Goal: Task Accomplishment & Management: Manage account settings

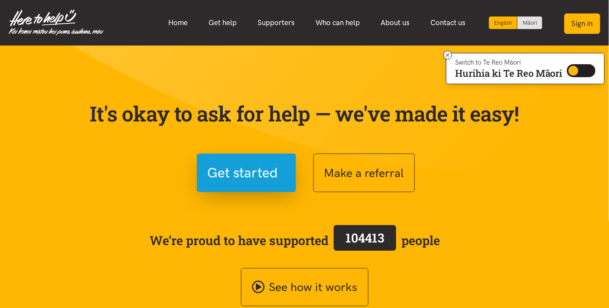
click at [583, 24] on button "Sign in" at bounding box center [582, 23] width 36 height 20
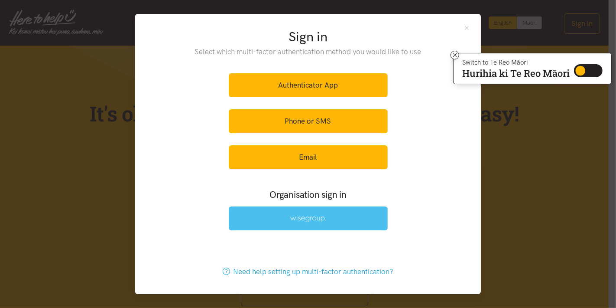
click at [290, 222] on link at bounding box center [308, 218] width 159 height 24
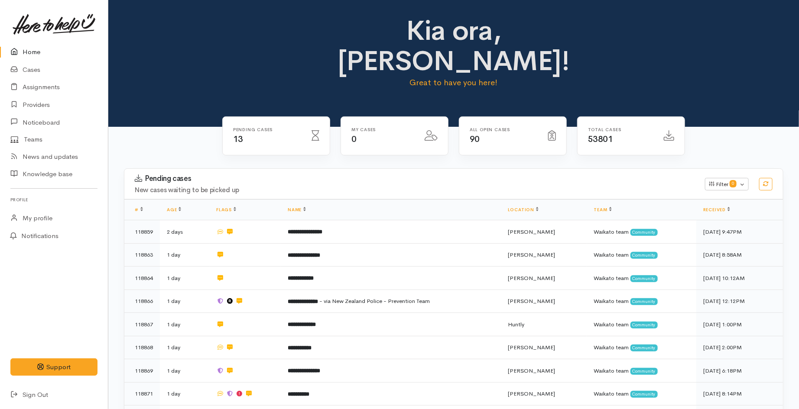
click at [144, 127] on div "Pending cases 13 My cases 0 90" at bounding box center [453, 376] width 690 height 499
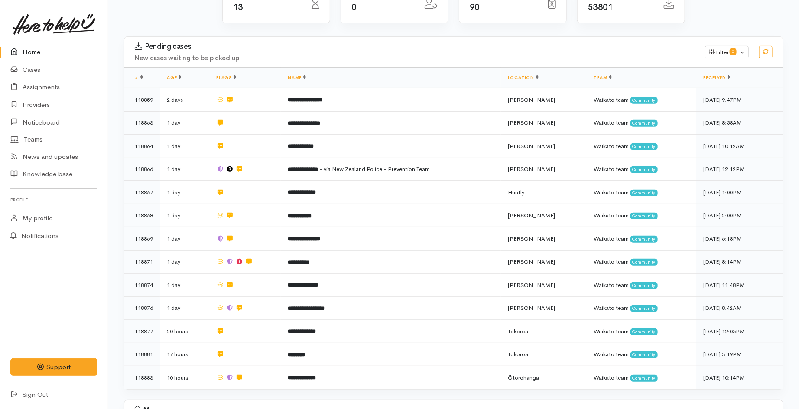
scroll to position [144, 0]
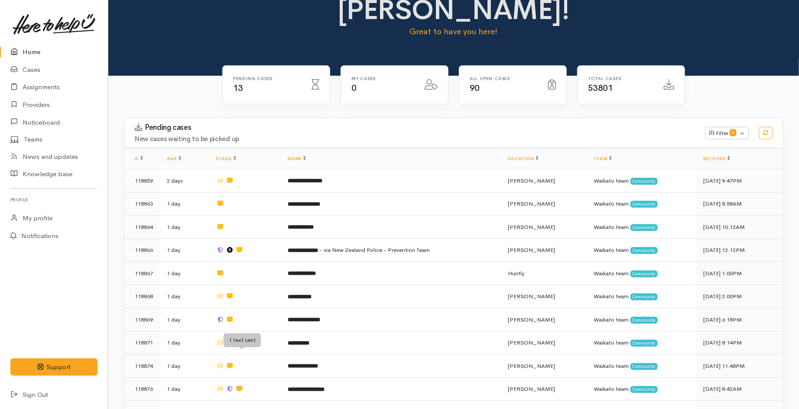
scroll to position [48, 0]
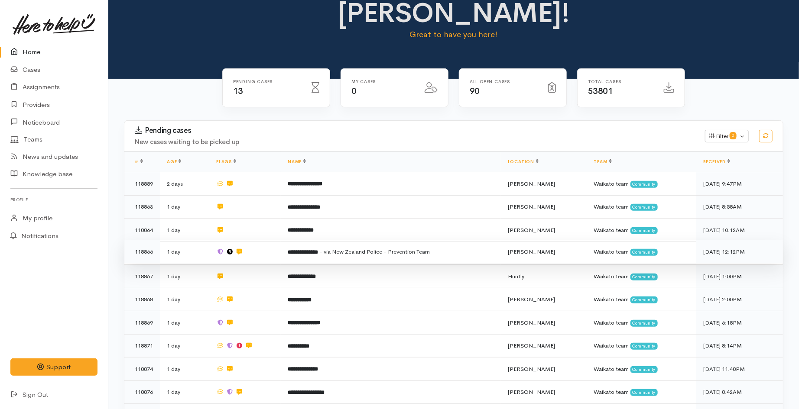
click at [246, 240] on td at bounding box center [244, 251] width 71 height 23
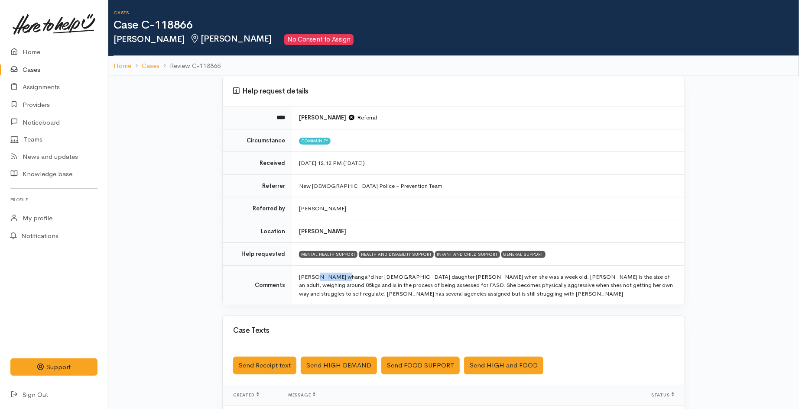
drag, startPoint x: 317, startPoint y: 276, endPoint x: 343, endPoint y: 279, distance: 25.7
click at [343, 279] on td "Donna whangai’d her 10 year old daughter O’Rylee when she was a week old. O’Ryl…" at bounding box center [488, 285] width 392 height 39
copy td "whangai’d"
drag, startPoint x: 376, startPoint y: 285, endPoint x: 390, endPoint y: 285, distance: 14.3
click at [390, 285] on td "Donna whangai’d her 10 year old daughter O’Rylee when she was a week old. O’Ryl…" at bounding box center [488, 285] width 392 height 39
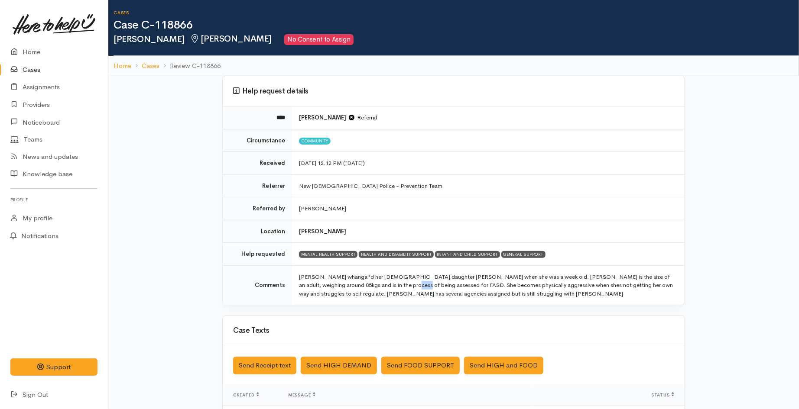
copy td "FASD"
click at [28, 53] on link "Home" at bounding box center [54, 52] width 108 height 18
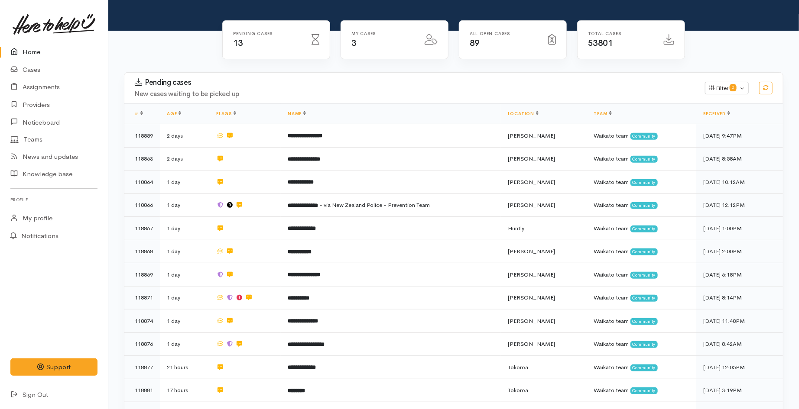
scroll to position [144, 0]
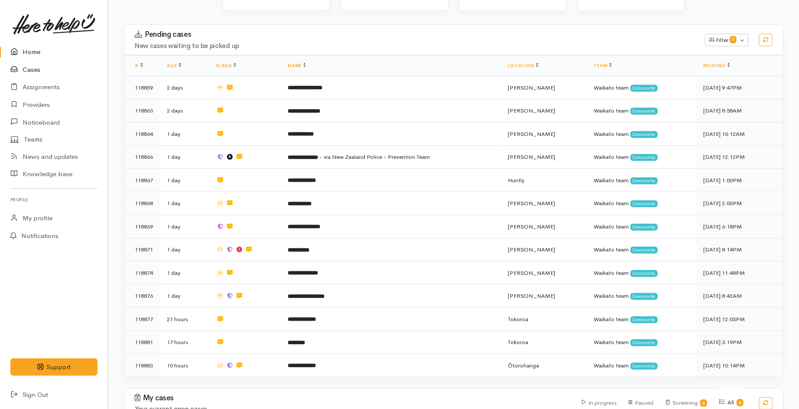
click at [36, 70] on link "Cases" at bounding box center [54, 70] width 108 height 18
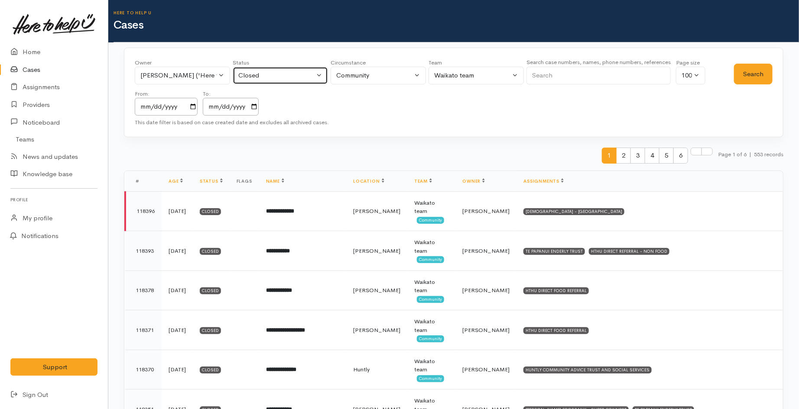
click at [262, 71] on div "Closed" at bounding box center [276, 76] width 76 height 10
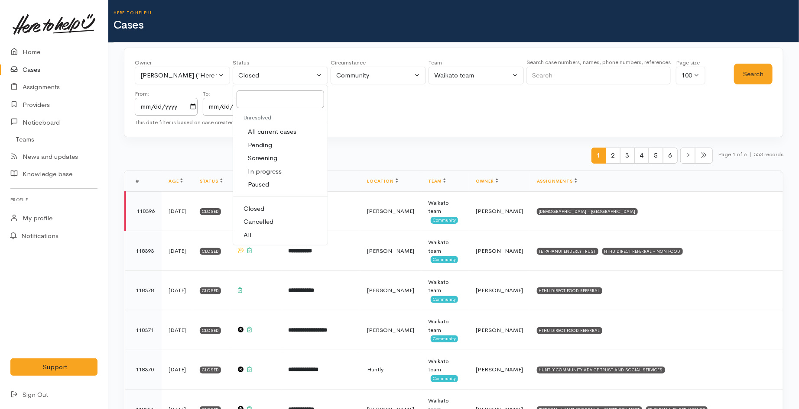
click at [269, 134] on span "All current cases" at bounding box center [272, 132] width 49 height 10
select select "Unresolved"
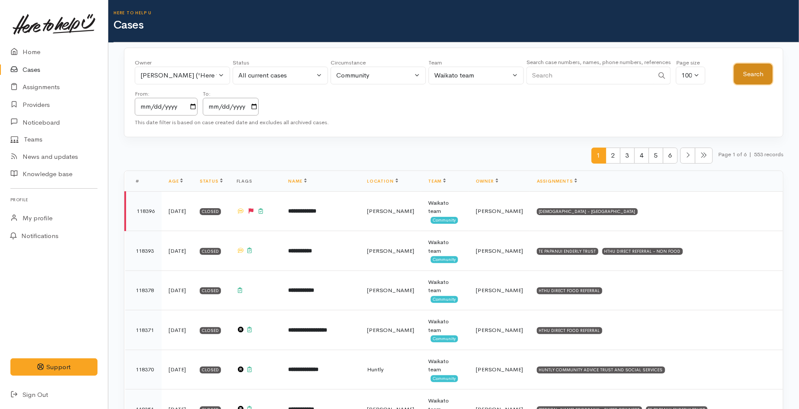
click at [747, 78] on button "Search" at bounding box center [753, 74] width 39 height 21
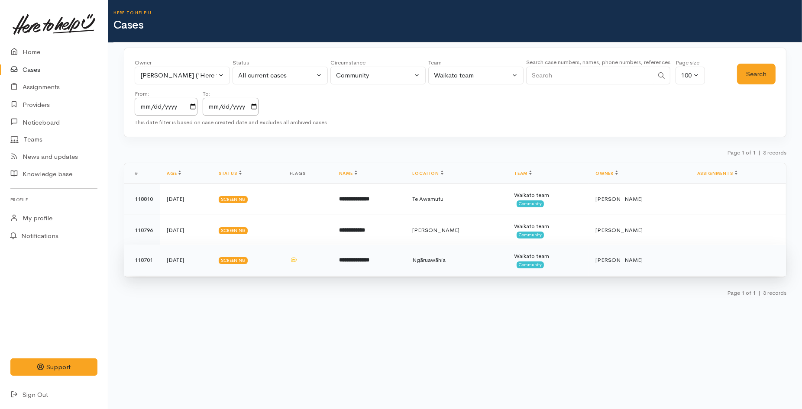
click at [332, 273] on td at bounding box center [307, 260] width 49 height 31
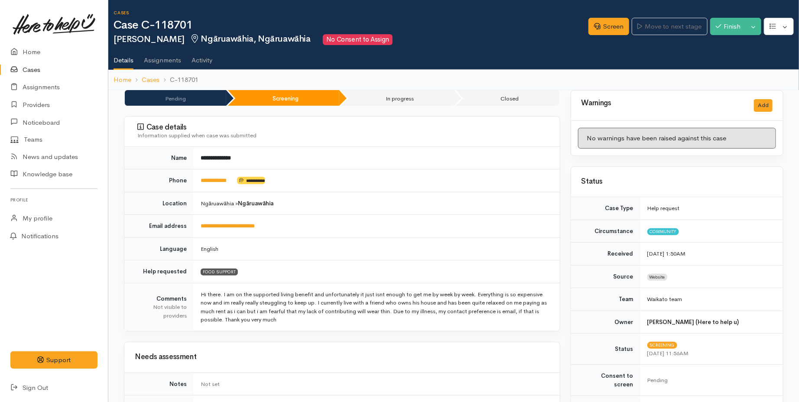
click at [29, 69] on link "Cases" at bounding box center [54, 70] width 108 height 18
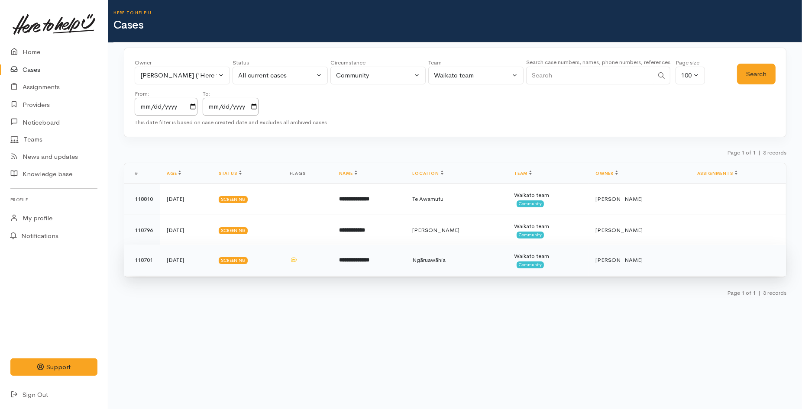
click at [386, 270] on td "**********" at bounding box center [369, 260] width 74 height 31
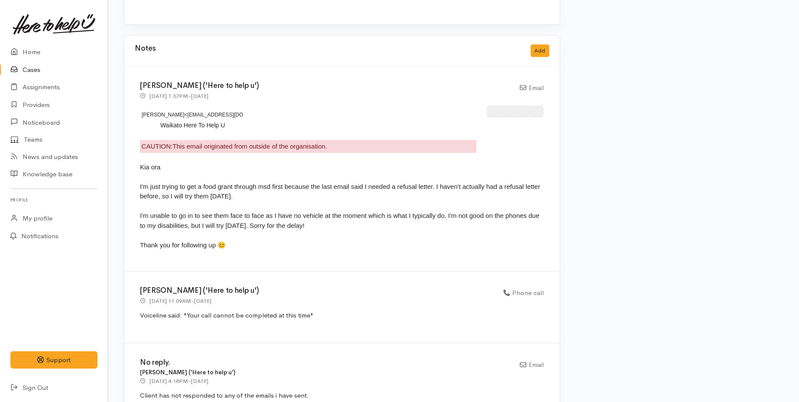
scroll to position [770, 0]
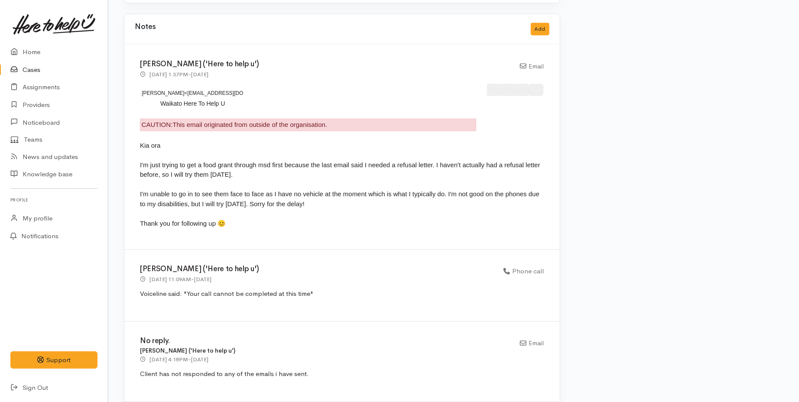
click at [40, 67] on link "Cases" at bounding box center [54, 70] width 108 height 18
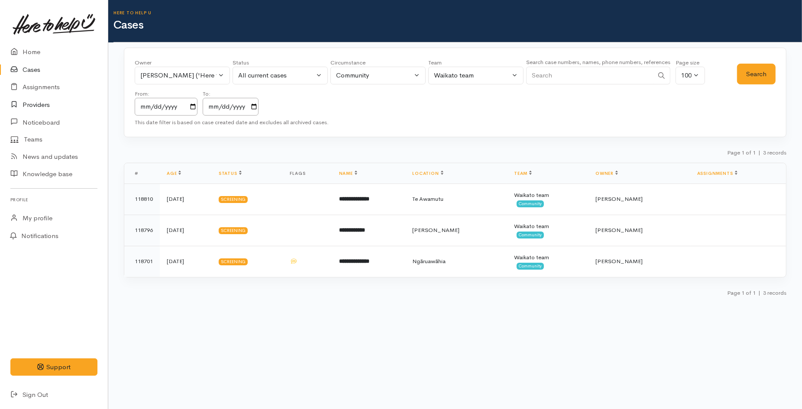
click at [31, 105] on link "Providers" at bounding box center [54, 105] width 108 height 18
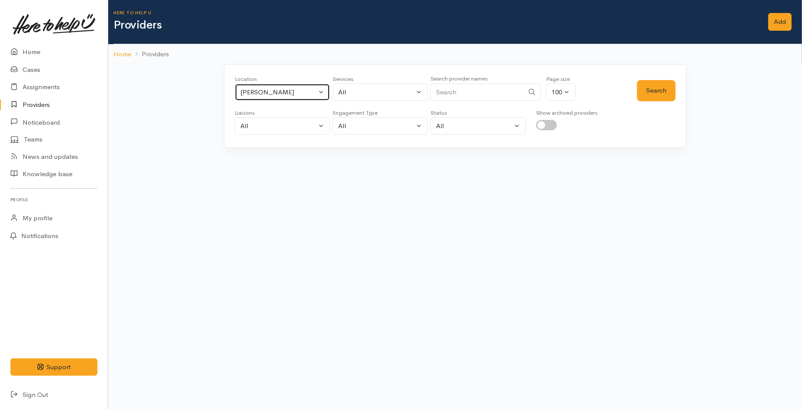
click at [261, 94] on div "Hamilton" at bounding box center [278, 92] width 76 height 10
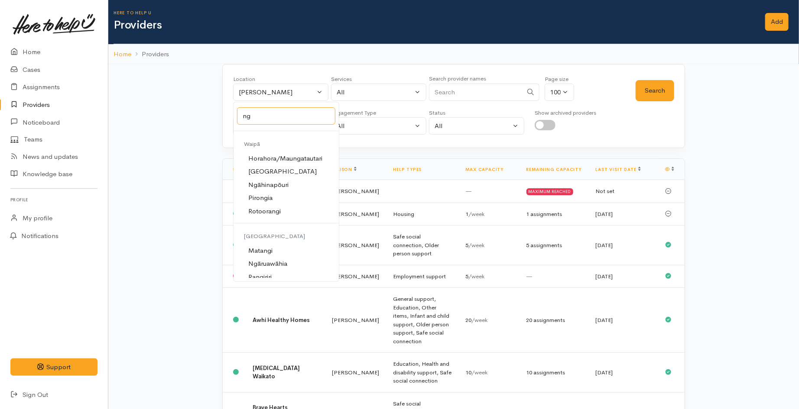
scroll to position [144, 0]
type input "ng"
click at [278, 243] on span "Ngāruawāhia" at bounding box center [267, 241] width 39 height 10
select select "116"
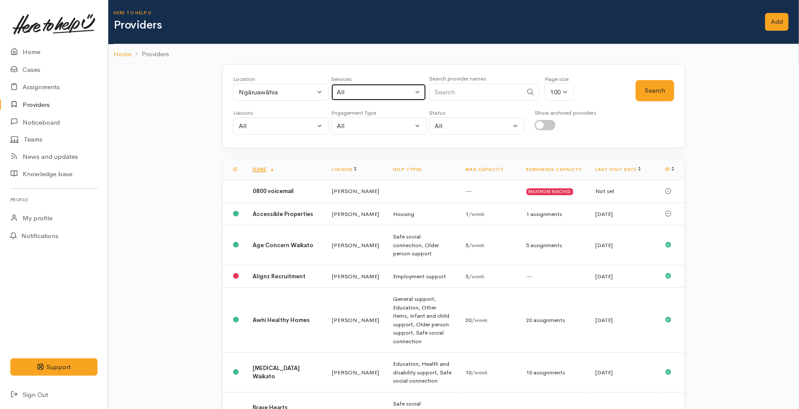
click at [380, 98] on button "All" at bounding box center [378, 93] width 95 height 18
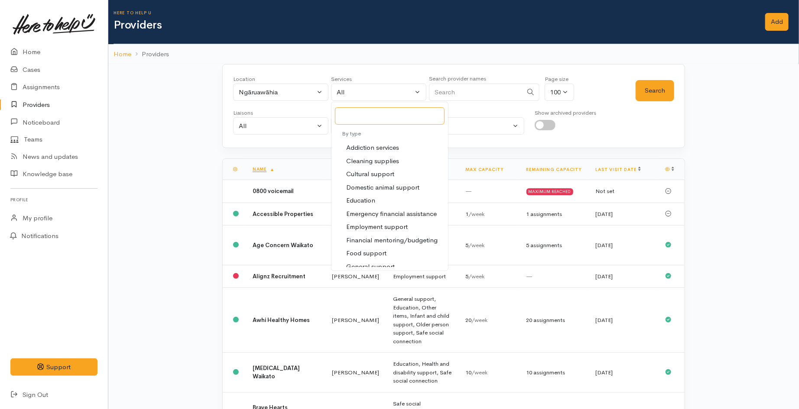
scroll to position [48, 0]
click at [380, 227] on span "Food support" at bounding box center [366, 230] width 40 height 10
select select "3"
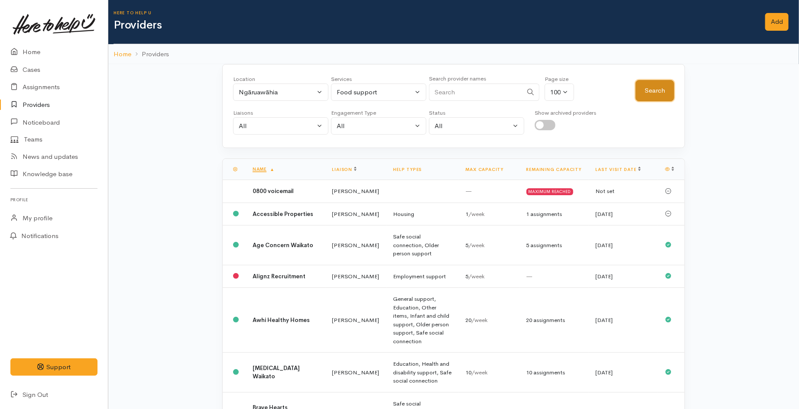
click at [645, 85] on button "Search" at bounding box center [654, 90] width 39 height 21
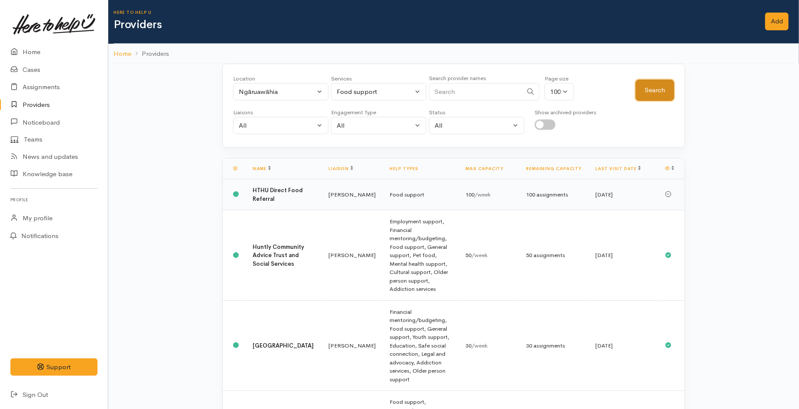
scroll to position [22, 0]
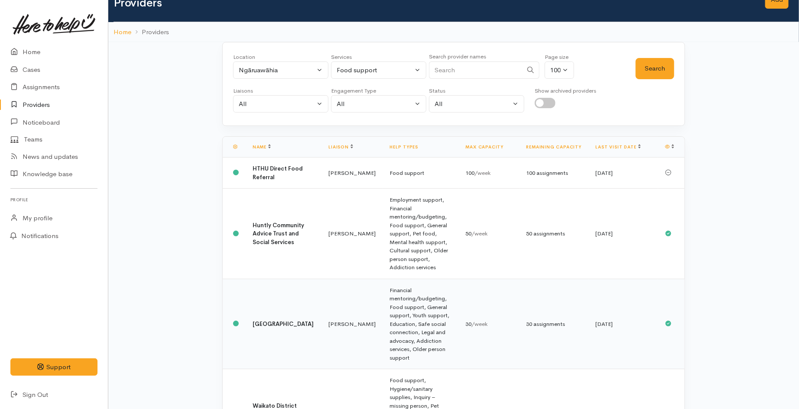
click at [321, 292] on td "Kyleigh Pike" at bounding box center [351, 324] width 61 height 91
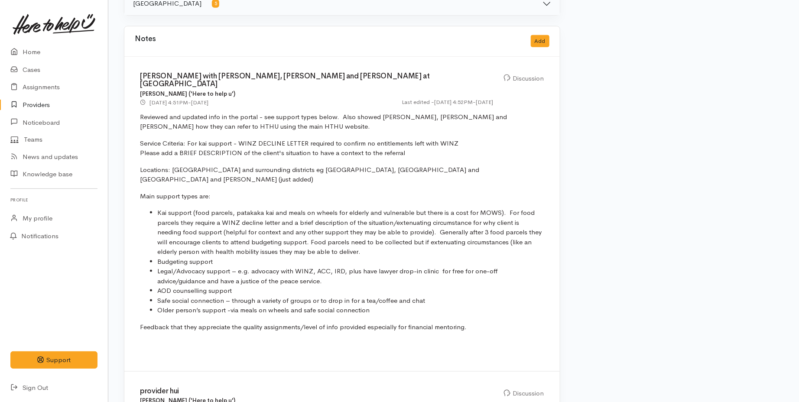
scroll to position [529, 0]
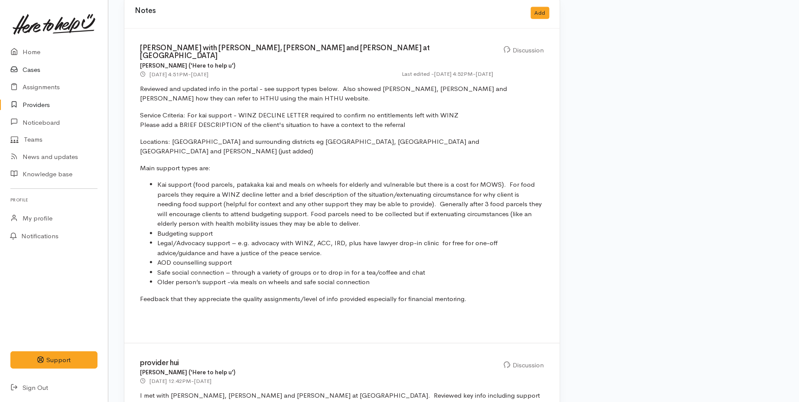
click at [38, 66] on link "Cases" at bounding box center [54, 70] width 108 height 18
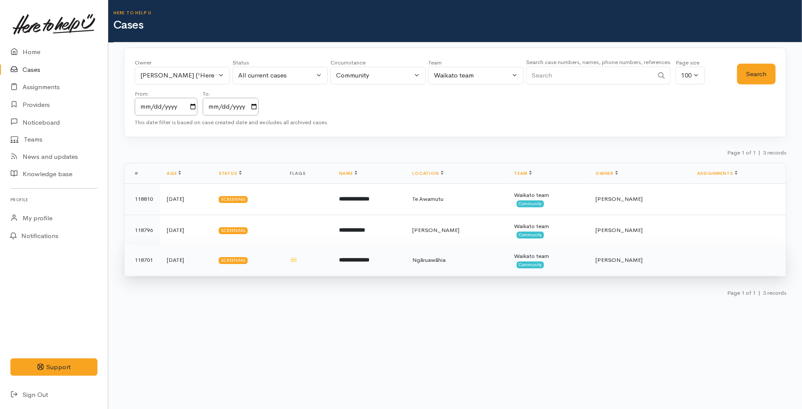
click at [283, 256] on td "Screening" at bounding box center [247, 260] width 71 height 31
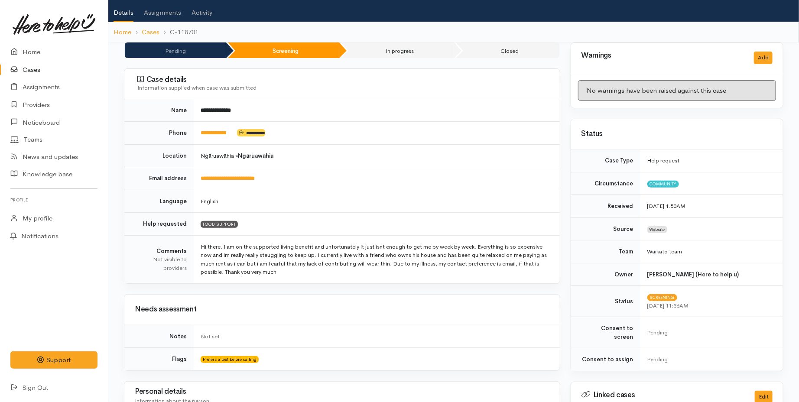
scroll to position [48, 0]
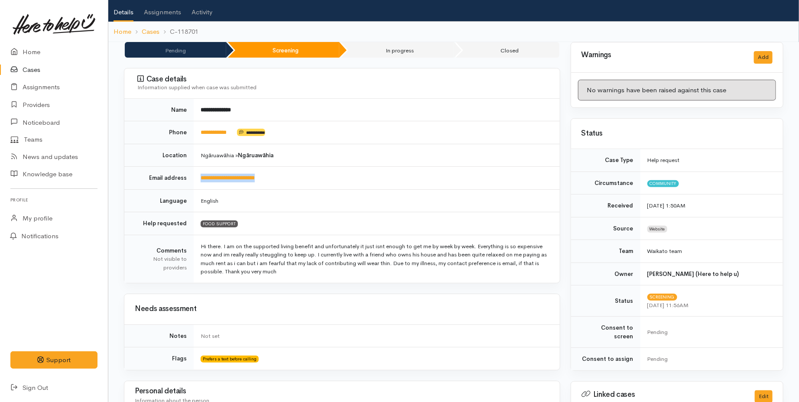
drag, startPoint x: 276, startPoint y: 178, endPoint x: 195, endPoint y: 178, distance: 81.4
click at [195, 178] on td "**********" at bounding box center [377, 178] width 366 height 23
copy link "**********"
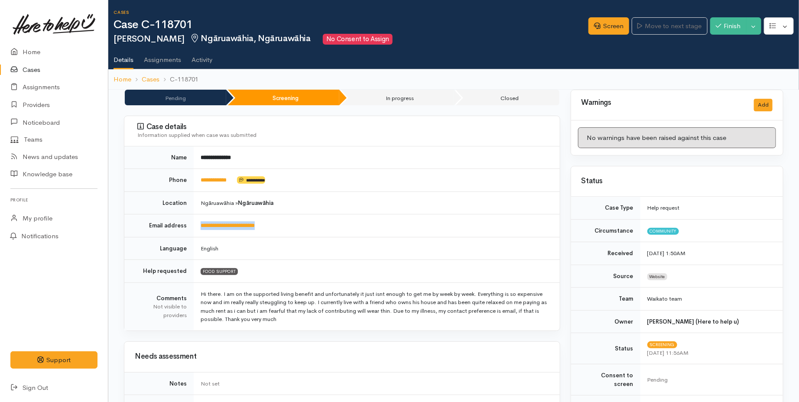
scroll to position [0, 0]
drag, startPoint x: 198, startPoint y: 23, endPoint x: 144, endPoint y: 26, distance: 53.8
click at [144, 26] on h1 "Case C-118701" at bounding box center [350, 25] width 475 height 13
copy h1 "C-118701"
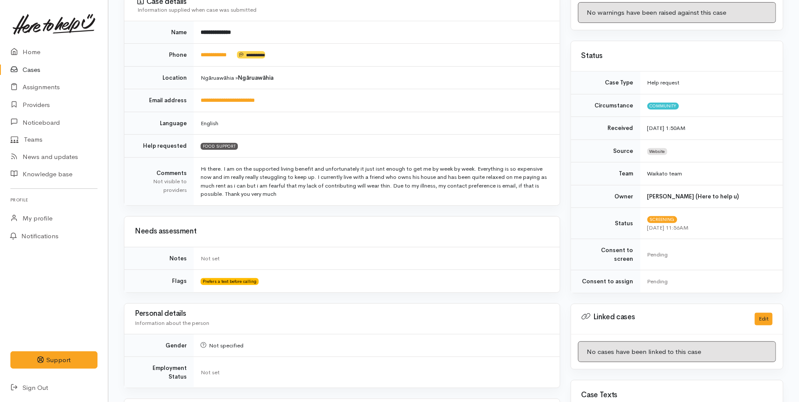
scroll to position [96, 0]
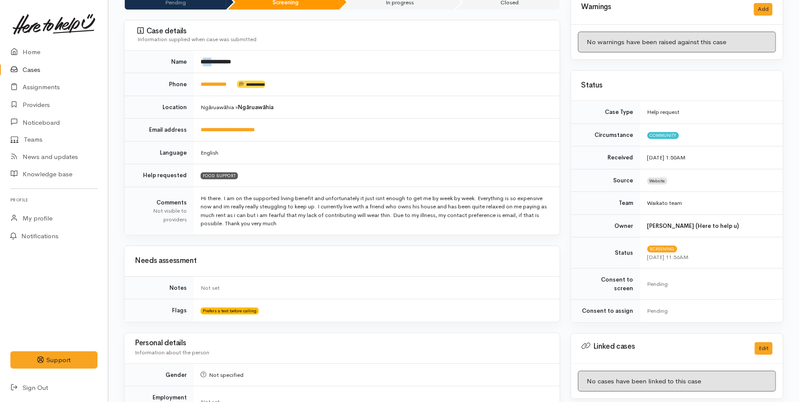
drag, startPoint x: 214, startPoint y: 62, endPoint x: 205, endPoint y: 61, distance: 9.3
click at [205, 61] on b "**********" at bounding box center [216, 62] width 30 height 6
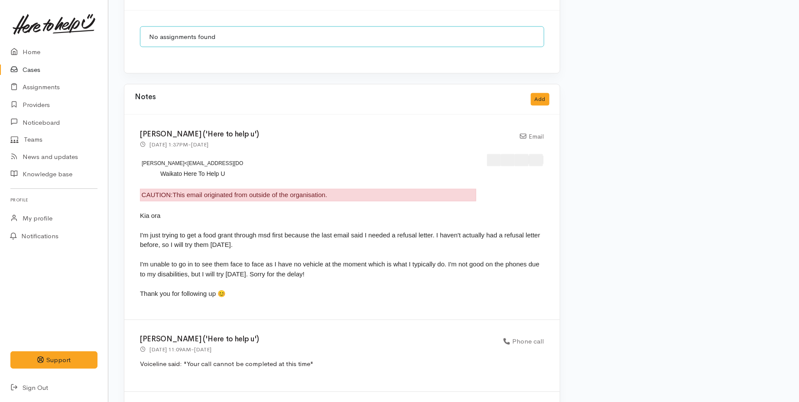
scroll to position [722, 0]
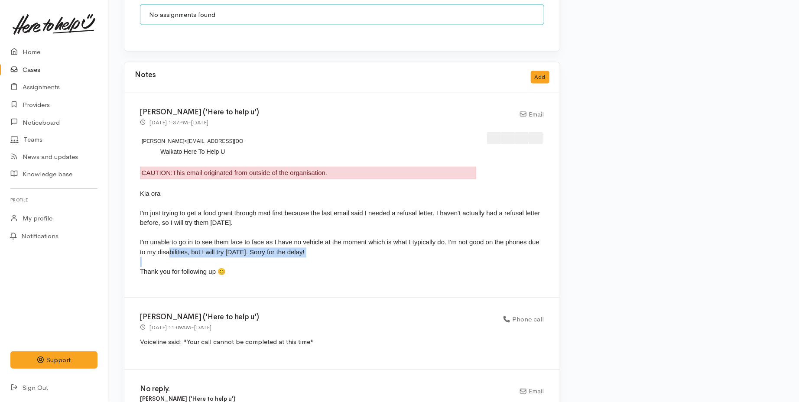
drag, startPoint x: 170, startPoint y: 249, endPoint x: 152, endPoint y: 253, distance: 18.0
click at [159, 252] on div "Kia ora I'm just trying to get a food grant through msd first because the last …" at bounding box center [342, 233] width 404 height 88
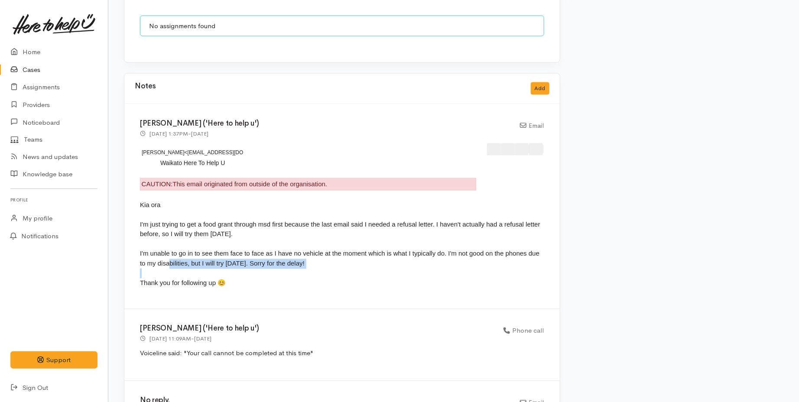
scroll to position [674, 0]
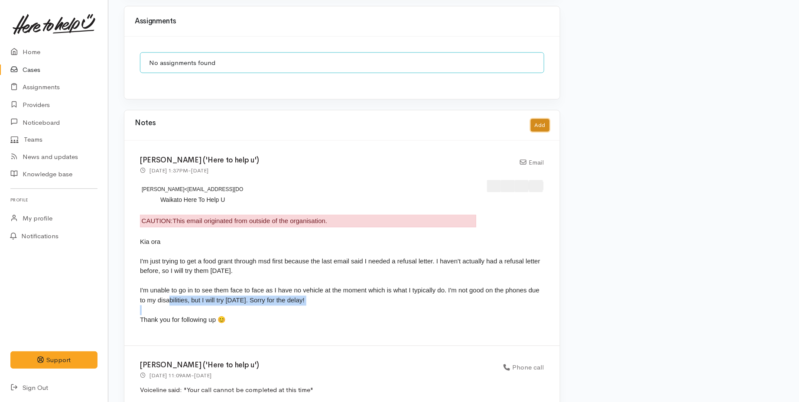
click at [540, 119] on button "Add" at bounding box center [540, 125] width 19 height 13
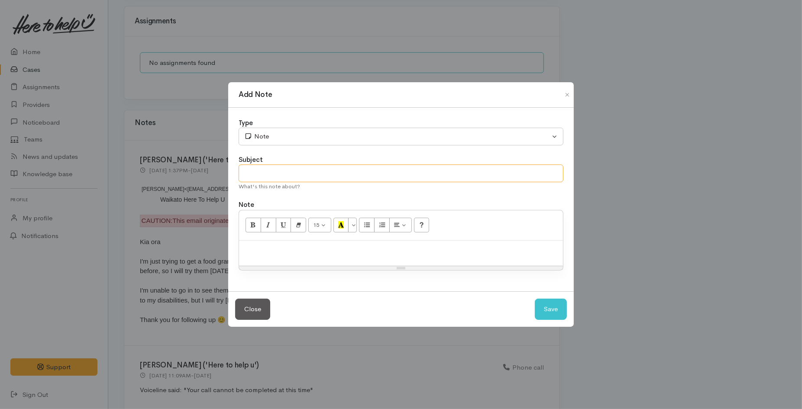
click at [295, 175] on input "text" at bounding box center [401, 174] width 325 height 18
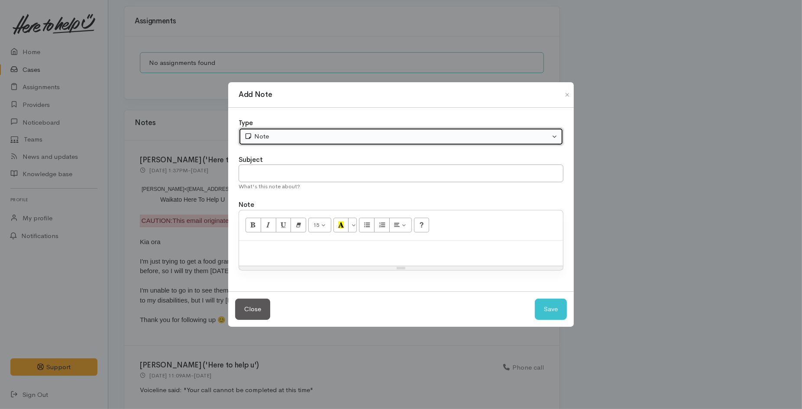
click at [286, 140] on div "Note" at bounding box center [397, 137] width 306 height 10
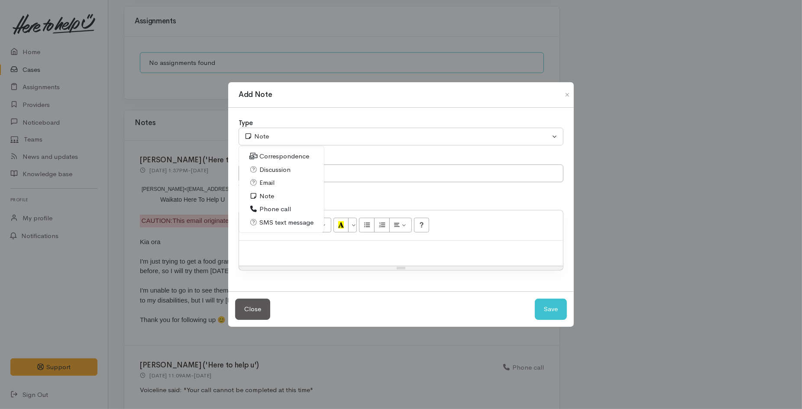
click at [278, 183] on link "Email" at bounding box center [281, 182] width 85 height 13
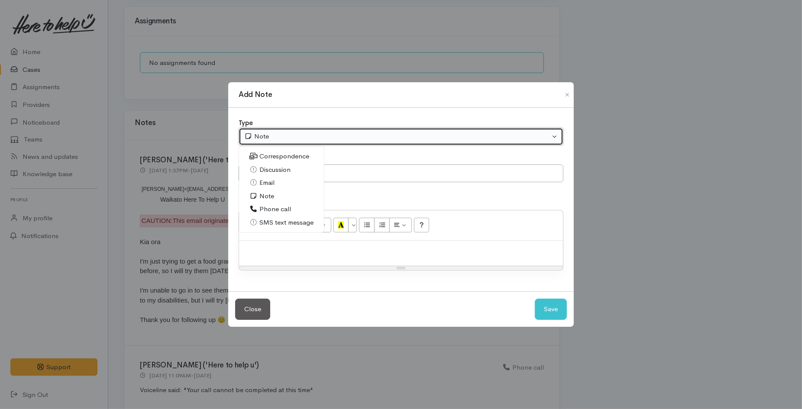
select select "2"
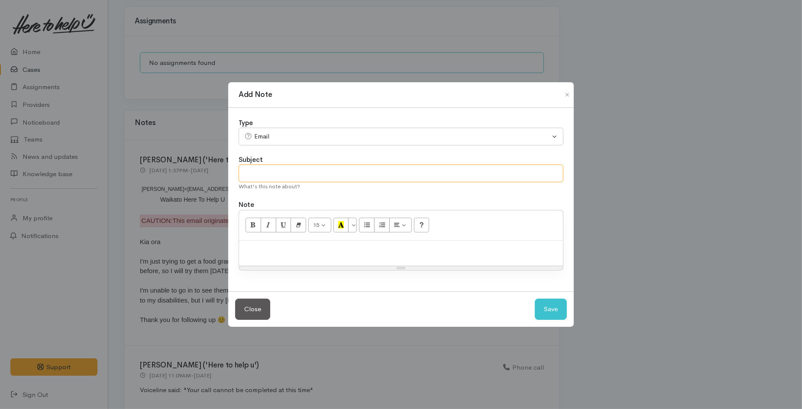
click at [257, 172] on input "text" at bounding box center [401, 174] width 325 height 18
type input "Follow up email sentq"
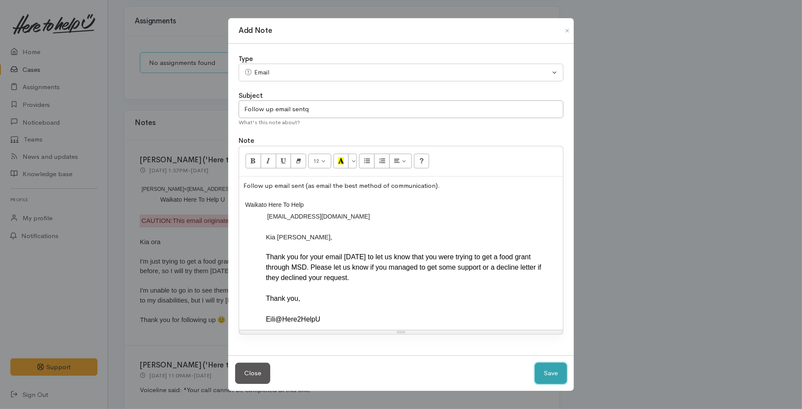
click at [561, 376] on button "Save" at bounding box center [551, 373] width 32 height 21
select select "1"
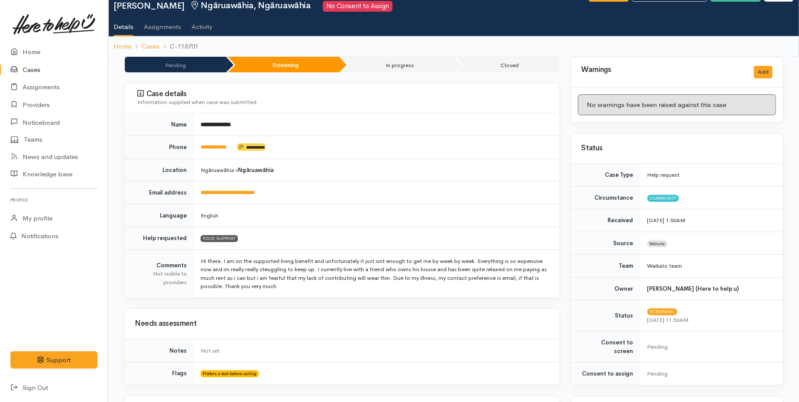
scroll to position [0, 0]
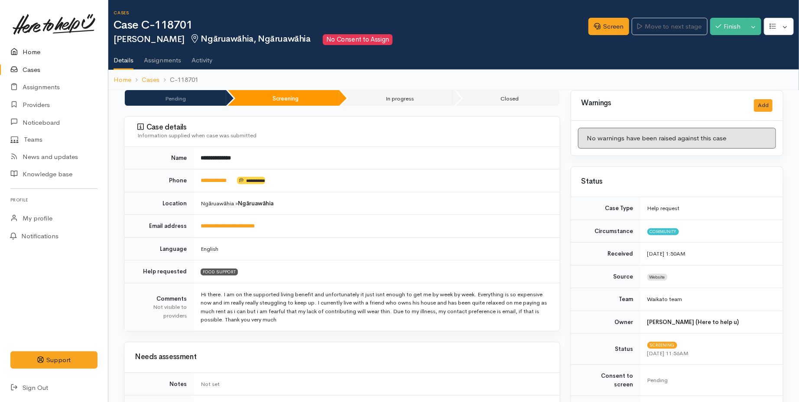
click at [24, 46] on link "Home" at bounding box center [54, 52] width 108 height 18
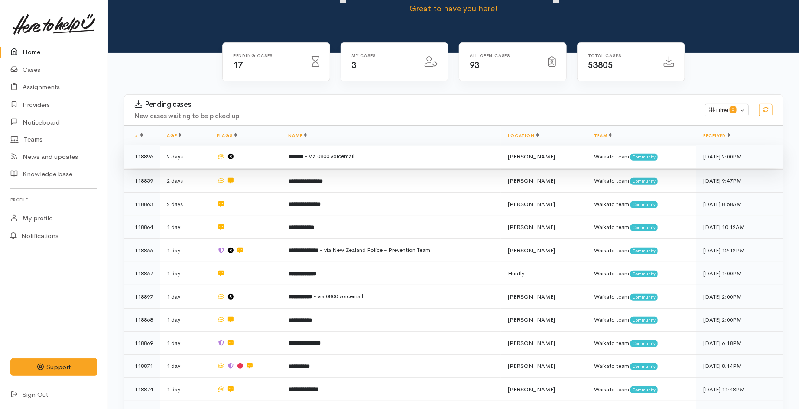
scroll to position [96, 0]
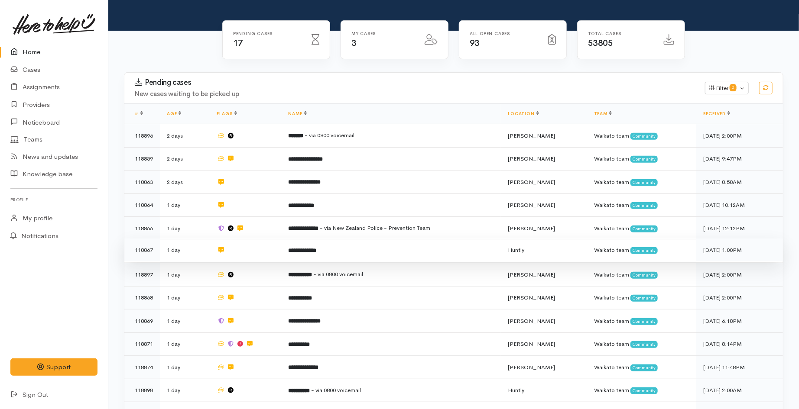
click at [313, 239] on td "**********" at bounding box center [391, 250] width 220 height 23
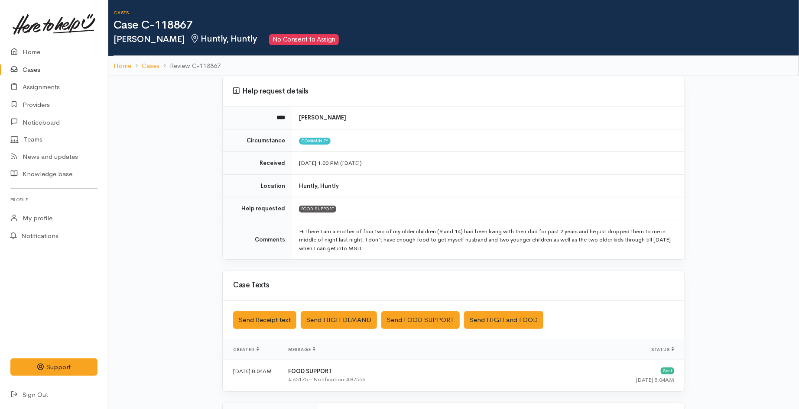
click at [33, 64] on link "Cases" at bounding box center [54, 70] width 108 height 18
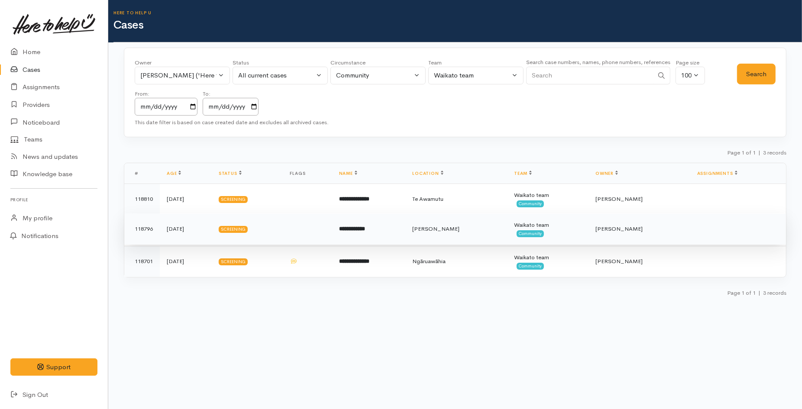
click at [381, 236] on td "**********" at bounding box center [369, 229] width 74 height 31
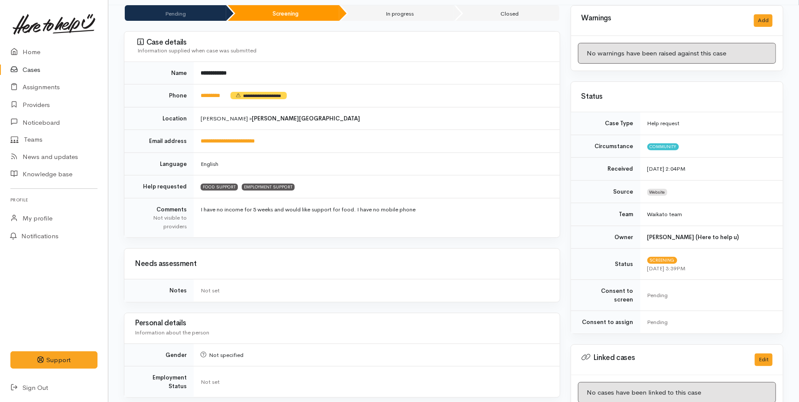
scroll to position [96, 0]
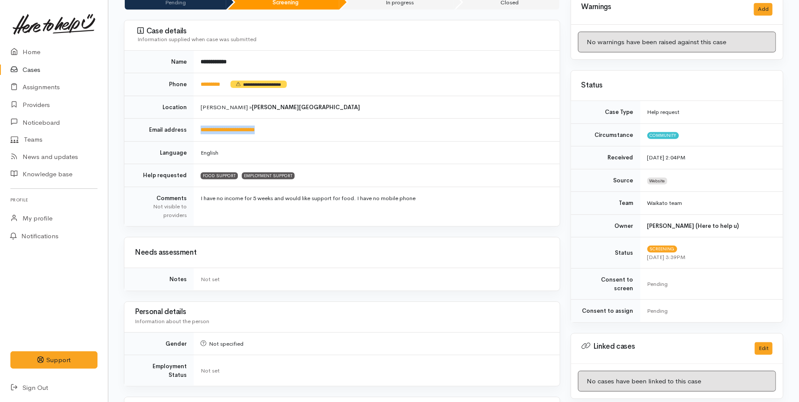
drag, startPoint x: 279, startPoint y: 132, endPoint x: 187, endPoint y: 133, distance: 92.7
click at [187, 133] on tr "**********" at bounding box center [341, 130] width 435 height 23
copy tr "**********"
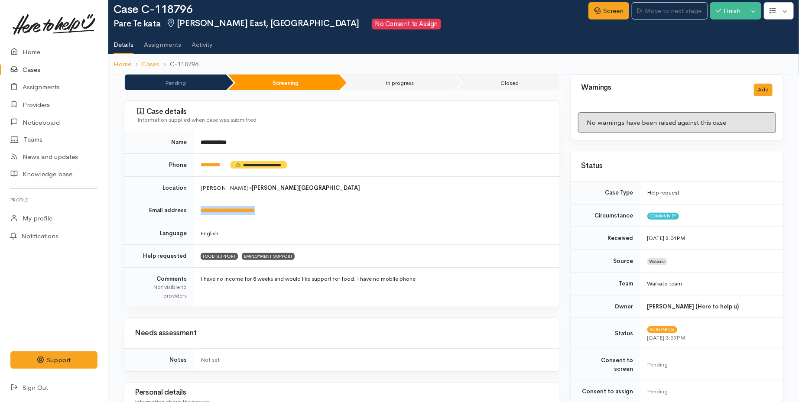
scroll to position [0, 0]
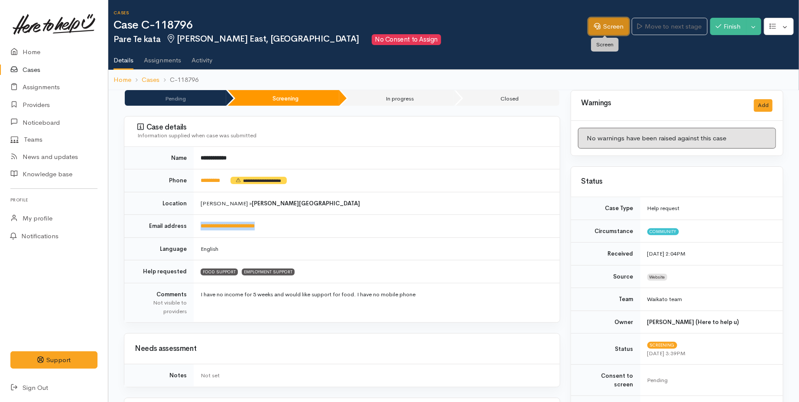
click at [617, 26] on link "Screen" at bounding box center [608, 27] width 41 height 18
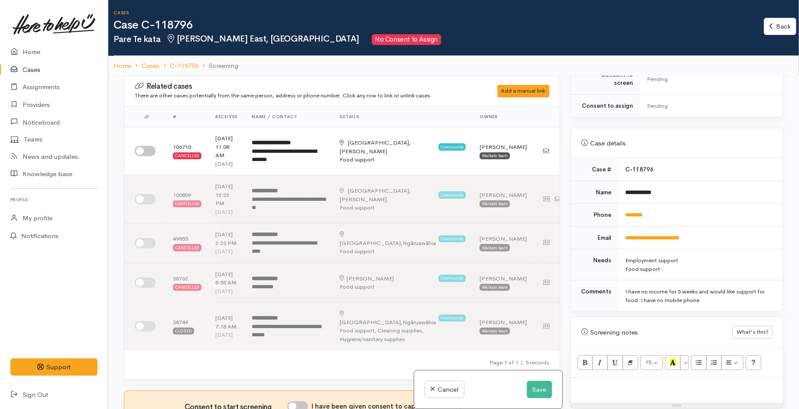
scroll to position [288, 0]
click at [540, 384] on button "Save" at bounding box center [539, 390] width 25 height 18
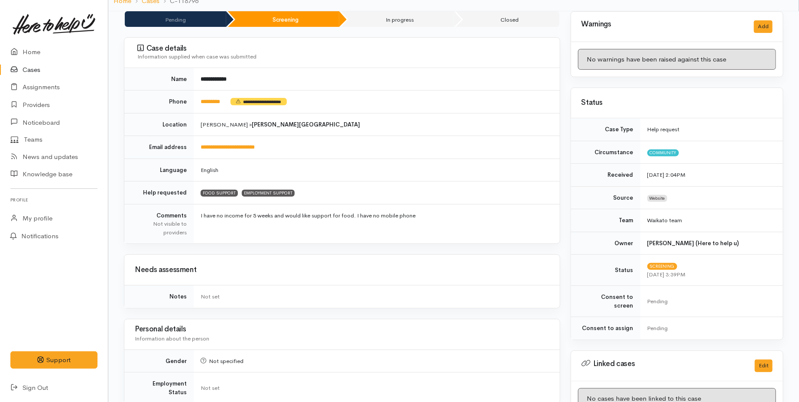
scroll to position [96, 0]
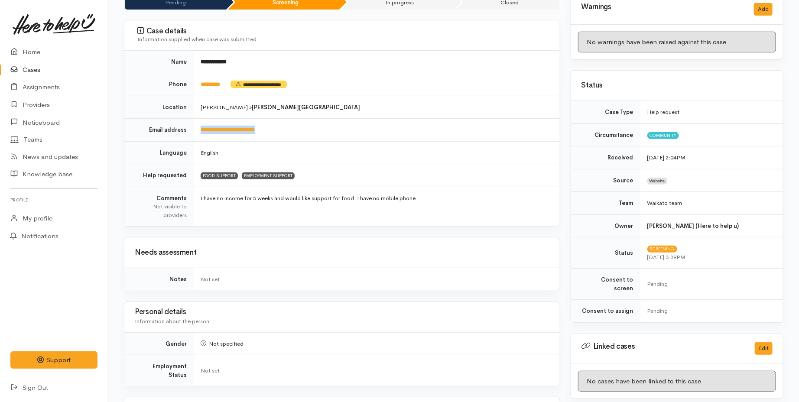
drag, startPoint x: 280, startPoint y: 126, endPoint x: 193, endPoint y: 134, distance: 87.0
click at [194, 134] on td "**********" at bounding box center [377, 130] width 366 height 23
copy link "**********"
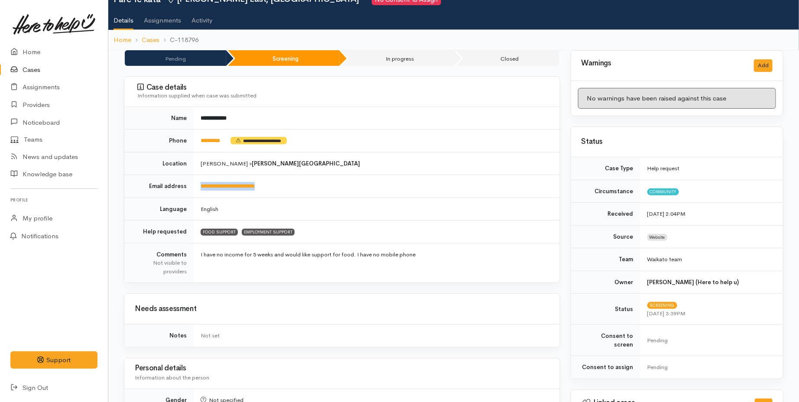
scroll to position [0, 0]
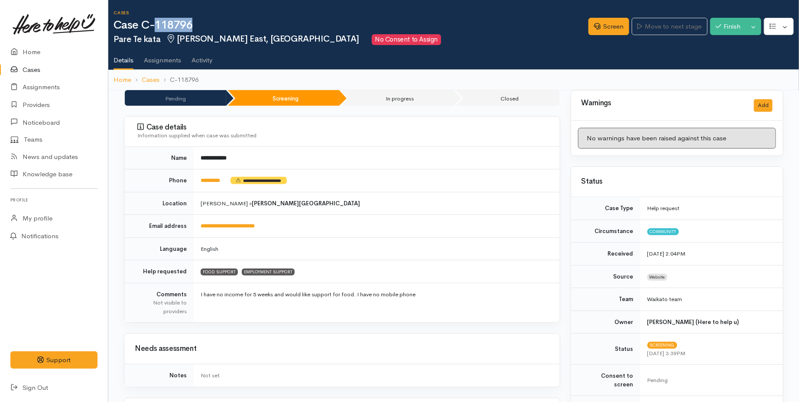
drag, startPoint x: 207, startPoint y: 19, endPoint x: 155, endPoint y: 30, distance: 53.2
click at [155, 30] on h1 "Case C-118796" at bounding box center [350, 25] width 475 height 13
copy h1 "118796"
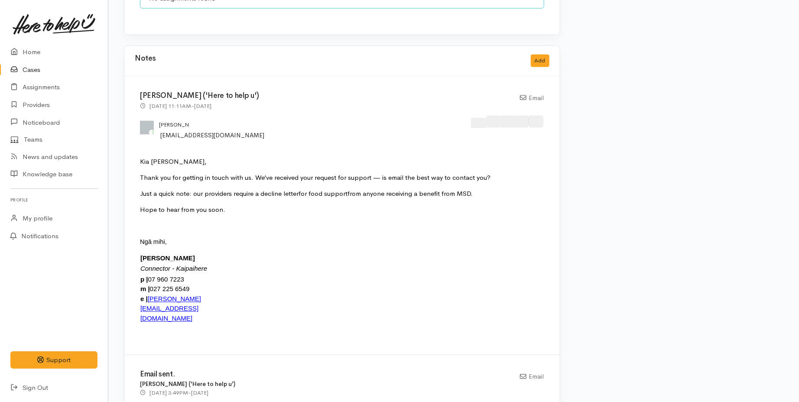
scroll to position [709, 0]
drag, startPoint x: 141, startPoint y: 185, endPoint x: 479, endPoint y: 182, distance: 338.3
click at [479, 188] on div "Just a quick note: our providers require a decline letter for food support from…" at bounding box center [342, 193] width 404 height 10
copy div "Just a quick note: our providers require a decline letter for food support from…"
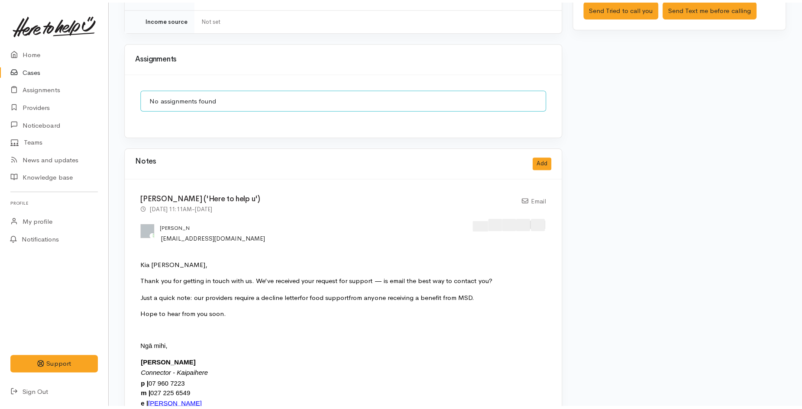
scroll to position [564, 0]
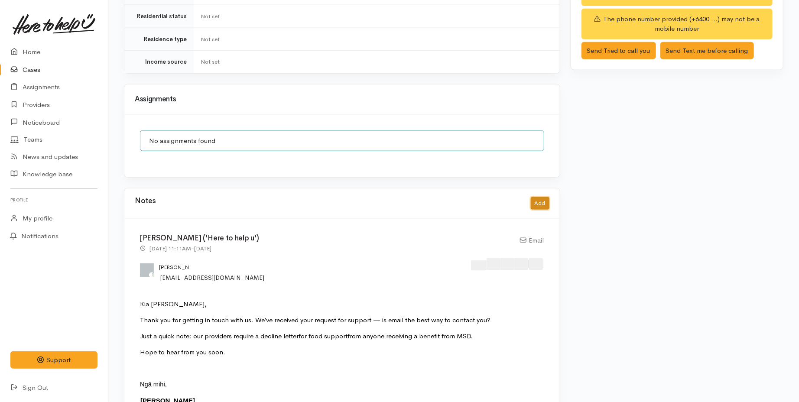
click at [535, 197] on button "Add" at bounding box center [540, 203] width 19 height 13
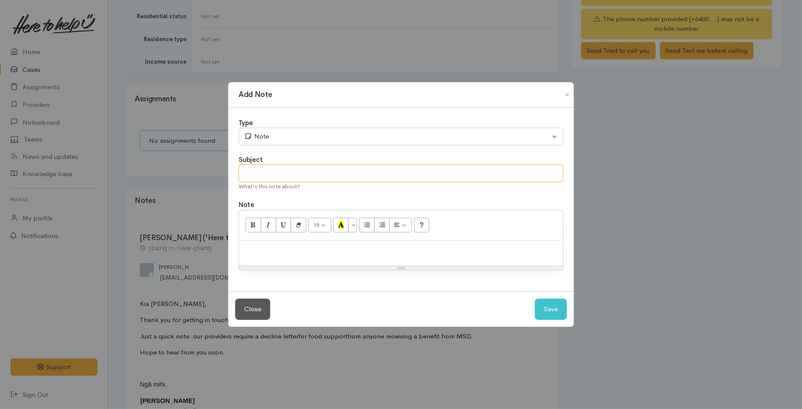
click at [327, 168] on input "text" at bounding box center [401, 174] width 325 height 18
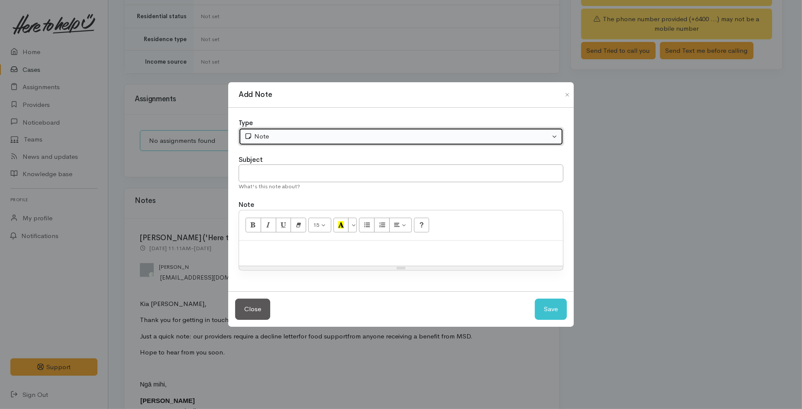
click at [287, 142] on button "Note" at bounding box center [401, 137] width 325 height 18
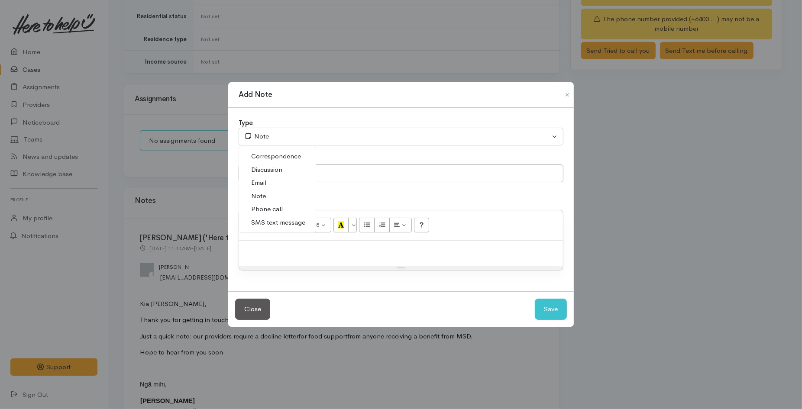
click at [280, 185] on link "Email" at bounding box center [277, 182] width 77 height 13
select select "2"
click at [271, 178] on input "text" at bounding box center [401, 174] width 325 height 18
type input "e"
type input "Email sent"
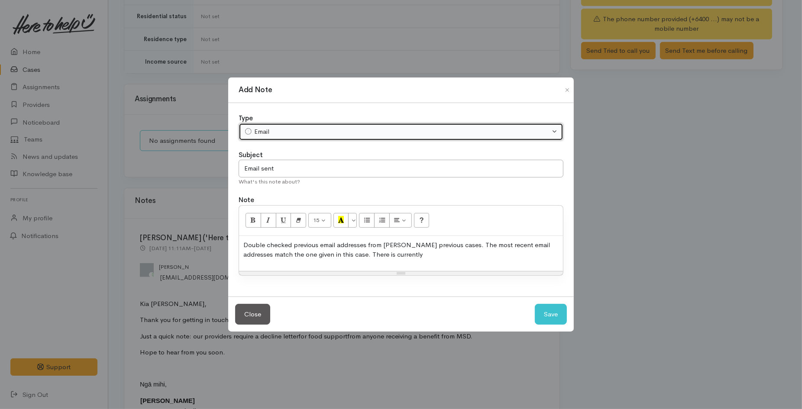
click at [256, 129] on div "Email" at bounding box center [397, 132] width 306 height 10
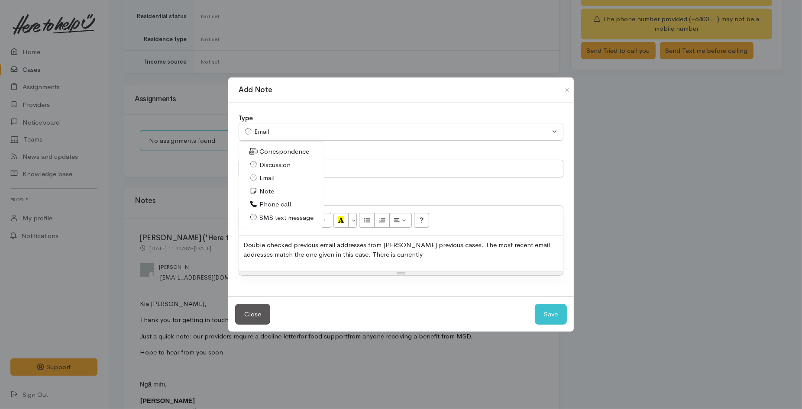
click at [398, 254] on p "Double checked previous email addresses from Pare's previous cases. The most re…" at bounding box center [400, 249] width 315 height 19
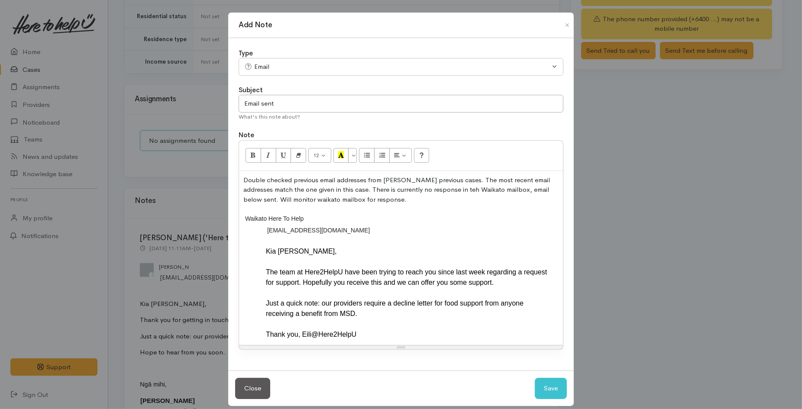
click at [439, 189] on p "Double checked previous email addresses from Pare's previous cases. The most re…" at bounding box center [400, 189] width 315 height 29
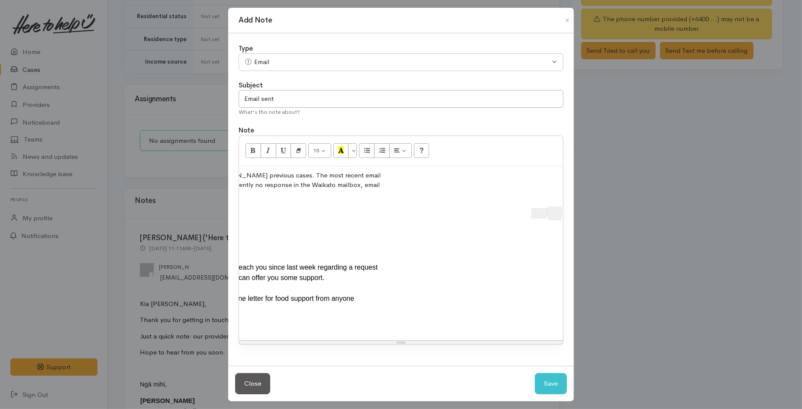
scroll to position [0, 0]
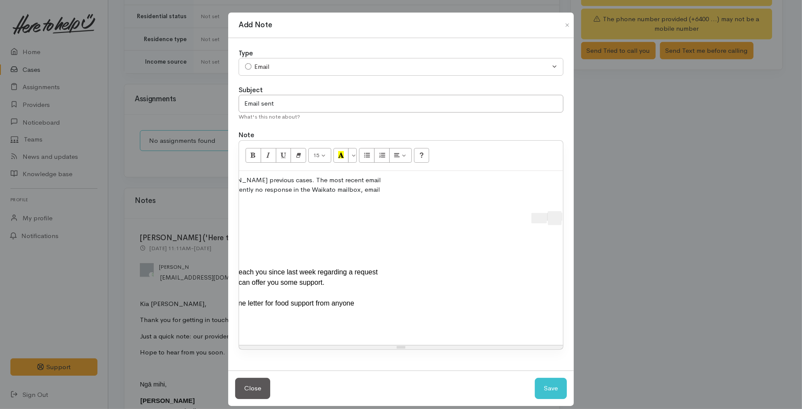
drag, startPoint x: 407, startPoint y: 344, endPoint x: 265, endPoint y: 347, distance: 142.5
click at [265, 346] on div "Double checked previous email addresses from Pare's previous cases. The most re…" at bounding box center [401, 258] width 324 height 175
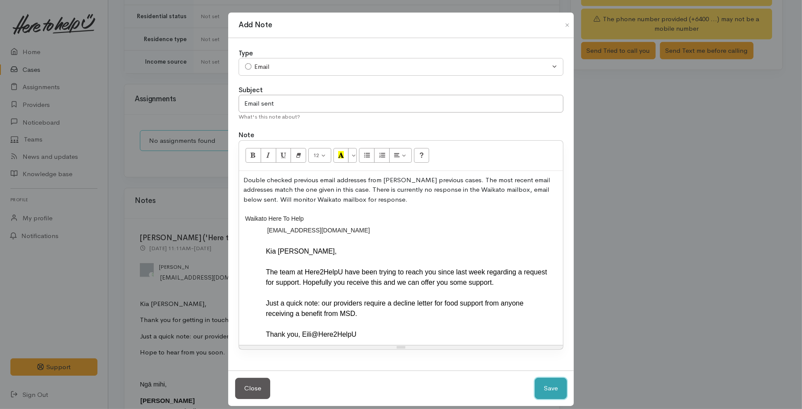
click at [542, 394] on button "Save" at bounding box center [551, 388] width 32 height 21
select select "1"
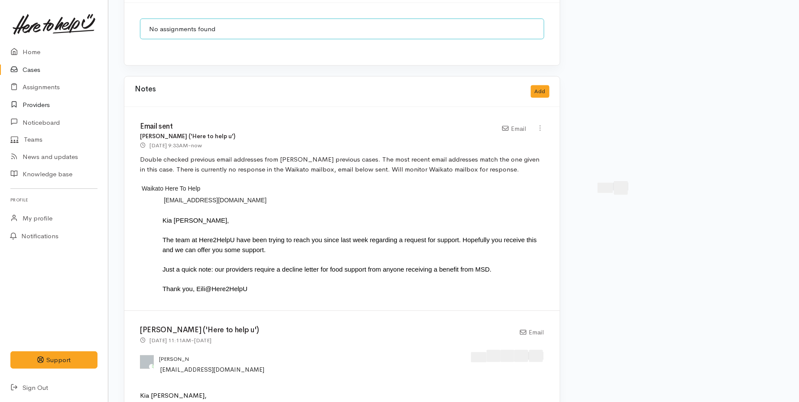
scroll to position [674, 0]
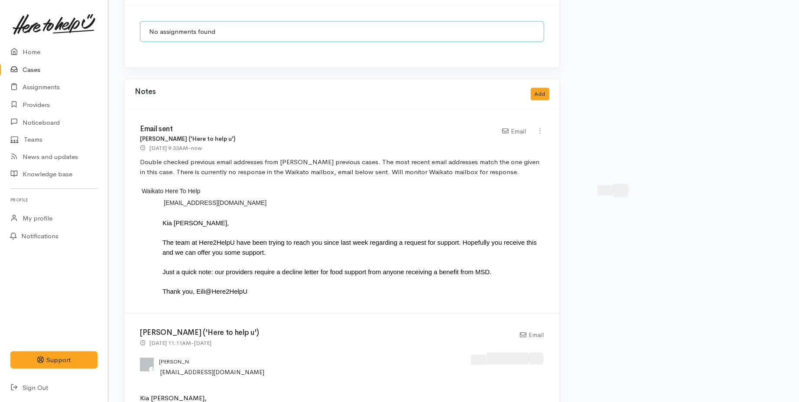
click at [40, 69] on link "Cases" at bounding box center [54, 70] width 108 height 18
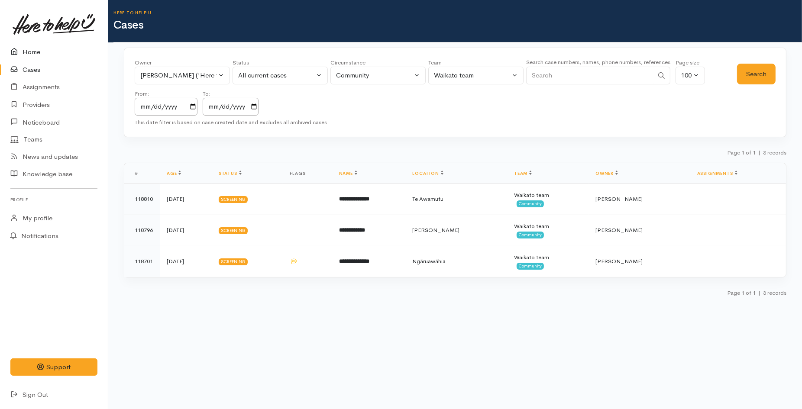
click at [34, 55] on link "Home" at bounding box center [54, 52] width 108 height 18
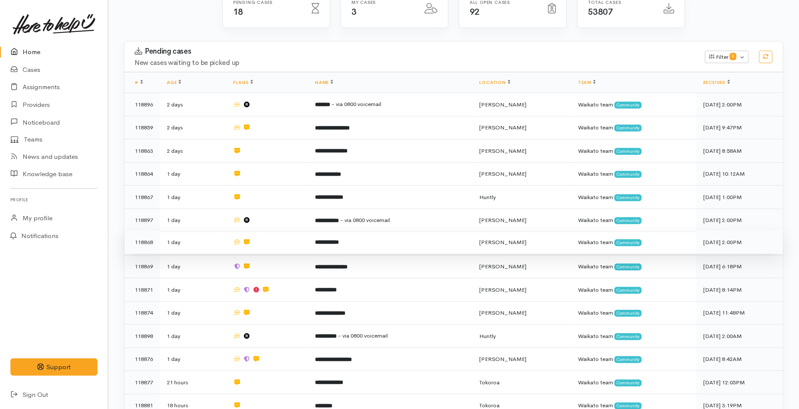
scroll to position [144, 0]
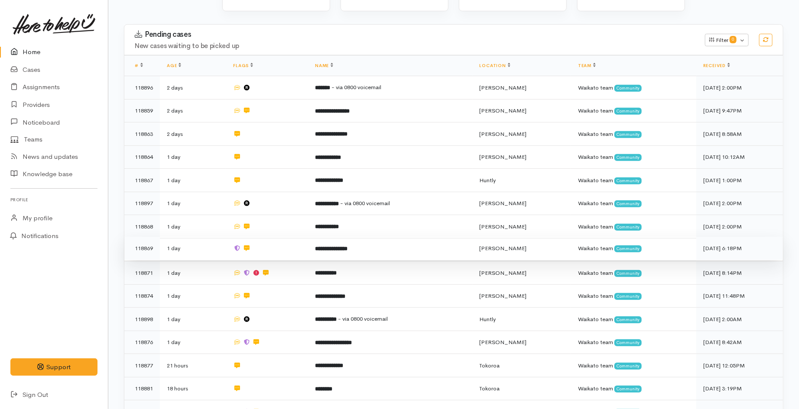
click at [226, 237] on td "1 day" at bounding box center [193, 248] width 66 height 23
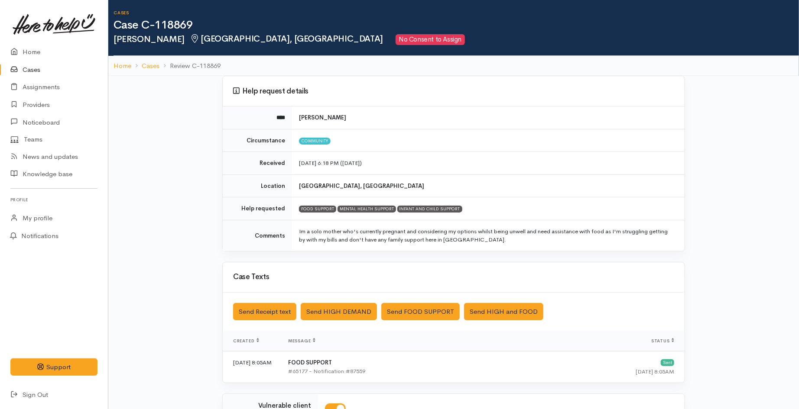
click at [38, 71] on link "Cases" at bounding box center [54, 70] width 108 height 18
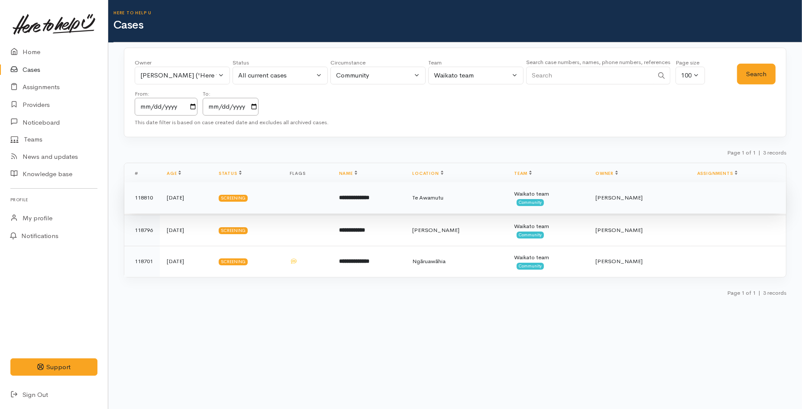
click at [277, 204] on td "Screening" at bounding box center [247, 197] width 71 height 31
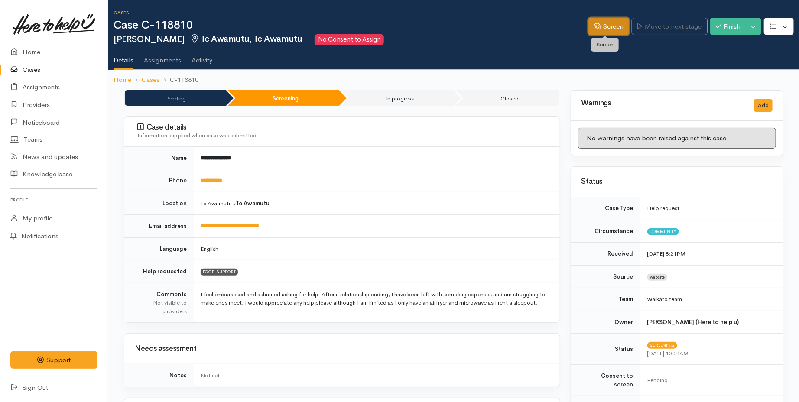
click at [588, 31] on link "Screen" at bounding box center [608, 27] width 41 height 18
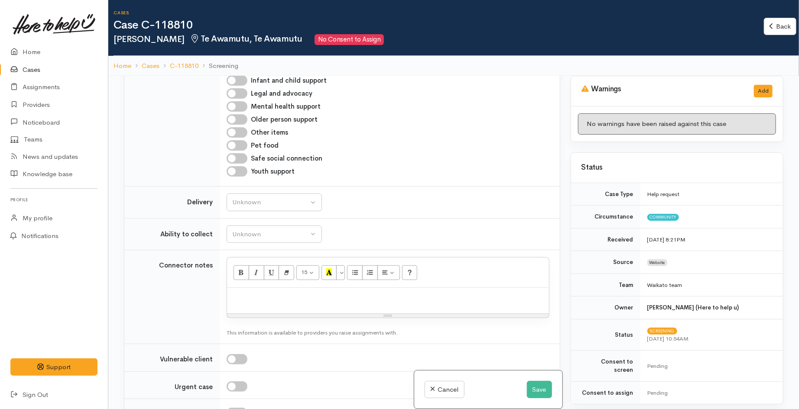
scroll to position [529, 0]
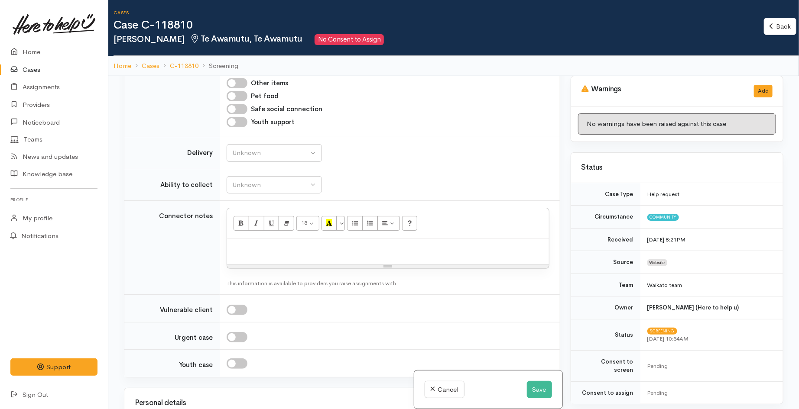
click at [757, 178] on div "Status" at bounding box center [677, 168] width 212 height 30
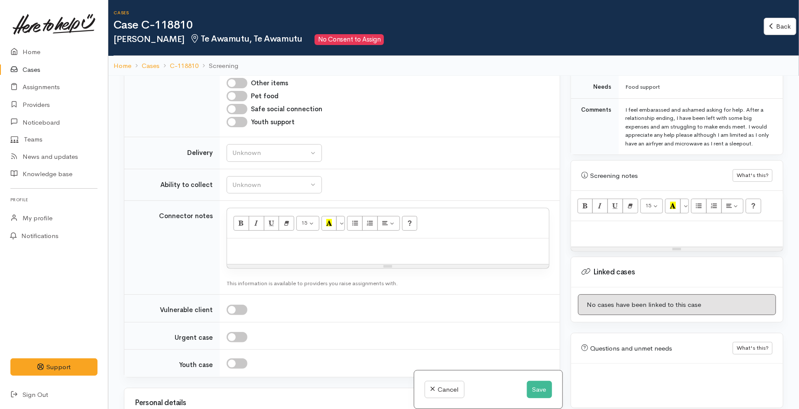
scroll to position [462, 0]
click at [633, 228] on div at bounding box center [677, 233] width 212 height 26
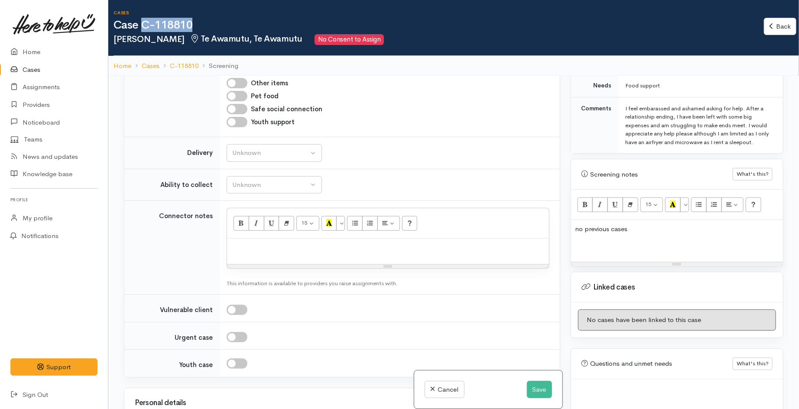
drag, startPoint x: 194, startPoint y: 26, endPoint x: 142, endPoint y: 28, distance: 51.6
click at [142, 28] on h1 "Case C-118810" at bounding box center [438, 25] width 650 height 13
copy h1 "C-118810"
click at [408, 120] on div "Youth support" at bounding box center [388, 122] width 323 height 10
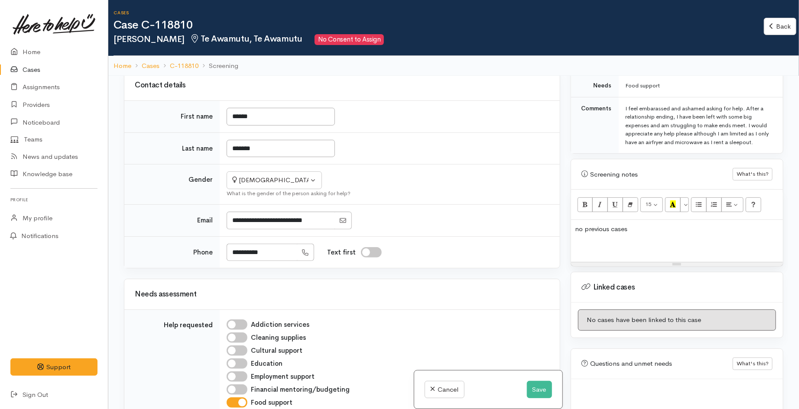
scroll to position [0, 0]
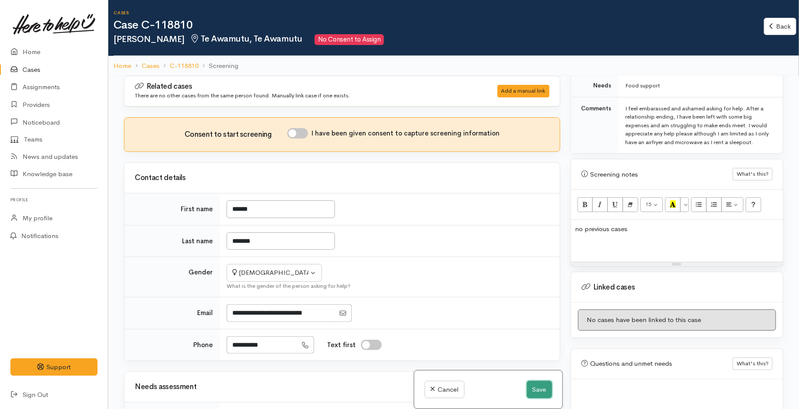
drag, startPoint x: 533, startPoint y: 387, endPoint x: 508, endPoint y: 334, distance: 58.5
click at [533, 388] on button "Save" at bounding box center [539, 390] width 25 height 18
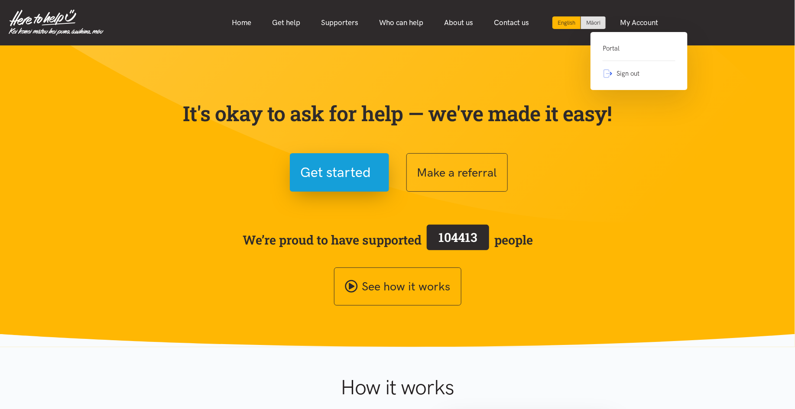
click at [620, 50] on link "Portal" at bounding box center [639, 52] width 73 height 18
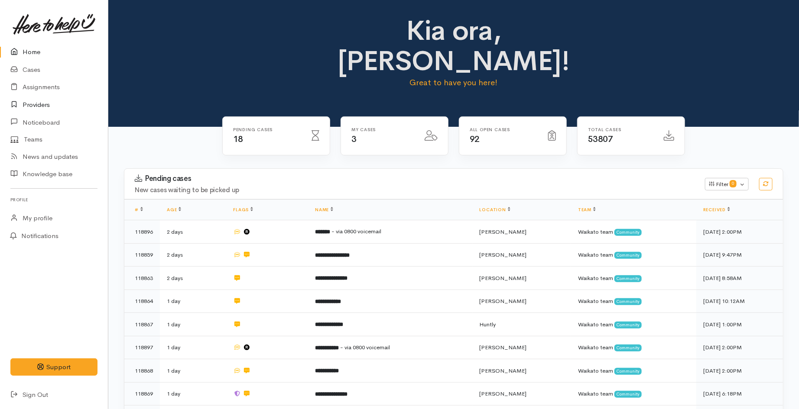
click at [44, 104] on link "Providers" at bounding box center [54, 105] width 108 height 18
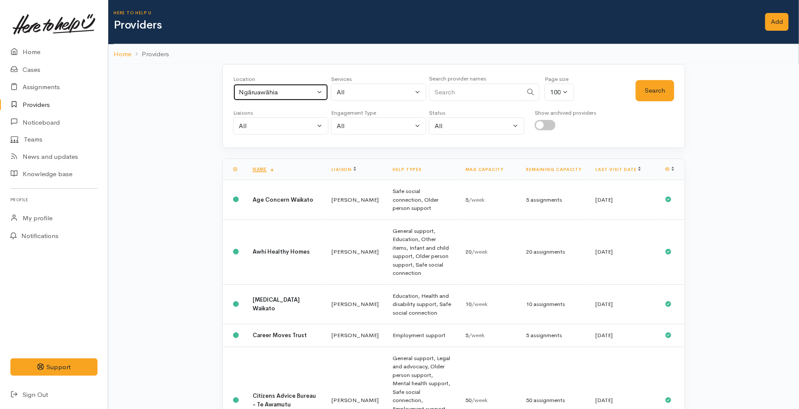
click at [266, 90] on div "Ngāruawāhia" at bounding box center [277, 92] width 76 height 10
type input "te a"
click at [279, 149] on span "Te Awamutu" at bounding box center [266, 149] width 36 height 10
select select "100"
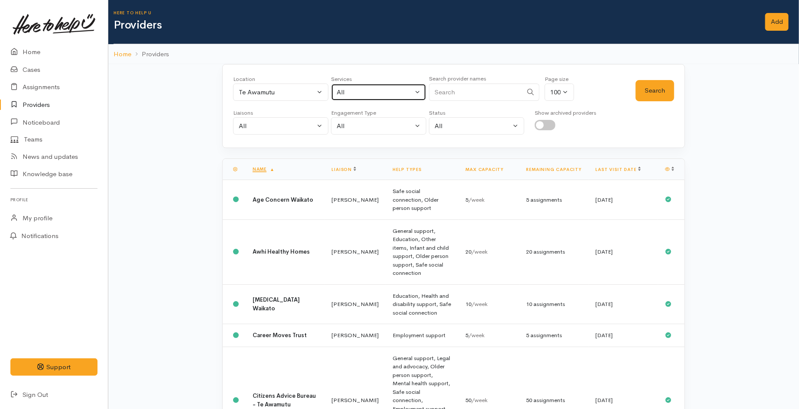
click at [381, 94] on div "All" at bounding box center [375, 92] width 76 height 10
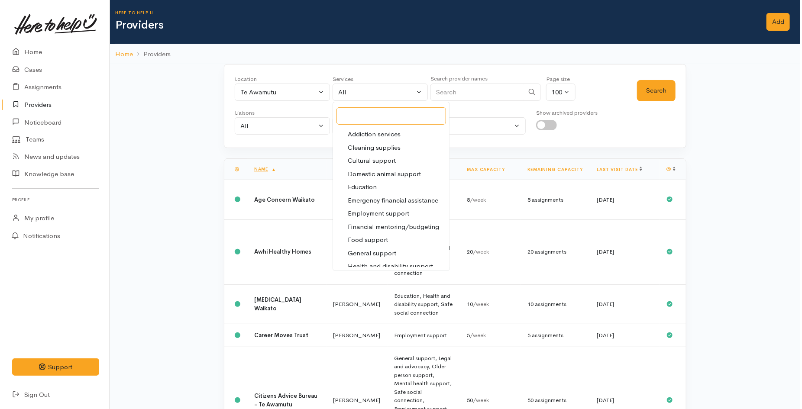
scroll to position [96, 0]
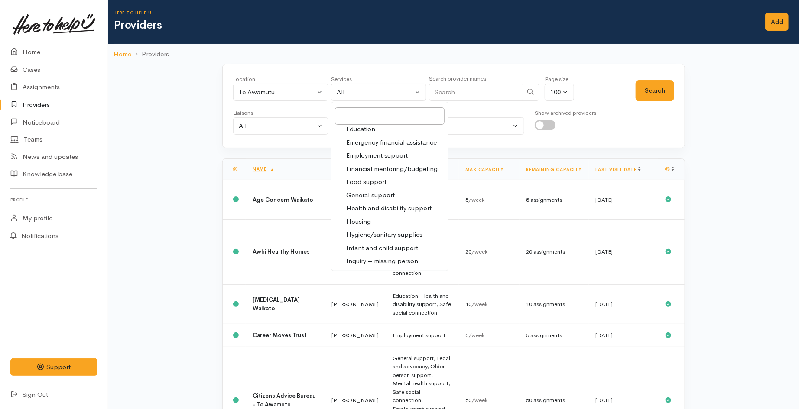
click at [371, 181] on span "Food support" at bounding box center [366, 182] width 40 height 10
select select "3"
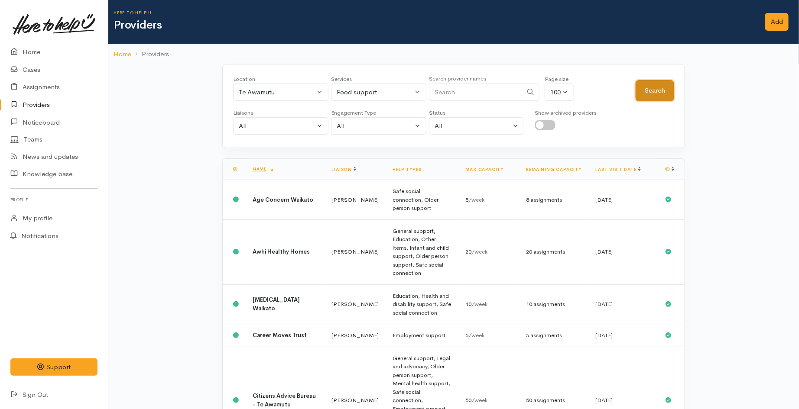
drag, startPoint x: 647, startPoint y: 89, endPoint x: 629, endPoint y: 92, distance: 18.4
click at [647, 90] on button "Search" at bounding box center [654, 90] width 39 height 21
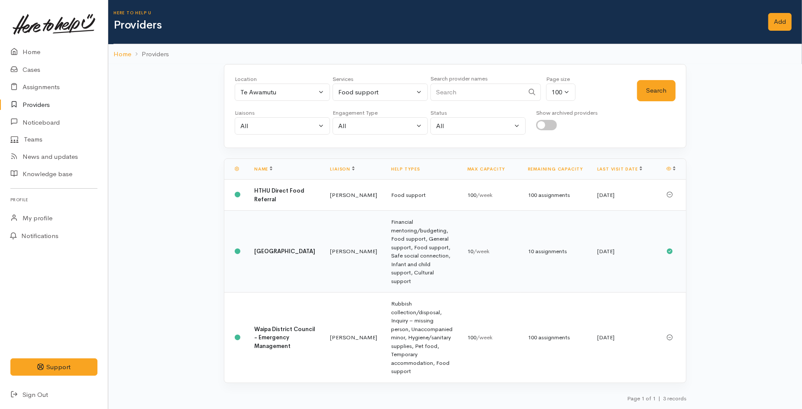
click at [350, 241] on td "Katarina Daly" at bounding box center [353, 252] width 61 height 82
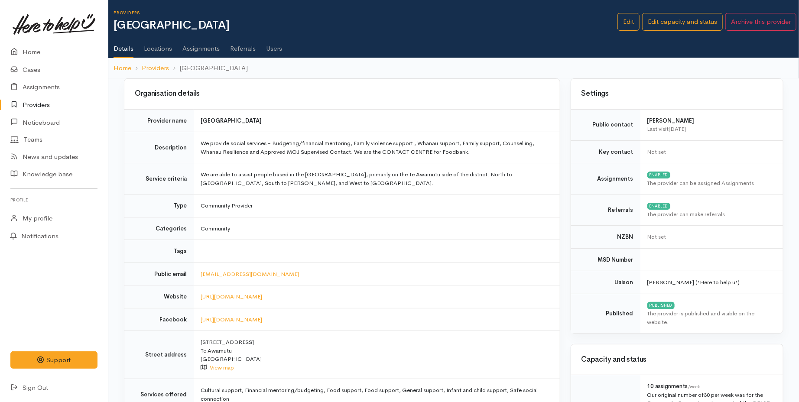
drag, startPoint x: 201, startPoint y: 120, endPoint x: 318, endPoint y: 124, distance: 117.4
click at [318, 124] on td "[GEOGRAPHIC_DATA]" at bounding box center [377, 120] width 366 height 23
copy b "[GEOGRAPHIC_DATA]"
click at [42, 85] on link "Assignments" at bounding box center [54, 87] width 108 height 18
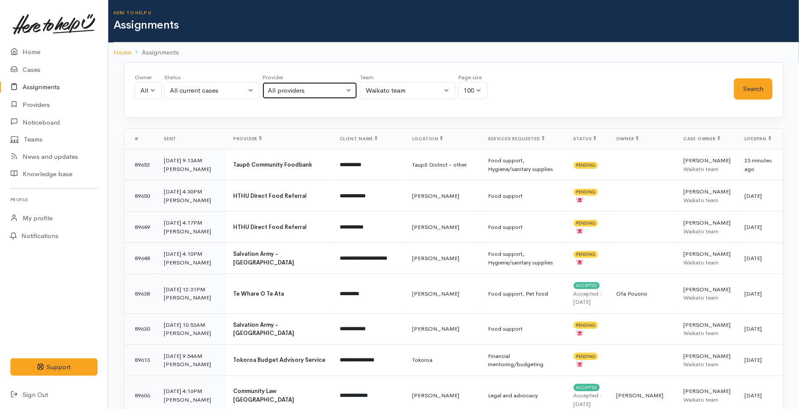
click at [334, 90] on div "All providers" at bounding box center [306, 91] width 76 height 10
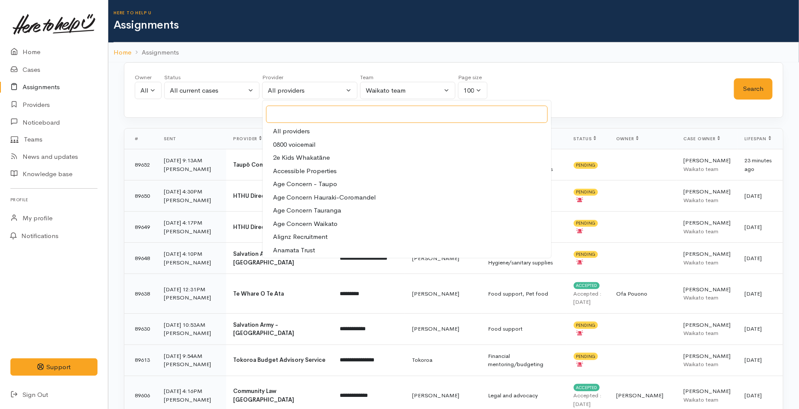
paste input "Kainga Aroha Community House"
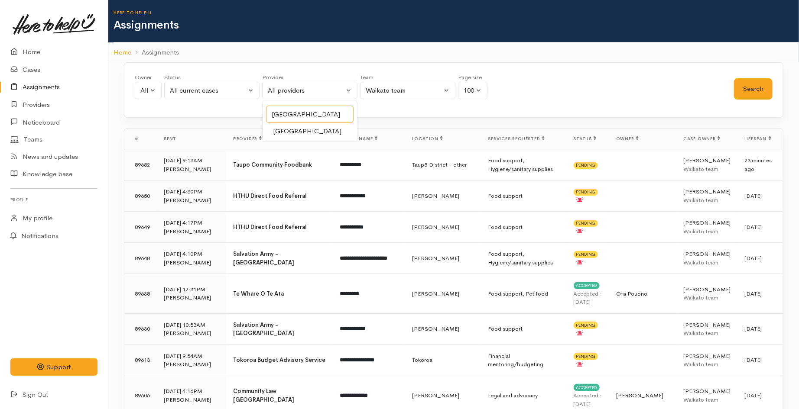
type input "Kainga Aroha Community House"
click at [328, 133] on span "Kainga Aroha Community House" at bounding box center [307, 131] width 68 height 10
select select "207"
click at [733, 91] on div "Owner All My cases Aandrea Murray ('Here to help u') Akash Prakash ('Here to he…" at bounding box center [434, 88] width 599 height 31
click at [746, 94] on button "Search" at bounding box center [753, 88] width 39 height 21
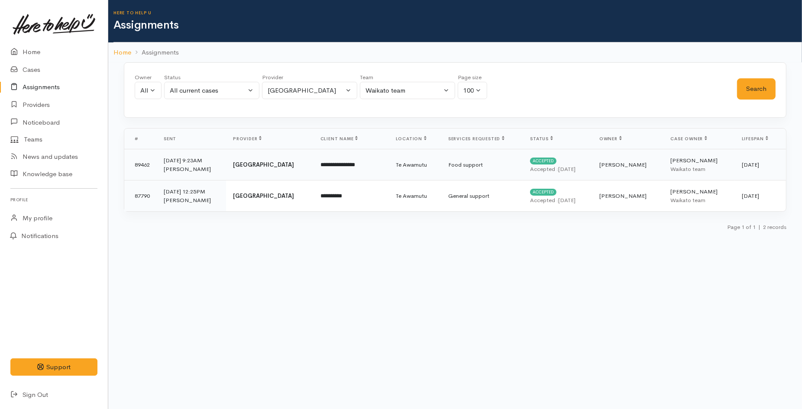
click at [222, 162] on td "7 Oct 25 9:23AM Shirley Mackie" at bounding box center [191, 164] width 69 height 31
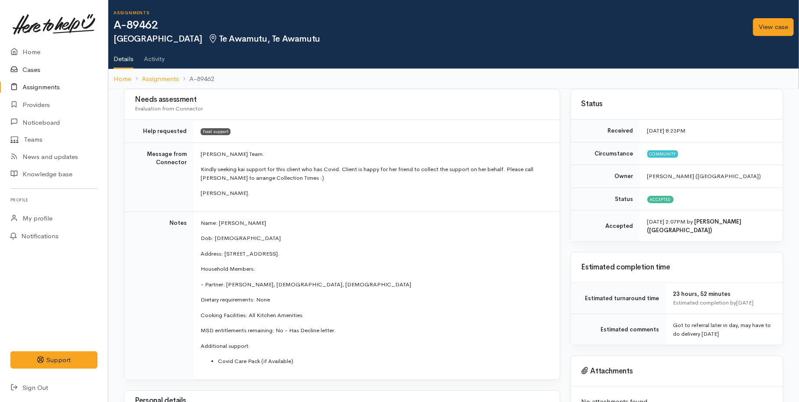
click at [36, 70] on link "Cases" at bounding box center [54, 70] width 108 height 18
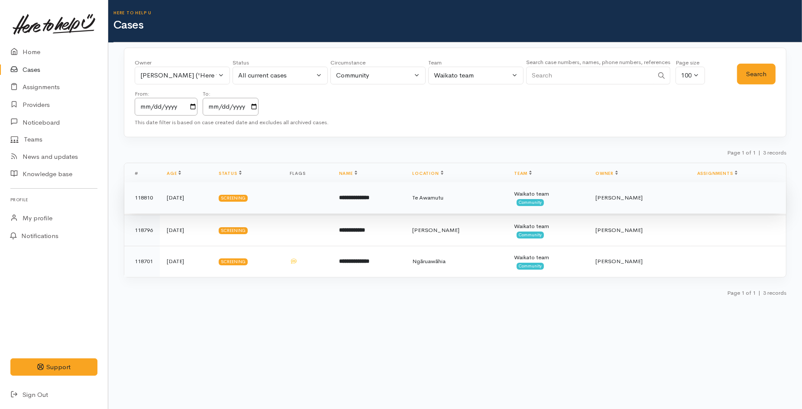
click at [283, 202] on td "Screening" at bounding box center [247, 197] width 71 height 31
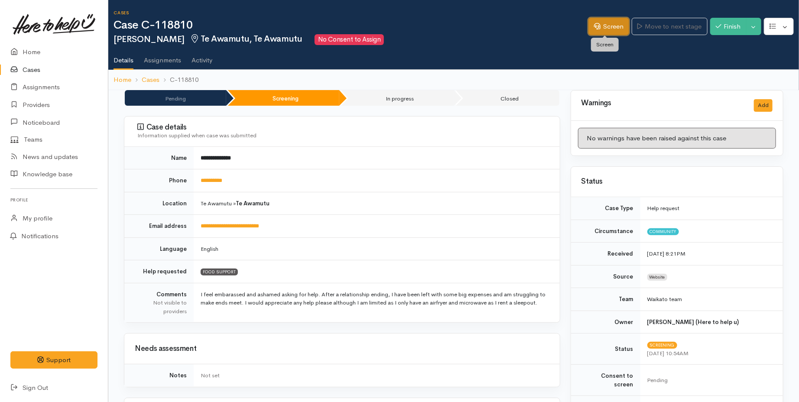
click at [603, 25] on link "Screen" at bounding box center [608, 27] width 41 height 18
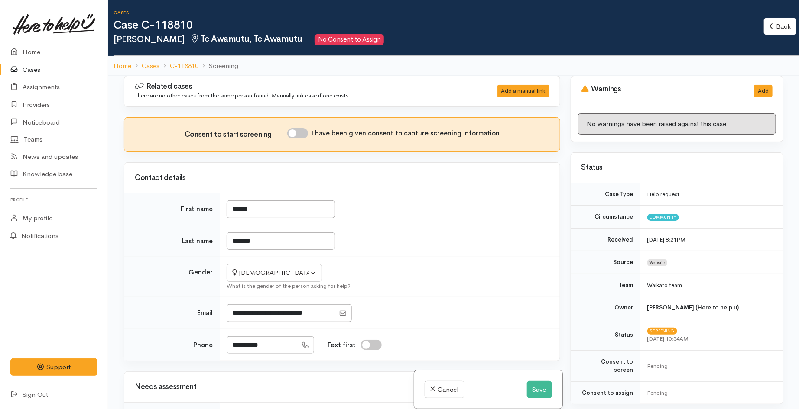
click at [463, 189] on div "Contact details" at bounding box center [341, 178] width 435 height 30
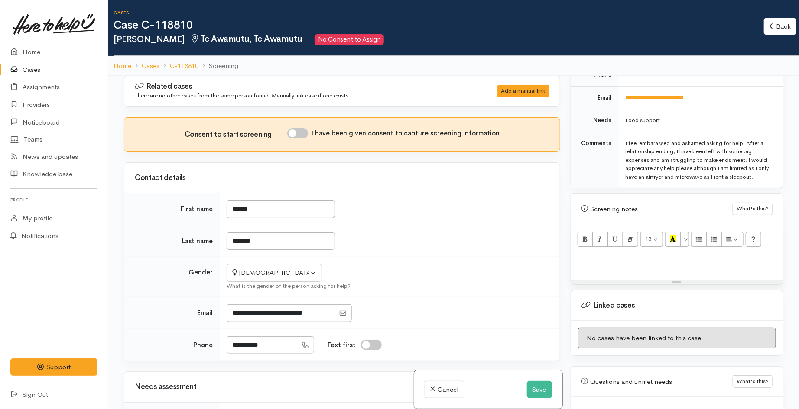
scroll to position [462, 0]
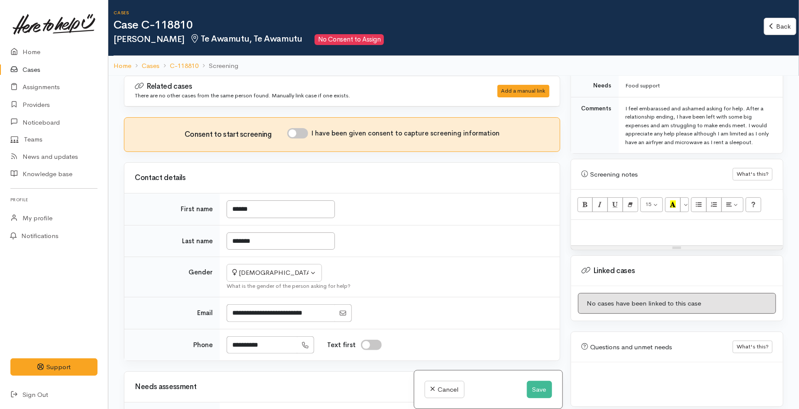
drag, startPoint x: 611, startPoint y: 234, endPoint x: 615, endPoint y: 230, distance: 5.8
click at [611, 233] on div at bounding box center [677, 233] width 212 height 26
paste div
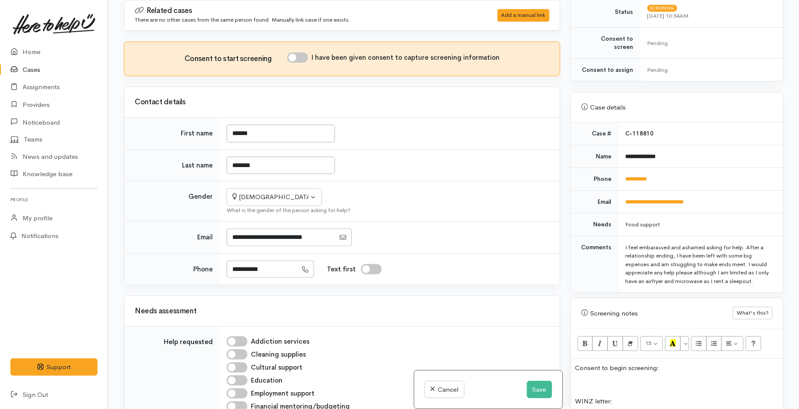
scroll to position [246, 0]
drag, startPoint x: 669, startPoint y: 153, endPoint x: 626, endPoint y: 154, distance: 42.9
click at [626, 154] on td "**********" at bounding box center [701, 157] width 164 height 23
copy b "**********"
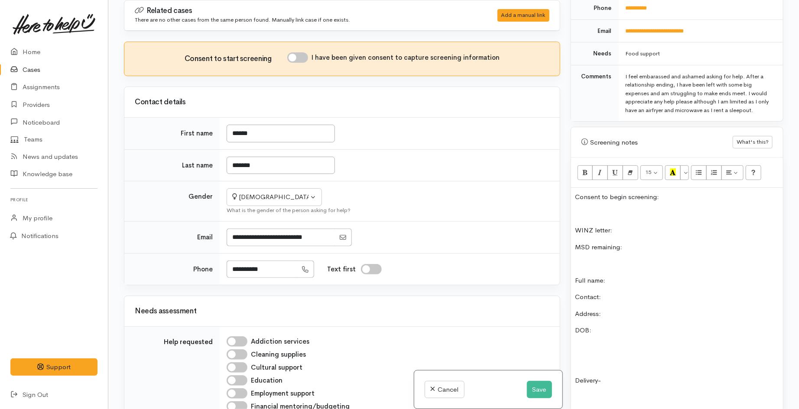
scroll to position [487, 0]
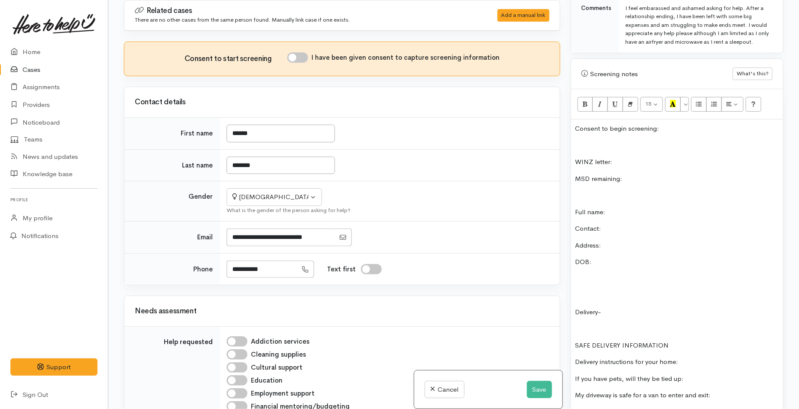
click at [625, 207] on p "Full name:" at bounding box center [676, 212] width 203 height 10
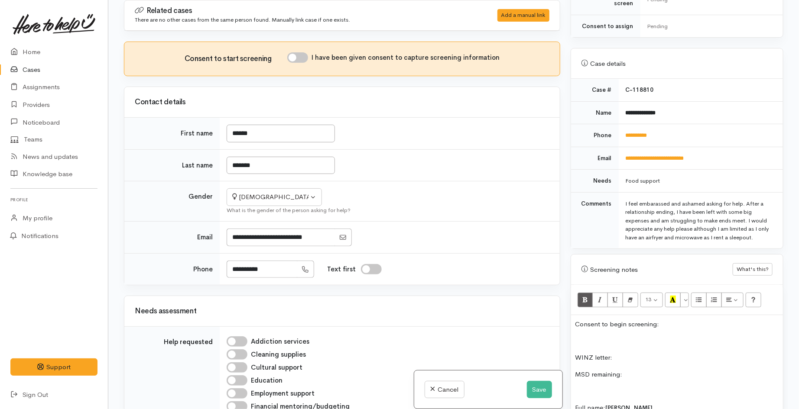
scroll to position [246, 0]
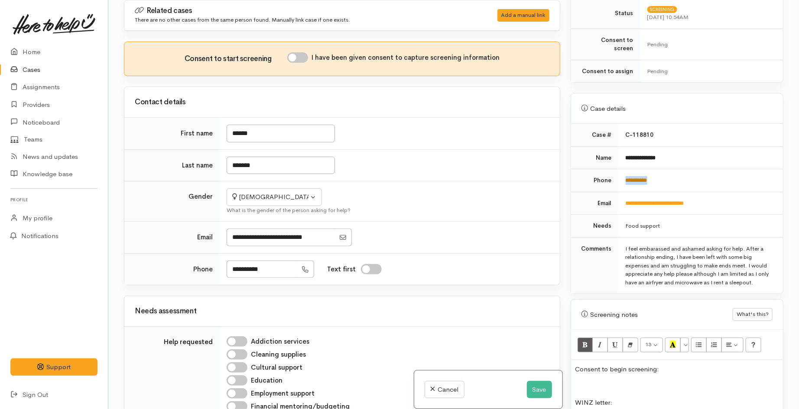
drag, startPoint x: 663, startPoint y: 171, endPoint x: 624, endPoint y: 173, distance: 39.1
click at [624, 173] on td "**********" at bounding box center [701, 180] width 164 height 23
copy link "**********"
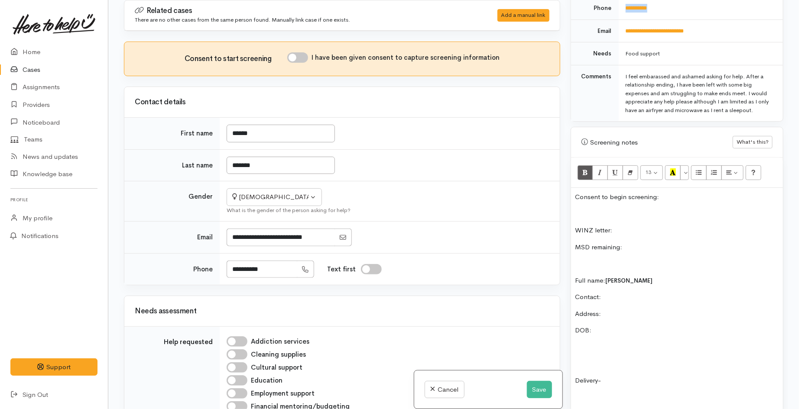
scroll to position [439, 0]
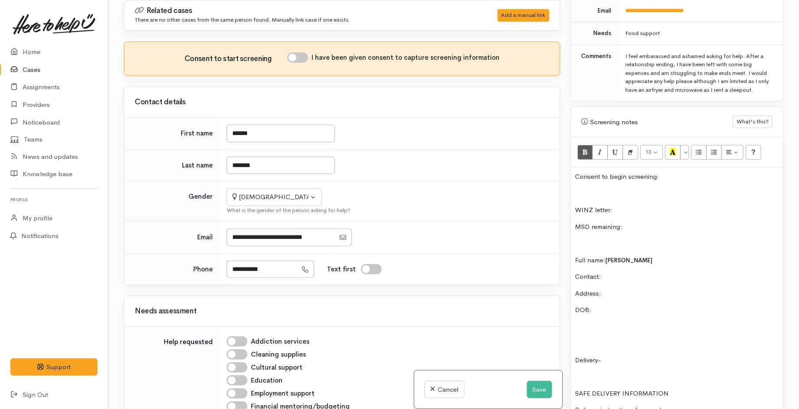
click at [609, 272] on p "Contact:" at bounding box center [676, 277] width 203 height 10
click at [538, 392] on button "Save" at bounding box center [539, 390] width 25 height 18
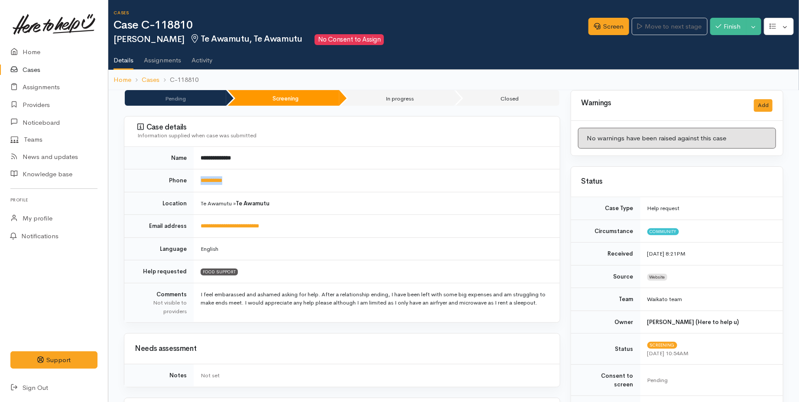
drag, startPoint x: 246, startPoint y: 182, endPoint x: 200, endPoint y: 185, distance: 45.6
click at [200, 185] on td "**********" at bounding box center [377, 180] width 366 height 23
copy link "**********"
click at [605, 28] on link "Screen" at bounding box center [608, 27] width 41 height 18
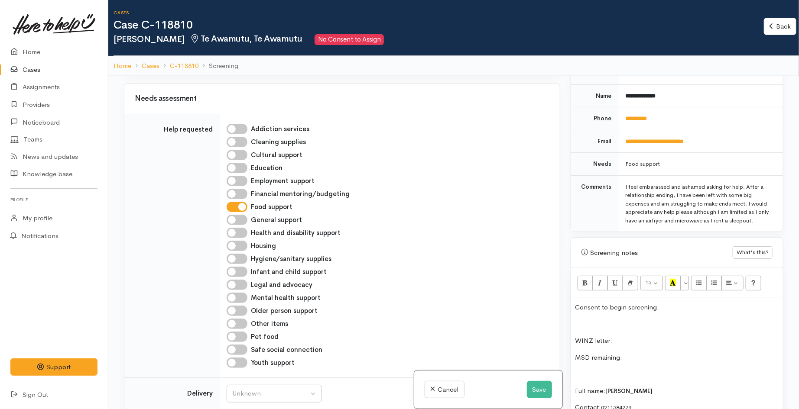
scroll to position [385, 0]
drag, startPoint x: 655, startPoint y: 212, endPoint x: 715, endPoint y: 210, distance: 59.8
click at [715, 210] on div "I feel embarassed and ashamed asking for help. After a relationship ending, I h…" at bounding box center [698, 203] width 147 height 42
copy div "airfryer and microwave"
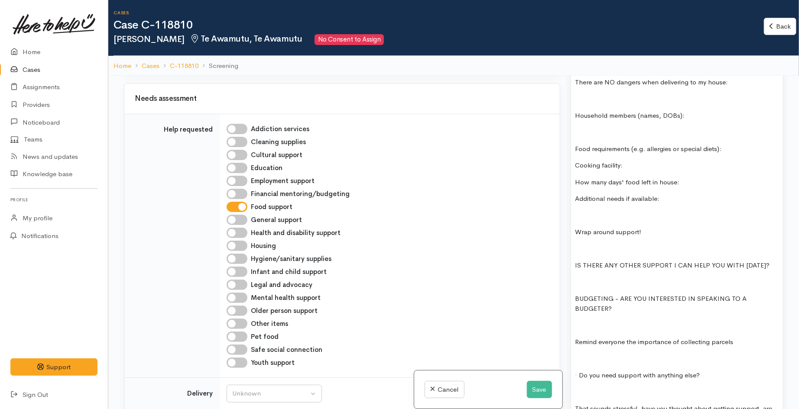
scroll to position [914, 0]
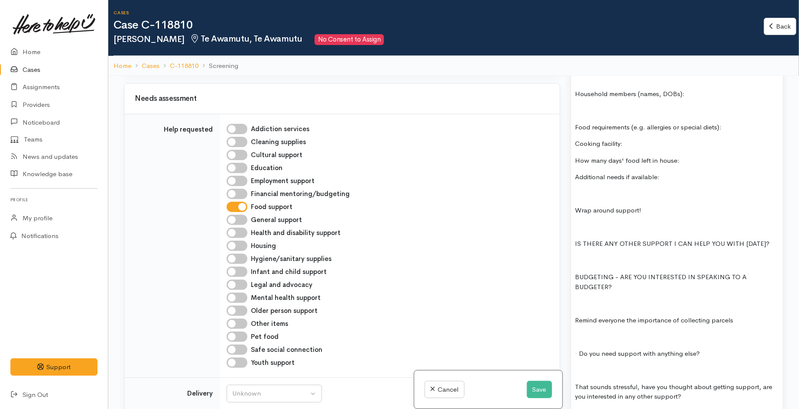
click at [663, 139] on p "Cooking facility:" at bounding box center [676, 144] width 203 height 10
click at [527, 396] on button "Save" at bounding box center [539, 390] width 25 height 18
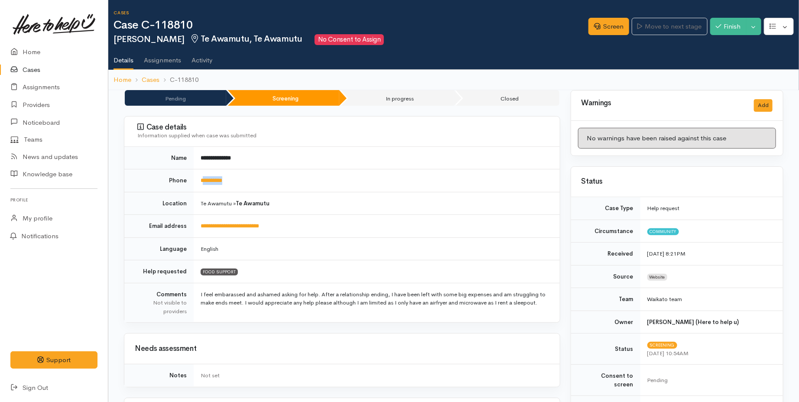
drag, startPoint x: 253, startPoint y: 185, endPoint x: 204, endPoint y: 185, distance: 49.4
click at [204, 185] on td "**********" at bounding box center [377, 180] width 366 height 23
copy link "*********"
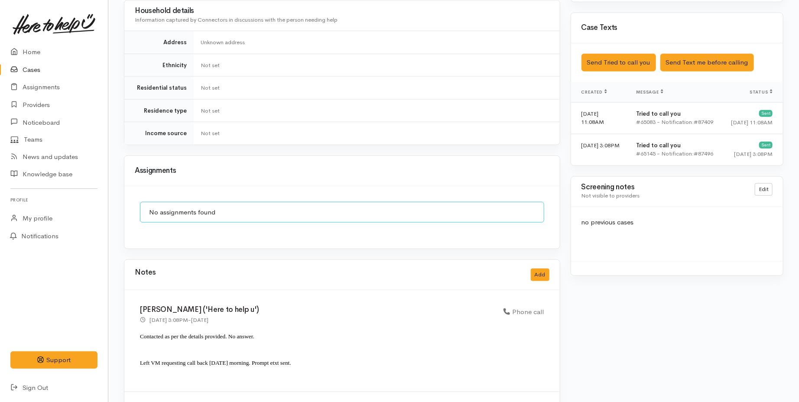
scroll to position [587, 0]
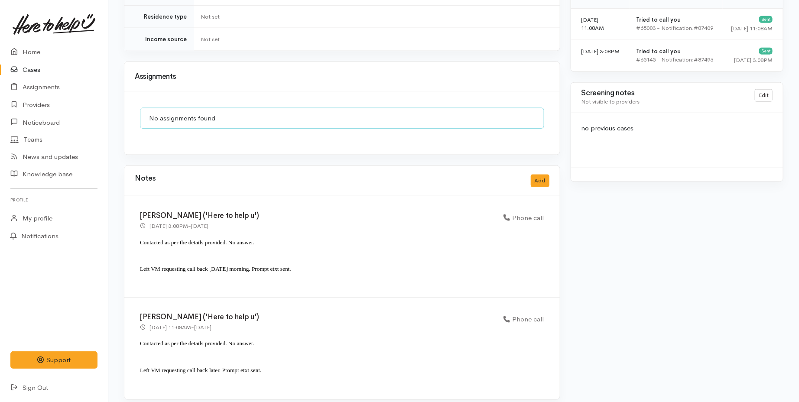
click at [530, 174] on div "Notes Add" at bounding box center [342, 181] width 415 height 18
click at [536, 175] on button "Add" at bounding box center [540, 181] width 19 height 13
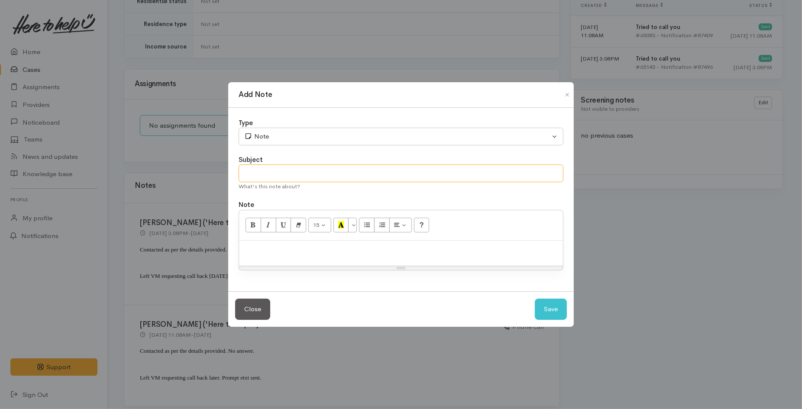
click at [311, 172] on input "text" at bounding box center [401, 174] width 325 height 18
type input "Attempted contact no.3"
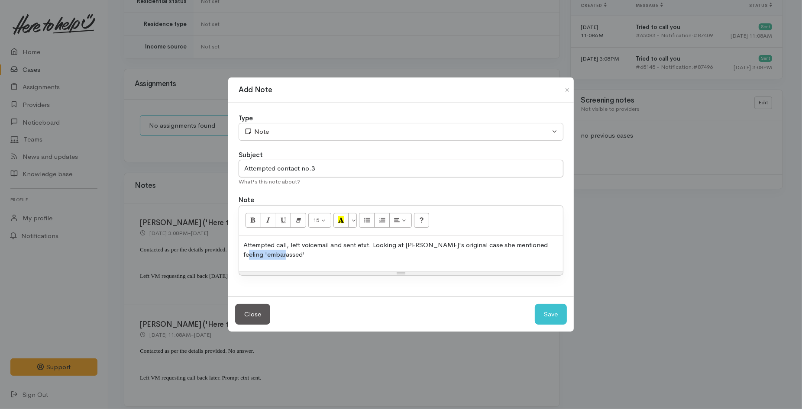
drag, startPoint x: 287, startPoint y: 258, endPoint x: 247, endPoint y: 257, distance: 39.4
click at [247, 257] on p "Attempted call, left voicemail and sent etxt. Looking at Hayley's original case…" at bounding box center [400, 249] width 315 height 19
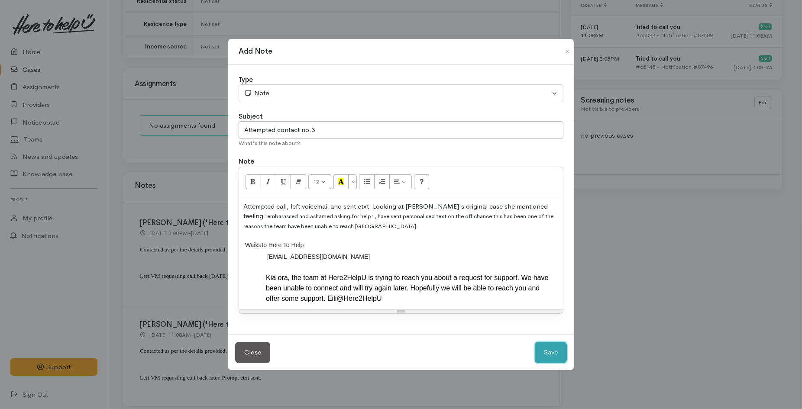
click at [540, 354] on button "Save" at bounding box center [551, 352] width 32 height 21
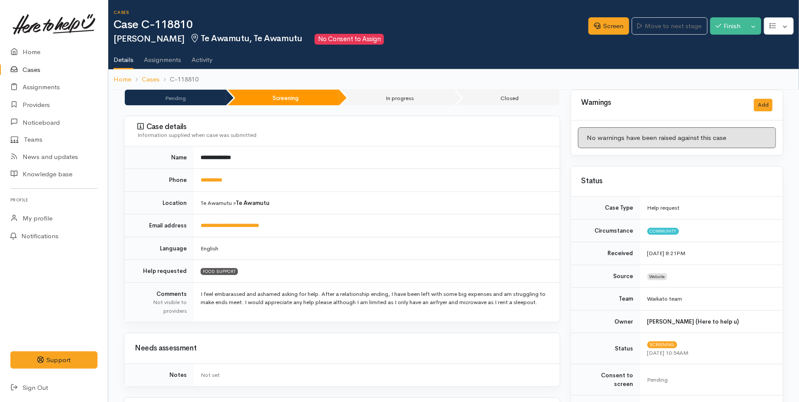
scroll to position [0, 0]
click at [616, 27] on link "Screen" at bounding box center [608, 27] width 41 height 18
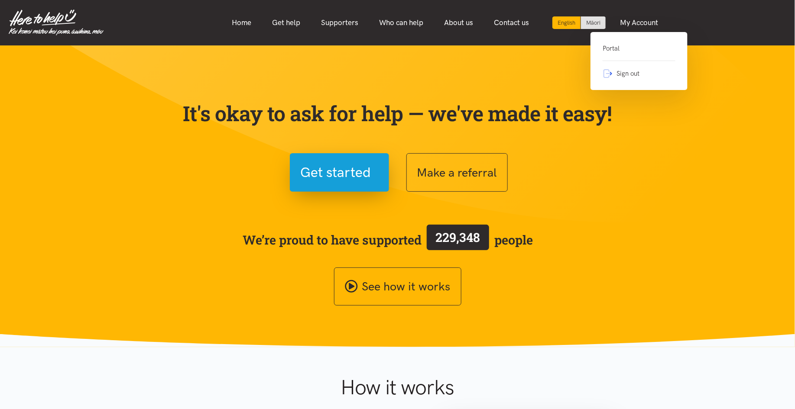
click at [633, 50] on link "Portal" at bounding box center [639, 52] width 73 height 18
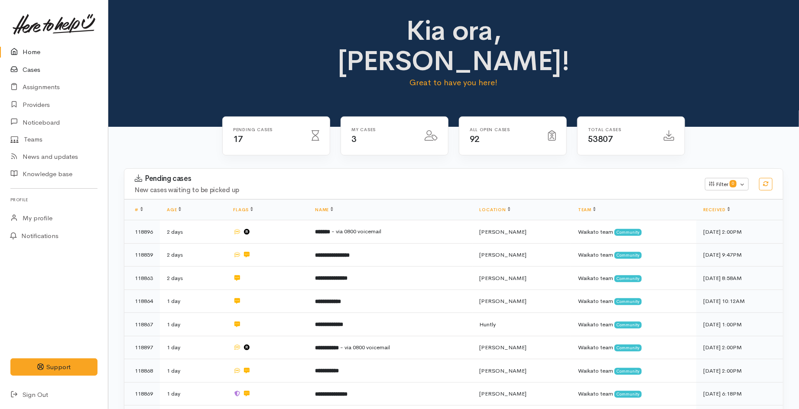
click at [31, 68] on link "Cases" at bounding box center [54, 70] width 108 height 18
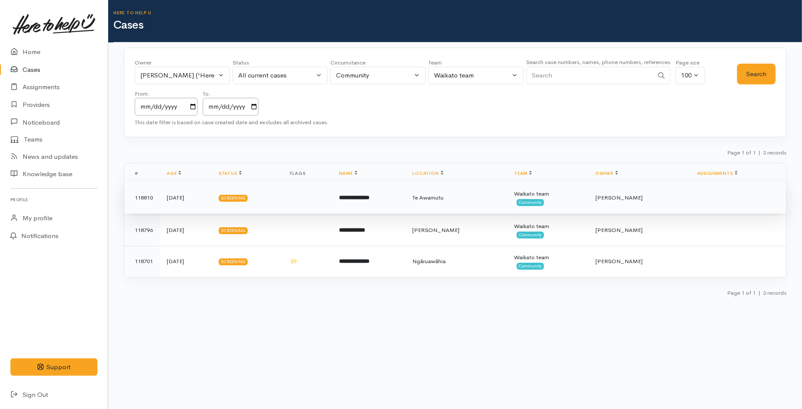
click at [332, 196] on td at bounding box center [307, 197] width 49 height 31
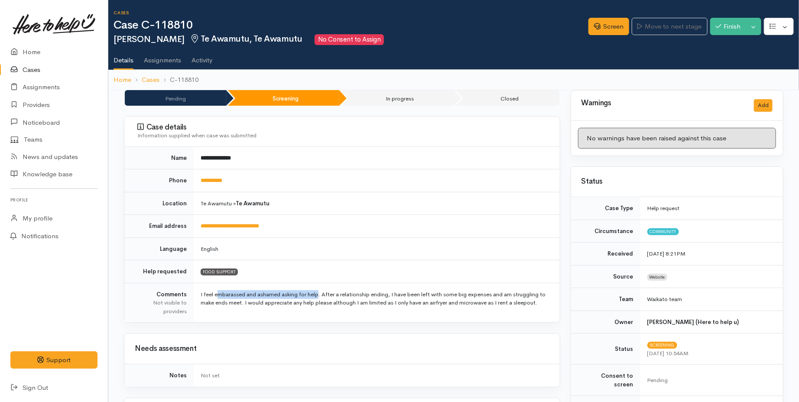
drag, startPoint x: 316, startPoint y: 295, endPoint x: 215, endPoint y: 287, distance: 101.2
click at [215, 287] on td "I feel embarassed and ashamed asking for help. After a relationship ending, I h…" at bounding box center [377, 302] width 366 height 39
copy td "embarassed and ashamed asking for hel"
click at [52, 107] on link "Providers" at bounding box center [54, 105] width 108 height 18
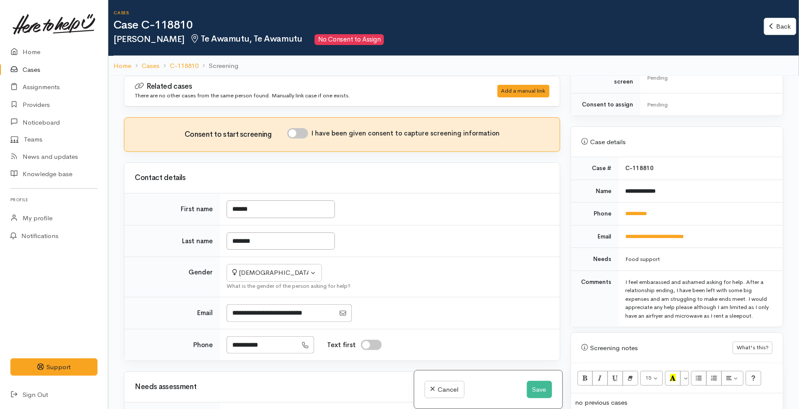
scroll to position [479, 0]
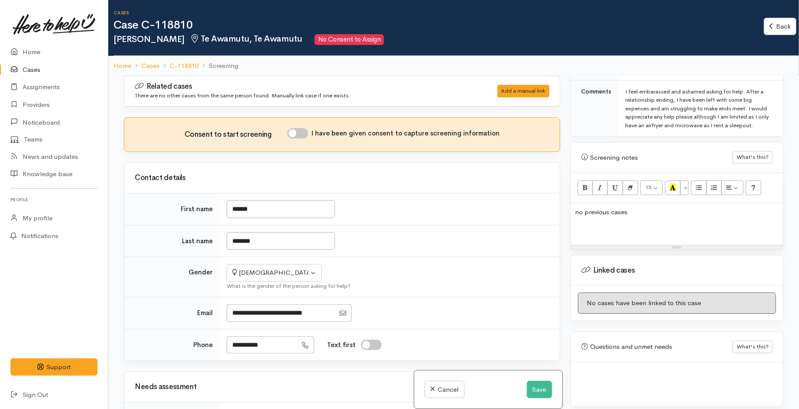
click at [644, 207] on p "no previous cases" at bounding box center [676, 212] width 203 height 10
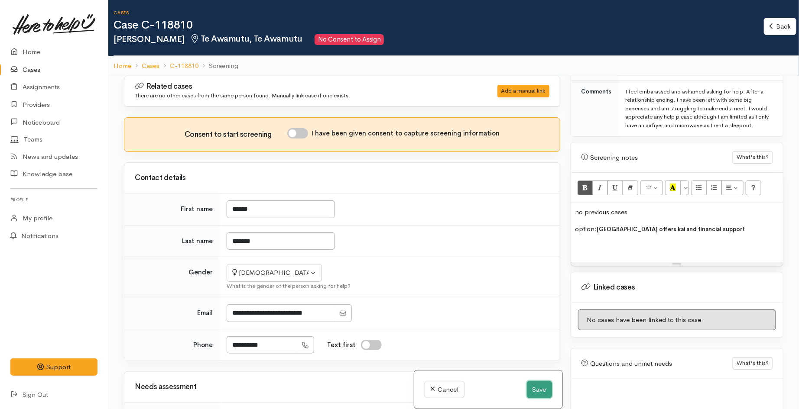
click at [534, 396] on button "Save" at bounding box center [539, 390] width 25 height 18
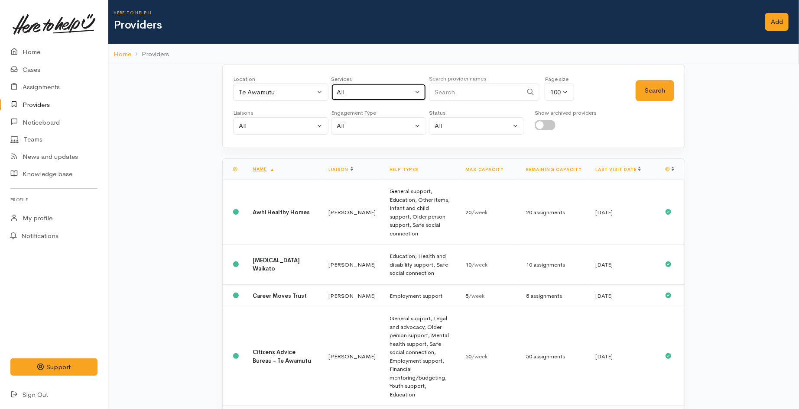
click at [359, 99] on button "All" at bounding box center [378, 93] width 95 height 18
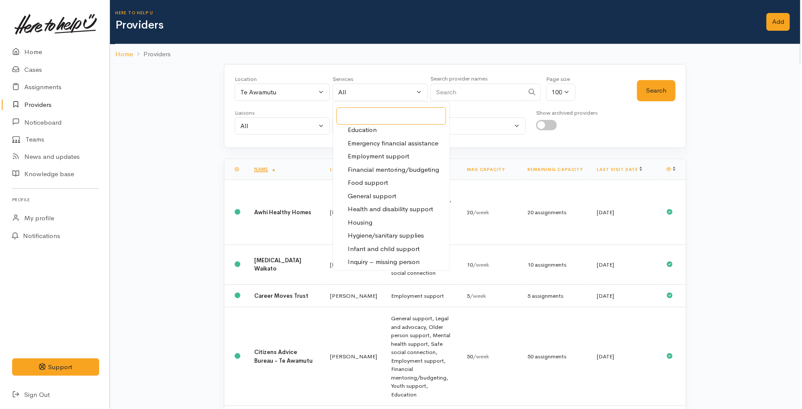
scroll to position [96, 0]
click at [363, 186] on span "Food support" at bounding box center [366, 182] width 40 height 10
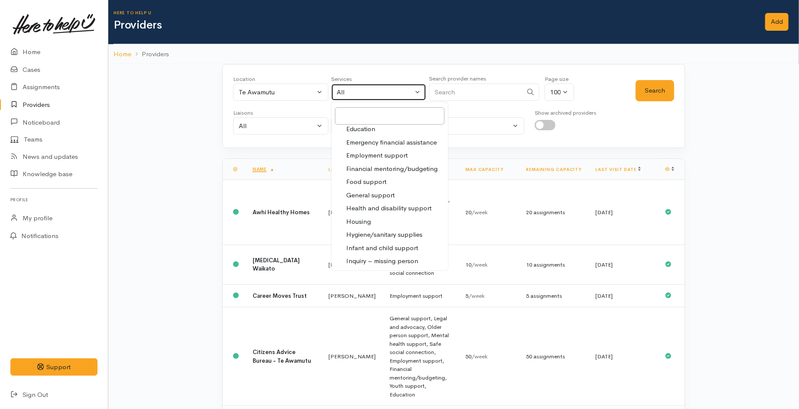
select select "3"
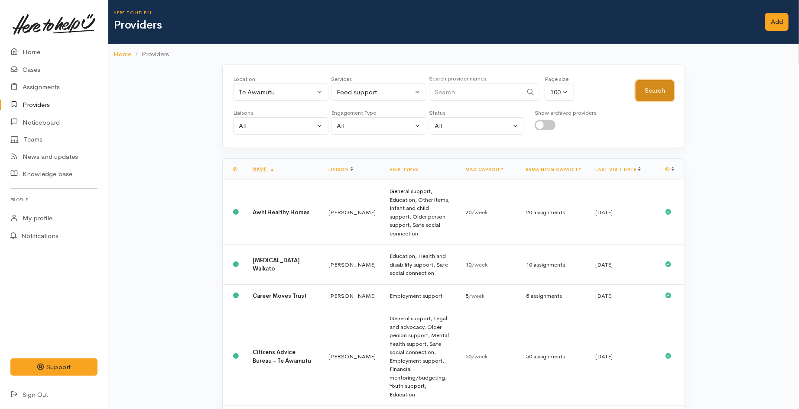
click at [659, 89] on button "Search" at bounding box center [654, 90] width 39 height 21
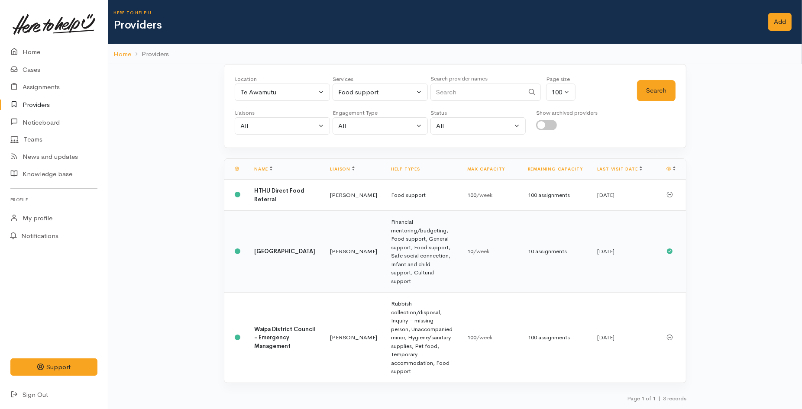
click at [275, 248] on b "[GEOGRAPHIC_DATA]" at bounding box center [284, 251] width 61 height 7
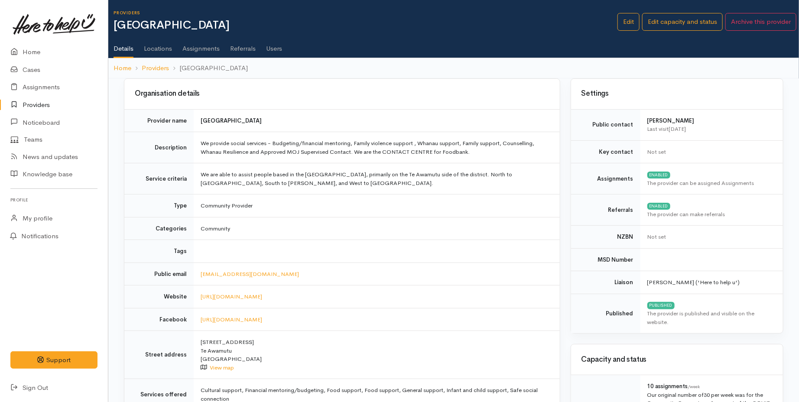
drag, startPoint x: 202, startPoint y: 119, endPoint x: 310, endPoint y: 119, distance: 107.9
click at [310, 119] on td "Kainga Aroha Community House" at bounding box center [377, 120] width 366 height 23
drag, startPoint x: 308, startPoint y: 119, endPoint x: 197, endPoint y: 122, distance: 111.4
click at [197, 122] on td "Kainga Aroha Community House" at bounding box center [377, 120] width 366 height 23
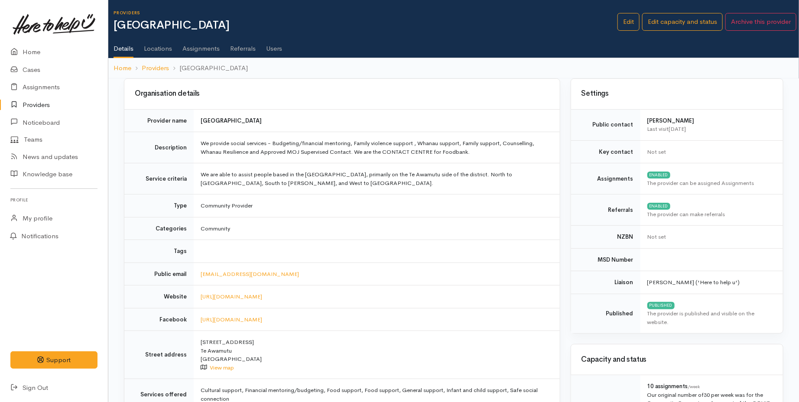
copy b "Kainga Aroha Community House"
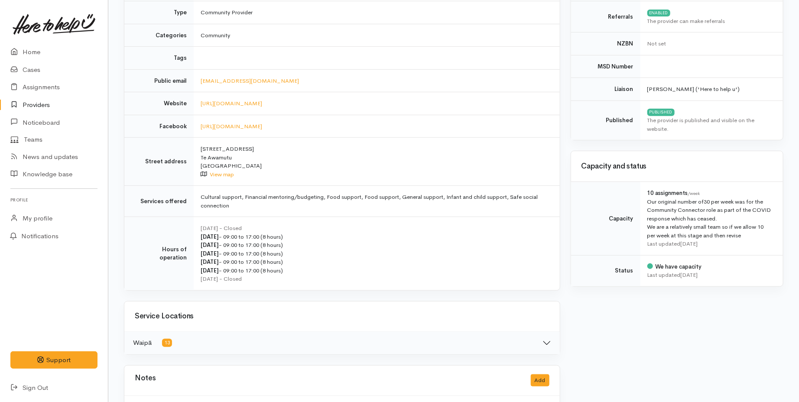
scroll to position [192, 0]
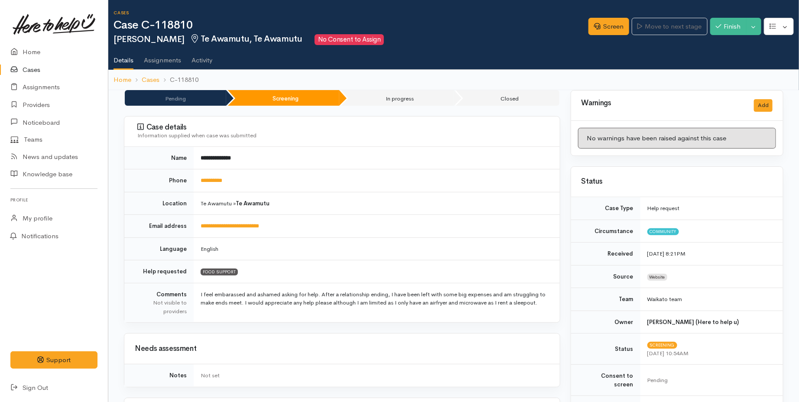
click at [42, 73] on link "Cases" at bounding box center [54, 70] width 108 height 18
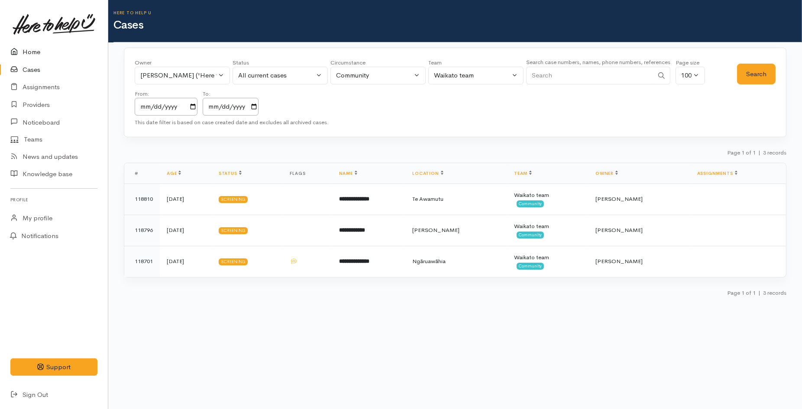
click at [27, 52] on link "Home" at bounding box center [54, 52] width 108 height 18
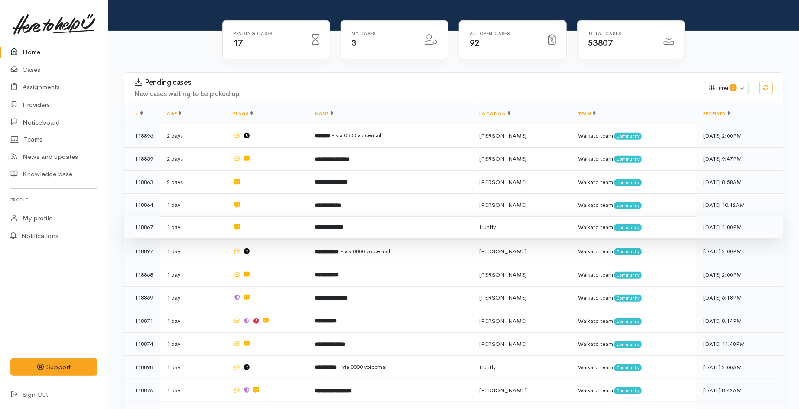
scroll to position [144, 0]
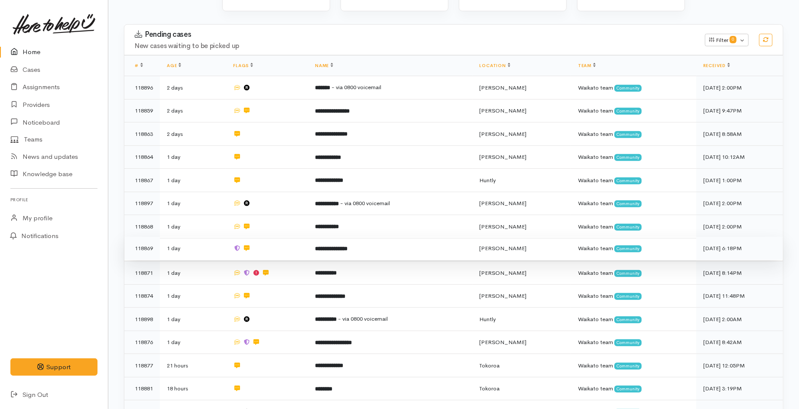
click at [297, 237] on td at bounding box center [267, 248] width 82 height 23
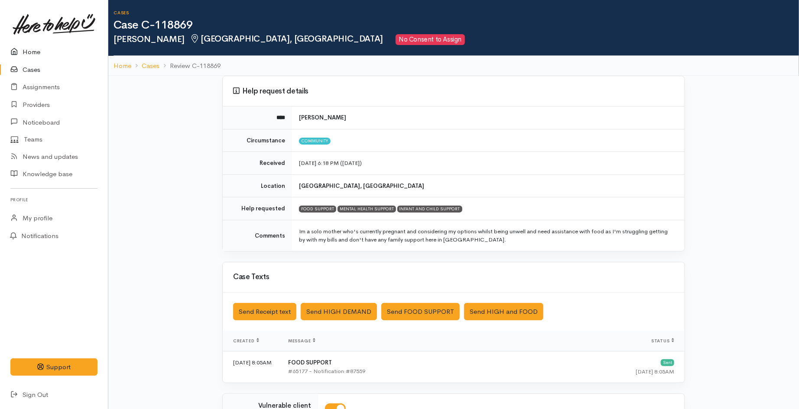
click at [35, 49] on link "Home" at bounding box center [54, 52] width 108 height 18
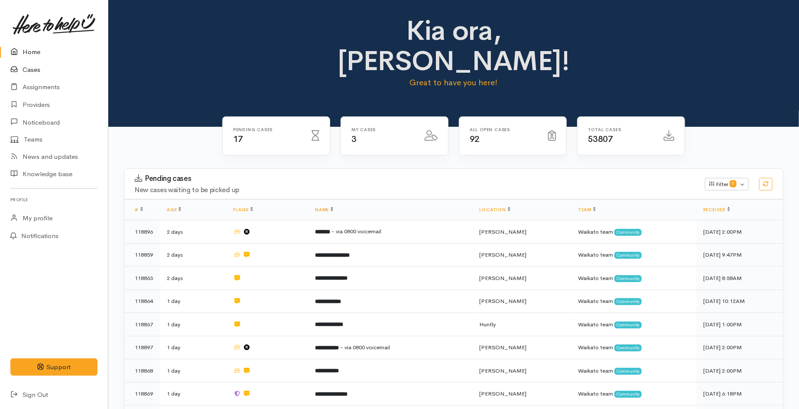
click at [28, 76] on link "Cases" at bounding box center [54, 70] width 108 height 18
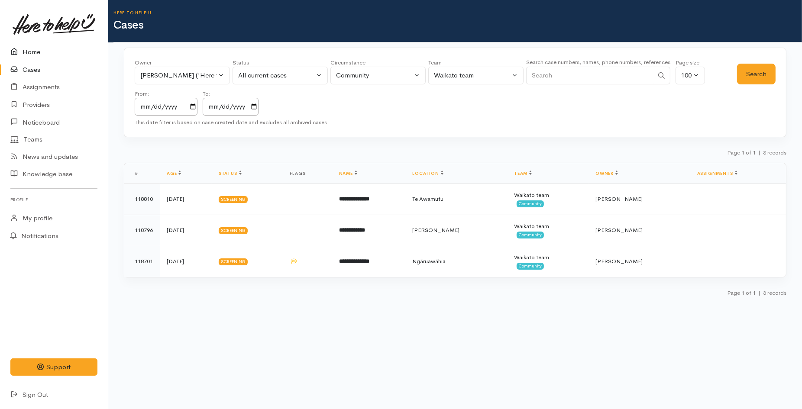
click at [29, 51] on link "Home" at bounding box center [54, 52] width 108 height 18
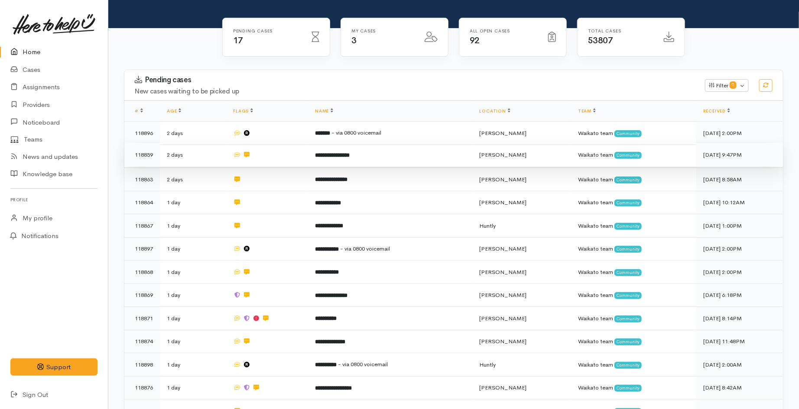
scroll to position [144, 0]
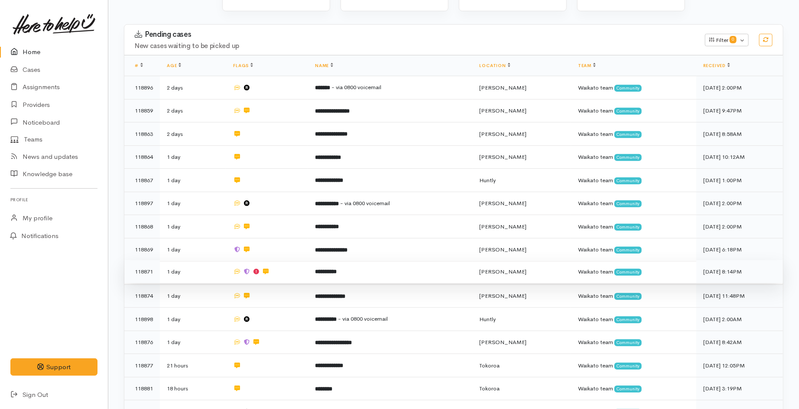
click at [328, 269] on b "**********" at bounding box center [326, 272] width 22 height 6
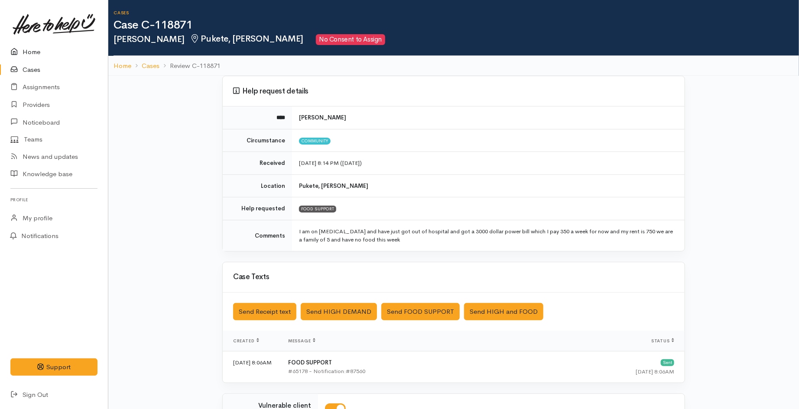
click at [36, 51] on link "Home" at bounding box center [54, 52] width 108 height 18
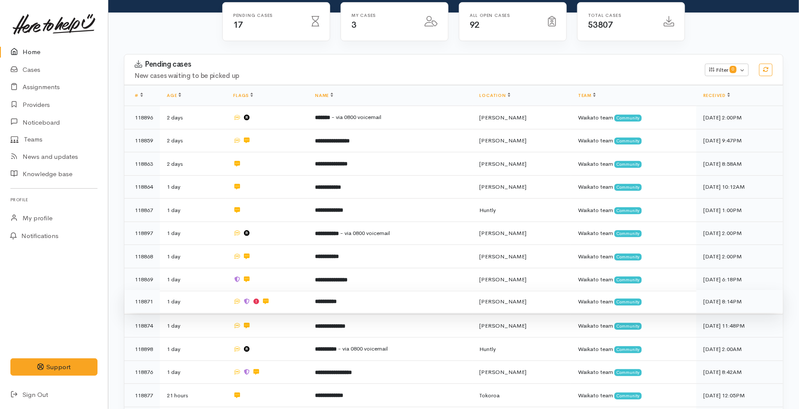
scroll to position [144, 0]
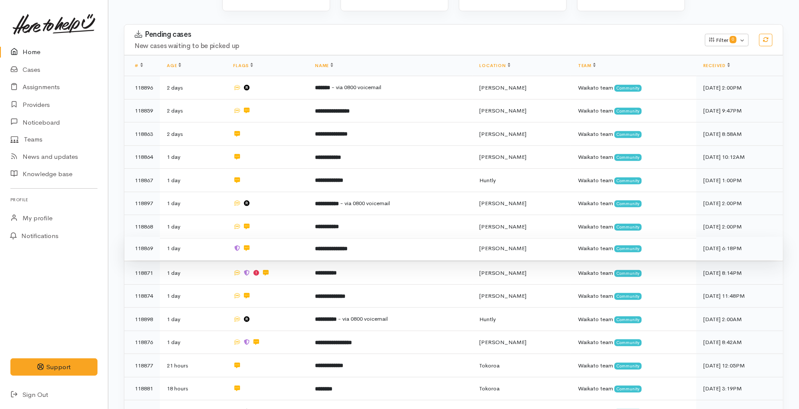
click at [324, 237] on td "**********" at bounding box center [390, 248] width 164 height 23
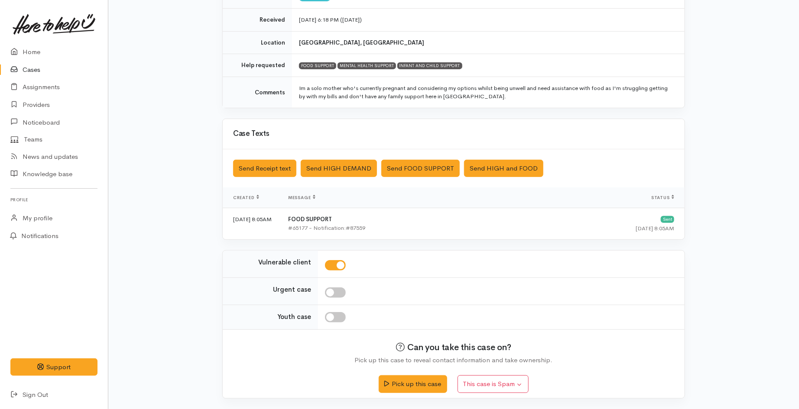
scroll to position [144, 0]
click at [421, 383] on button "Pick up this case" at bounding box center [413, 383] width 68 height 18
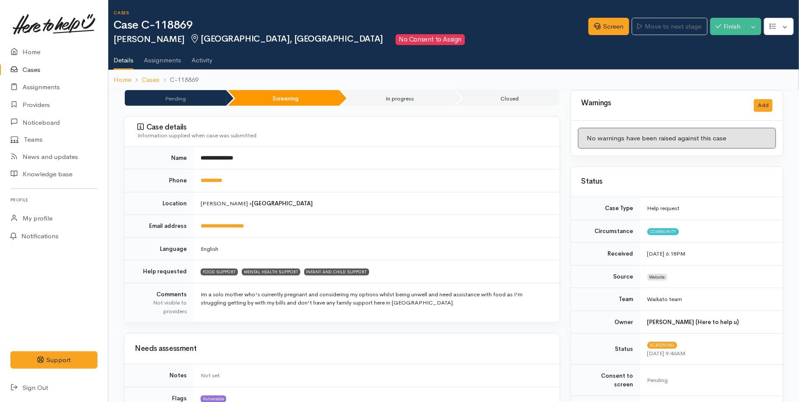
click at [40, 71] on link "Cases" at bounding box center [54, 70] width 108 height 18
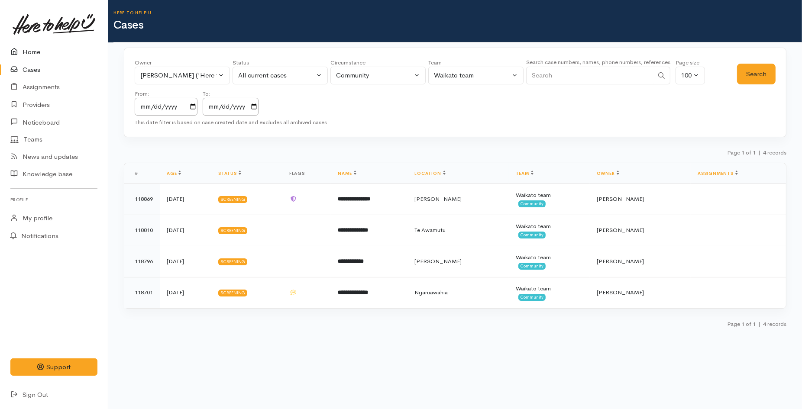
click at [28, 57] on link "Home" at bounding box center [54, 52] width 108 height 18
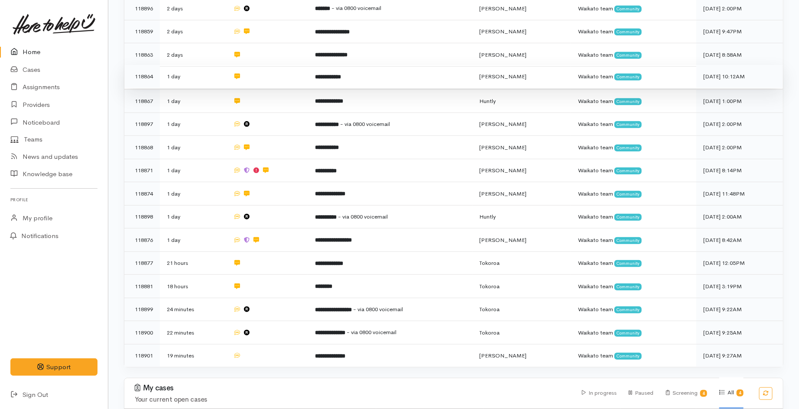
scroll to position [240, 0]
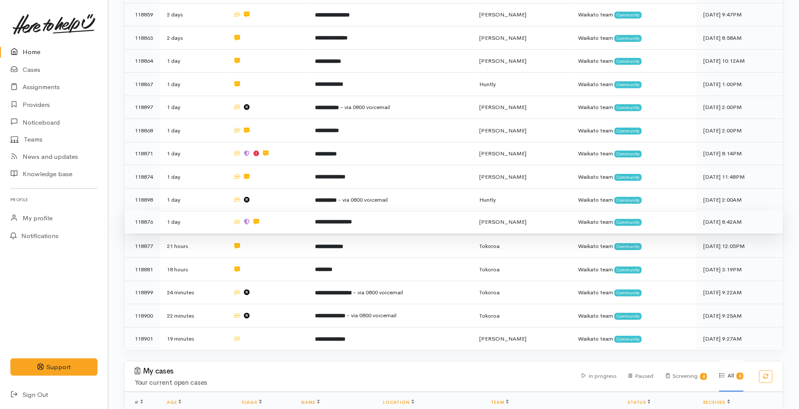
click at [352, 219] on b "**********" at bounding box center [333, 222] width 37 height 6
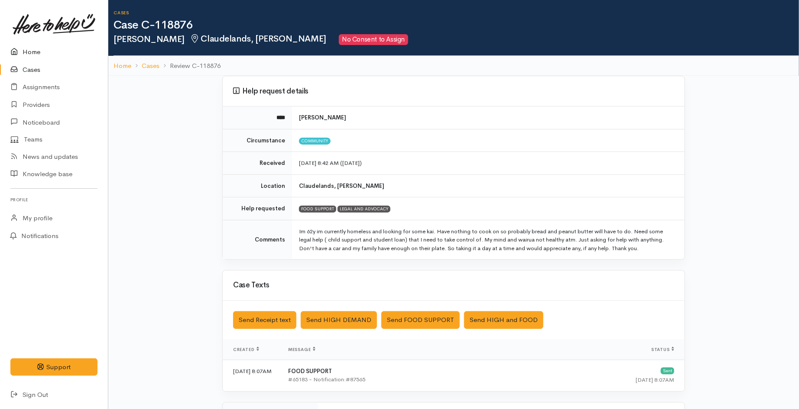
click at [27, 54] on link "Home" at bounding box center [54, 52] width 108 height 18
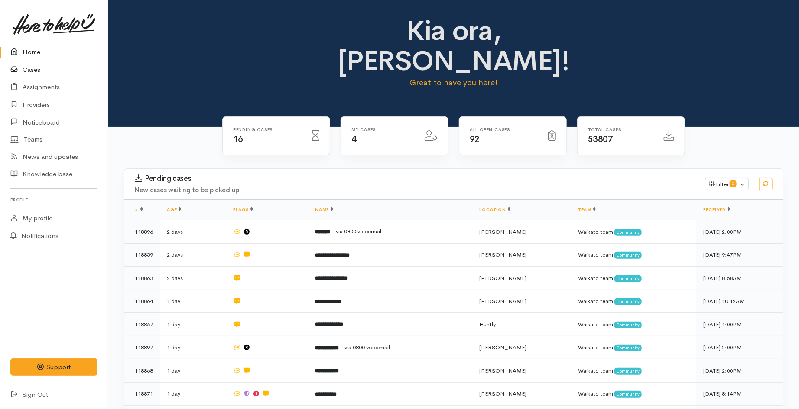
click at [36, 69] on link "Cases" at bounding box center [54, 70] width 108 height 18
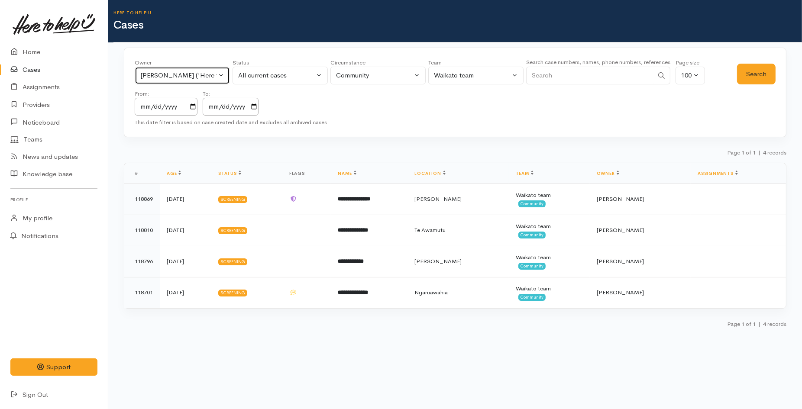
click at [172, 75] on div "[PERSON_NAME] ('Here to help u')" at bounding box center [178, 76] width 76 height 10
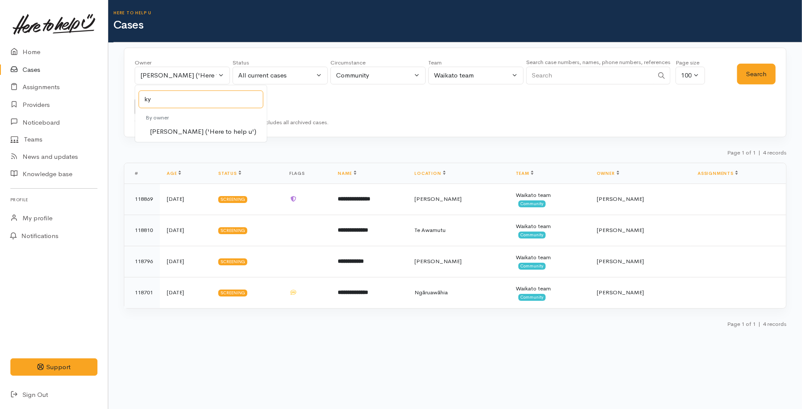
type input "ky"
click at [204, 129] on span "[PERSON_NAME] ('Here to help u')" at bounding box center [203, 132] width 107 height 10
select select "1759"
click at [751, 73] on button "Search" at bounding box center [756, 74] width 39 height 21
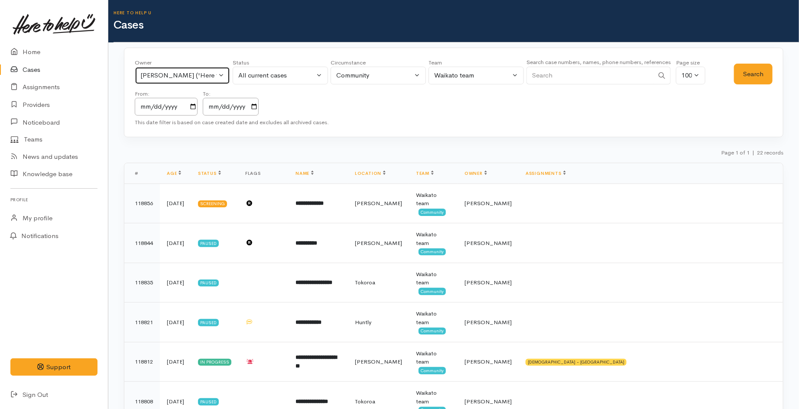
click at [206, 78] on div "Kyleigh Pike ('Here to help u')" at bounding box center [178, 76] width 76 height 10
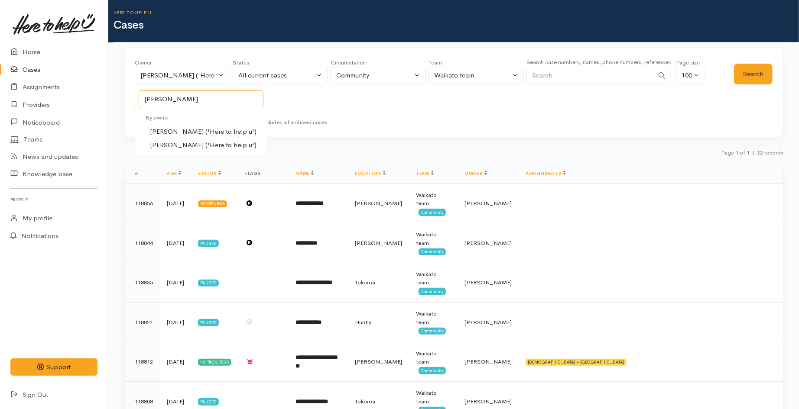
type input "nicol"
click at [208, 143] on span "Nicole Rusk ('Here to help u')" at bounding box center [203, 145] width 107 height 10
select select "2314"
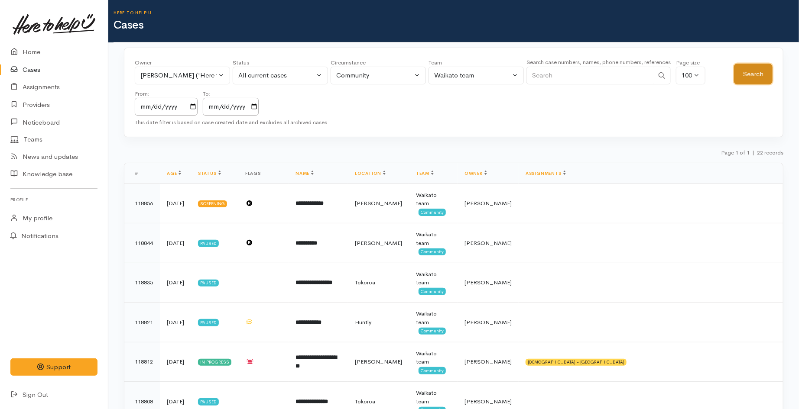
click at [751, 79] on button "Search" at bounding box center [753, 74] width 39 height 21
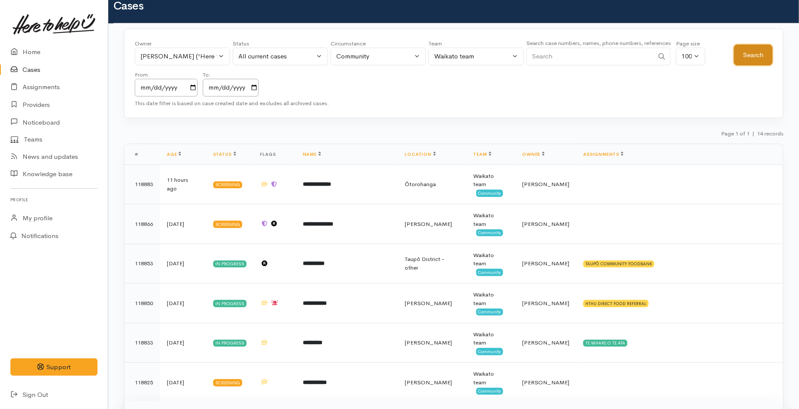
scroll to position [18, 0]
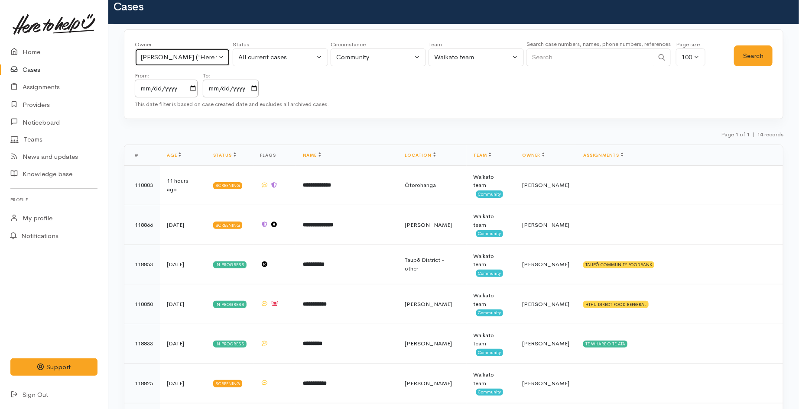
click at [213, 58] on div "[PERSON_NAME] ('Here to help u')" at bounding box center [178, 57] width 76 height 10
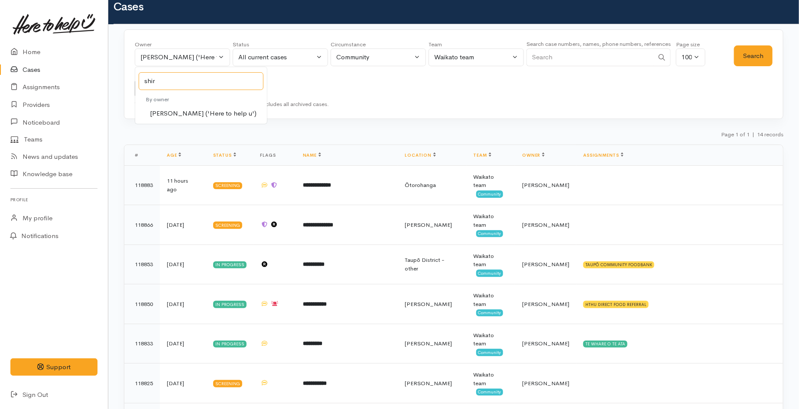
type input "shir"
click at [207, 118] on span "[PERSON_NAME] ('Here to help u')" at bounding box center [203, 114] width 107 height 10
select select "1463"
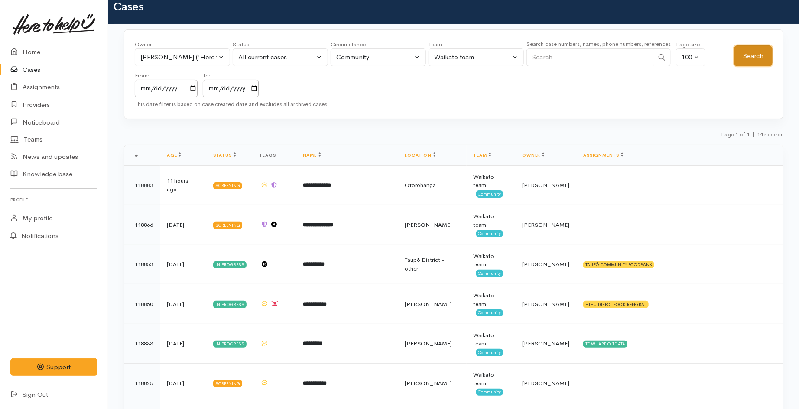
click at [755, 58] on button "Search" at bounding box center [753, 55] width 39 height 21
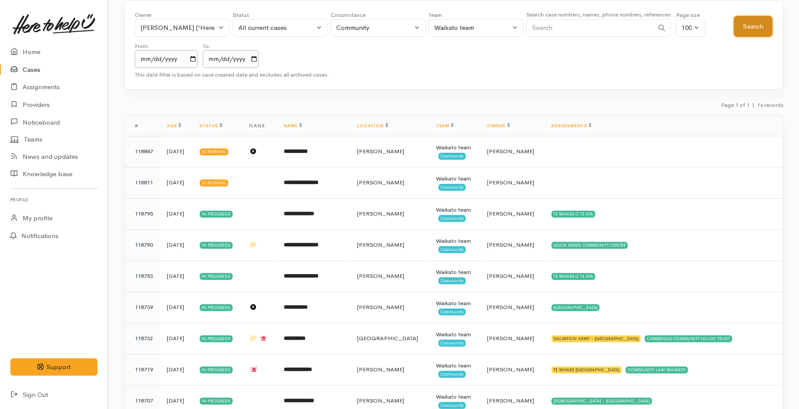
scroll to position [48, 0]
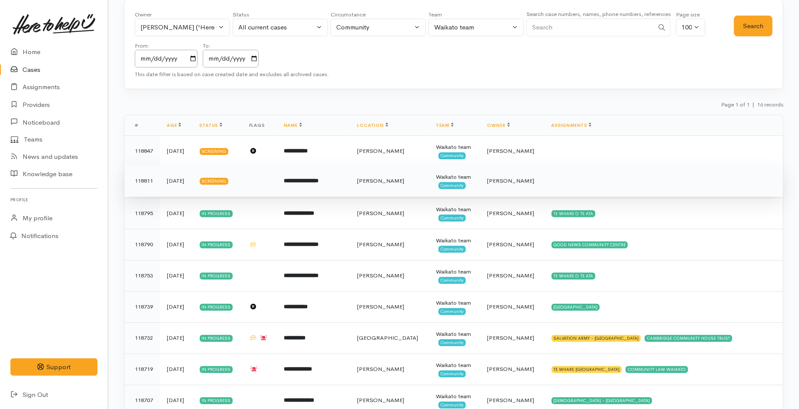
click at [335, 191] on td "**********" at bounding box center [314, 180] width 74 height 31
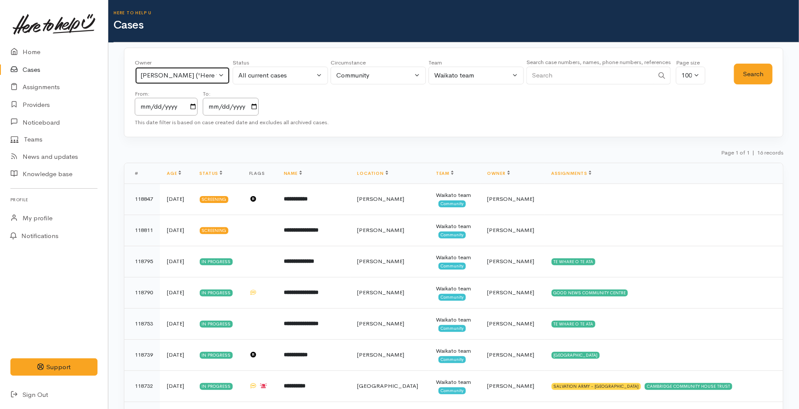
click at [182, 75] on div "[PERSON_NAME] ('Here to help u')" at bounding box center [178, 76] width 76 height 10
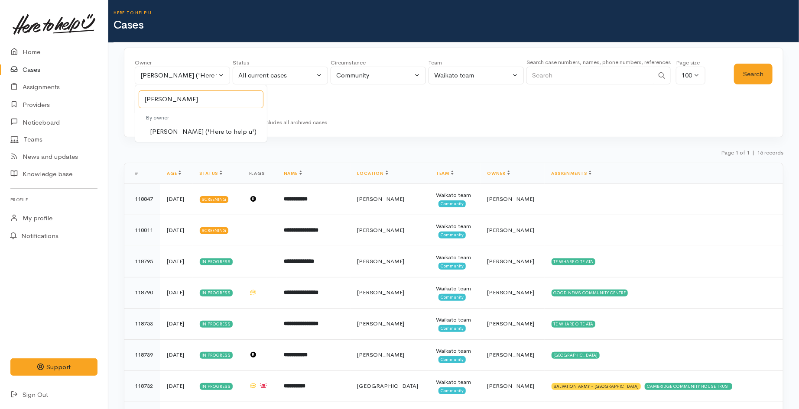
type input "helen"
click at [199, 129] on span "[PERSON_NAME] ('Here to help u')" at bounding box center [203, 132] width 107 height 10
select select "202"
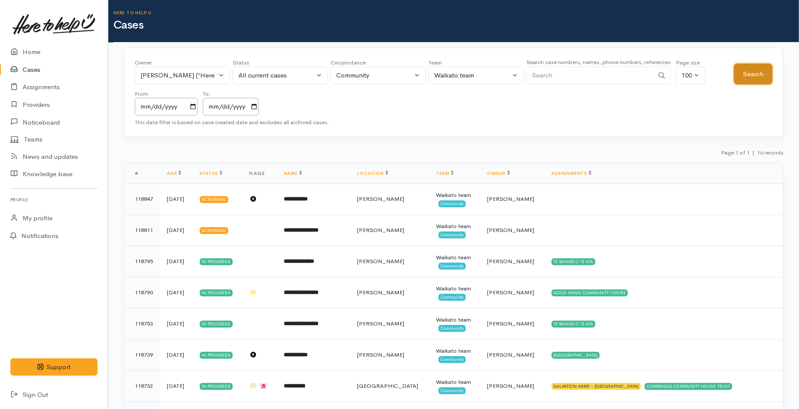
click at [751, 76] on button "Search" at bounding box center [753, 74] width 39 height 21
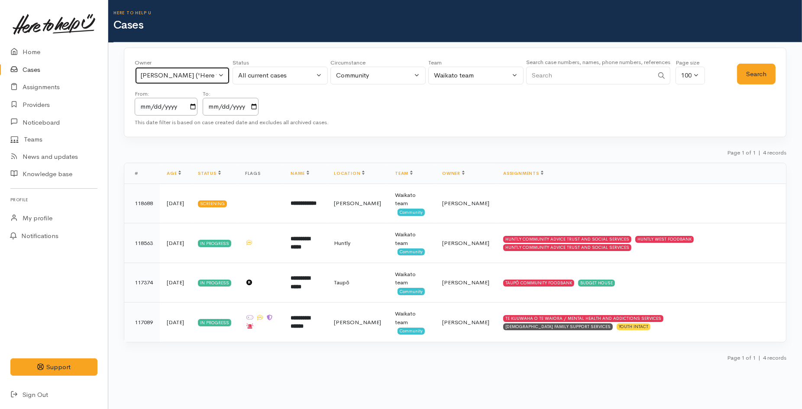
click at [178, 74] on div "Helena Kaufononga ('Here to help u')" at bounding box center [178, 76] width 76 height 10
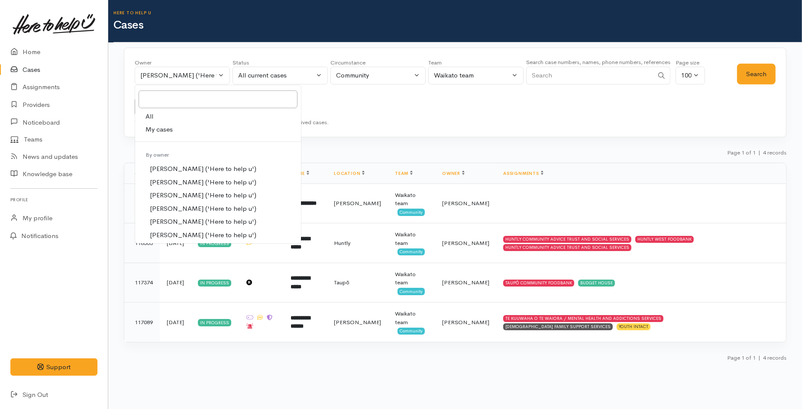
click at [171, 132] on span "My cases" at bounding box center [159, 130] width 27 height 10
select select "1648"
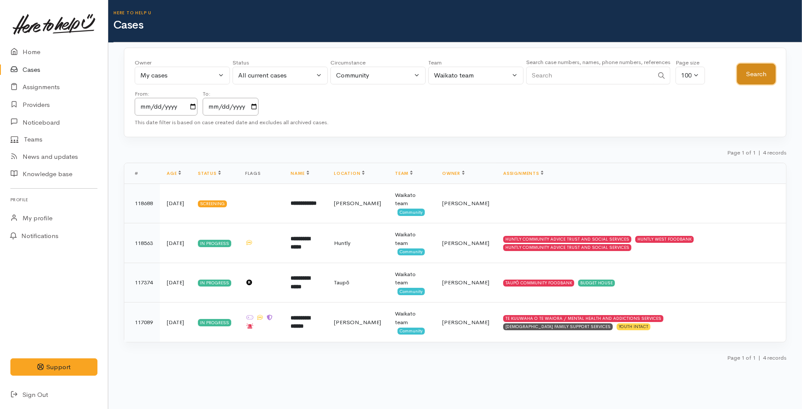
click at [748, 75] on button "Search" at bounding box center [756, 74] width 39 height 21
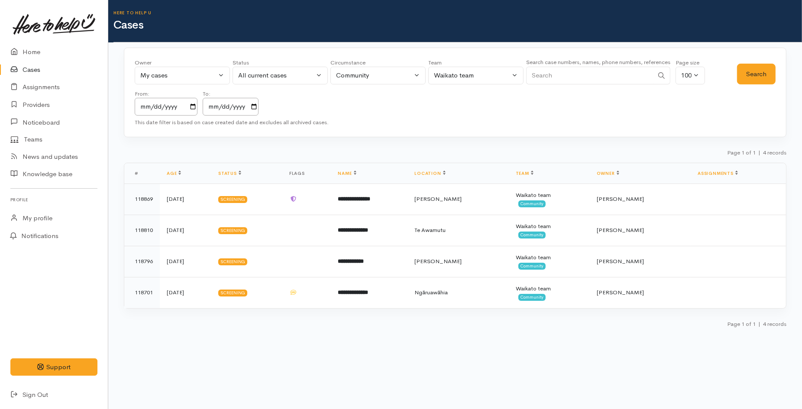
click at [31, 71] on link "Cases" at bounding box center [54, 70] width 108 height 18
click at [37, 49] on link "Home" at bounding box center [54, 52] width 108 height 18
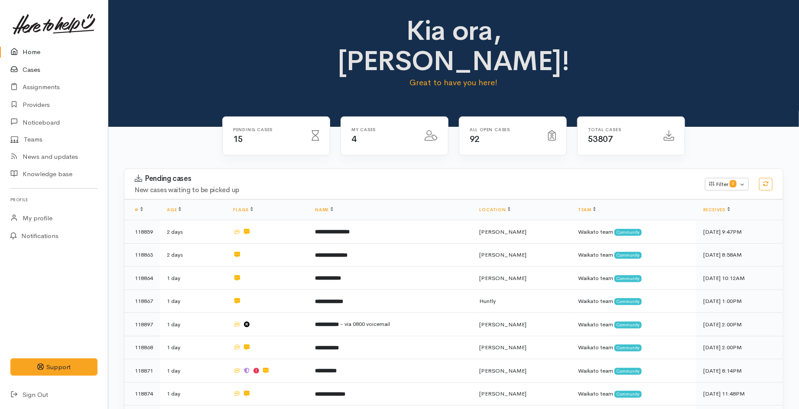
click at [34, 66] on link "Cases" at bounding box center [54, 70] width 108 height 18
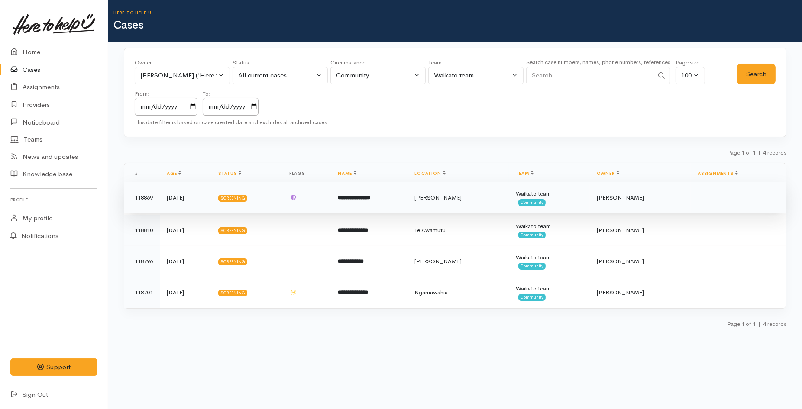
click at [318, 206] on td at bounding box center [306, 197] width 49 height 31
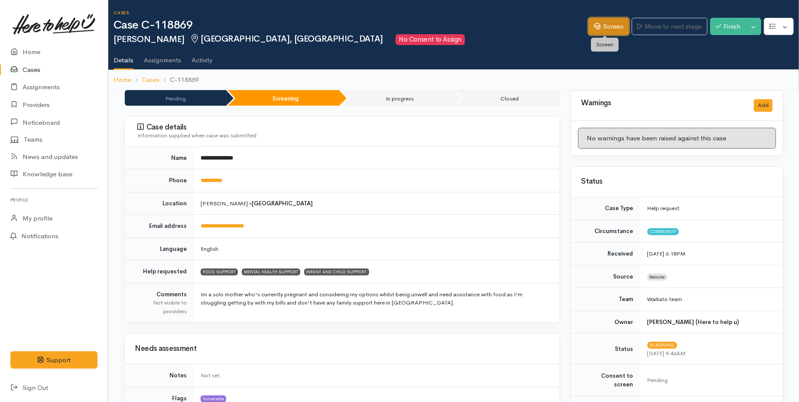
click at [604, 30] on link "Screen" at bounding box center [608, 27] width 41 height 18
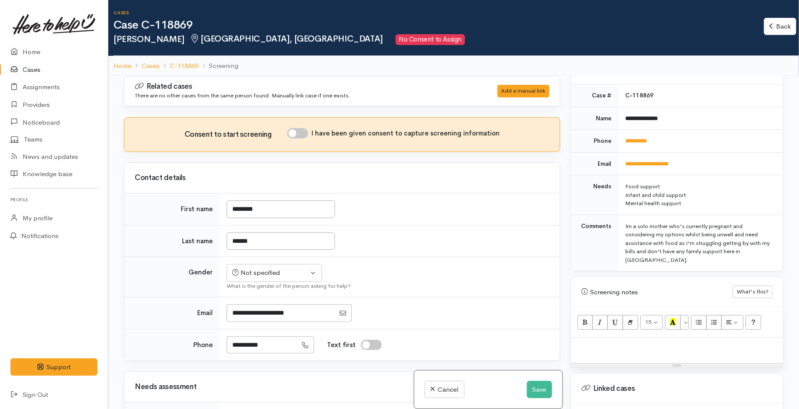
scroll to position [385, 0]
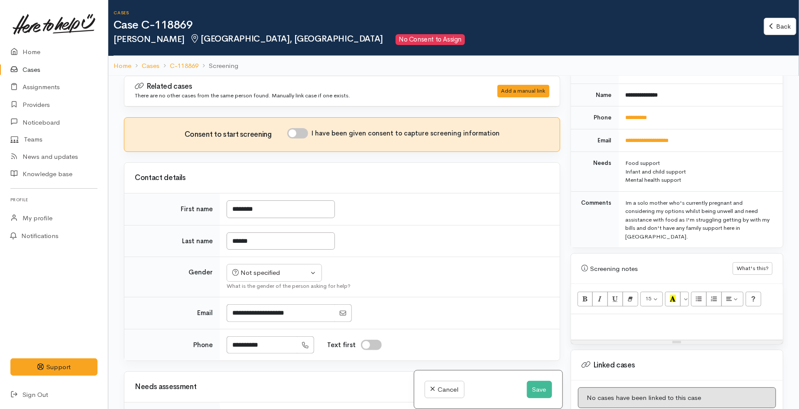
click at [607, 319] on p at bounding box center [676, 324] width 203 height 10
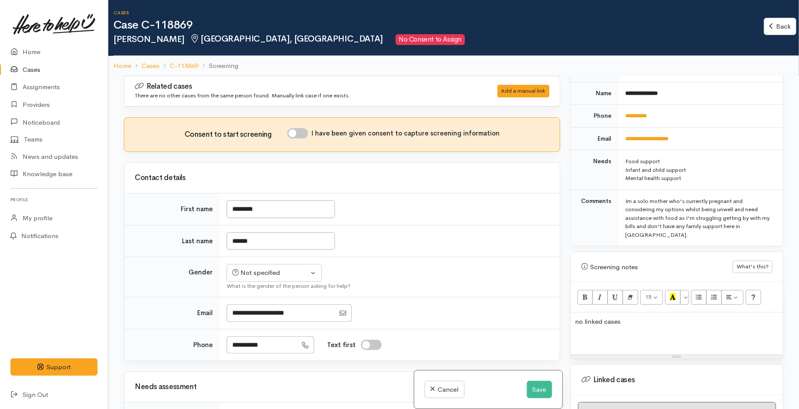
scroll to position [433, 0]
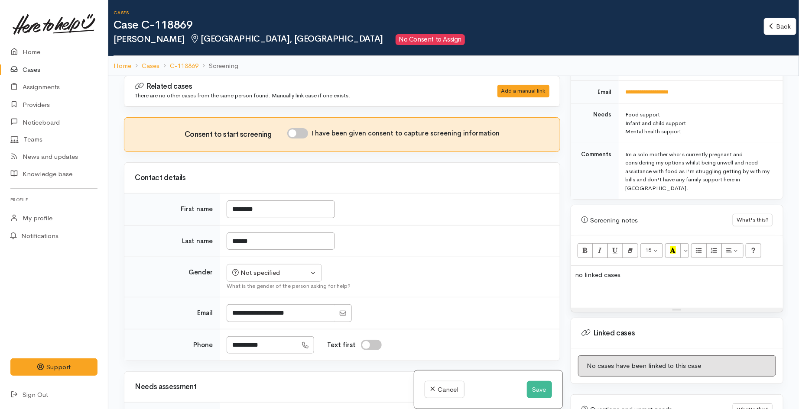
click at [635, 270] on p "no linked cases" at bounding box center [676, 275] width 203 height 10
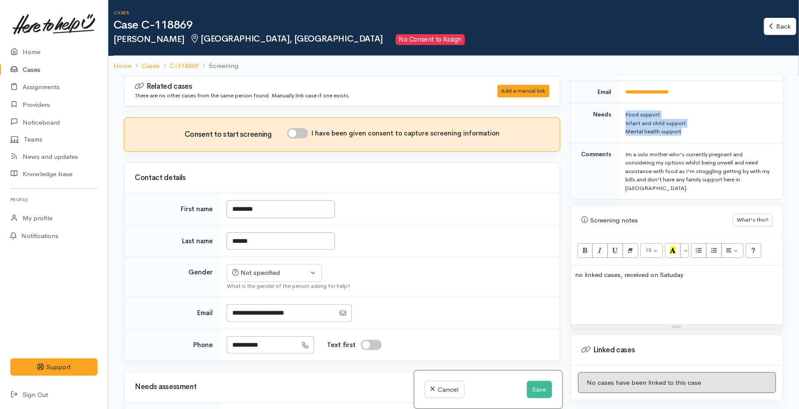
drag, startPoint x: 682, startPoint y: 127, endPoint x: 624, endPoint y: 109, distance: 61.2
click at [624, 109] on td "Food support Infant and child support Mental health support" at bounding box center [701, 124] width 164 height 40
copy td "Food support Infant and child support Mental health support"
click at [601, 287] on p at bounding box center [676, 292] width 203 height 10
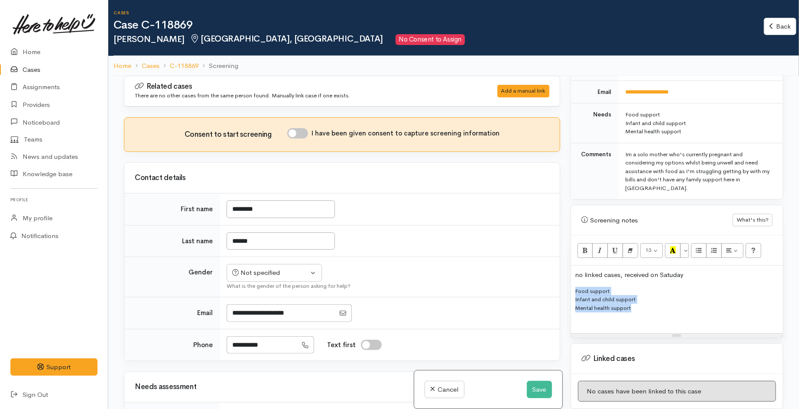
drag, startPoint x: 634, startPoint y: 295, endPoint x: 573, endPoint y: 278, distance: 62.8
click at [573, 278] on div "no linked cases, received on Satuday Food support Infant and child support Ment…" at bounding box center [677, 300] width 212 height 68
click at [699, 246] on icon "Unordered list (CTRL+SHIFT+NUM7)" at bounding box center [699, 249] width 6 height 7
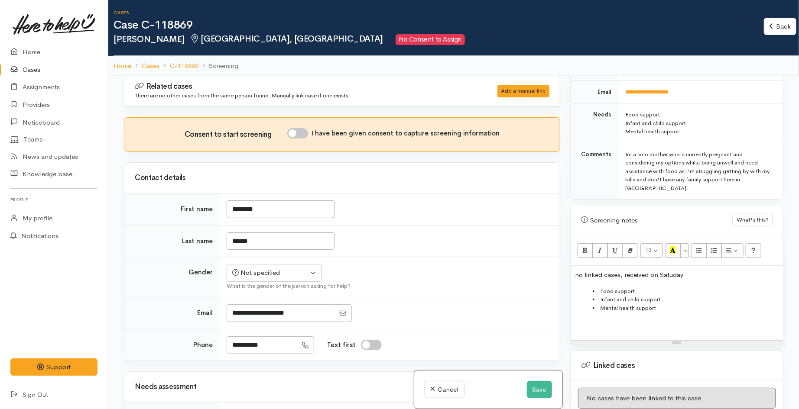
click at [678, 295] on li "Infant and child support" at bounding box center [686, 299] width 186 height 9
click at [657, 319] on p at bounding box center [676, 324] width 203 height 10
click at [668, 270] on p "no linked cases, received on Satuday" at bounding box center [676, 275] width 203 height 10
click at [672, 270] on p "no linked cases, received on Satuday" at bounding box center [676, 275] width 203 height 10
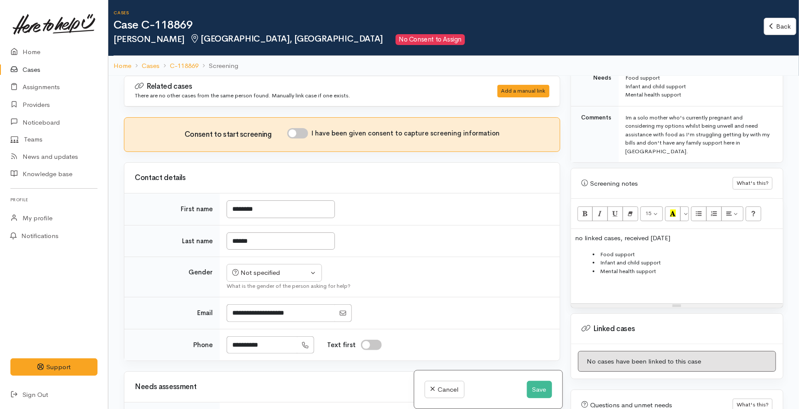
scroll to position [481, 0]
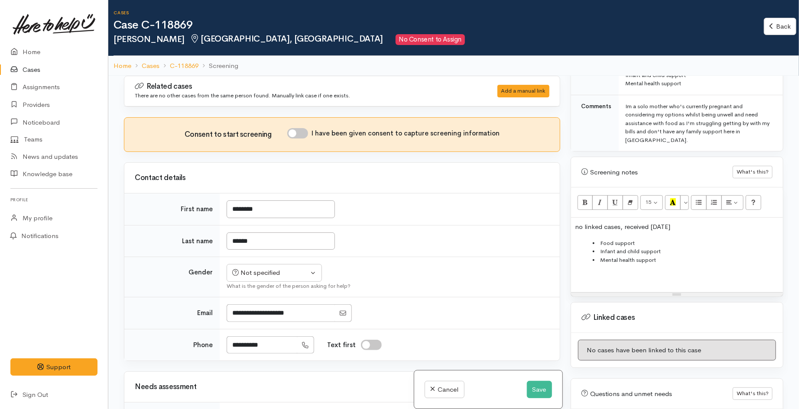
click at [613, 271] on p at bounding box center [676, 276] width 203 height 10
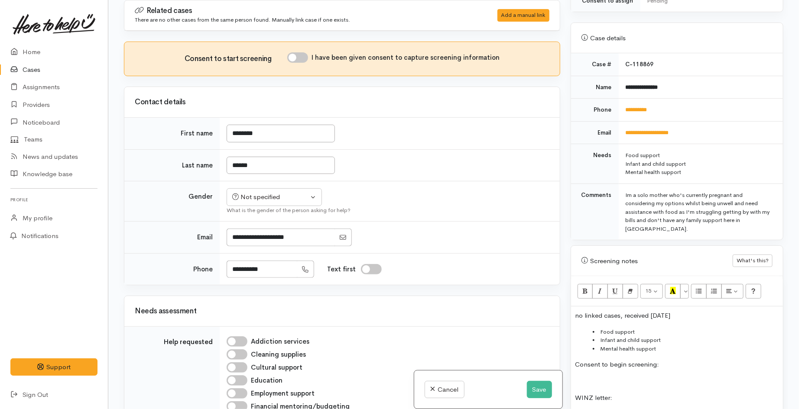
scroll to position [304, 0]
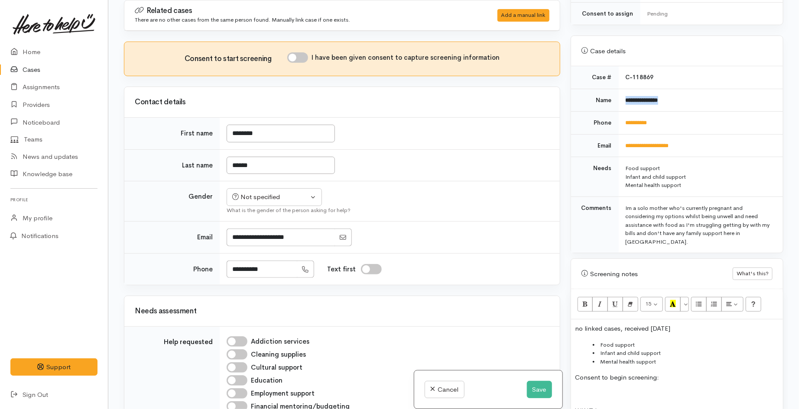
drag, startPoint x: 671, startPoint y: 94, endPoint x: 618, endPoint y: 94, distance: 52.4
click at [619, 94] on td "**********" at bounding box center [701, 100] width 164 height 23
copy b "**********"
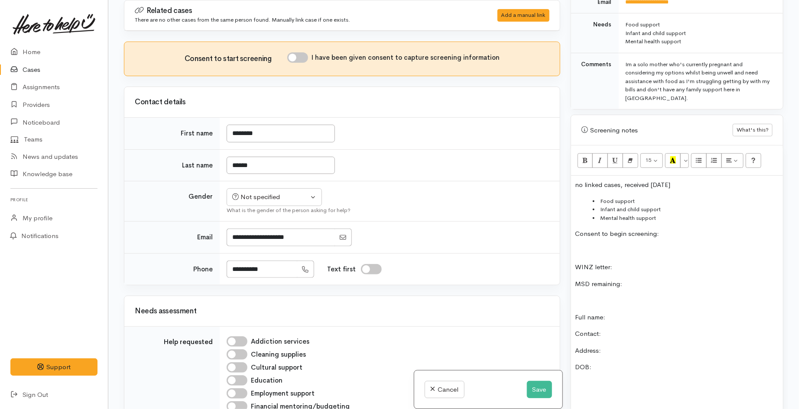
scroll to position [448, 0]
click at [620, 312] on p "Full name:" at bounding box center [676, 317] width 203 height 10
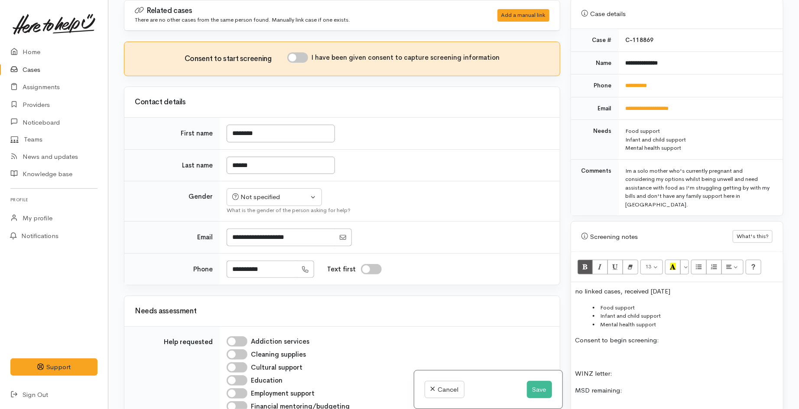
scroll to position [304, 0]
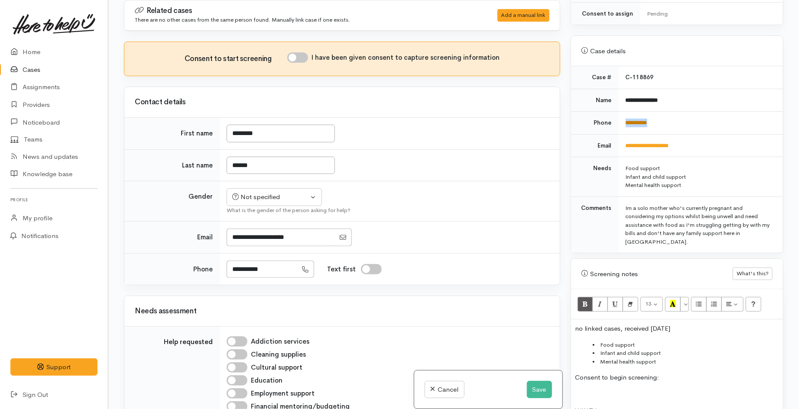
drag, startPoint x: 658, startPoint y: 118, endPoint x: 625, endPoint y: 118, distance: 32.9
click at [625, 118] on td "**********" at bounding box center [701, 123] width 164 height 23
copy link "**********"
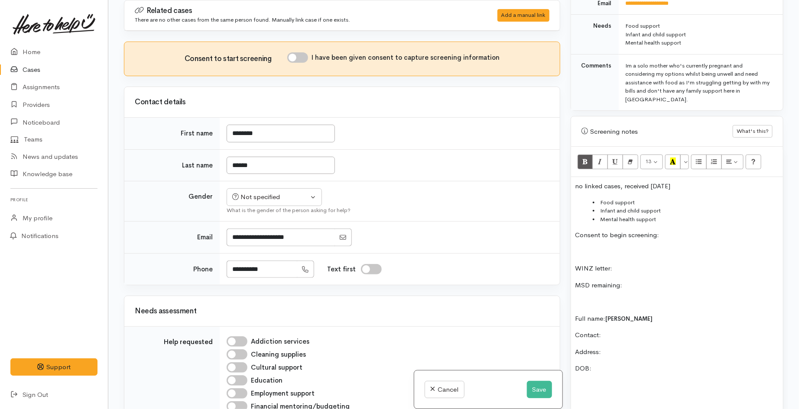
scroll to position [400, 0]
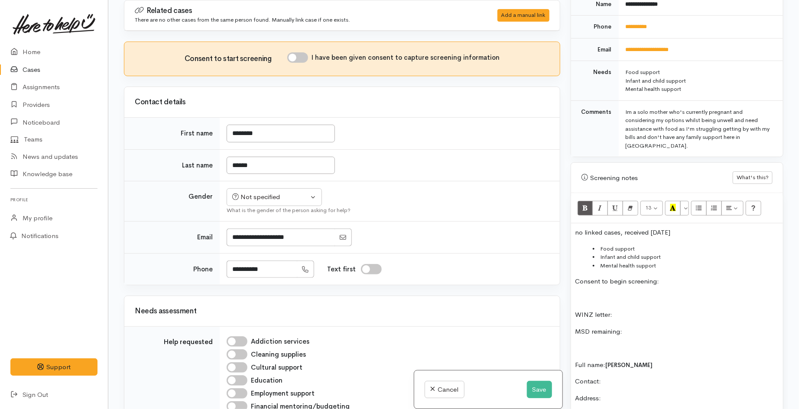
click at [612, 377] on p "Contact:" at bounding box center [676, 382] width 203 height 10
click at [680, 360] on p "Full name: Natishah Mclean" at bounding box center [676, 365] width 203 height 10
click at [677, 294] on p at bounding box center [676, 299] width 203 height 10
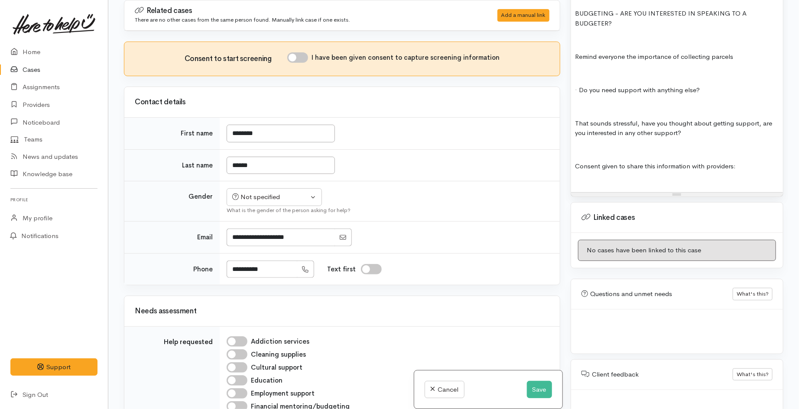
scroll to position [1183, 0]
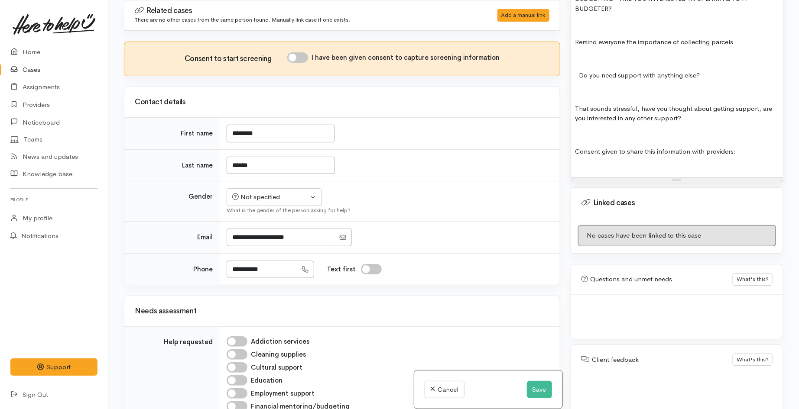
click at [600, 164] on div at bounding box center [676, 169] width 203 height 10
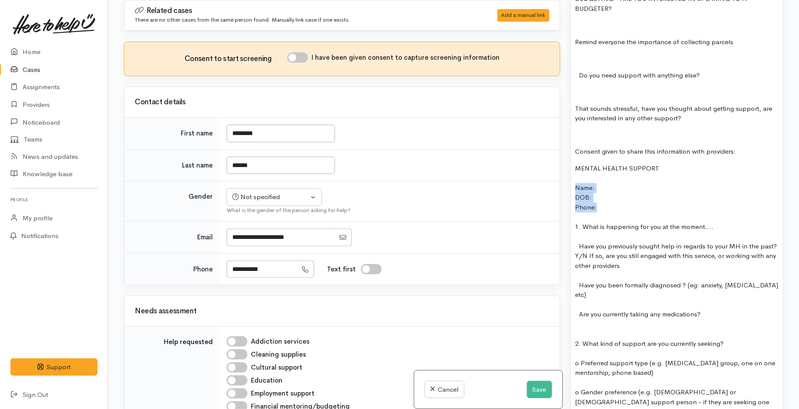
drag, startPoint x: 610, startPoint y: 193, endPoint x: 575, endPoint y: 167, distance: 43.3
click at [575, 167] on div "MENTAL HEALTH SUPPORT Name: DOB: Phone: 1. What is happening for you at the mom…" at bounding box center [676, 295] width 203 height 263
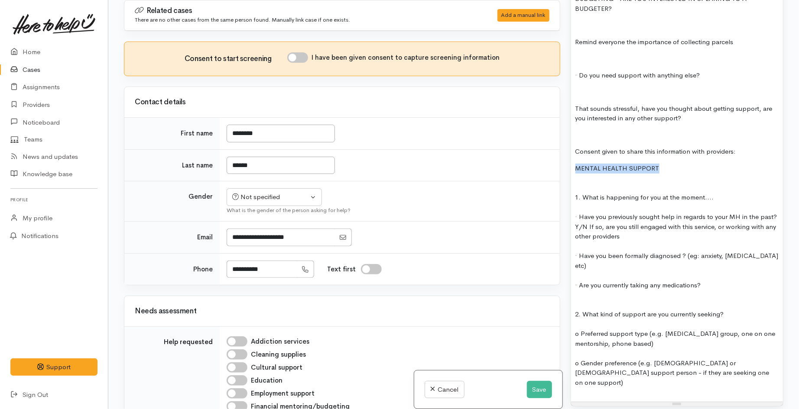
drag, startPoint x: 662, startPoint y: 152, endPoint x: 565, endPoint y: 152, distance: 96.6
click at [565, 152] on div "Warnings Add No warnings have been raised against this case Add Warning Title ●…" at bounding box center [676, 204] width 223 height 409
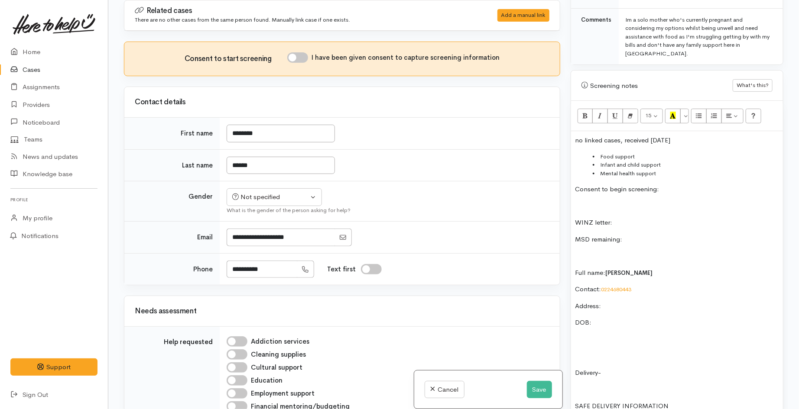
scroll to position [509, 0]
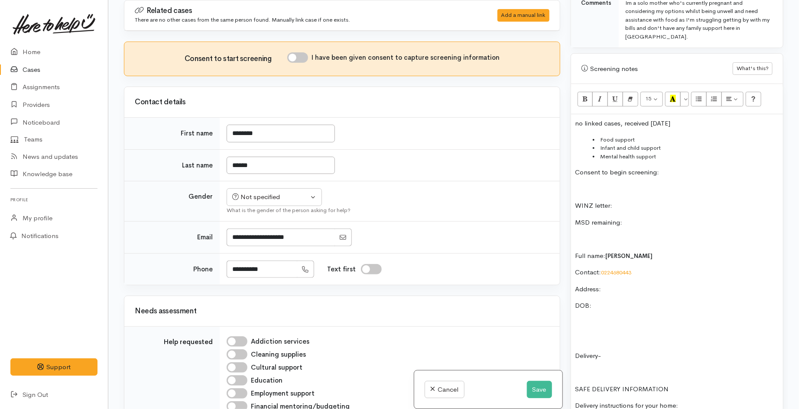
click at [690, 152] on li "Mental health support" at bounding box center [686, 156] width 186 height 9
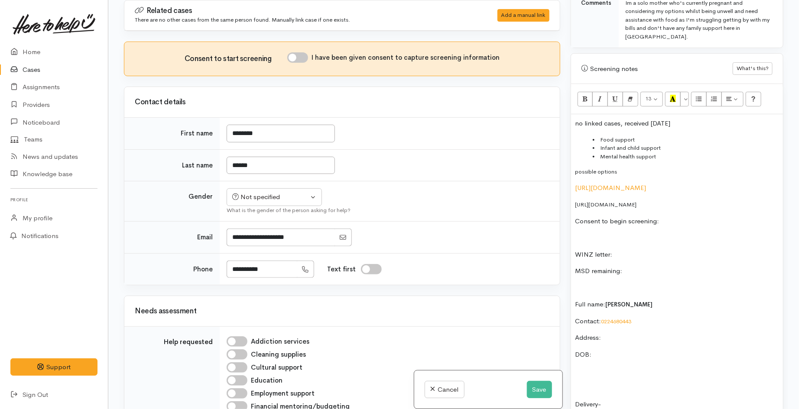
click at [699, 183] on p "https://www.waikatofamilycentre.com/" at bounding box center [676, 188] width 203 height 10
click at [701, 200] on p "https://heretohelpu.nz/Admin/Providers/429" at bounding box center [676, 205] width 203 height 10
drag, startPoint x: 701, startPoint y: 192, endPoint x: 573, endPoint y: 184, distance: 127.6
click at [668, 217] on p "Consent to begin screening:" at bounding box center [676, 222] width 203 height 10
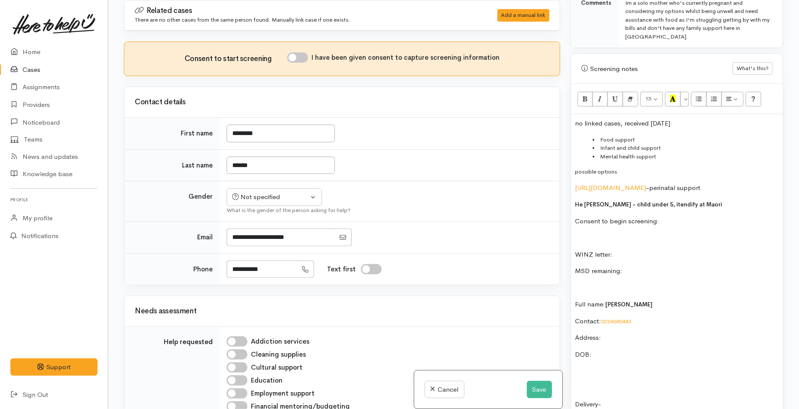
click at [729, 200] on p "He [PERSON_NAME] - child under 5, itendify at Maori" at bounding box center [676, 205] width 203 height 10
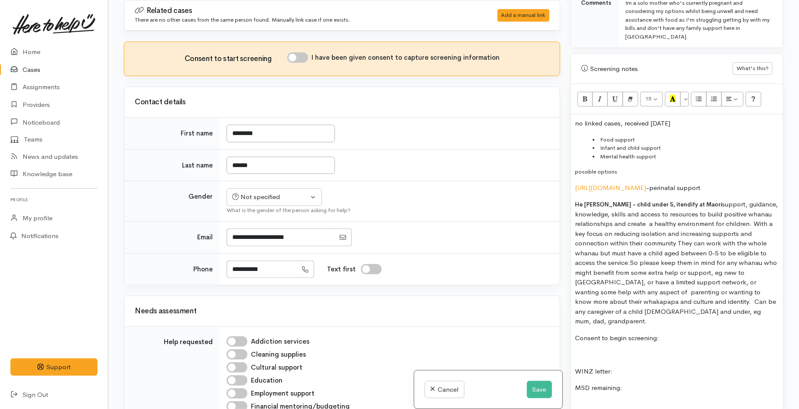
scroll to position [557, 0]
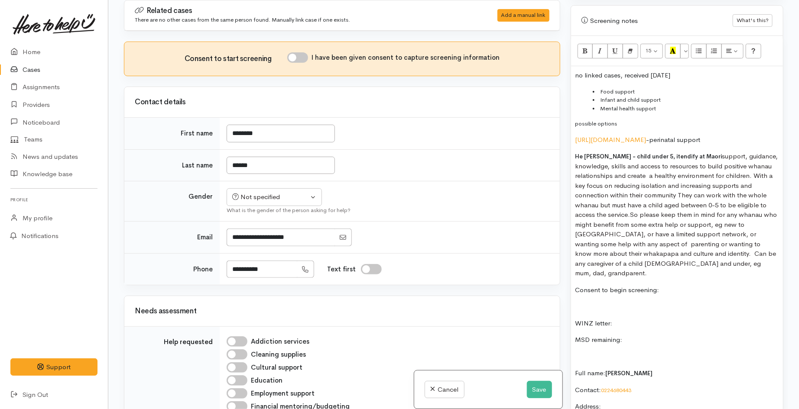
click at [664, 120] on p "possible options" at bounding box center [676, 124] width 203 height 9
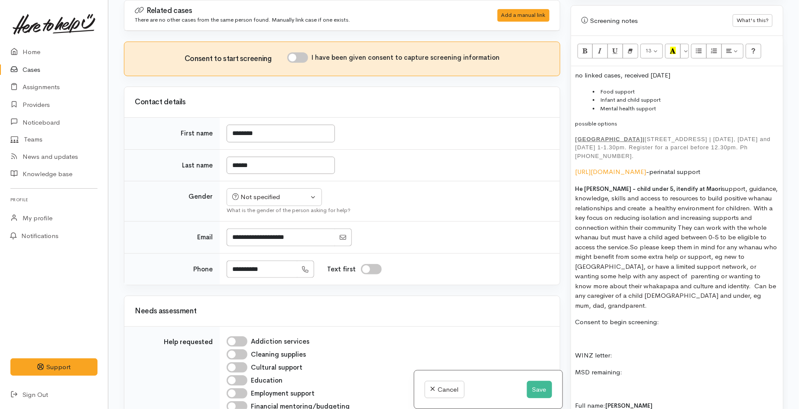
click at [676, 140] on p "Glenview Community Centre | 12 Tomin Road, Glenview | Monday, Wednesday and Fri…" at bounding box center [676, 148] width 203 height 26
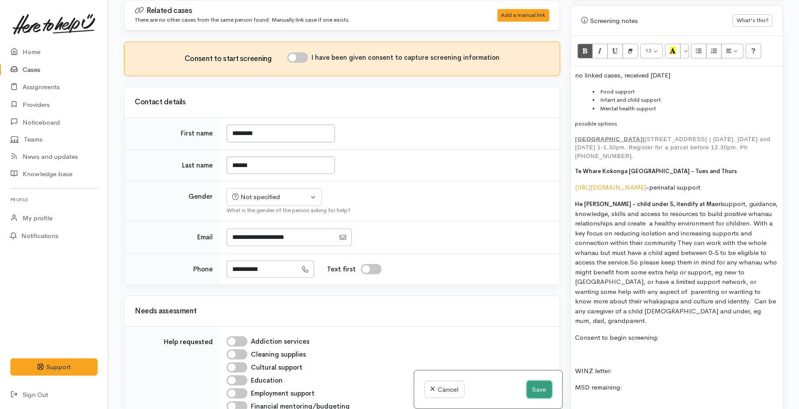
click at [538, 391] on button "Save" at bounding box center [539, 390] width 25 height 18
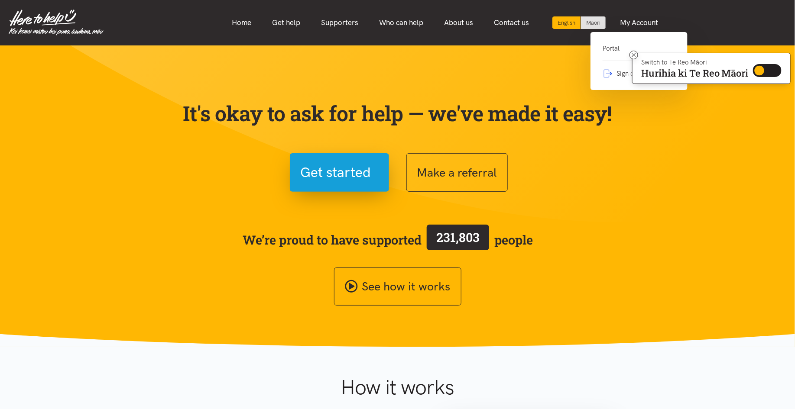
click at [616, 45] on link "Portal" at bounding box center [639, 52] width 73 height 18
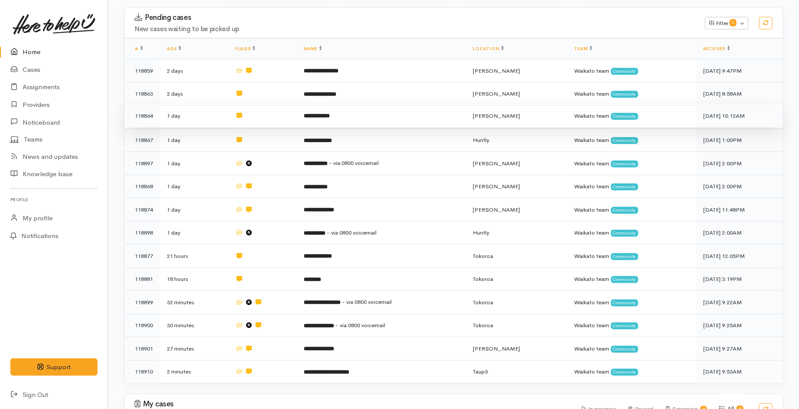
scroll to position [144, 0]
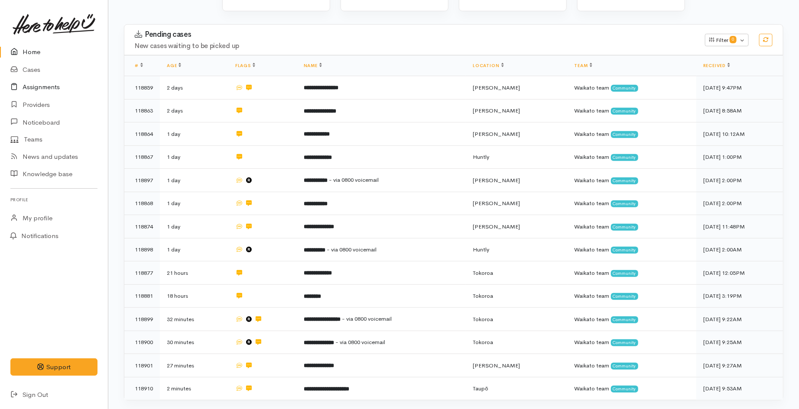
click at [45, 85] on link "Assignments" at bounding box center [54, 87] width 108 height 18
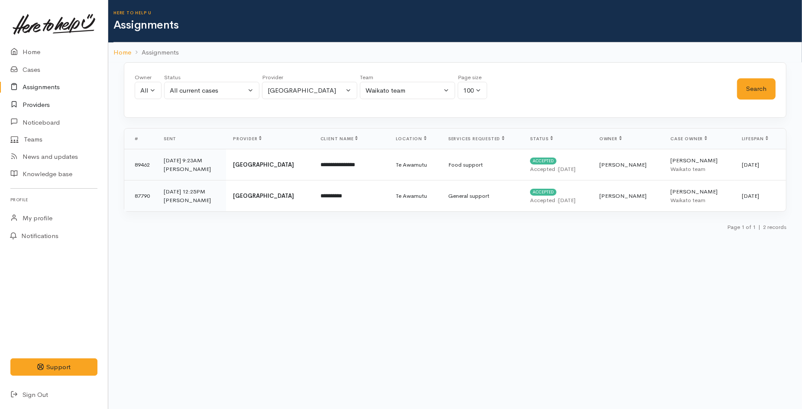
click at [46, 105] on link "Providers" at bounding box center [54, 105] width 108 height 18
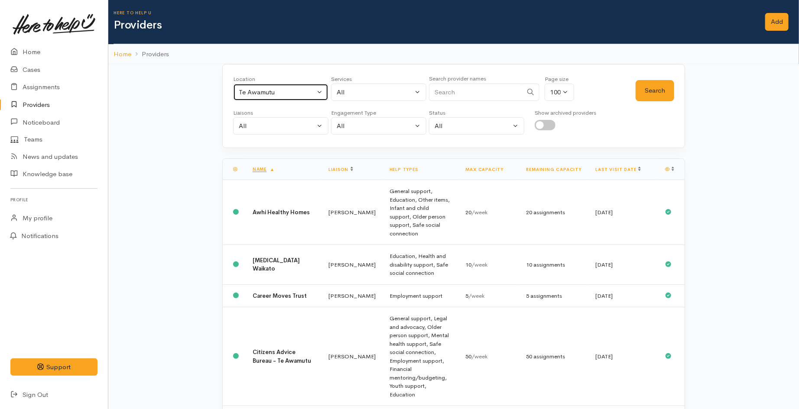
click at [273, 96] on div "Te Awamutu" at bounding box center [277, 92] width 76 height 10
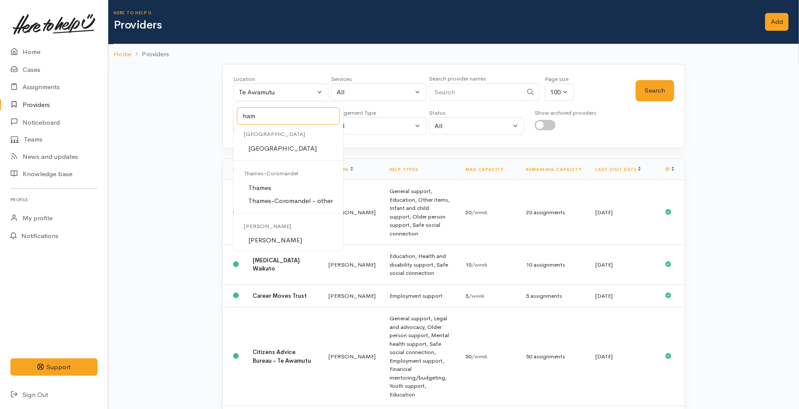
type input "ham"
click at [275, 240] on link "[PERSON_NAME]" at bounding box center [288, 240] width 110 height 13
select select "1"
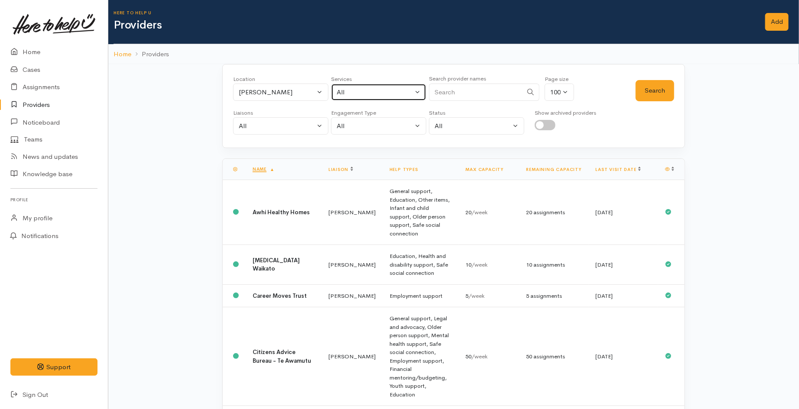
click at [381, 91] on div "All" at bounding box center [375, 92] width 76 height 10
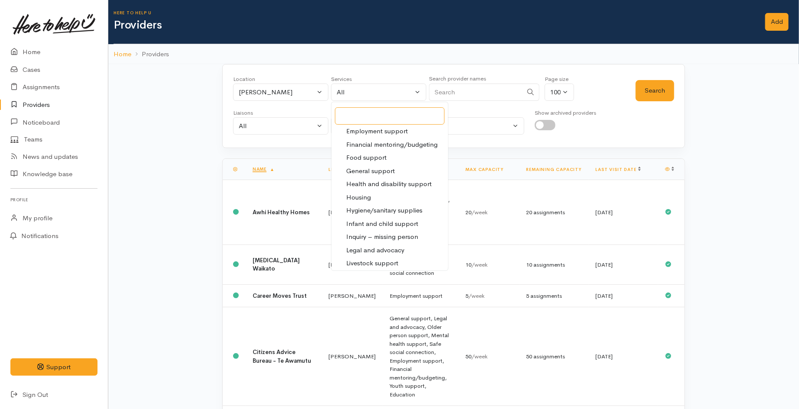
scroll to position [144, 0]
click at [379, 200] on span "Infant and child support" at bounding box center [382, 200] width 72 height 10
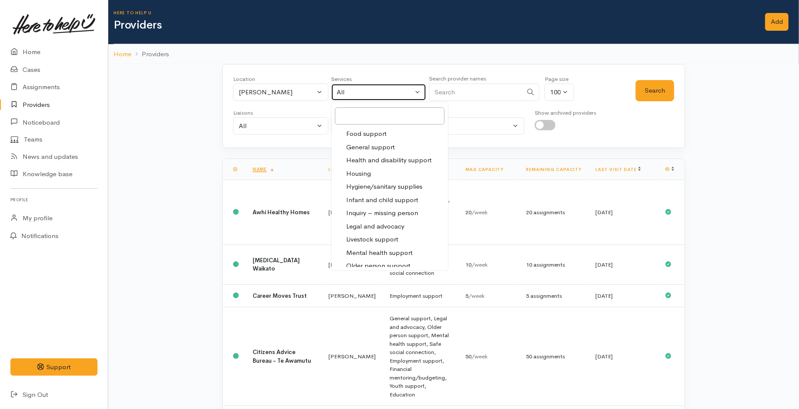
select select "17"
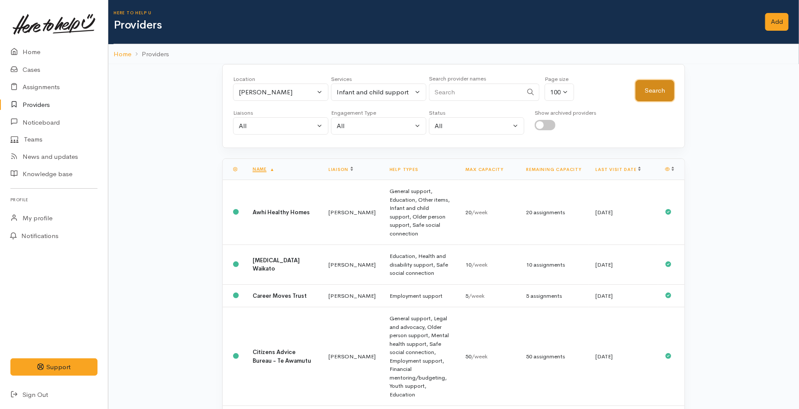
click at [654, 94] on button "Search" at bounding box center [654, 90] width 39 height 21
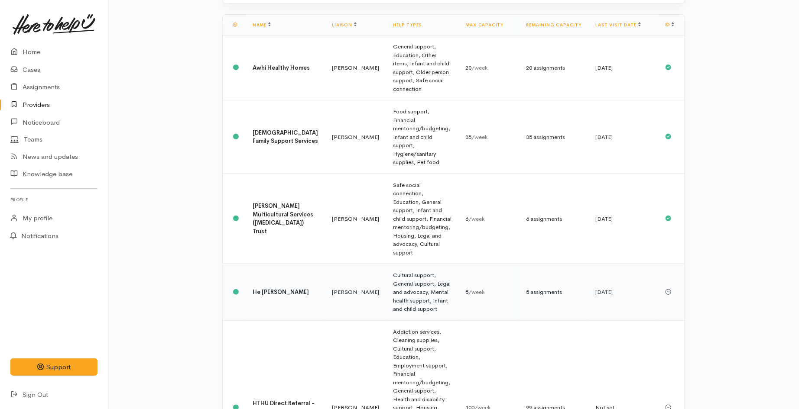
click at [325, 264] on td "[PERSON_NAME]" at bounding box center [355, 292] width 61 height 57
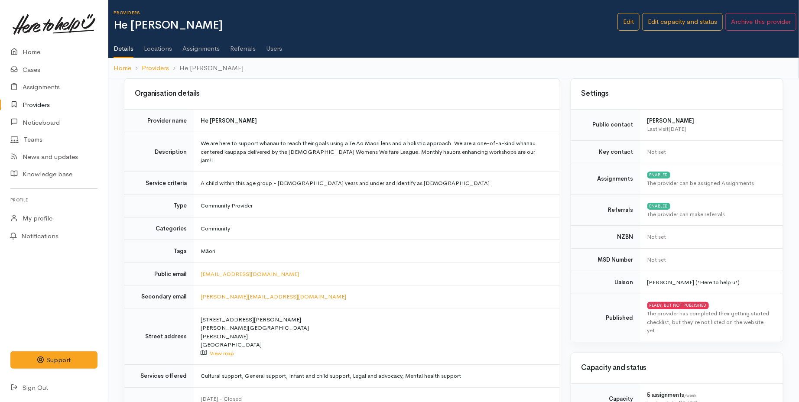
click at [300, 180] on td "A child within this age group - 5 years and under and identify as Māori" at bounding box center [377, 183] width 366 height 23
drag, startPoint x: 200, startPoint y: 118, endPoint x: 270, endPoint y: 120, distance: 69.7
click at [270, 120] on td "He Kete Aronui Tainui" at bounding box center [377, 120] width 366 height 23
copy b "He [PERSON_NAME]"
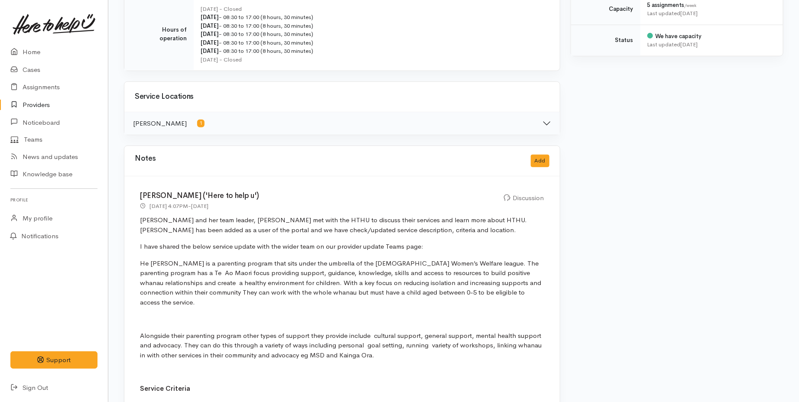
scroll to position [433, 0]
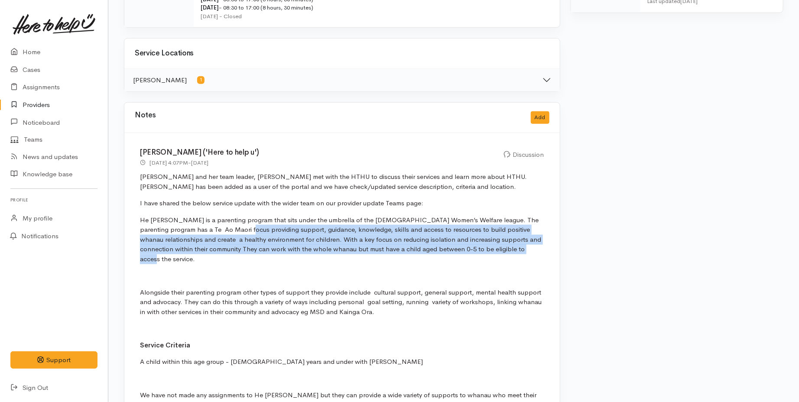
drag, startPoint x: 217, startPoint y: 223, endPoint x: 481, endPoint y: 241, distance: 264.0
click at [481, 241] on p "He Kete Aronui is a parenting program that sits under the umbrella of the Maori…" at bounding box center [342, 239] width 404 height 49
copy span "support, guidance, knowledge, skills and access to resources to build positive …"
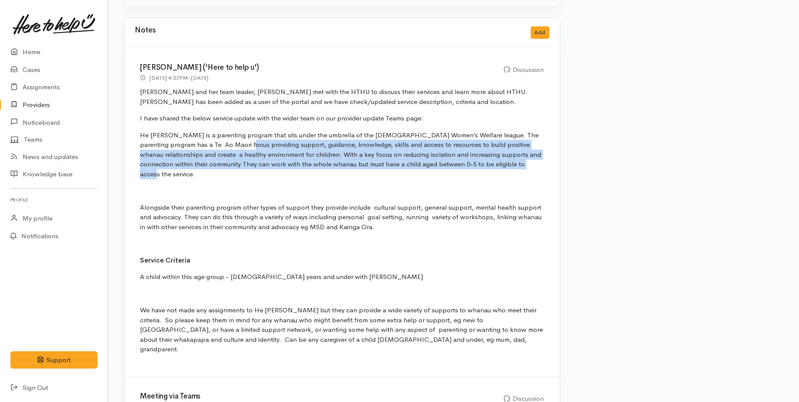
scroll to position [529, 0]
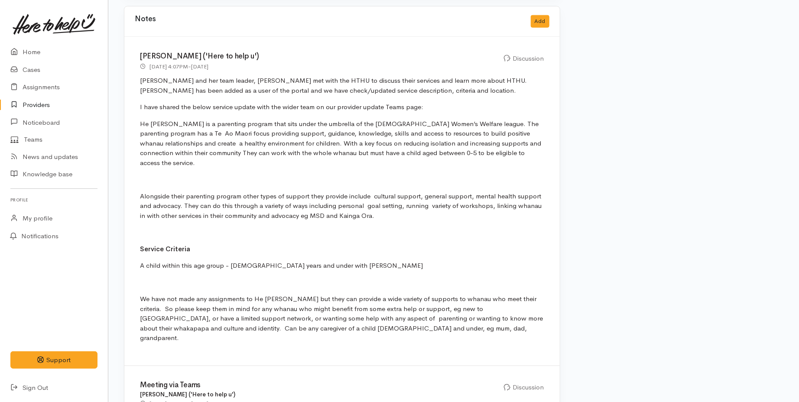
click at [243, 310] on p "We have not made any assignments to He Kete Aronui but they can provide a wide …" at bounding box center [342, 318] width 404 height 49
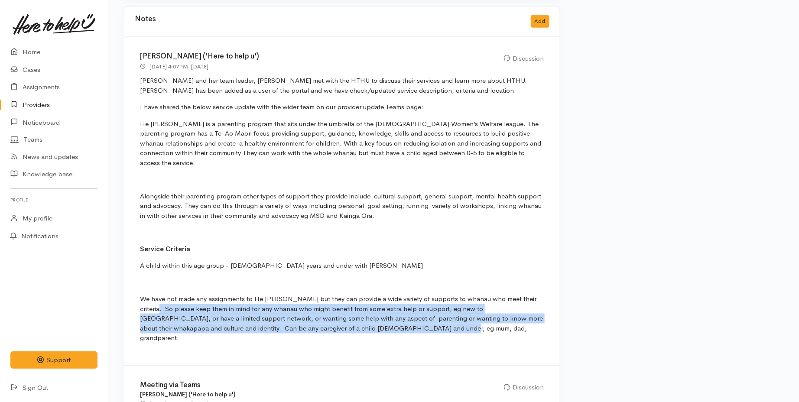
drag, startPoint x: 140, startPoint y: 289, endPoint x: 392, endPoint y: 319, distance: 253.4
click at [392, 319] on div "Kyleigh Pike ('Here to help u') 8 Aug 2025 4:07PM - 2 months ago Discussion I h…" at bounding box center [341, 201] width 435 height 329
copy p "So please keep them in mind for any whanau who might benefit from some extra he…"
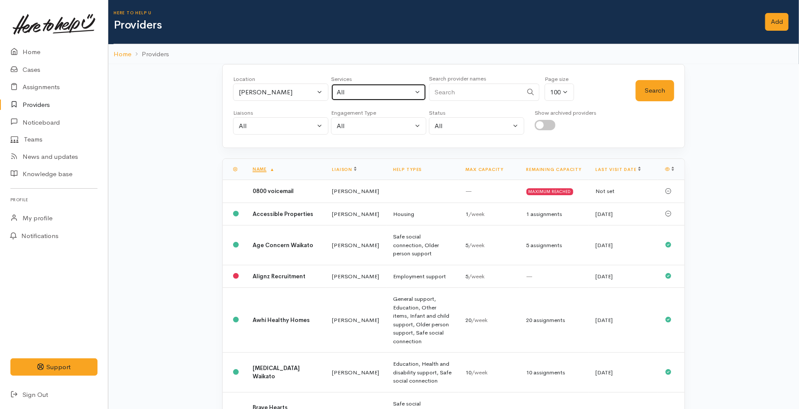
click at [373, 90] on div "All" at bounding box center [375, 92] width 76 height 10
select select "-1"
type input "infant"
click at [418, 146] on link "Infant and child support" at bounding box center [379, 148] width 97 height 13
select select "17"
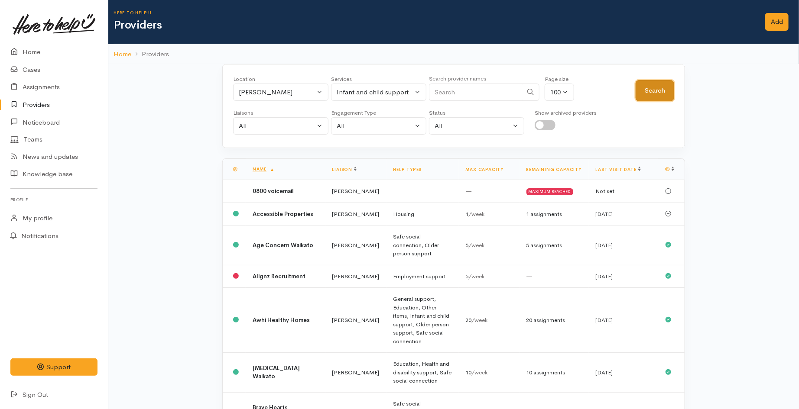
click at [642, 91] on button "Search" at bounding box center [654, 90] width 39 height 21
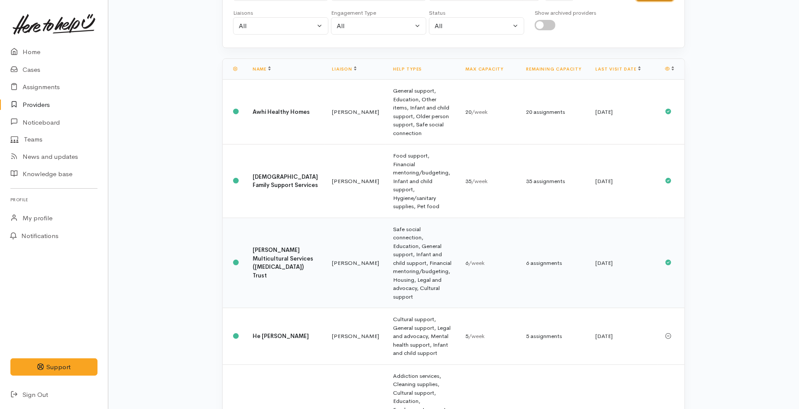
scroll to position [96, 0]
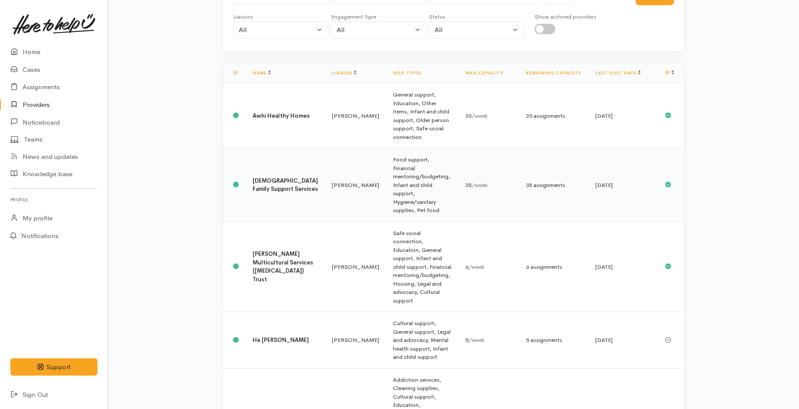
click at [335, 152] on td "[PERSON_NAME]" at bounding box center [355, 186] width 61 height 74
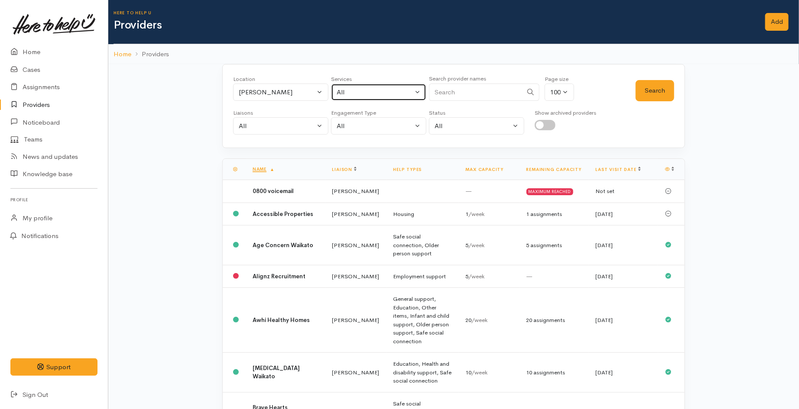
click at [349, 89] on div "All" at bounding box center [375, 92] width 76 height 10
select select "-1"
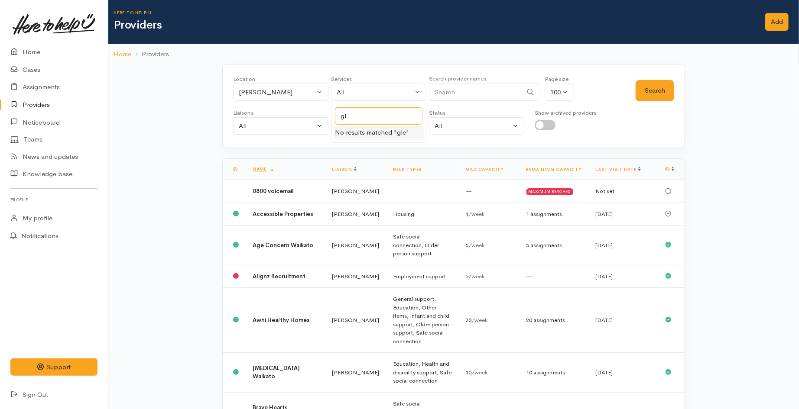
type input "g"
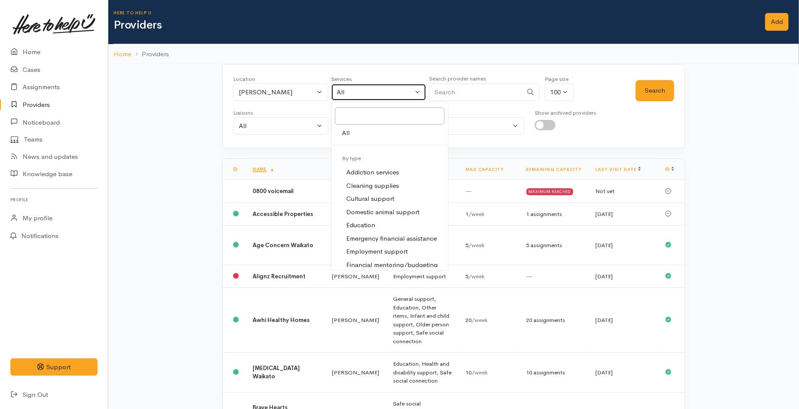
click at [373, 92] on div "All" at bounding box center [375, 92] width 76 height 10
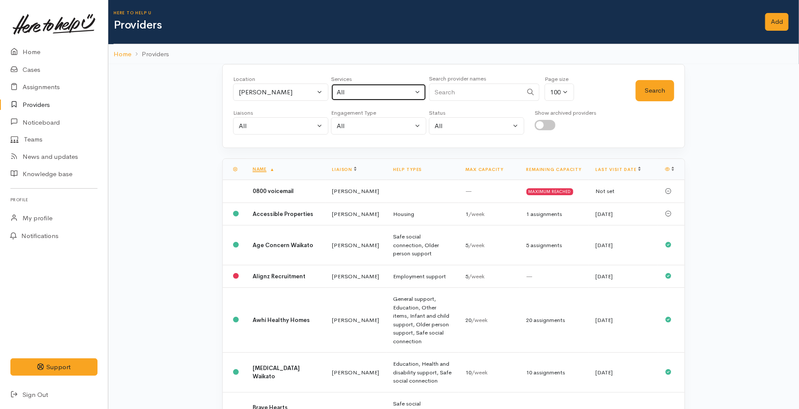
click at [363, 94] on div "All" at bounding box center [375, 92] width 76 height 10
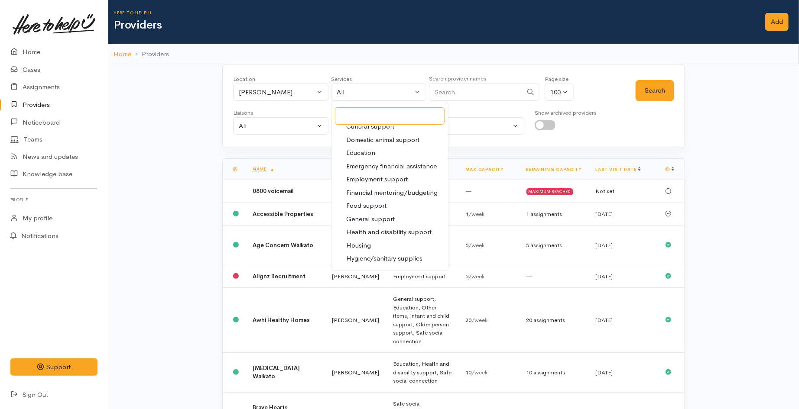
scroll to position [96, 0]
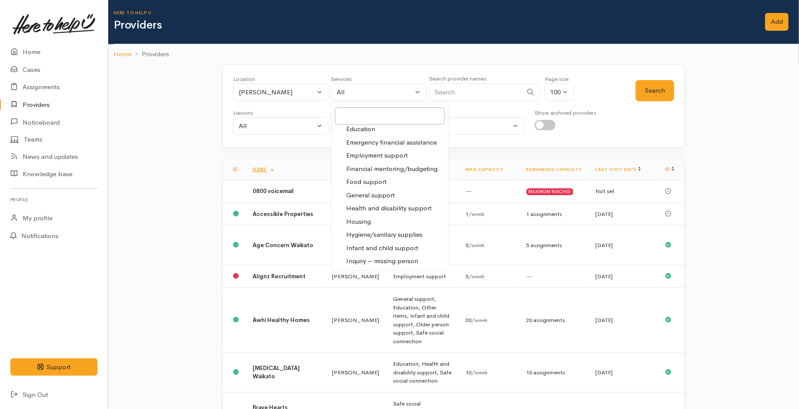
click at [362, 181] on span "Food support" at bounding box center [366, 182] width 40 height 10
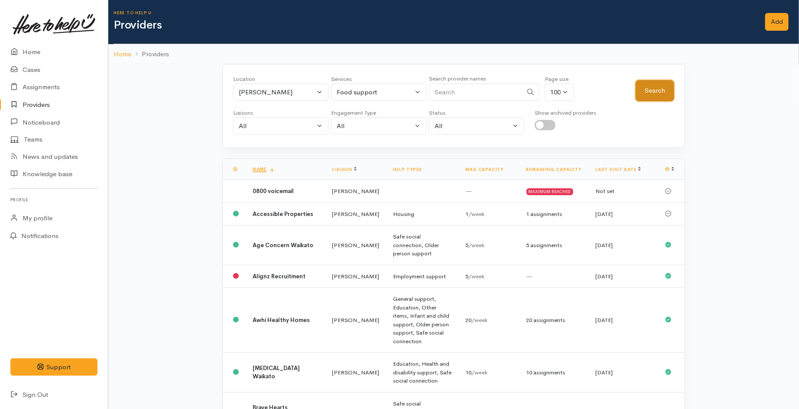
click at [670, 87] on button "Search" at bounding box center [654, 90] width 39 height 21
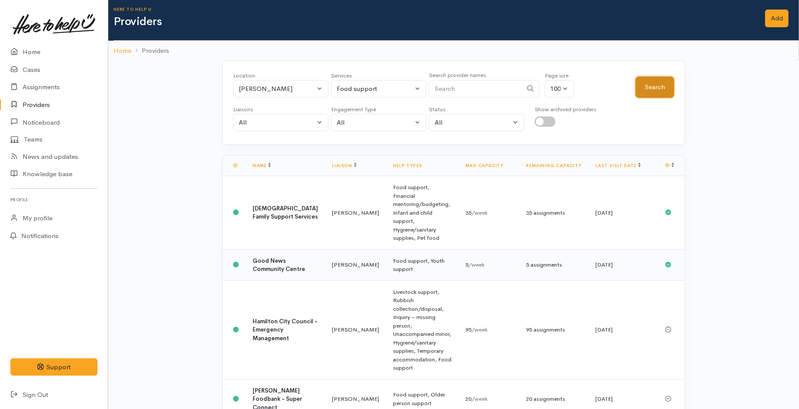
scroll to position [3, 0]
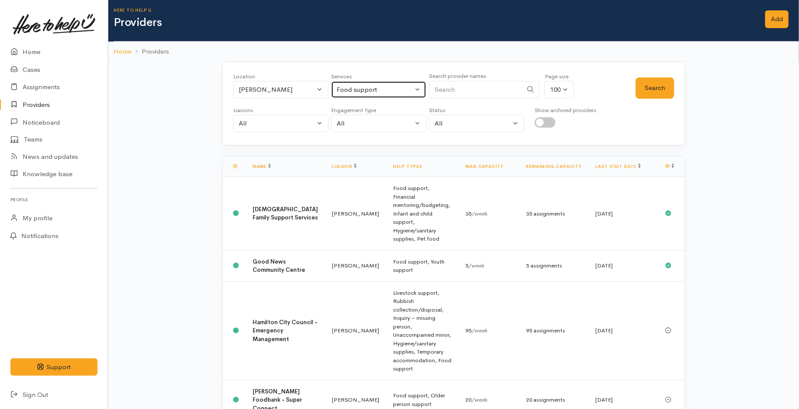
click at [382, 85] on div "Food support" at bounding box center [375, 90] width 76 height 10
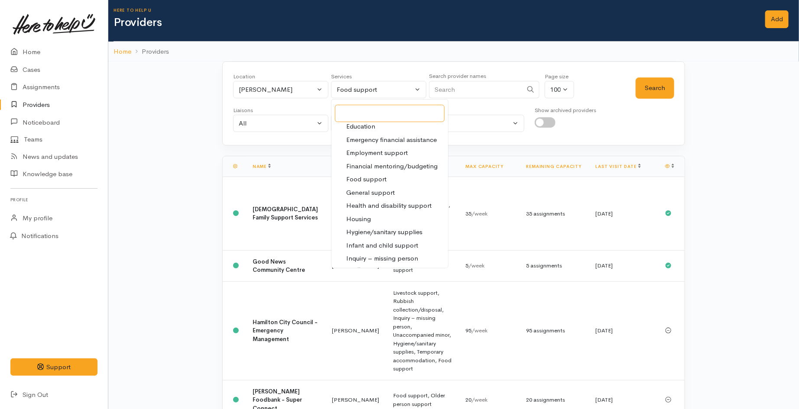
scroll to position [0, 0]
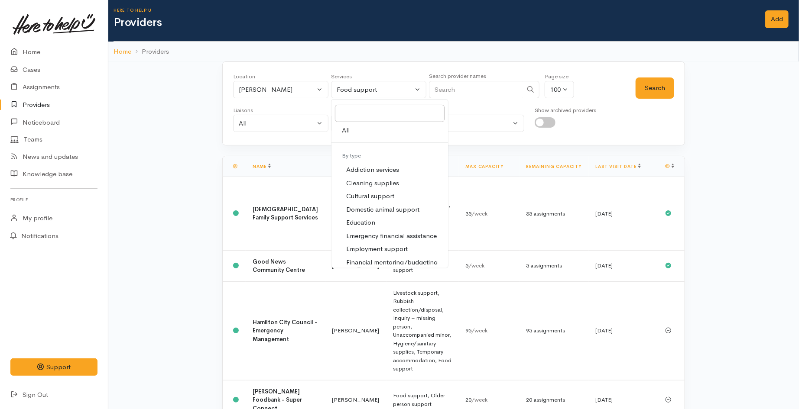
click at [379, 126] on link "All" at bounding box center [389, 130] width 117 height 13
select select "-1"
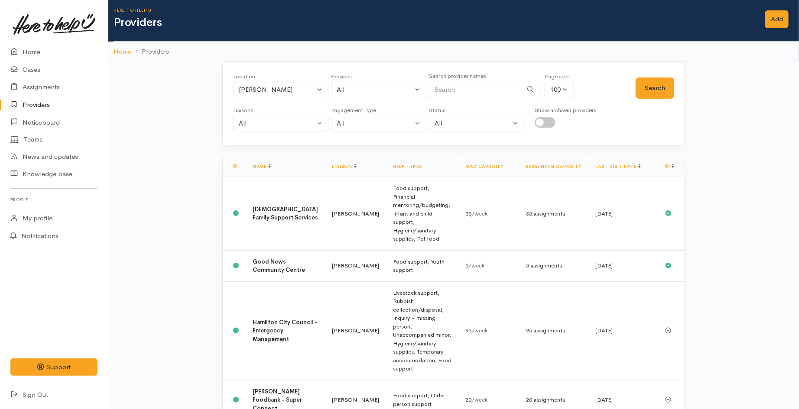
click at [456, 94] on input "Search" at bounding box center [476, 90] width 94 height 18
type input "glen"
click at [653, 84] on button "Search" at bounding box center [654, 88] width 39 height 21
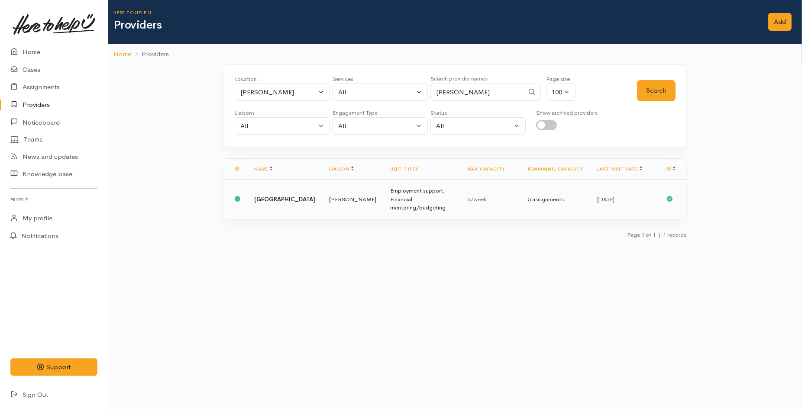
click at [404, 208] on td "Employment support, Financial mentoring/budgeting" at bounding box center [421, 199] width 77 height 39
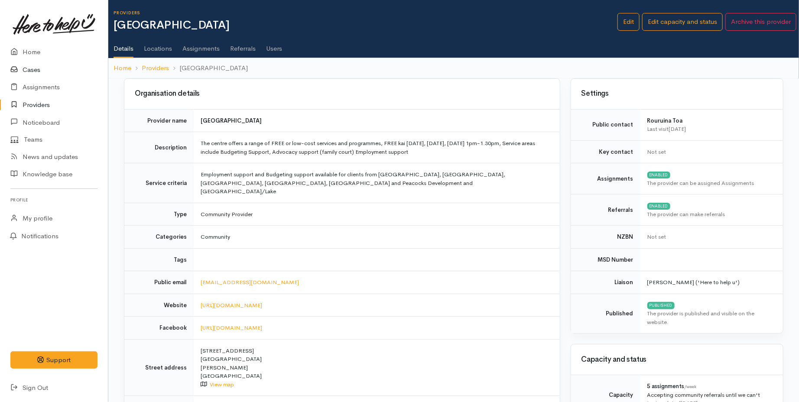
click at [33, 71] on link "Cases" at bounding box center [54, 70] width 108 height 18
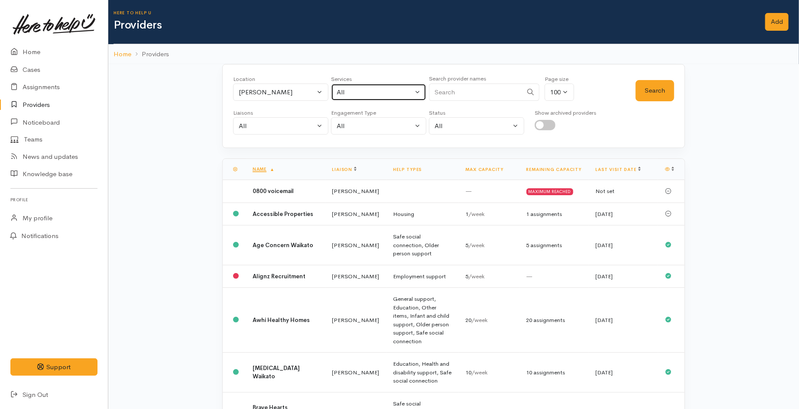
click at [377, 91] on div "All" at bounding box center [375, 92] width 76 height 10
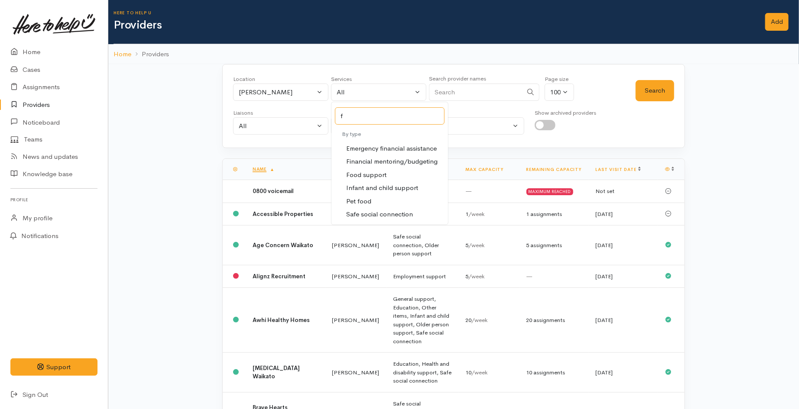
type input "f"
drag, startPoint x: 366, startPoint y: 172, endPoint x: 554, endPoint y: 124, distance: 193.4
click at [366, 171] on span "Food support" at bounding box center [366, 175] width 40 height 10
select select "3"
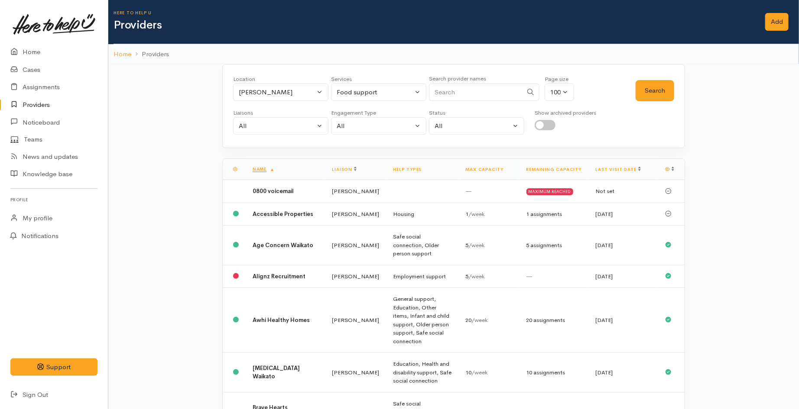
click at [676, 85] on div "Location All Tauranga Eastern Bay of Plenty - other Kawerau Ōhope Ōpōtiki Whaka…" at bounding box center [453, 106] width 463 height 84
drag, startPoint x: 665, startPoint y: 93, endPoint x: 655, endPoint y: 99, distance: 11.8
click at [665, 94] on button "Search" at bounding box center [654, 90] width 39 height 21
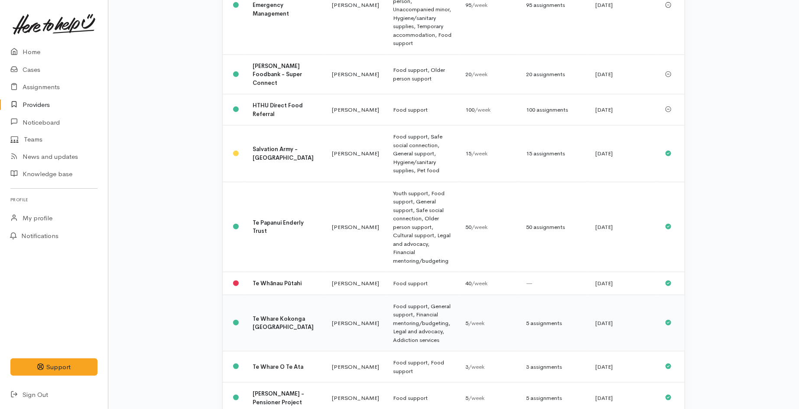
scroll to position [337, 0]
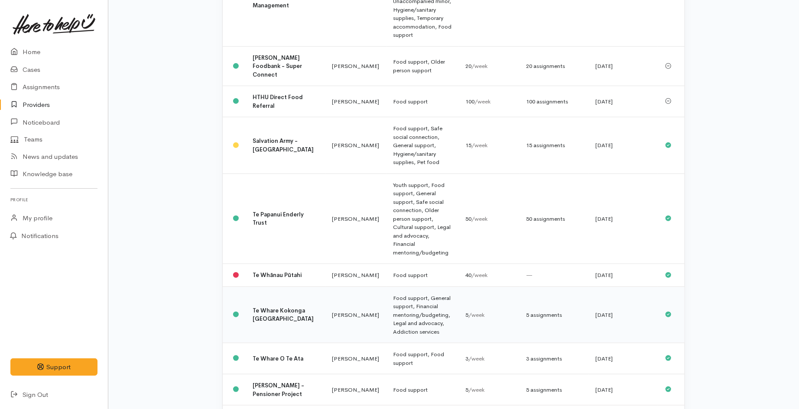
click at [288, 287] on td "Te Whare Kokonga [GEOGRAPHIC_DATA]" at bounding box center [286, 315] width 80 height 57
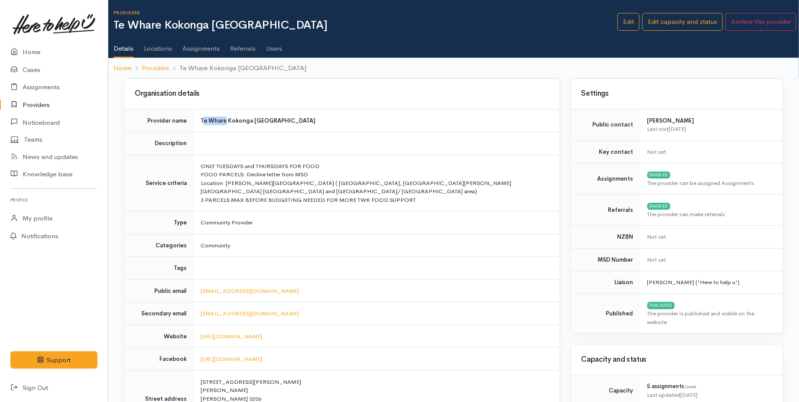
drag, startPoint x: 202, startPoint y: 118, endPoint x: 224, endPoint y: 123, distance: 22.5
click at [224, 123] on b "Te Whare Kokonga [GEOGRAPHIC_DATA]" at bounding box center [258, 120] width 115 height 7
drag, startPoint x: 200, startPoint y: 119, endPoint x: 353, endPoint y: 119, distance: 152.9
click at [353, 119] on td "Te Whare Kokonga [GEOGRAPHIC_DATA]" at bounding box center [377, 120] width 366 height 23
copy b "Te Whare Kokonga [GEOGRAPHIC_DATA]"
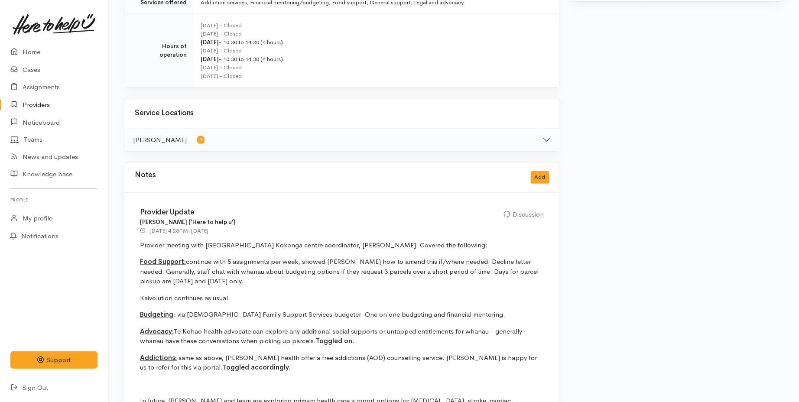
scroll to position [481, 0]
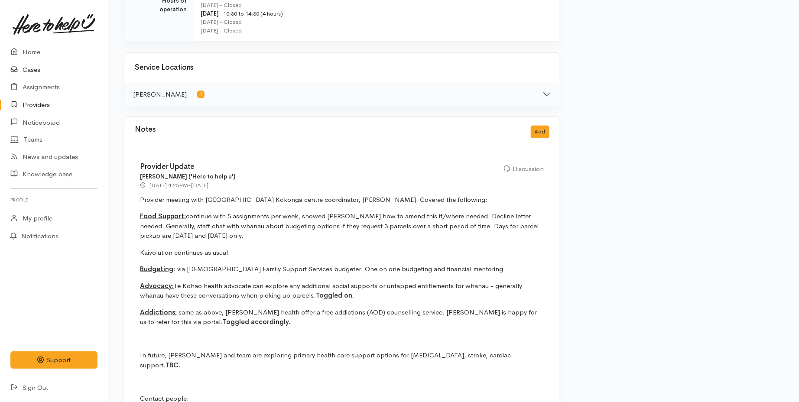
click at [42, 66] on link "Cases" at bounding box center [54, 70] width 108 height 18
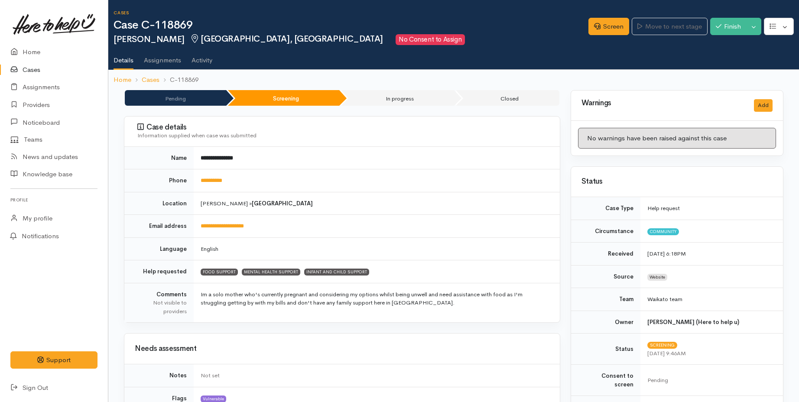
click at [26, 49] on link "Home" at bounding box center [54, 52] width 108 height 18
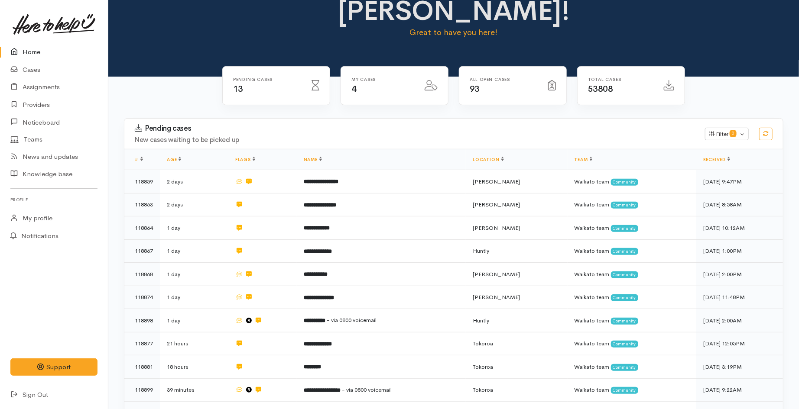
scroll to position [23, 0]
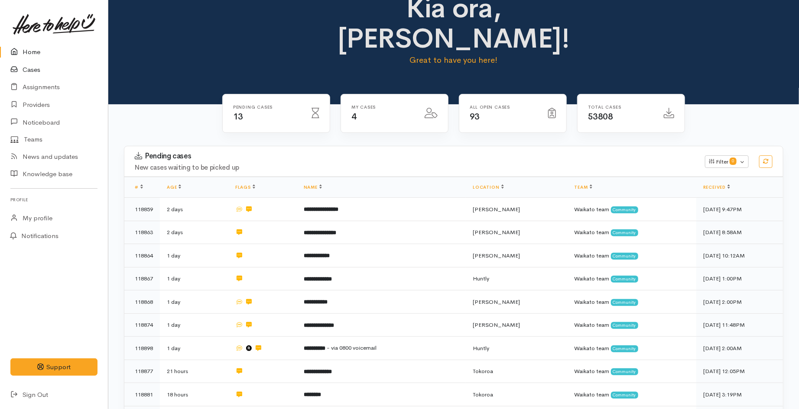
click at [40, 66] on link "Cases" at bounding box center [54, 70] width 108 height 18
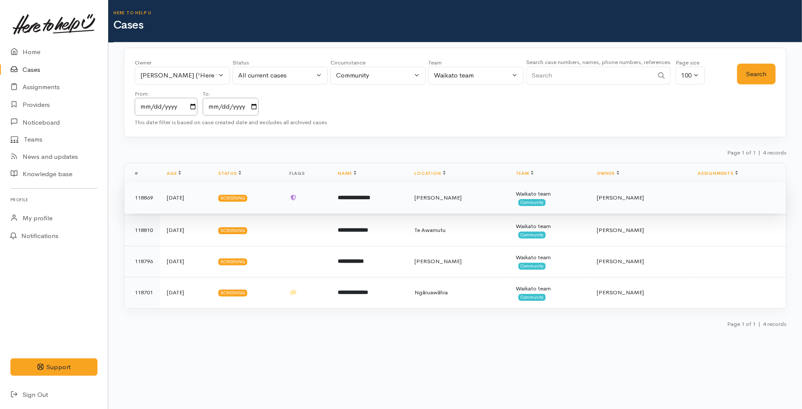
click at [327, 192] on td at bounding box center [306, 197] width 49 height 31
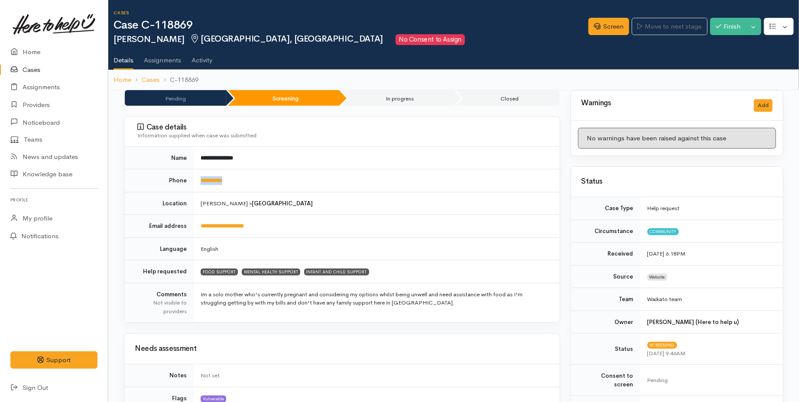
drag, startPoint x: 244, startPoint y: 175, endPoint x: 196, endPoint y: 182, distance: 48.2
click at [196, 182] on td "**********" at bounding box center [377, 180] width 366 height 23
copy link "**********"
click at [615, 23] on link "Screen" at bounding box center [608, 27] width 41 height 18
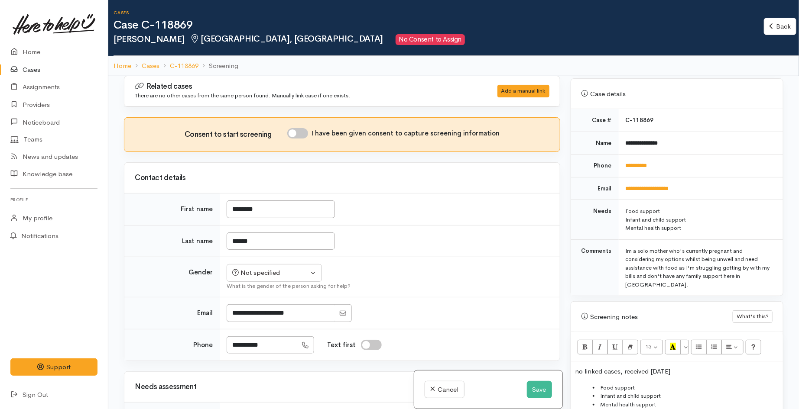
scroll to position [385, 0]
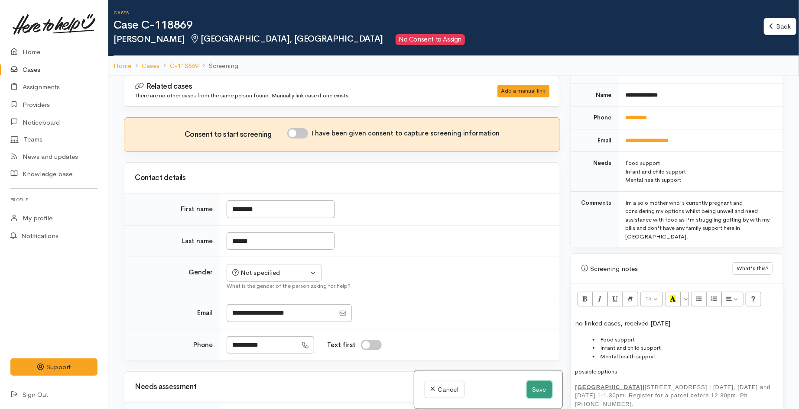
click at [531, 392] on button "Save" at bounding box center [539, 390] width 25 height 18
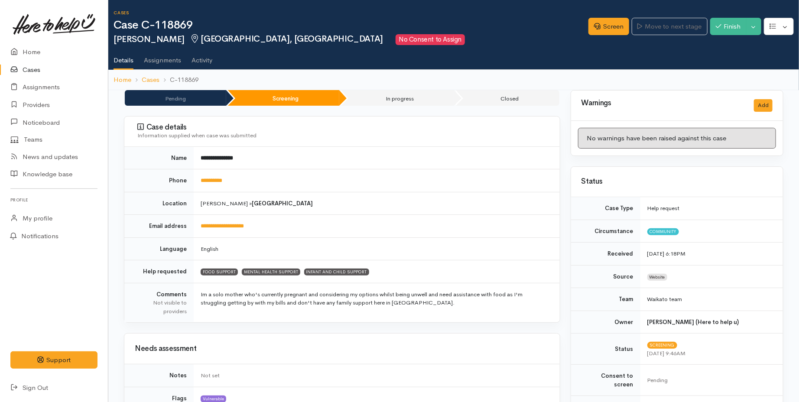
click at [444, 138] on div "Information supplied when case was submitted" at bounding box center [343, 135] width 412 height 9
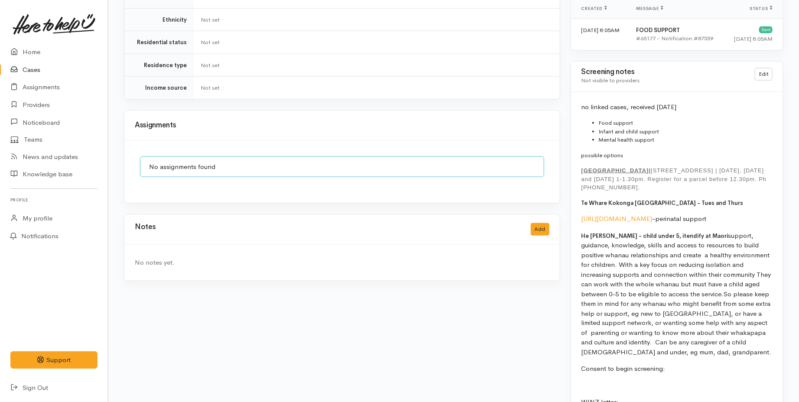
scroll to position [577, 0]
click at [538, 222] on button "Add" at bounding box center [540, 228] width 19 height 13
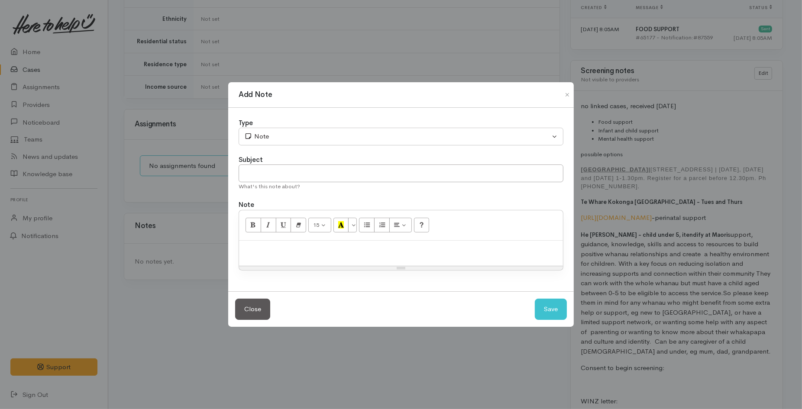
click at [321, 253] on p at bounding box center [400, 250] width 315 height 10
paste div
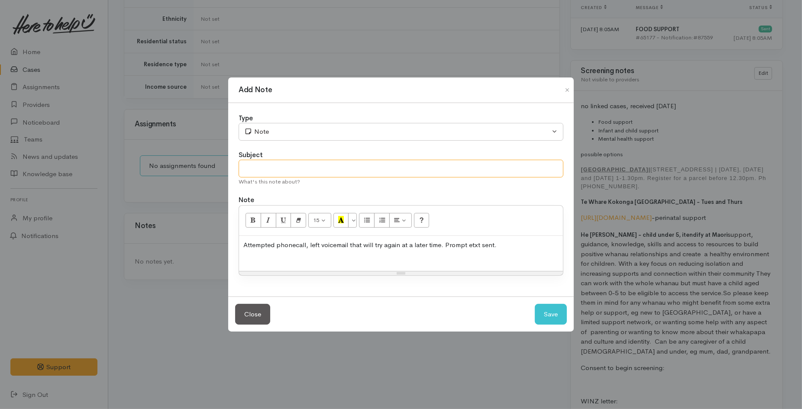
click at [274, 173] on input "text" at bounding box center [401, 169] width 325 height 18
type input "Attempted contact no.1"
click at [543, 314] on button "Save" at bounding box center [551, 314] width 32 height 21
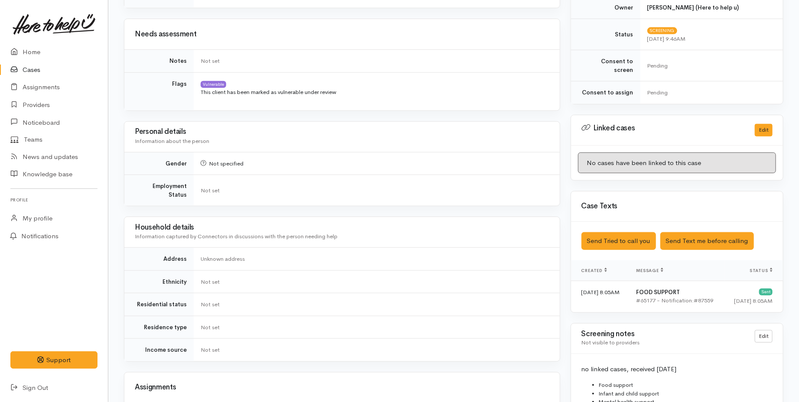
scroll to position [288, 0]
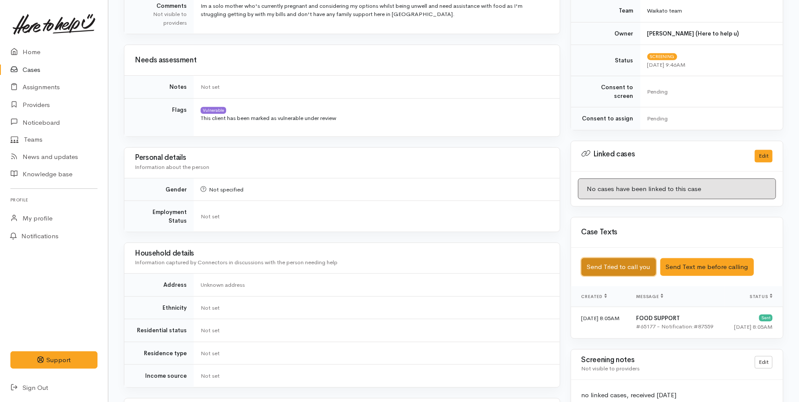
click at [619, 258] on button "Send Tried to call you" at bounding box center [618, 267] width 75 height 18
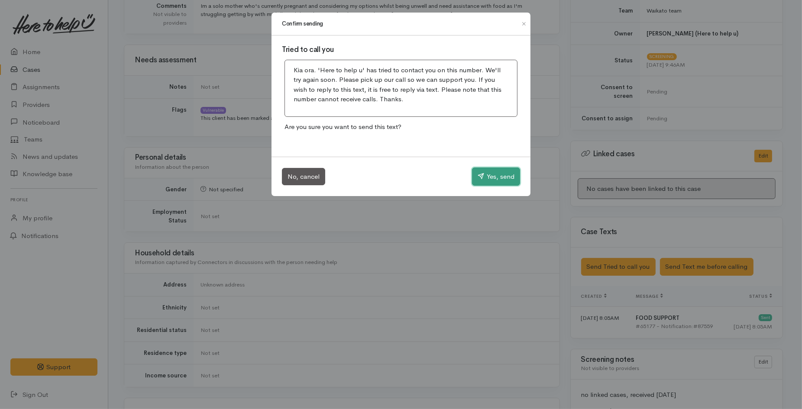
click at [493, 176] on button "Yes, send" at bounding box center [496, 177] width 48 height 18
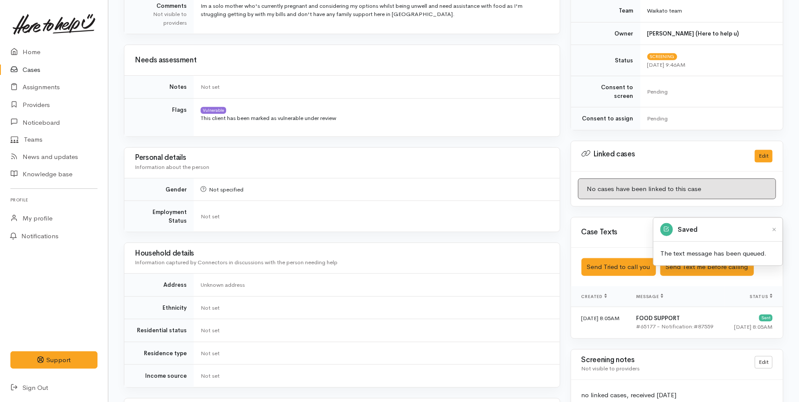
click at [44, 71] on link "Cases" at bounding box center [54, 70] width 108 height 18
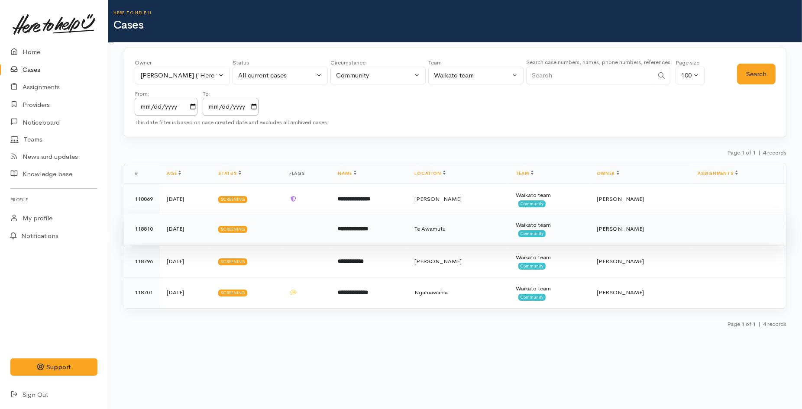
click at [366, 227] on b "**********" at bounding box center [353, 229] width 30 height 6
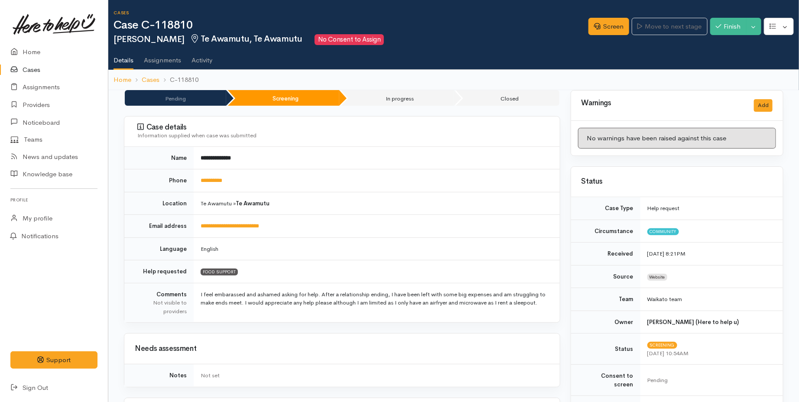
click at [40, 72] on link "Cases" at bounding box center [54, 70] width 108 height 18
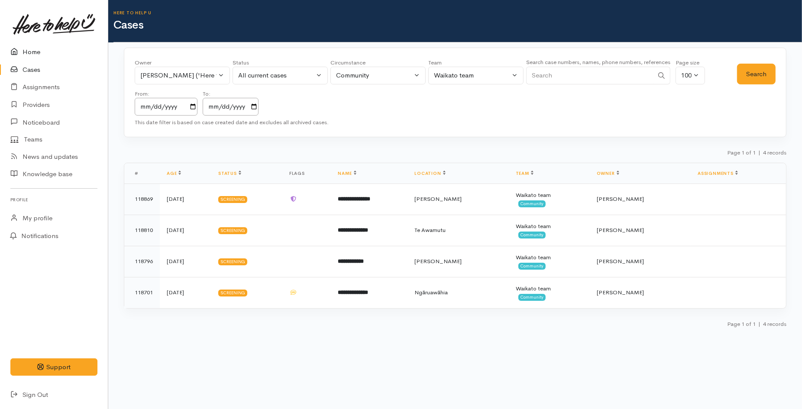
click at [31, 52] on link "Home" at bounding box center [54, 52] width 108 height 18
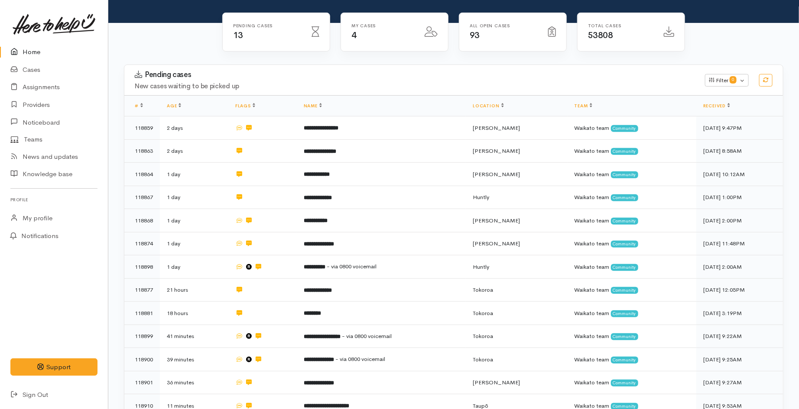
scroll to position [144, 0]
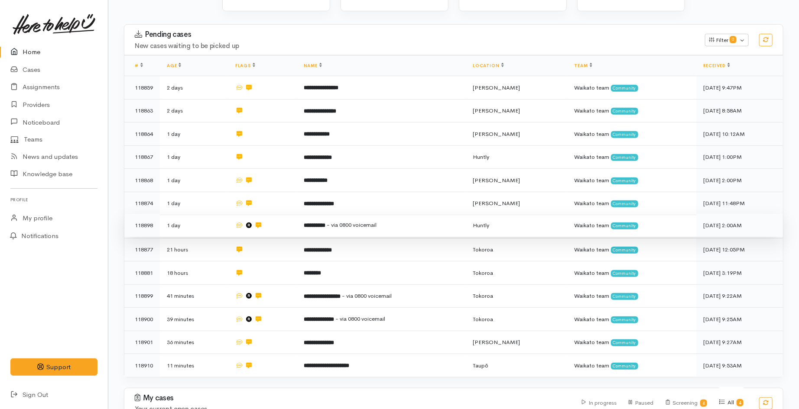
click at [374, 214] on td "**********" at bounding box center [381, 225] width 169 height 23
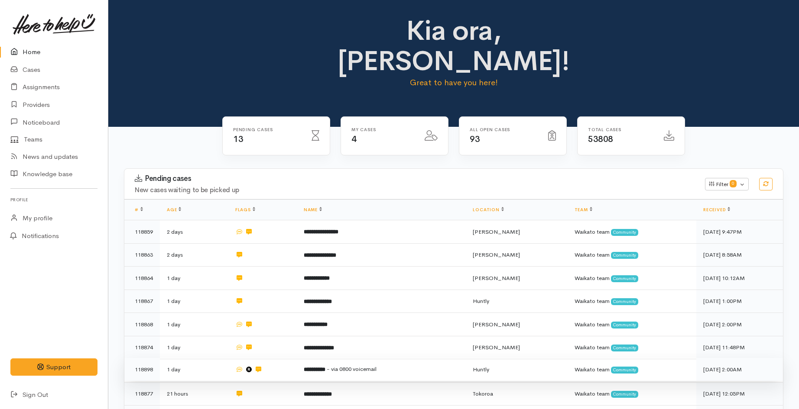
scroll to position [144, 0]
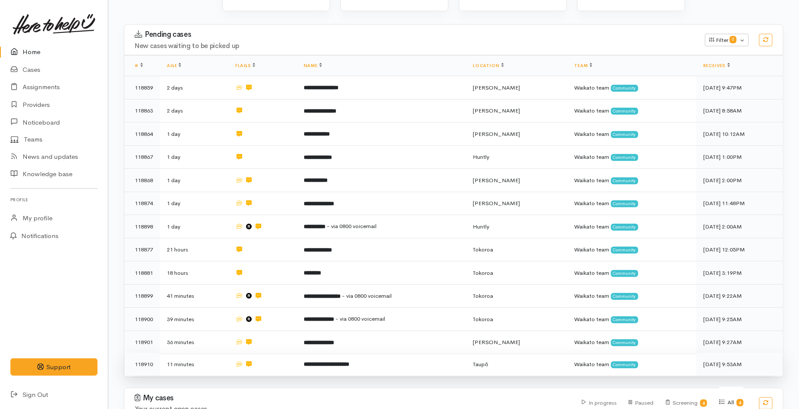
click at [275, 353] on td at bounding box center [262, 364] width 68 height 23
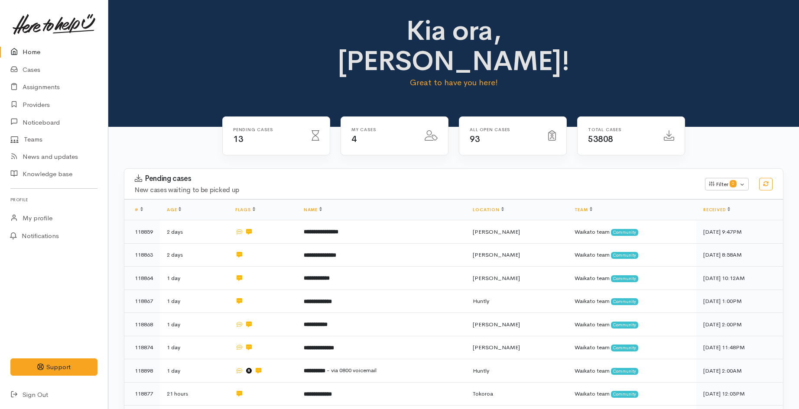
scroll to position [144, 0]
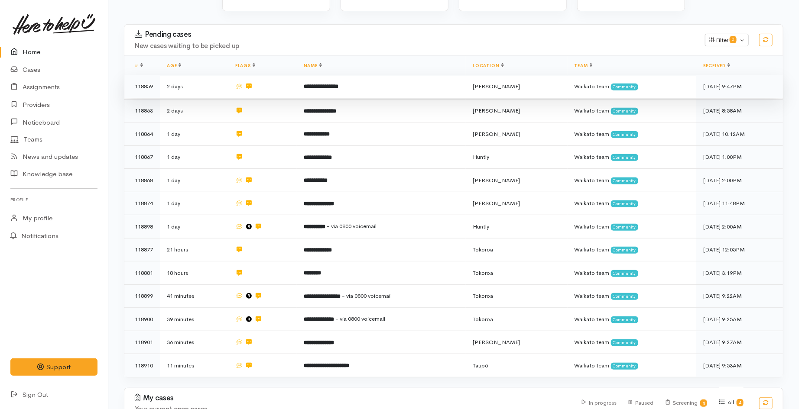
click at [265, 75] on td at bounding box center [262, 86] width 68 height 23
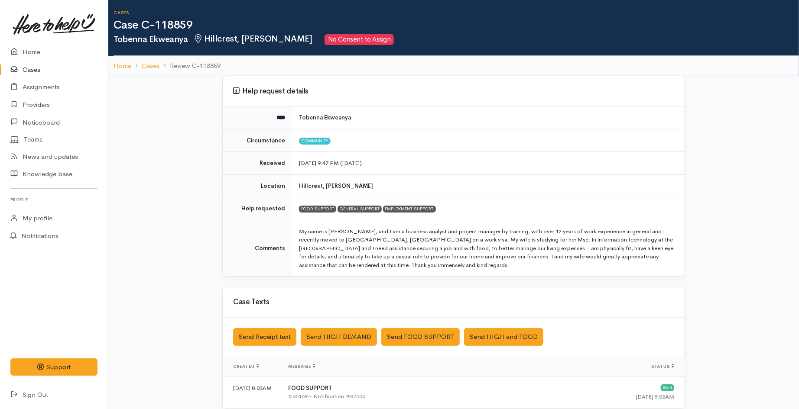
click at [42, 67] on link "Cases" at bounding box center [54, 70] width 108 height 18
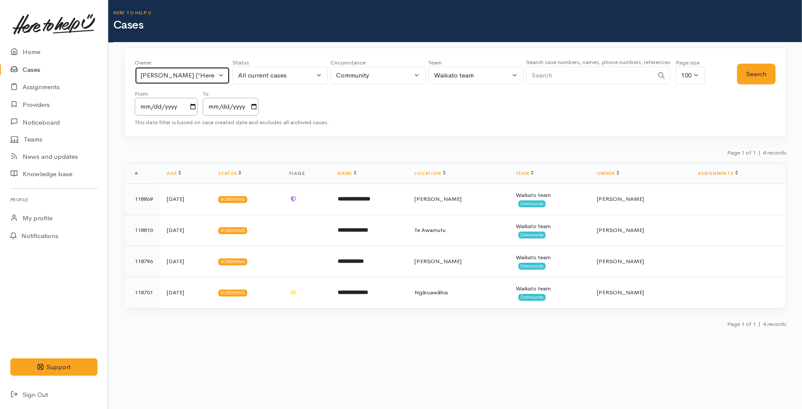
click at [187, 72] on div "[PERSON_NAME] ('Here to help u')" at bounding box center [178, 76] width 76 height 10
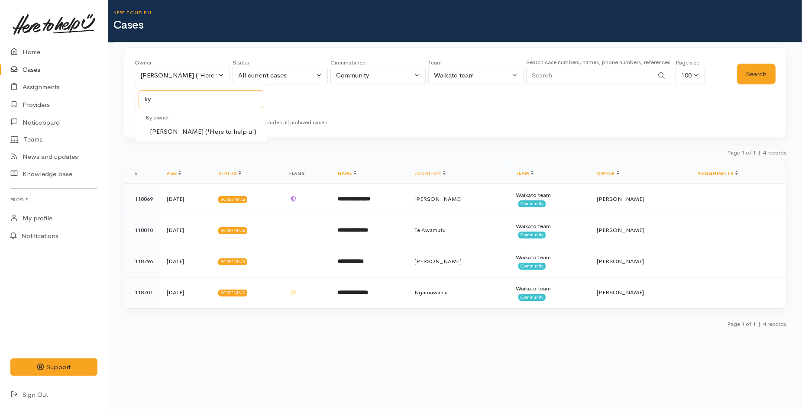
type input "ky"
click at [187, 133] on span "Kyleigh Pike ('Here to help u')" at bounding box center [203, 132] width 107 height 10
select select "1759"
click at [755, 66] on button "Search" at bounding box center [756, 74] width 39 height 21
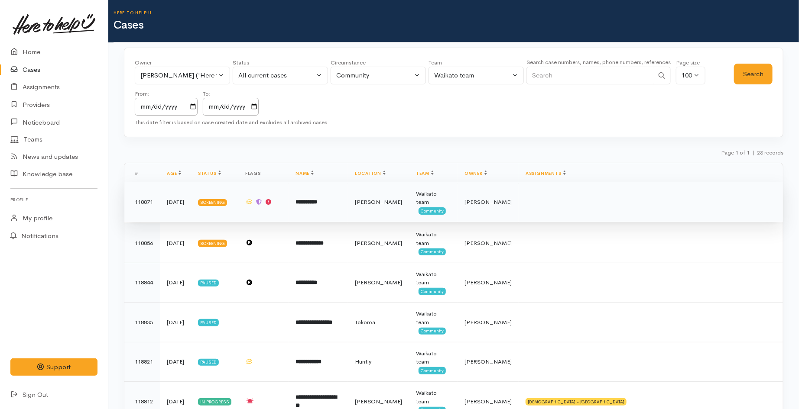
click at [288, 209] on td at bounding box center [263, 202] width 50 height 40
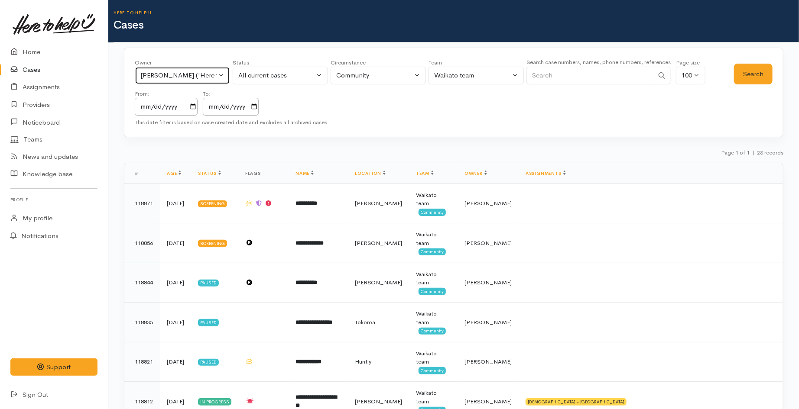
click at [195, 78] on div "[PERSON_NAME] ('Here to help u')" at bounding box center [178, 76] width 76 height 10
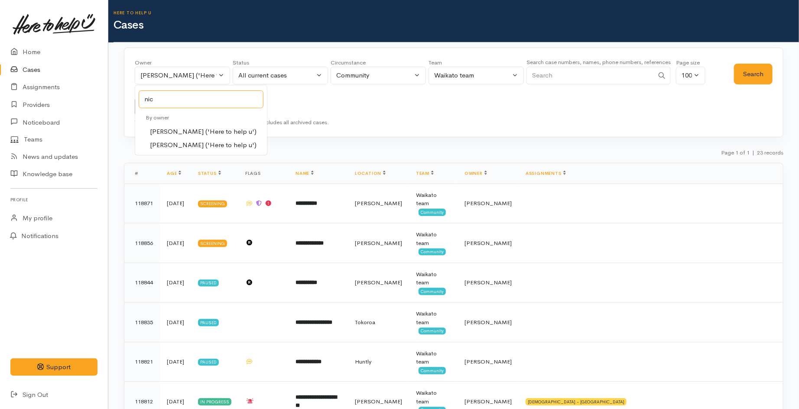
type input "nic"
click at [202, 148] on span "[PERSON_NAME] ('Here to help u')" at bounding box center [203, 145] width 107 height 10
select select "2314"
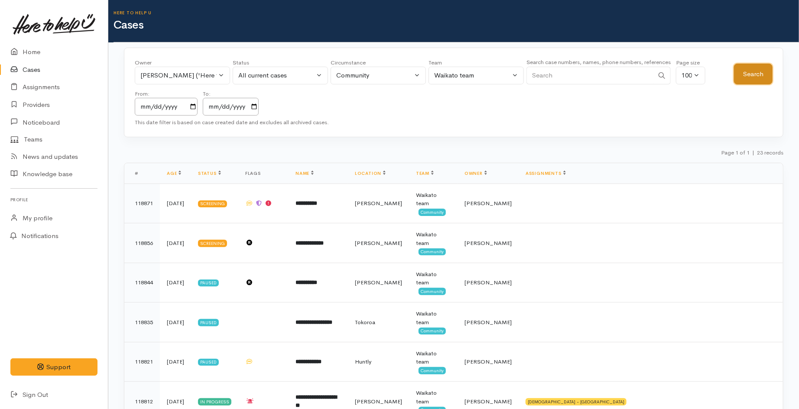
click at [740, 75] on button "Search" at bounding box center [753, 74] width 39 height 21
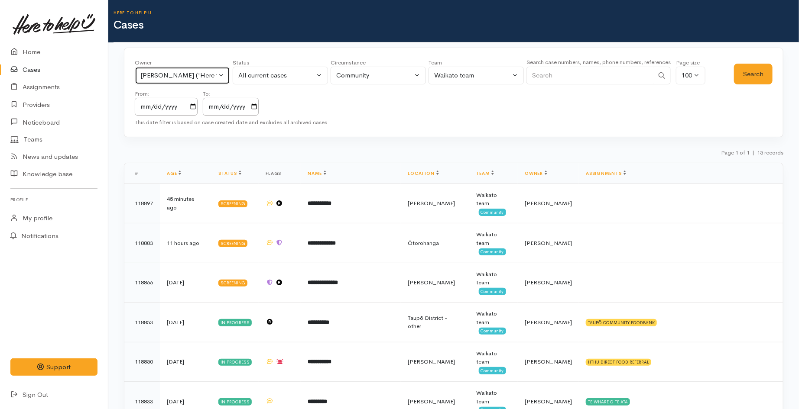
click at [202, 74] on div "Nicole Rusk ('Here to help u')" at bounding box center [178, 76] width 76 height 10
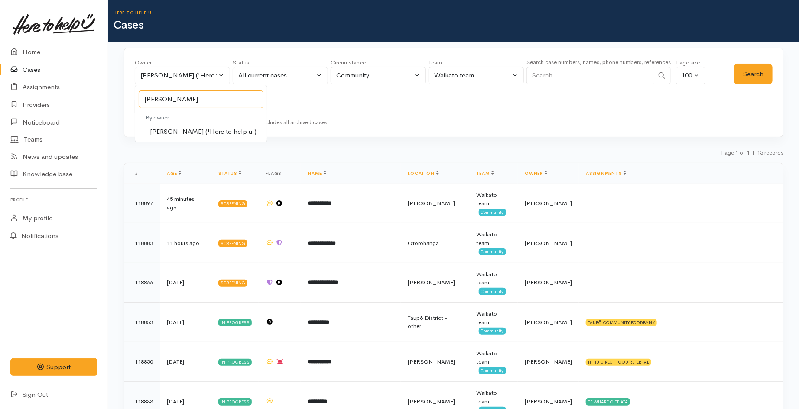
type input "shirl"
click at [229, 132] on span "Shirley Mackie ('Here to help u')" at bounding box center [203, 132] width 107 height 10
select select "1463"
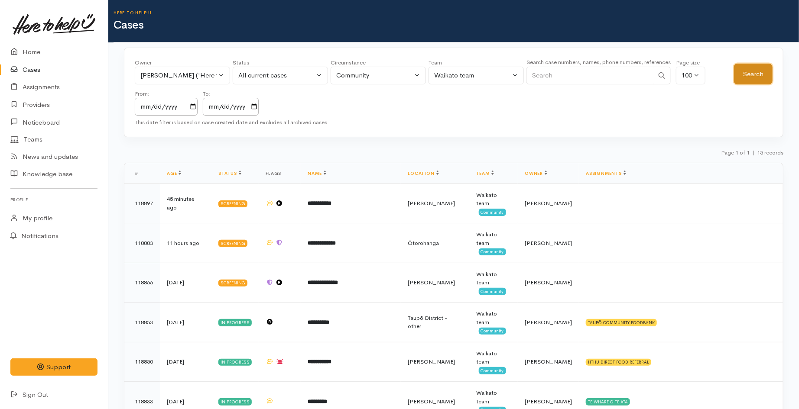
click at [739, 71] on button "Search" at bounding box center [753, 74] width 39 height 21
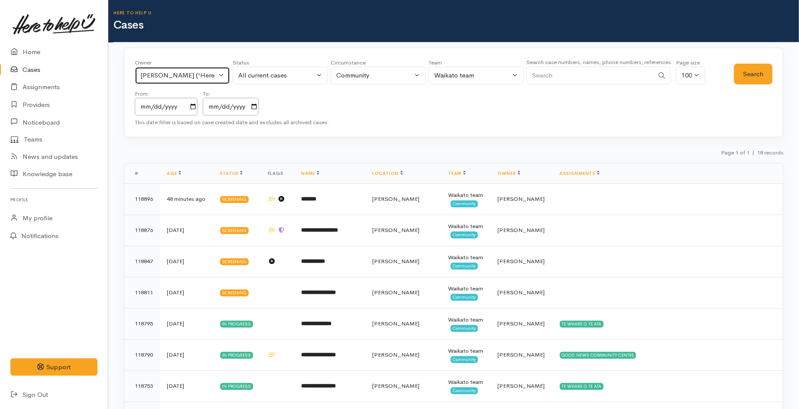
click at [178, 72] on div "Shirley Mackie ('Here to help u')" at bounding box center [178, 76] width 76 height 10
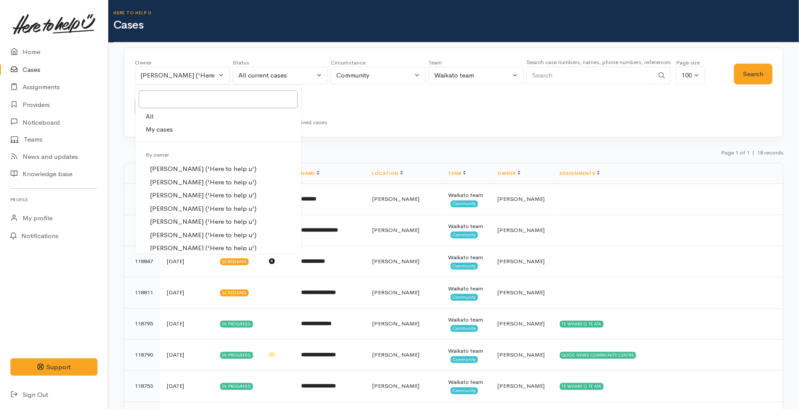
click at [167, 133] on span "My cases" at bounding box center [159, 130] width 27 height 10
select select "1648"
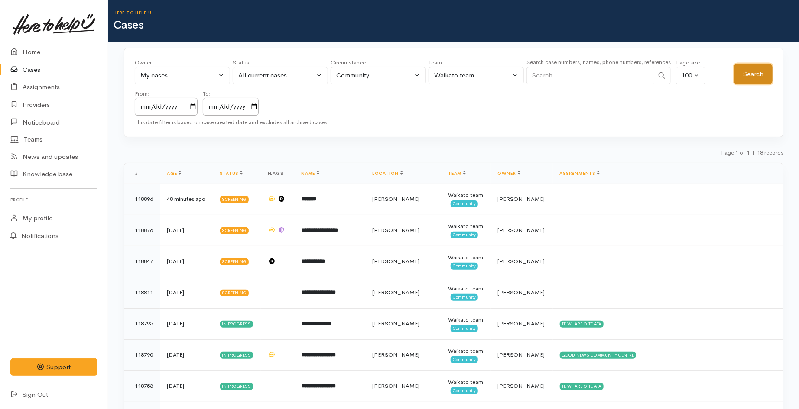
click at [752, 75] on button "Search" at bounding box center [753, 74] width 39 height 21
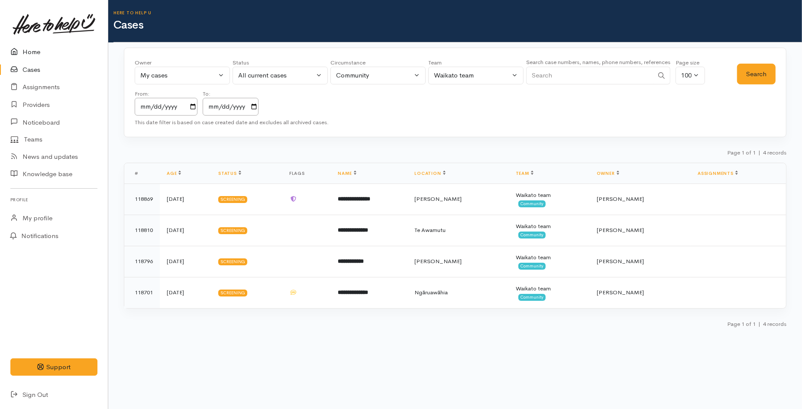
click at [39, 50] on link "Home" at bounding box center [54, 52] width 108 height 18
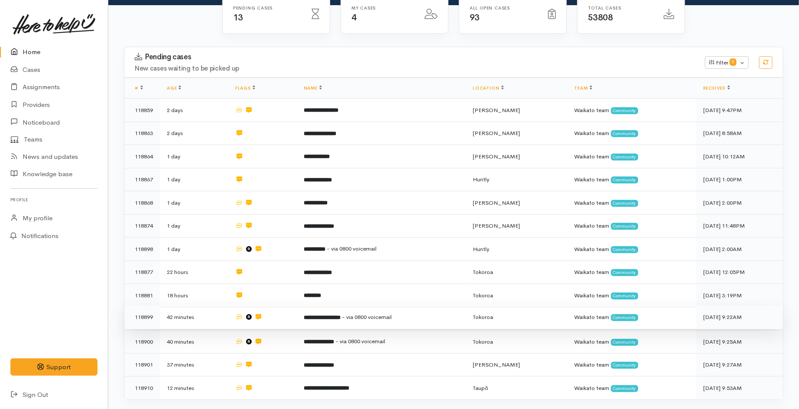
scroll to position [96, 0]
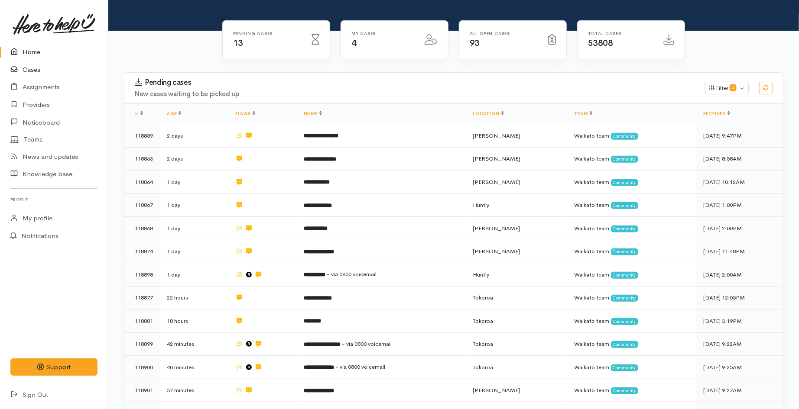
click at [35, 68] on link "Cases" at bounding box center [54, 70] width 108 height 18
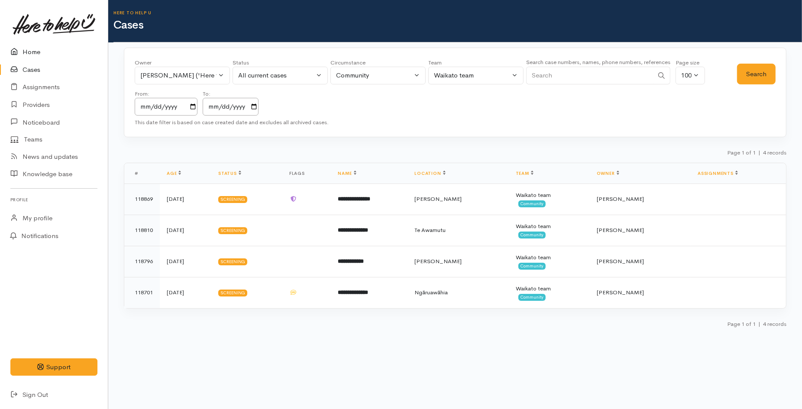
click at [42, 49] on link "Home" at bounding box center [54, 52] width 108 height 18
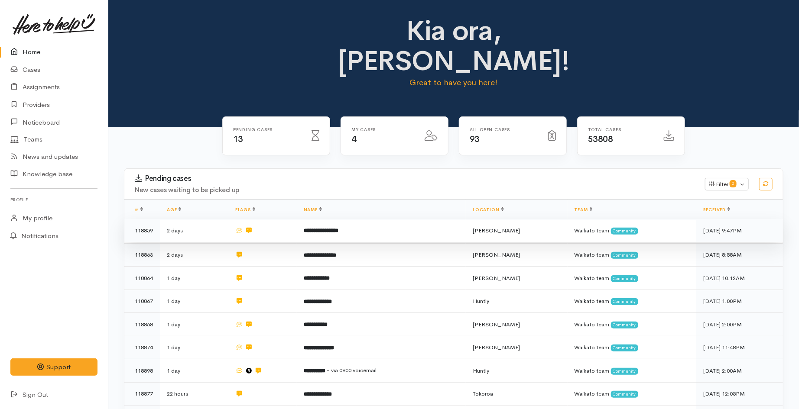
click at [266, 219] on td at bounding box center [262, 230] width 68 height 23
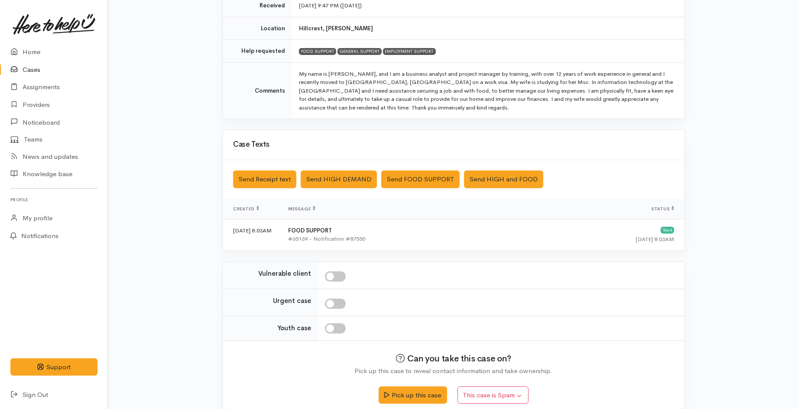
scroll to position [169, 0]
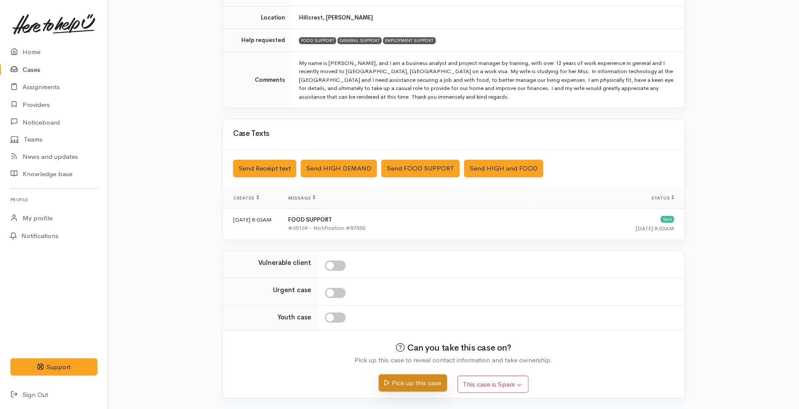
click at [415, 377] on button "Pick up this case" at bounding box center [413, 384] width 68 height 18
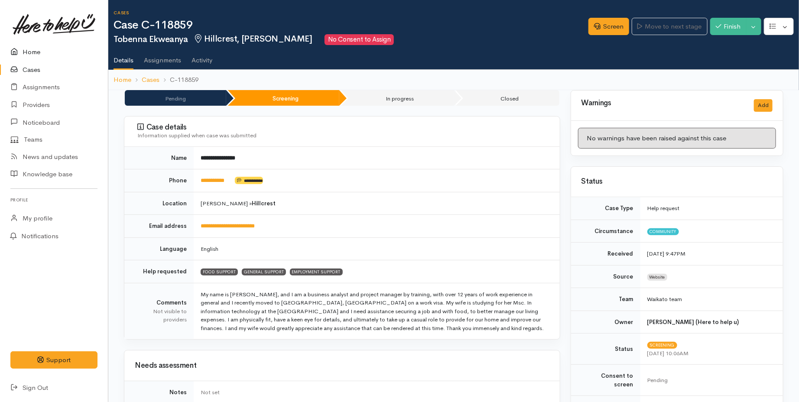
click at [45, 53] on link "Home" at bounding box center [54, 52] width 108 height 18
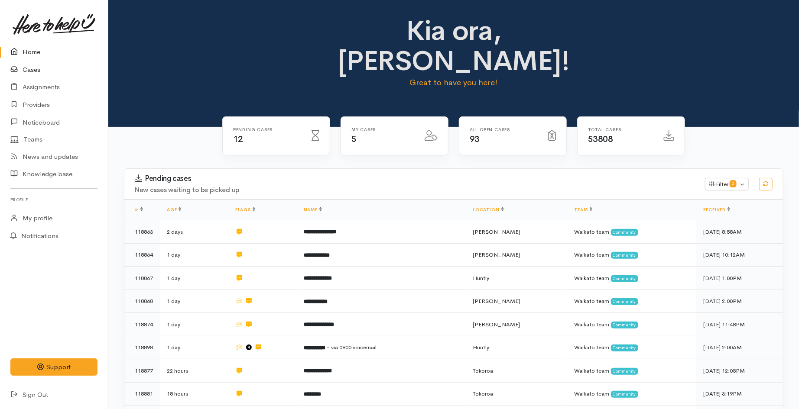
click at [39, 67] on link "Cases" at bounding box center [54, 70] width 108 height 18
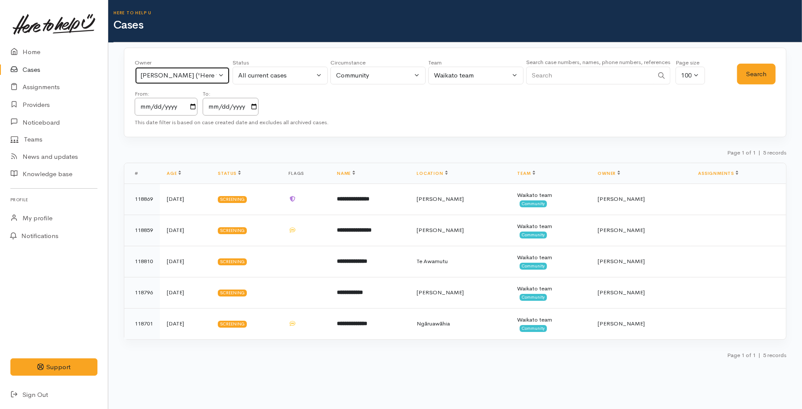
click at [198, 71] on div "[PERSON_NAME] ('Here to help u')" at bounding box center [178, 76] width 76 height 10
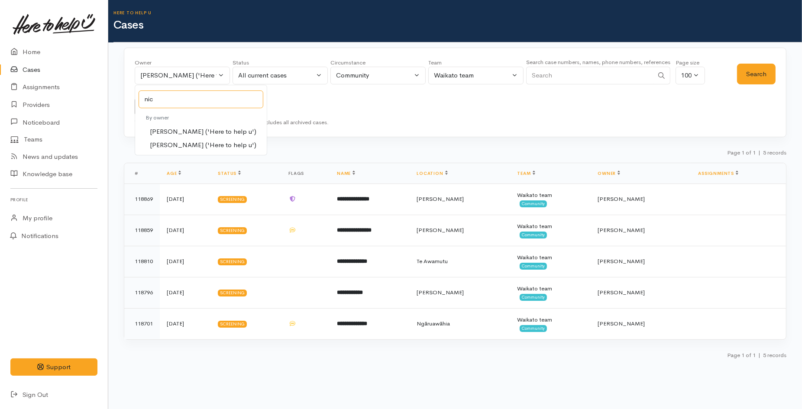
type input "nic"
click at [200, 142] on span "Nicole Rusk ('Here to help u')" at bounding box center [203, 145] width 107 height 10
select select "2314"
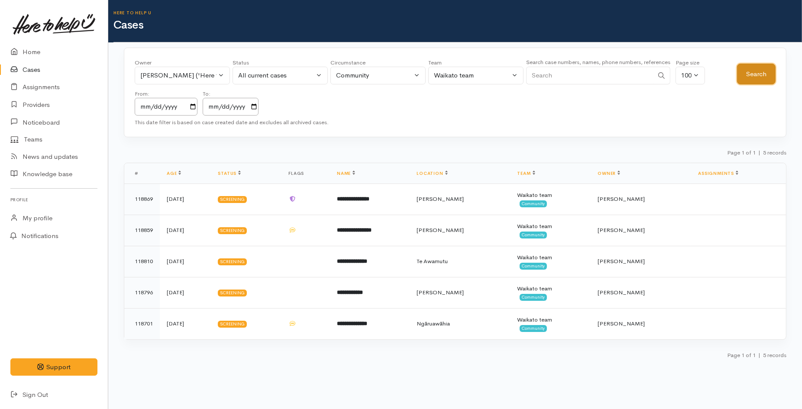
click at [756, 70] on button "Search" at bounding box center [756, 74] width 39 height 21
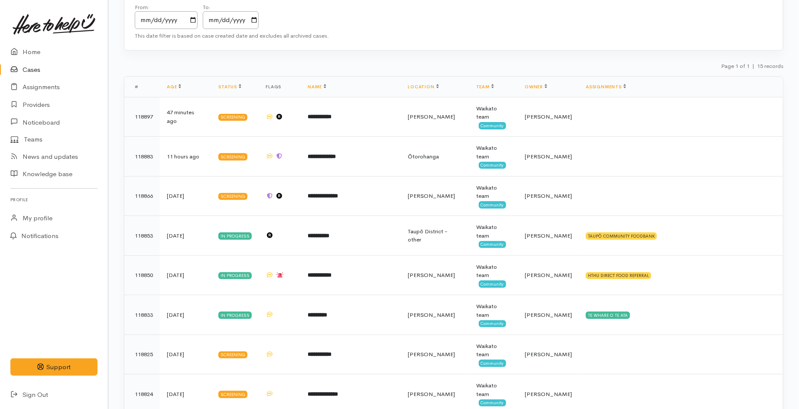
scroll to position [96, 0]
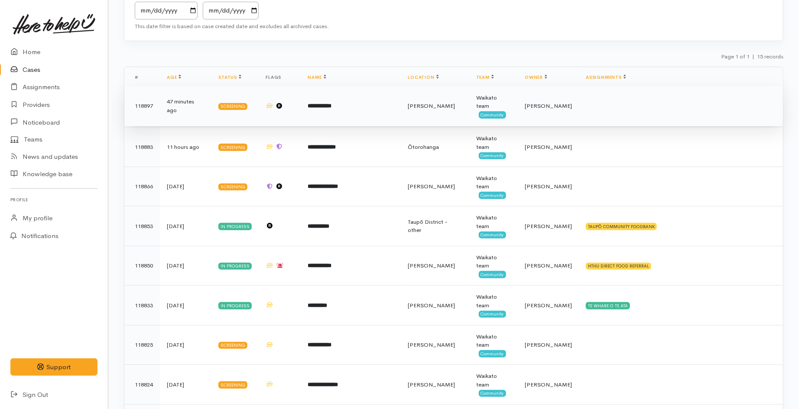
click at [352, 113] on td "**********" at bounding box center [351, 106] width 100 height 40
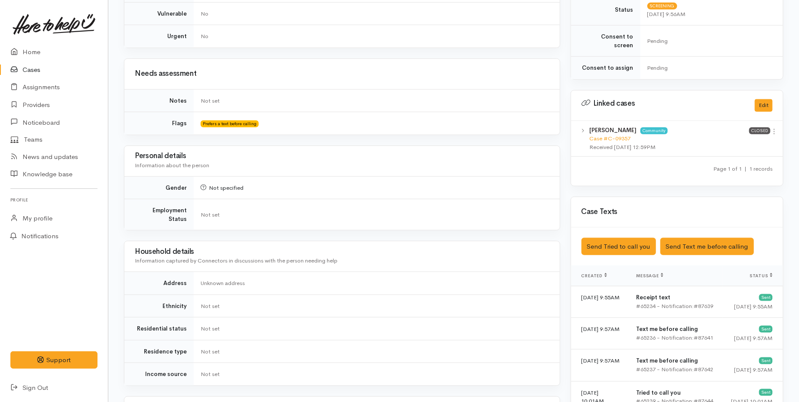
scroll to position [722, 0]
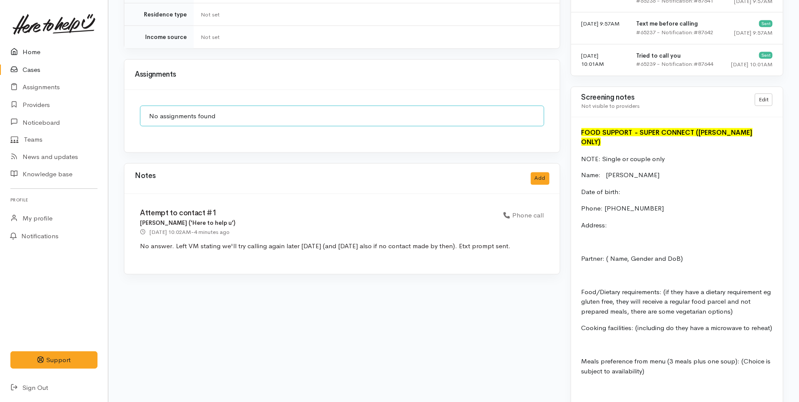
click at [27, 53] on link "Home" at bounding box center [54, 52] width 108 height 18
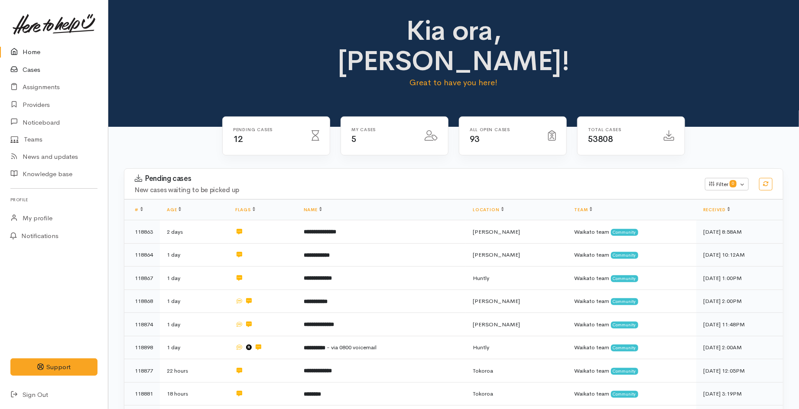
click at [41, 71] on link "Cases" at bounding box center [54, 70] width 108 height 18
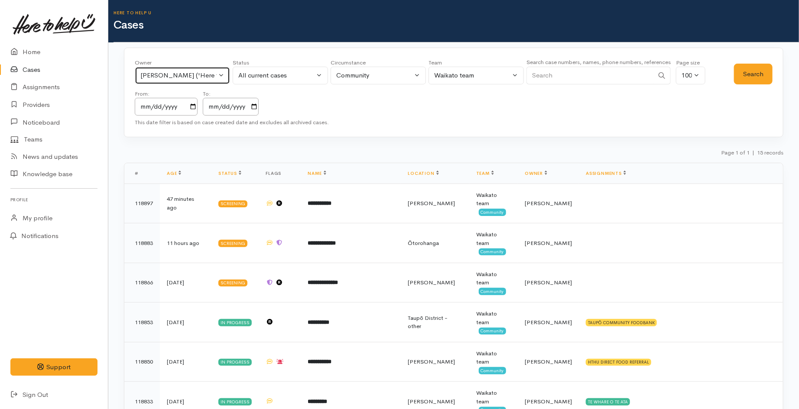
click at [183, 79] on div "Nicole Rusk ('Here to help u')" at bounding box center [178, 76] width 76 height 10
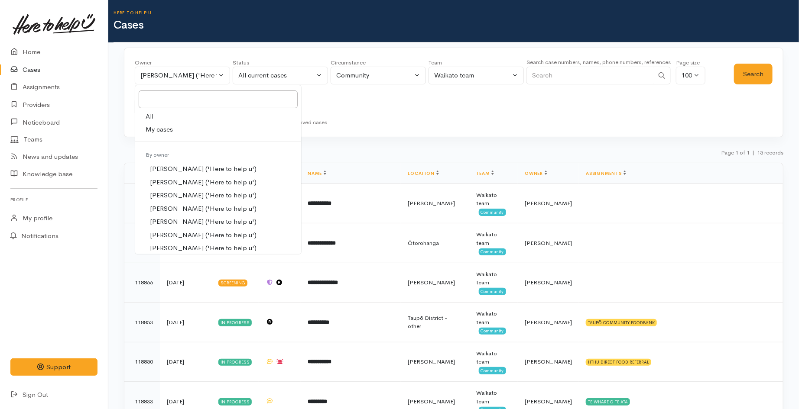
click at [170, 132] on span "My cases" at bounding box center [159, 130] width 27 height 10
select select "1648"
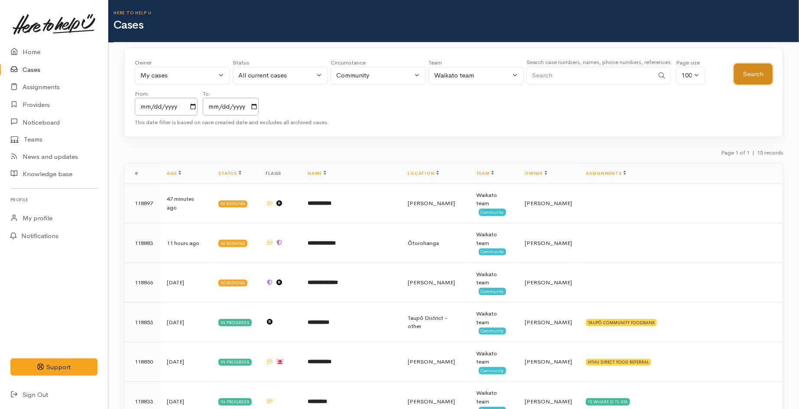
drag, startPoint x: 742, startPoint y: 70, endPoint x: 737, endPoint y: 68, distance: 5.5
click at [742, 69] on button "Search" at bounding box center [753, 74] width 39 height 21
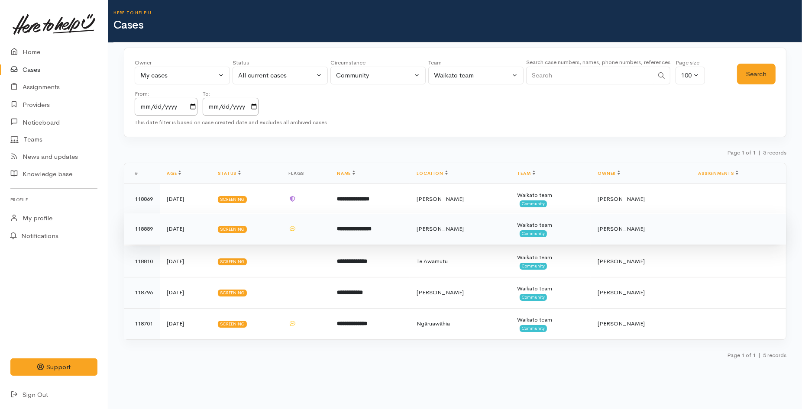
click at [372, 232] on b "**********" at bounding box center [354, 229] width 35 height 6
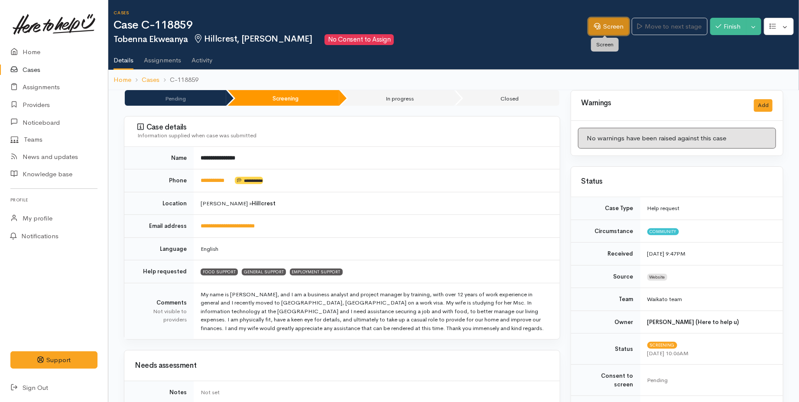
click at [607, 31] on link "Screen" at bounding box center [608, 27] width 41 height 18
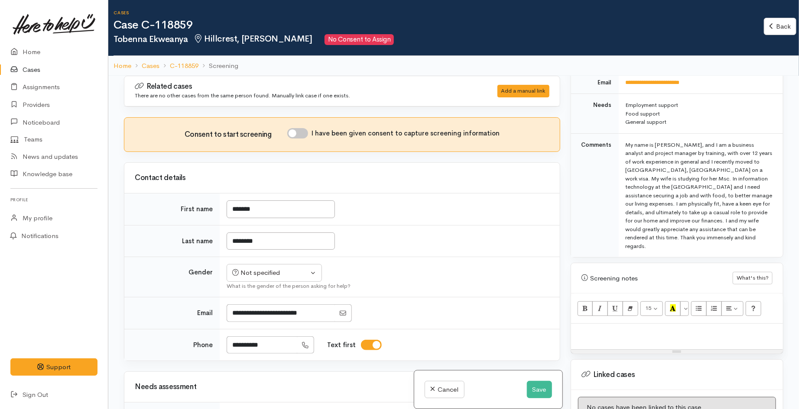
scroll to position [442, 0]
drag, startPoint x: 672, startPoint y: 120, endPoint x: 624, endPoint y: 98, distance: 52.5
click at [624, 98] on td "Employment support Food support General support" at bounding box center [701, 114] width 164 height 40
copy td "Employment support Food support General support"
click at [608, 329] on p at bounding box center [676, 334] width 203 height 10
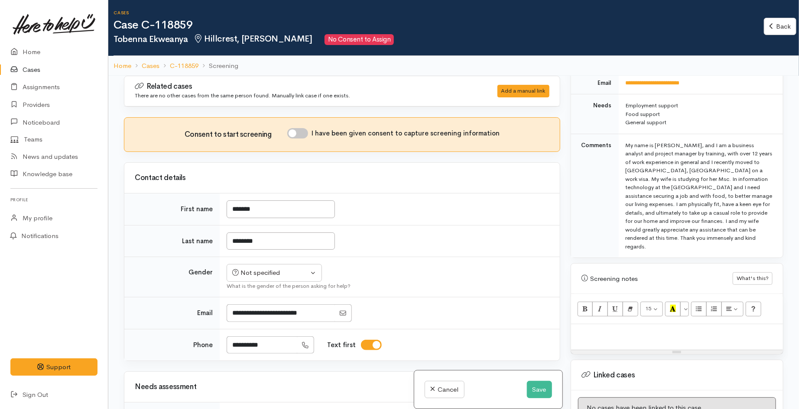
paste div
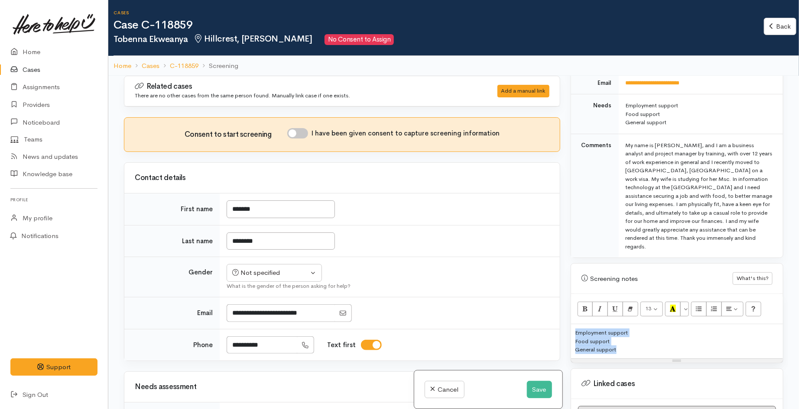
drag, startPoint x: 620, startPoint y: 335, endPoint x: 572, endPoint y: 313, distance: 52.5
click at [572, 324] on div "Employment support Food support General support" at bounding box center [677, 341] width 212 height 34
click at [700, 305] on icon "Unordered list (CTRL+SHIFT+NUM7)" at bounding box center [699, 308] width 6 height 7
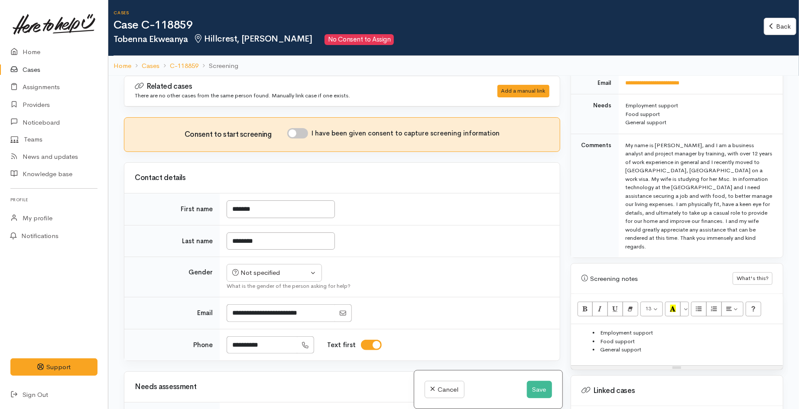
click at [691, 346] on li "General support" at bounding box center [686, 350] width 186 height 9
click at [488, 207] on td "*******" at bounding box center [390, 210] width 340 height 32
click at [604, 361] on p at bounding box center [676, 365] width 203 height 9
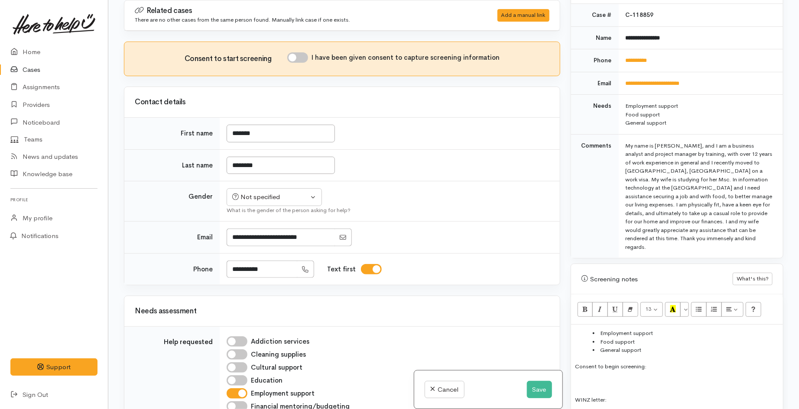
scroll to position [344, 0]
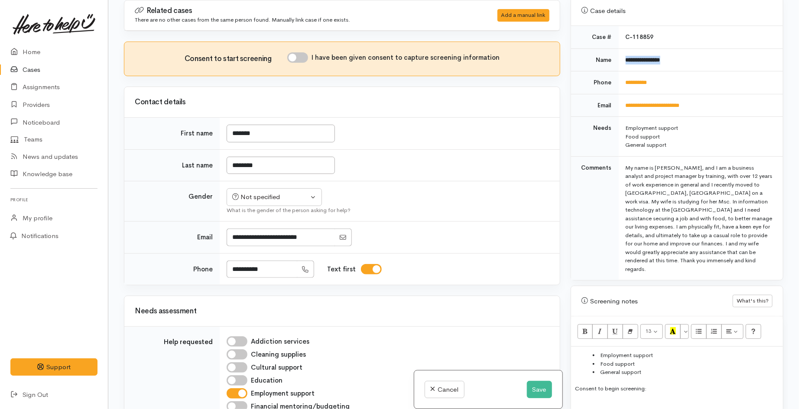
drag, startPoint x: 677, startPoint y: 54, endPoint x: 622, endPoint y: 54, distance: 55.0
click at [622, 54] on td "**********" at bounding box center [701, 60] width 164 height 23
copy b "**********"
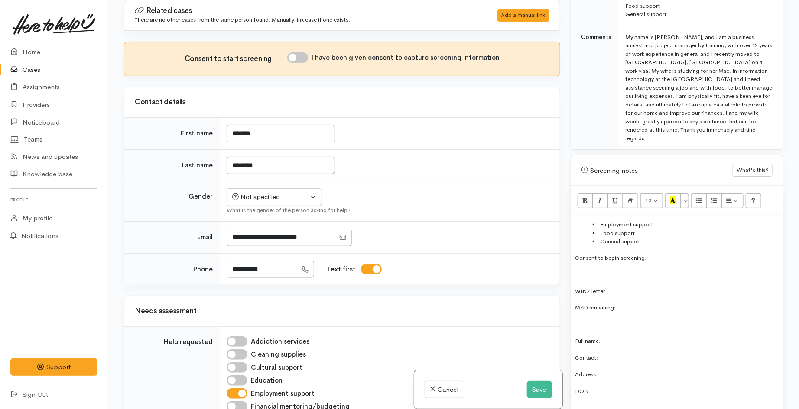
scroll to position [488, 0]
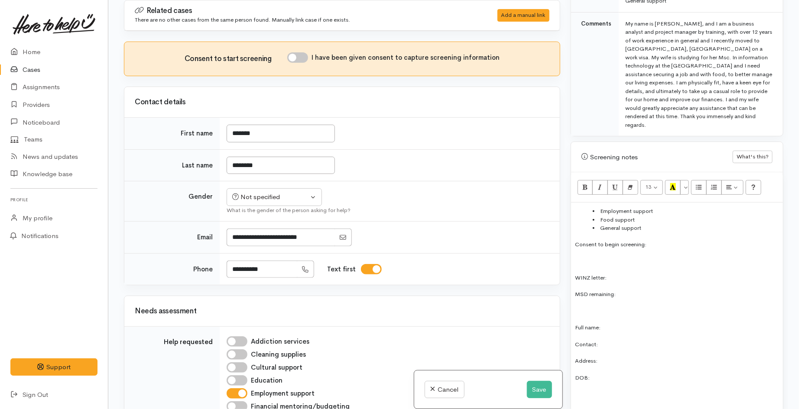
click at [610, 323] on p "Full name:" at bounding box center [676, 328] width 203 height 10
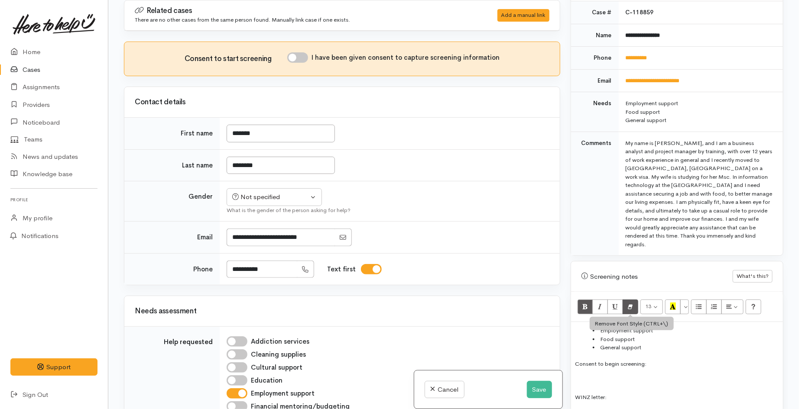
scroll to position [344, 0]
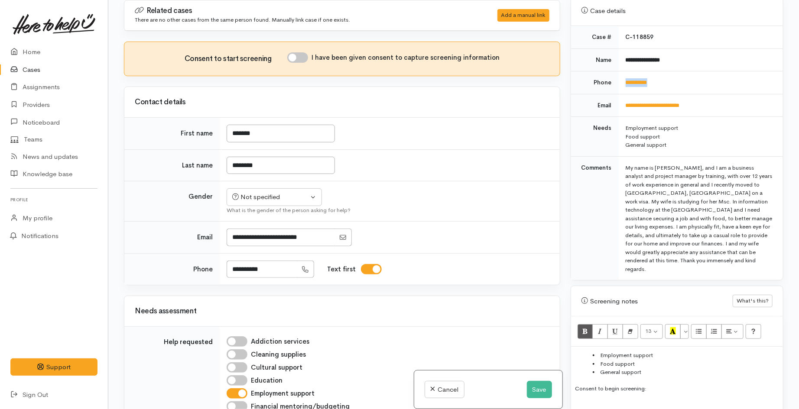
drag, startPoint x: 665, startPoint y: 76, endPoint x: 624, endPoint y: 78, distance: 41.2
click at [624, 78] on td "**********" at bounding box center [701, 82] width 164 height 23
copy link "**********"
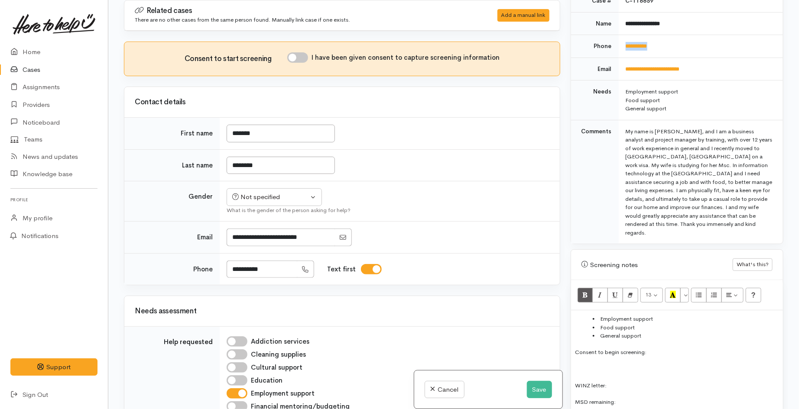
scroll to position [440, 0]
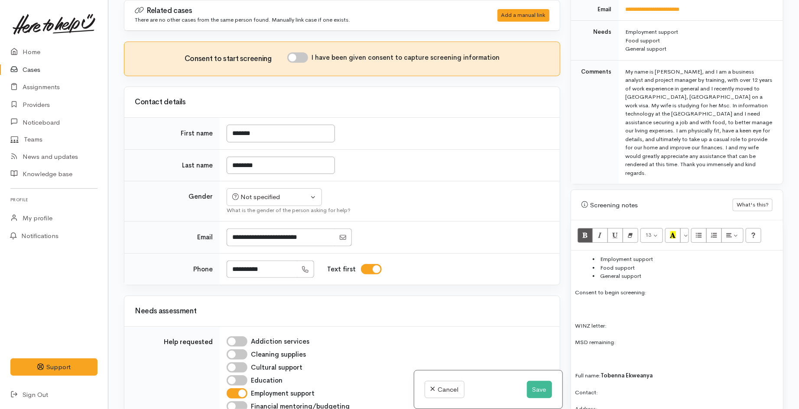
click at [609, 388] on p "Contact:" at bounding box center [676, 393] width 203 height 10
click at [531, 392] on button "Save" at bounding box center [539, 390] width 25 height 18
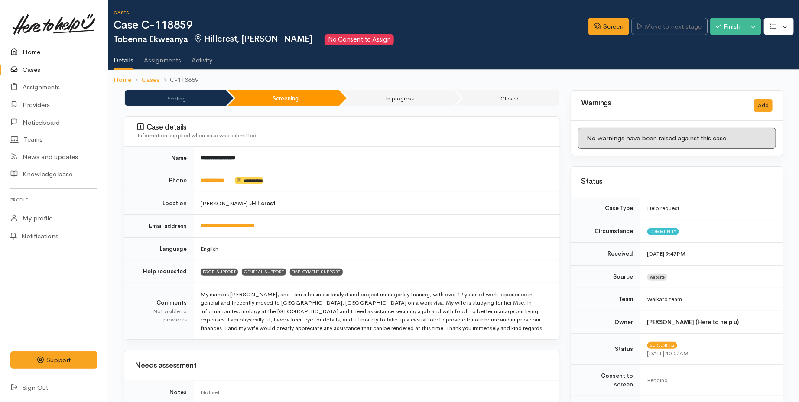
click at [28, 53] on link "Home" at bounding box center [54, 52] width 108 height 18
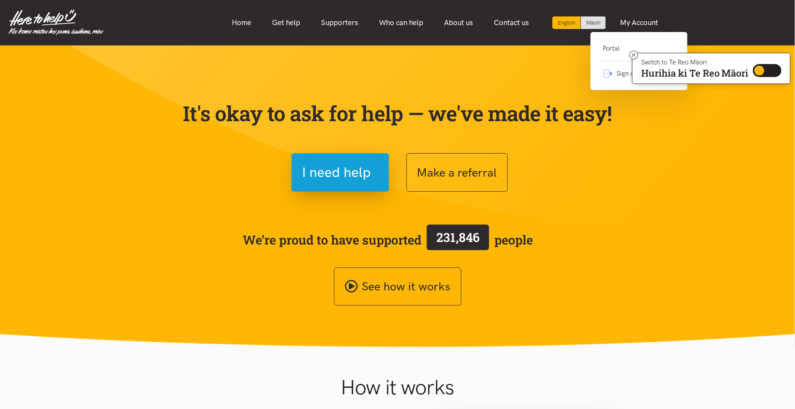
click at [611, 45] on link "Portal" at bounding box center [639, 52] width 73 height 18
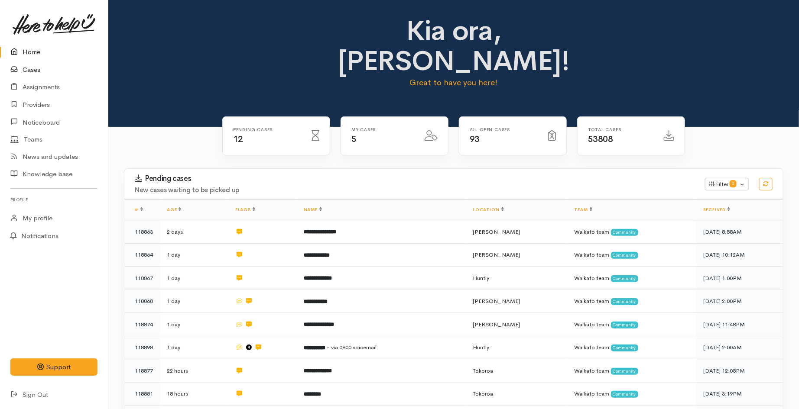
click at [37, 68] on link "Cases" at bounding box center [54, 70] width 108 height 18
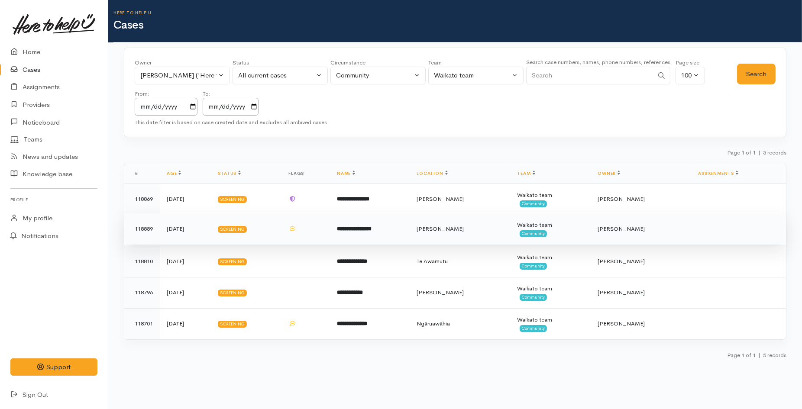
click at [327, 233] on td at bounding box center [306, 229] width 49 height 31
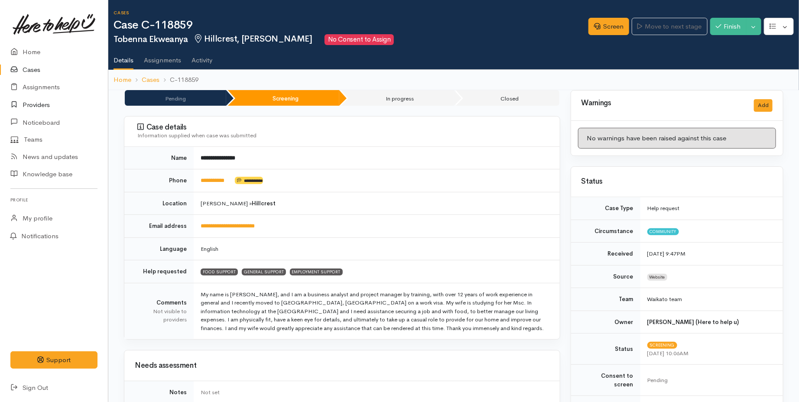
click at [42, 107] on link "Providers" at bounding box center [54, 105] width 108 height 18
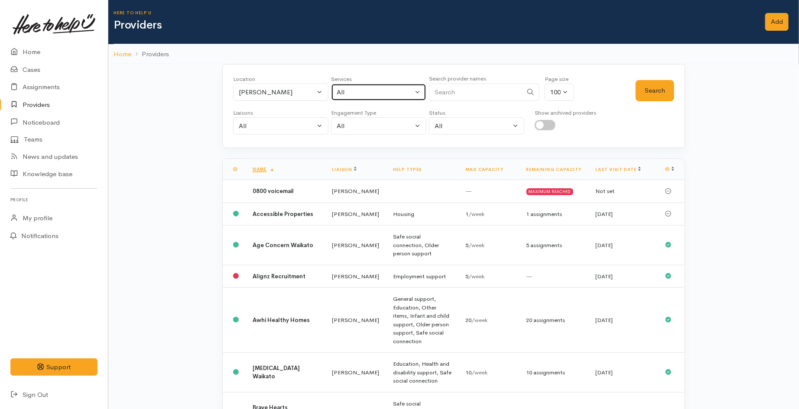
click at [369, 95] on div "All" at bounding box center [375, 92] width 76 height 10
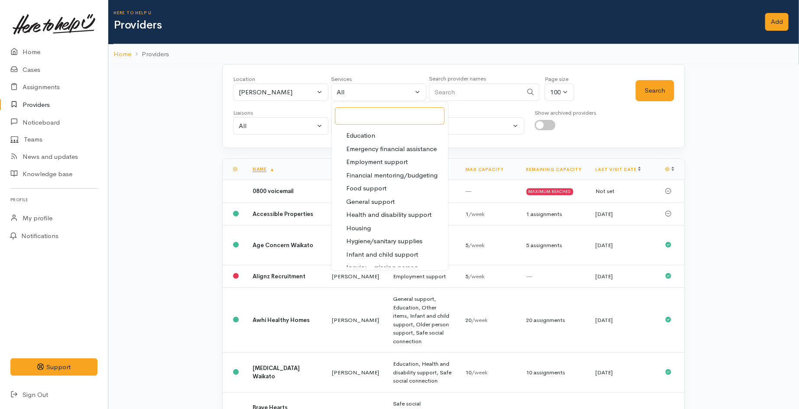
scroll to position [96, 0]
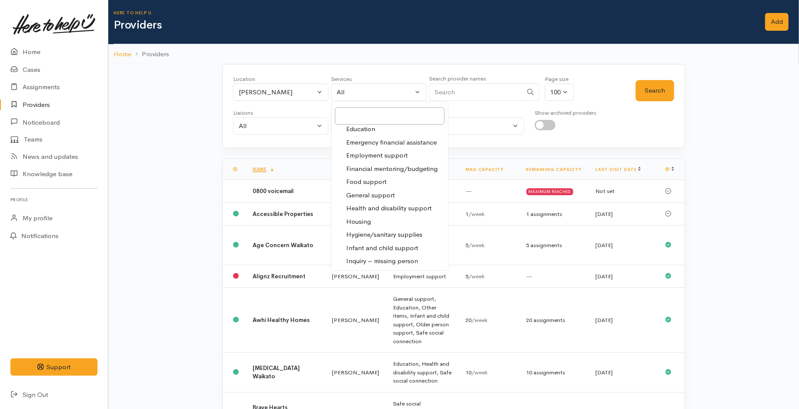
click at [382, 156] on span "Employment support" at bounding box center [377, 156] width 62 height 10
select select "10"
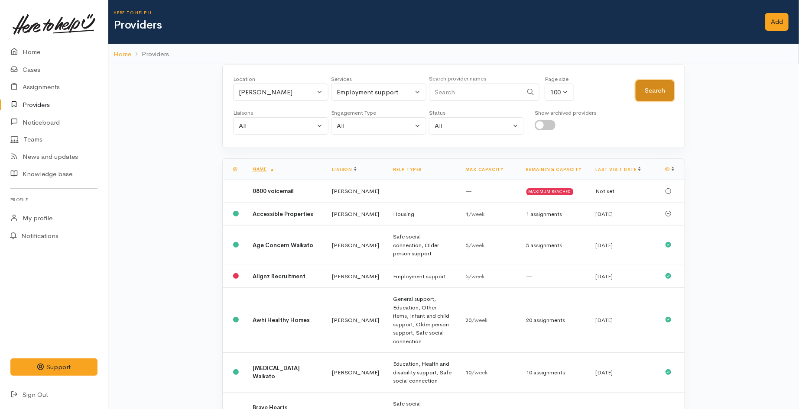
click at [657, 92] on button "Search" at bounding box center [654, 90] width 39 height 21
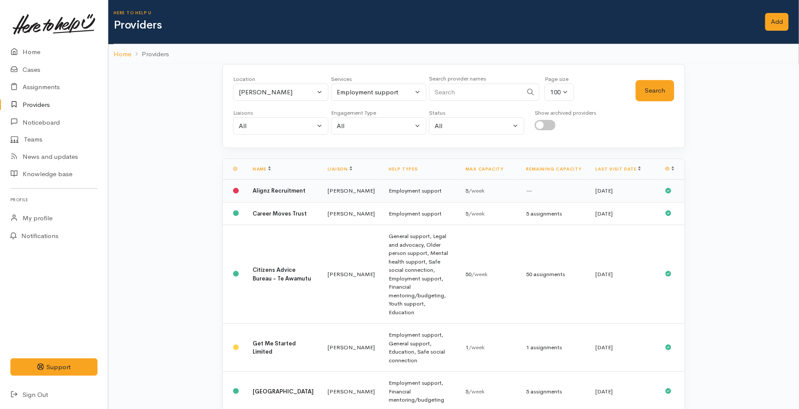
click at [382, 198] on td "Employment support" at bounding box center [420, 191] width 77 height 23
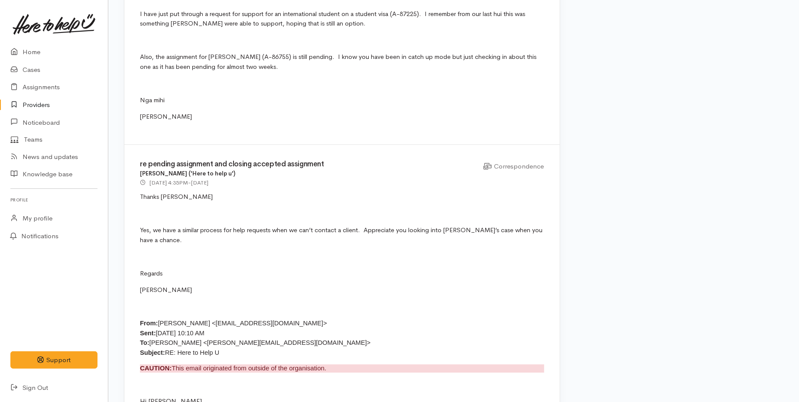
scroll to position [1251, 0]
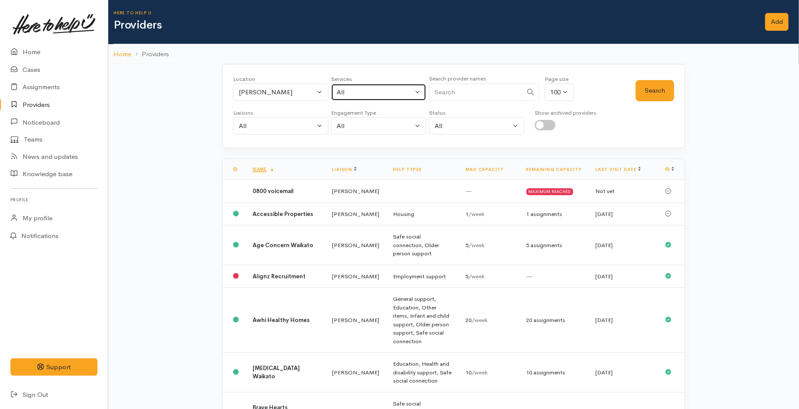
click at [371, 97] on div "All" at bounding box center [375, 92] width 76 height 10
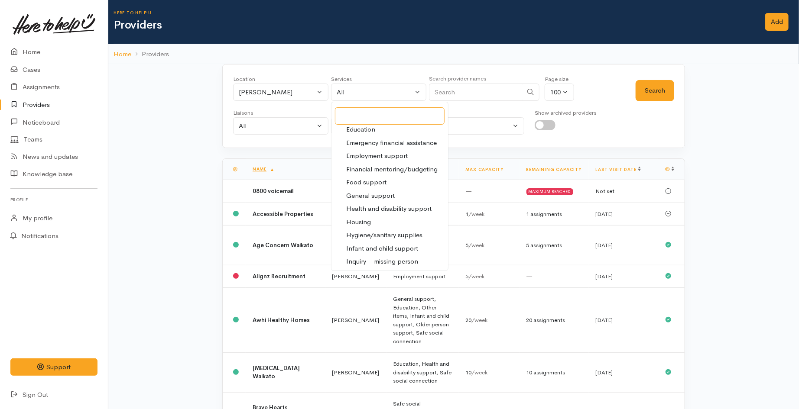
scroll to position [96, 0]
click at [377, 157] on span "Employment support" at bounding box center [377, 156] width 62 height 10
select select "10"
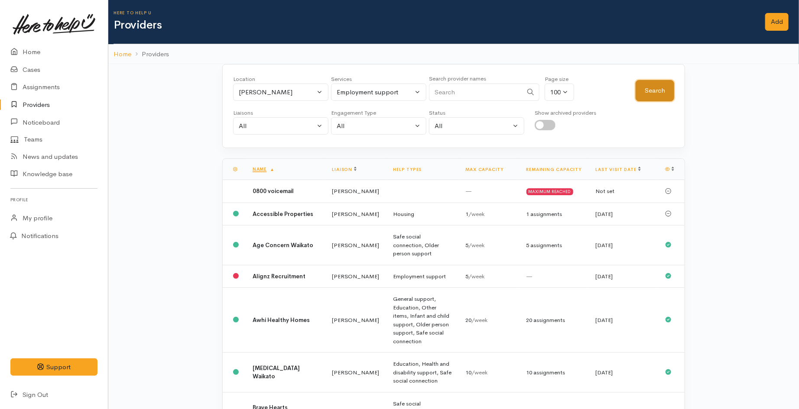
click at [667, 89] on button "Search" at bounding box center [654, 90] width 39 height 21
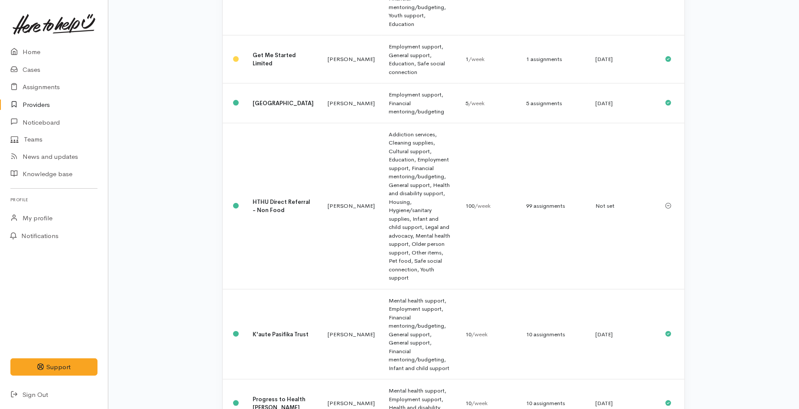
scroll to position [322, 0]
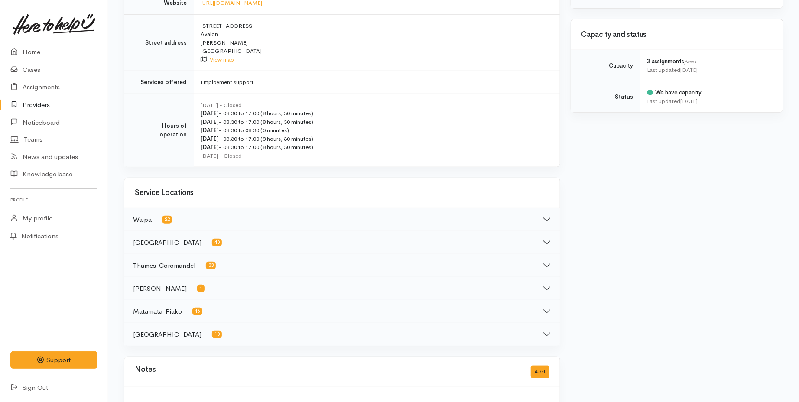
scroll to position [357, 0]
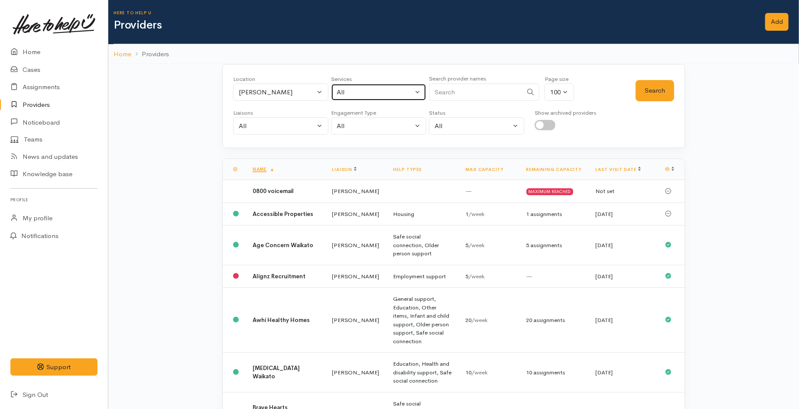
click at [354, 91] on div "All" at bounding box center [375, 92] width 76 height 10
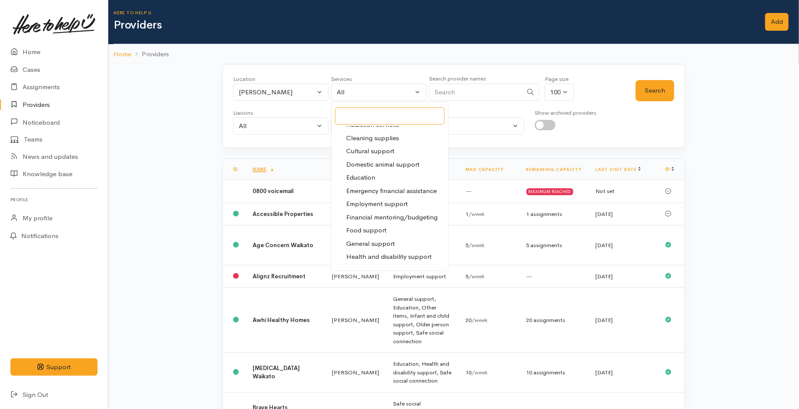
scroll to position [48, 0]
click at [380, 205] on span "Employment support" at bounding box center [377, 204] width 62 height 10
select select "10"
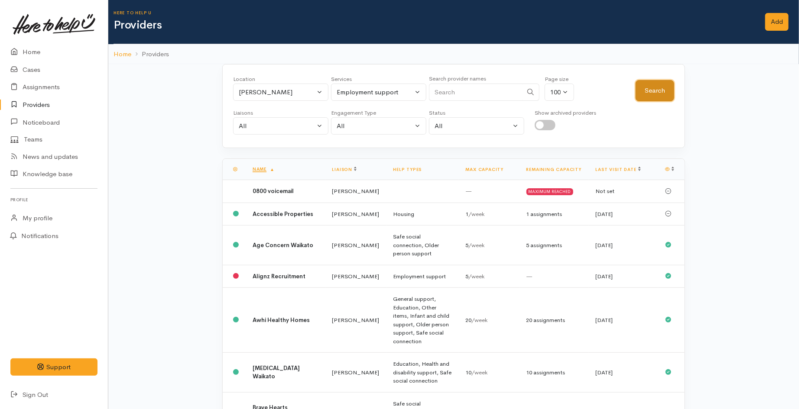
click at [658, 94] on button "Search" at bounding box center [654, 90] width 39 height 21
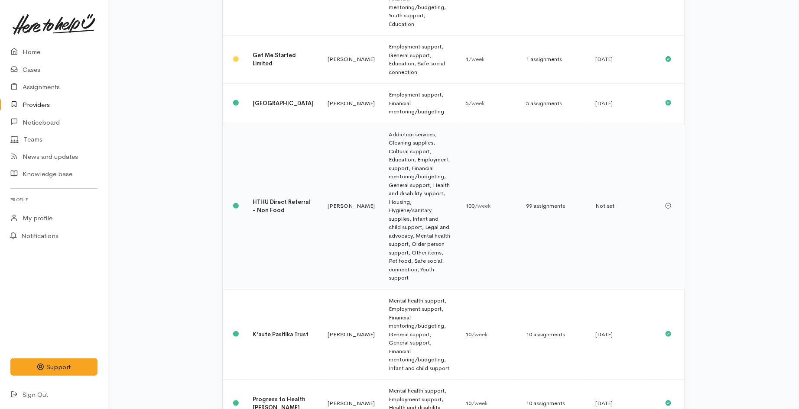
scroll to position [322, 0]
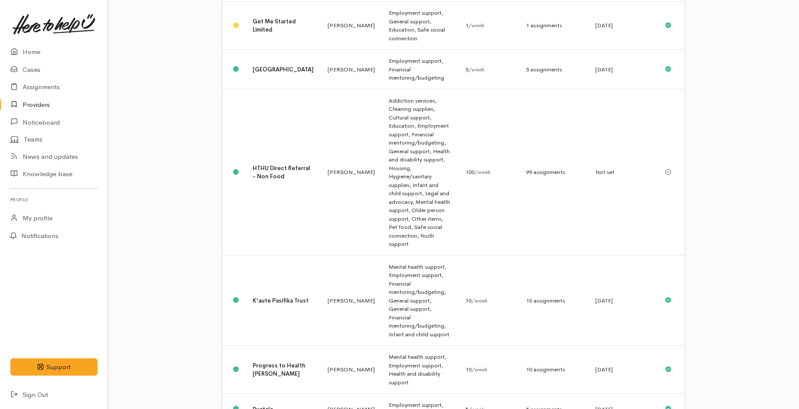
drag, startPoint x: 334, startPoint y: 373, endPoint x: 292, endPoint y: 376, distance: 41.3
drag, startPoint x: 292, startPoint y: 376, endPoint x: 260, endPoint y: 374, distance: 32.5
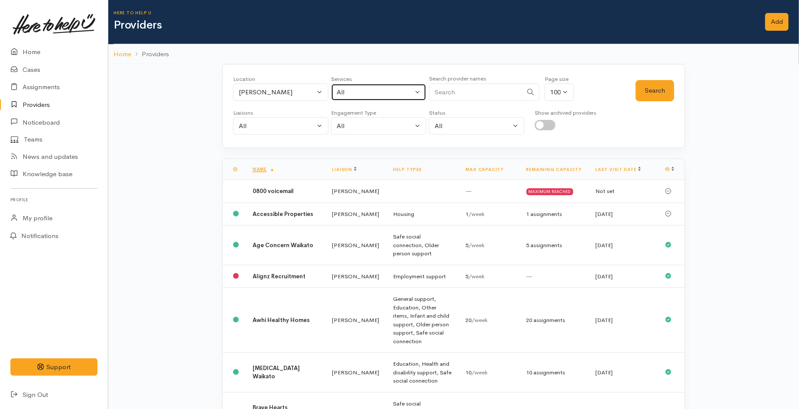
click at [370, 90] on div "All" at bounding box center [375, 92] width 76 height 10
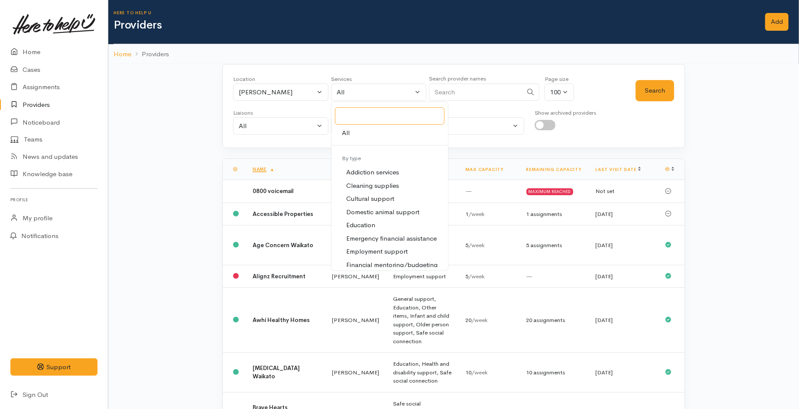
scroll to position [48, 0]
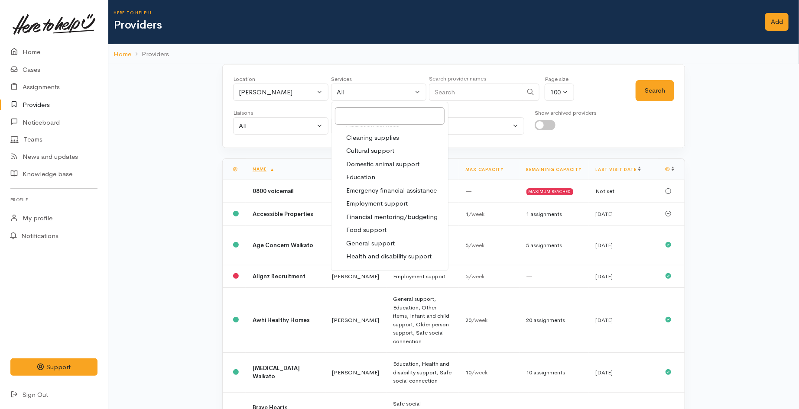
drag, startPoint x: 373, startPoint y: 203, endPoint x: 460, endPoint y: 159, distance: 96.9
click at [374, 203] on span "Employment support" at bounding box center [377, 204] width 62 height 10
select select "10"
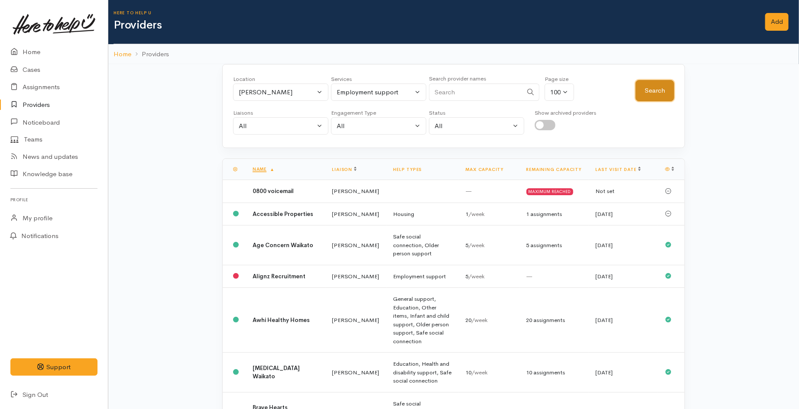
click at [645, 91] on button "Search" at bounding box center [654, 90] width 39 height 21
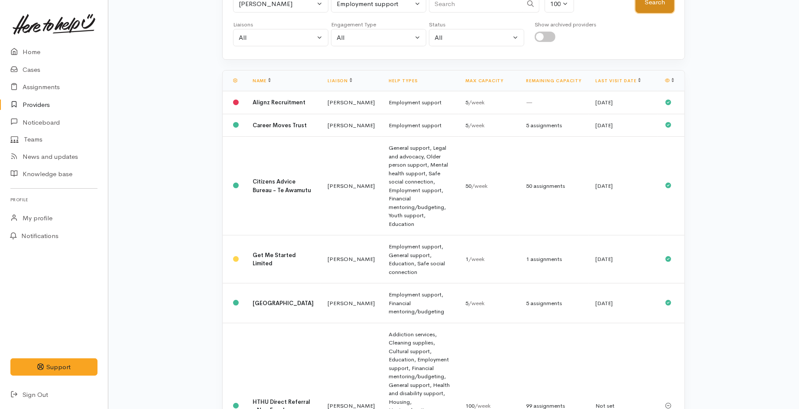
scroll to position [81, 0]
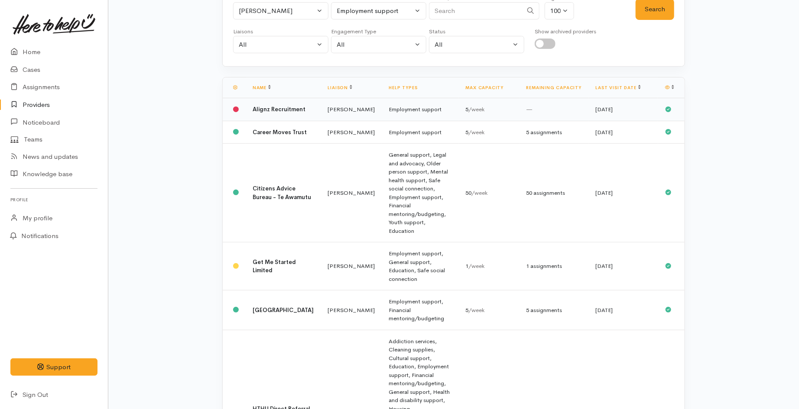
click at [329, 114] on td "Kyleigh Pike" at bounding box center [351, 109] width 61 height 23
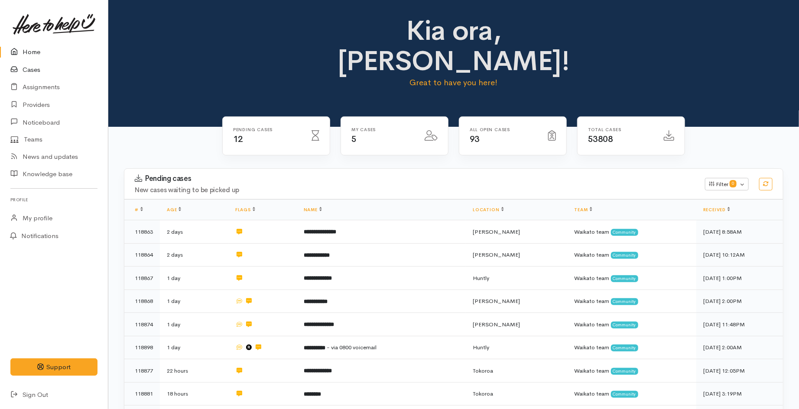
click at [36, 68] on link "Cases" at bounding box center [54, 70] width 108 height 18
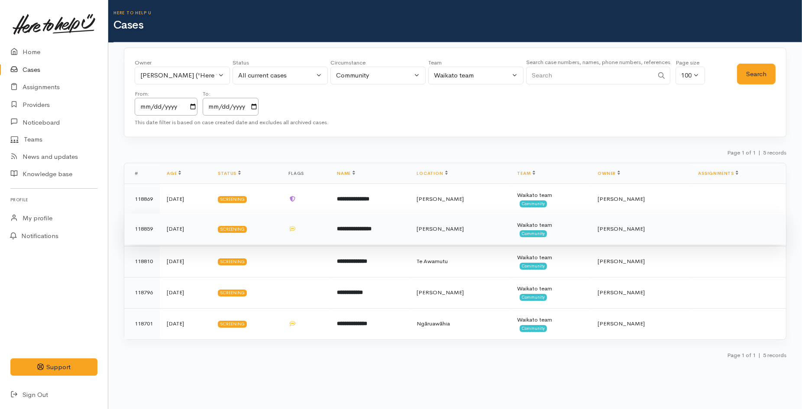
click at [372, 226] on b "**********" at bounding box center [354, 229] width 35 height 6
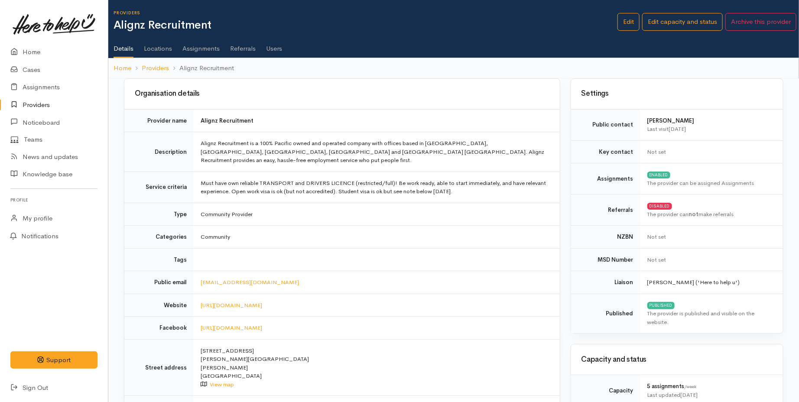
click at [529, 233] on td "Community" at bounding box center [377, 237] width 366 height 23
click at [42, 106] on link "Providers" at bounding box center [54, 105] width 108 height 18
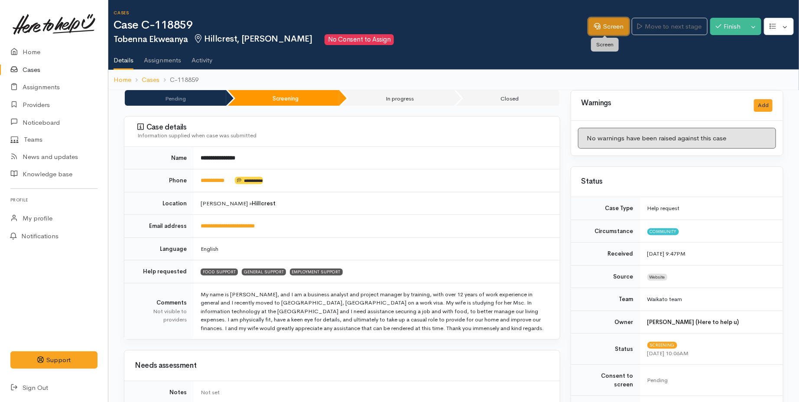
click at [614, 28] on link "Screen" at bounding box center [608, 27] width 41 height 18
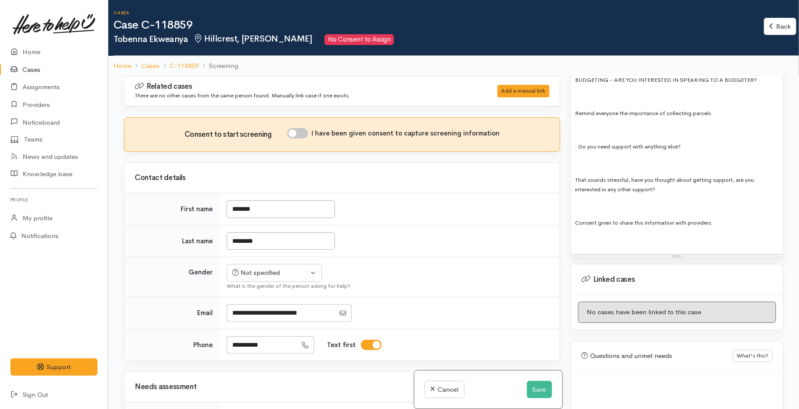
scroll to position [1229, 0]
click at [591, 234] on p at bounding box center [676, 238] width 203 height 9
paste div
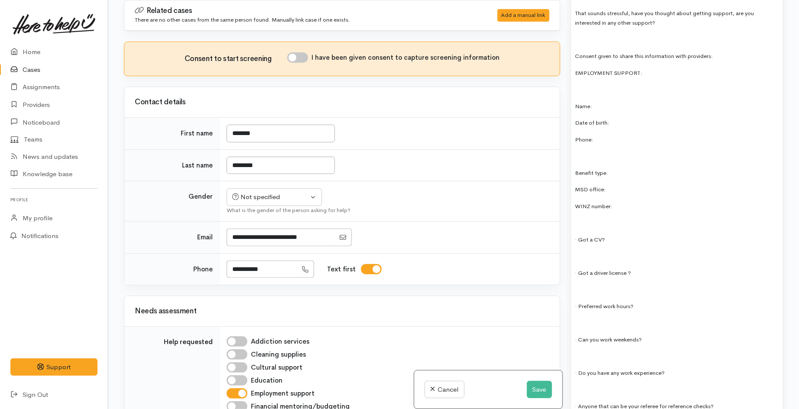
scroll to position [1249, 0]
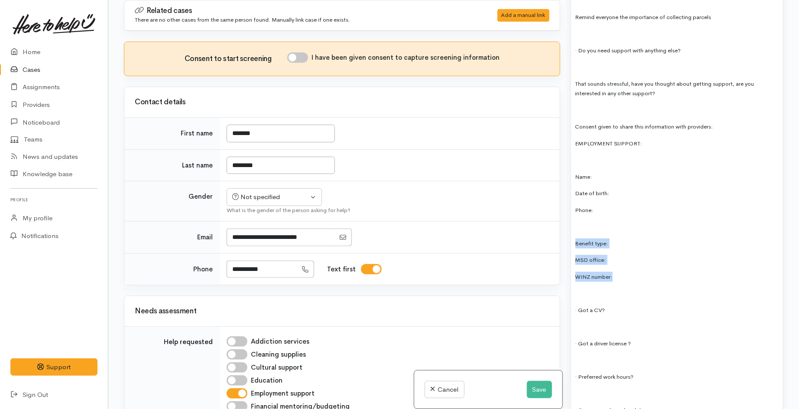
drag, startPoint x: 619, startPoint y: 265, endPoint x: 569, endPoint y: 223, distance: 64.8
click at [569, 223] on div "Warnings Add No warnings have been raised against this case Add Warning Title ●…" at bounding box center [676, 204] width 223 height 409
click at [625, 249] on div "Employment support Food support General support Consent to begin screening: WIN…" at bounding box center [677, 57] width 212 height 1231
drag, startPoint x: 604, startPoint y: 206, endPoint x: 573, endPoint y: 149, distance: 64.4
click at [573, 149] on div "Employment support Food support General support Consent to begin screening: WIN…" at bounding box center [677, 57] width 212 height 1231
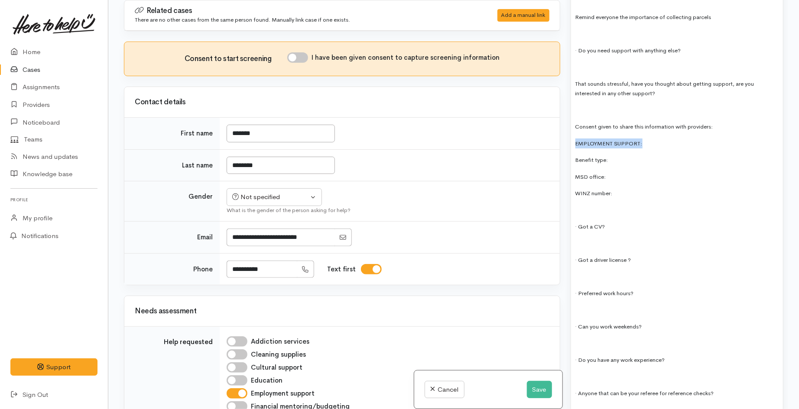
drag, startPoint x: 667, startPoint y: 123, endPoint x: 565, endPoint y: 123, distance: 102.2
click at [565, 123] on div "Warnings Add No warnings have been raised against this case Add Warning Title ●…" at bounding box center [676, 204] width 223 height 409
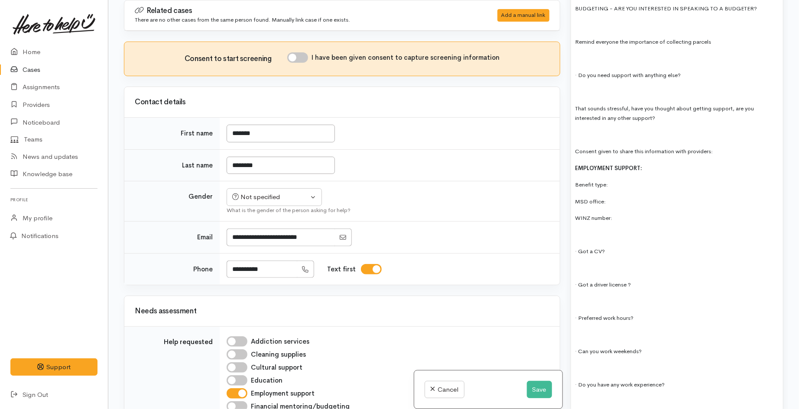
scroll to position [1201, 0]
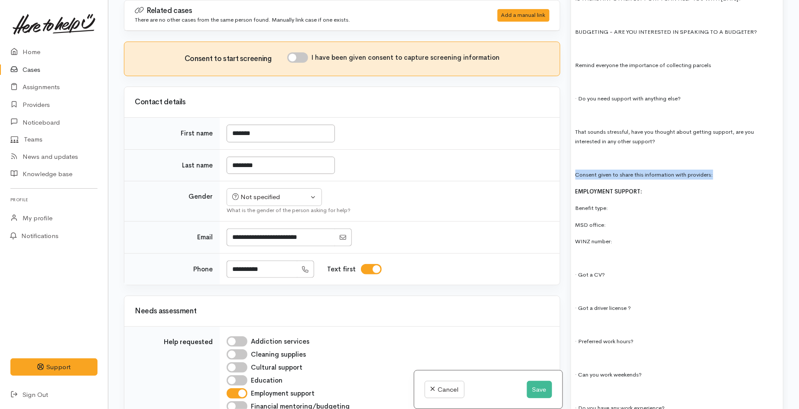
drag, startPoint x: 716, startPoint y: 159, endPoint x: 557, endPoint y: 158, distance: 159.0
click at [557, 158] on div "Related cases There are no other cases from the same person found. Manually lin…" at bounding box center [454, 204] width 670 height 409
copy span "Consent given to share this information with providers:"
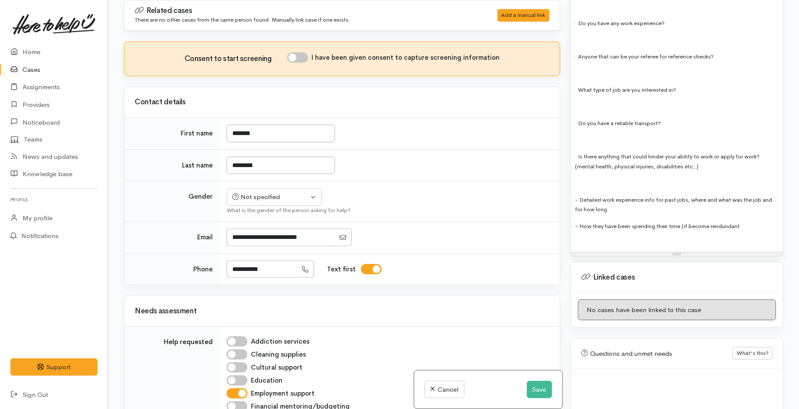
scroll to position [1660, 0]
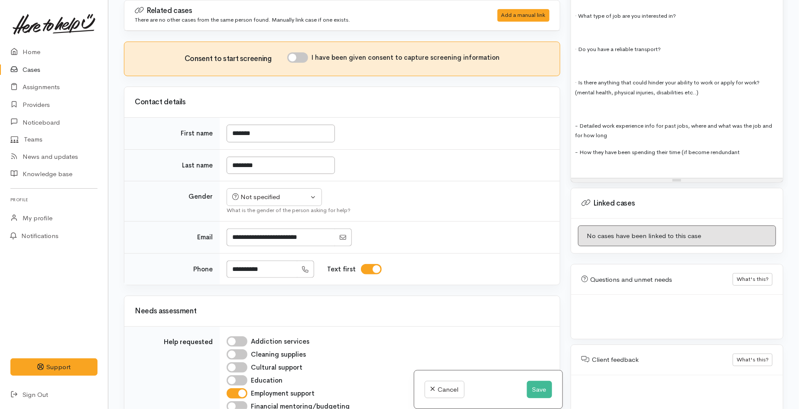
click at [588, 164] on div at bounding box center [676, 169] width 203 height 10
click at [544, 390] on button "Save" at bounding box center [539, 390] width 25 height 18
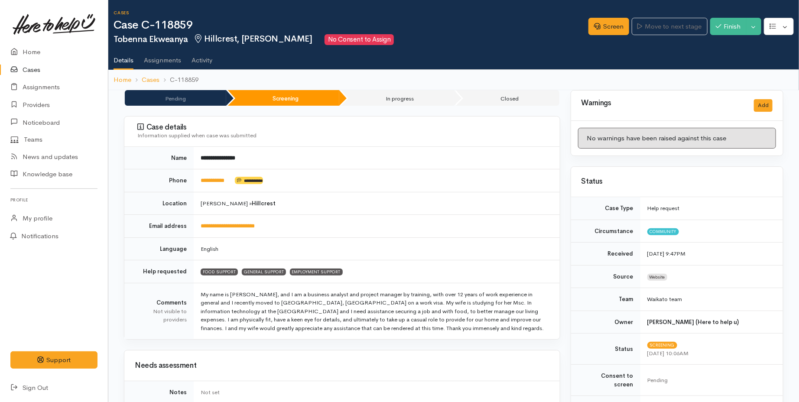
click at [533, 171] on td "**********" at bounding box center [377, 180] width 366 height 23
click at [32, 54] on link "Home" at bounding box center [54, 52] width 108 height 18
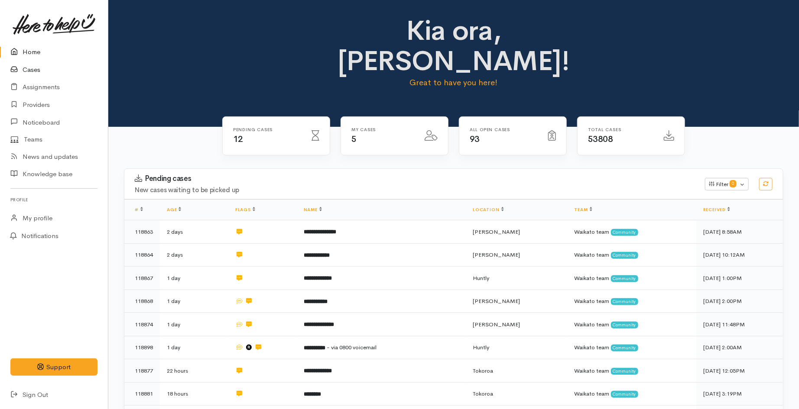
click at [28, 70] on link "Cases" at bounding box center [54, 70] width 108 height 18
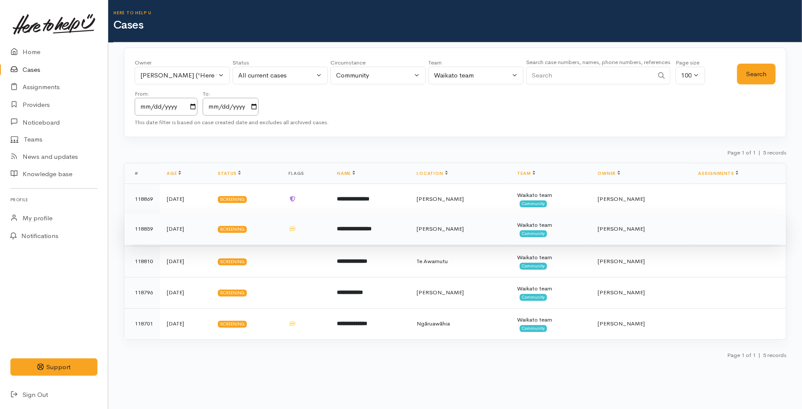
click at [363, 236] on td "**********" at bounding box center [370, 229] width 80 height 31
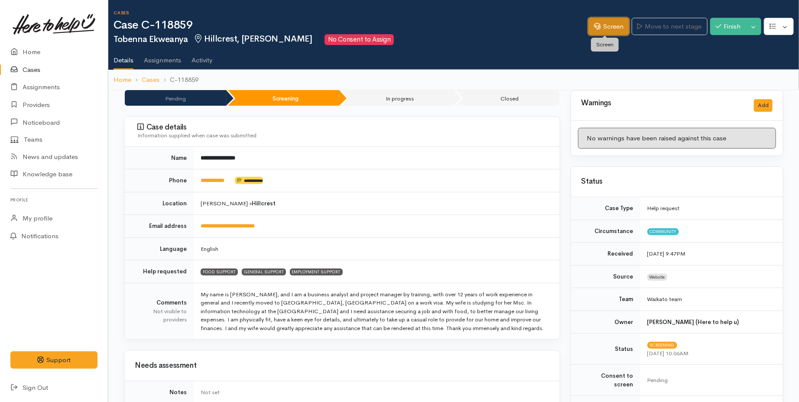
click at [612, 26] on link "Screen" at bounding box center [608, 27] width 41 height 18
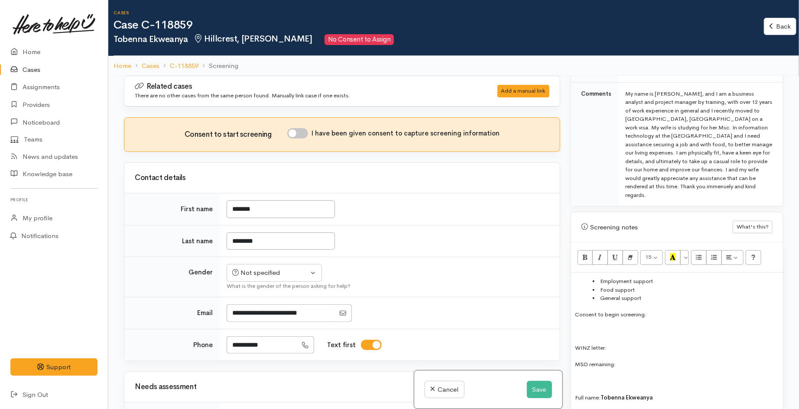
scroll to position [577, 0]
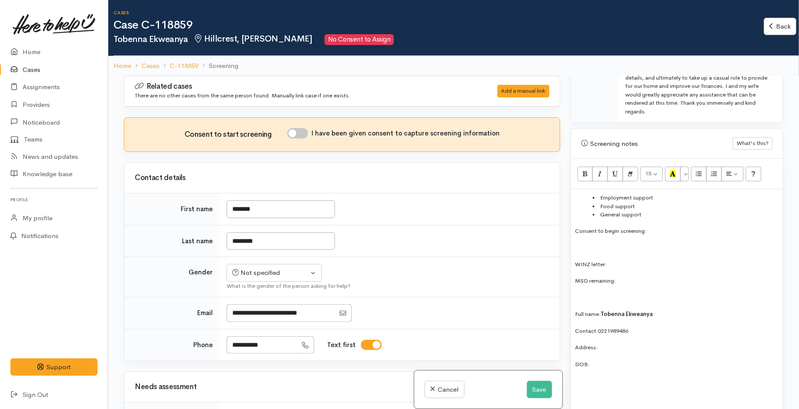
click at [588, 194] on ul "Employment support Food support General support" at bounding box center [676, 207] width 203 height 26
click at [599, 194] on li at bounding box center [686, 198] width 186 height 9
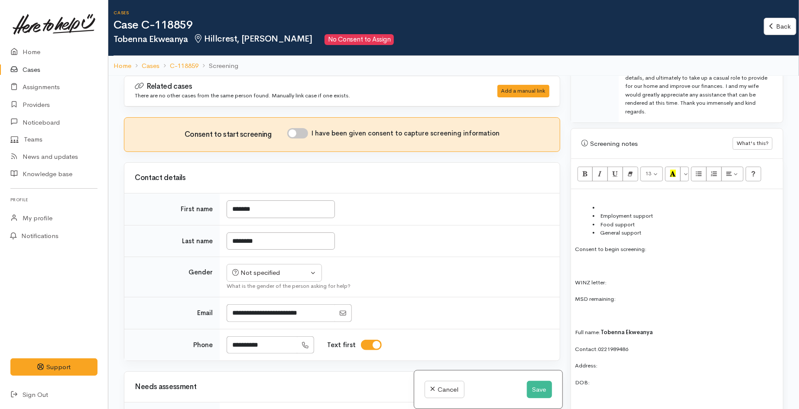
scroll to position [587, 0]
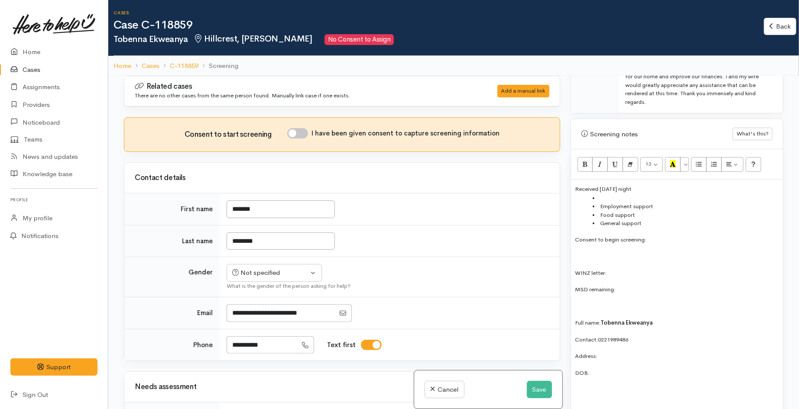
click at [599, 194] on li at bounding box center [686, 198] width 186 height 9
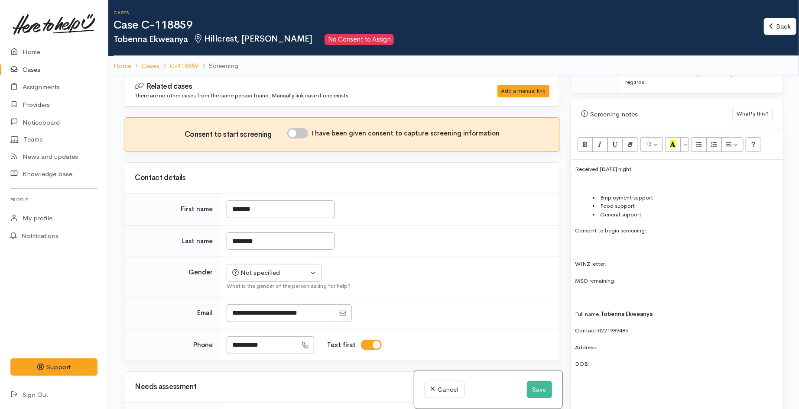
scroll to position [597, 0]
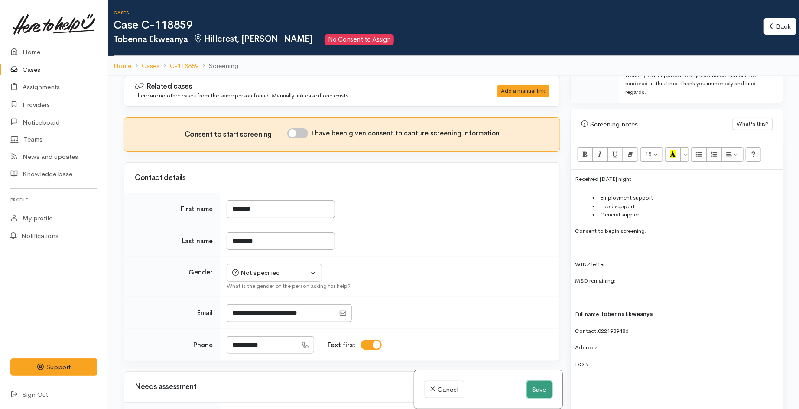
click at [529, 393] on button "Save" at bounding box center [539, 390] width 25 height 18
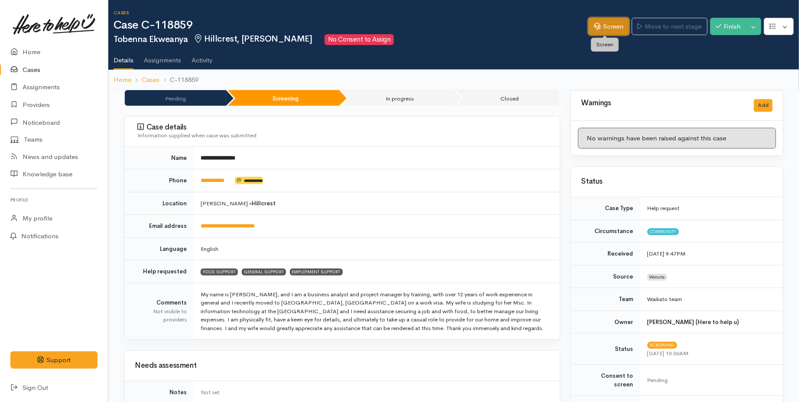
click at [594, 25] on icon at bounding box center [597, 26] width 6 height 6
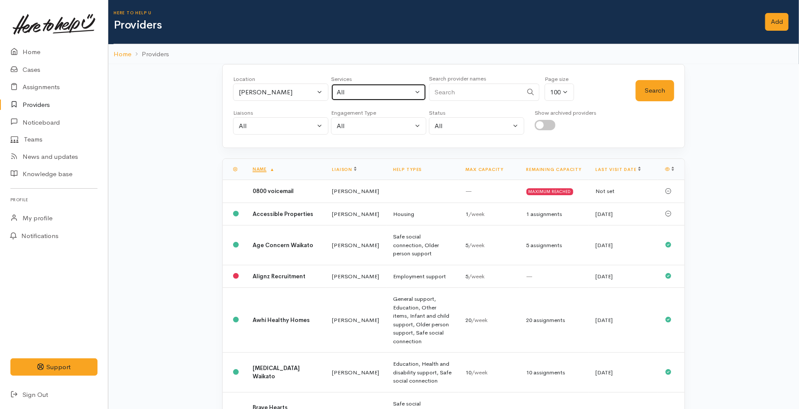
click at [335, 95] on button "All" at bounding box center [378, 93] width 95 height 18
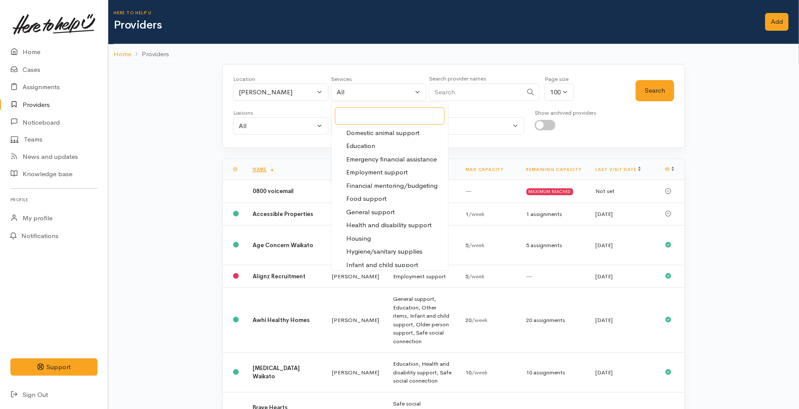
scroll to position [96, 0]
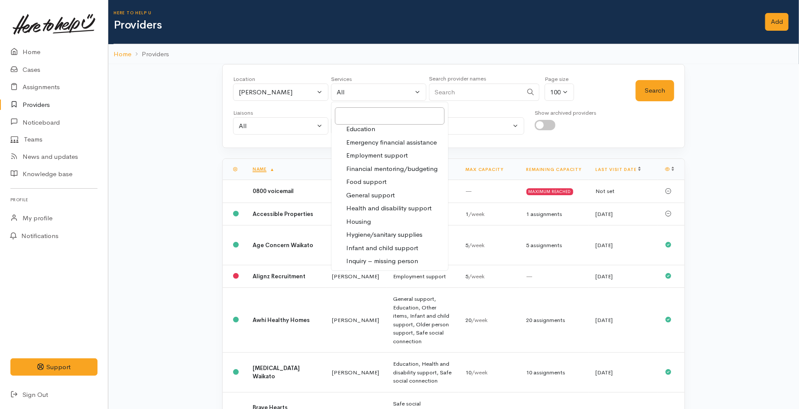
click at [367, 180] on span "Food support" at bounding box center [366, 182] width 40 height 10
select select "3"
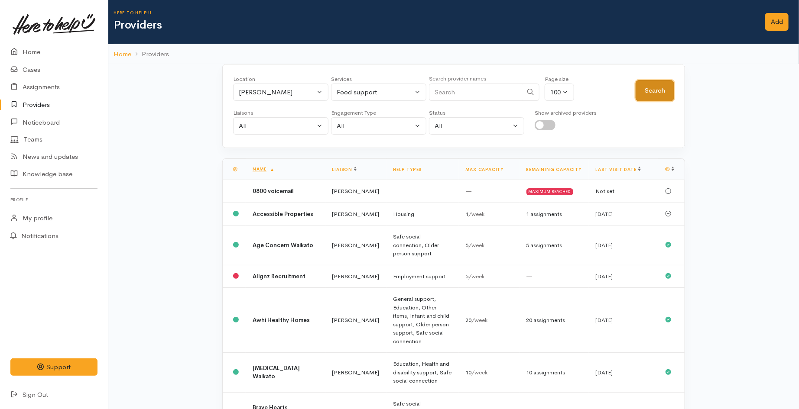
click at [641, 93] on button "Search" at bounding box center [654, 90] width 39 height 21
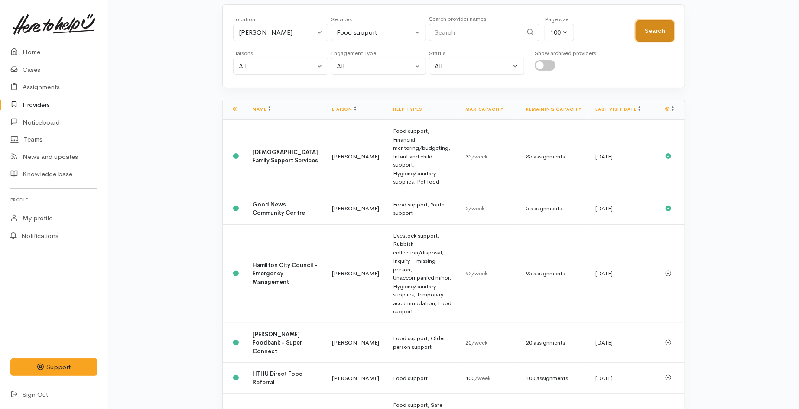
scroll to position [48, 0]
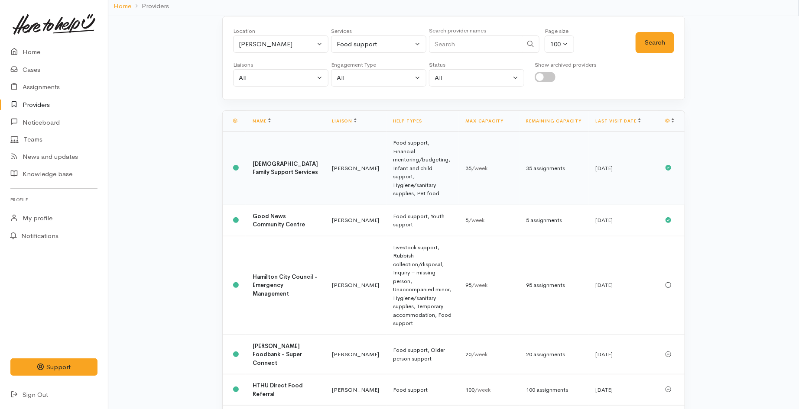
click at [275, 159] on td "Catholic Family Support Services" at bounding box center [286, 169] width 80 height 74
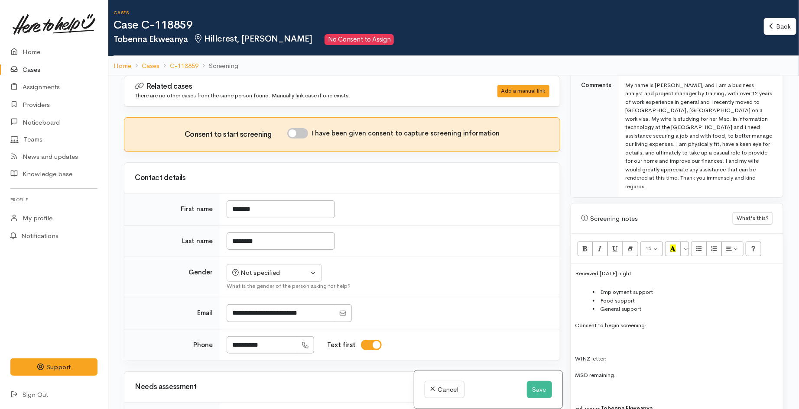
scroll to position [529, 0]
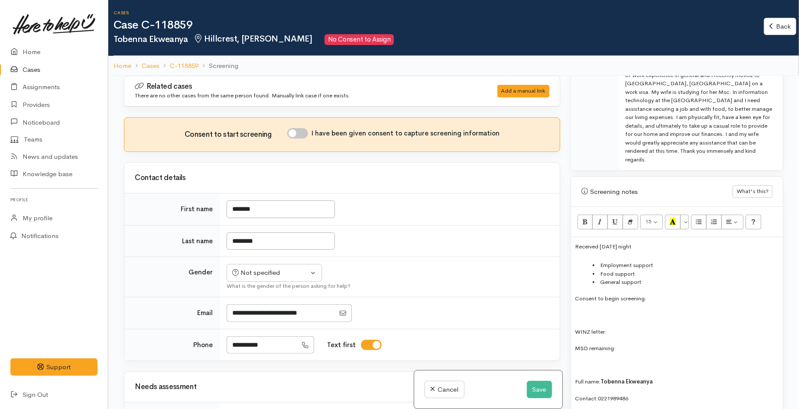
click at [658, 270] on li "Food support" at bounding box center [686, 274] width 186 height 9
click at [534, 383] on button "Save" at bounding box center [539, 390] width 25 height 18
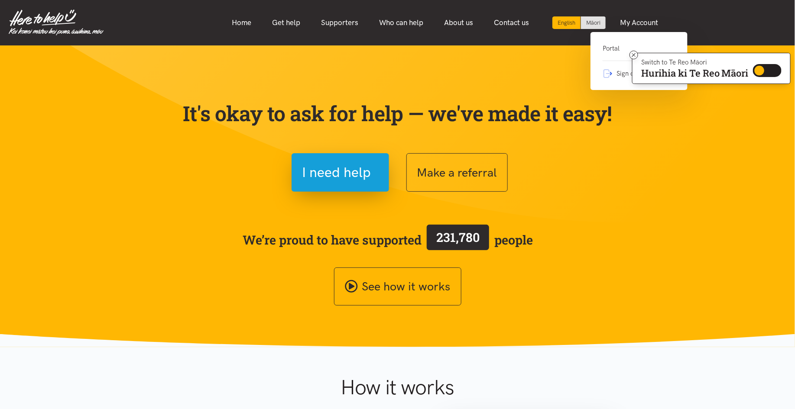
click at [619, 53] on link "Portal" at bounding box center [639, 52] width 73 height 18
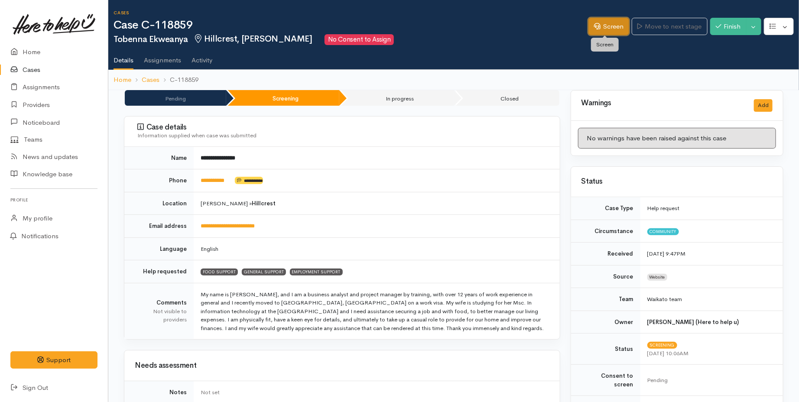
click at [600, 24] on link "Screen" at bounding box center [608, 27] width 41 height 18
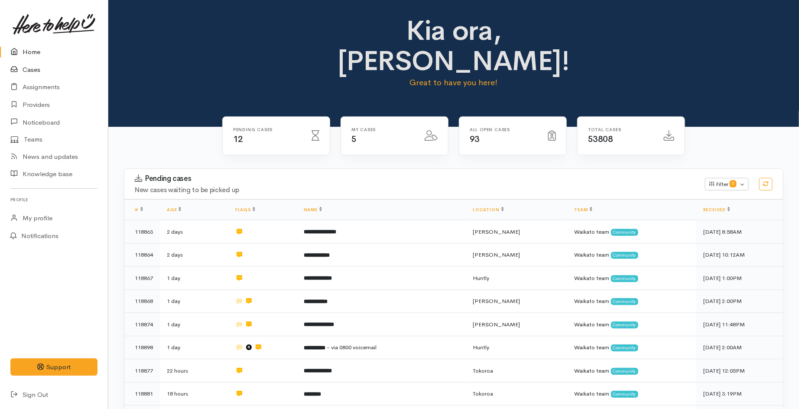
click at [36, 75] on link "Cases" at bounding box center [54, 70] width 108 height 18
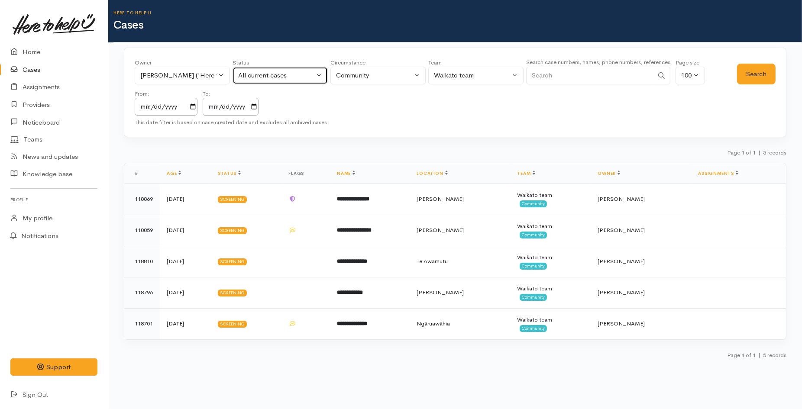
click at [268, 78] on div "All current cases" at bounding box center [276, 76] width 76 height 10
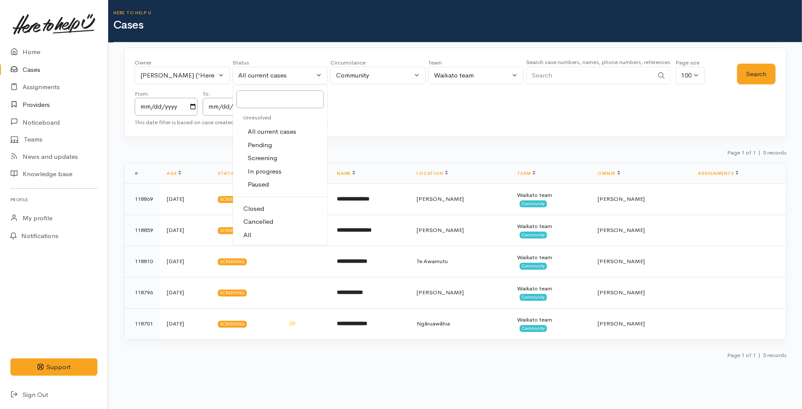
drag, startPoint x: 43, startPoint y: 106, endPoint x: 88, endPoint y: 96, distance: 46.0
click at [43, 106] on link "Providers" at bounding box center [54, 105] width 108 height 18
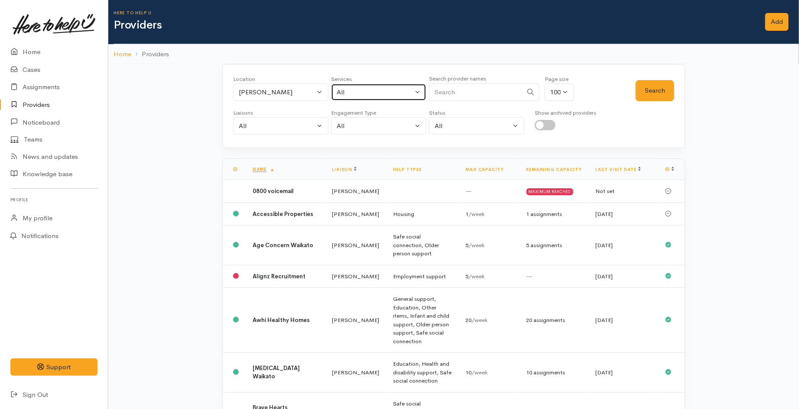
click at [383, 97] on div "All" at bounding box center [375, 92] width 76 height 10
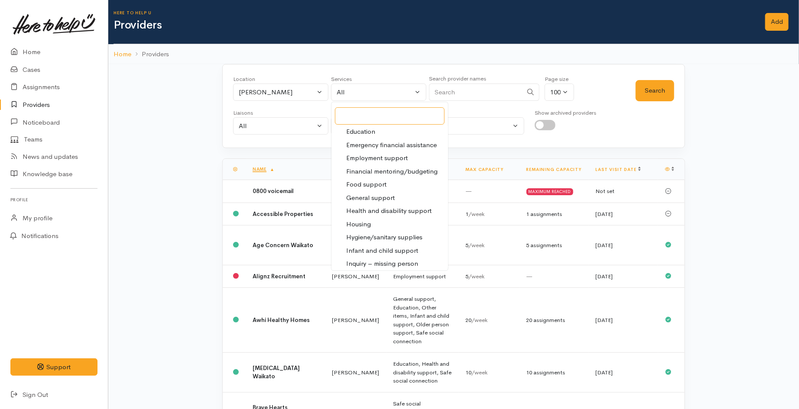
scroll to position [96, 0]
click at [369, 152] on span "Employment support" at bounding box center [377, 156] width 62 height 10
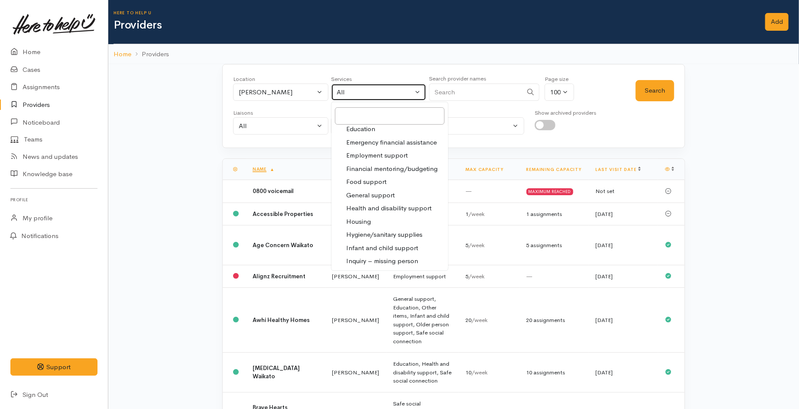
select select "10"
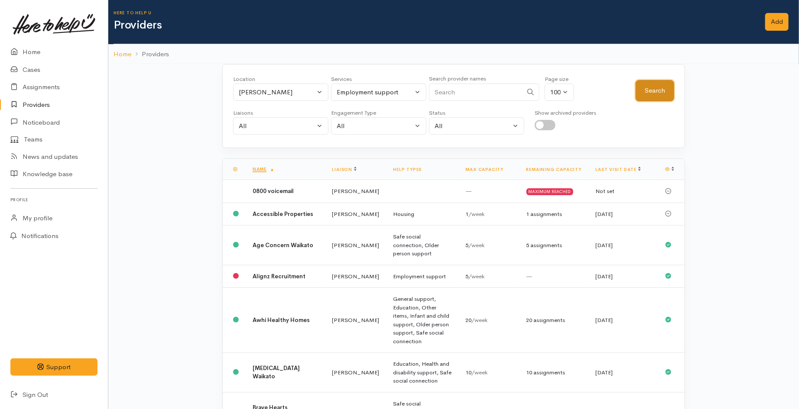
click at [655, 91] on button "Search" at bounding box center [654, 90] width 39 height 21
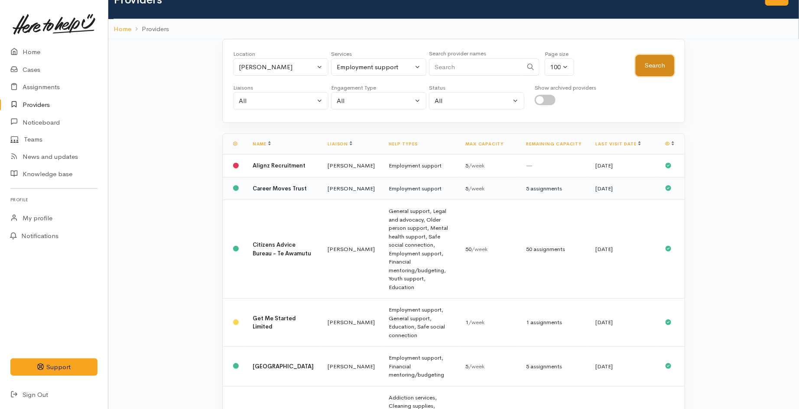
scroll to position [48, 0]
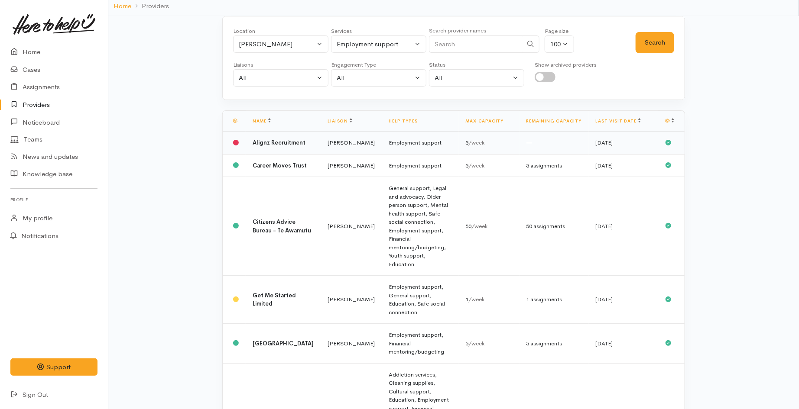
click at [321, 152] on td "Kyleigh Pike" at bounding box center [351, 143] width 61 height 23
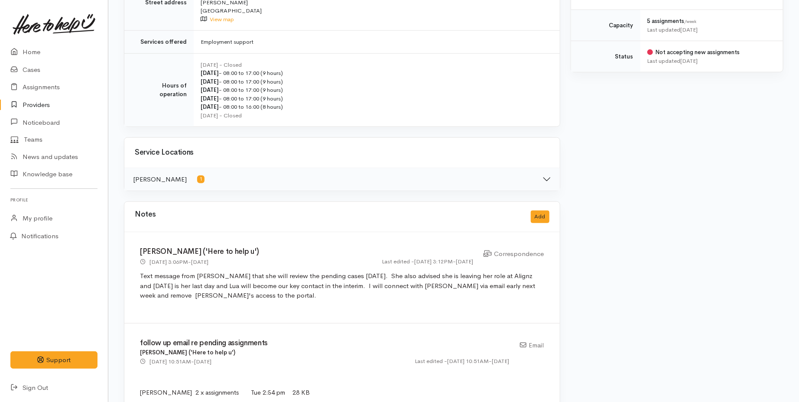
scroll to position [385, 0]
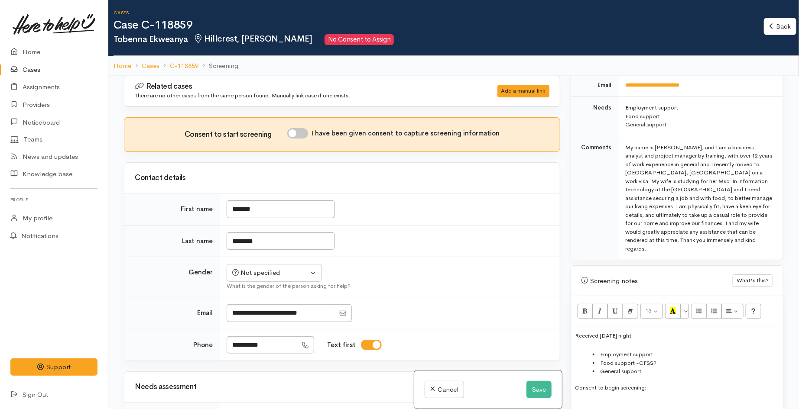
scroll to position [625, 0]
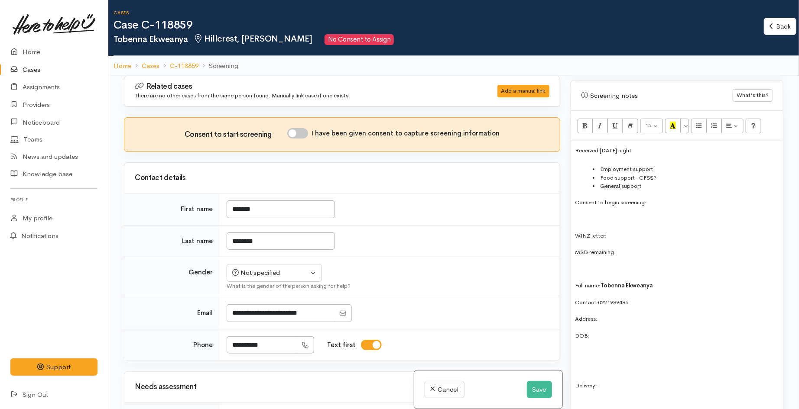
click at [673, 165] on li "Employment support" at bounding box center [686, 169] width 186 height 9
click at [528, 390] on button "Save" at bounding box center [539, 390] width 25 height 18
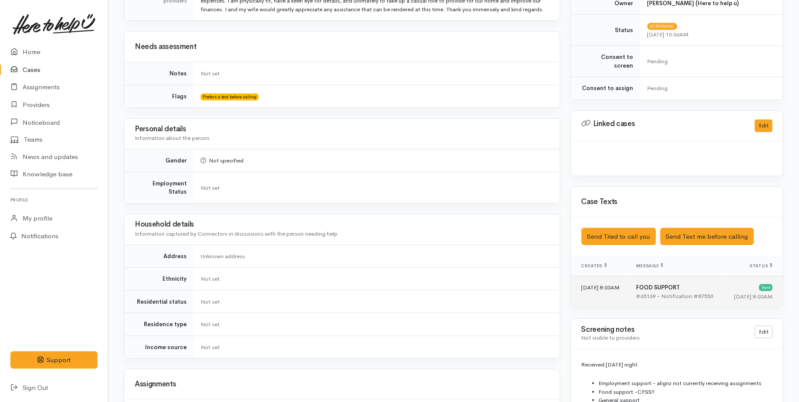
scroll to position [385, 0]
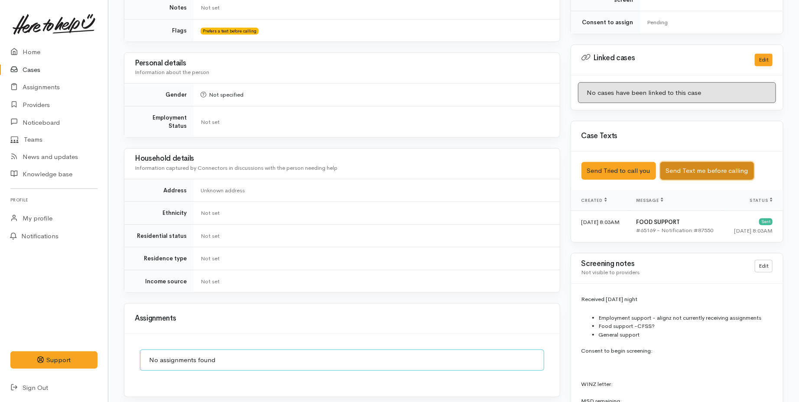
click at [692, 162] on button "Send Text me before calling" at bounding box center [707, 171] width 94 height 18
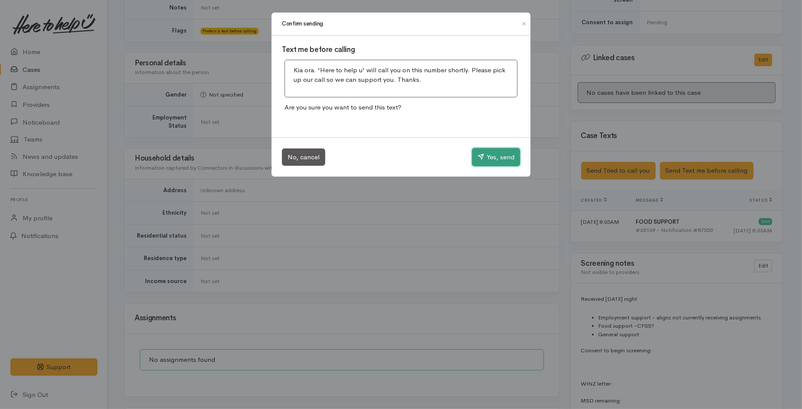
click at [486, 160] on button "Yes, send" at bounding box center [496, 157] width 48 height 18
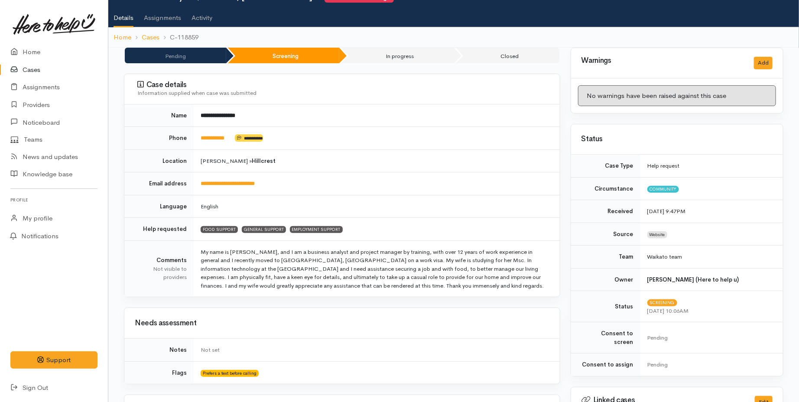
scroll to position [0, 0]
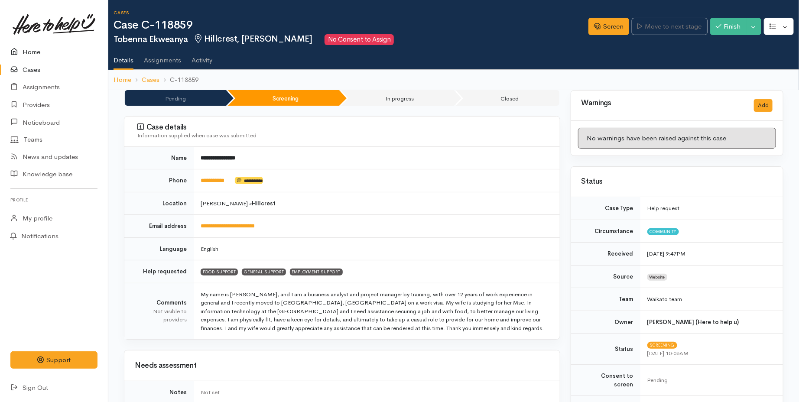
click at [38, 52] on link "Home" at bounding box center [54, 52] width 108 height 18
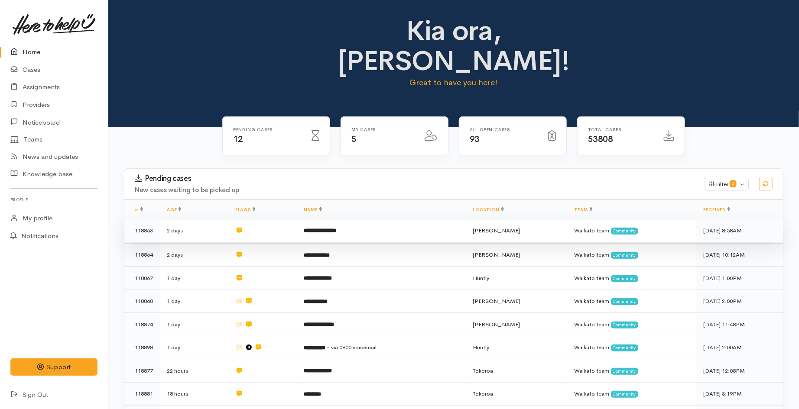
click at [204, 219] on td "2 days" at bounding box center [194, 230] width 68 height 23
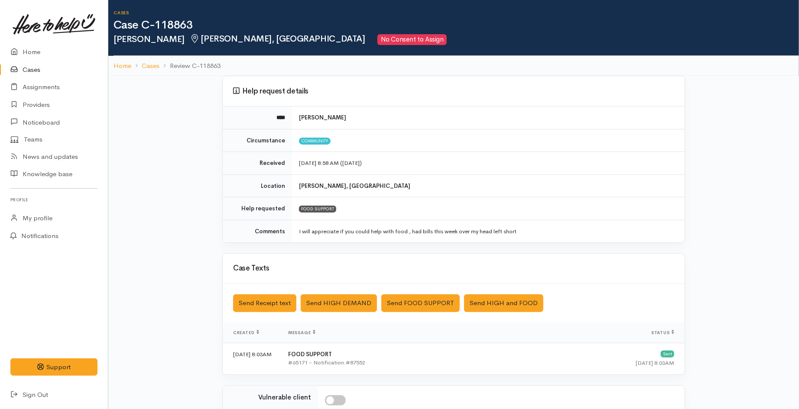
click at [35, 71] on link "Cases" at bounding box center [54, 70] width 108 height 18
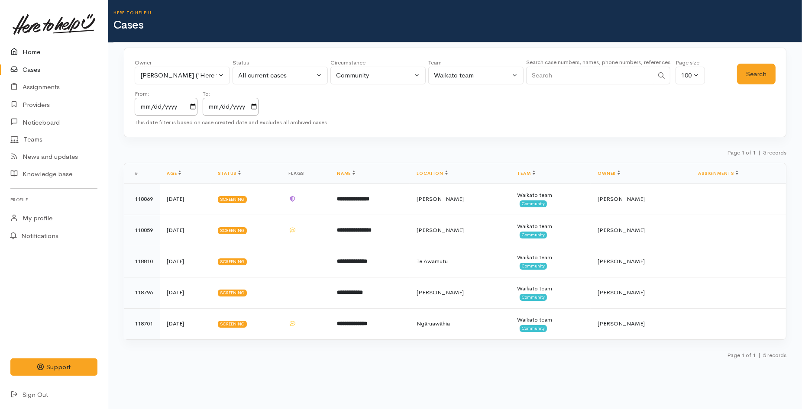
click at [36, 57] on link "Home" at bounding box center [54, 52] width 108 height 18
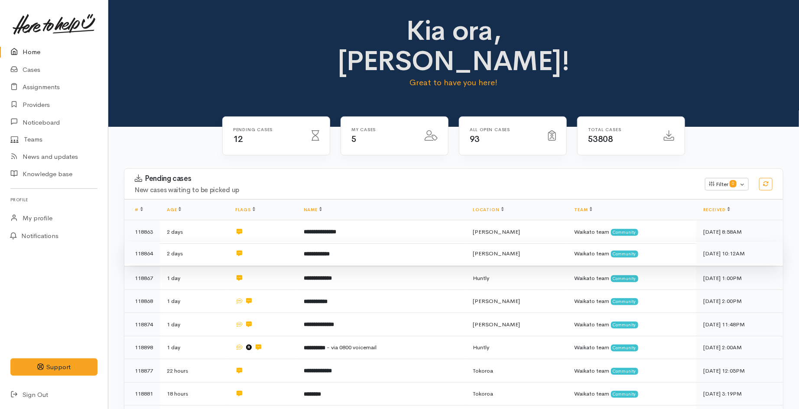
click at [382, 242] on td "**********" at bounding box center [381, 253] width 169 height 23
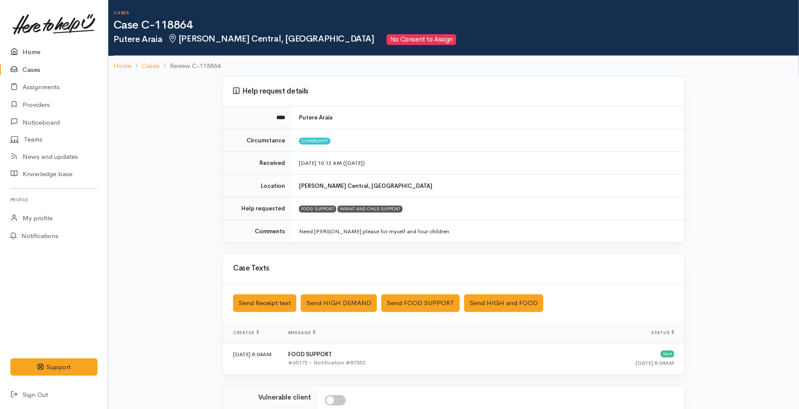
click at [23, 51] on link "Home" at bounding box center [54, 52] width 108 height 18
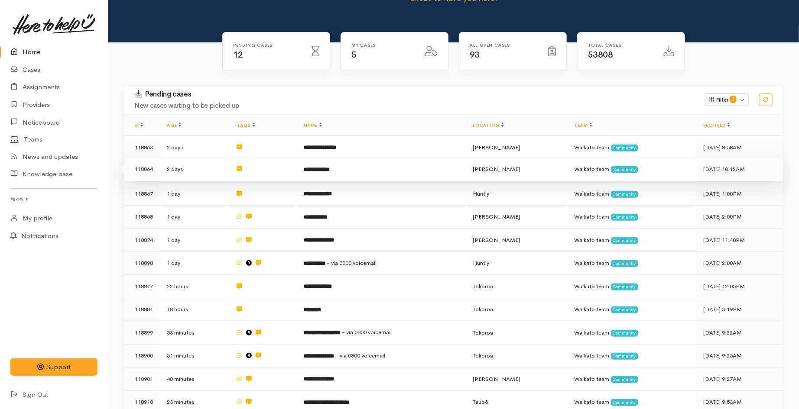
scroll to position [144, 0]
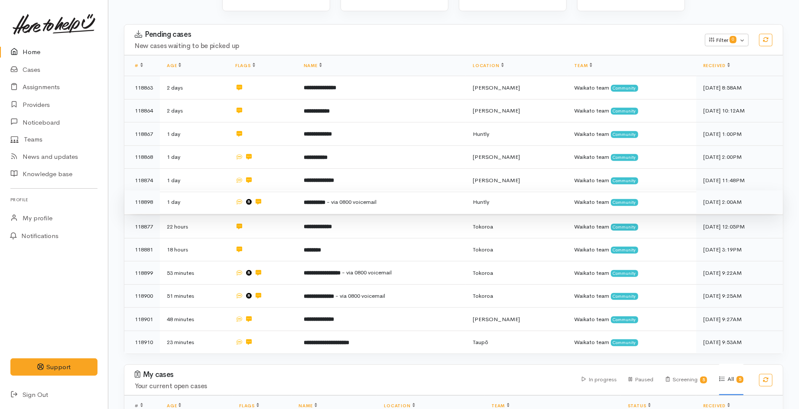
click at [338, 198] on span "- via 0800 voicemail" at bounding box center [352, 201] width 50 height 7
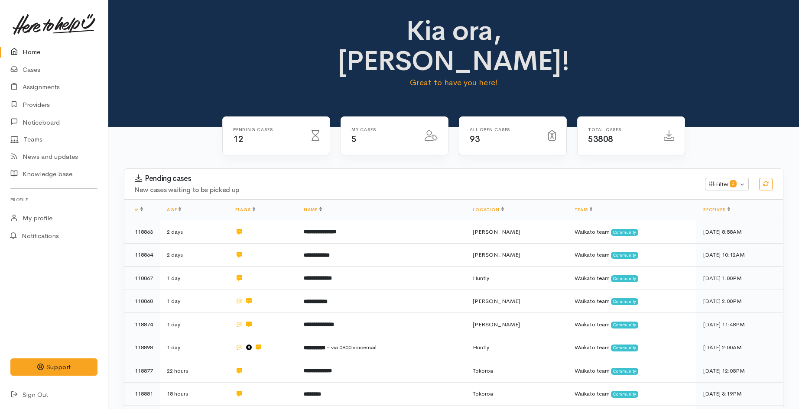
scroll to position [144, 0]
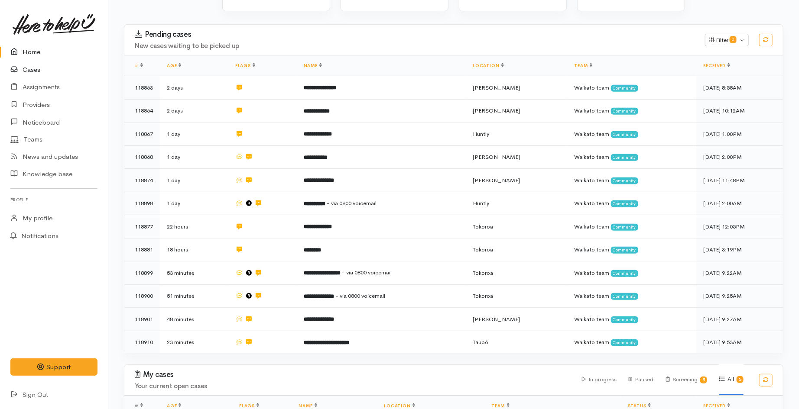
click at [29, 66] on link "Cases" at bounding box center [54, 70] width 108 height 18
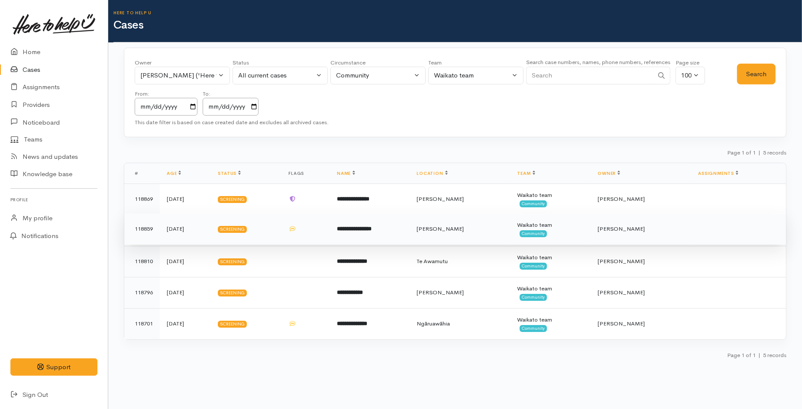
click at [320, 227] on td at bounding box center [306, 229] width 49 height 31
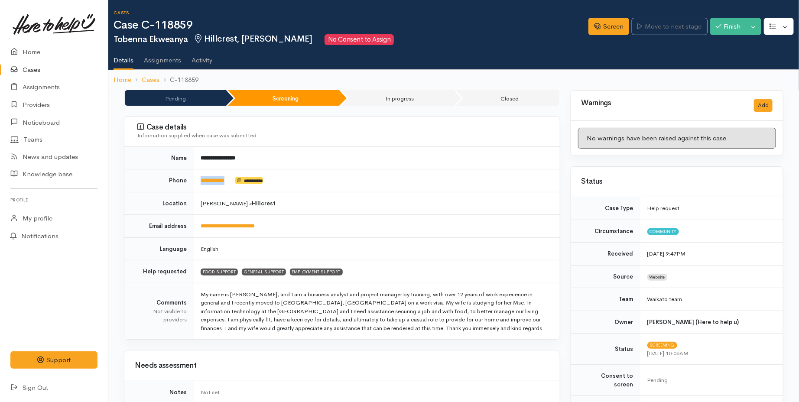
drag, startPoint x: 240, startPoint y: 186, endPoint x: 191, endPoint y: 185, distance: 49.0
click at [191, 185] on tr "**********" at bounding box center [341, 180] width 435 height 23
copy tr "**********"
click at [618, 33] on link "Screen" at bounding box center [608, 27] width 41 height 18
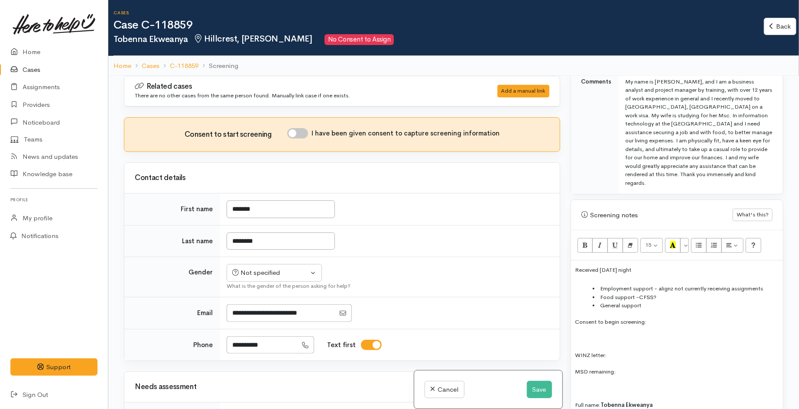
scroll to position [529, 0]
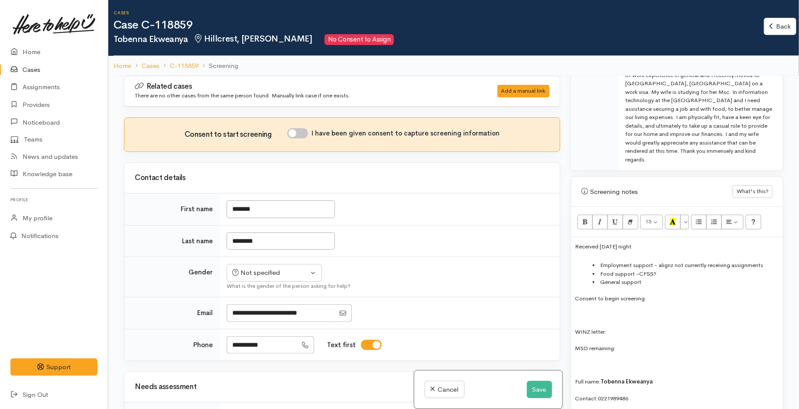
click at [669, 278] on li "General support" at bounding box center [686, 282] width 186 height 9
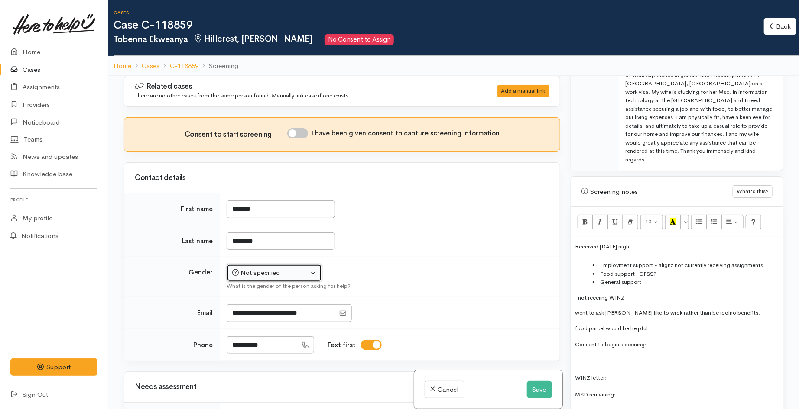
click at [287, 280] on button "Not specified" at bounding box center [274, 273] width 95 height 18
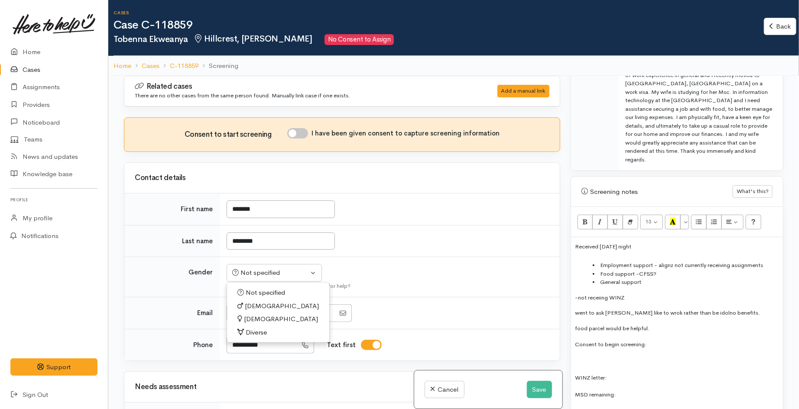
click at [259, 305] on span "[DEMOGRAPHIC_DATA]" at bounding box center [282, 306] width 74 height 10
select select "[DEMOGRAPHIC_DATA]"
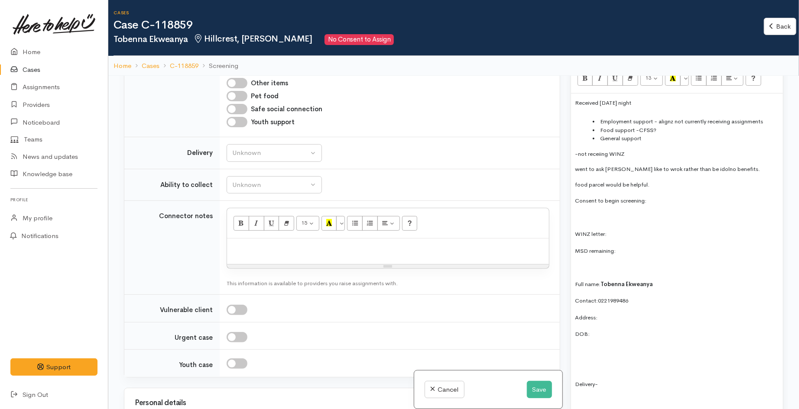
scroll to position [674, 0]
click at [625, 280] on span "Tobenna Ekweanya" at bounding box center [627, 283] width 52 height 7
click at [653, 180] on p "food parcel would be helpful." at bounding box center [676, 184] width 203 height 9
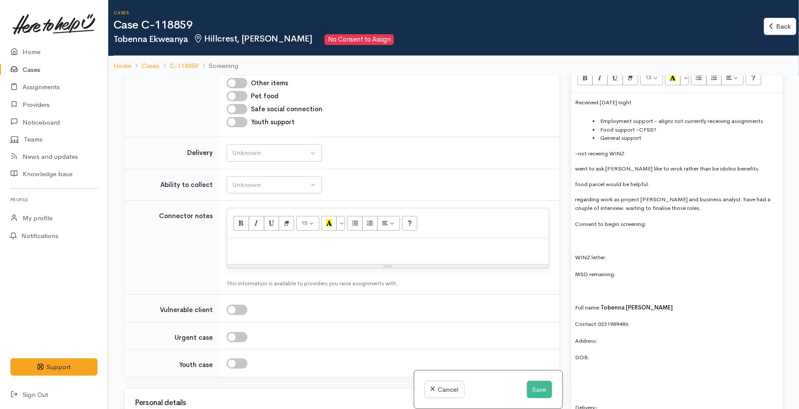
click at [652, 195] on p "regarding work as project mamaneger and business analyst. have had a couple of …" at bounding box center [676, 203] width 203 height 17
click at [654, 195] on p "regarding work as project maneger and business analyst. have had a couple of in…" at bounding box center [676, 203] width 203 height 17
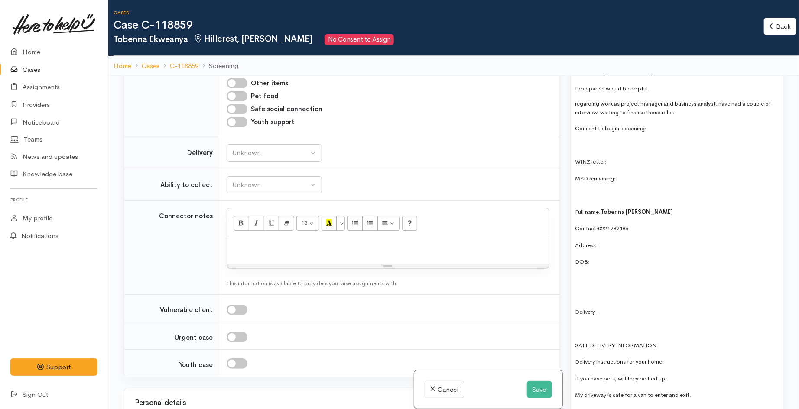
scroll to position [770, 0]
click at [679, 207] on p "Full name: Tobenna Steve Ekweanya" at bounding box center [676, 212] width 203 height 10
click at [654, 223] on p "Contact: 0221989486" at bounding box center [676, 228] width 203 height 10
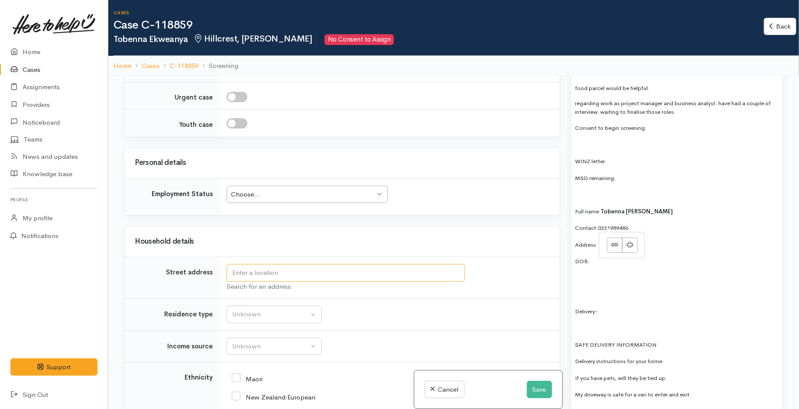
click at [249, 279] on input "text" at bounding box center [346, 273] width 238 height 18
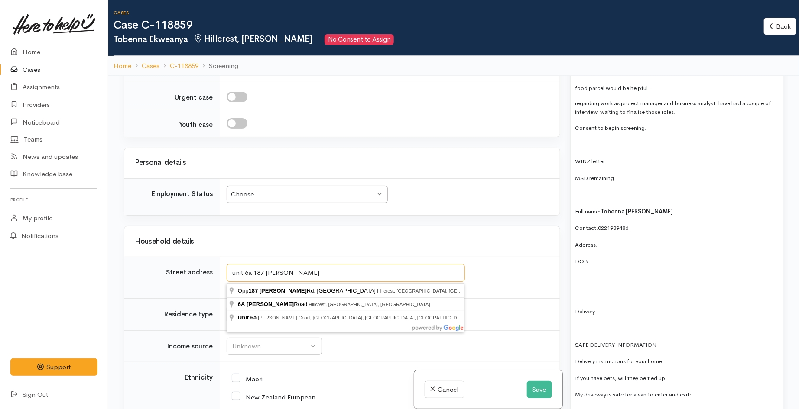
drag, startPoint x: 312, startPoint y: 279, endPoint x: 209, endPoint y: 280, distance: 103.5
click at [209, 280] on tr "Street address unit 6a 187 knighton Search for an address." at bounding box center [341, 278] width 435 height 42
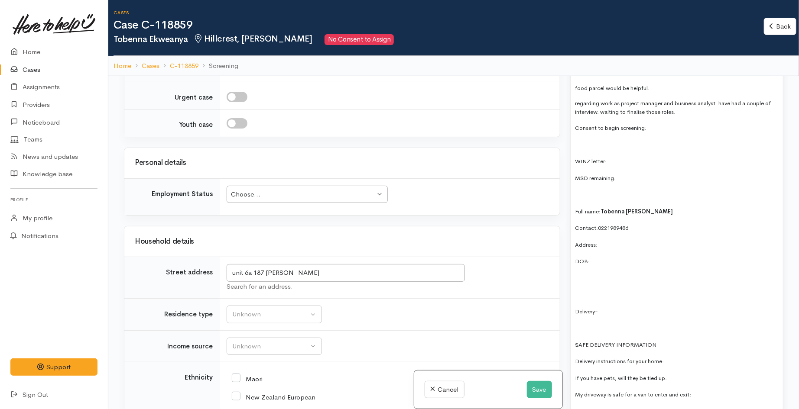
click at [608, 240] on p "Address:" at bounding box center [676, 245] width 203 height 10
click at [331, 276] on input "unit 6a 187 knighton" at bounding box center [346, 273] width 238 height 18
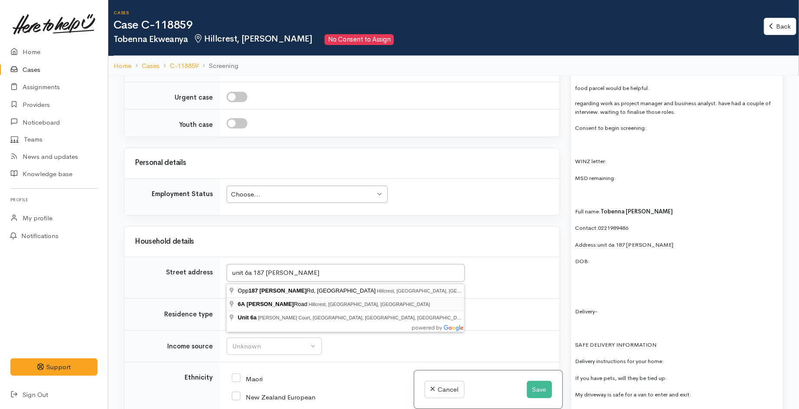
type input "6A Knighton Road, Hillcrest, Hamilton, New Zealand"
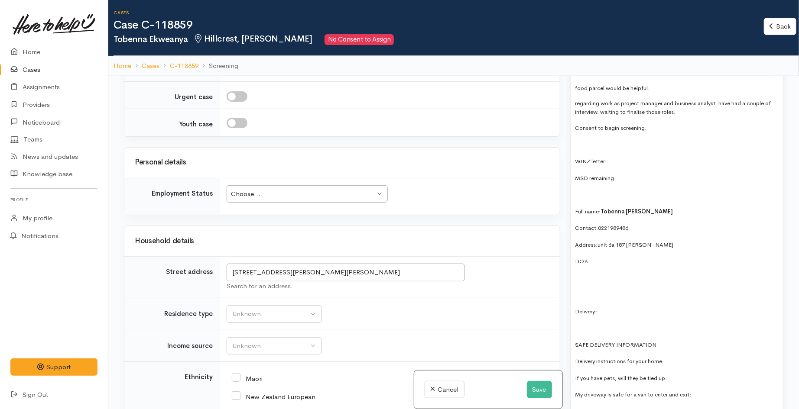
click at [417, 239] on h3 "Household details" at bounding box center [342, 241] width 415 height 8
click at [615, 256] on p "DOB:" at bounding box center [676, 261] width 203 height 10
click at [674, 240] on p "Address: unit 6a 187 knighton" at bounding box center [676, 245] width 203 height 10
click at [598, 273] on p at bounding box center [676, 278] width 203 height 10
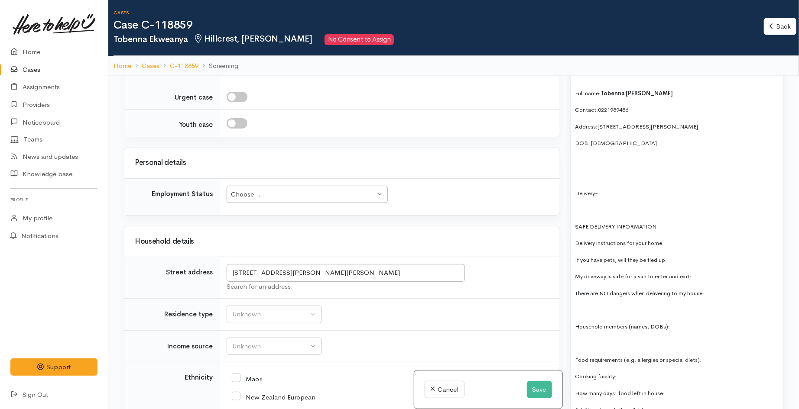
scroll to position [914, 0]
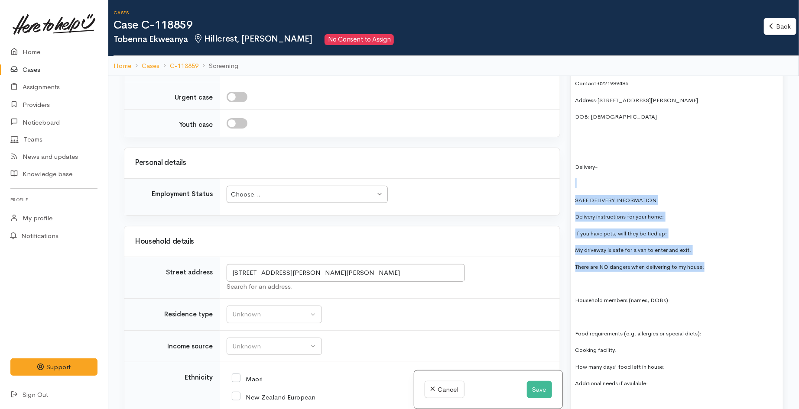
drag, startPoint x: 692, startPoint y: 265, endPoint x: 573, endPoint y: 163, distance: 156.7
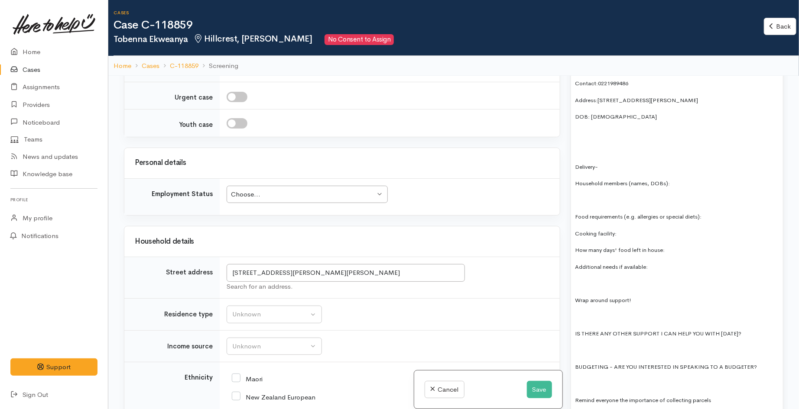
click at [583, 195] on p at bounding box center [676, 200] width 203 height 10
click at [714, 212] on p "Food requirements (e.g. allergies or special diets):" at bounding box center [676, 217] width 203 height 10
click at [639, 229] on p "Cooking facility:" at bounding box center [676, 234] width 203 height 10
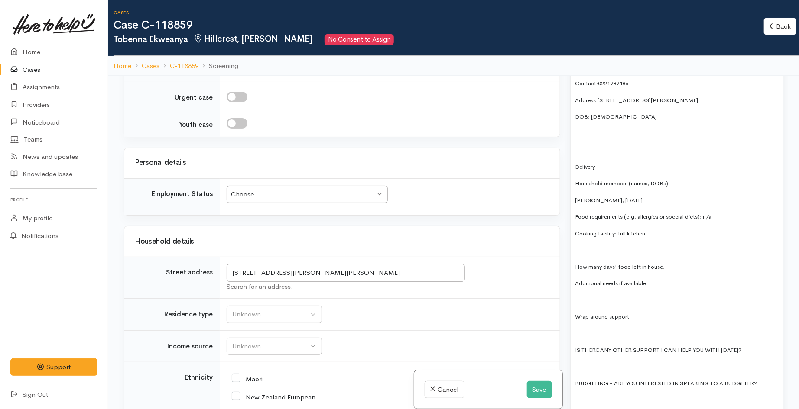
click at [643, 245] on p at bounding box center [676, 250] width 203 height 10
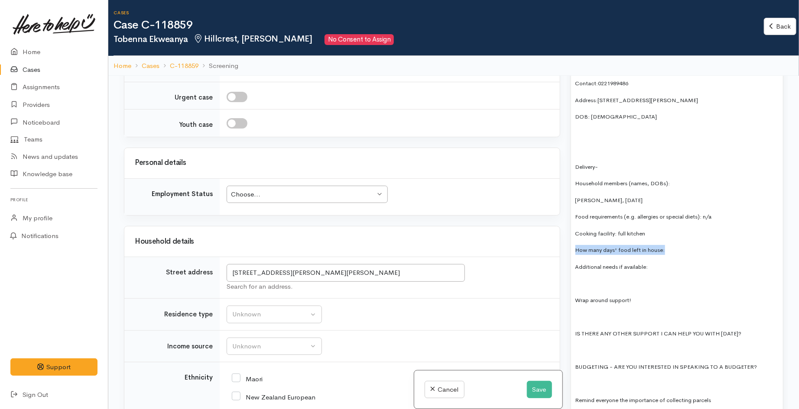
drag, startPoint x: 669, startPoint y: 236, endPoint x: 565, endPoint y: 237, distance: 104.0
click at [565, 237] on div "Warnings Add No warnings have been raised against this case Add Warning Title ●…" at bounding box center [676, 280] width 223 height 409
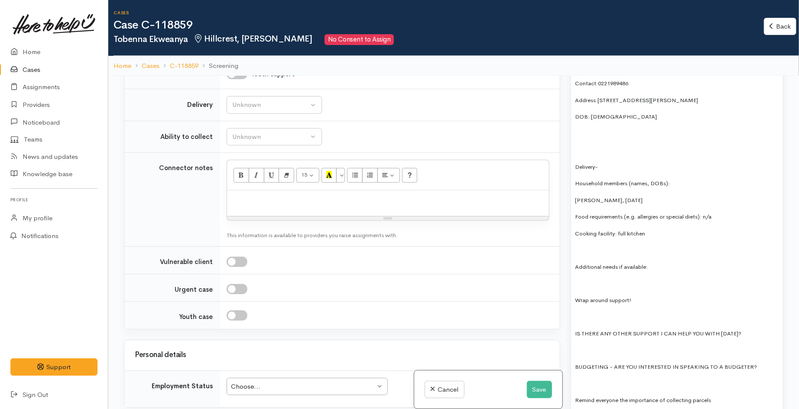
scroll to position [529, 0]
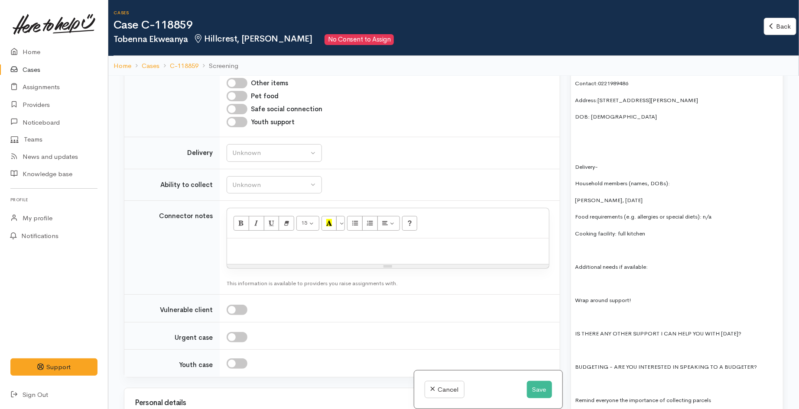
click at [657, 262] on p "Additional needs if available:" at bounding box center [676, 267] width 203 height 10
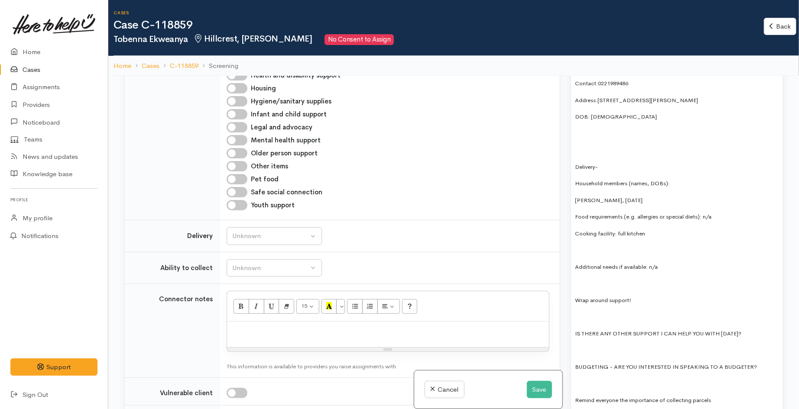
scroll to position [433, 0]
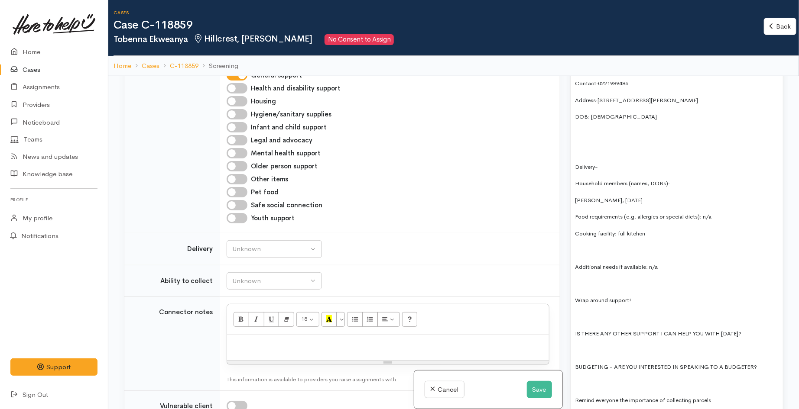
click at [649, 279] on p at bounding box center [676, 284] width 203 height 10
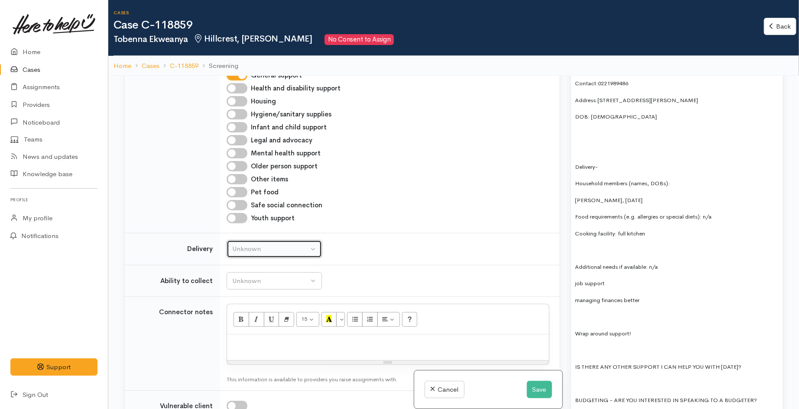
click at [288, 247] on div "Unknown" at bounding box center [270, 249] width 76 height 10
click at [268, 334] on link "No" at bounding box center [274, 329] width 94 height 13
select select "1"
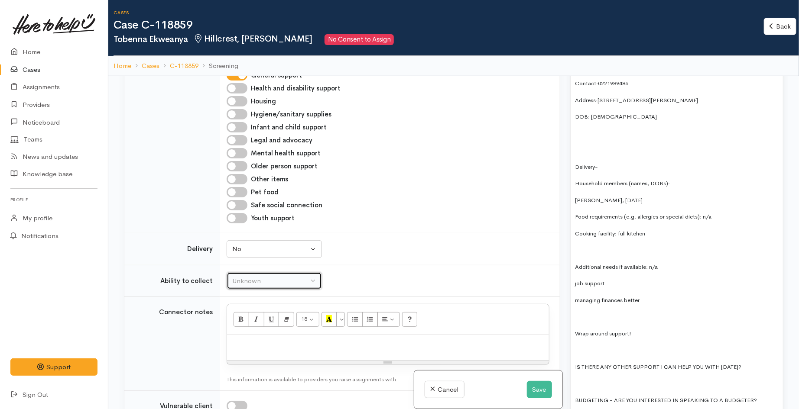
click at [297, 283] on div "Unknown" at bounding box center [270, 281] width 76 height 10
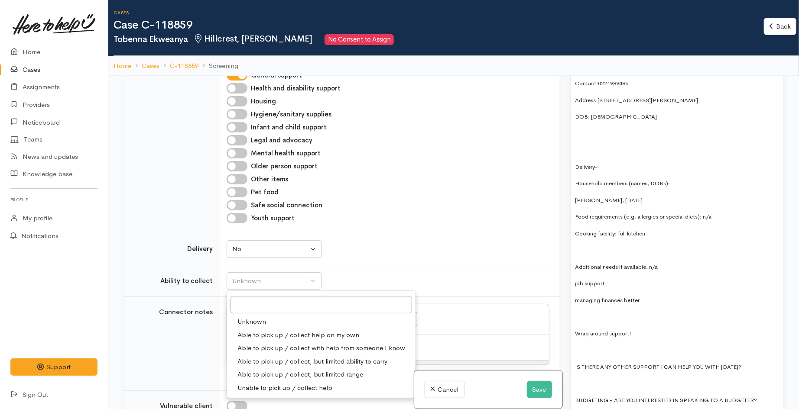
click at [330, 337] on span "Able to pick up / collect help on my own" at bounding box center [298, 335] width 122 height 10
select select "2"
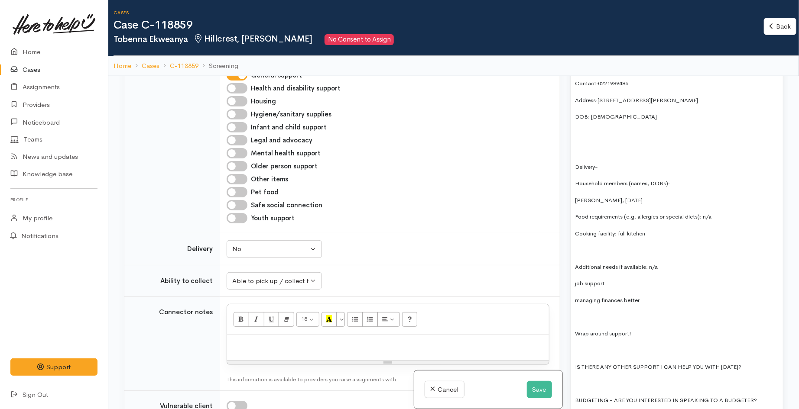
click at [351, 280] on td "Unknown Able to pick up / collect help on my own Able to pick up / collect with…" at bounding box center [390, 281] width 340 height 32
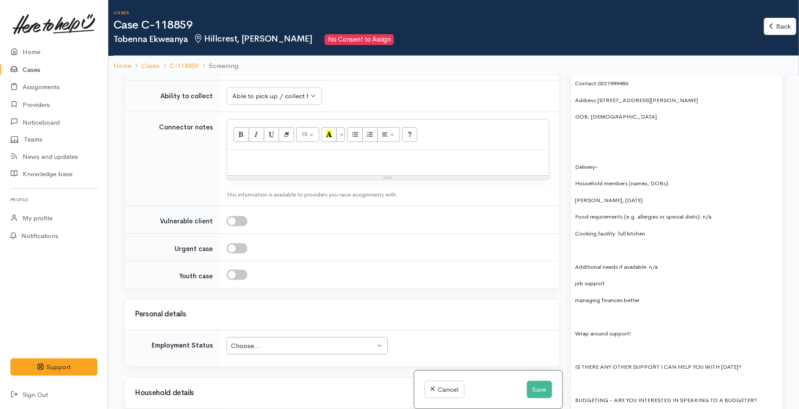
scroll to position [674, 0]
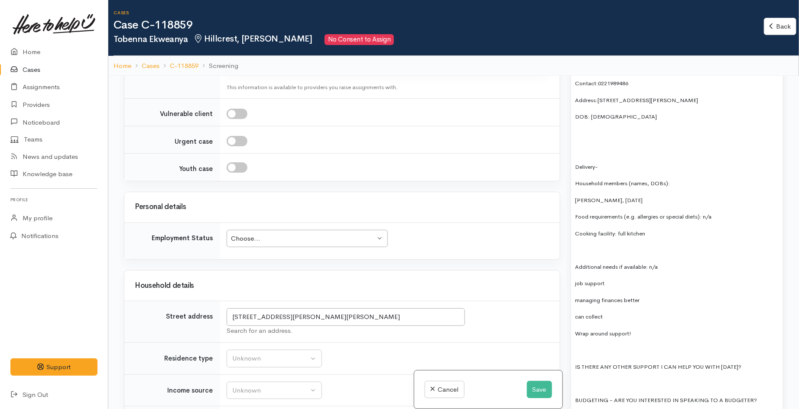
scroll to position [770, 0]
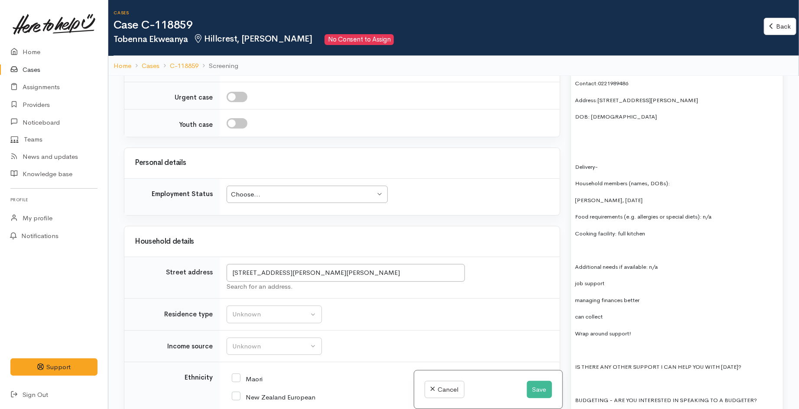
click at [311, 197] on div "Choose..." at bounding box center [303, 195] width 144 height 10
click at [258, 309] on button "Unknown" at bounding box center [274, 315] width 95 height 18
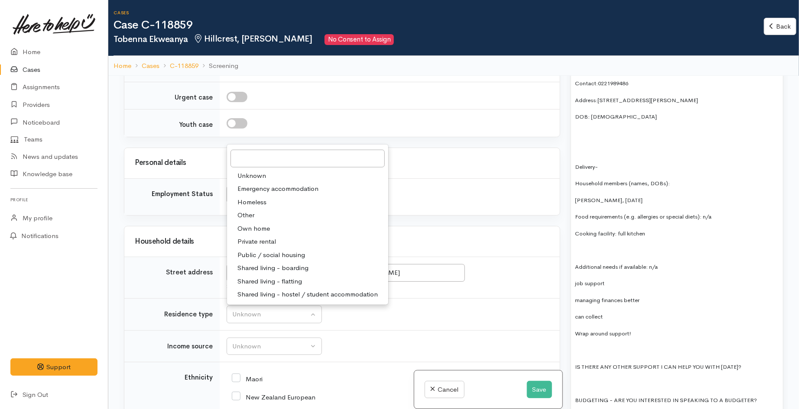
click at [269, 243] on span "Private rental" at bounding box center [256, 242] width 39 height 10
select select "2"
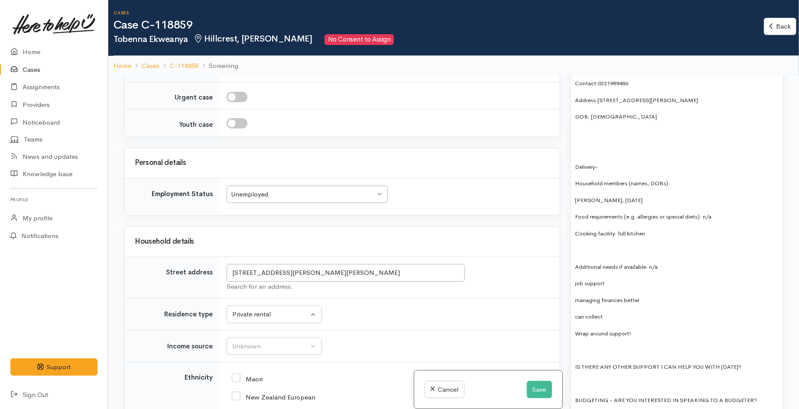
click at [330, 235] on div "Household details" at bounding box center [341, 242] width 435 height 30
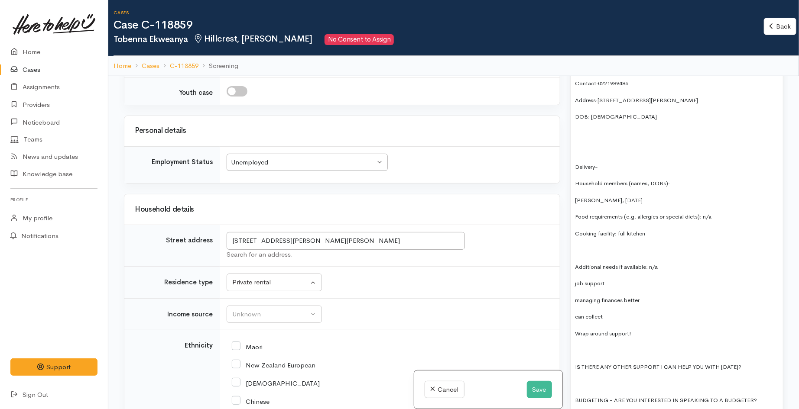
scroll to position [962, 0]
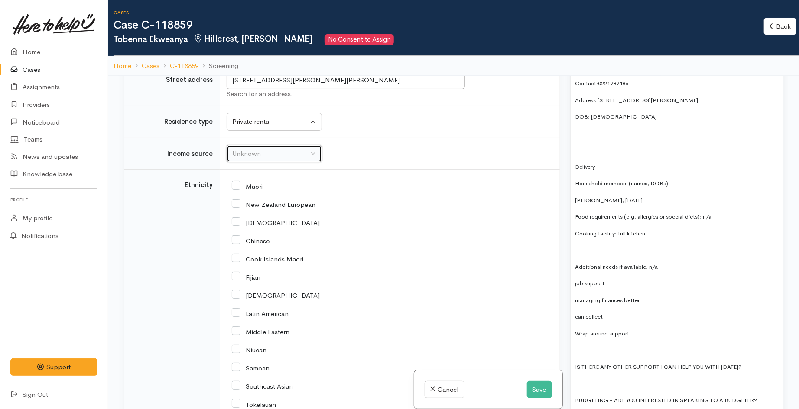
click at [271, 149] on button "Unknown" at bounding box center [274, 154] width 95 height 18
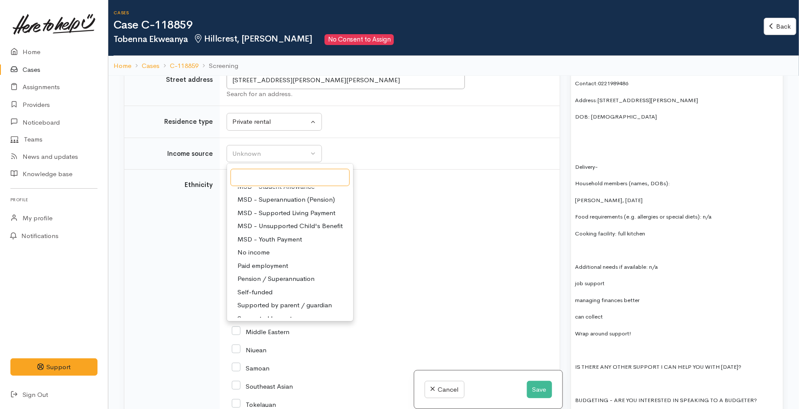
scroll to position [134, 0]
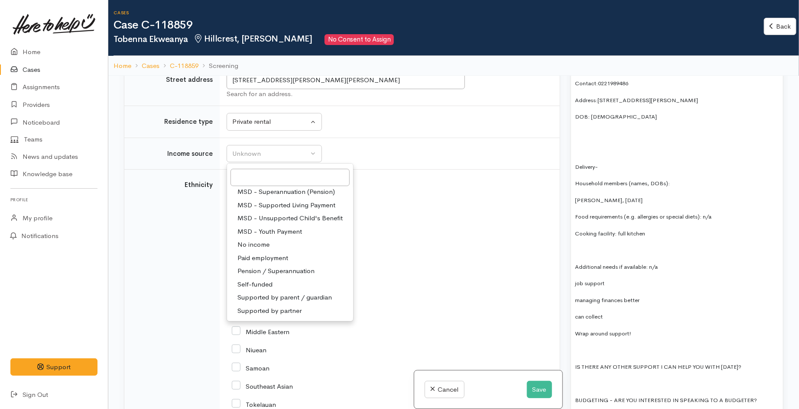
click at [277, 247] on link "No income" at bounding box center [290, 245] width 126 height 13
select select "5"
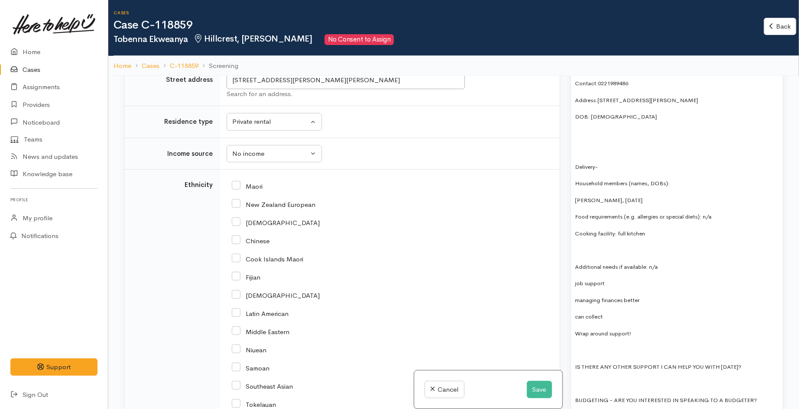
click at [581, 245] on p at bounding box center [676, 250] width 203 height 10
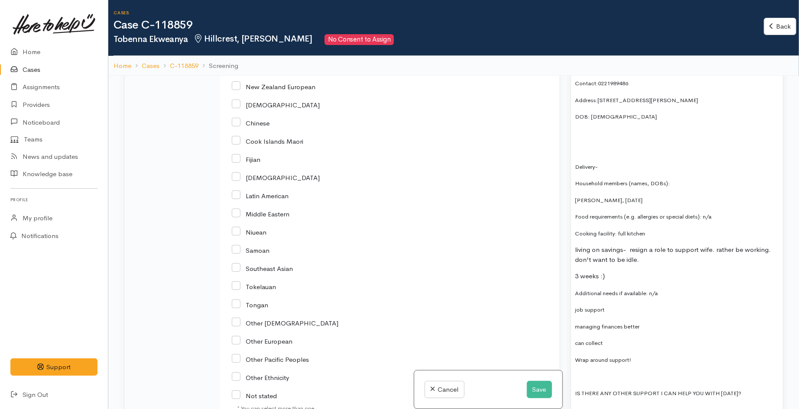
scroll to position [1059, 0]
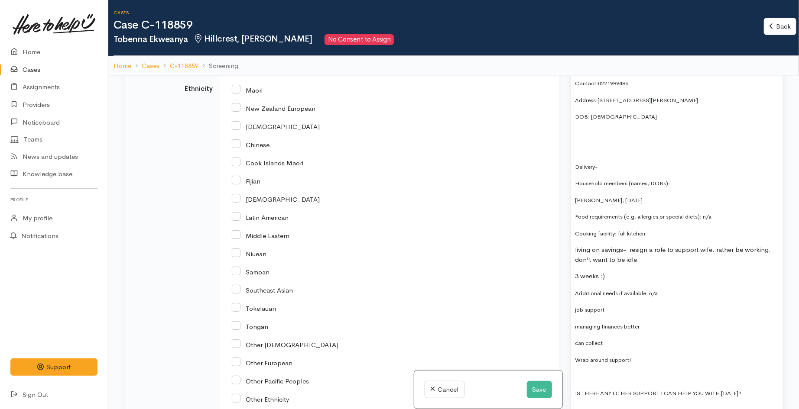
drag, startPoint x: 232, startPoint y: 126, endPoint x: 355, endPoint y: 189, distance: 138.5
click at [233, 126] on input "African" at bounding box center [276, 126] width 88 height 8
checkbox input "true"
click at [629, 272] on p "3 weeks :)" at bounding box center [676, 277] width 203 height 10
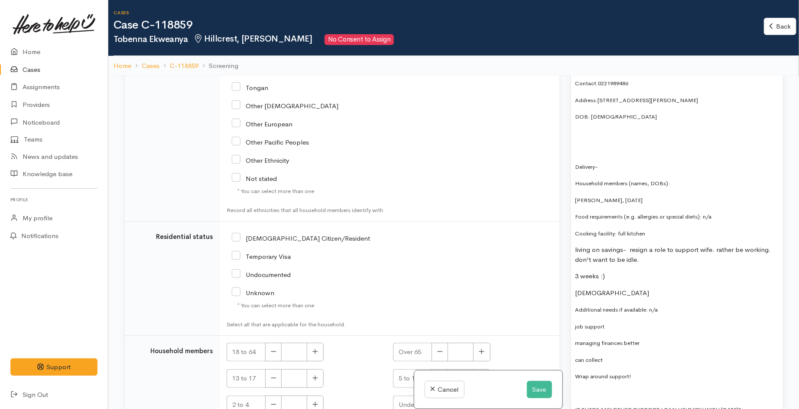
scroll to position [1299, 0]
click at [236, 254] on input "Temporary Visa" at bounding box center [261, 254] width 59 height 8
checkbox input "true"
click at [596, 305] on p at bounding box center [676, 310] width 203 height 10
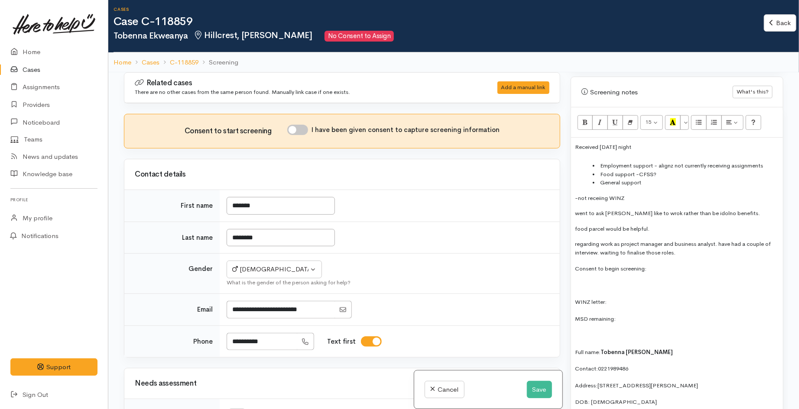
scroll to position [0, 0]
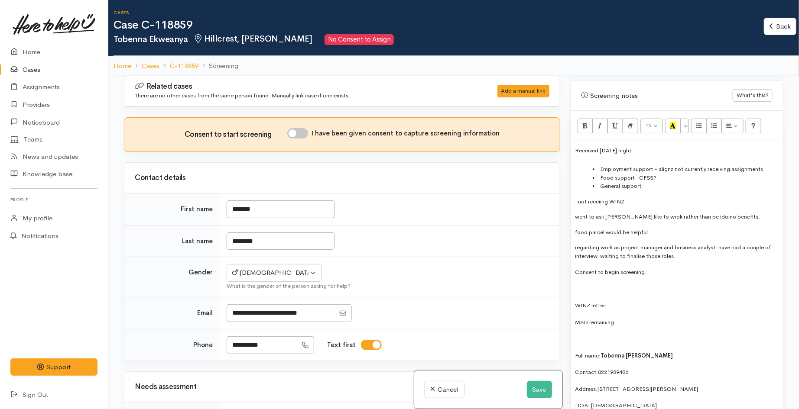
click at [296, 131] on input "I have been given consent to capture screening information" at bounding box center [297, 133] width 21 height 10
checkbox input "true"
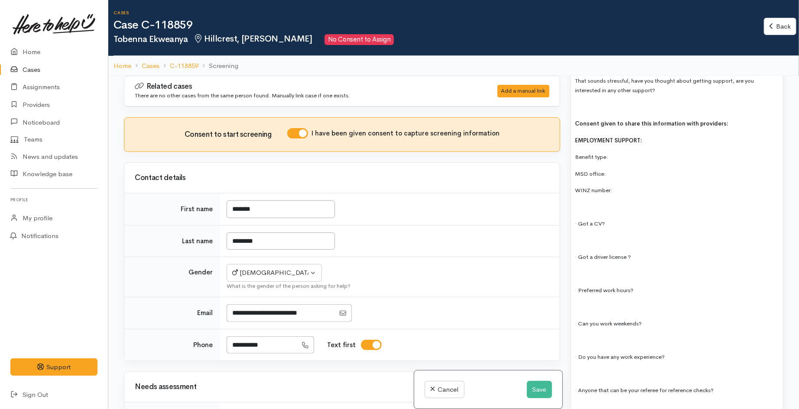
scroll to position [1396, 0]
click at [617, 234] on p at bounding box center [676, 239] width 203 height 10
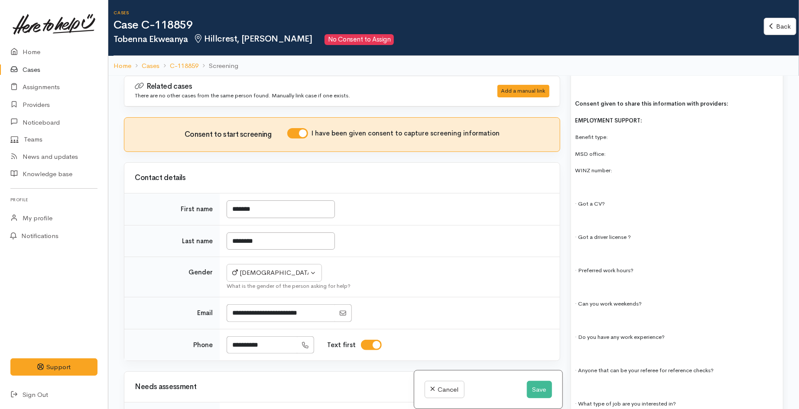
scroll to position [1444, 0]
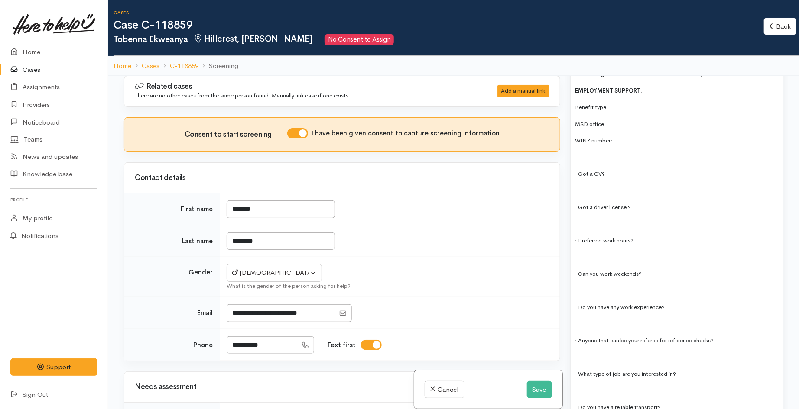
click at [591, 152] on p at bounding box center [676, 157] width 203 height 10
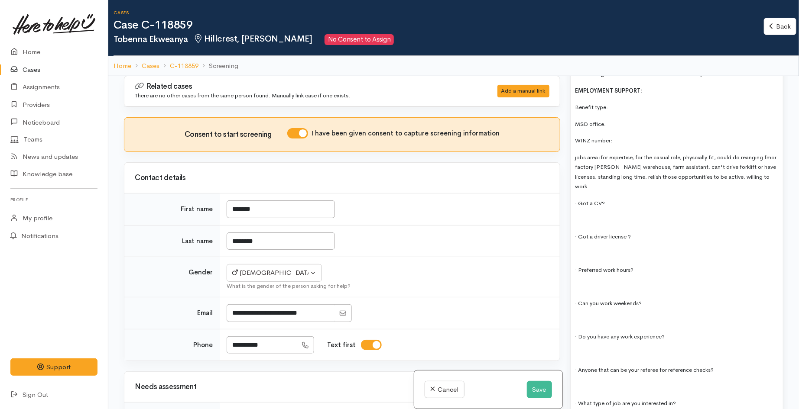
click at [600, 215] on p at bounding box center [676, 220] width 203 height 10
click at [587, 248] on p at bounding box center [676, 253] width 203 height 10
click at [578, 282] on p at bounding box center [676, 287] width 203 height 10
click at [587, 315] on p at bounding box center [676, 320] width 203 height 10
click at [605, 282] on p at bounding box center [676, 287] width 203 height 10
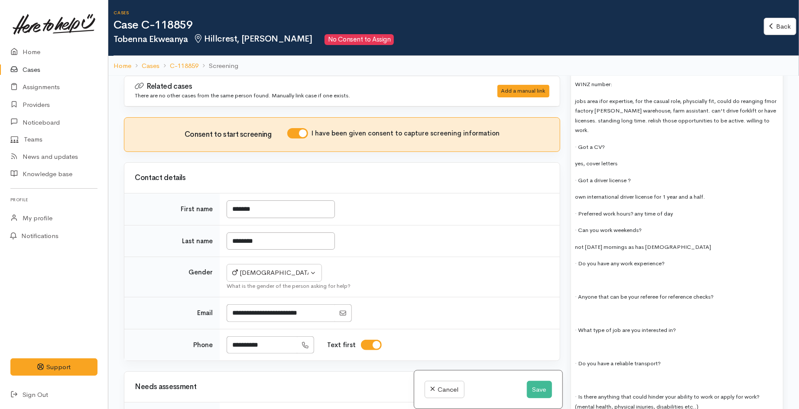
scroll to position [1503, 0]
click at [608, 272] on p at bounding box center [676, 277] width 203 height 10
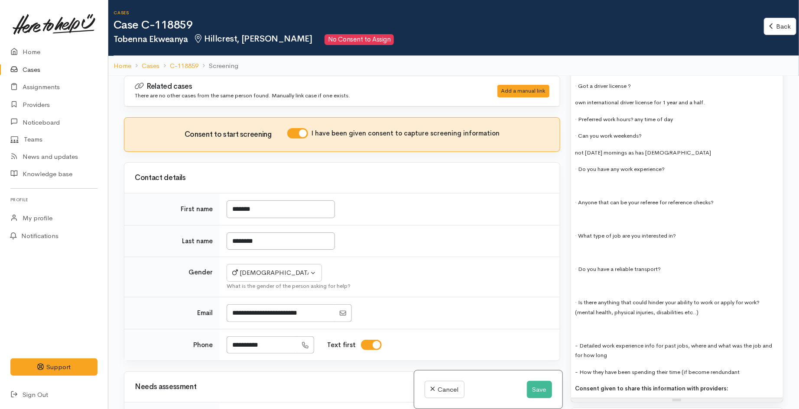
scroll to position [1594, 0]
click at [575, 181] on p at bounding box center [676, 186] width 203 height 10
click at [645, 214] on p at bounding box center [676, 219] width 203 height 10
click at [599, 248] on p at bounding box center [676, 253] width 203 height 10
click at [596, 281] on p at bounding box center [676, 286] width 203 height 10
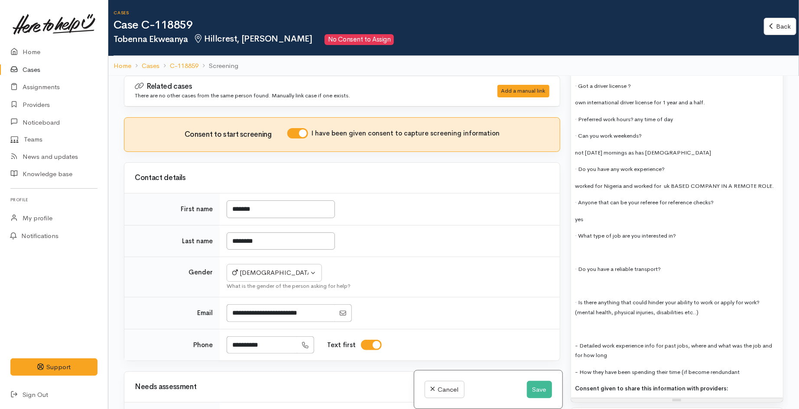
click at [611, 248] on p at bounding box center [676, 253] width 203 height 10
click at [603, 281] on p at bounding box center [676, 286] width 203 height 10
click at [587, 324] on p at bounding box center [676, 329] width 203 height 10
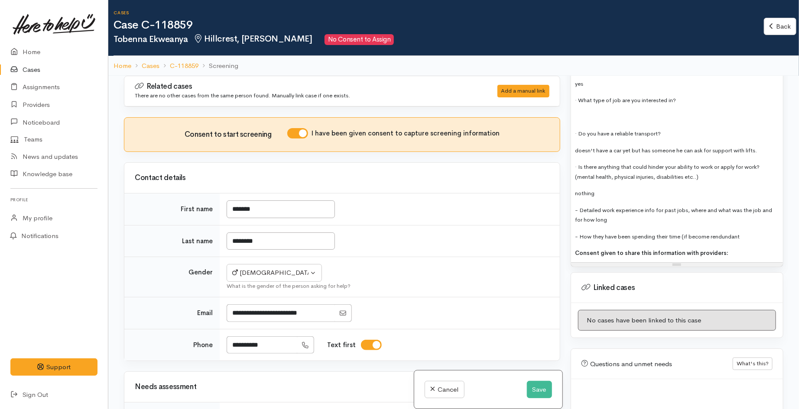
scroll to position [1731, 0]
click at [727, 247] on div "Consent given to share this information with providers:" at bounding box center [676, 252] width 203 height 10
click at [741, 247] on div "Consent given to share this information with providers:" at bounding box center [676, 252] width 203 height 10
click at [538, 398] on button "Save" at bounding box center [539, 390] width 25 height 18
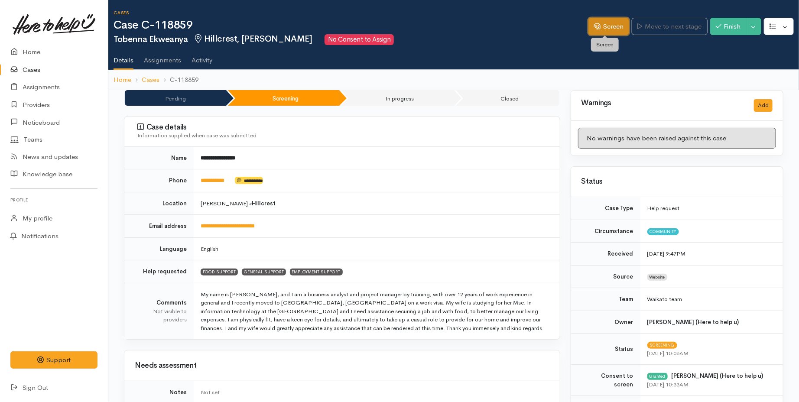
click at [598, 32] on link "Screen" at bounding box center [608, 27] width 41 height 18
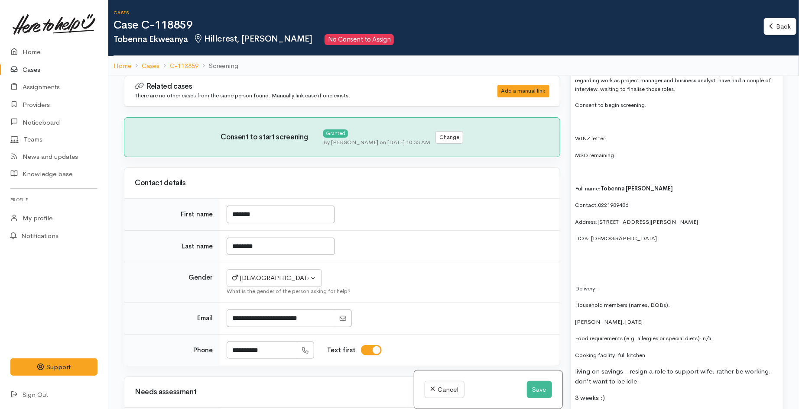
scroll to position [962, 0]
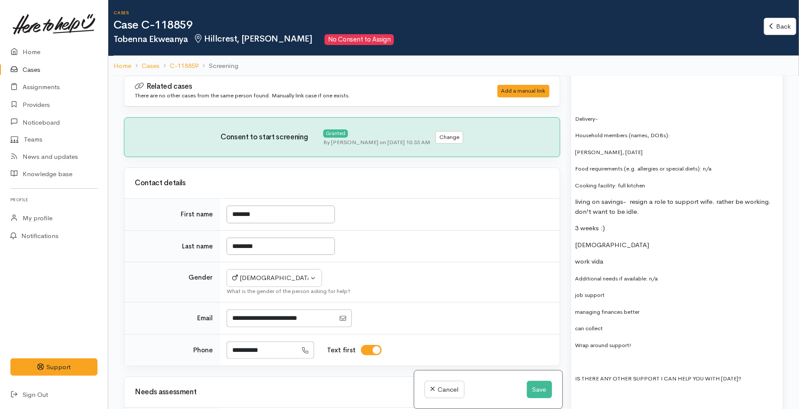
click at [617, 257] on p "work vida" at bounding box center [676, 262] width 203 height 10
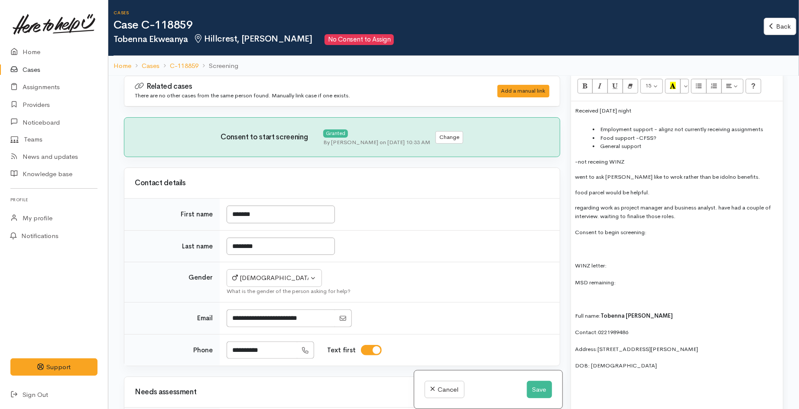
scroll to position [644, 0]
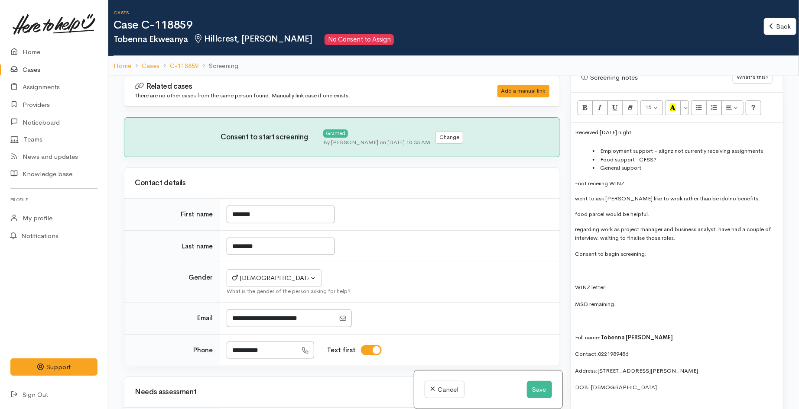
click at [704, 228] on p "regarding work as project manager and business analyst. have had a couple of in…" at bounding box center [676, 233] width 203 height 17
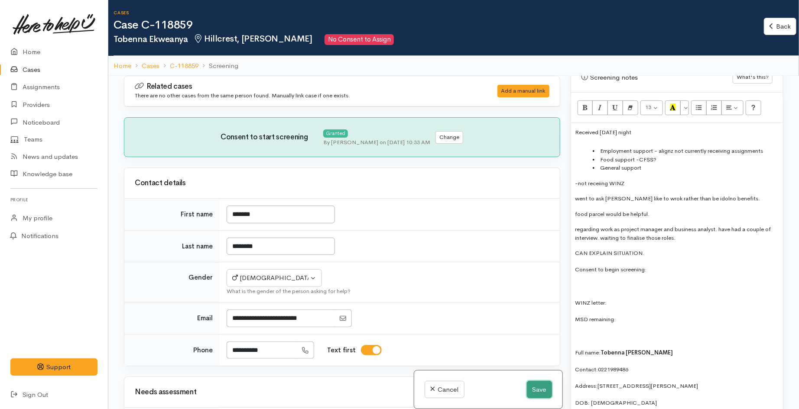
click at [528, 389] on button "Save" at bounding box center [539, 390] width 25 height 18
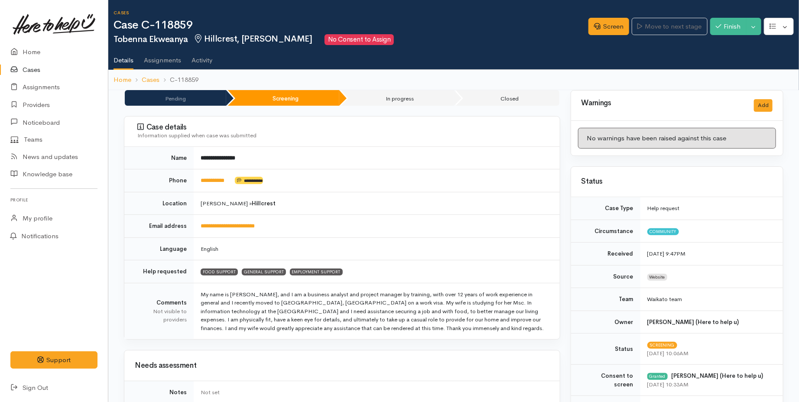
click at [36, 68] on link "Cases" at bounding box center [54, 70] width 108 height 18
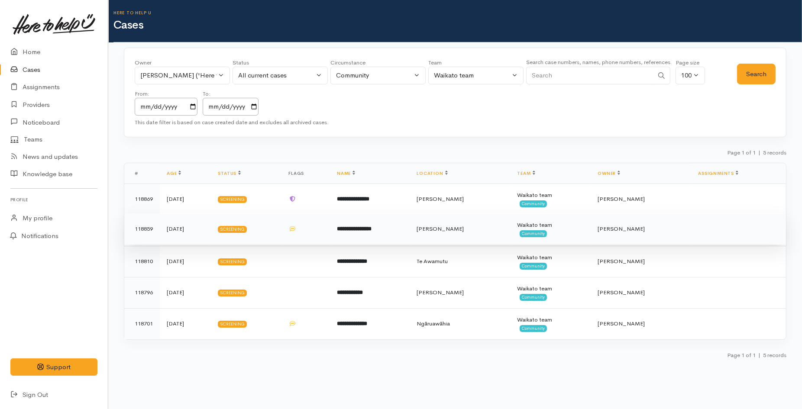
click at [330, 227] on td at bounding box center [306, 229] width 49 height 31
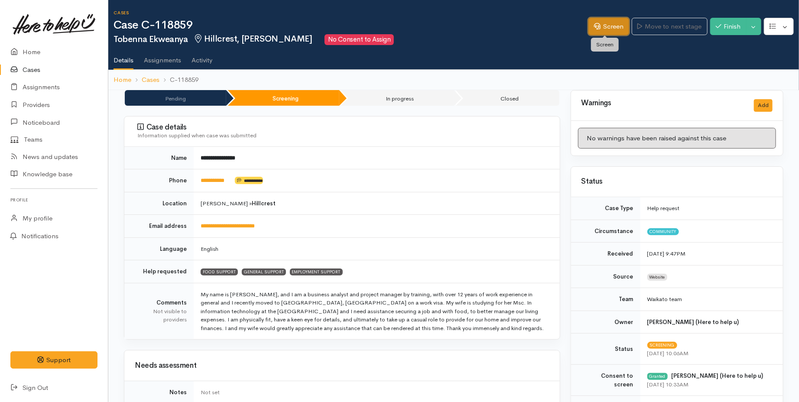
click at [602, 27] on link "Screen" at bounding box center [608, 27] width 41 height 18
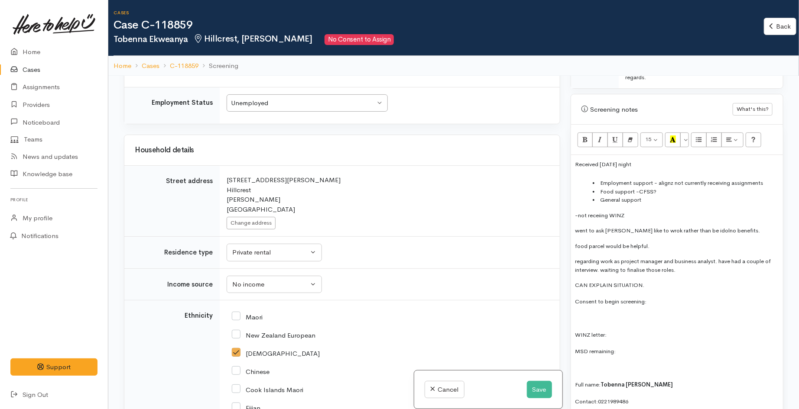
scroll to position [674, 0]
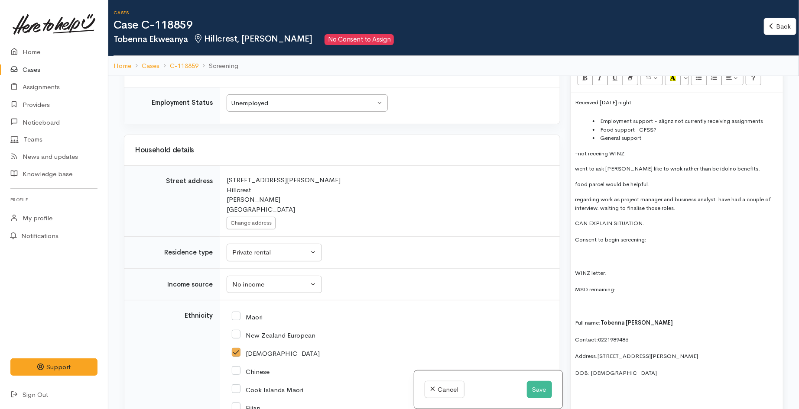
click at [622, 268] on p "WINZ letter:" at bounding box center [676, 273] width 203 height 10
drag, startPoint x: 625, startPoint y: 284, endPoint x: 625, endPoint y: 279, distance: 4.8
click at [625, 285] on p "MSD remaining:" at bounding box center [676, 290] width 203 height 10
click at [651, 235] on p "Consent to begin screening:" at bounding box center [676, 240] width 203 height 10
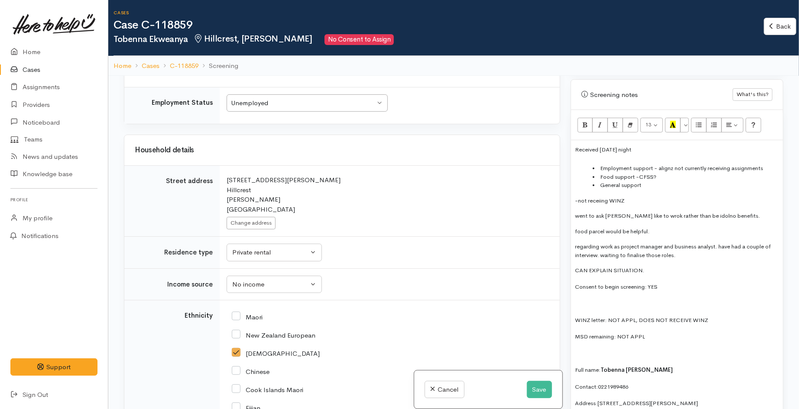
scroll to position [481, 0]
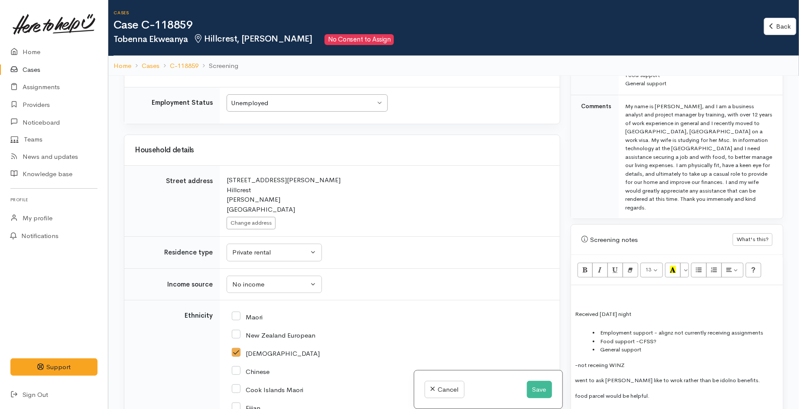
click at [609, 290] on div at bounding box center [676, 295] width 203 height 10
click at [674, 266] on icon "Recent Color" at bounding box center [673, 269] width 6 height 7
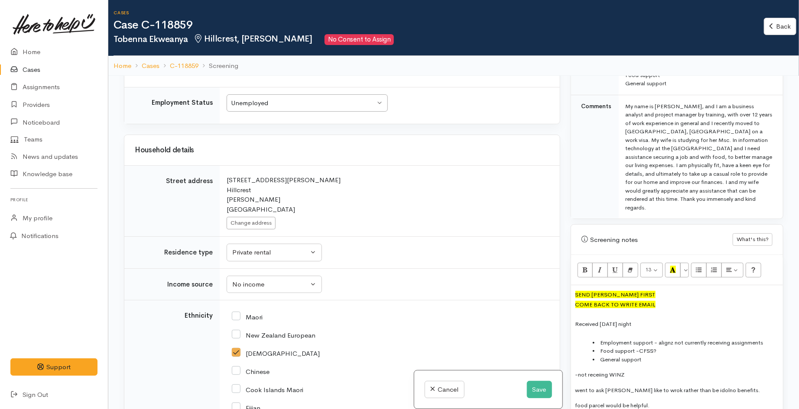
click at [618, 339] on li "Employment support - alignz not currently receiving assignments" at bounding box center [686, 343] width 186 height 9
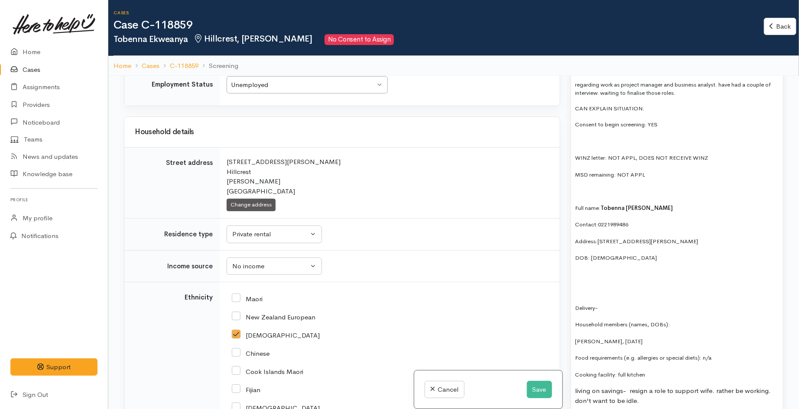
scroll to position [866, 0]
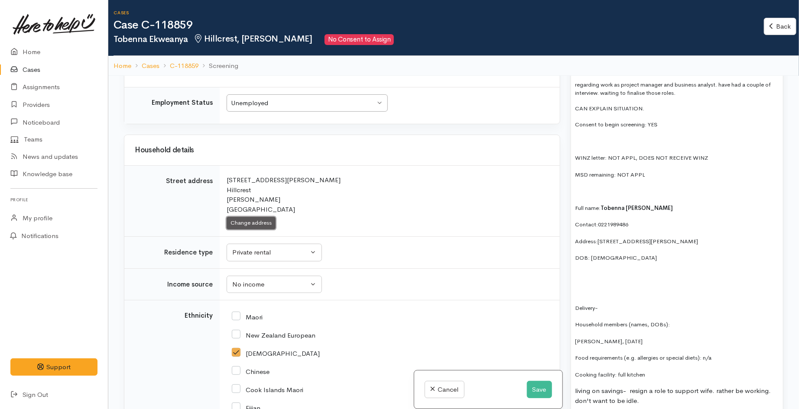
click at [262, 225] on button "Change address" at bounding box center [251, 223] width 49 height 13
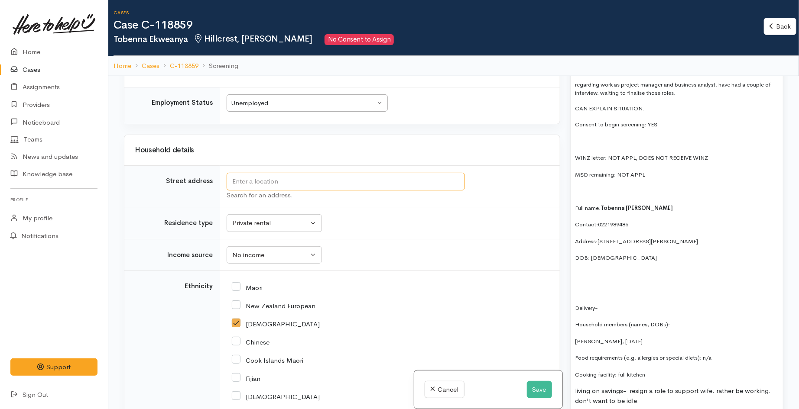
click at [288, 178] on input "text" at bounding box center [346, 182] width 238 height 18
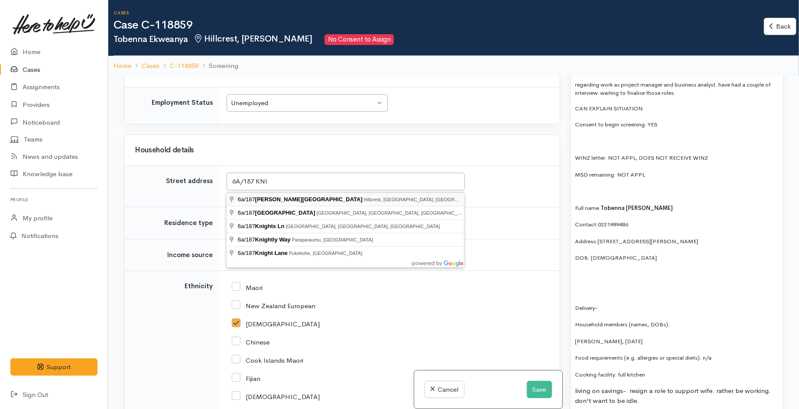
type input "[STREET_ADDRESS][PERSON_NAME][PERSON_NAME]"
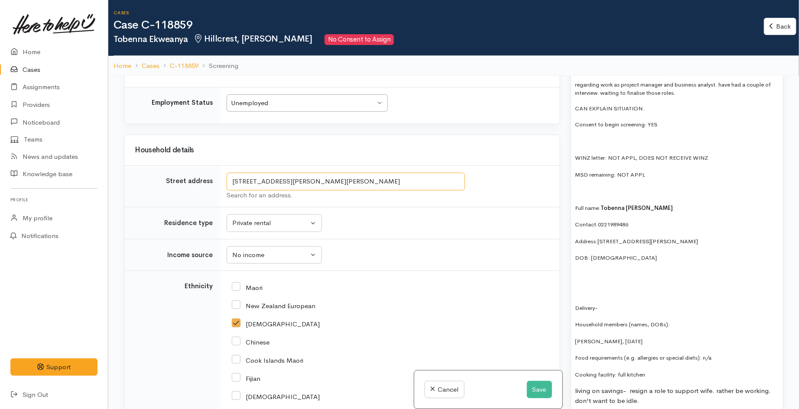
drag, startPoint x: 402, startPoint y: 186, endPoint x: 224, endPoint y: 179, distance: 178.6
click at [224, 179] on td "6a/187 Knighton Road, Hillcrest, Hamilton, New Zealand Search for an address. 6…" at bounding box center [390, 187] width 340 height 42
drag, startPoint x: 700, startPoint y: 237, endPoint x: 599, endPoint y: 234, distance: 101.8
click at [599, 236] on p "Address: unit 6a 187 knighton road hilccrest" at bounding box center [676, 241] width 203 height 10
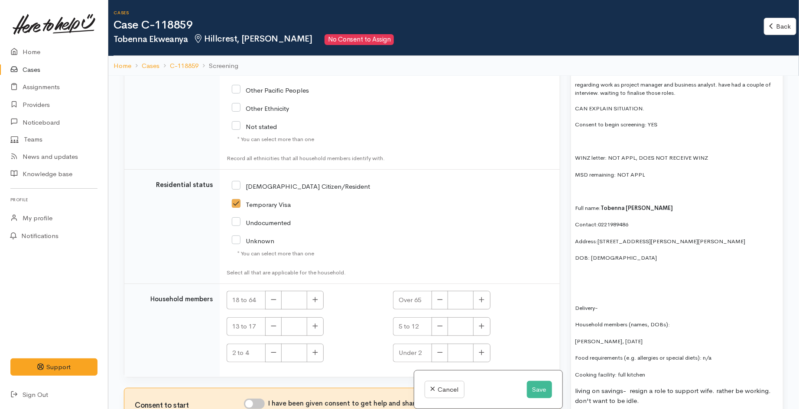
scroll to position [1357, 0]
click at [317, 304] on button "button" at bounding box center [315, 300] width 17 height 19
type input "2"
drag, startPoint x: 612, startPoint y: 249, endPoint x: 596, endPoint y: 250, distance: 16.5
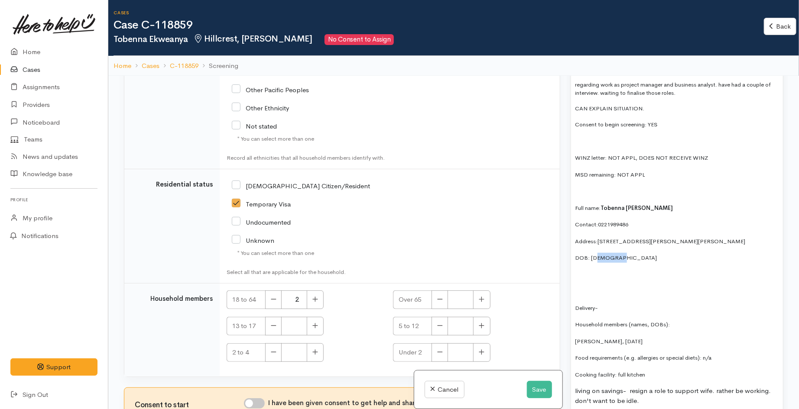
click at [596, 254] on span "DOB: 04 june 1985" at bounding box center [616, 257] width 82 height 7
click at [628, 270] on p at bounding box center [676, 275] width 203 height 10
click at [590, 286] on p at bounding box center [676, 291] width 203 height 10
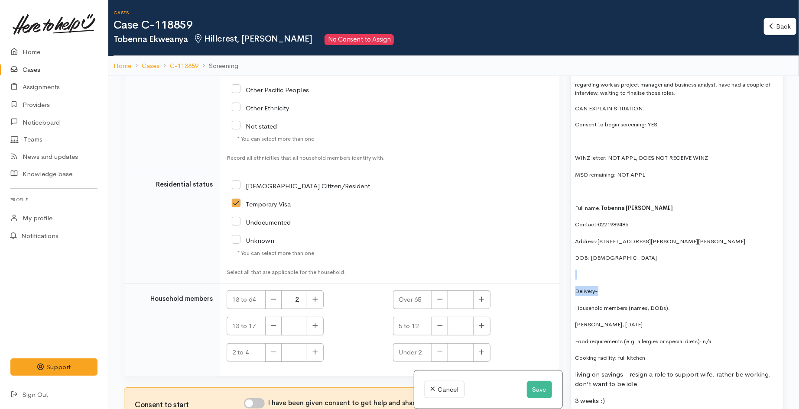
drag, startPoint x: 607, startPoint y: 280, endPoint x: 577, endPoint y: 266, distance: 33.1
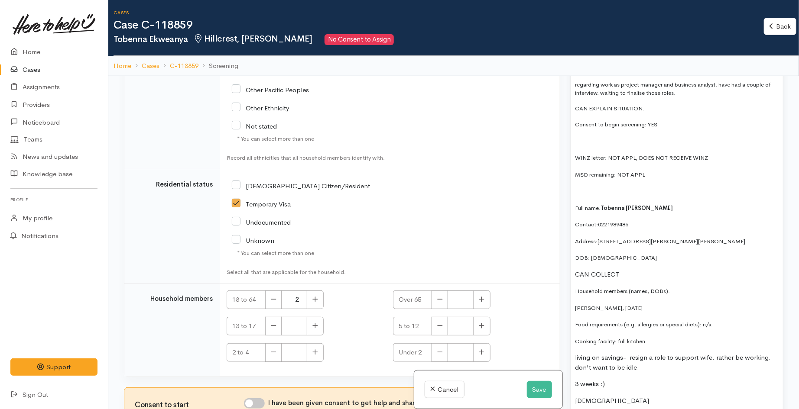
click at [596, 186] on p at bounding box center [676, 191] width 203 height 10
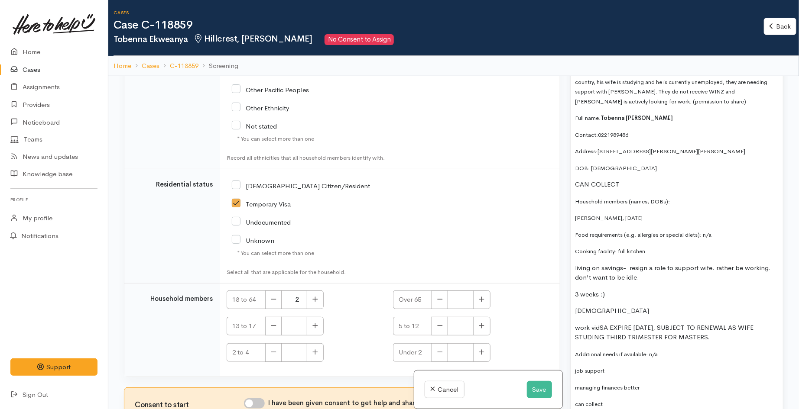
scroll to position [962, 0]
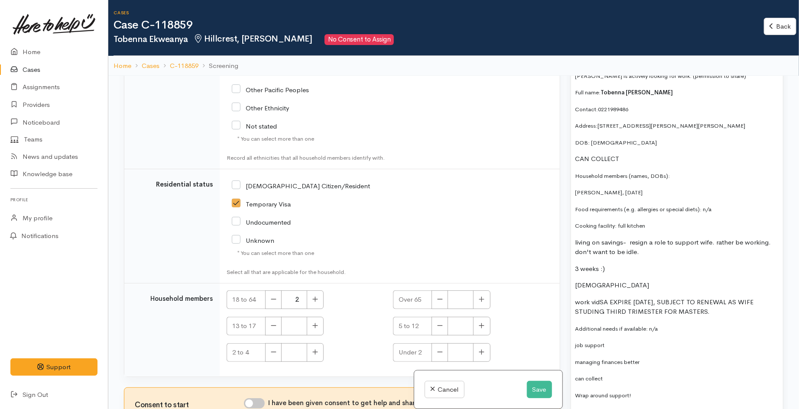
click at [575, 189] on span "Chinwendu Ekweanya, 20 march 1987" at bounding box center [609, 192] width 68 height 7
click at [648, 189] on span "Wife, Chinwendu Ekweanya, 20 march 1987" at bounding box center [616, 192] width 82 height 7
drag, startPoint x: 680, startPoint y: 185, endPoint x: 661, endPoint y: 186, distance: 18.7
click at [661, 189] on span "Wife, Chinwendu Ekweanya, F, 20 march 1987" at bounding box center [619, 192] width 89 height 7
drag, startPoint x: 652, startPoint y: 245, endPoint x: 577, endPoint y: 235, distance: 76.5
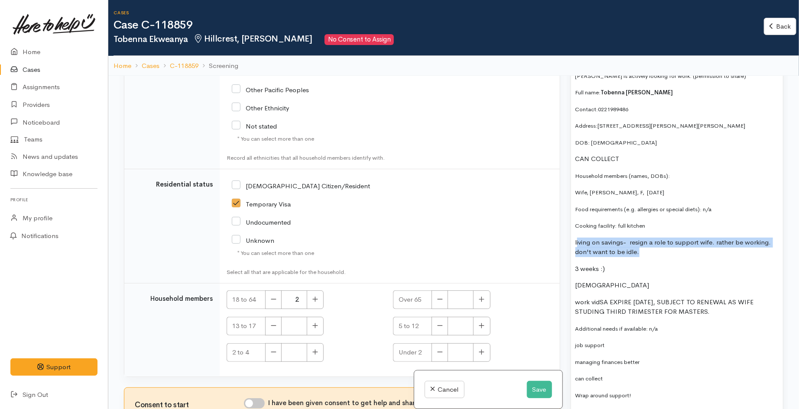
click at [577, 238] on p "living on savings- resign a role to support wife. rather be working. don't want…" at bounding box center [676, 247] width 203 height 19
click at [610, 264] on p "3 weeks :)" at bounding box center [676, 269] width 203 height 10
drag, startPoint x: 576, startPoint y: 233, endPoint x: 740, endPoint y: 304, distance: 178.6
copy div "living on savings- resign a role to support wife. rather be working. don't want…"
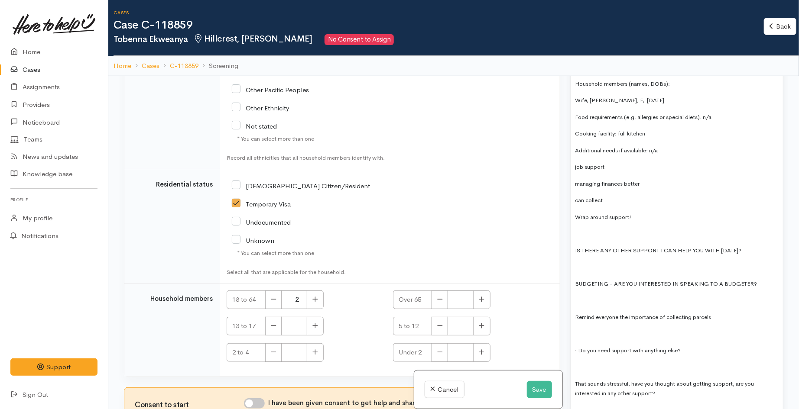
scroll to position [1059, 0]
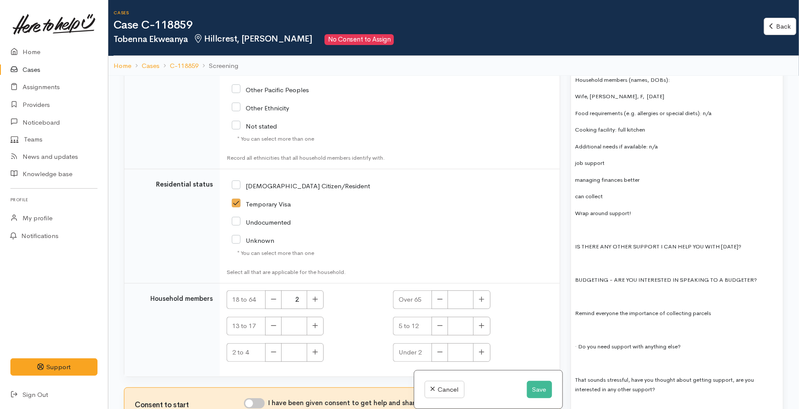
click at [633, 258] on p at bounding box center [676, 263] width 203 height 10
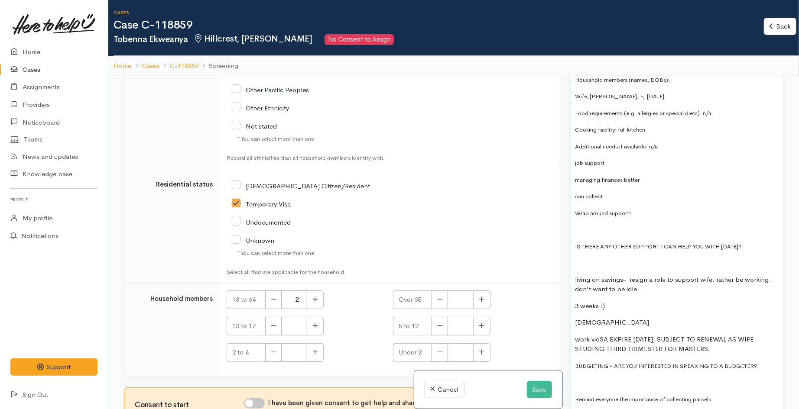
scroll to position [962, 0]
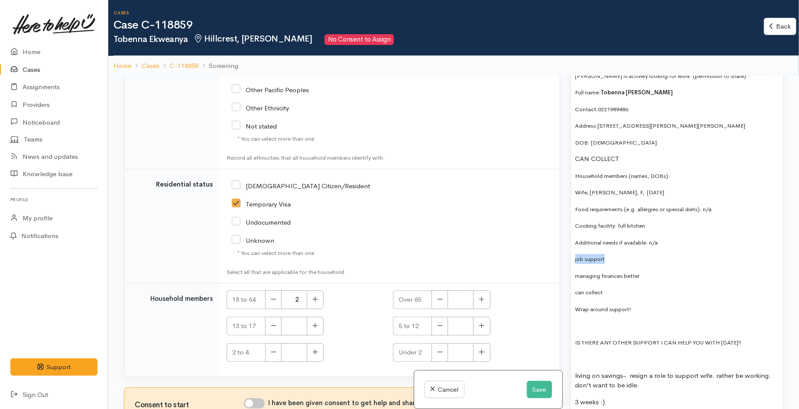
drag, startPoint x: 599, startPoint y: 251, endPoint x: 573, endPoint y: 251, distance: 26.4
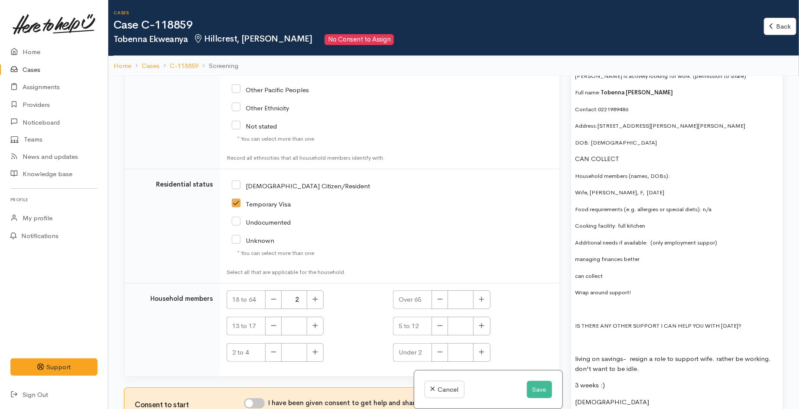
click at [650, 239] on span "Additional needs if available: (only employment suppor)" at bounding box center [646, 242] width 142 height 7
drag, startPoint x: 573, startPoint y: 252, endPoint x: 627, endPoint y: 267, distance: 55.4
copy div "managing finances better can collect"
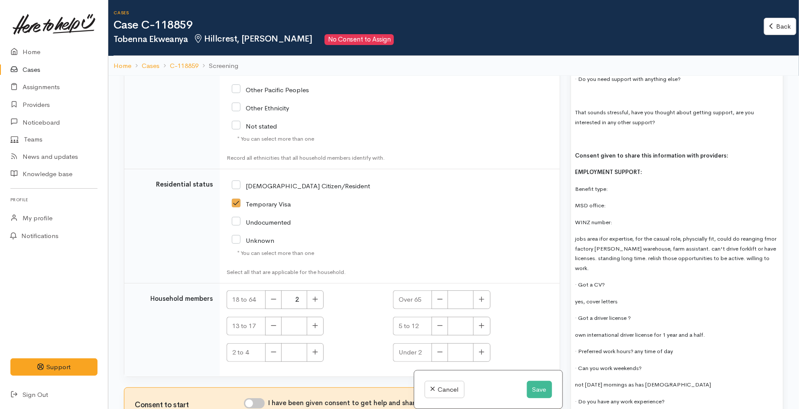
scroll to position [1348, 0]
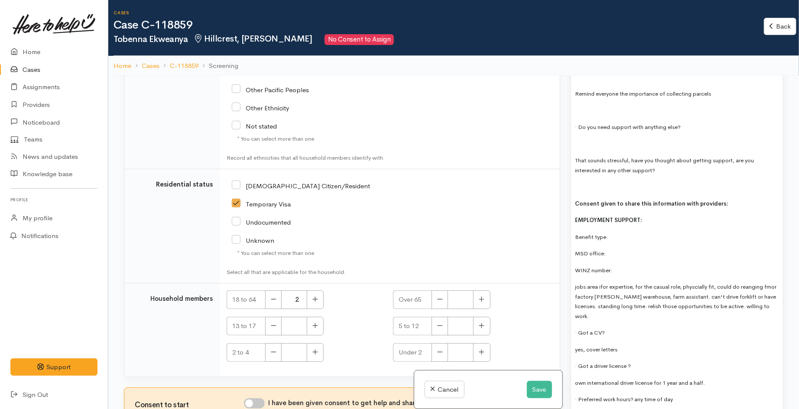
click at [729, 199] on p "Consent given to share this information with providers:" at bounding box center [676, 204] width 203 height 10
drag, startPoint x: 734, startPoint y: 194, endPoint x: 564, endPoint y: 192, distance: 170.7
click at [564, 192] on div "Related cases There are no other cases from the same person found. Manually lin…" at bounding box center [454, 280] width 670 height 409
copy b "Consent given to share this information with providers: yes"
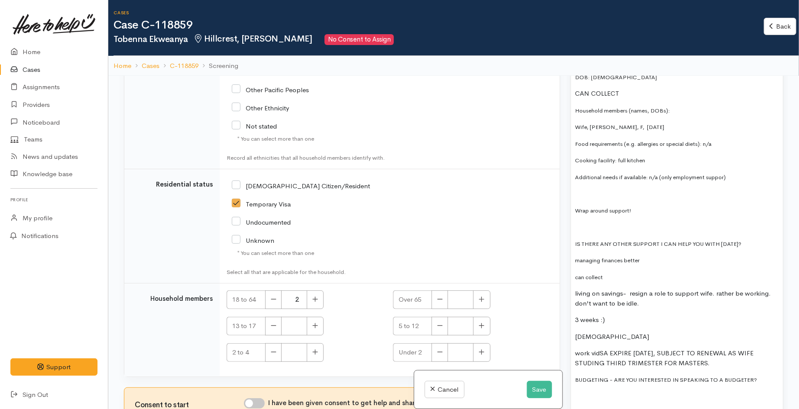
scroll to position [1011, 0]
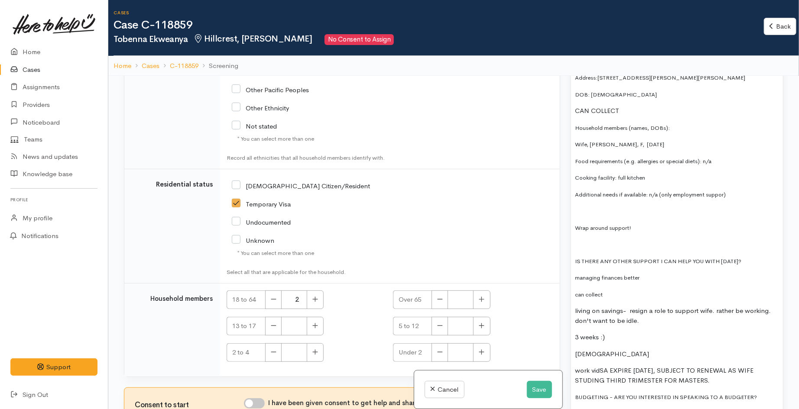
click at [587, 240] on p at bounding box center [676, 245] width 203 height 10
click at [723, 191] on span "Additional needs if available: n/a (only employment suppor)" at bounding box center [650, 194] width 151 height 7
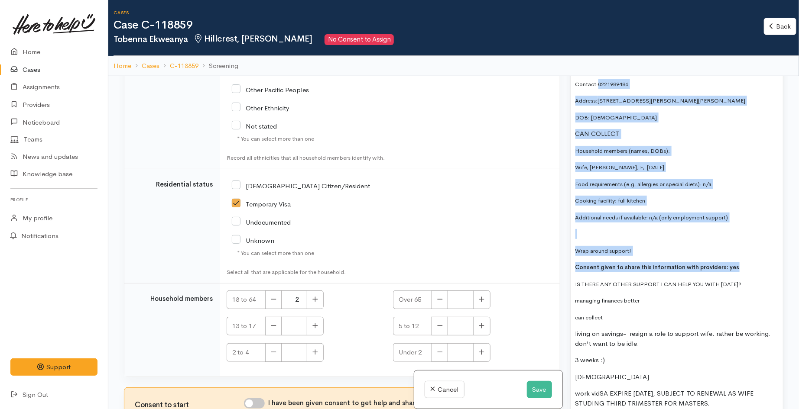
scroll to position [965, 0]
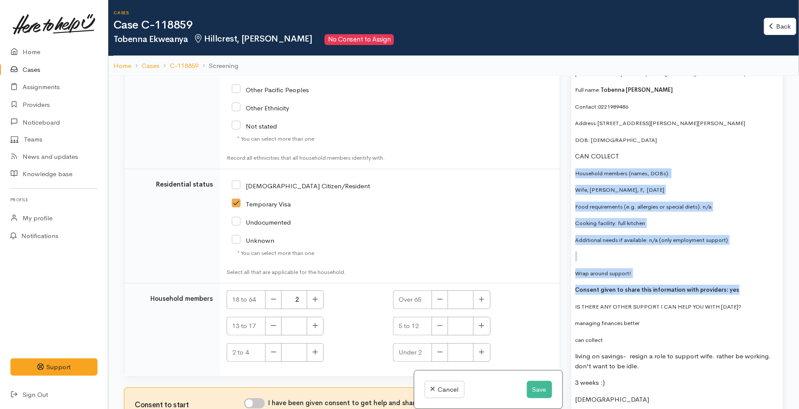
drag, startPoint x: 738, startPoint y: 237, endPoint x: 618, endPoint y: 152, distance: 147.3
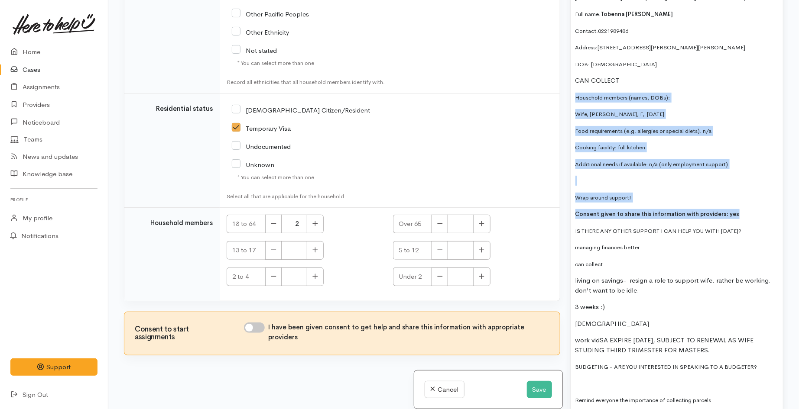
click at [260, 330] on input "I have been given consent to get help and share this information with appropria…" at bounding box center [254, 328] width 21 height 10
checkbox input "true"
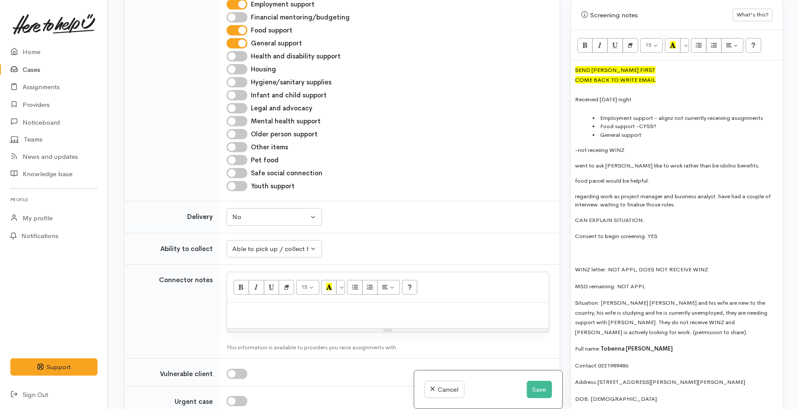
scroll to position [580, 0]
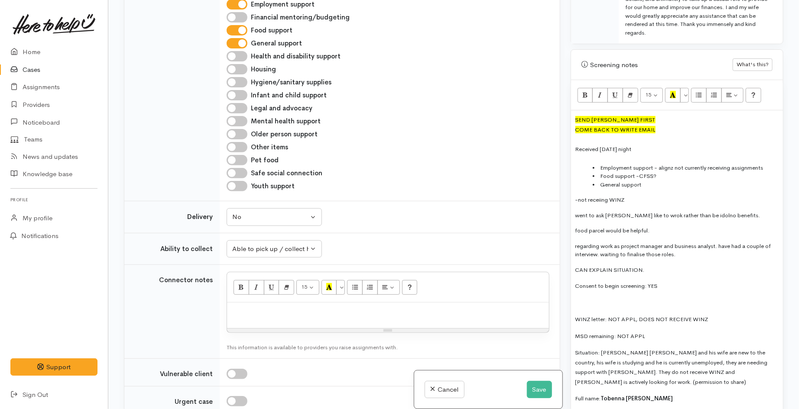
click at [628, 154] on div at bounding box center [676, 159] width 203 height 10
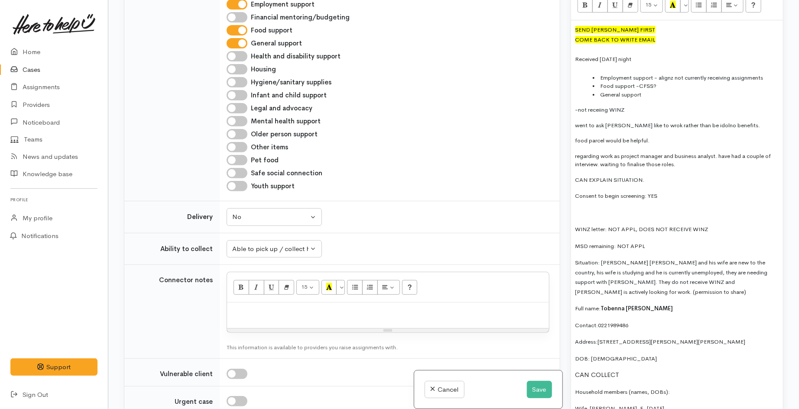
scroll to position [677, 0]
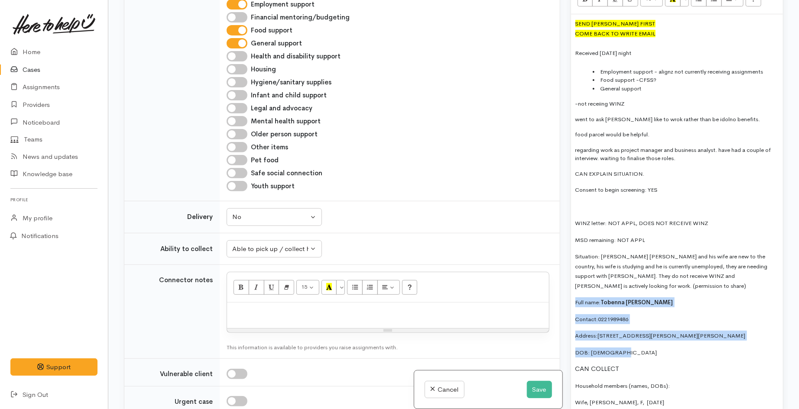
drag, startPoint x: 573, startPoint y: 296, endPoint x: 642, endPoint y: 341, distance: 81.7
copy div "Full name: Tobenna Steve Ekweanya Contact: 0221989486 Address: 6a/187 Knighton …"
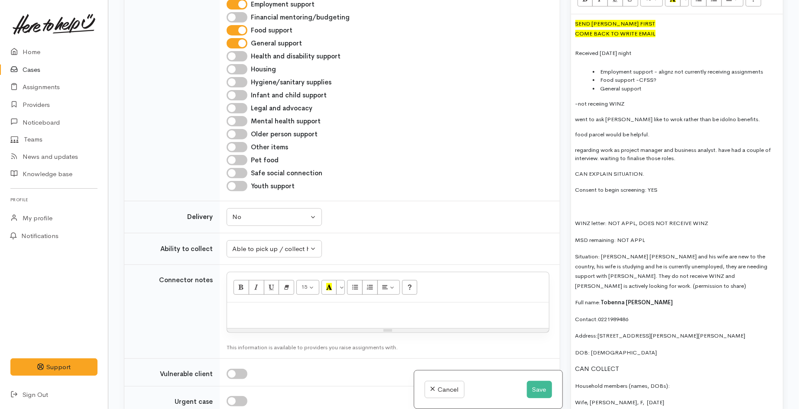
click at [348, 318] on div at bounding box center [388, 316] width 322 height 26
paste div
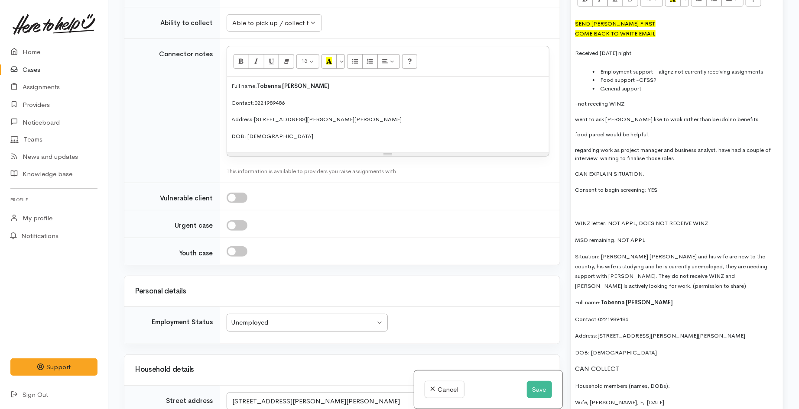
scroll to position [625, 0]
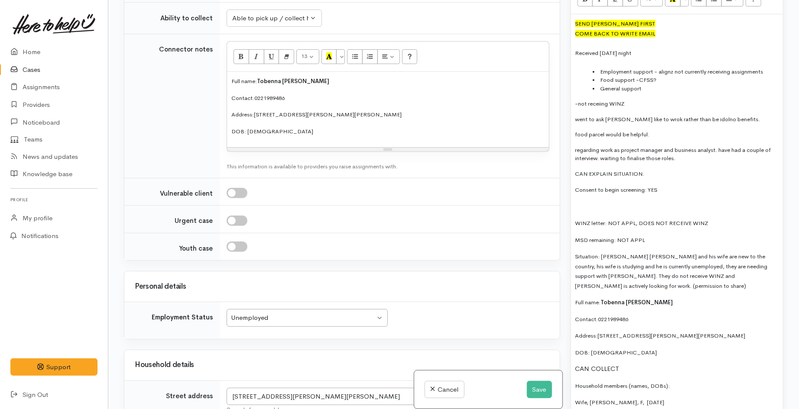
click at [643, 220] on span "WINZ letter: NOT APPL, DOES NOT RECEIVE WINZ" at bounding box center [641, 223] width 133 height 7
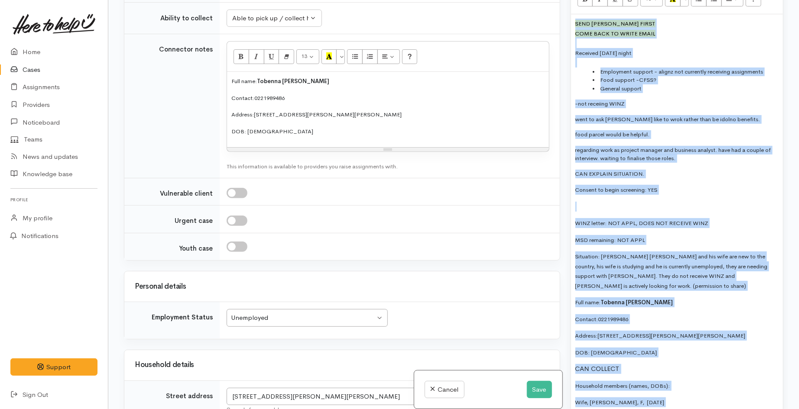
copy div "SEND KAI FIRST COME BACK TO WRITE EMAIL Received on Friday night Employment sup…"
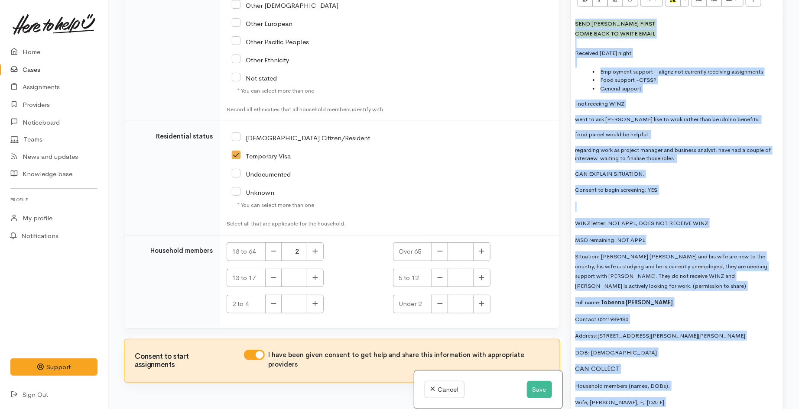
scroll to position [1407, 0]
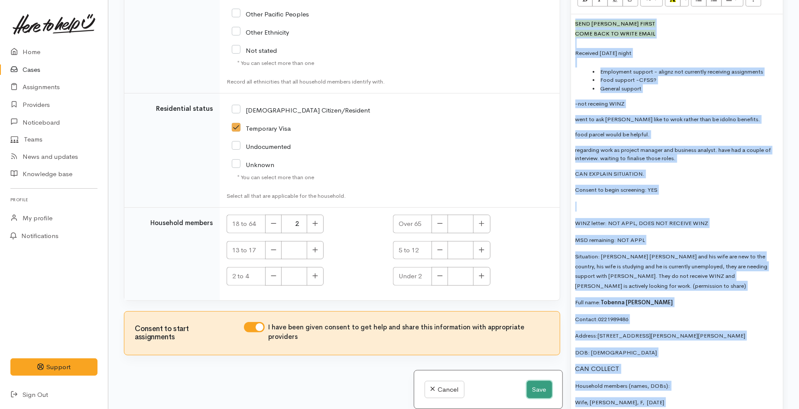
click at [536, 384] on button "Save" at bounding box center [539, 390] width 25 height 18
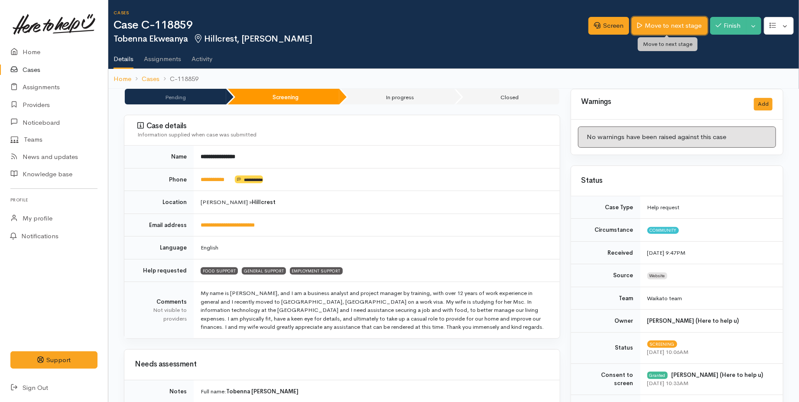
click at [656, 27] on link "Move to next stage" at bounding box center [669, 26] width 75 height 18
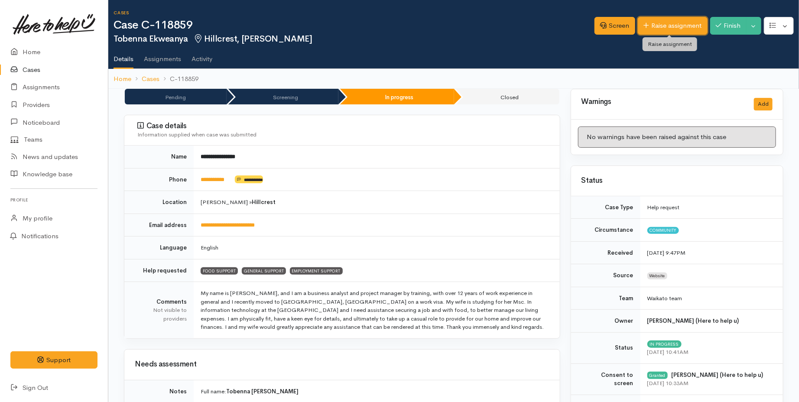
click at [655, 28] on link "Raise assignment" at bounding box center [673, 26] width 70 height 18
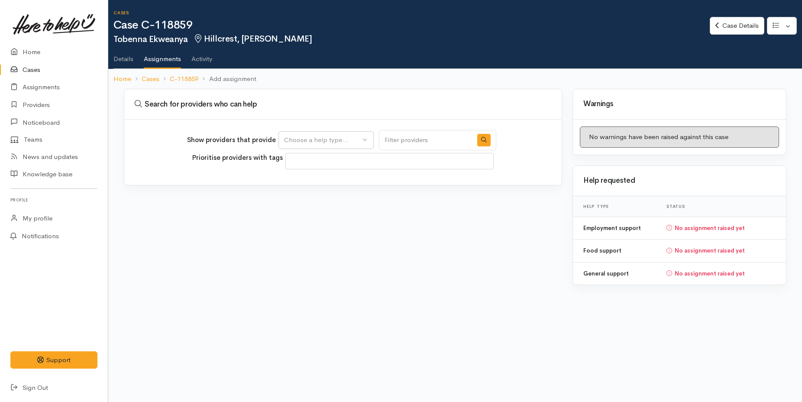
select select
click at [323, 147] on button "Choose a help type..." at bounding box center [326, 140] width 95 height 18
click at [326, 178] on span "Food support" at bounding box center [309, 181] width 40 height 10
select select "3"
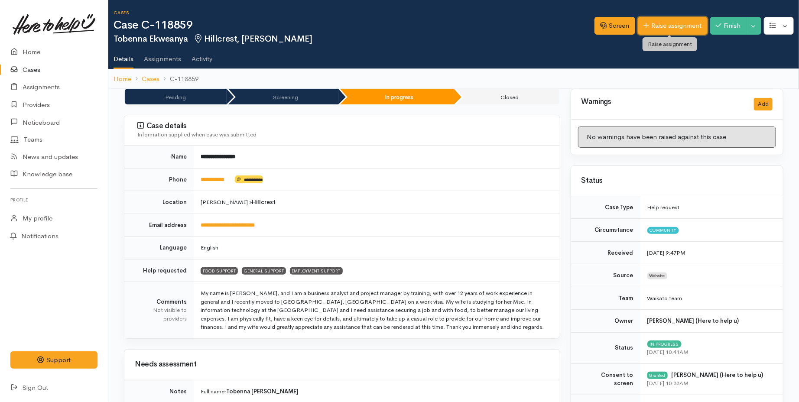
click at [681, 29] on link "Raise assignment" at bounding box center [673, 26] width 70 height 18
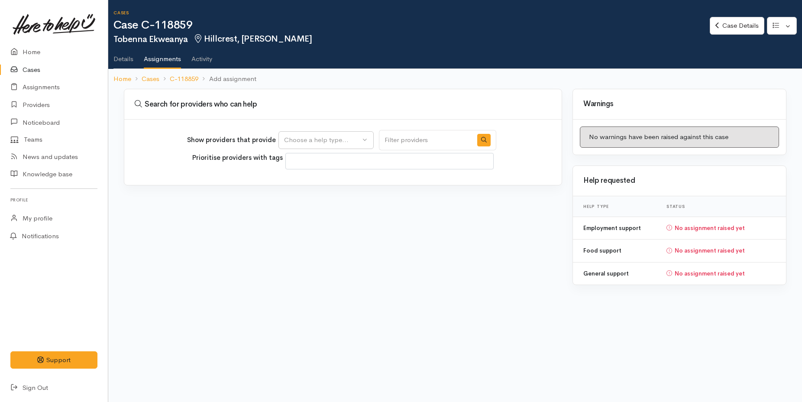
select select
click at [314, 143] on div "Choose a help type..." at bounding box center [322, 140] width 76 height 10
click at [305, 180] on span "Food support" at bounding box center [309, 181] width 40 height 10
select select "3"
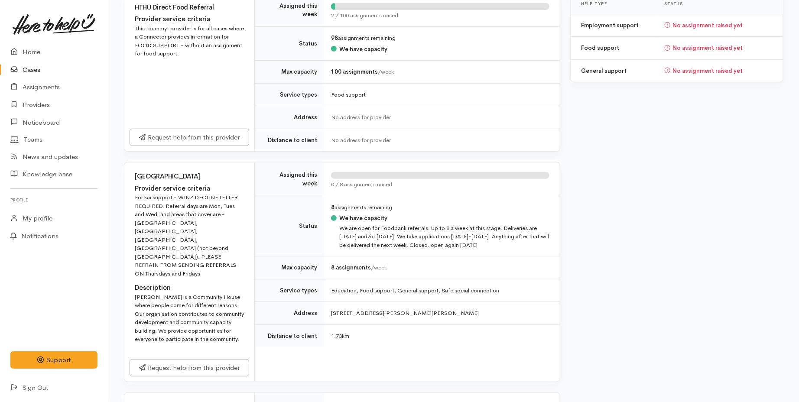
scroll to position [192, 0]
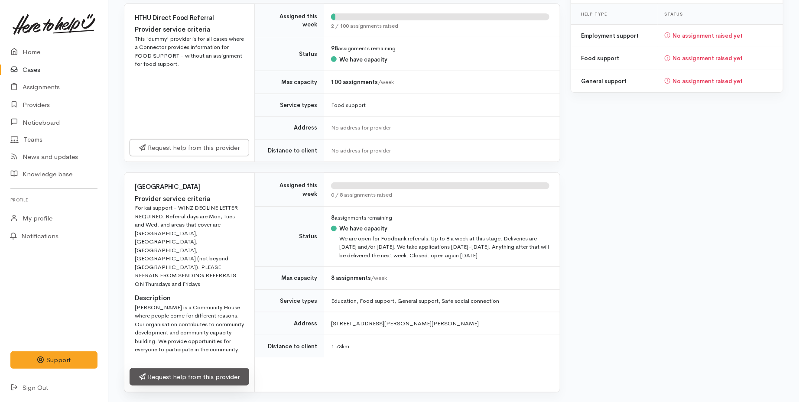
click at [214, 368] on link "Request help from this provider" at bounding box center [190, 377] width 120 height 18
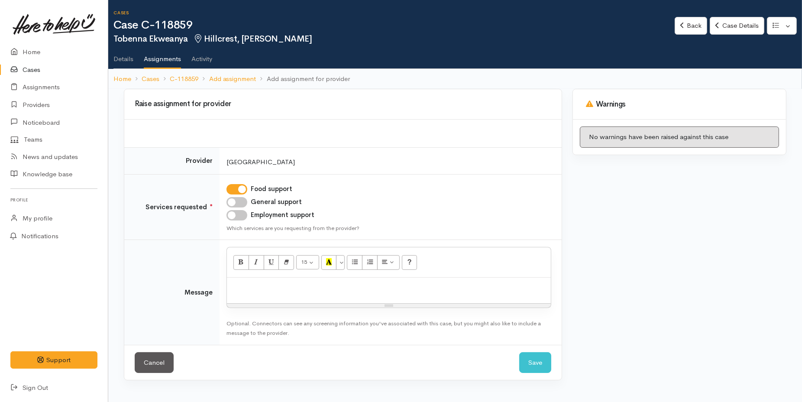
click at [268, 290] on p at bounding box center [388, 287] width 315 height 10
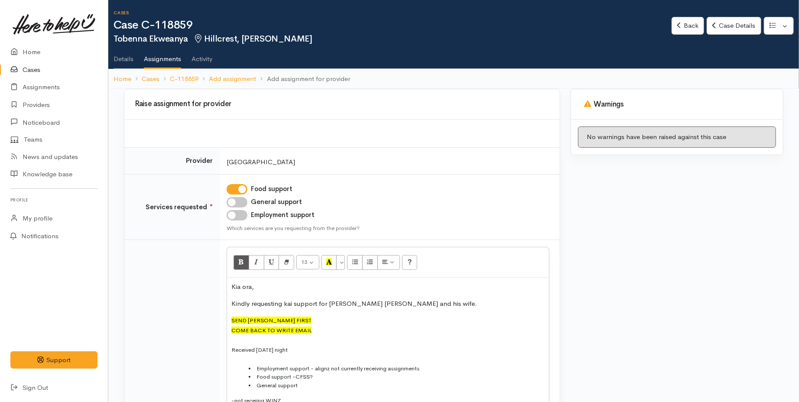
scroll to position [1085, 0]
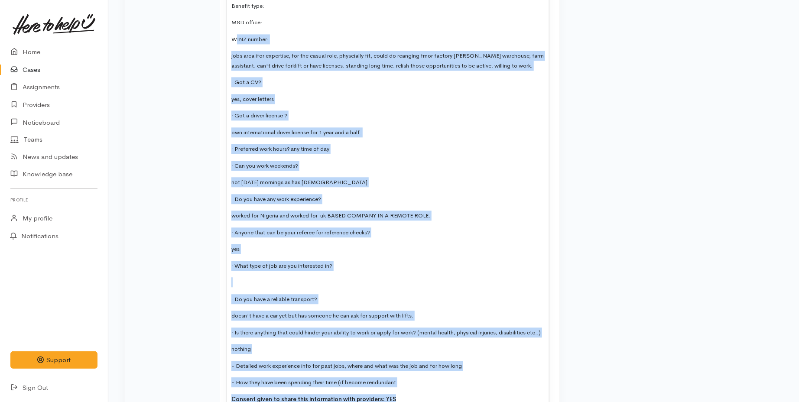
drag, startPoint x: 361, startPoint y: 344, endPoint x: 236, endPoint y: 24, distance: 344.1
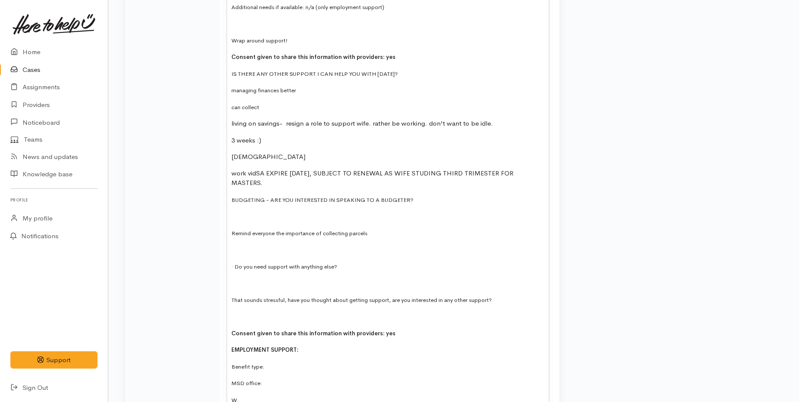
scroll to position [720, 0]
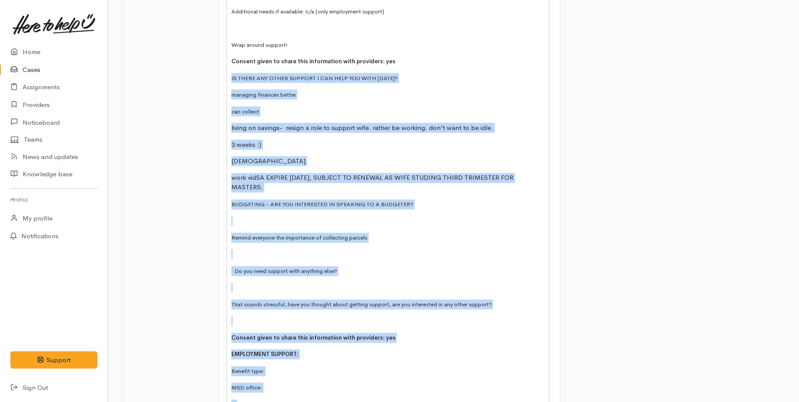
drag, startPoint x: 252, startPoint y: 395, endPoint x: 223, endPoint y: 64, distance: 332.2
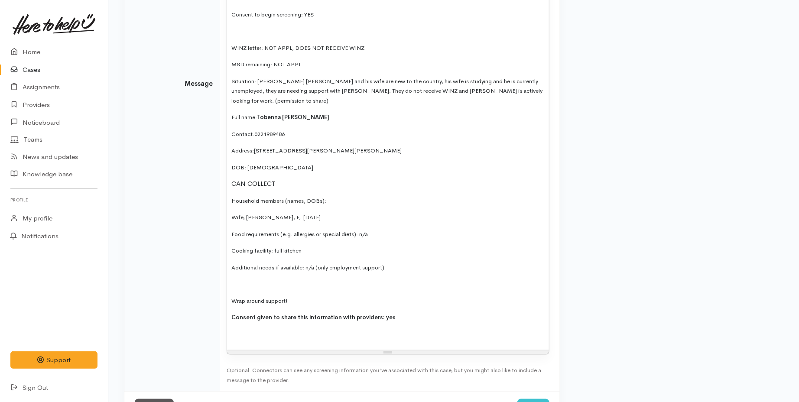
scroll to position [441, 0]
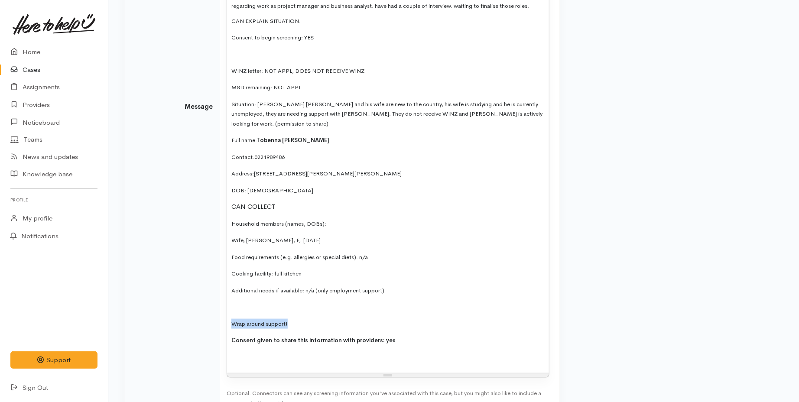
drag, startPoint x: 288, startPoint y: 314, endPoint x: 227, endPoint y: 306, distance: 62.0
click at [227, 306] on div "Kia ora, Kindly requesting kai support for [PERSON_NAME] [PERSON_NAME] and his …" at bounding box center [388, 105] width 322 height 536
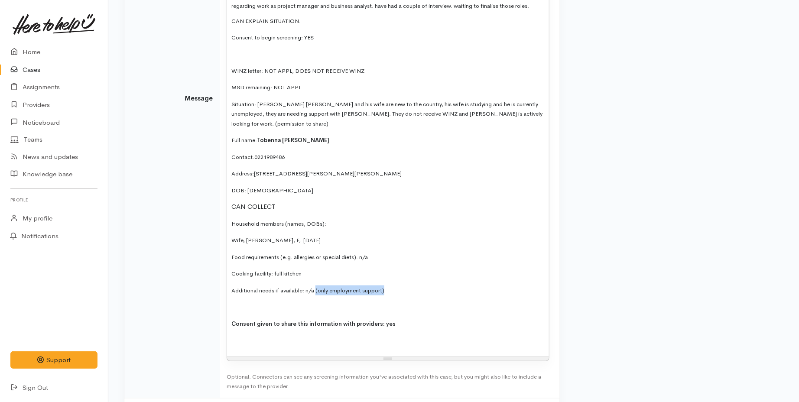
drag, startPoint x: 397, startPoint y: 283, endPoint x: 317, endPoint y: 284, distance: 79.7
click at [317, 285] on p "Additional needs if available: n/a (only employment support)" at bounding box center [387, 290] width 313 height 10
drag, startPoint x: 522, startPoint y: 115, endPoint x: 469, endPoint y: 116, distance: 52.4
click at [469, 116] on p "Situation: [PERSON_NAME] [PERSON_NAME] and his wife are new to the country, his…" at bounding box center [387, 113] width 313 height 29
click at [505, 112] on p "Situation: [PERSON_NAME] [PERSON_NAME] and his wife are new to the country, his…" at bounding box center [387, 113] width 313 height 29
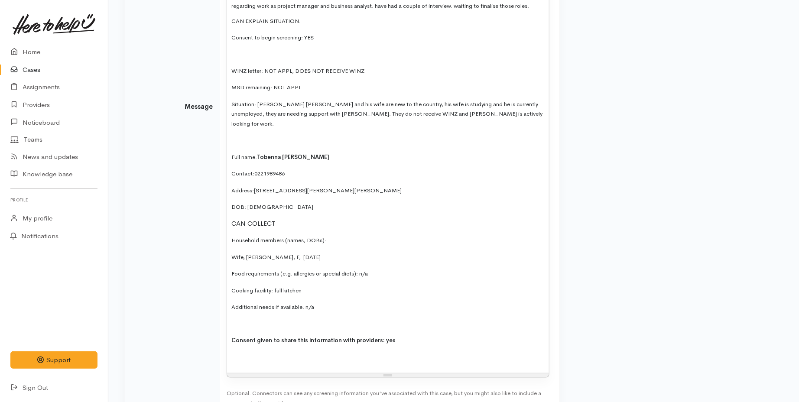
click at [232, 219] on p "CAN COLLECT" at bounding box center [387, 224] width 313 height 10
click at [231, 253] on span "Wife, [PERSON_NAME], F, [DATE]" at bounding box center [275, 256] width 89 height 7
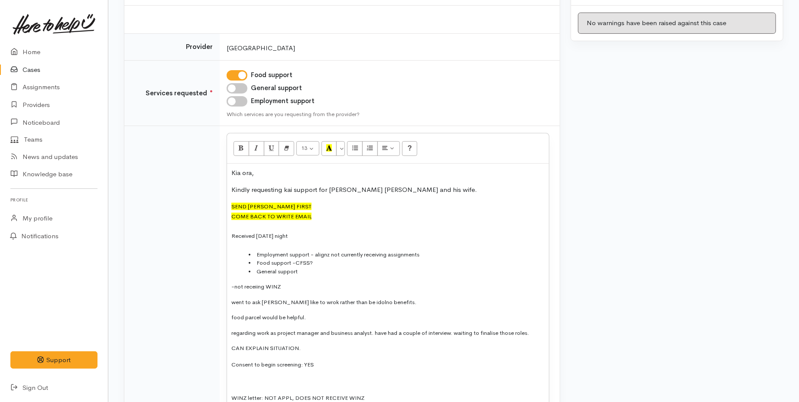
scroll to position [104, 0]
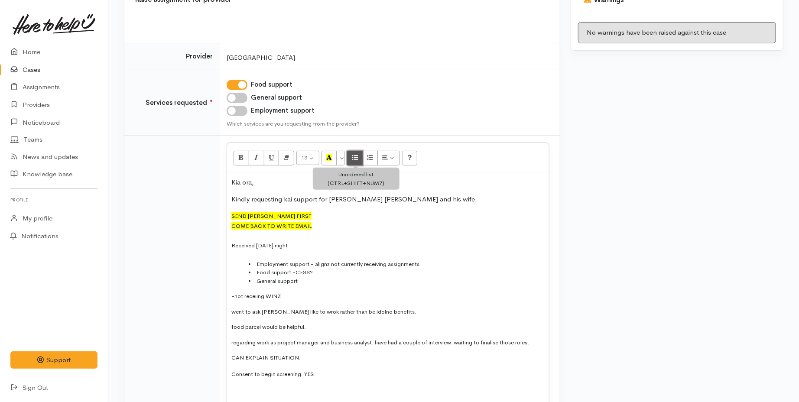
click at [356, 159] on icon "Unordered list (CTRL+SHIFT+NUM7)" at bounding box center [355, 157] width 6 height 7
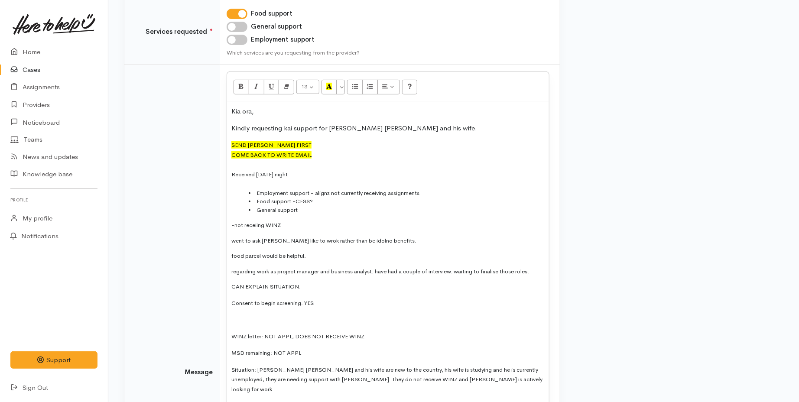
scroll to position [150, 0]
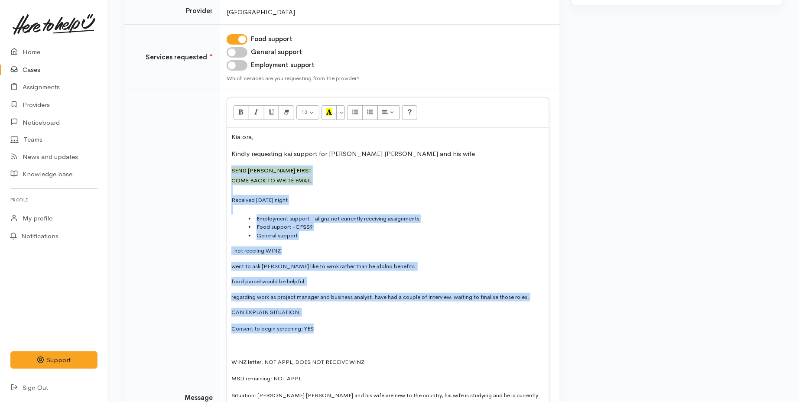
drag, startPoint x: 231, startPoint y: 167, endPoint x: 360, endPoint y: 317, distance: 197.2
click at [360, 317] on div "Kia ora, Kindly requesting kai support for Tobenna Steve and his wife. SEND KAI…" at bounding box center [388, 396] width 322 height 536
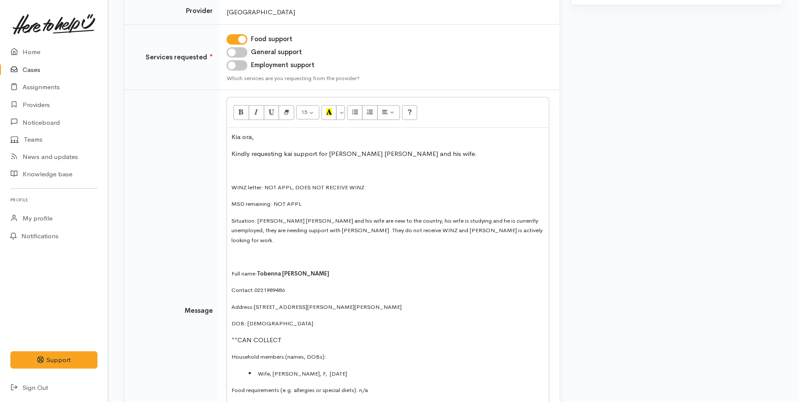
click at [241, 172] on p at bounding box center [387, 170] width 313 height 10
click at [400, 155] on p "Kindly requesting kai support for Tobenna Steve and his wife." at bounding box center [387, 154] width 313 height 10
click at [410, 154] on p "Kindly requesting kai support for Tobenna Steve and his wife." at bounding box center [387, 154] width 313 height 10
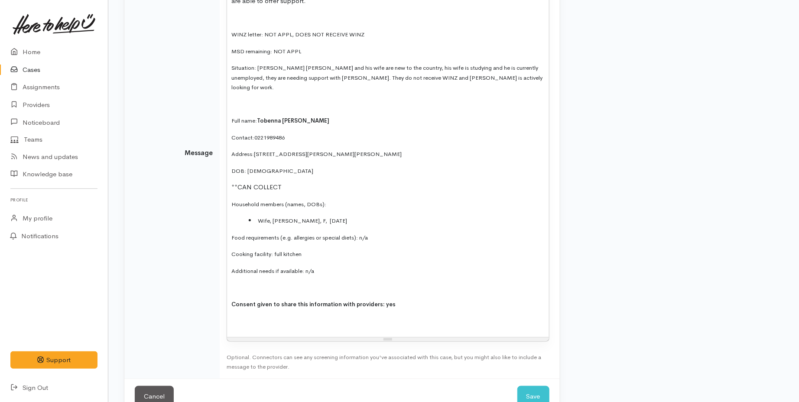
scroll to position [325, 0]
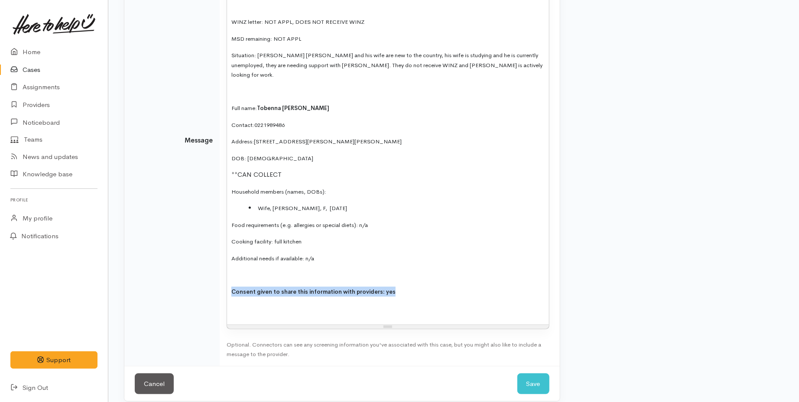
drag, startPoint x: 405, startPoint y: 283, endPoint x: 225, endPoint y: 276, distance: 179.9
click at [225, 276] on td "15 8 9 10 11 12 14 18 24 36 Background Color Transparent Select #ffff00 Text Co…" at bounding box center [390, 140] width 340 height 451
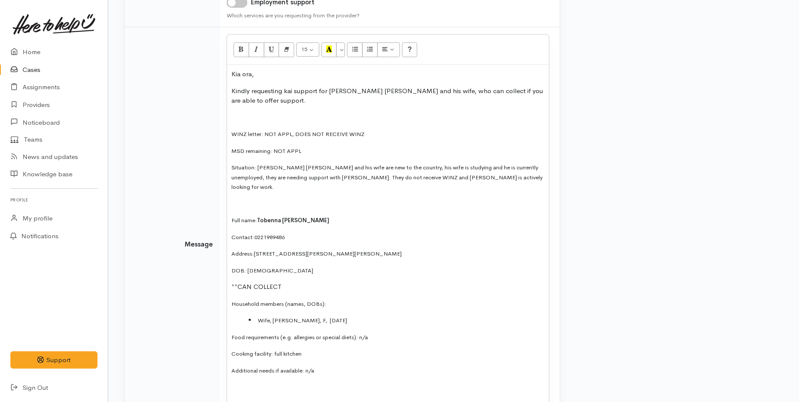
scroll to position [211, 0]
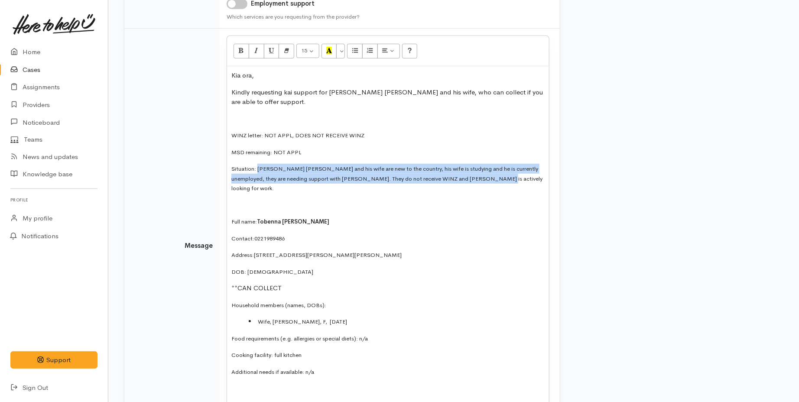
drag, startPoint x: 256, startPoint y: 170, endPoint x: 472, endPoint y: 182, distance: 216.1
click at [472, 182] on p "Situation: Tobenna Steve and his wife are new to the country, his wife is study…" at bounding box center [387, 178] width 313 height 29
copy span "Tobenna Steve and his wife are new to the country, his wife is studying and he …"
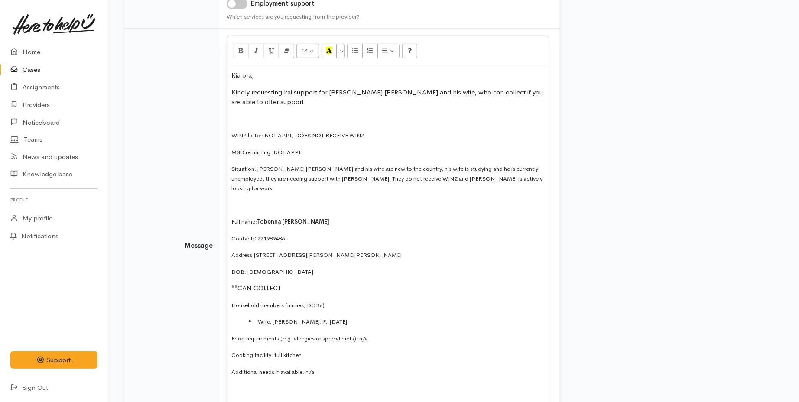
click at [363, 110] on div "Kia ora, Kindly requesting kai support for Tobenna Steve and his wife, who can …" at bounding box center [388, 243] width 322 height 355
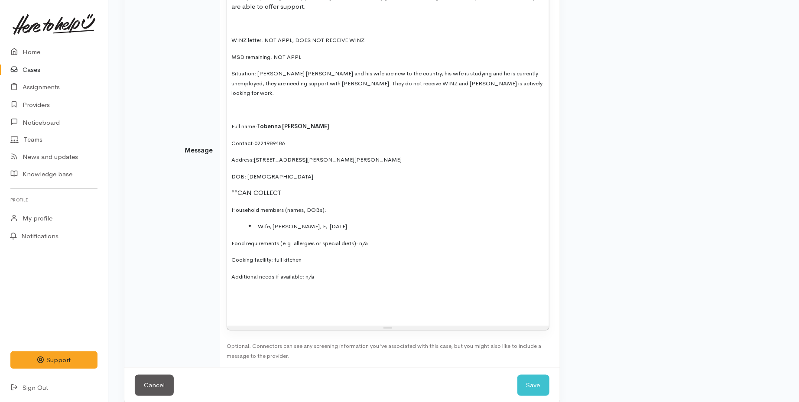
scroll to position [308, 0]
click at [538, 373] on button "Save" at bounding box center [533, 383] width 32 height 21
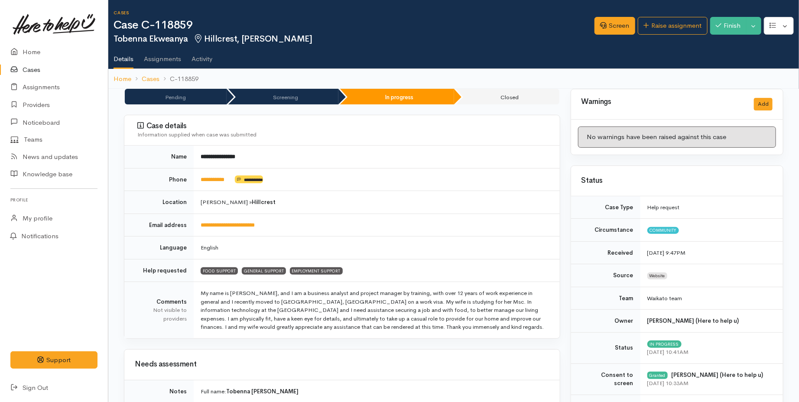
click at [36, 71] on link "Cases" at bounding box center [54, 70] width 108 height 18
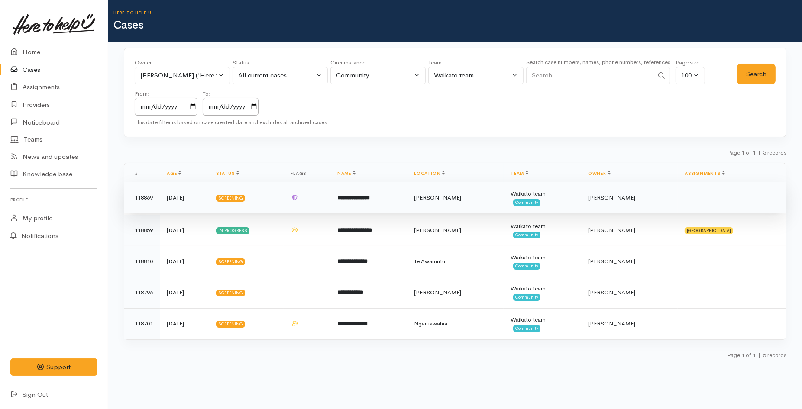
click at [351, 198] on b "**********" at bounding box center [353, 198] width 32 height 6
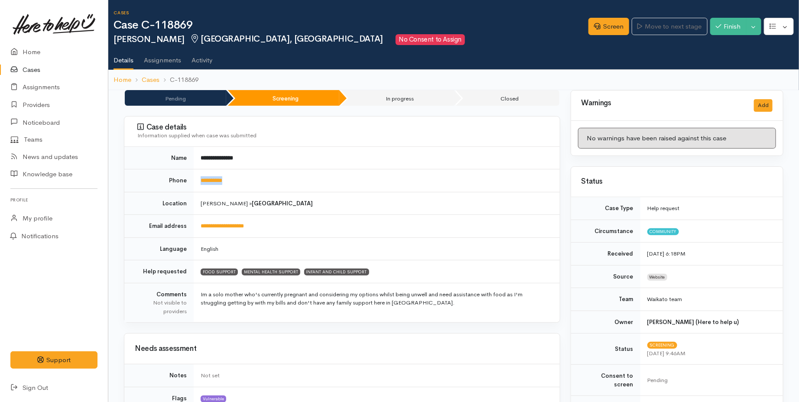
drag, startPoint x: 236, startPoint y: 180, endPoint x: 194, endPoint y: 186, distance: 42.1
click at [194, 186] on td "**********" at bounding box center [377, 180] width 366 height 23
copy link "**********"
click at [608, 22] on link "Screen" at bounding box center [608, 27] width 41 height 18
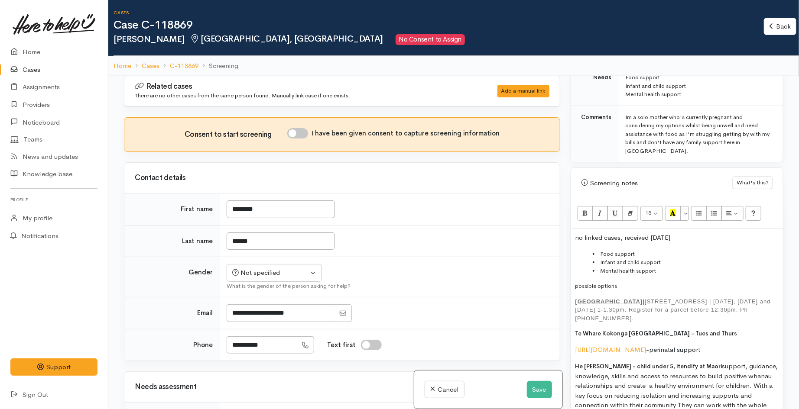
scroll to position [481, 0]
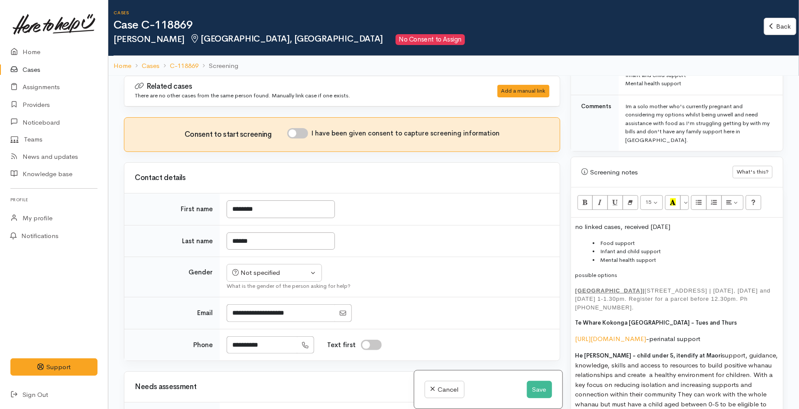
click at [673, 256] on li "Mental health support" at bounding box center [686, 260] width 186 height 9
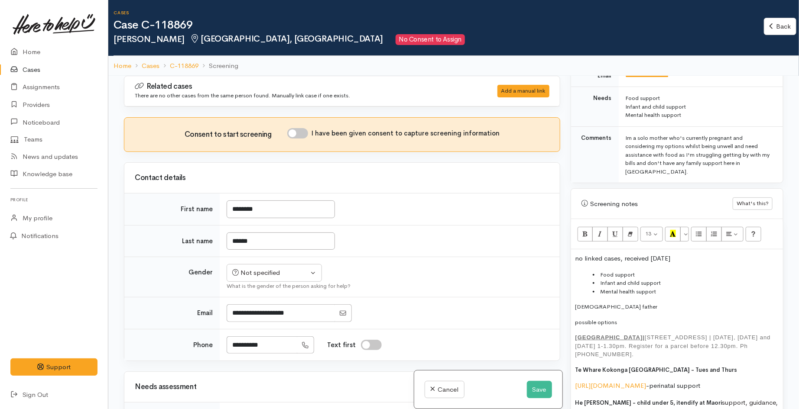
scroll to position [433, 0]
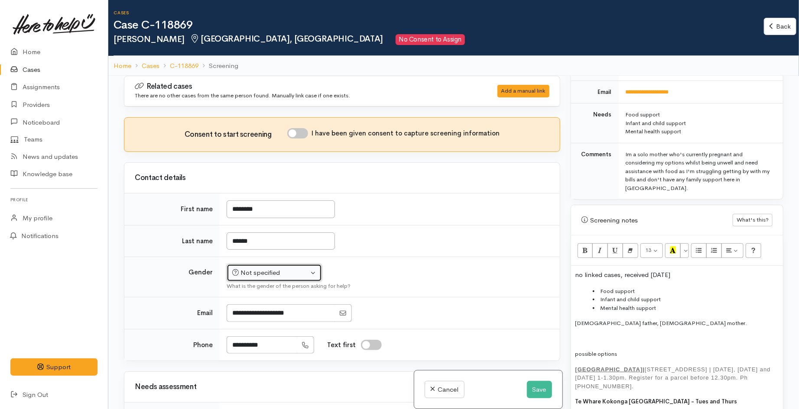
click at [269, 269] on div "Not specified" at bounding box center [270, 273] width 76 height 10
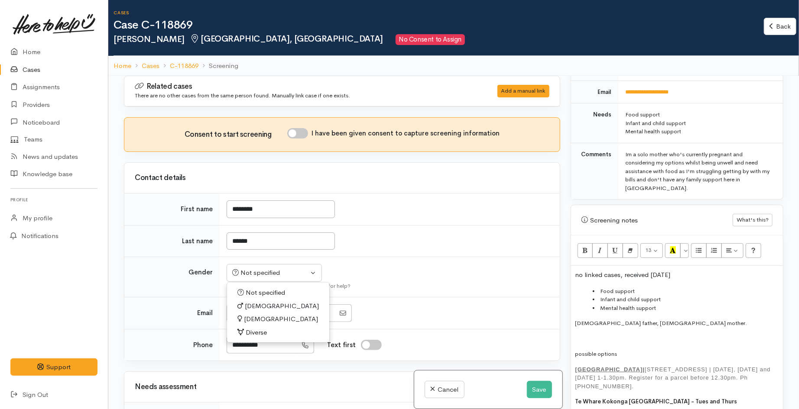
click at [261, 317] on span "[DEMOGRAPHIC_DATA]" at bounding box center [281, 319] width 74 height 10
select select "[DEMOGRAPHIC_DATA]"
click at [357, 262] on td "Not specified Male Female Diverse Female Not specified Male Female Diverse What…" at bounding box center [390, 277] width 340 height 40
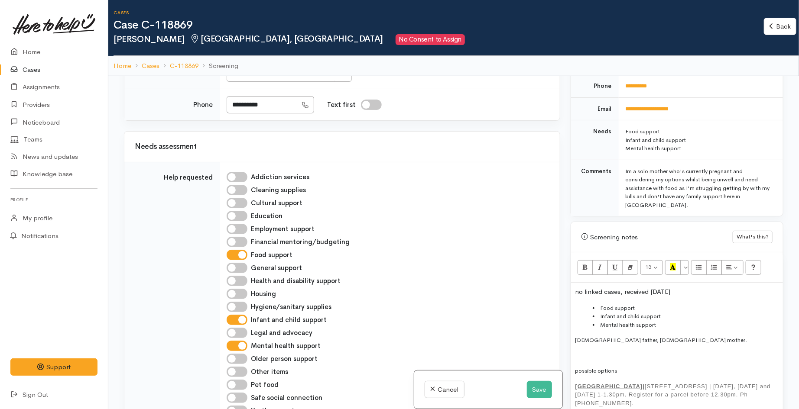
scroll to position [529, 0]
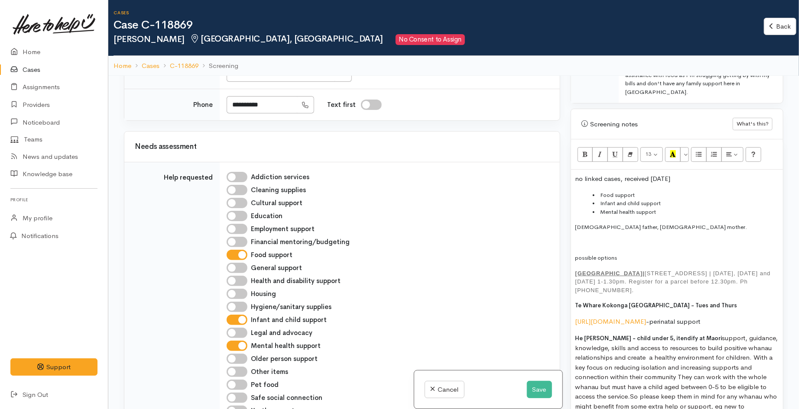
drag, startPoint x: 578, startPoint y: 230, endPoint x: 573, endPoint y: 214, distance: 17.0
click at [579, 239] on p at bounding box center [676, 243] width 203 height 9
click at [713, 239] on p "food support- send text decline letter.- digital." at bounding box center [676, 243] width 203 height 9
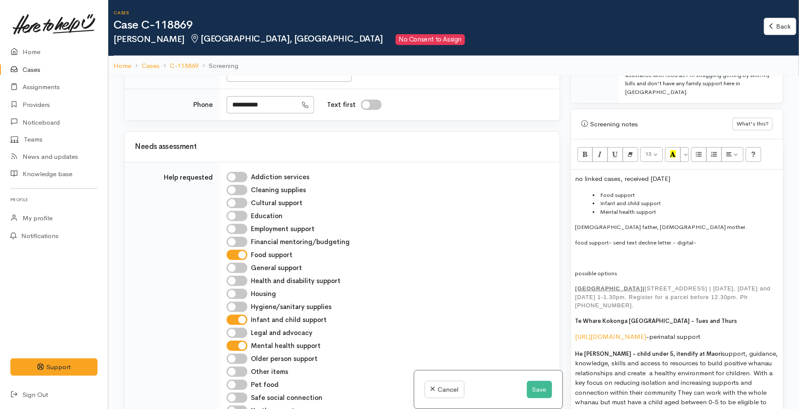
click at [703, 239] on p "food support- send text decline letter.- digital-" at bounding box center [676, 243] width 203 height 9
drag, startPoint x: 524, startPoint y: 390, endPoint x: 528, endPoint y: 389, distance: 4.4
click at [527, 390] on button "Save" at bounding box center [539, 390] width 25 height 18
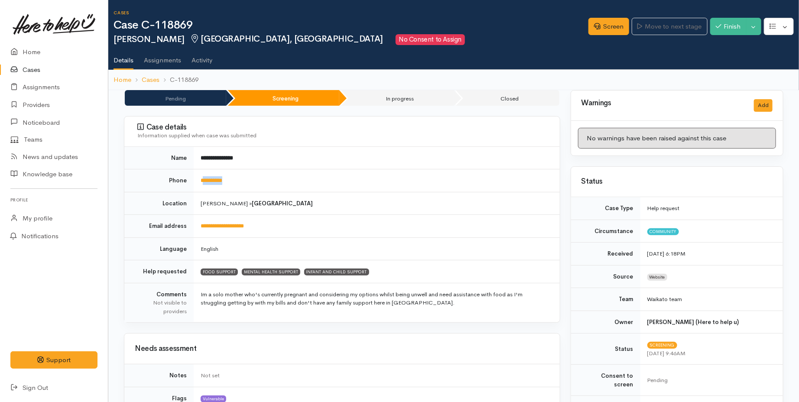
drag, startPoint x: 243, startPoint y: 183, endPoint x: 204, endPoint y: 187, distance: 39.2
click at [204, 187] on td "**********" at bounding box center [377, 180] width 366 height 23
copy link "*********"
drag, startPoint x: 178, startPoint y: 19, endPoint x: 201, endPoint y: 26, distance: 23.8
click at [201, 24] on div "Cases Case C-118869 [PERSON_NAME] [GEOGRAPHIC_DATA], [GEOGRAPHIC_DATA] No Conse…" at bounding box center [350, 27] width 475 height 35
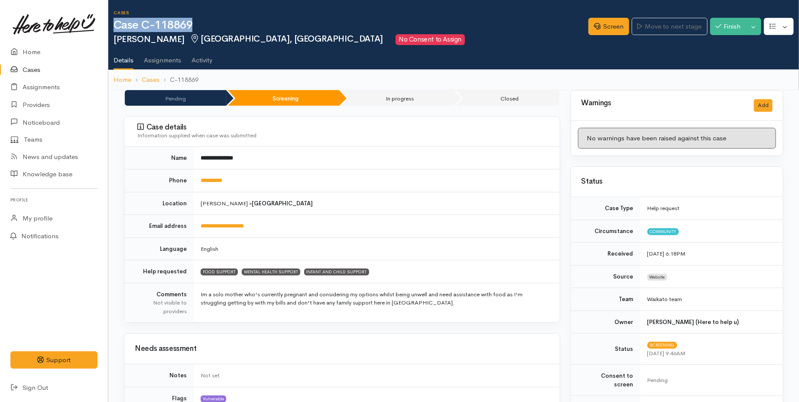
click at [201, 27] on h1 "Case C-118869" at bounding box center [350, 25] width 475 height 13
drag, startPoint x: 198, startPoint y: 26, endPoint x: 158, endPoint y: 27, distance: 40.3
click at [158, 27] on h1 "Case C-118869" at bounding box center [350, 25] width 475 height 13
copy h1 "118869"
drag, startPoint x: 248, startPoint y: 185, endPoint x: 205, endPoint y: 187, distance: 43.4
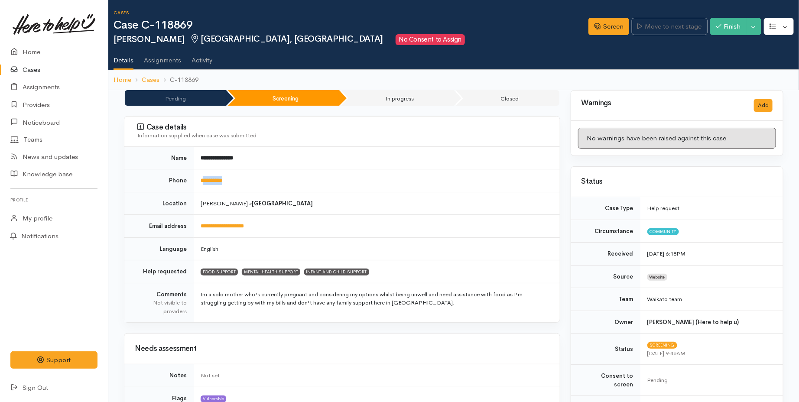
click at [205, 187] on td "**********" at bounding box center [377, 180] width 366 height 23
copy link "*********"
drag, startPoint x: 195, startPoint y: 22, endPoint x: 145, endPoint y: 31, distance: 51.5
click at [145, 31] on h1 "Case C-118869" at bounding box center [350, 25] width 475 height 13
copy h1 "C-118869"
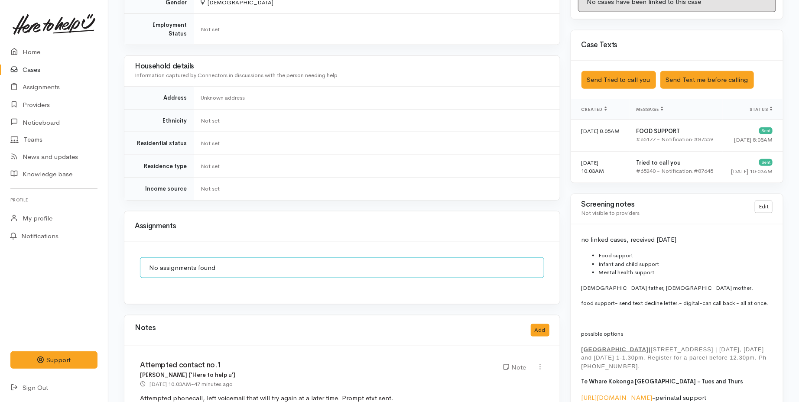
scroll to position [529, 0]
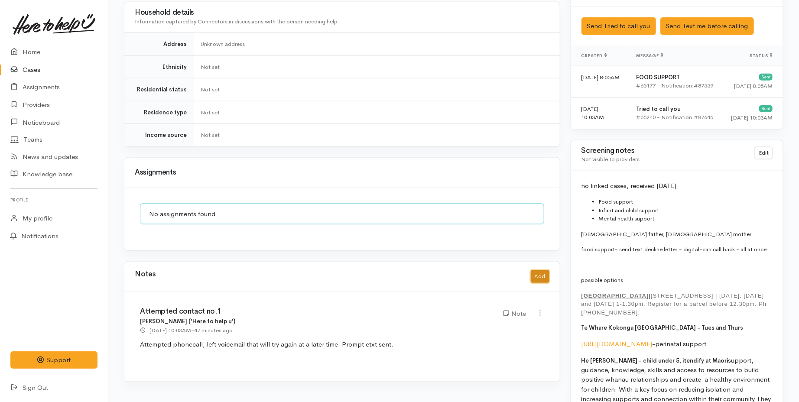
click at [538, 270] on button "Add" at bounding box center [540, 276] width 19 height 13
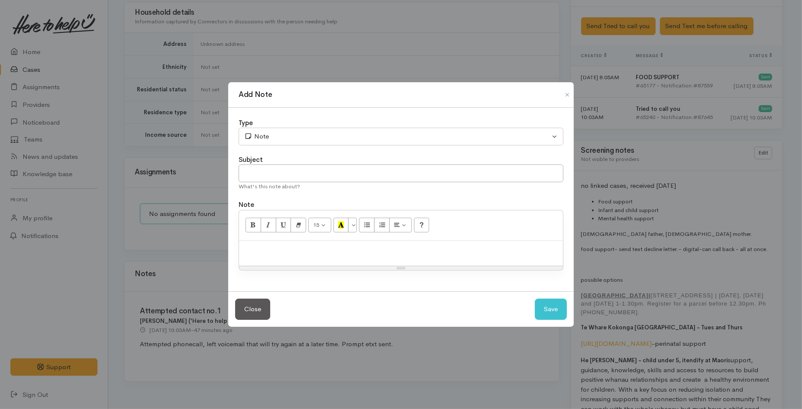
click at [321, 249] on p at bounding box center [400, 250] width 315 height 10
click at [252, 316] on button "Close" at bounding box center [252, 309] width 35 height 21
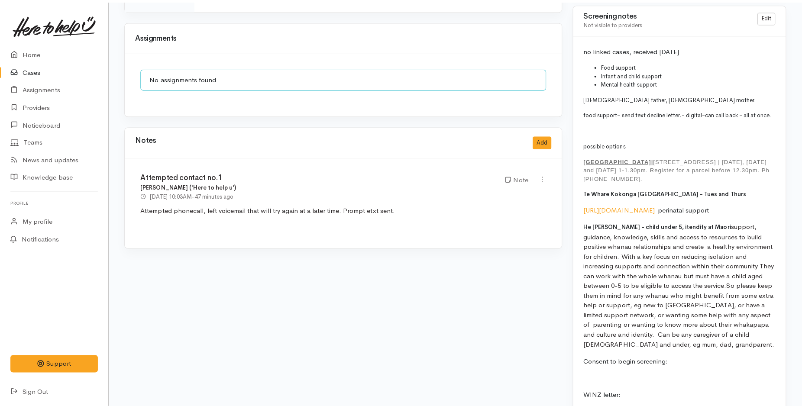
scroll to position [674, 0]
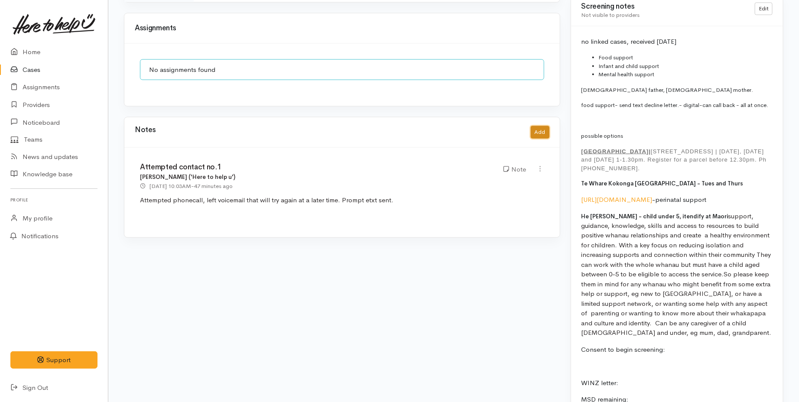
click at [540, 126] on button "Add" at bounding box center [540, 132] width 19 height 13
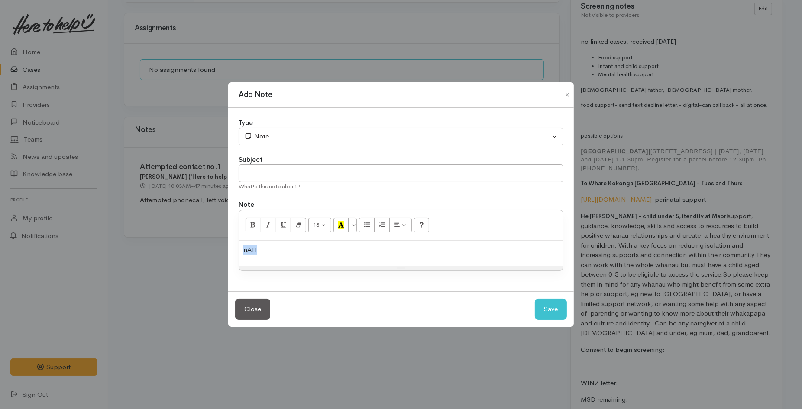
drag, startPoint x: 262, startPoint y: 260, endPoint x: 240, endPoint y: 253, distance: 22.7
click at [240, 253] on div "nATI" at bounding box center [401, 254] width 324 height 26
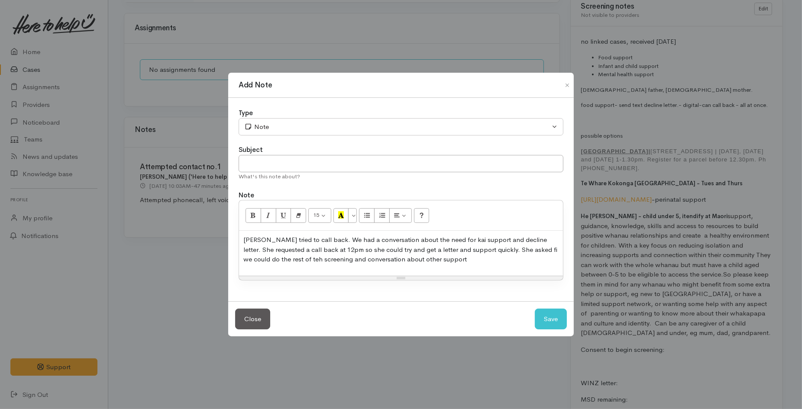
click at [289, 259] on p "Natishia tried to call back. We had a conversation about the need for kai suppo…" at bounding box center [400, 249] width 315 height 29
click at [444, 261] on p "Natishia tried to call back. We had a conversation about the need for kai suppo…" at bounding box center [400, 249] width 315 height 29
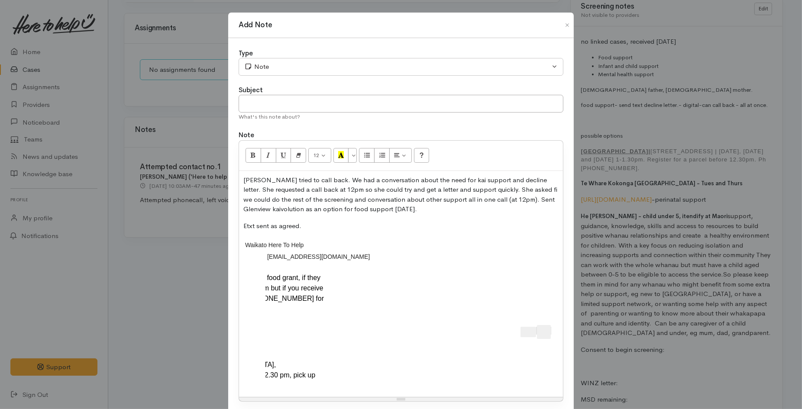
scroll to position [0, 0]
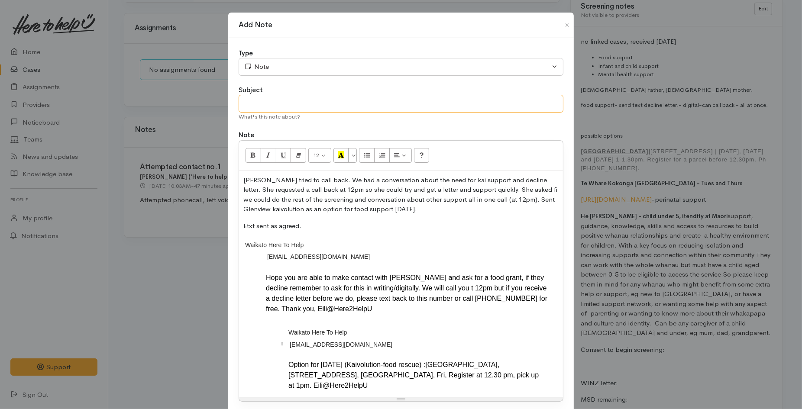
click at [280, 106] on input "text" at bounding box center [401, 104] width 325 height 18
type input "Pause for WINZ and screening - callback 12pm 13/10/2025"
click at [488, 189] on p "Natishia tried to call back. We had a conversation about the need for kai suppo…" at bounding box center [400, 194] width 315 height 39
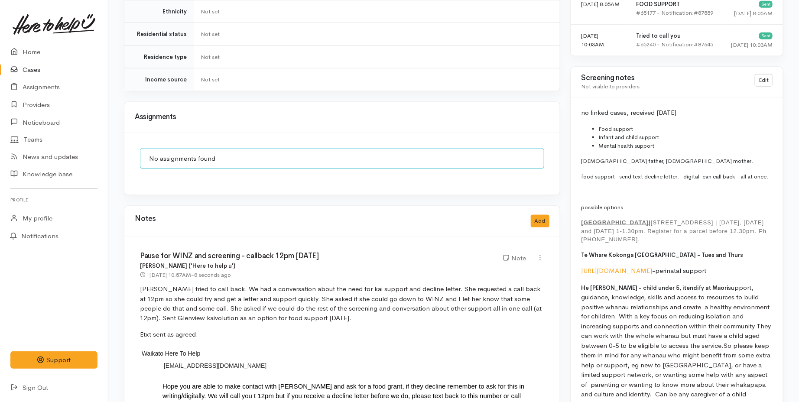
scroll to position [529, 0]
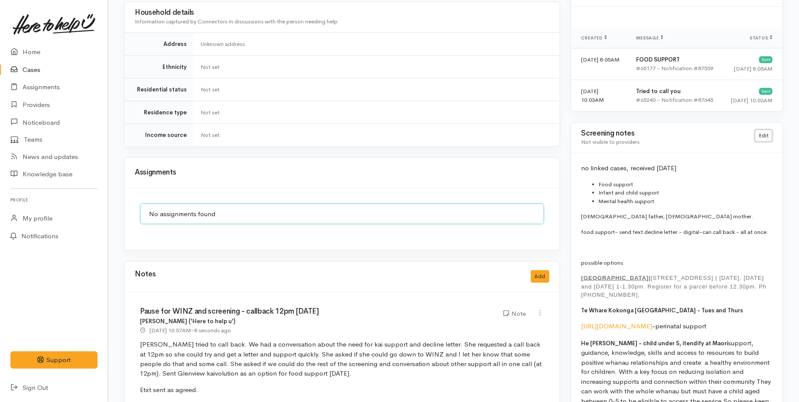
click at [757, 130] on link "Edit" at bounding box center [764, 136] width 18 height 13
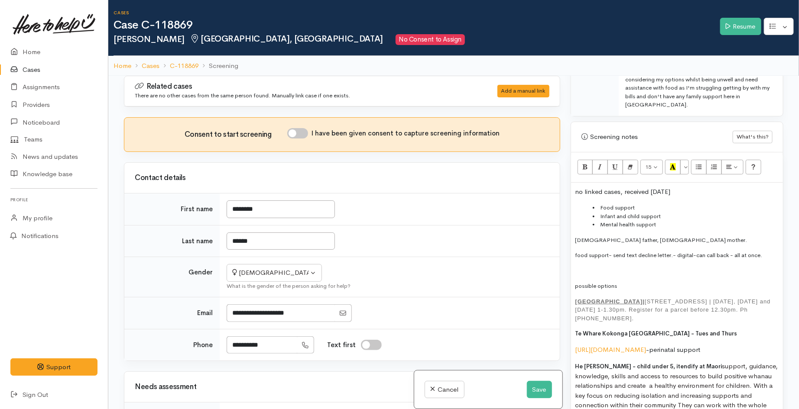
scroll to position [509, 0]
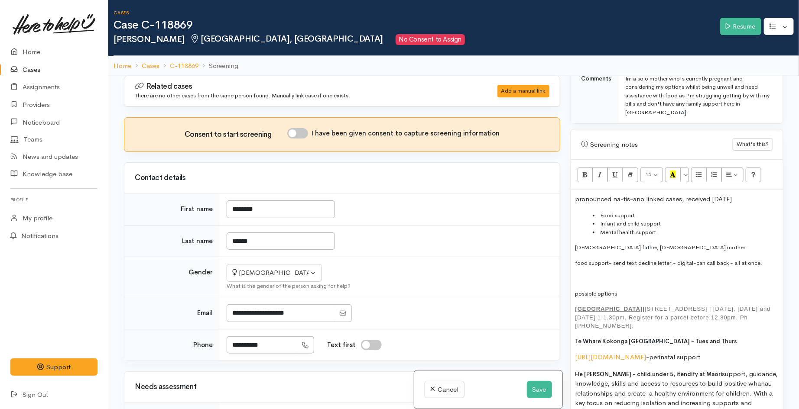
drag, startPoint x: 114, startPoint y: 38, endPoint x: 145, endPoint y: 37, distance: 31.2
click at [145, 37] on h2 "Natishah Mclean Glenview, Hamilton No Consent to Assign" at bounding box center [416, 39] width 606 height 11
copy h2 "Natisha"
drag, startPoint x: 544, startPoint y: 395, endPoint x: 467, endPoint y: 211, distance: 199.6
click at [544, 395] on button "Save" at bounding box center [539, 390] width 25 height 18
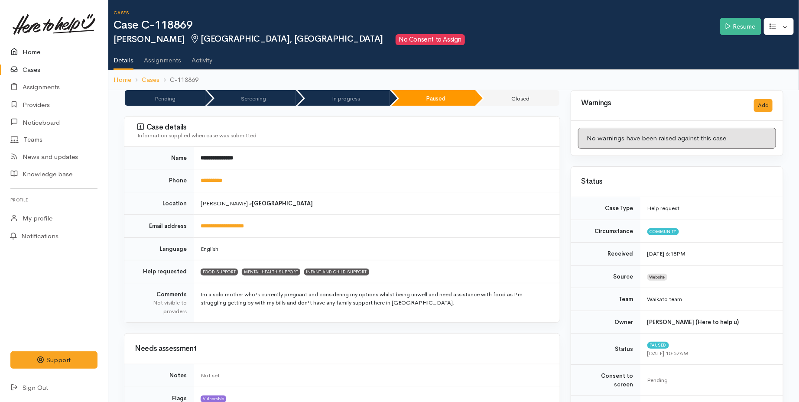
click at [29, 54] on link "Home" at bounding box center [54, 52] width 108 height 18
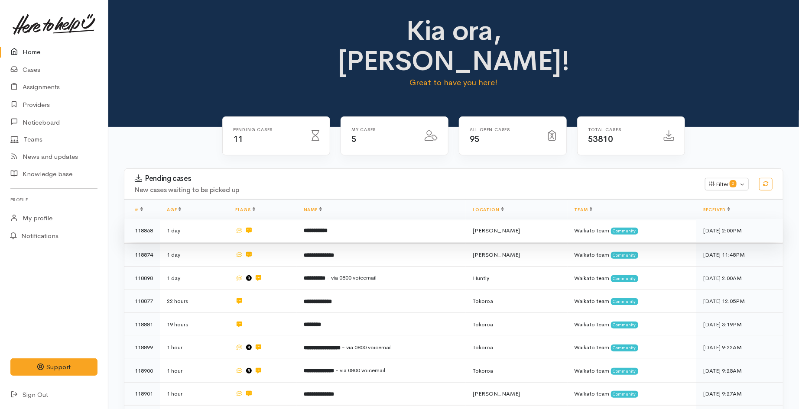
click at [222, 219] on td "1 day" at bounding box center [194, 230] width 68 height 23
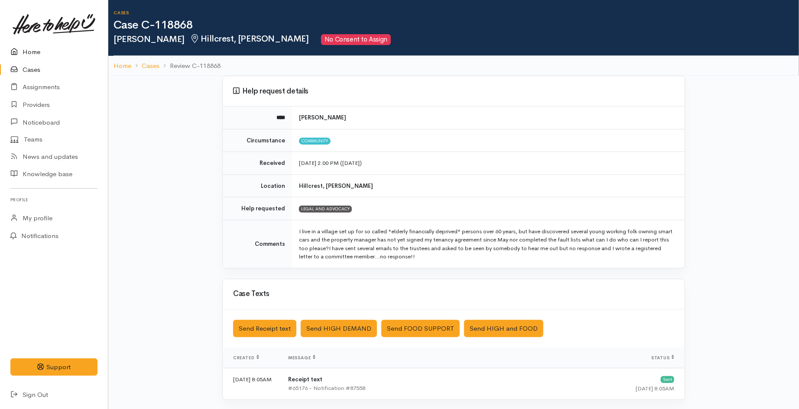
click at [28, 48] on link "Home" at bounding box center [54, 52] width 108 height 18
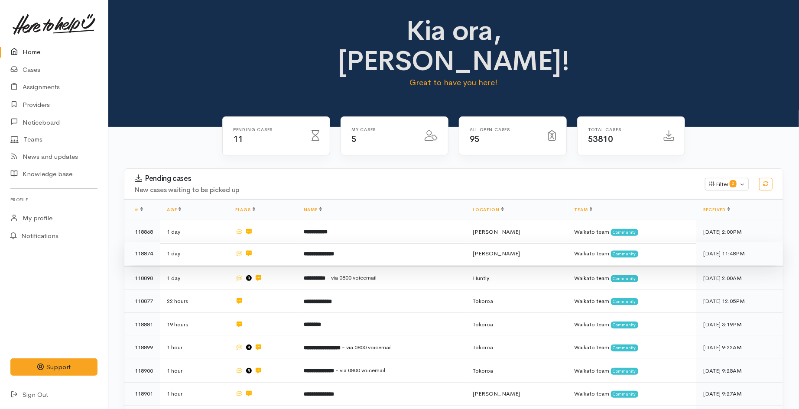
click at [296, 242] on td at bounding box center [262, 253] width 68 height 23
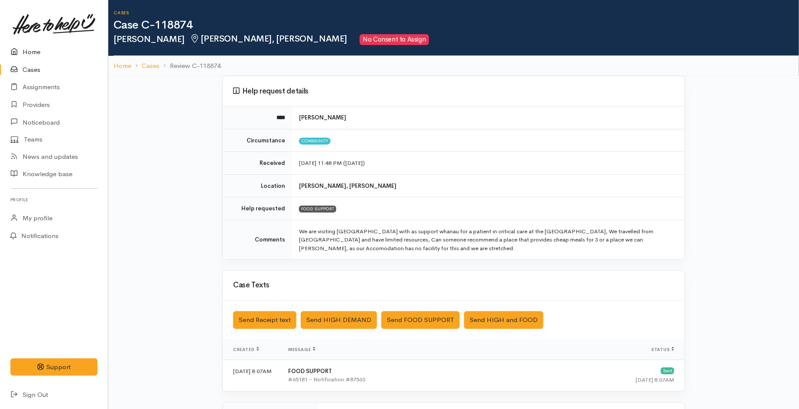
click at [18, 51] on icon at bounding box center [16, 52] width 12 height 11
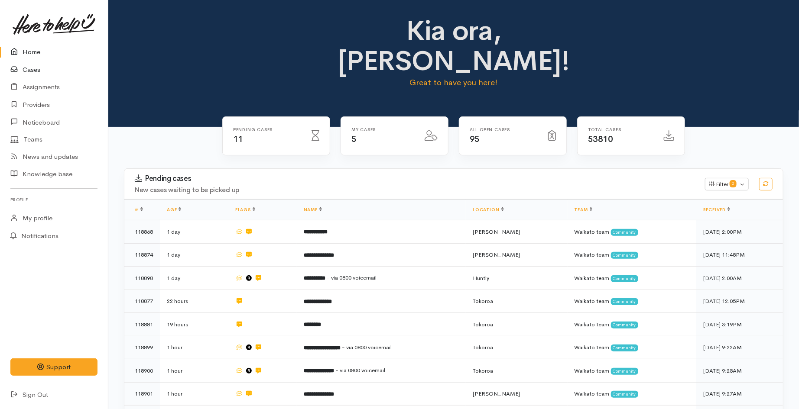
click at [38, 67] on link "Cases" at bounding box center [54, 70] width 108 height 18
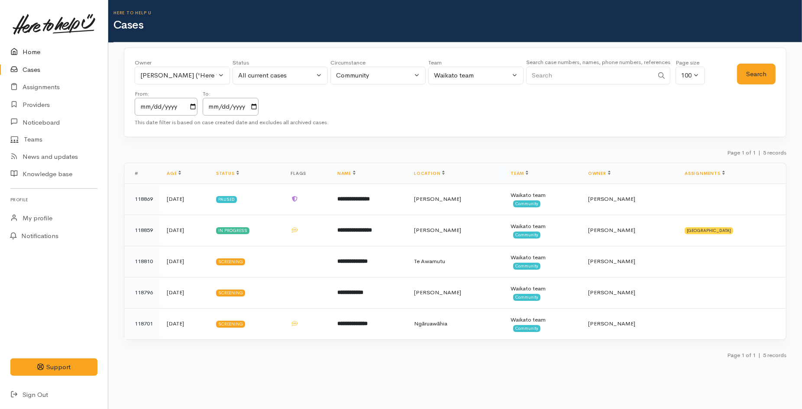
click at [37, 52] on link "Home" at bounding box center [54, 52] width 108 height 18
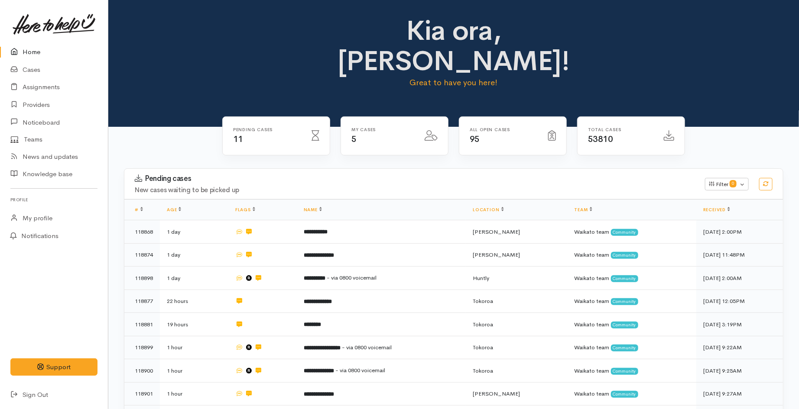
click at [33, 58] on link "Home" at bounding box center [54, 52] width 108 height 18
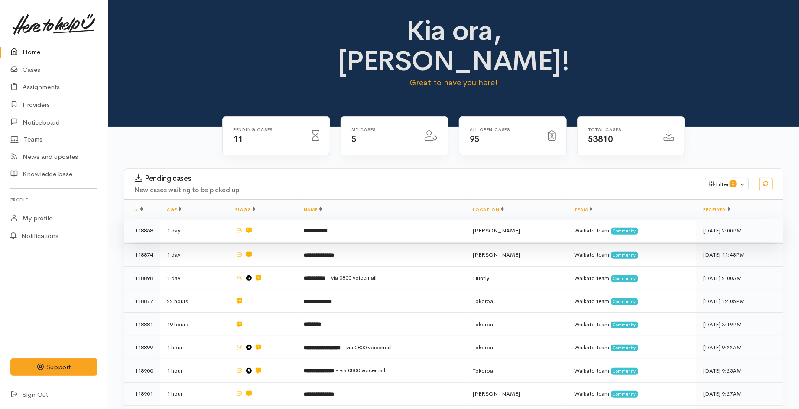
click at [320, 219] on td "**********" at bounding box center [381, 230] width 169 height 23
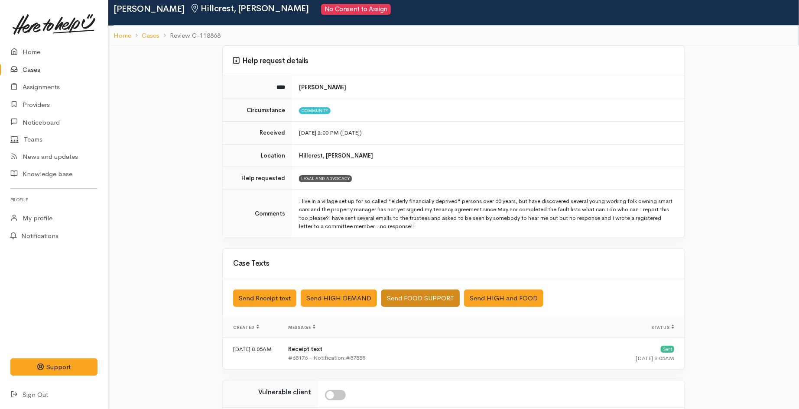
scroll to position [161, 0]
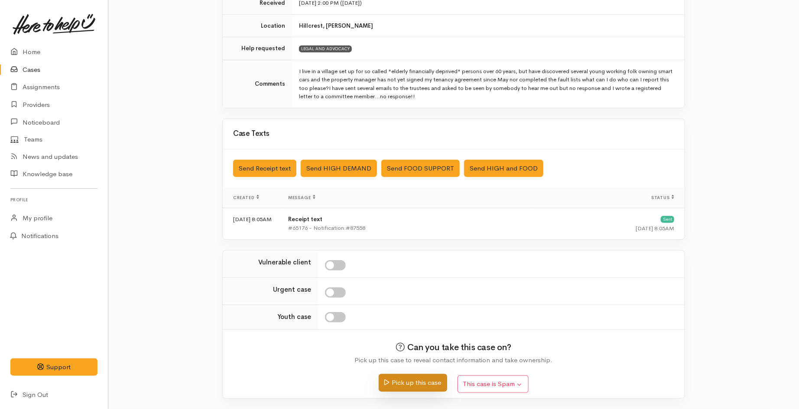
click at [421, 387] on button "Pick up this case" at bounding box center [413, 383] width 68 height 18
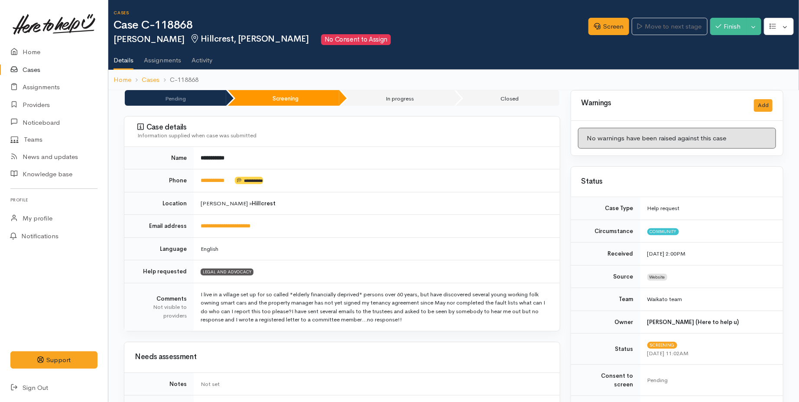
click at [39, 70] on link "Cases" at bounding box center [54, 70] width 108 height 18
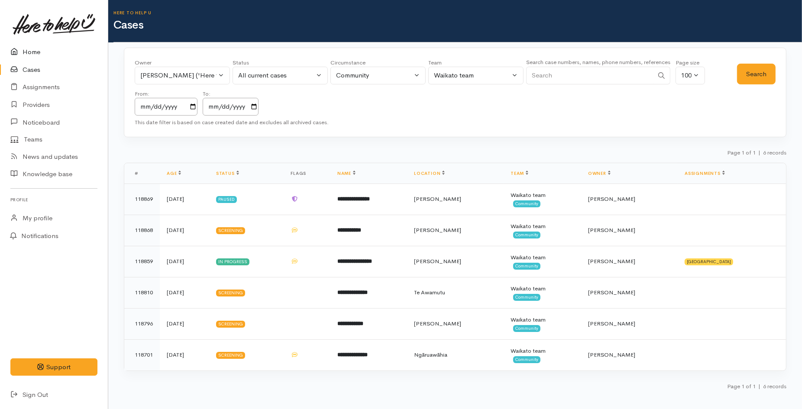
click at [36, 52] on link "Home" at bounding box center [54, 52] width 108 height 18
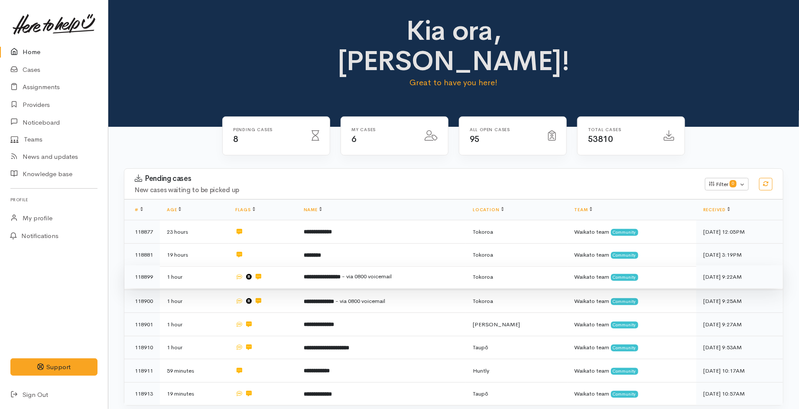
click at [180, 266] on td "1 hour" at bounding box center [194, 277] width 68 height 23
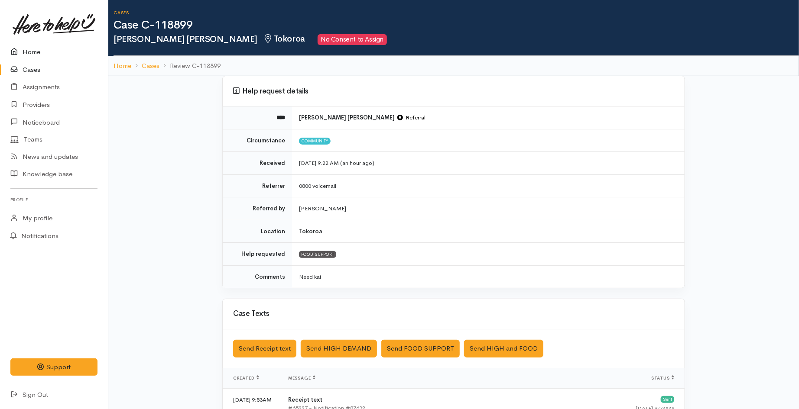
click at [28, 45] on link "Home" at bounding box center [54, 52] width 108 height 18
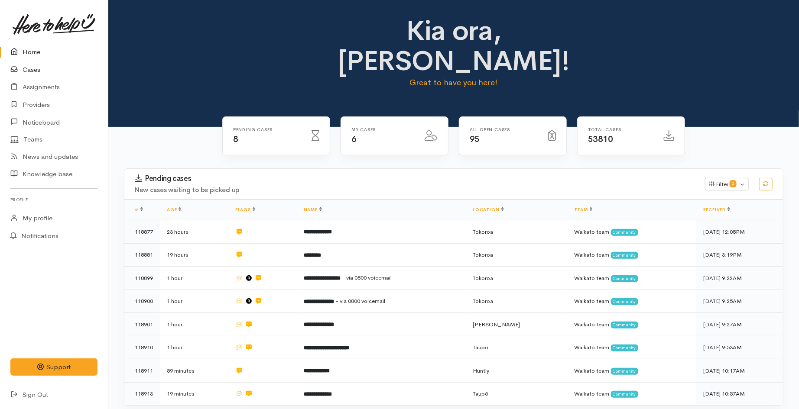
click at [36, 70] on link "Cases" at bounding box center [54, 70] width 108 height 18
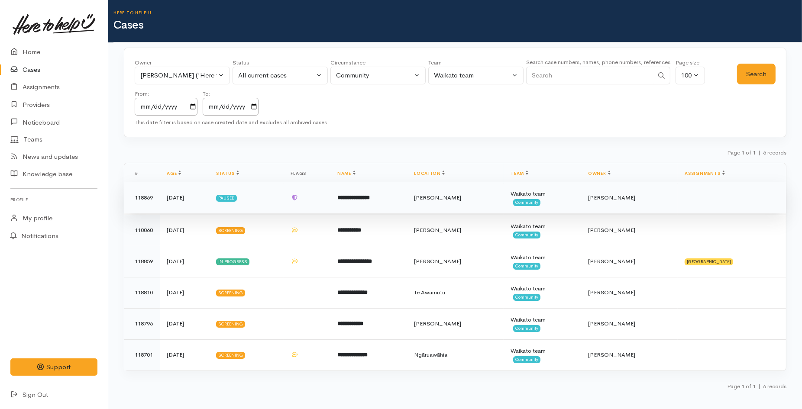
click at [407, 205] on td "**********" at bounding box center [368, 197] width 77 height 31
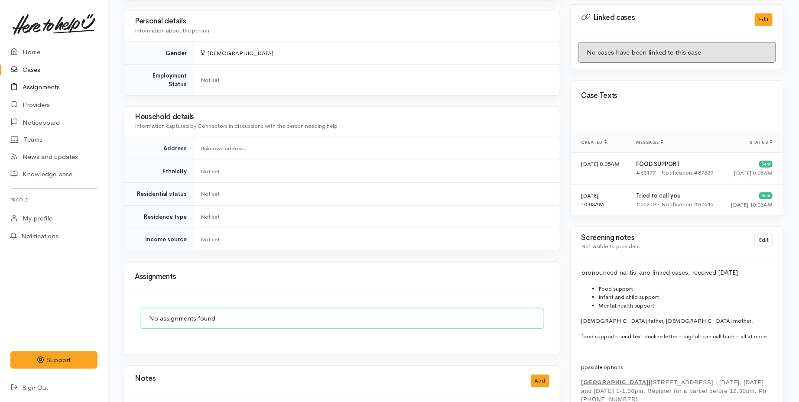
scroll to position [337, 0]
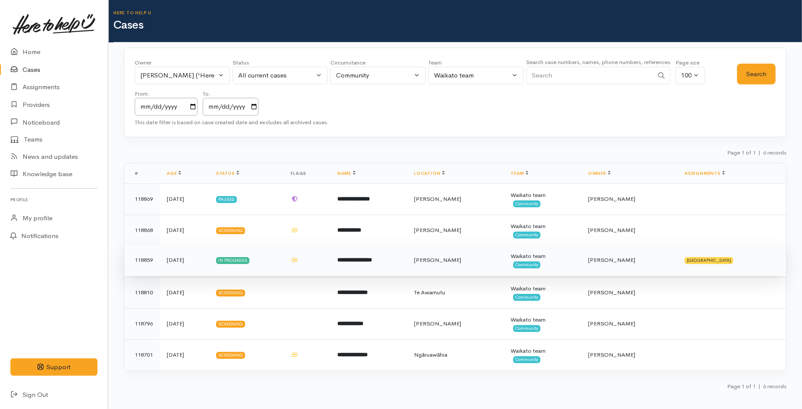
click at [457, 261] on span "[PERSON_NAME]" at bounding box center [437, 259] width 47 height 7
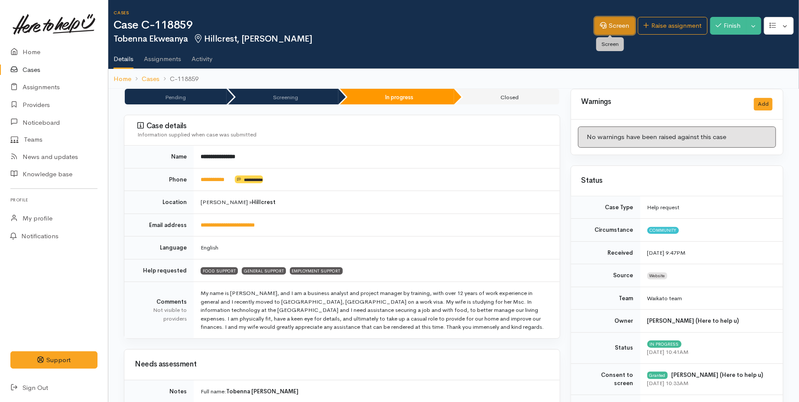
click at [609, 19] on link "Screen" at bounding box center [614, 26] width 41 height 18
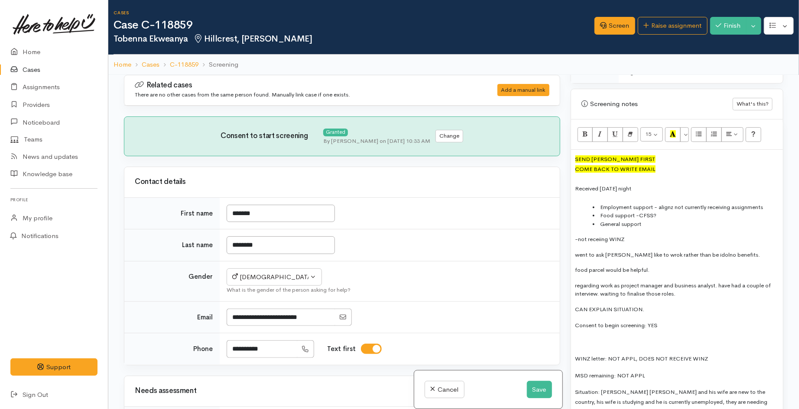
scroll to position [625, 0]
drag, startPoint x: 658, startPoint y: 162, endPoint x: 584, endPoint y: 148, distance: 75.1
click at [616, 153] on div "SEND KAI FIRST" at bounding box center [676, 158] width 203 height 10
drag, startPoint x: 622, startPoint y: 147, endPoint x: 573, endPoint y: 146, distance: 49.4
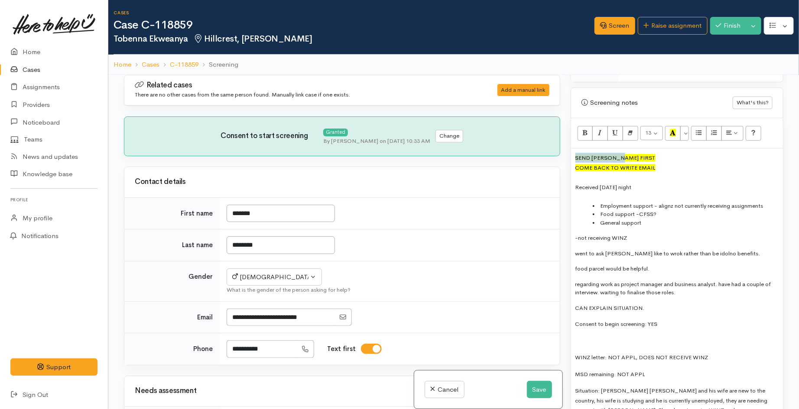
click at [652, 153] on div "SEND KAI FIRST" at bounding box center [676, 158] width 203 height 10
drag, startPoint x: 625, startPoint y: 150, endPoint x: 576, endPoint y: 152, distance: 49.4
click at [576, 153] on div "SEND KAI FIRST" at bounding box center [676, 158] width 203 height 10
click at [543, 393] on button "Save" at bounding box center [539, 390] width 25 height 18
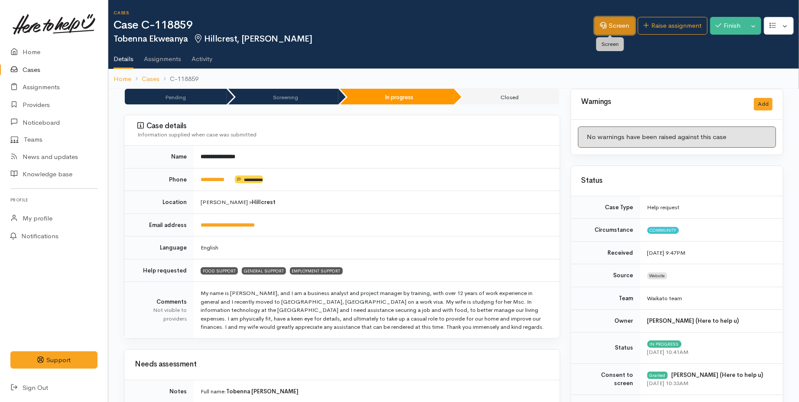
click at [615, 23] on link "Screen" at bounding box center [614, 26] width 41 height 18
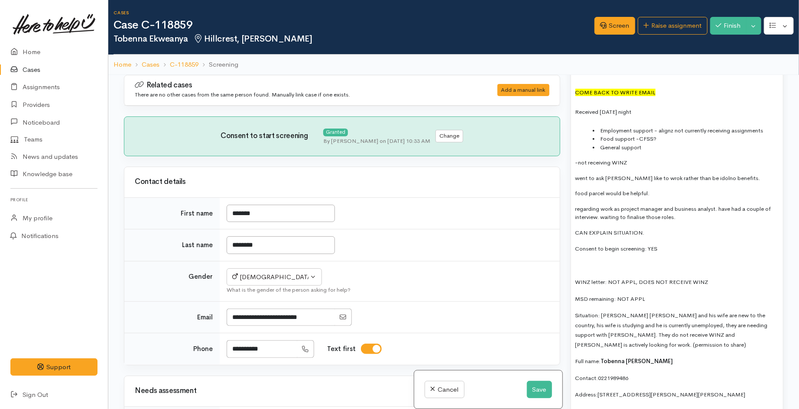
scroll to position [722, 0]
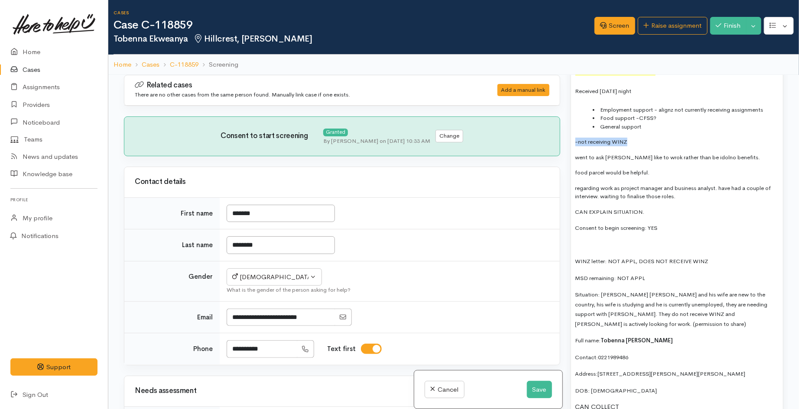
drag, startPoint x: 635, startPoint y: 136, endPoint x: 575, endPoint y: 130, distance: 60.9
click at [575, 138] on p "-not receiving WINZ" at bounding box center [676, 142] width 203 height 9
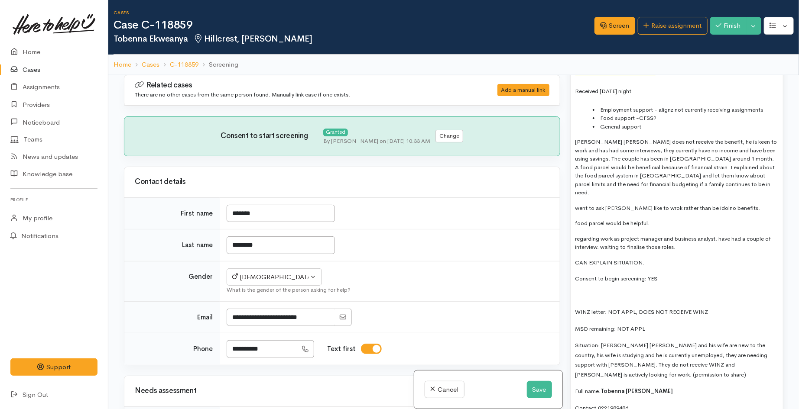
drag, startPoint x: 681, startPoint y: 233, endPoint x: 573, endPoint y: 190, distance: 115.7
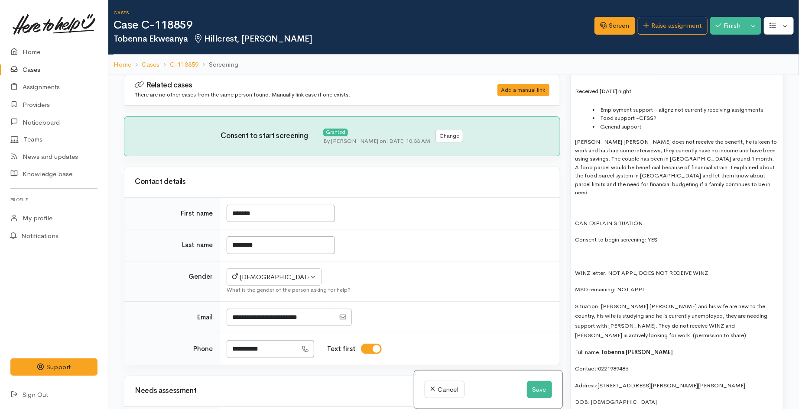
drag, startPoint x: 661, startPoint y: 204, endPoint x: 568, endPoint y: 189, distance: 94.4
click at [568, 189] on div "Warnings Add No warnings have been raised against this case Add Warning Title ●…" at bounding box center [676, 279] width 223 height 409
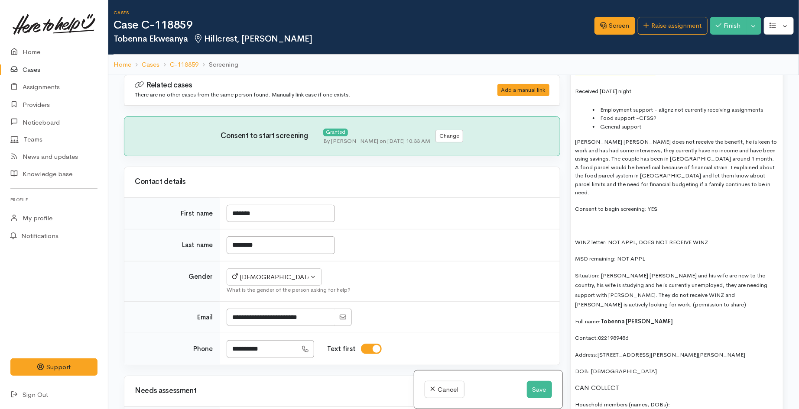
click at [640, 220] on p at bounding box center [676, 225] width 203 height 10
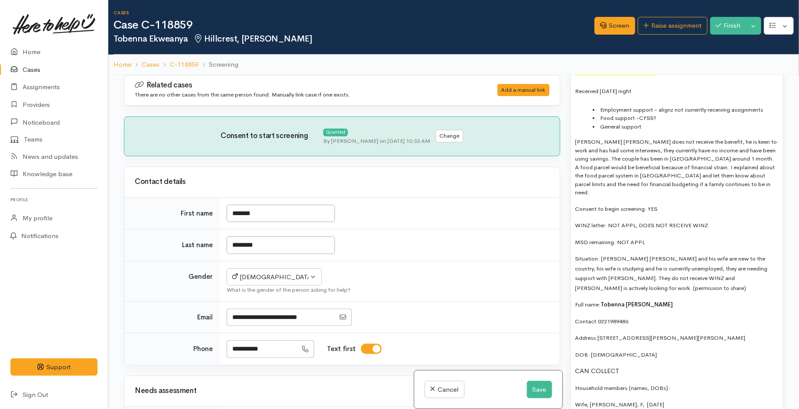
click at [575, 220] on p "WINZ letter: NOT APPL, DOES NOT RECEIVE WINZ" at bounding box center [676, 225] width 203 height 10
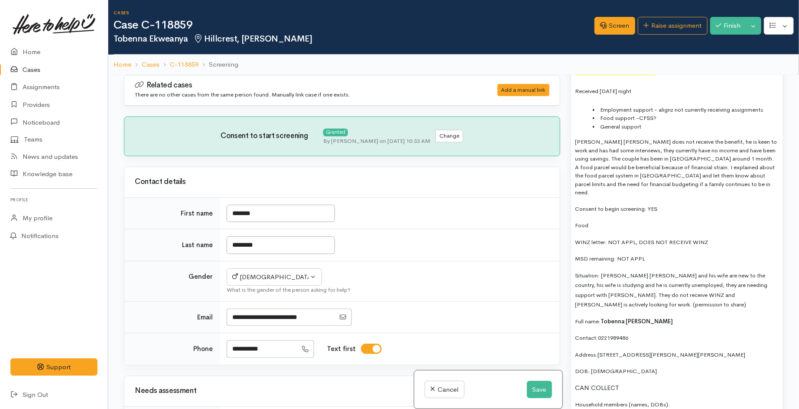
click at [596, 220] on p "Food" at bounding box center [676, 225] width 203 height 10
drag, startPoint x: 613, startPoint y: 209, endPoint x: 575, endPoint y: 210, distance: 38.1
click at [575, 220] on p "Food Support" at bounding box center [676, 225] width 203 height 10
click at [638, 220] on p "Food Support" at bounding box center [676, 225] width 203 height 10
drag, startPoint x: 638, startPoint y: 209, endPoint x: 572, endPoint y: 204, distance: 66.5
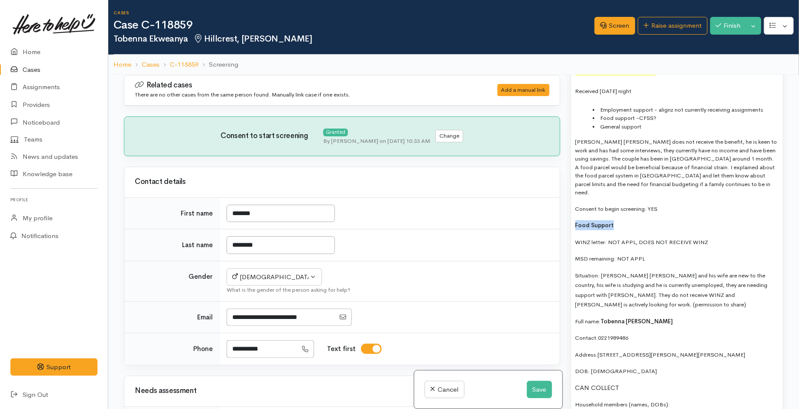
click at [626, 220] on p "Food Support" at bounding box center [676, 225] width 203 height 10
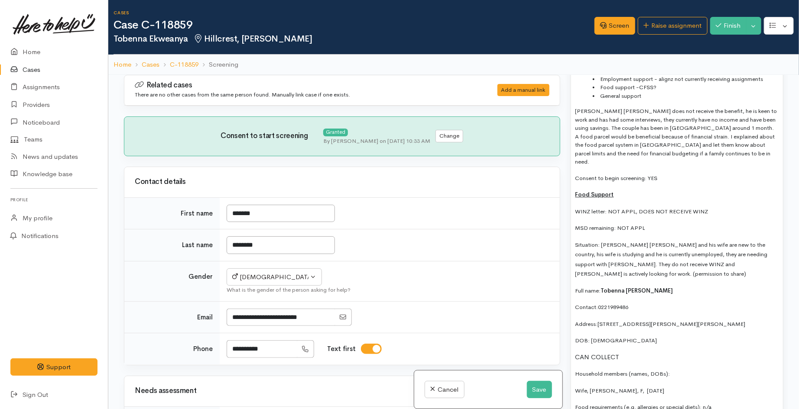
scroll to position [770, 0]
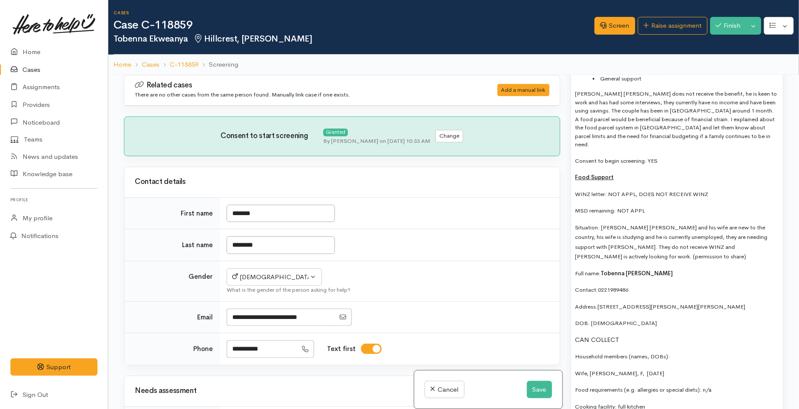
click at [625, 241] on span "Situation: Tobenna Steve and his wife are new to the country, his wife is study…" at bounding box center [671, 242] width 192 height 37
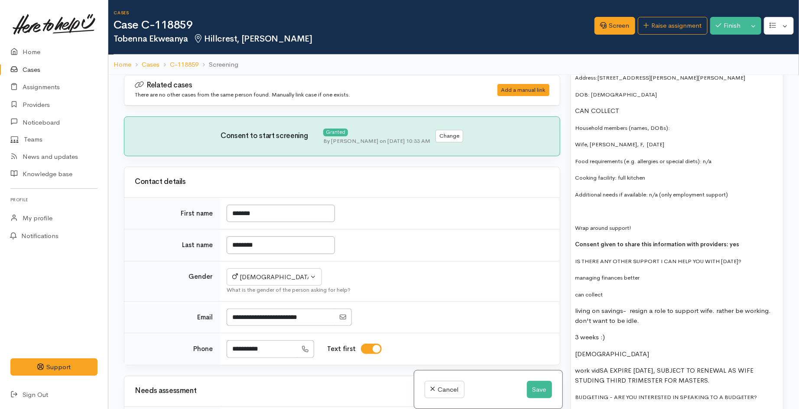
scroll to position [1011, 0]
click at [590, 204] on p at bounding box center [676, 209] width 203 height 10
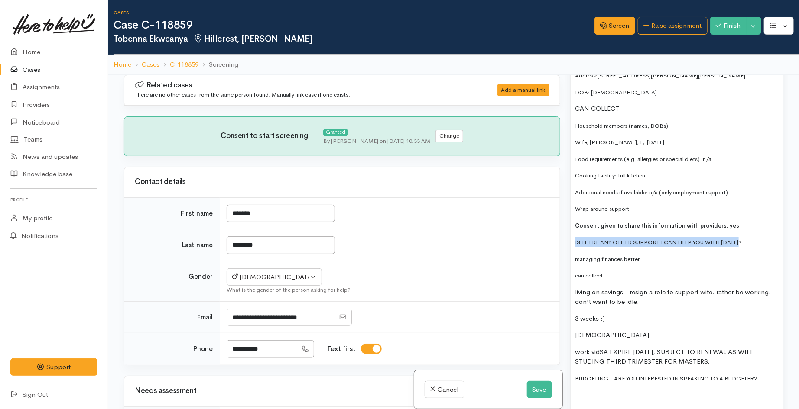
drag, startPoint x: 742, startPoint y: 218, endPoint x: 573, endPoint y: 219, distance: 168.1
click at [573, 219] on div "COME BACK TO WRITE EMAIL Received on Friday night Employment support - alignz n…" at bounding box center [677, 380] width 212 height 1233
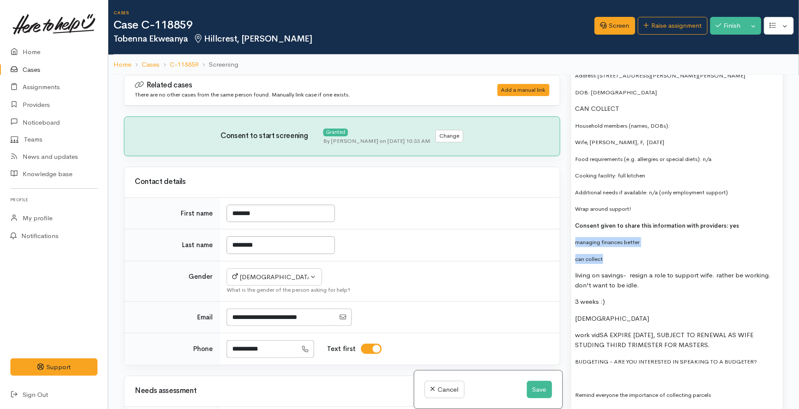
drag, startPoint x: 605, startPoint y: 236, endPoint x: 577, endPoint y: 217, distance: 34.2
click at [577, 217] on div "COME BACK TO WRITE EMAIL Received on Friday night Employment support - alignz n…" at bounding box center [677, 372] width 212 height 1216
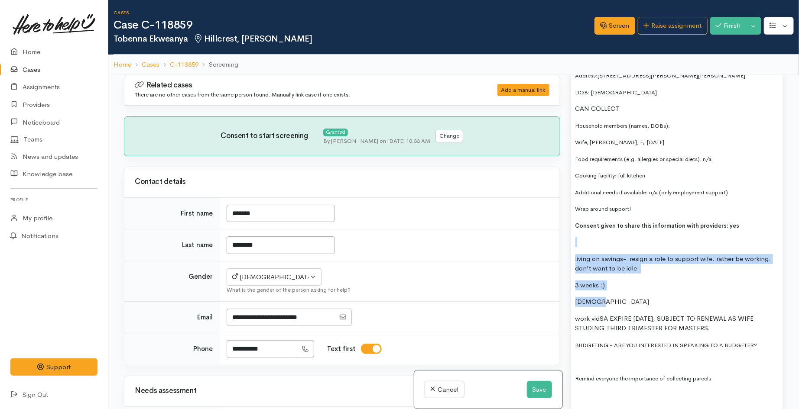
drag, startPoint x: 599, startPoint y: 278, endPoint x: 576, endPoint y: 219, distance: 63.4
click at [576, 219] on div "COME BACK TO WRITE EMAIL Received on Friday night Employment support - alignz n…" at bounding box center [677, 364] width 212 height 1200
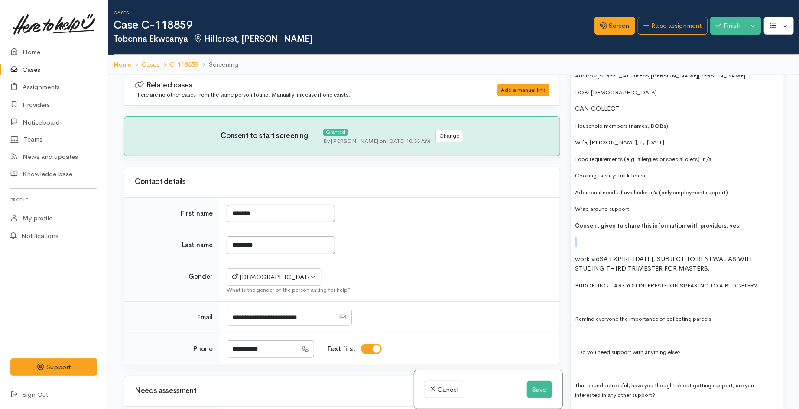
drag, startPoint x: 667, startPoint y: 237, endPoint x: 568, endPoint y: 226, distance: 99.9
click at [568, 226] on div "Warnings Add No warnings have been raised against this case Add Warning Title ●…" at bounding box center [676, 279] width 223 height 409
copy p "work vidSA EXPIRE 30TH JULY 2026, SUBJECT TO RENEWAL AS WIFE STUDING THIRD TRIM…"
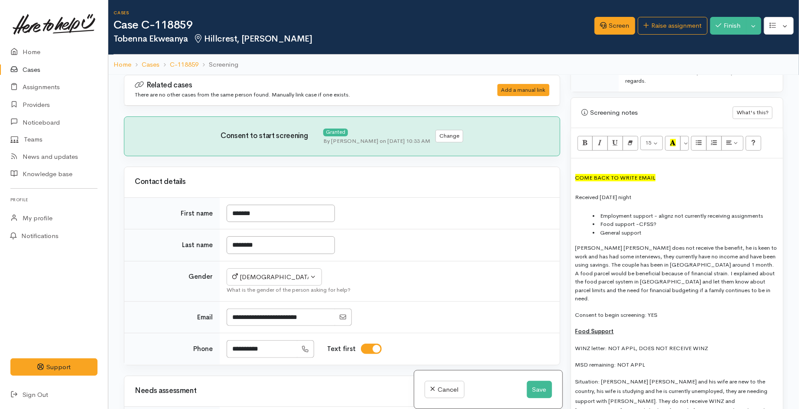
scroll to position [674, 0]
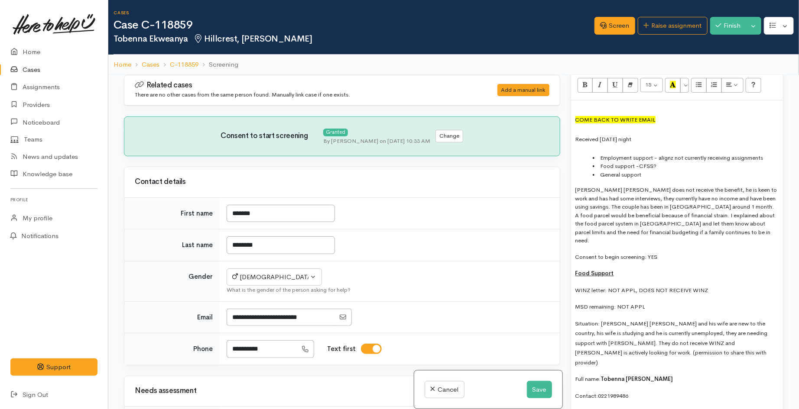
click at [703, 223] on p "Tobenna Steve does not receive the benefit, he is keen to work and has had some…" at bounding box center [676, 215] width 203 height 59
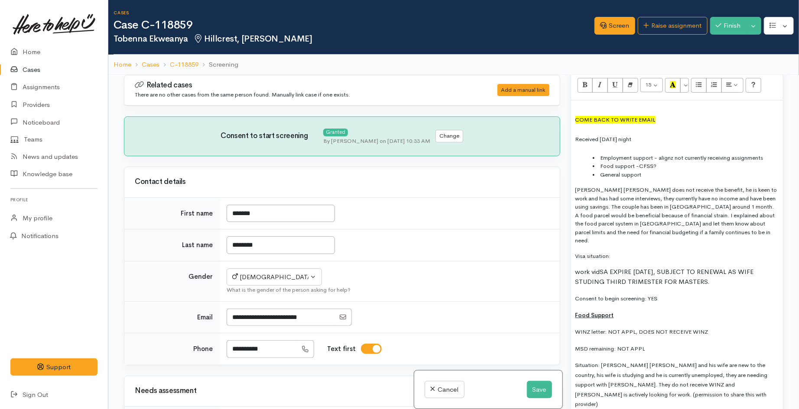
click at [620, 252] on p "Visa situation:" at bounding box center [676, 256] width 203 height 9
click at [666, 252] on p "Visa situation: Tobenna has a" at bounding box center [676, 256] width 203 height 9
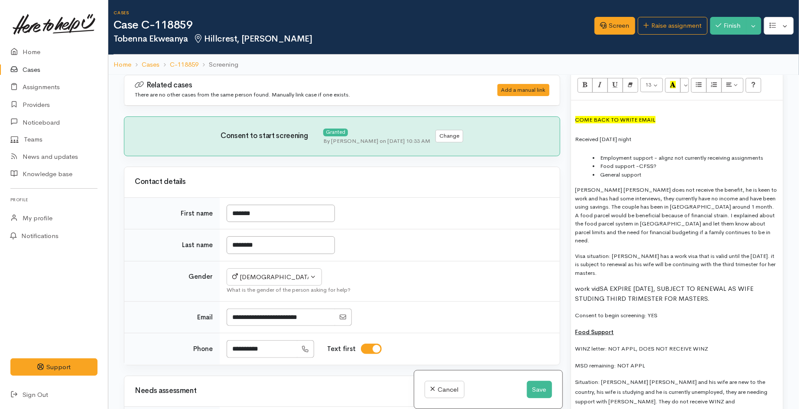
drag, startPoint x: 727, startPoint y: 286, endPoint x: 606, endPoint y: 259, distance: 123.4
click at [627, 285] on span "work vidSA EXPIRE 30TH JULY 2026, SUBJECT TO RENEWAL AS WIFE STUDING THIRD TRIM…" at bounding box center [664, 294] width 178 height 18
drag, startPoint x: 729, startPoint y: 286, endPoint x: 574, endPoint y: 263, distance: 156.0
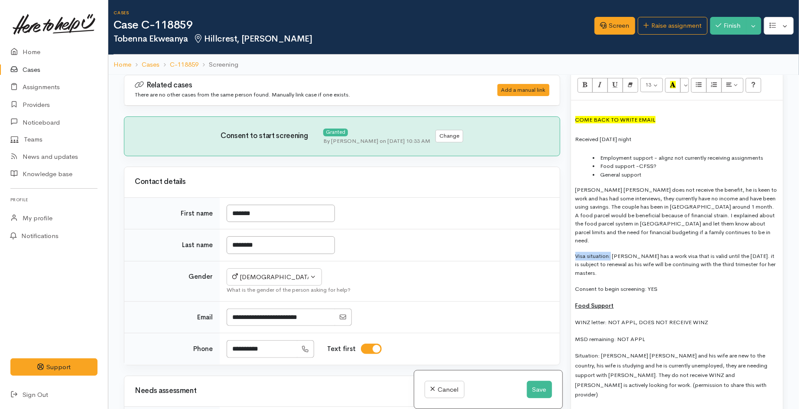
drag, startPoint x: 610, startPoint y: 240, endPoint x: 567, endPoint y: 240, distance: 42.5
click at [567, 240] on div "Warnings Add No warnings have been raised against this case Add Warning Title ●…" at bounding box center [676, 279] width 223 height 409
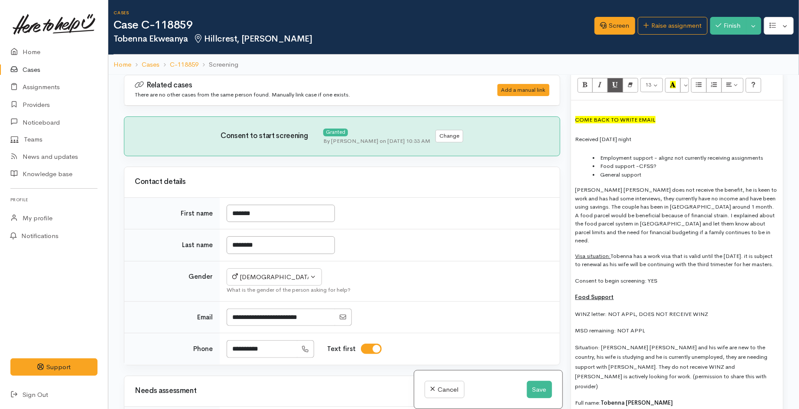
click at [677, 252] on p "Visa situation: Tobenna has a work visa that is valid until the 30th of July 20…" at bounding box center [676, 260] width 203 height 17
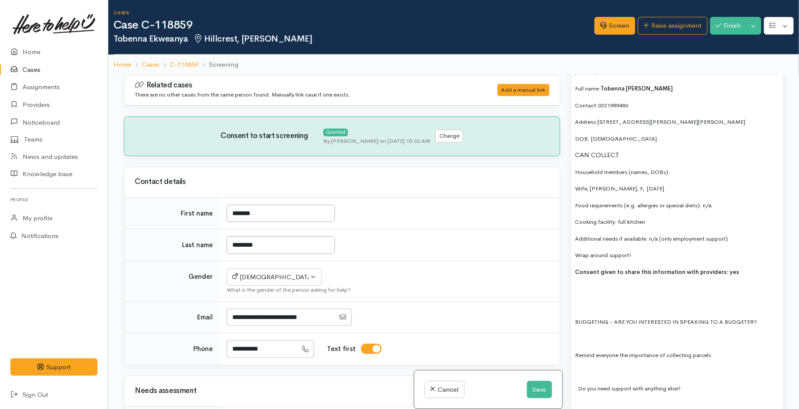
scroll to position [1011, 0]
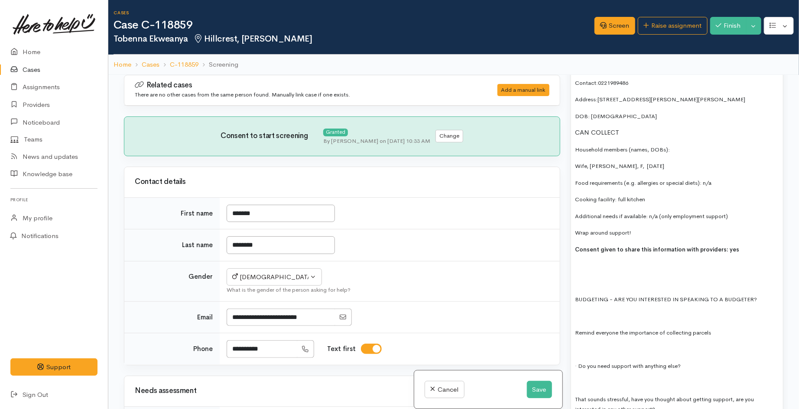
click at [595, 253] on div "COME BACK TO WRITE EMAIL Received on Friday night Employment support - alignz n…" at bounding box center [677, 341] width 212 height 1154
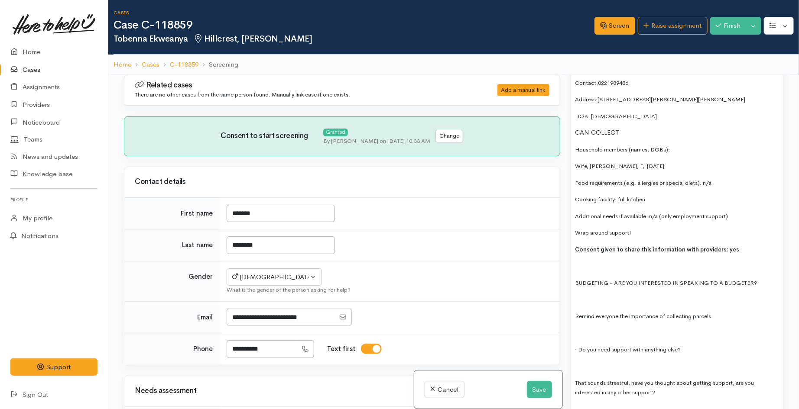
click at [601, 295] on p at bounding box center [676, 300] width 203 height 10
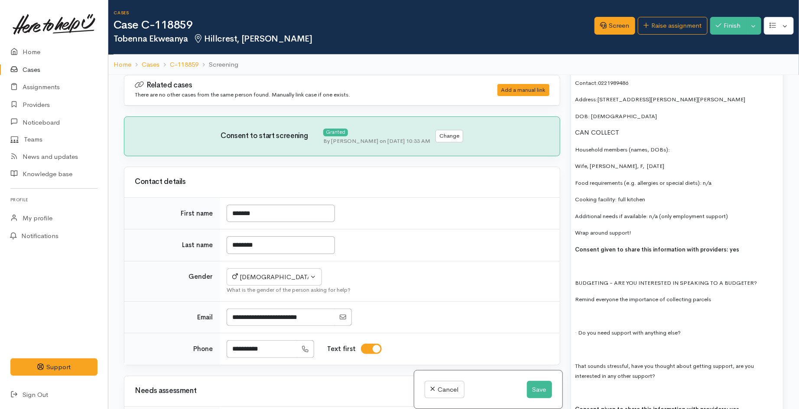
click at [583, 261] on p at bounding box center [676, 266] width 203 height 10
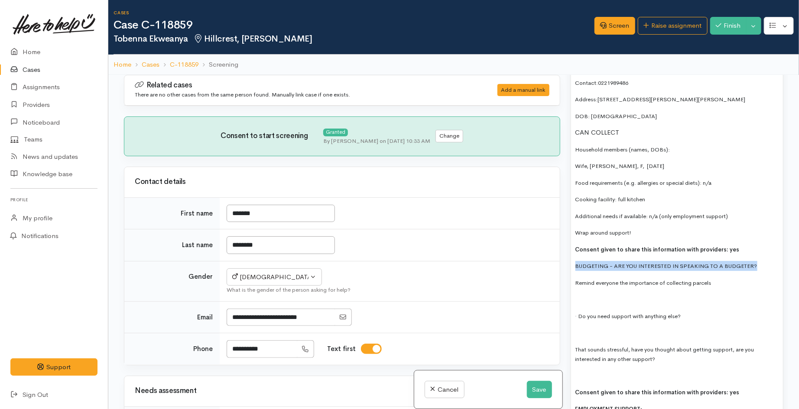
drag, startPoint x: 575, startPoint y: 249, endPoint x: 759, endPoint y: 253, distance: 184.6
click at [759, 261] on p "BUDGETING - ARE YOU INTERESTED IN SPEAKING TO A BUDGETER?" at bounding box center [676, 266] width 203 height 10
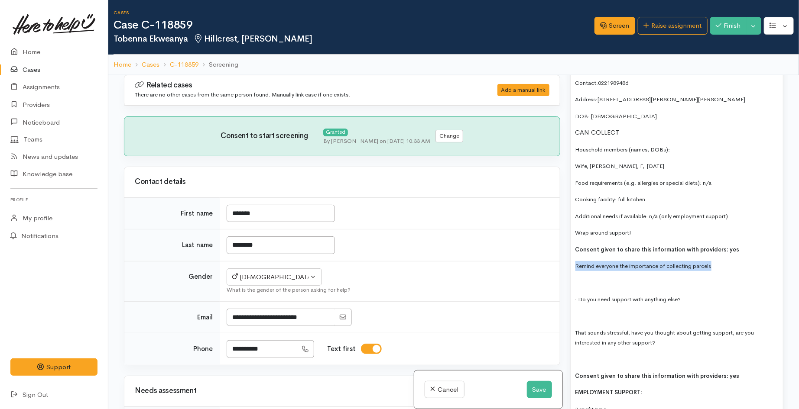
drag, startPoint x: 576, startPoint y: 250, endPoint x: 730, endPoint y: 256, distance: 153.9
click at [730, 256] on div "COME BACK TO WRITE EMAIL Received on Friday night Employment support - alignz n…" at bounding box center [677, 307] width 212 height 1087
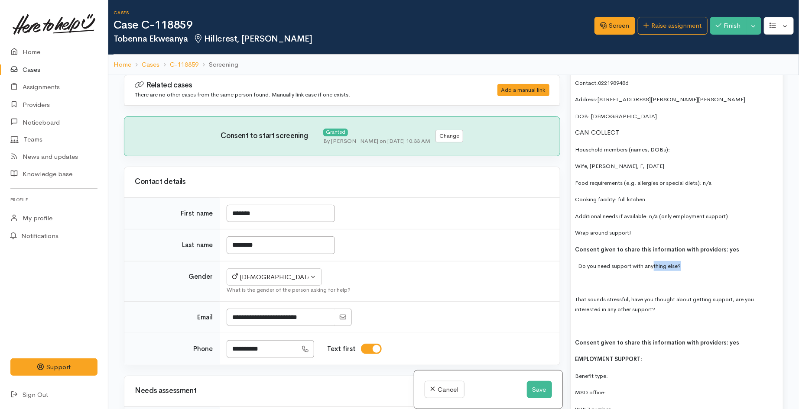
drag, startPoint x: 683, startPoint y: 251, endPoint x: 654, endPoint y: 250, distance: 28.6
click at [654, 261] on p "· Do you need support with anything else?" at bounding box center [676, 266] width 203 height 10
click at [692, 261] on p "· Do you need support with anything else?" at bounding box center [676, 266] width 203 height 10
drag, startPoint x: 663, startPoint y: 301, endPoint x: 578, endPoint y: 271, distance: 90.0
click at [578, 271] on div "COME BACK TO WRITE EMAIL Received on Friday night Employment support - alignz n…" at bounding box center [677, 291] width 212 height 1054
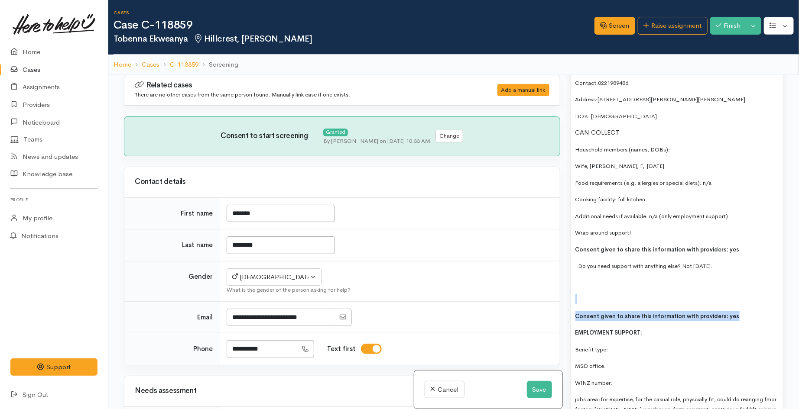
drag, startPoint x: 709, startPoint y: 304, endPoint x: 582, endPoint y: 271, distance: 131.1
click at [582, 271] on div "COME BACK TO WRITE EMAIL Received on Friday night Employment support - alignz n…" at bounding box center [677, 277] width 212 height 1027
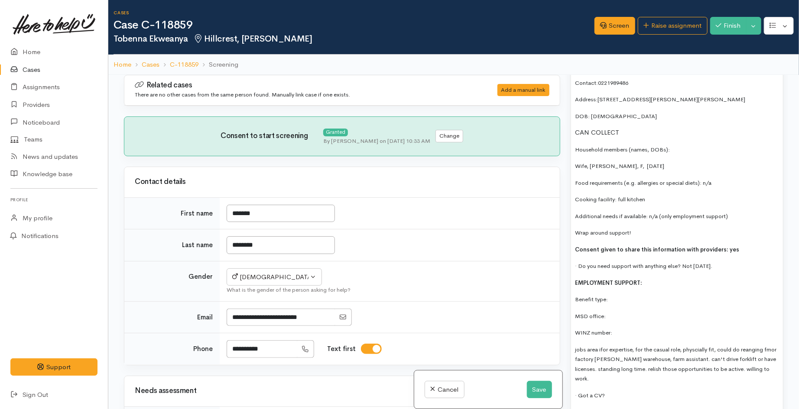
click at [615, 295] on p "Benefit type:" at bounding box center [676, 300] width 203 height 10
drag, startPoint x: 616, startPoint y: 282, endPoint x: 611, endPoint y: 282, distance: 5.2
click at [611, 295] on p "Benefit type: na" at bounding box center [676, 300] width 203 height 10
drag, startPoint x: 622, startPoint y: 285, endPoint x: 607, endPoint y: 282, distance: 15.0
click at [607, 295] on p "Benefit type: n/a" at bounding box center [676, 300] width 203 height 10
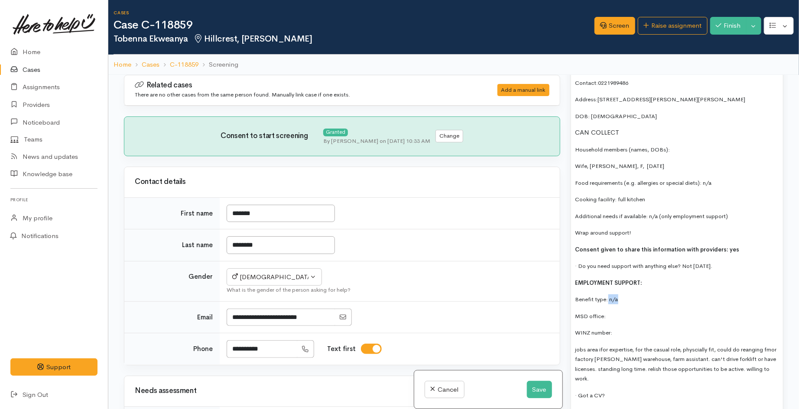
copy span "n/a"
click at [612, 311] on p "MSD office:" at bounding box center [676, 316] width 203 height 10
click at [627, 328] on p "WINZ number:" at bounding box center [676, 333] width 203 height 10
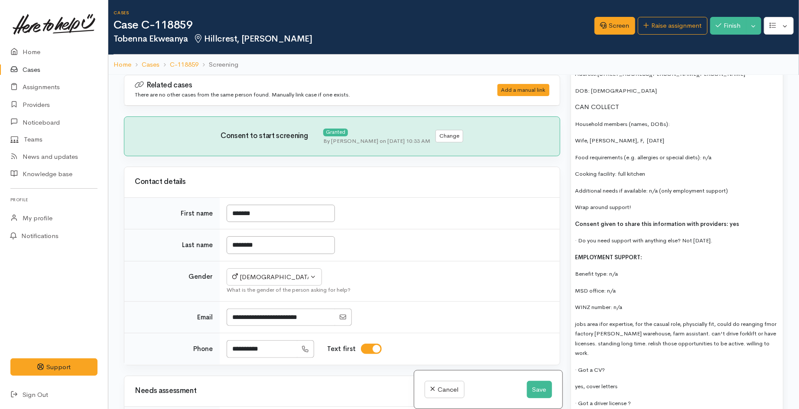
scroll to position [1059, 0]
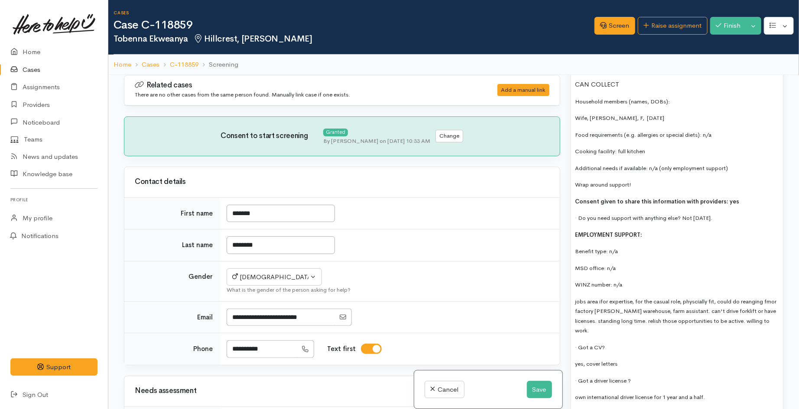
click at [646, 230] on p "EMPLOYMENT SUPPORT:" at bounding box center [676, 235] width 203 height 10
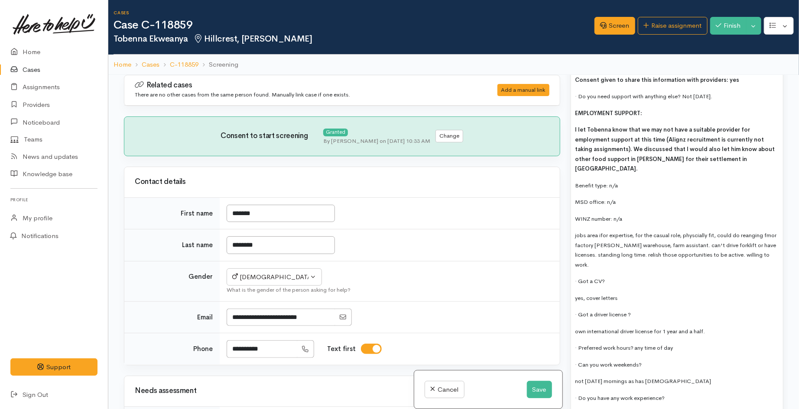
scroll to position [1203, 0]
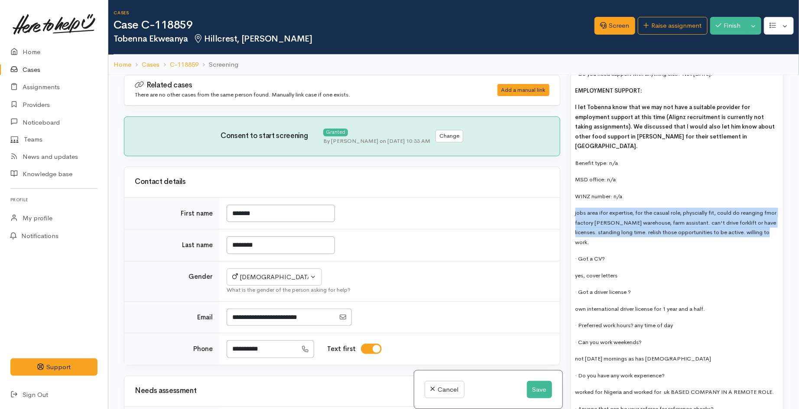
drag, startPoint x: 602, startPoint y: 218, endPoint x: 575, endPoint y: 188, distance: 40.5
click at [575, 208] on p "jobs area ifor expertise, for the casual role, physcially fit, could do reangin…" at bounding box center [676, 227] width 203 height 39
copy span "jobs area ifor expertise, for the casual role, physcially fit, could do reangin…"
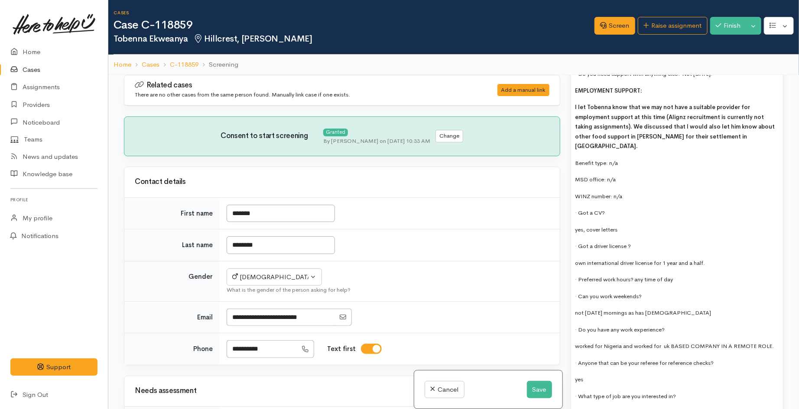
click at [574, 204] on div "COME BACK TO WRITE EMAIL Received on Friday night Employment support - alignz n…" at bounding box center [677, 64] width 212 height 987
drag, startPoint x: 628, startPoint y: 203, endPoint x: 590, endPoint y: 203, distance: 39.0
click at [590, 225] on p "yes, cover letters" at bounding box center [676, 230] width 203 height 10
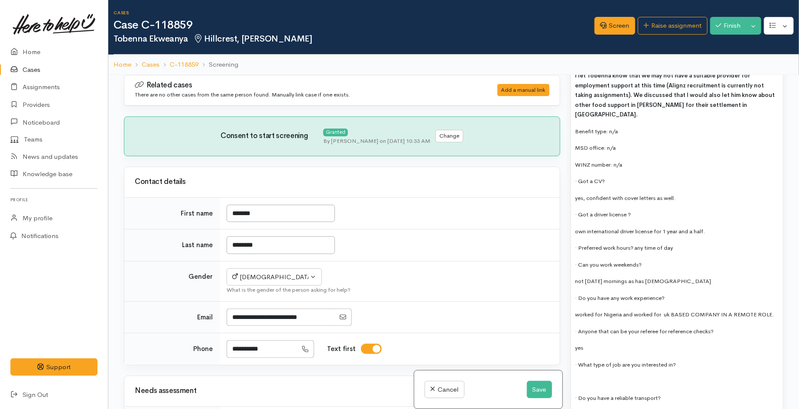
scroll to position [1251, 0]
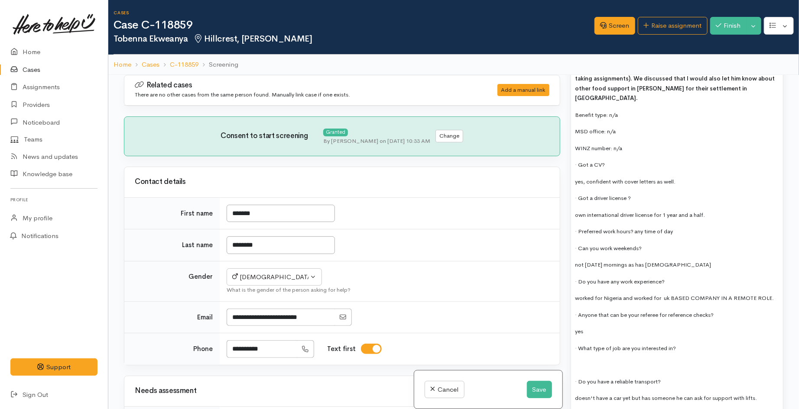
click at [626, 331] on div "COME BACK TO WRITE EMAIL Received on Friday night Employment support - alignz n…" at bounding box center [677, 16] width 212 height 987
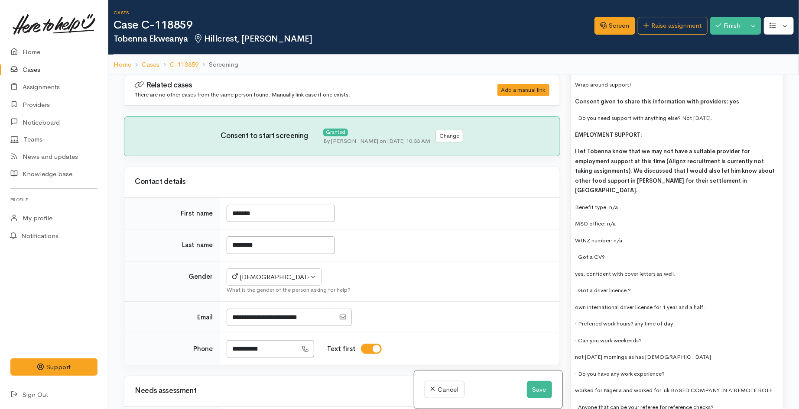
scroll to position [1155, 0]
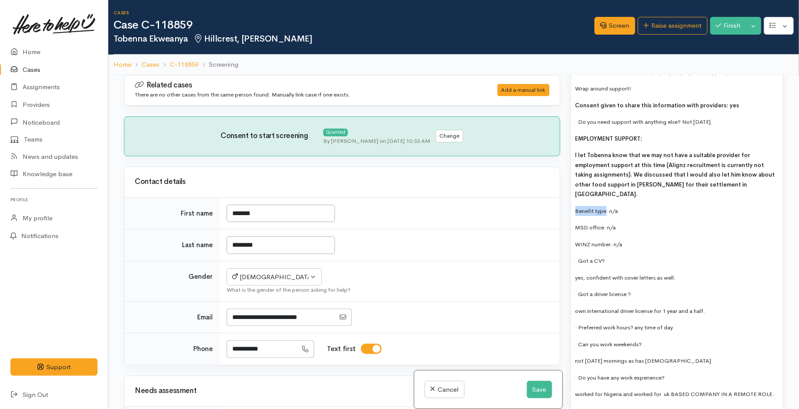
drag, startPoint x: 573, startPoint y: 182, endPoint x: 606, endPoint y: 186, distance: 32.3
click at [606, 186] on div "COME BACK TO WRITE EMAIL Received on Friday night Employment support - alignz n…" at bounding box center [677, 127] width 212 height 1017
drag, startPoint x: 575, startPoint y: 200, endPoint x: 605, endPoint y: 201, distance: 29.5
click at [605, 224] on span "MSD office:" at bounding box center [590, 227] width 31 height 7
drag, startPoint x: 573, startPoint y: 217, endPoint x: 612, endPoint y: 218, distance: 39.4
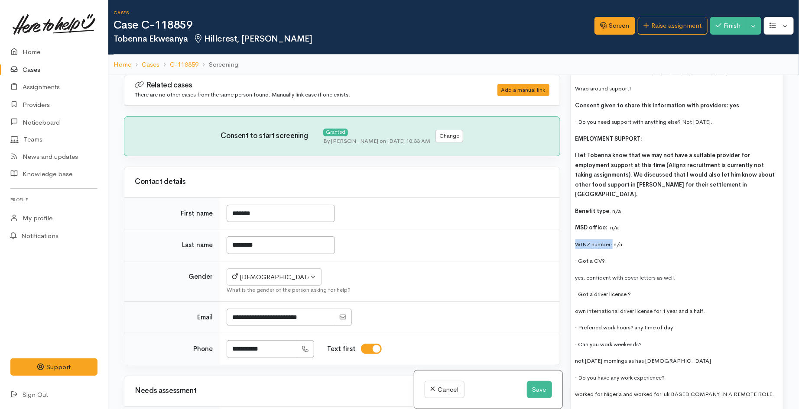
click at [612, 218] on div "COME BACK TO WRITE EMAIL Received on Friday night Employment support - alignz n…" at bounding box center [677, 127] width 212 height 1017
drag, startPoint x: 577, startPoint y: 235, endPoint x: 608, endPoint y: 236, distance: 30.8
click at [608, 256] on p "· Got a CV?" at bounding box center [676, 261] width 203 height 10
drag, startPoint x: 574, startPoint y: 266, endPoint x: 640, endPoint y: 269, distance: 65.5
click at [640, 269] on div "COME BACK TO WRITE EMAIL Received on Friday night Employment support - alignz n…" at bounding box center [677, 127] width 212 height 1017
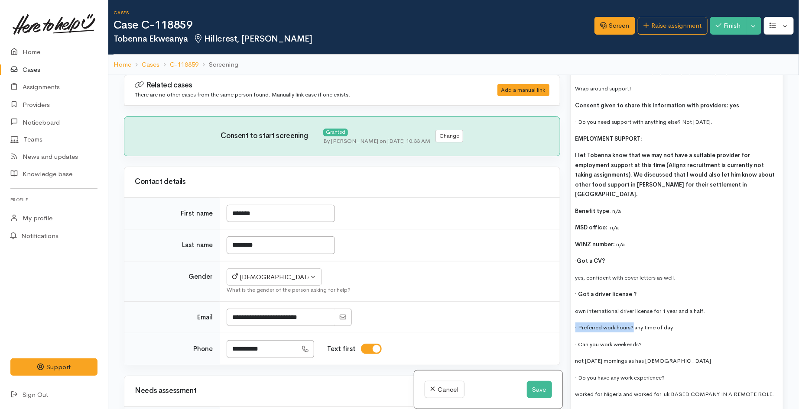
drag, startPoint x: 574, startPoint y: 301, endPoint x: 634, endPoint y: 301, distance: 59.8
click at [634, 301] on div "COME BACK TO WRITE EMAIL Received on Friday night Employment support - alignz n…" at bounding box center [677, 127] width 212 height 1017
drag, startPoint x: 573, startPoint y: 316, endPoint x: 648, endPoint y: 319, distance: 74.5
click at [648, 319] on div "COME BACK TO WRITE EMAIL Received on Friday night Employment support - alignz n…" at bounding box center [677, 127] width 212 height 1017
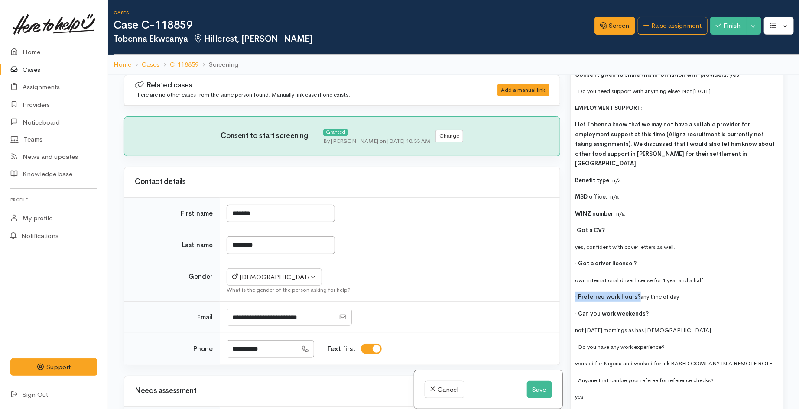
scroll to position [1203, 0]
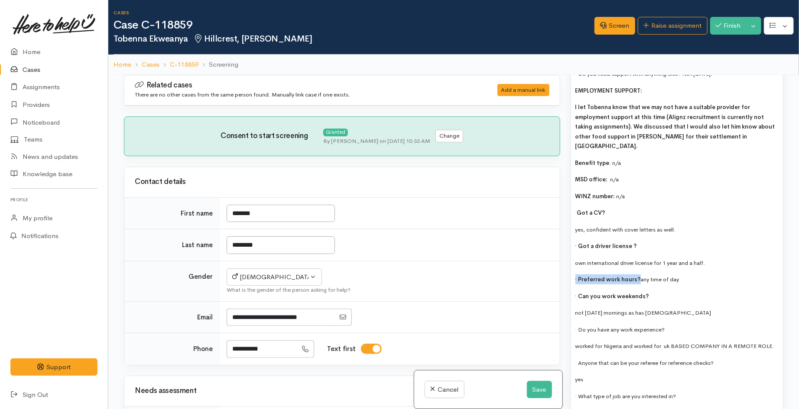
drag, startPoint x: 576, startPoint y: 305, endPoint x: 681, endPoint y: 302, distance: 104.8
click at [681, 302] on div "COME BACK TO WRITE EMAIL Received on Friday night Employment support - alignz n…" at bounding box center [677, 79] width 212 height 1017
drag, startPoint x: 578, startPoint y: 334, endPoint x: 718, endPoint y: 332, distance: 139.9
click at [718, 358] on p "· Anyone that can be your referee for reference checks?" at bounding box center [676, 363] width 203 height 10
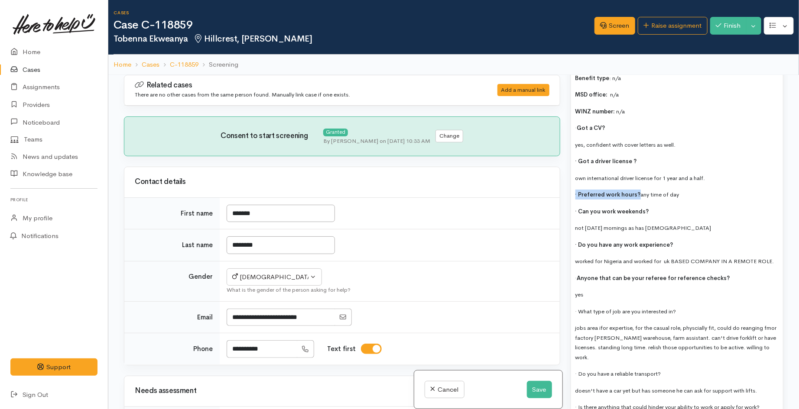
scroll to position [1299, 0]
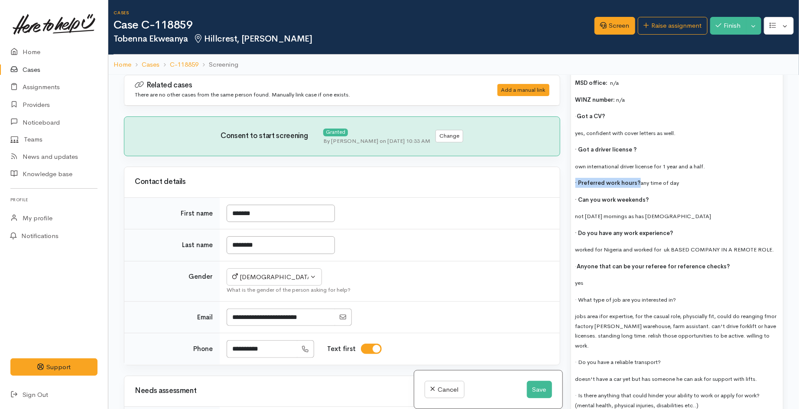
drag, startPoint x: 626, startPoint y: 273, endPoint x: 683, endPoint y: 274, distance: 56.7
click at [683, 295] on p "· What type of job are you interested in?" at bounding box center [676, 300] width 203 height 10
drag, startPoint x: 573, startPoint y: 333, endPoint x: 690, endPoint y: 333, distance: 116.5
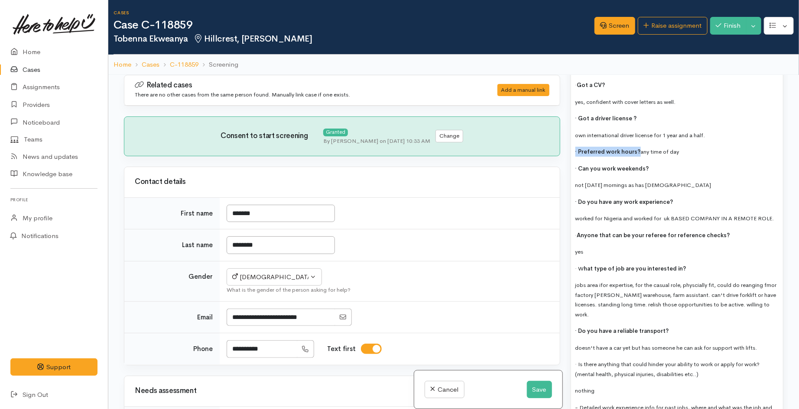
scroll to position [1348, 0]
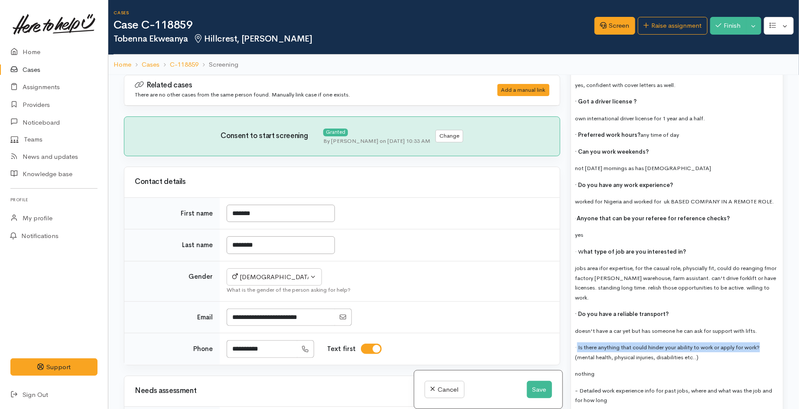
drag, startPoint x: 577, startPoint y: 321, endPoint x: 767, endPoint y: 323, distance: 190.2
click at [767, 343] on p "· Is there anything that could hinder your ability to work or apply for work? (…" at bounding box center [676, 352] width 203 height 19
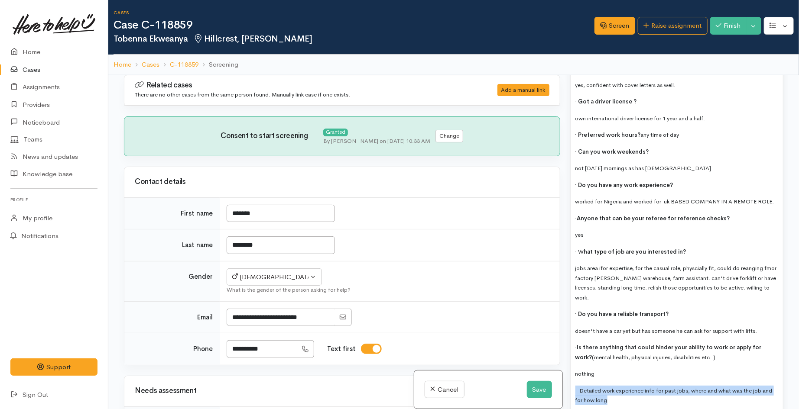
drag, startPoint x: 576, startPoint y: 364, endPoint x: 630, endPoint y: 369, distance: 53.9
click at [630, 386] on p "- Detailed work experience info for past jobs, where and what was the job and f…" at bounding box center [676, 395] width 203 height 19
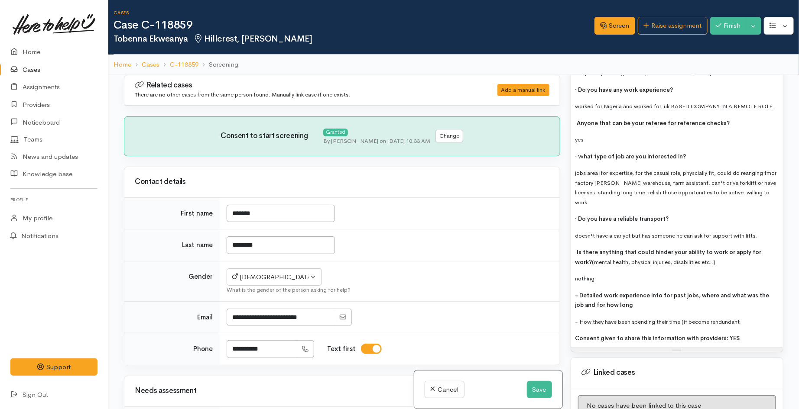
scroll to position [1444, 0]
drag, startPoint x: 573, startPoint y: 295, endPoint x: 748, endPoint y: 295, distance: 174.6
click at [752, 316] on p "- How they have been spending their time (if become rendundant" at bounding box center [676, 321] width 203 height 10
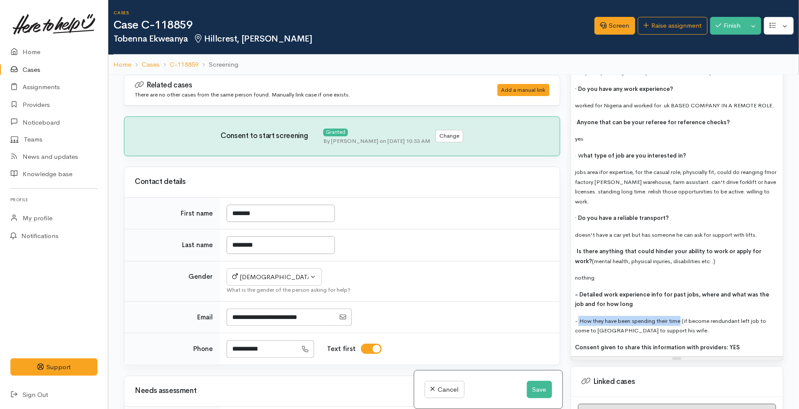
drag, startPoint x: 682, startPoint y: 295, endPoint x: 578, endPoint y: 287, distance: 103.9
drag, startPoint x: 535, startPoint y: 388, endPoint x: 458, endPoint y: 291, distance: 124.3
click at [535, 389] on button "Save" at bounding box center [539, 390] width 25 height 18
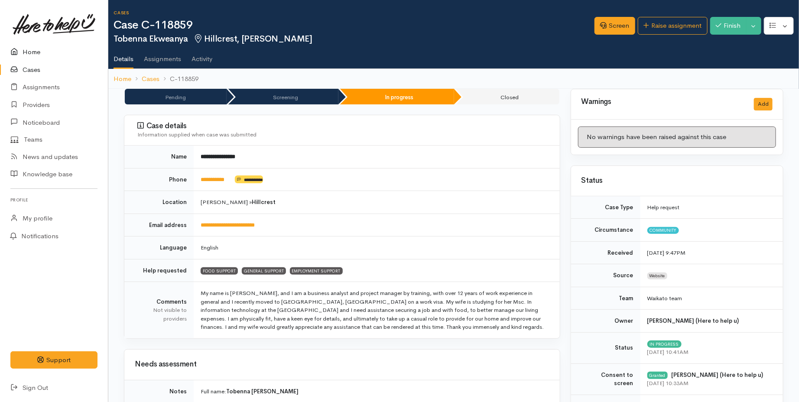
click at [35, 55] on link "Home" at bounding box center [54, 52] width 108 height 18
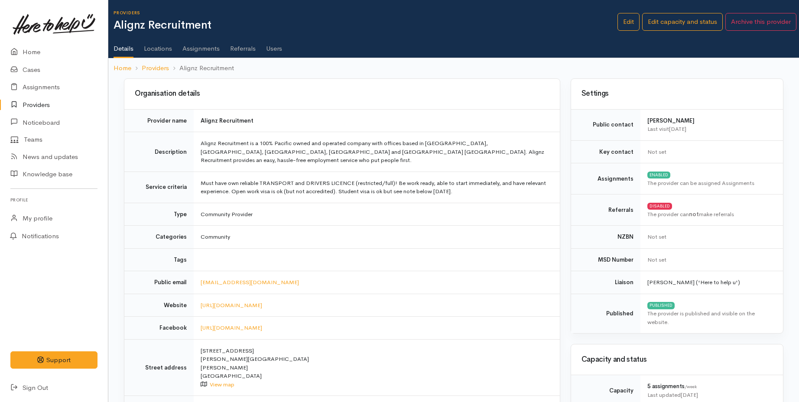
scroll to position [385, 0]
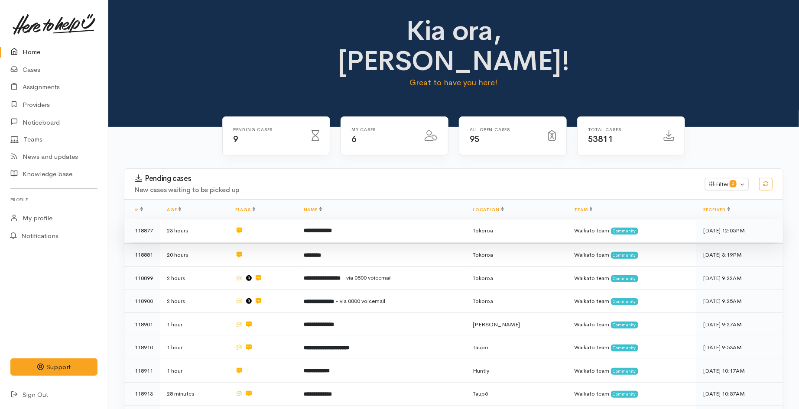
click at [282, 219] on td at bounding box center [262, 230] width 68 height 23
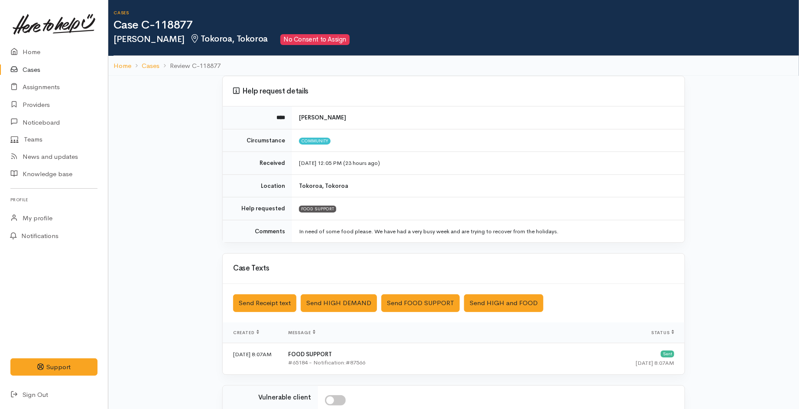
click at [20, 68] on icon at bounding box center [16, 70] width 12 height 11
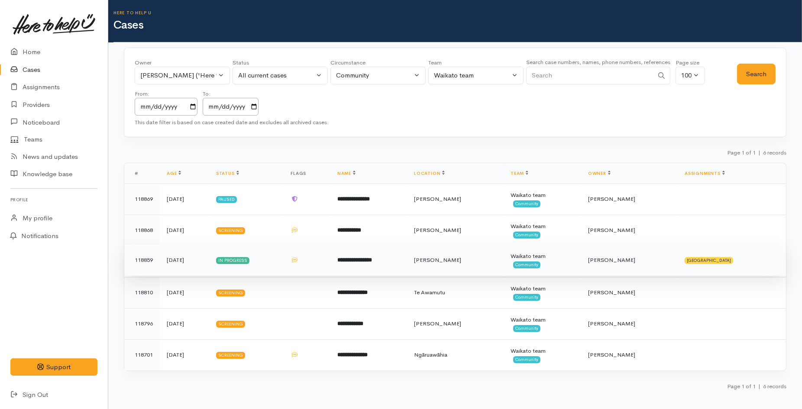
click at [372, 261] on b "**********" at bounding box center [354, 260] width 35 height 6
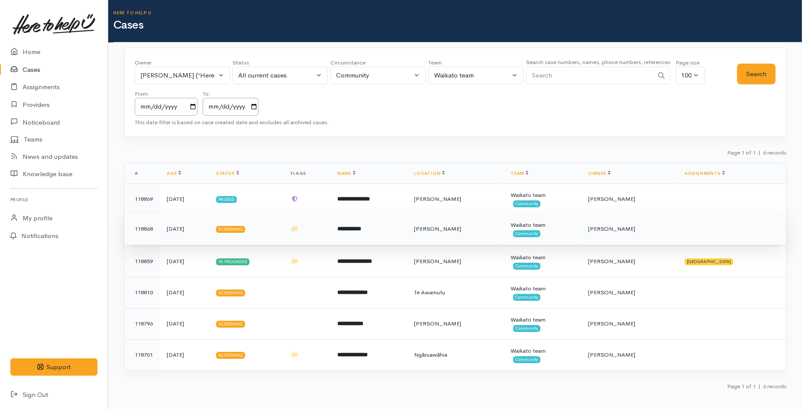
click at [361, 230] on b "**********" at bounding box center [349, 229] width 24 height 6
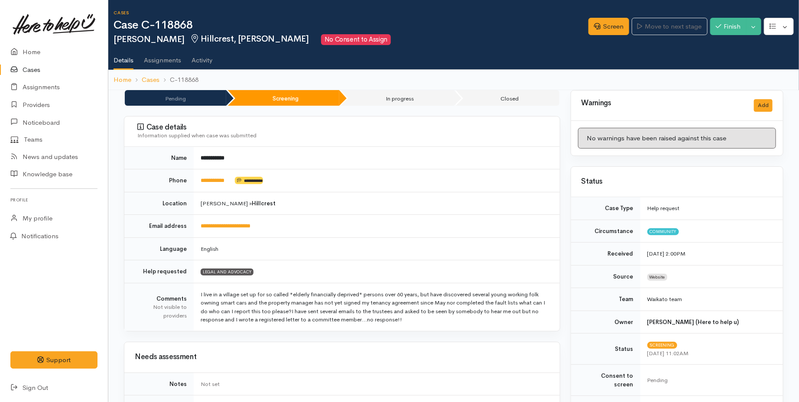
click at [26, 71] on link "Cases" at bounding box center [54, 70] width 108 height 18
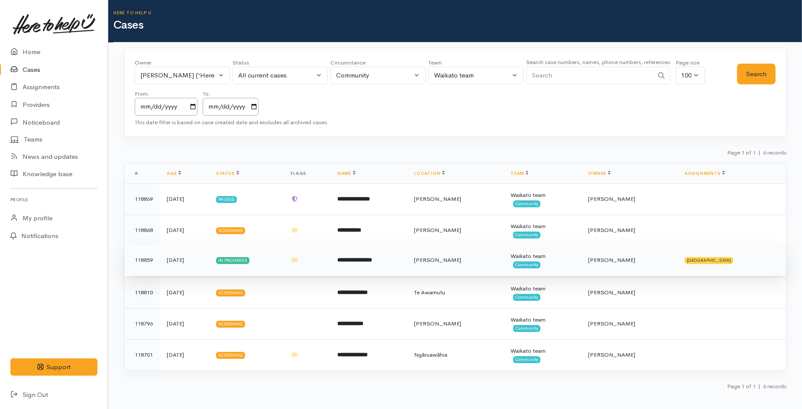
click at [372, 258] on b "**********" at bounding box center [354, 260] width 35 height 6
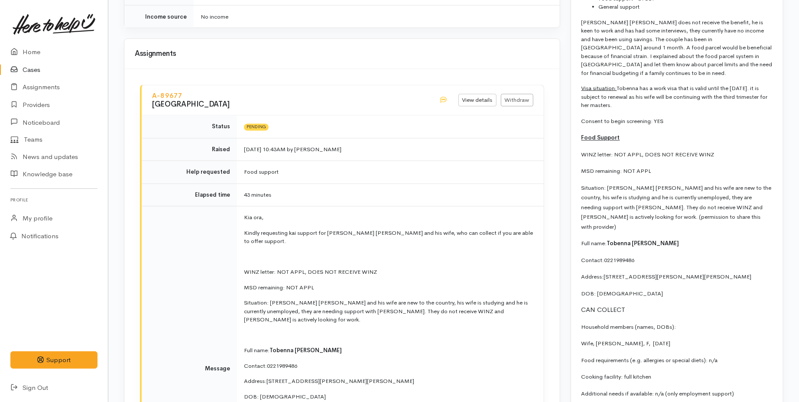
scroll to position [577, 0]
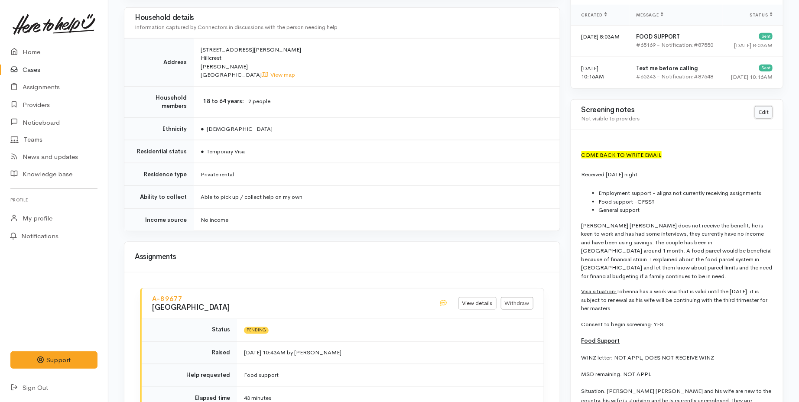
click at [762, 110] on link "Edit" at bounding box center [764, 112] width 18 height 13
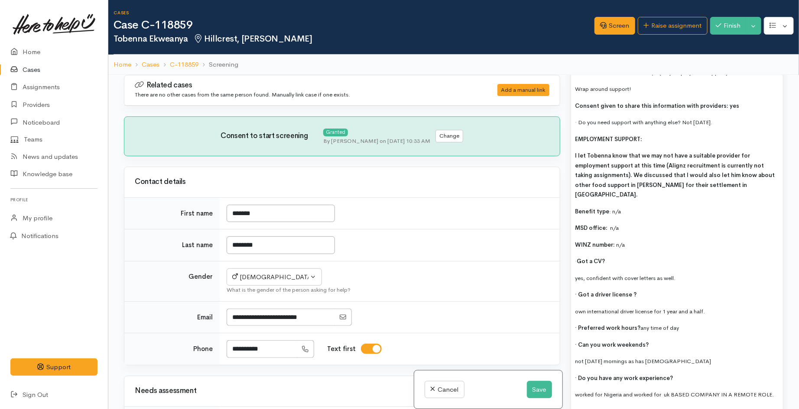
scroll to position [1155, 0]
click at [575, 274] on span "yes, confident with cover letters as well." at bounding box center [625, 277] width 100 height 7
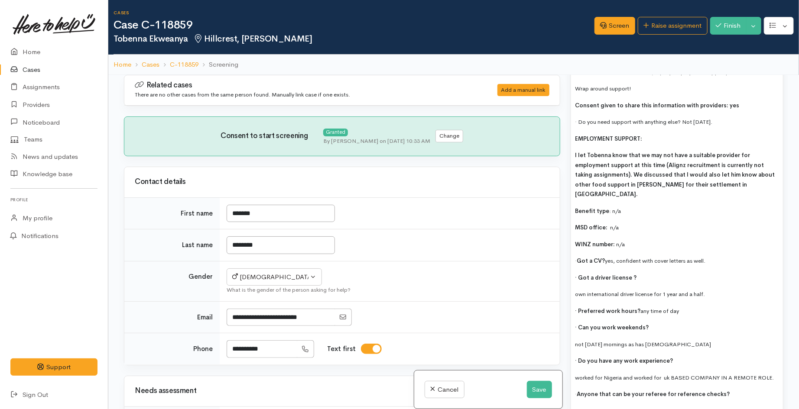
click at [575, 291] on span "own international driver license for 1 year and a half." at bounding box center [640, 294] width 130 height 7
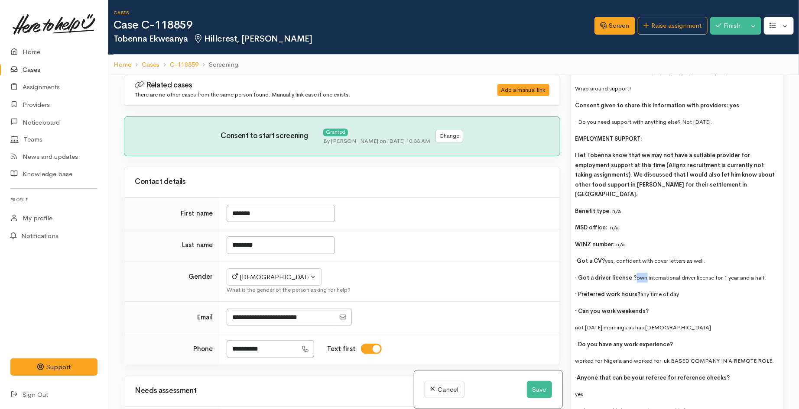
drag, startPoint x: 648, startPoint y: 250, endPoint x: 635, endPoint y: 250, distance: 12.1
click at [635, 273] on p "· Got a driver license ?  own international driver license for 1 year and a hal…" at bounding box center [676, 278] width 203 height 10
click at [576, 324] on span "not Sunday mornings as has church" at bounding box center [643, 327] width 136 height 7
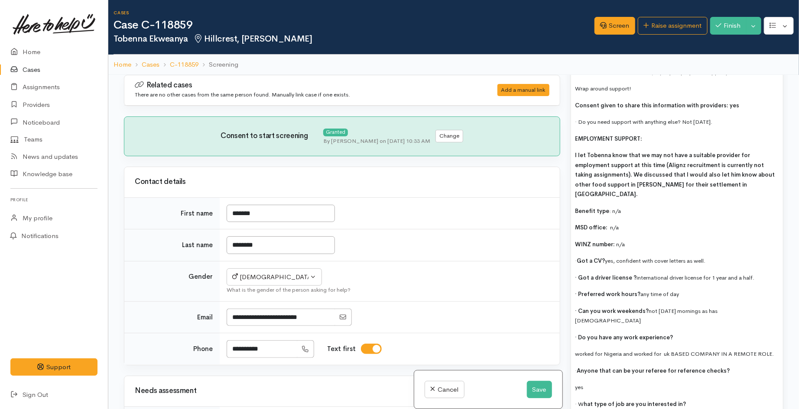
click at [742, 306] on p "· Can you work weekends?  not Sunday mornings as has church" at bounding box center [676, 315] width 203 height 19
click at [573, 328] on div "COME BACK TO WRITE EMAIL Received on Friday night Employment support - alignz n…" at bounding box center [677, 112] width 212 height 986
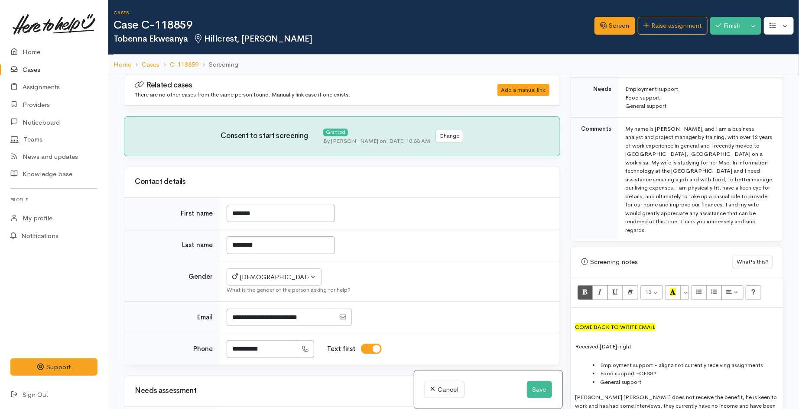
scroll to position [481, 0]
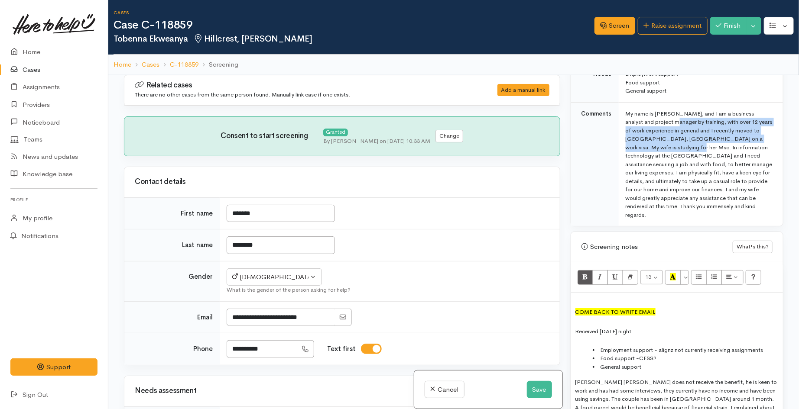
drag, startPoint x: 704, startPoint y: 114, endPoint x: 726, endPoint y: 139, distance: 32.6
click at [726, 139] on div "My name is Tobenna Steve, and I am a business analyst and project manager by tr…" at bounding box center [698, 165] width 147 height 110
copy div "I am a business analyst and project manager by training, with over 12 years of …"
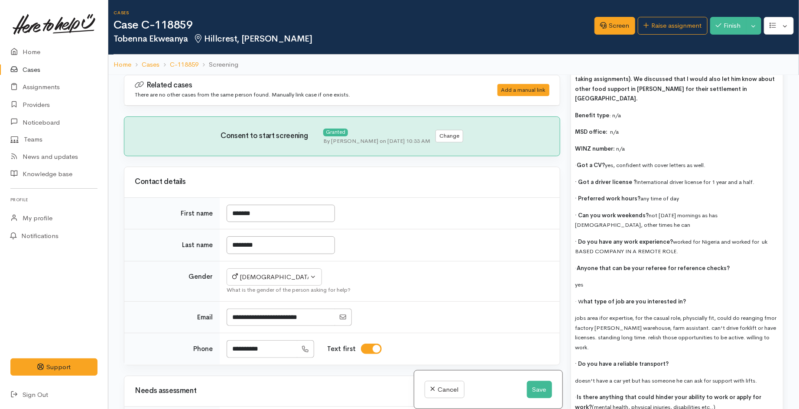
scroll to position [1251, 0]
click at [576, 281] on span "yes" at bounding box center [579, 284] width 8 height 7
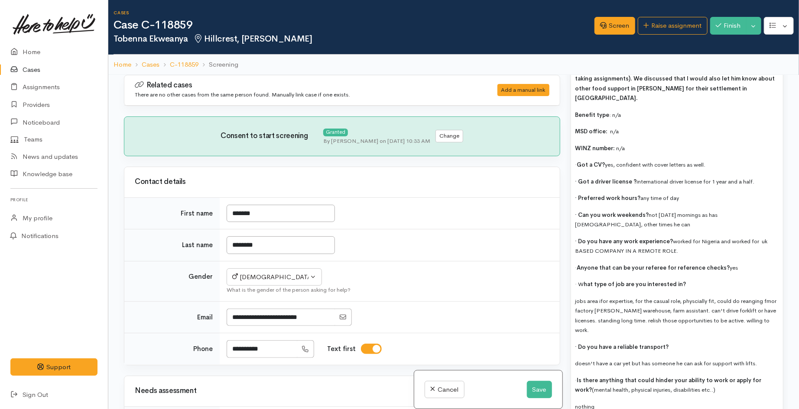
click at [685, 236] on p "· Do you have any work experience?  worked for Nigeria and worked for uk BASED …" at bounding box center [676, 245] width 203 height 19
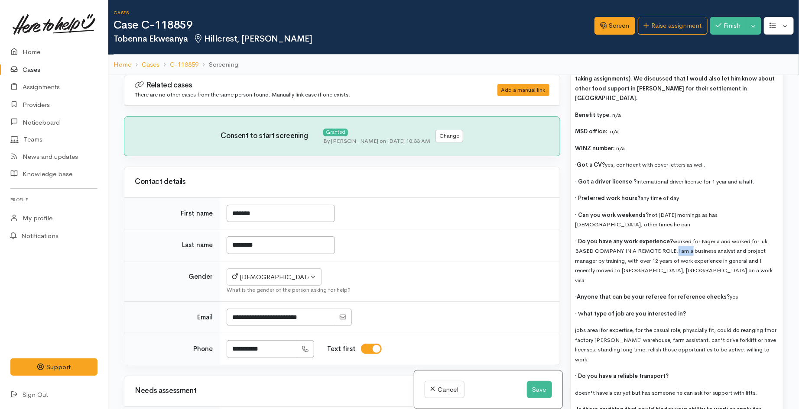
drag, startPoint x: 691, startPoint y: 224, endPoint x: 677, endPoint y: 224, distance: 14.3
click at [677, 236] on p "· Do you have any work experience?  worked for Nigeria and worked for uk BASED …" at bounding box center [676, 260] width 203 height 49
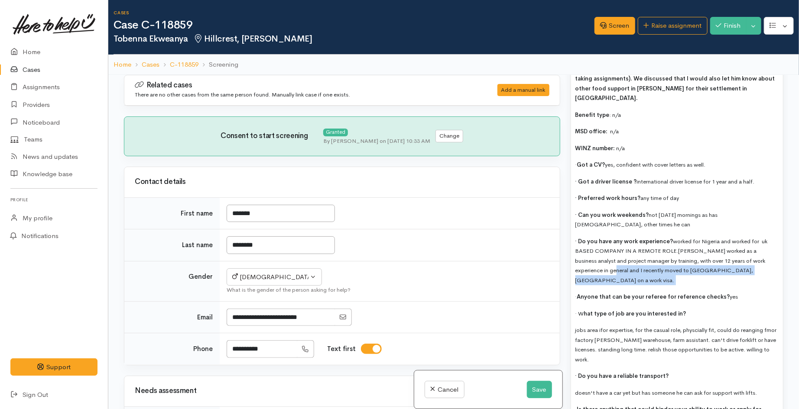
drag, startPoint x: 757, startPoint y: 243, endPoint x: 596, endPoint y: 243, distance: 161.1
click at [596, 243] on p "· Do you have any work experience?  worked for Nigeria and worked for uk BASED …" at bounding box center [676, 260] width 203 height 49
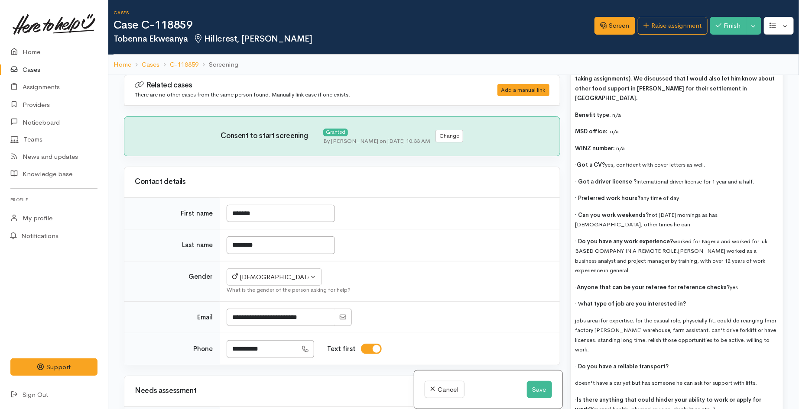
drag, startPoint x: 673, startPoint y: 211, endPoint x: 677, endPoint y: 222, distance: 11.7
click at [677, 236] on p "· Do you have any work experience?  worked for Nigeria and worked for uk BASED …" at bounding box center [676, 255] width 203 height 39
copy span "worked for Nigeria and worked for uk BASED COMPANY IN A REMOTE ROLE."
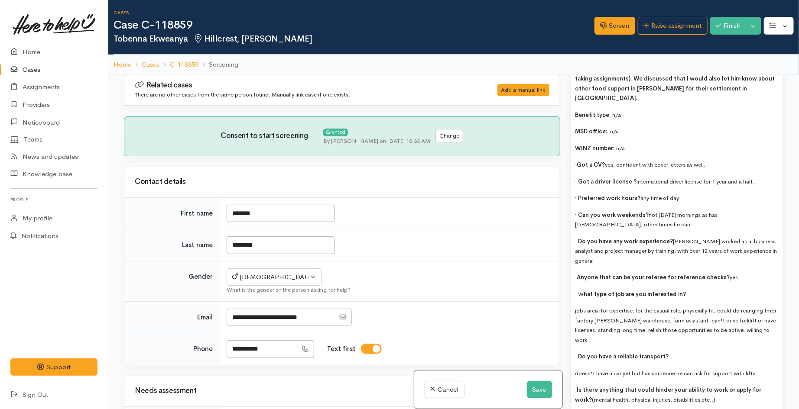
click at [661, 236] on p "· Do you have any work experience?  Tobenna worked as a business analyst and pr…" at bounding box center [676, 250] width 203 height 29
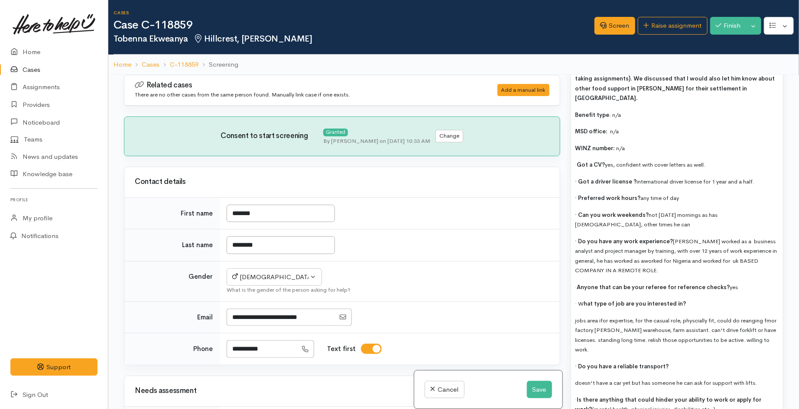
click at [677, 257] on span "worked for Nigeria and worked for uk BASED COMPANY IN A REMOTE ROLE." at bounding box center [666, 265] width 183 height 17
drag, startPoint x: 728, startPoint y: 243, endPoint x: 731, endPoint y: 235, distance: 9.3
click at [731, 236] on p "· Do you have any work experience?  Tobenna worked as a business analyst and pr…" at bounding box center [676, 255] width 203 height 39
click at [687, 299] on p "· W hat type of job are you interested in?" at bounding box center [676, 304] width 203 height 10
drag, startPoint x: 743, startPoint y: 276, endPoint x: 682, endPoint y: 276, distance: 61.1
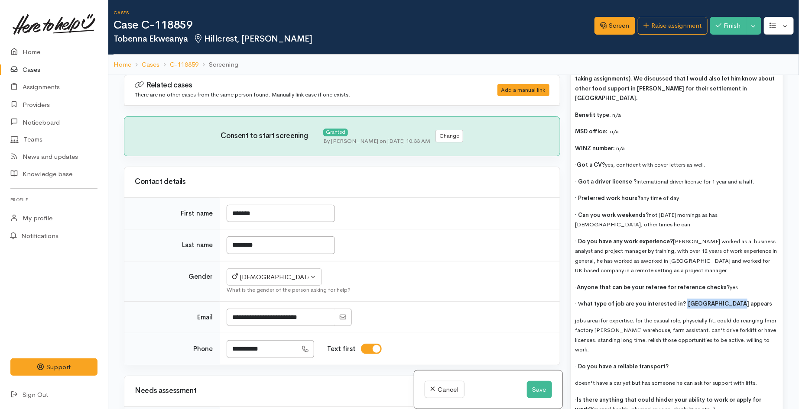
click at [682, 299] on p "· W hat type of job are you interested in?  Tobenna appears" at bounding box center [676, 304] width 203 height 10
click at [744, 299] on p "· W hat type of job are you interested in?  Tobenna appears" at bounding box center [676, 304] width 203 height 10
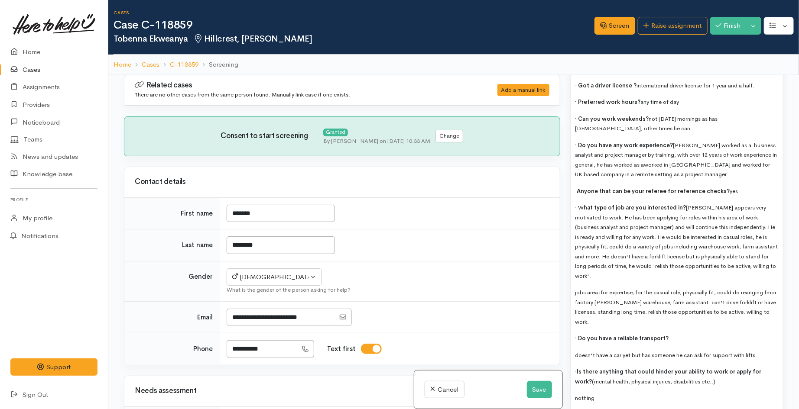
scroll to position [1348, 0]
drag, startPoint x: 674, startPoint y: 247, endPoint x: 640, endPoint y: 239, distance: 35.2
click at [640, 239] on p "· W hat type of job are you interested in?  Tobenna appears very motivated to w…" at bounding box center [676, 241] width 203 height 78
copy span "'relish those opportunities to be active, willing to work'."
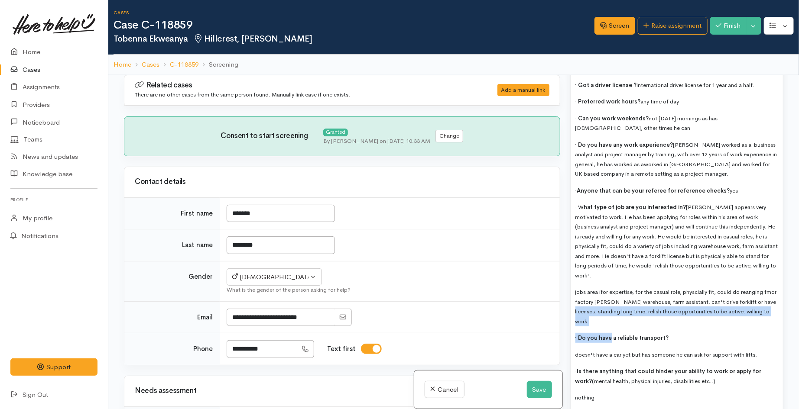
drag, startPoint x: 609, startPoint y: 301, endPoint x: 591, endPoint y: 288, distance: 22.7
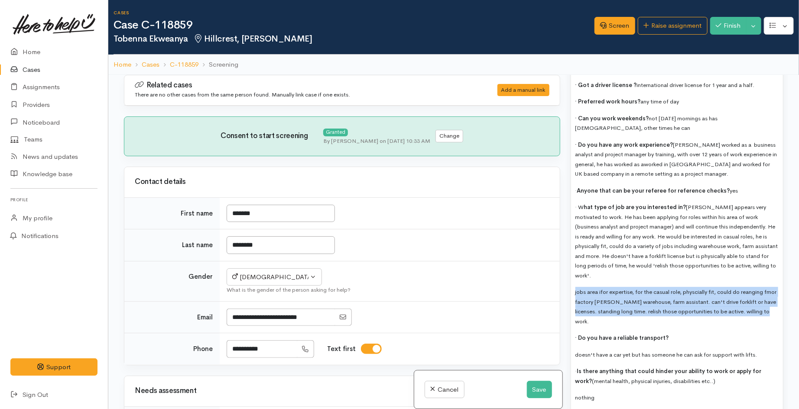
drag, startPoint x: 594, startPoint y: 298, endPoint x: 574, endPoint y: 265, distance: 38.1
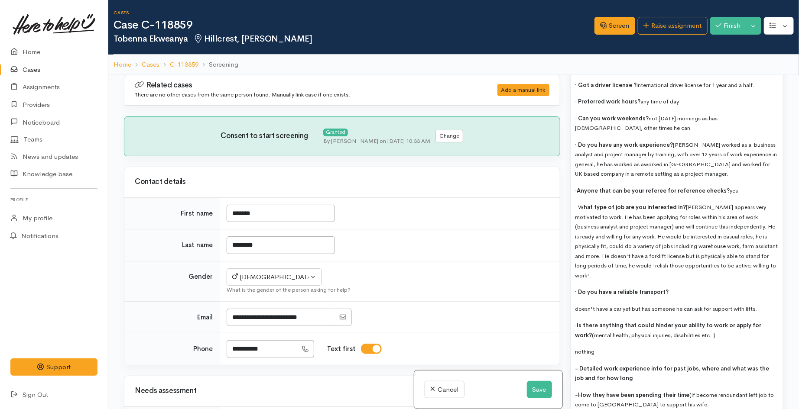
click at [575, 305] on span "doesn't have a car yet but has someone he can ask for support with lifts." at bounding box center [666, 308] width 182 height 7
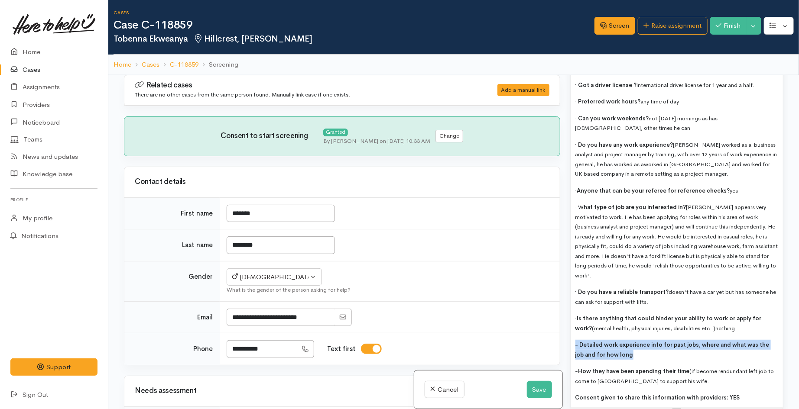
drag, startPoint x: 620, startPoint y: 327, endPoint x: 574, endPoint y: 314, distance: 47.6
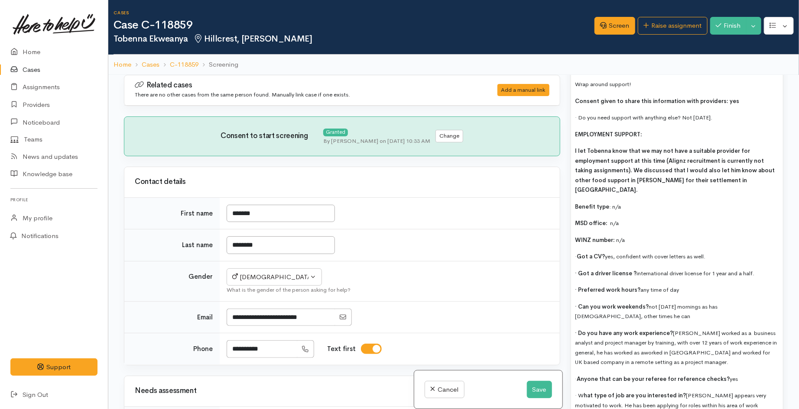
scroll to position [1155, 0]
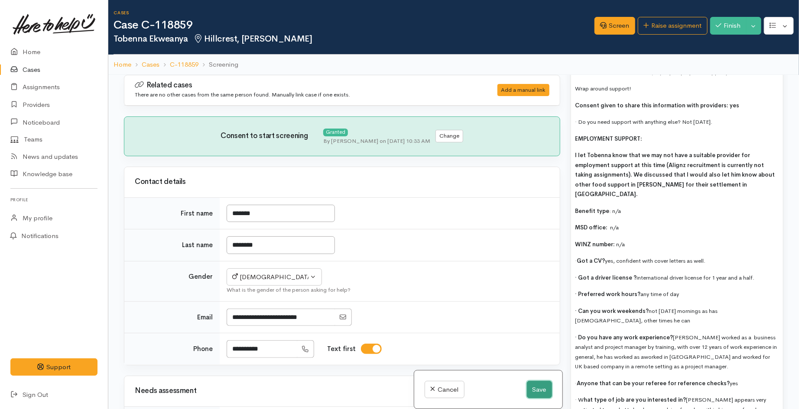
click at [534, 395] on button "Save" at bounding box center [539, 390] width 25 height 18
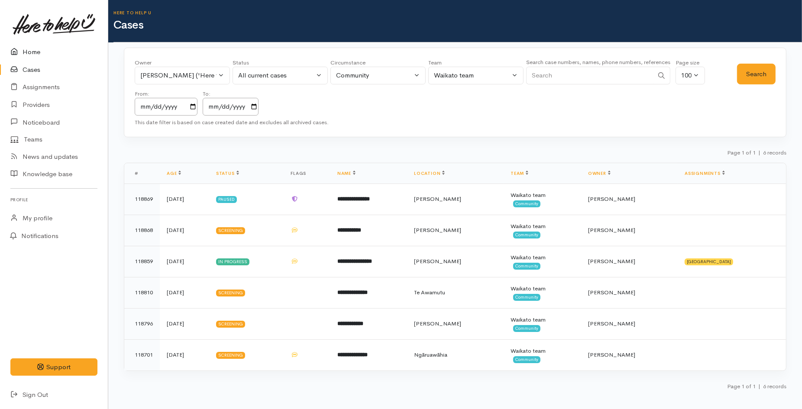
click at [45, 49] on link "Home" at bounding box center [54, 52] width 108 height 18
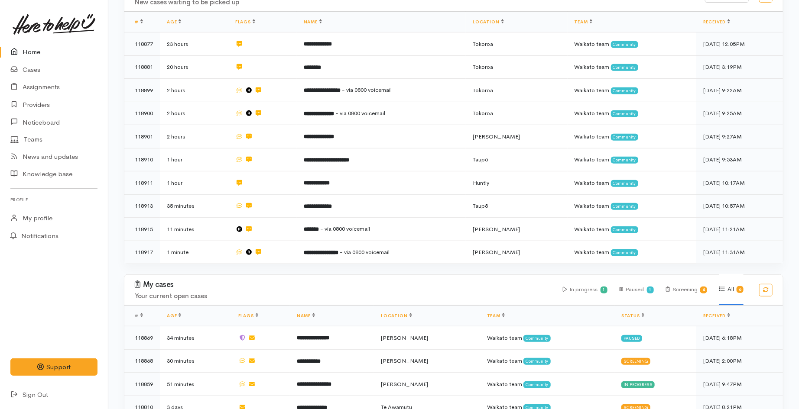
scroll to position [192, 0]
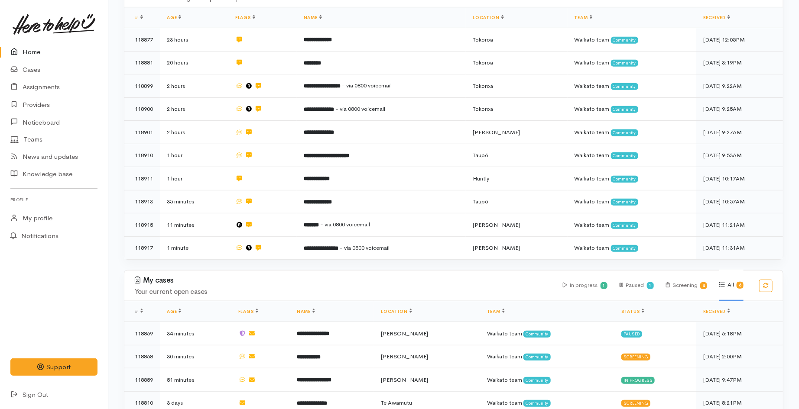
click at [31, 50] on link "Home" at bounding box center [54, 52] width 108 height 18
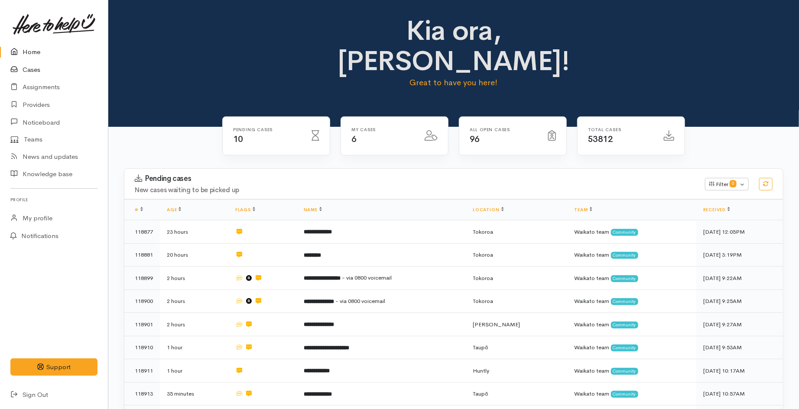
click at [31, 63] on link "Cases" at bounding box center [54, 70] width 108 height 18
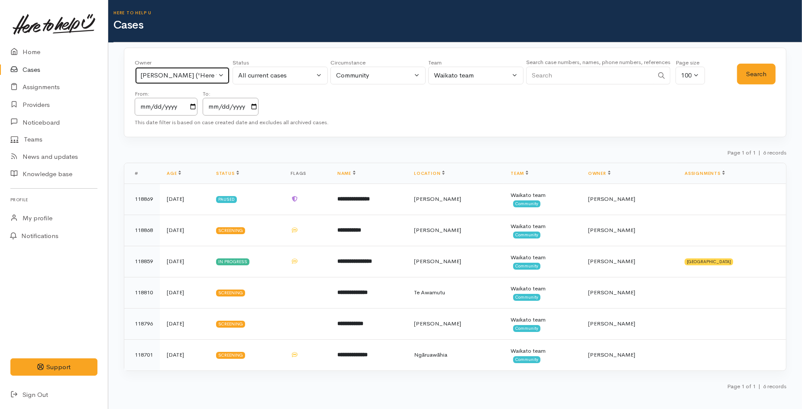
click at [163, 76] on div "[PERSON_NAME] ('Here to help u')" at bounding box center [178, 76] width 76 height 10
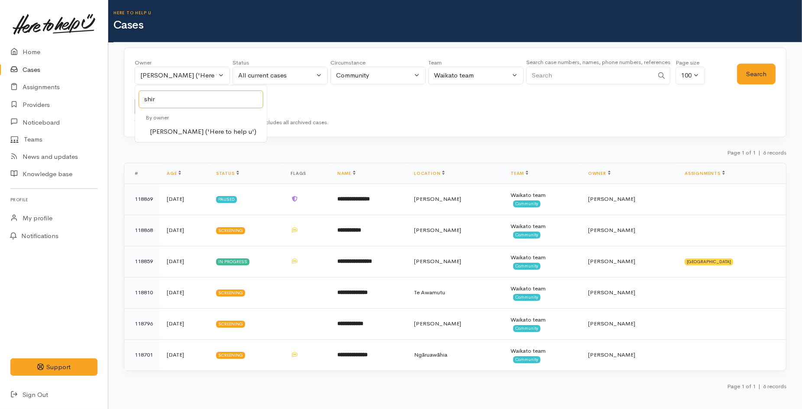
type input "shir"
click at [189, 132] on span "Shirley Mackie ('Here to help u')" at bounding box center [203, 132] width 107 height 10
select select "1463"
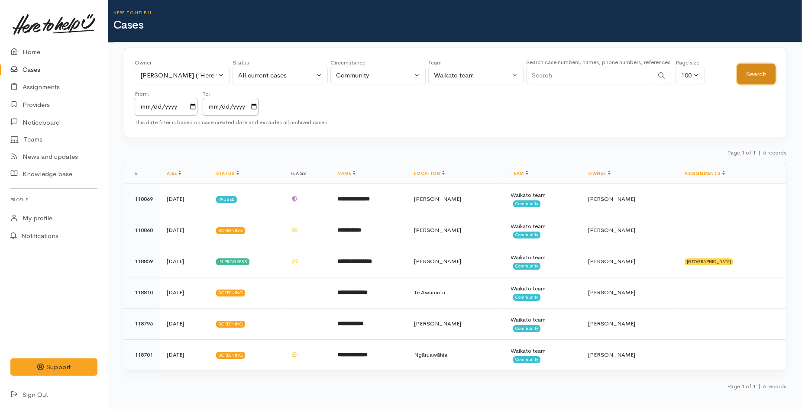
click at [746, 79] on button "Search" at bounding box center [756, 74] width 39 height 21
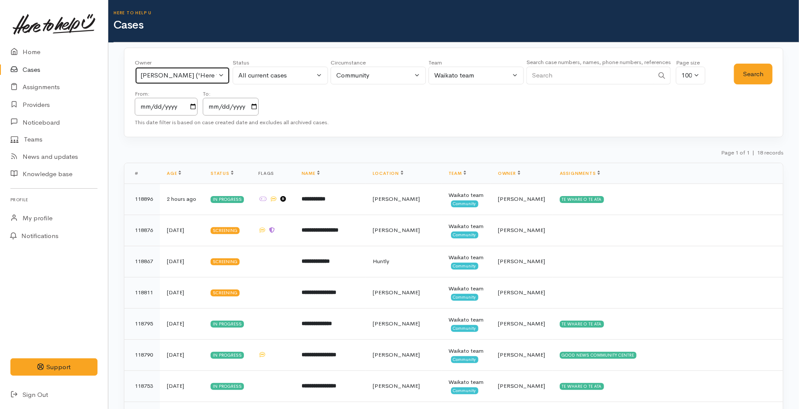
click at [152, 73] on div "Shirley Mackie ('Here to help u')" at bounding box center [178, 76] width 76 height 10
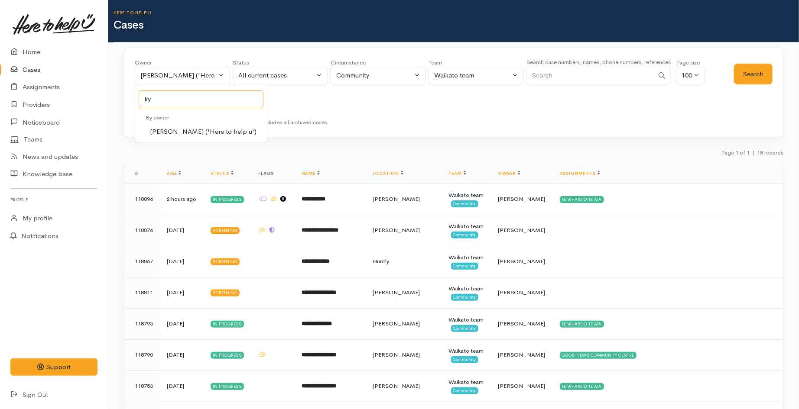
type input "ky"
click at [179, 130] on span "Kyleigh Pike ('Here to help u')" at bounding box center [203, 132] width 107 height 10
select select "1759"
click at [745, 75] on button "Search" at bounding box center [753, 74] width 39 height 21
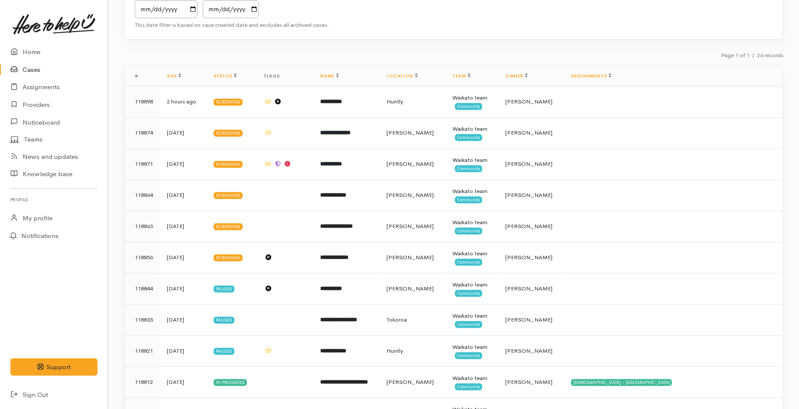
scroll to position [48, 0]
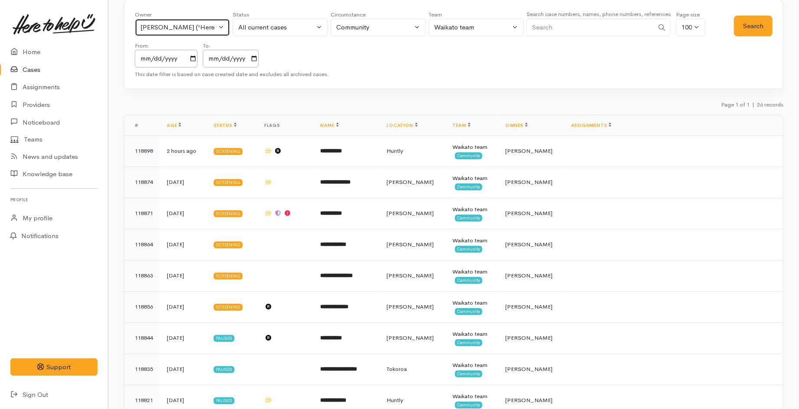
click at [180, 26] on div "Kyleigh Pike ('Here to help u')" at bounding box center [178, 28] width 76 height 10
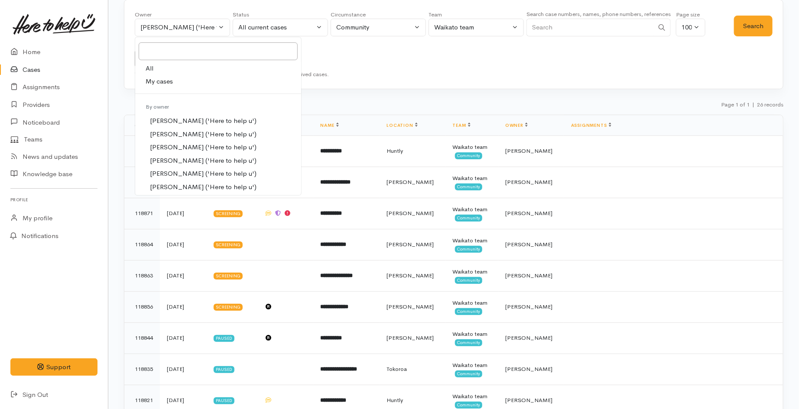
click at [175, 83] on link "My cases" at bounding box center [218, 81] width 166 height 13
select select "1648"
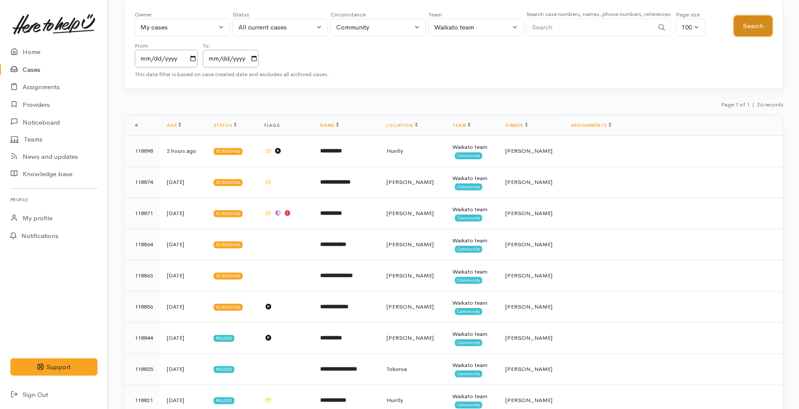
click at [768, 20] on button "Search" at bounding box center [753, 26] width 39 height 21
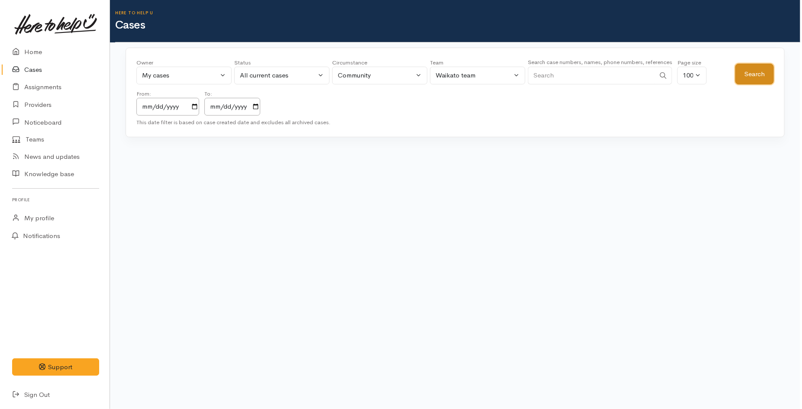
scroll to position [0, 0]
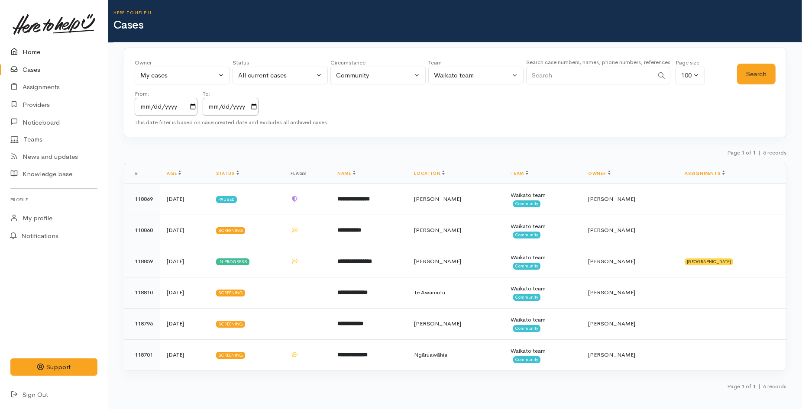
click at [45, 59] on link "Home" at bounding box center [54, 52] width 108 height 18
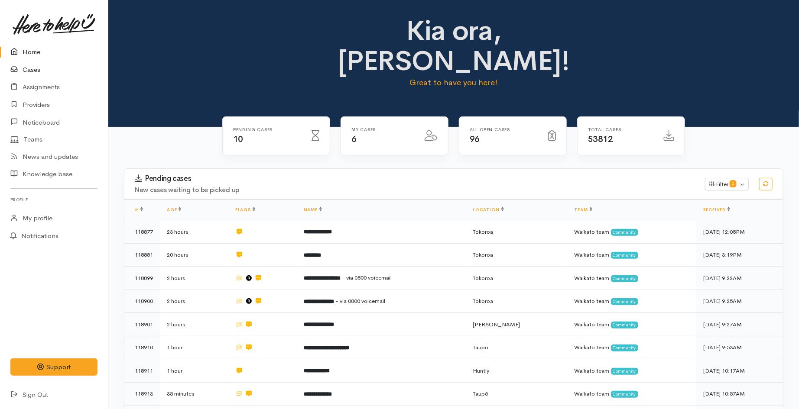
click at [32, 71] on link "Cases" at bounding box center [54, 70] width 108 height 18
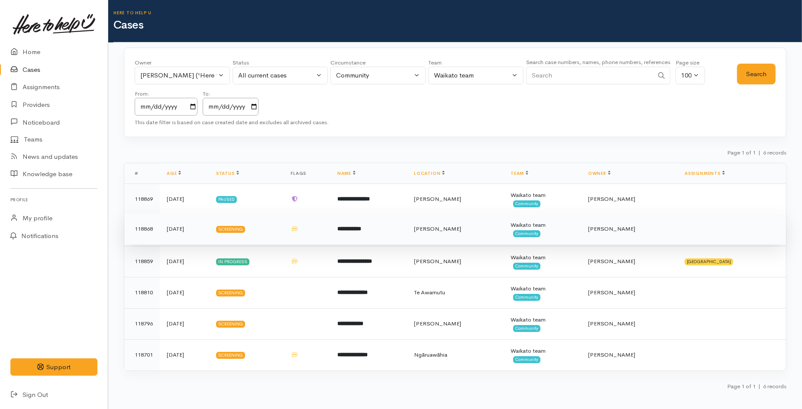
click at [392, 235] on td "**********" at bounding box center [368, 229] width 77 height 31
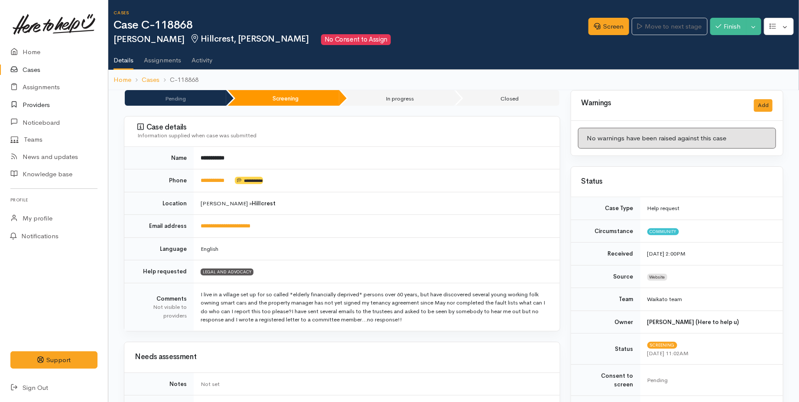
click at [42, 106] on link "Providers" at bounding box center [54, 105] width 108 height 18
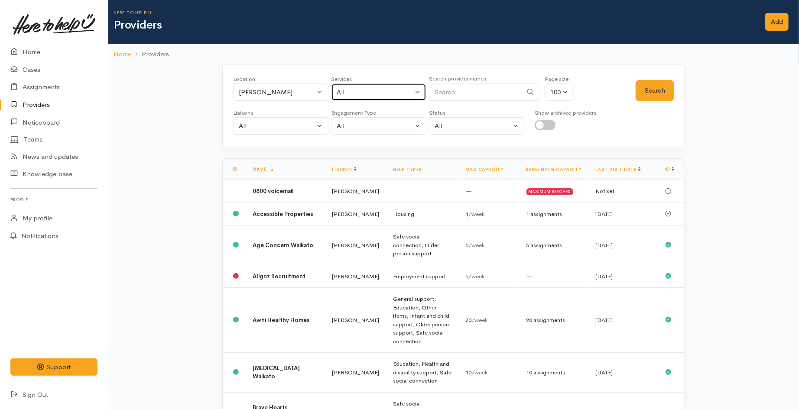
click at [356, 94] on div "All" at bounding box center [375, 92] width 76 height 10
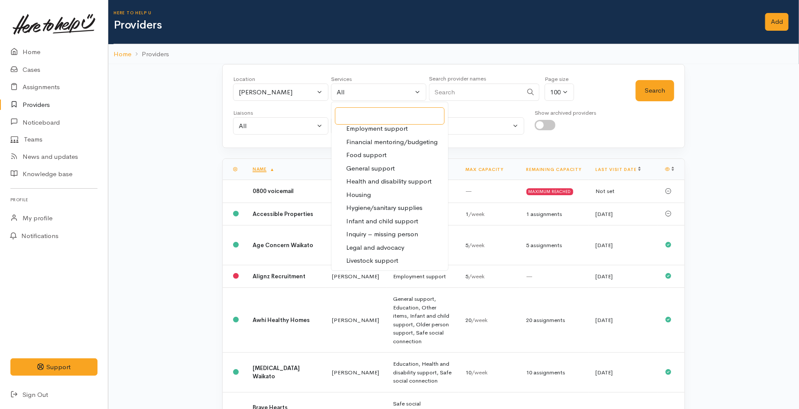
scroll to position [144, 0]
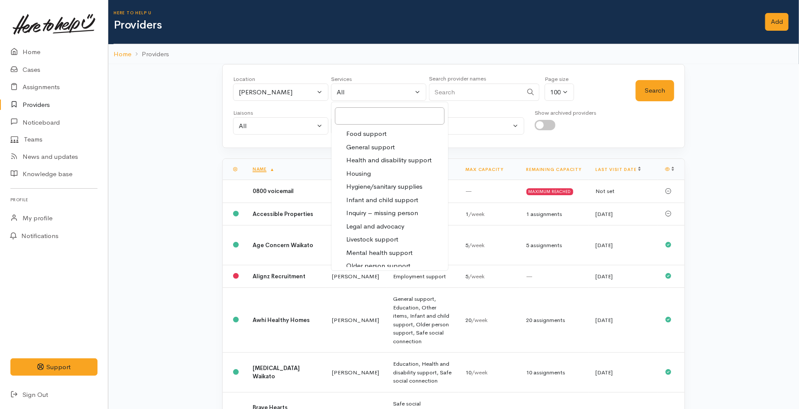
click at [375, 176] on link "Housing" at bounding box center [389, 173] width 117 height 13
select select "11"
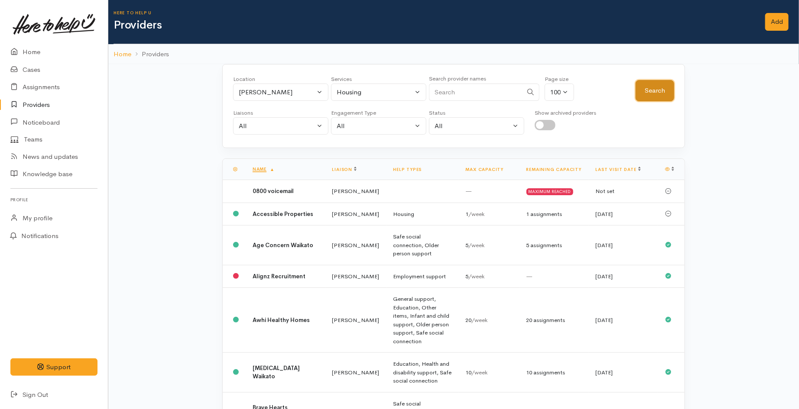
click at [653, 91] on button "Search" at bounding box center [654, 90] width 39 height 21
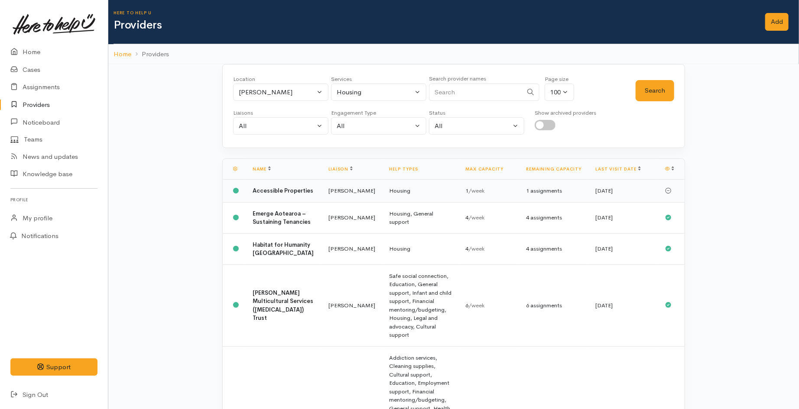
click at [285, 201] on td "Accessible Properties" at bounding box center [284, 191] width 76 height 23
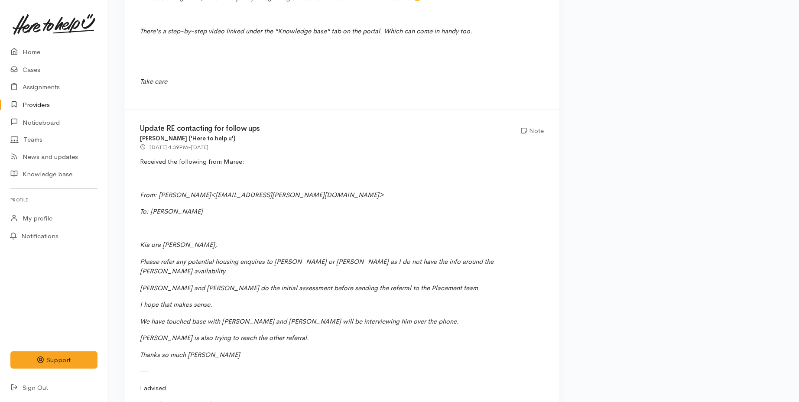
scroll to position [1203, 0]
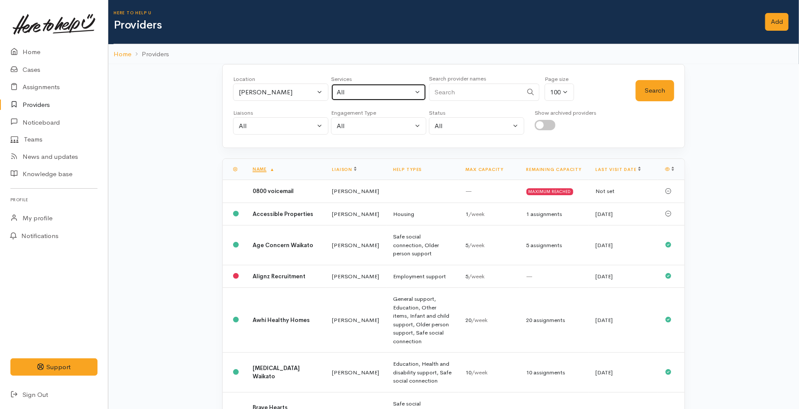
click at [367, 93] on div "All" at bounding box center [375, 92] width 76 height 10
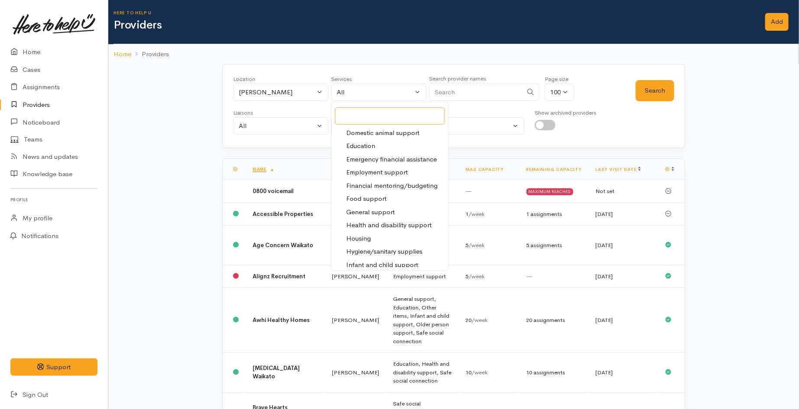
scroll to position [96, 0]
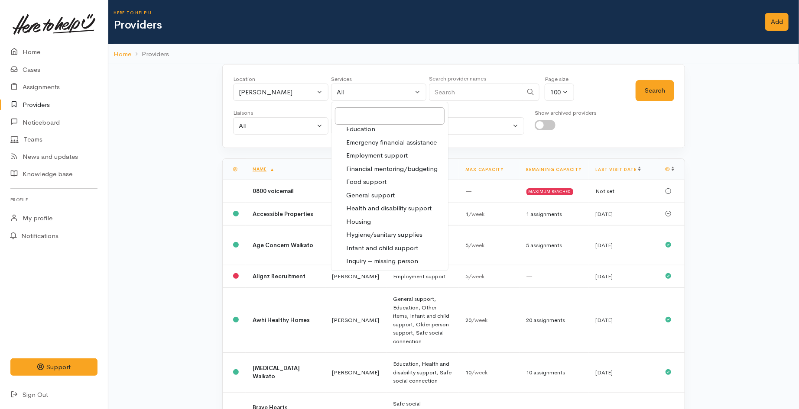
click at [373, 222] on link "Housing" at bounding box center [389, 221] width 117 height 13
select select "11"
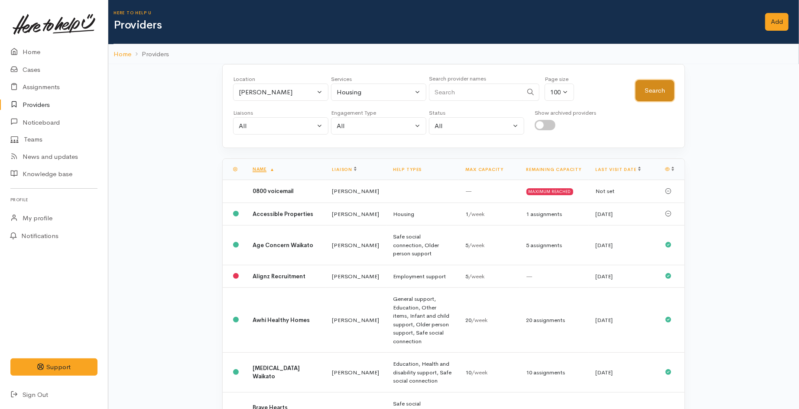
click at [659, 91] on button "Search" at bounding box center [654, 90] width 39 height 21
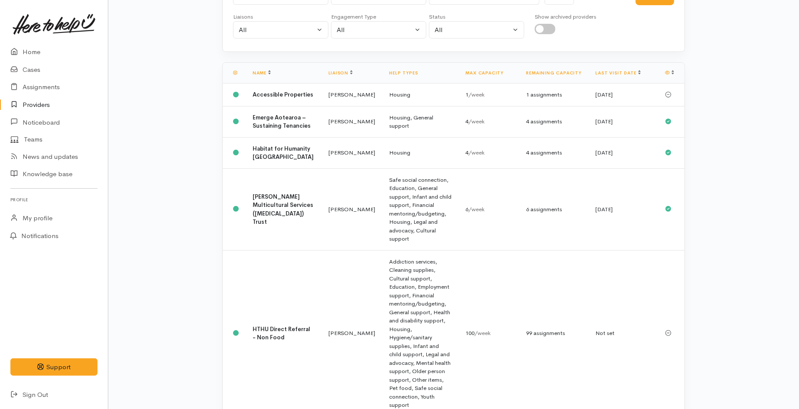
click at [382, 137] on td "Housing, General support" at bounding box center [420, 121] width 76 height 31
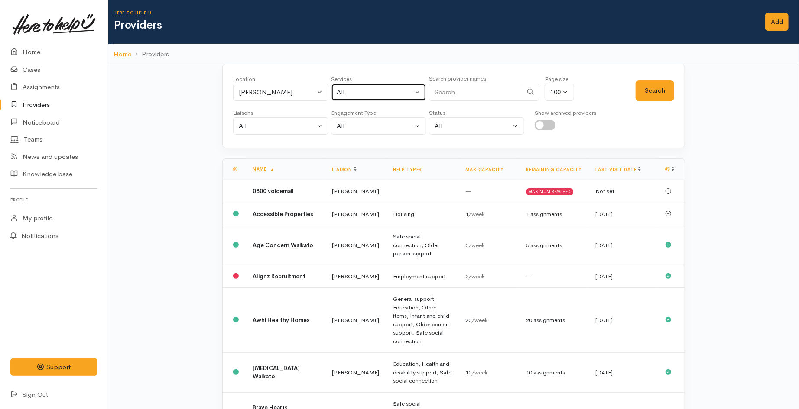
click at [373, 95] on div "All" at bounding box center [375, 92] width 76 height 10
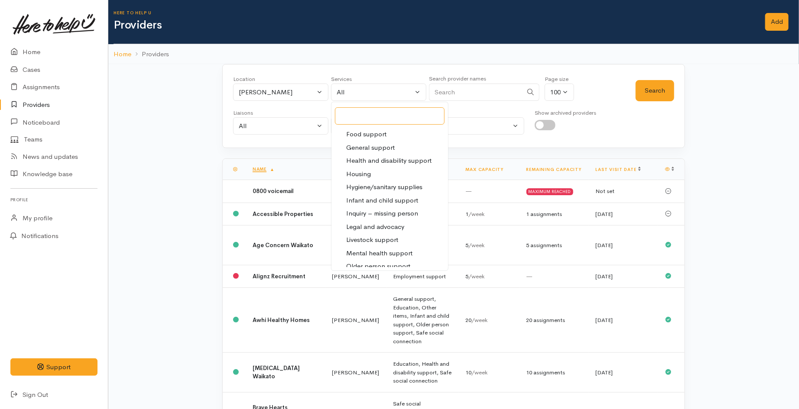
scroll to position [144, 0]
click at [369, 172] on span "Housing" at bounding box center [358, 174] width 25 height 10
select select "11"
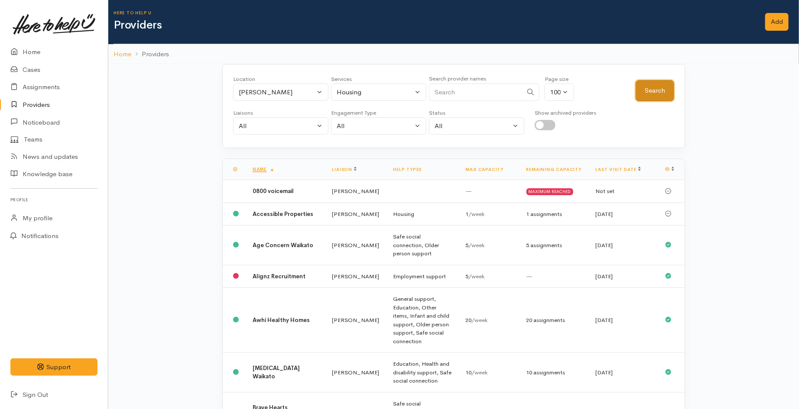
click at [649, 97] on button "Search" at bounding box center [654, 90] width 39 height 21
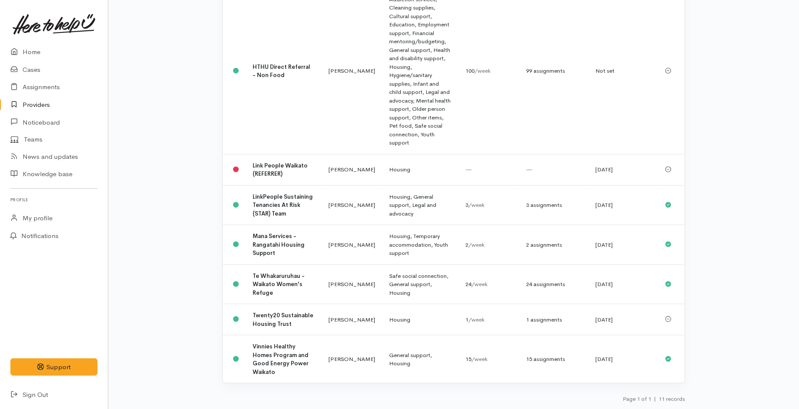
scroll to position [385, 0]
click at [382, 185] on td "Housing, General support, Legal and advocacy" at bounding box center [420, 205] width 76 height 40
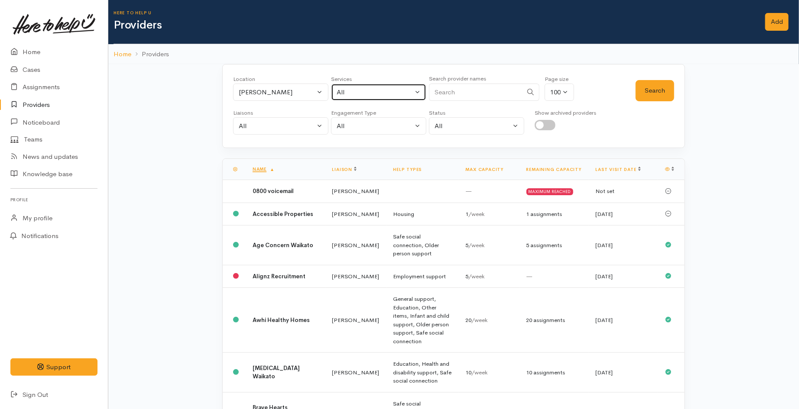
click at [380, 86] on button "All" at bounding box center [378, 93] width 95 height 18
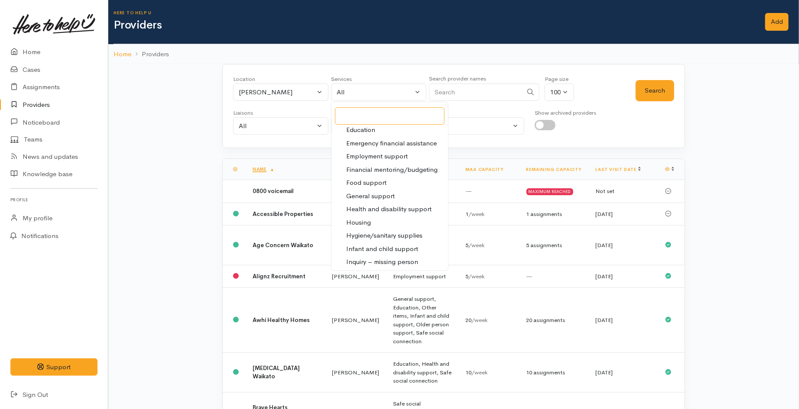
scroll to position [96, 0]
click at [374, 218] on link "Housing" at bounding box center [389, 221] width 117 height 13
select select "11"
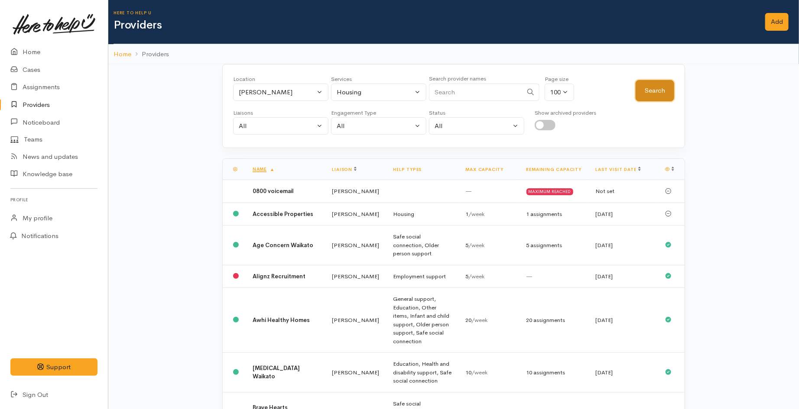
click at [650, 98] on button "Search" at bounding box center [654, 90] width 39 height 21
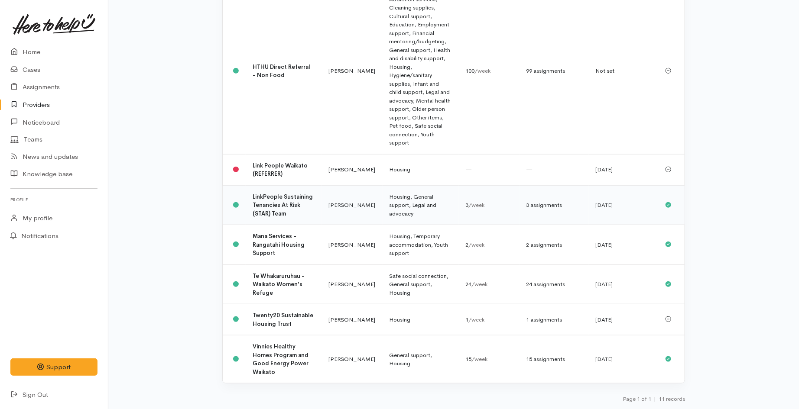
scroll to position [392, 0]
click at [288, 225] on td "Mana Services - Rangatahi Housing Support" at bounding box center [284, 245] width 76 height 40
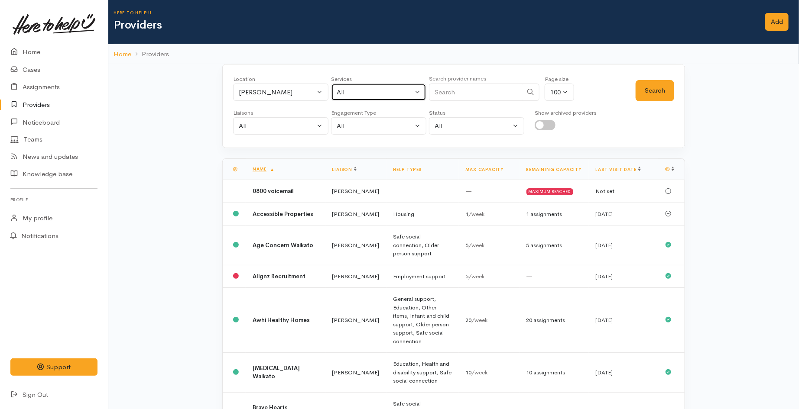
click at [347, 98] on button "All" at bounding box center [378, 93] width 95 height 18
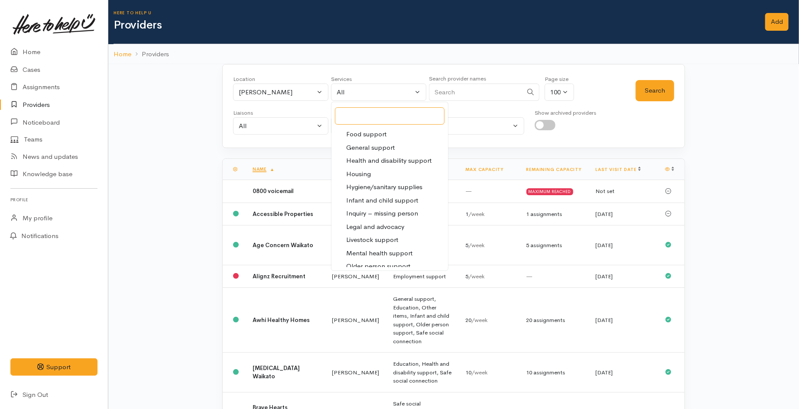
scroll to position [144, 0]
click at [372, 228] on span "Legal and advocacy" at bounding box center [375, 227] width 58 height 10
select select "27"
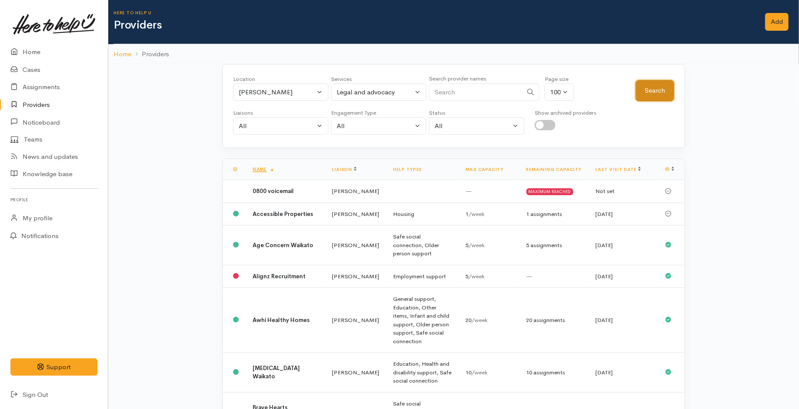
click at [643, 82] on button "Search" at bounding box center [654, 90] width 39 height 21
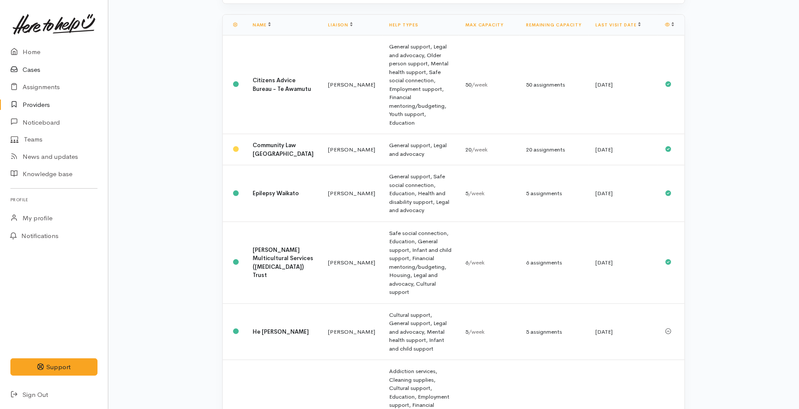
click at [28, 64] on link "Cases" at bounding box center [54, 70] width 108 height 18
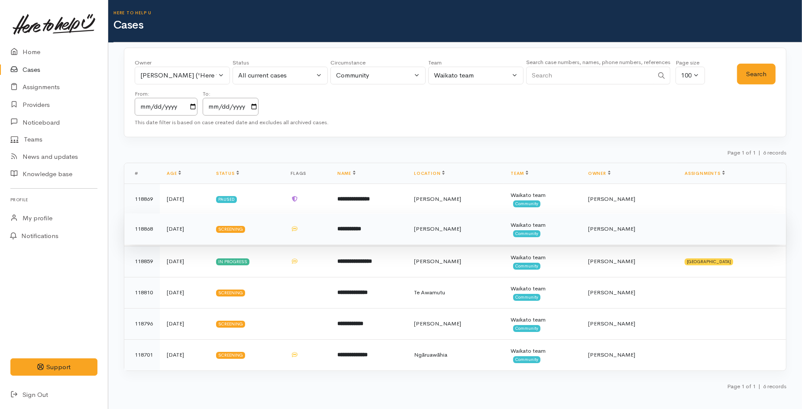
click at [310, 236] on td at bounding box center [307, 229] width 47 height 31
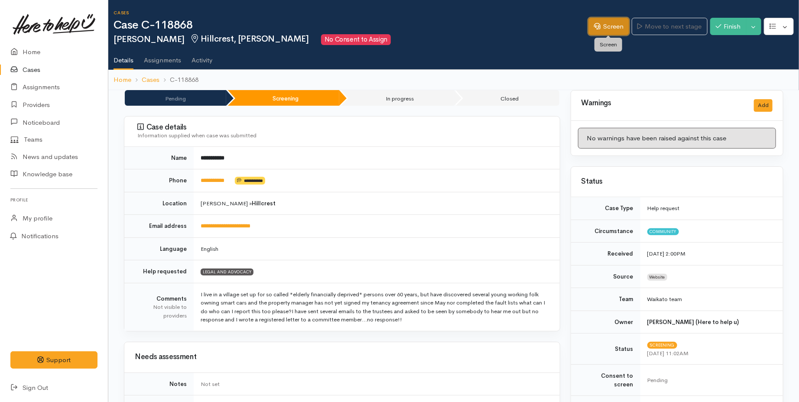
click at [612, 26] on link "Screen" at bounding box center [608, 27] width 41 height 18
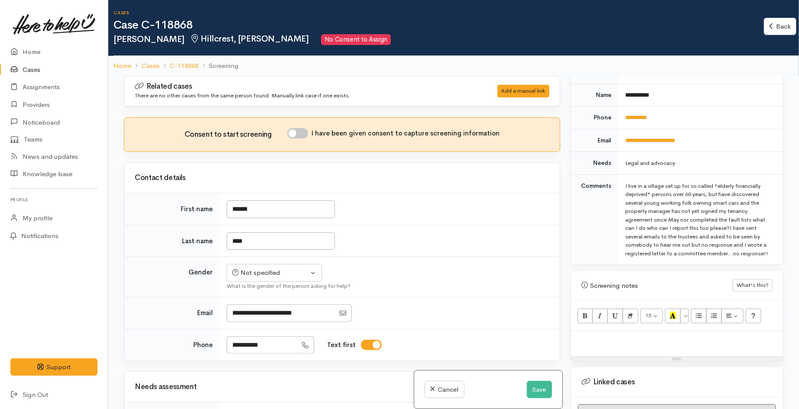
scroll to position [496, 0]
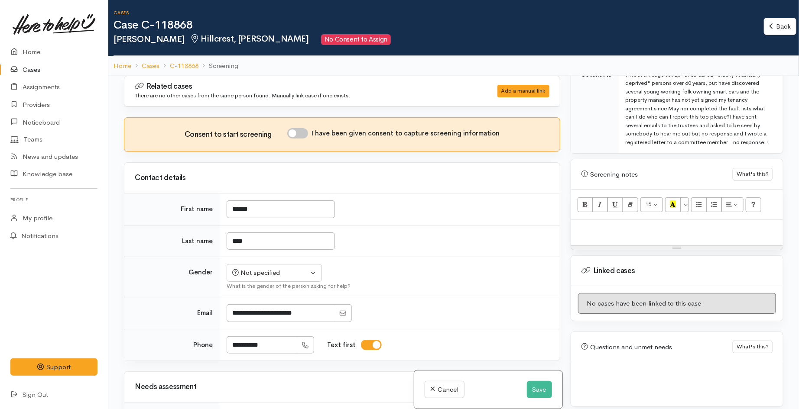
click at [611, 224] on p at bounding box center [676, 229] width 203 height 10
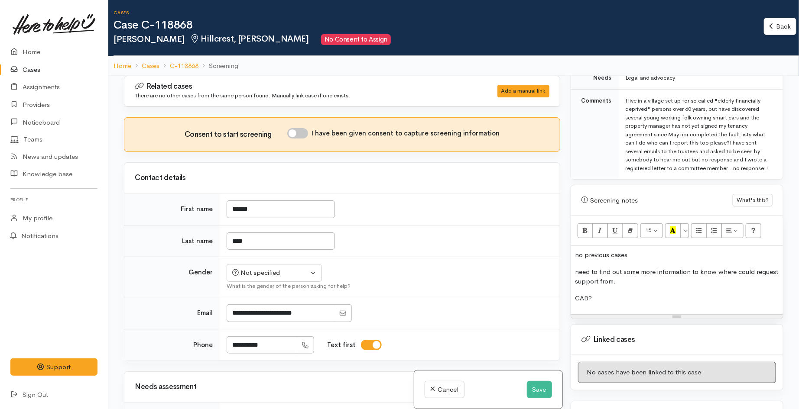
scroll to position [448, 0]
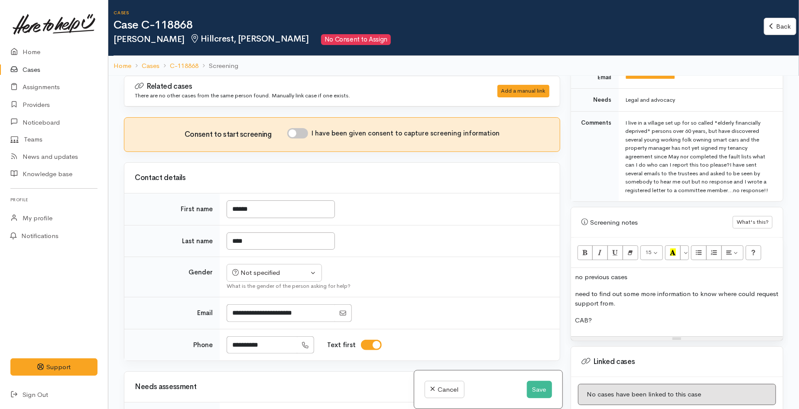
click at [462, 172] on div "Contact details" at bounding box center [342, 178] width 415 height 13
click at [637, 322] on div "no previous cases need to find out some more information to know where could re…" at bounding box center [677, 302] width 212 height 68
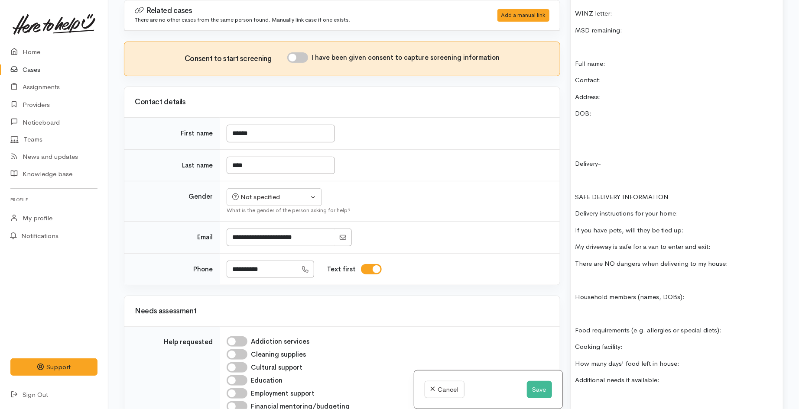
scroll to position [725, 0]
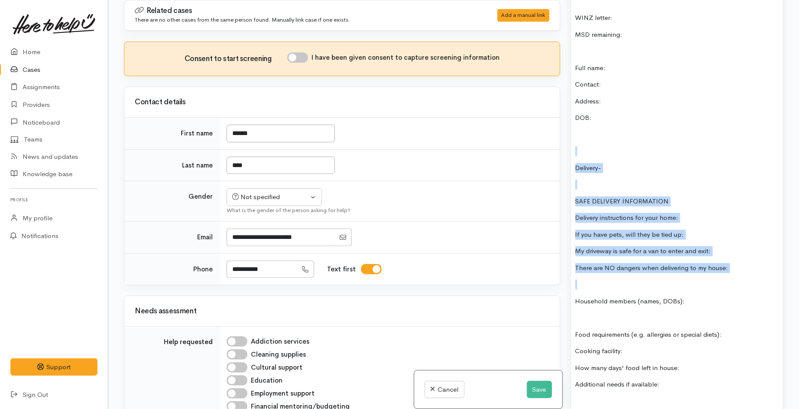
drag, startPoint x: 578, startPoint y: 136, endPoint x: 712, endPoint y: 282, distance: 197.7
click at [712, 282] on div "no previous cases need to find out some more information to know where could re…" at bounding box center [677, 290] width 212 height 748
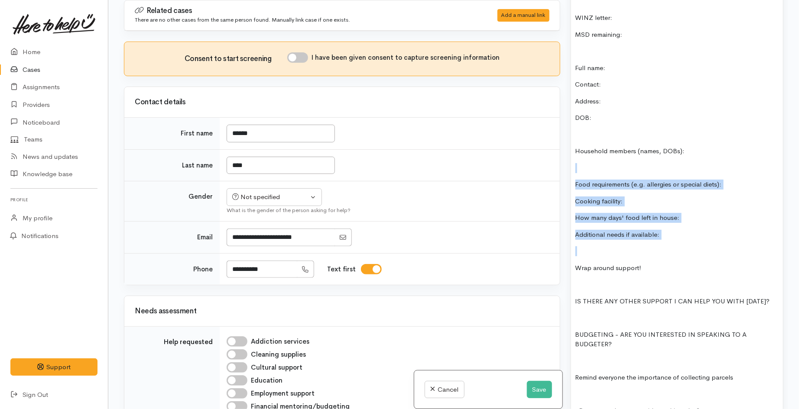
drag, startPoint x: 573, startPoint y: 164, endPoint x: 674, endPoint y: 235, distance: 123.8
click at [674, 235] on div "no previous cases need to find out some more information to know where could re…" at bounding box center [677, 215] width 212 height 598
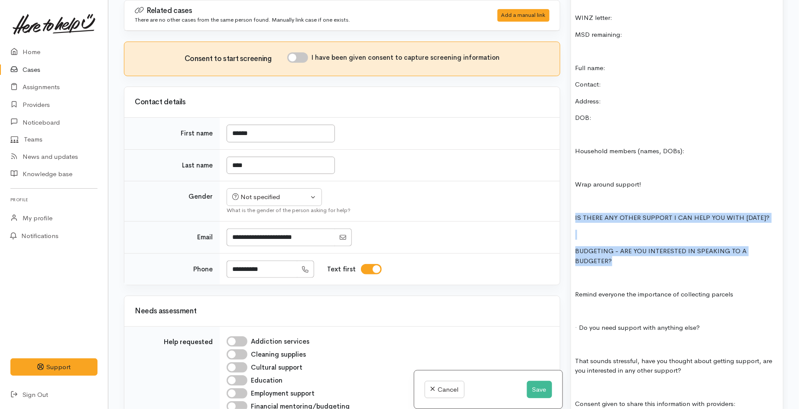
drag, startPoint x: 573, startPoint y: 205, endPoint x: 747, endPoint y: 253, distance: 179.7
click at [747, 253] on div "no previous cases need to find out some more information to know where could re…" at bounding box center [677, 173] width 212 height 515
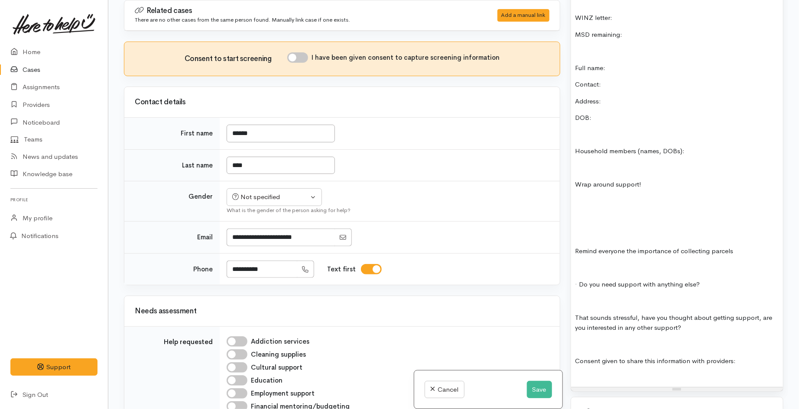
click at [601, 213] on p at bounding box center [676, 218] width 203 height 10
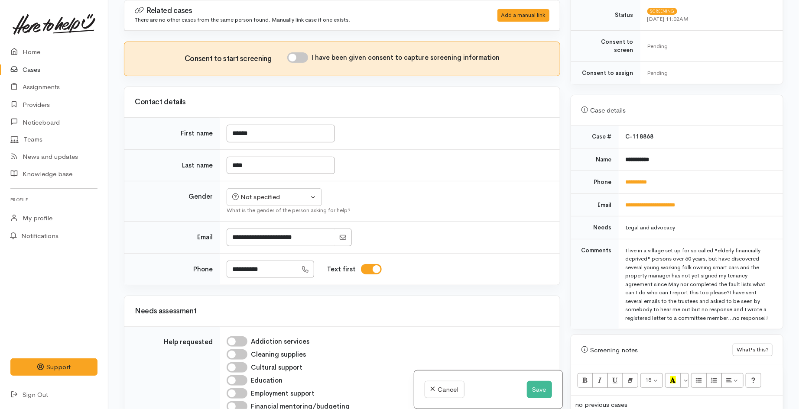
scroll to position [243, 0]
drag, startPoint x: 663, startPoint y: 158, endPoint x: 621, endPoint y: 155, distance: 41.7
click at [621, 155] on td "**********" at bounding box center [701, 160] width 164 height 23
copy b "**********"
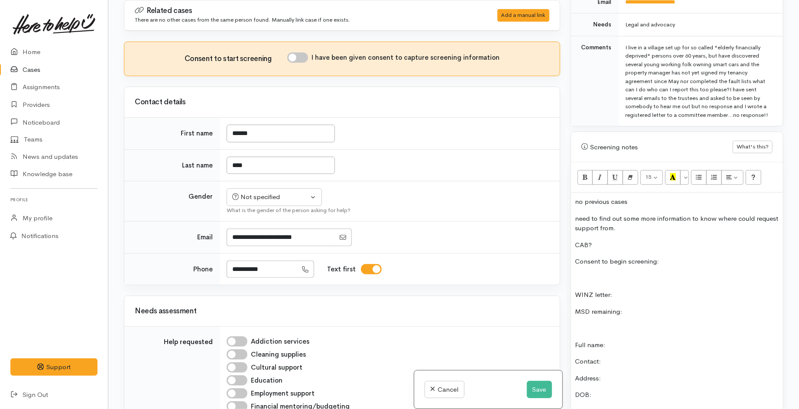
scroll to position [484, 0]
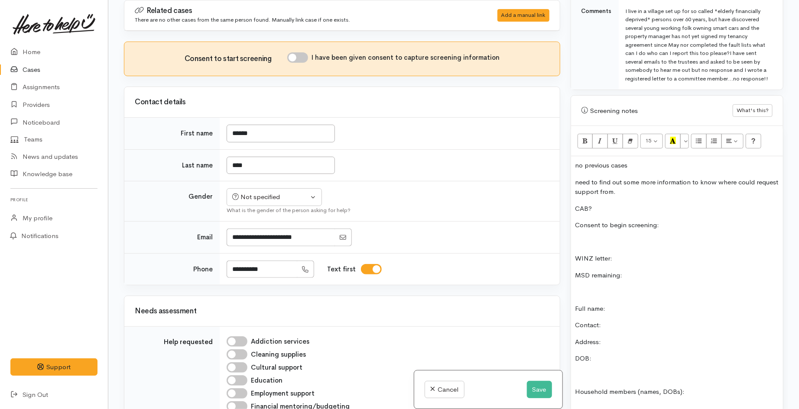
click at [609, 304] on p "Full name:" at bounding box center [676, 309] width 203 height 10
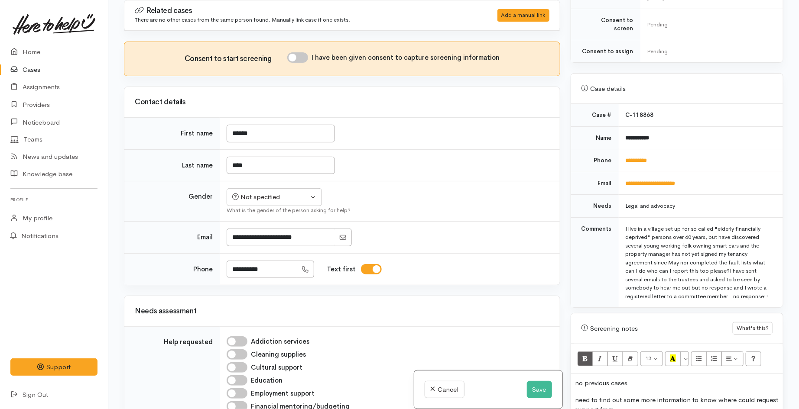
scroll to position [243, 0]
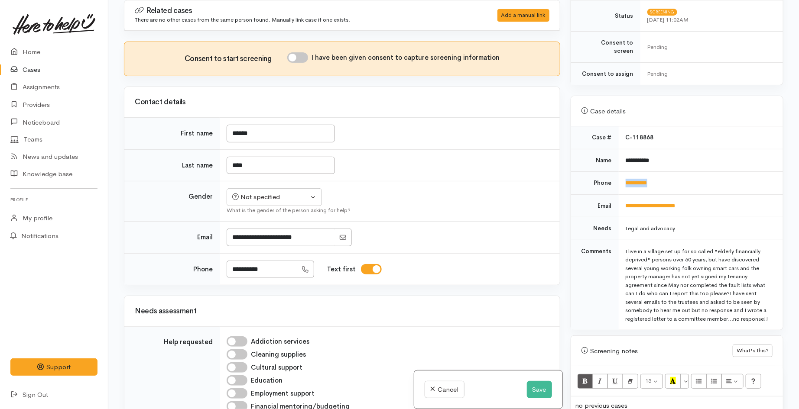
drag, startPoint x: 660, startPoint y: 178, endPoint x: 622, endPoint y: 175, distance: 37.8
click at [622, 175] on td "**********" at bounding box center [701, 183] width 164 height 23
copy link "**********"
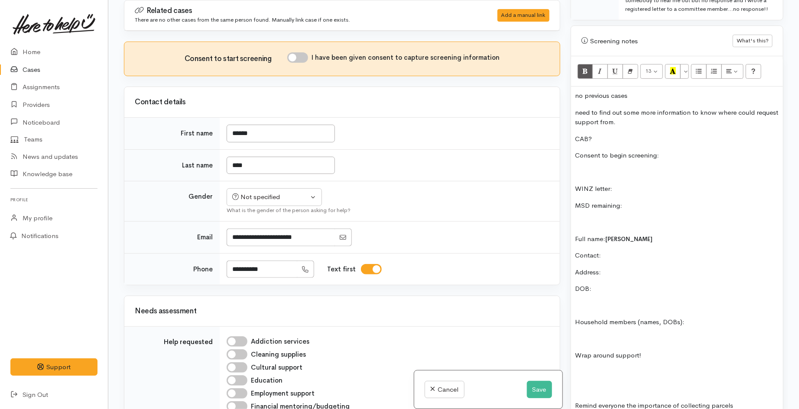
scroll to position [580, 0]
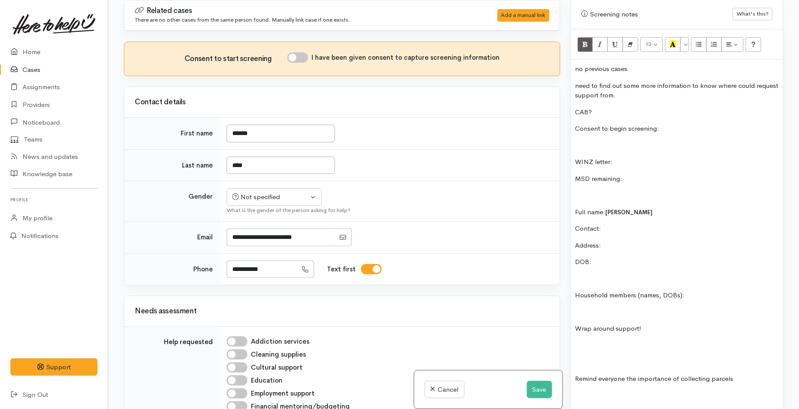
click at [618, 224] on p "Contact:" at bounding box center [676, 229] width 203 height 10
click at [542, 389] on button "Save" at bounding box center [539, 390] width 25 height 18
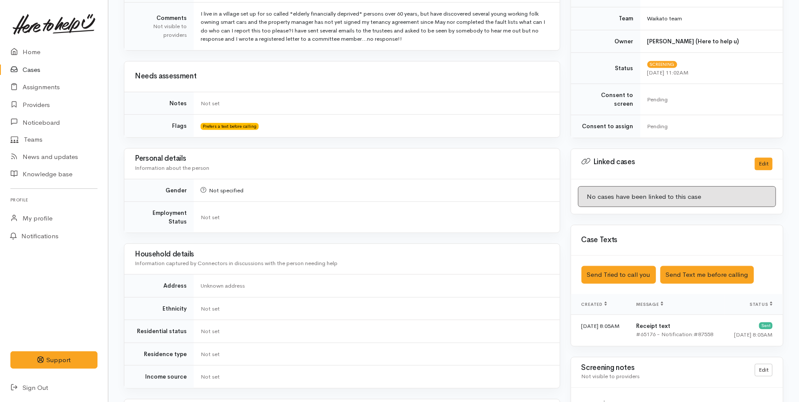
scroll to position [288, 0]
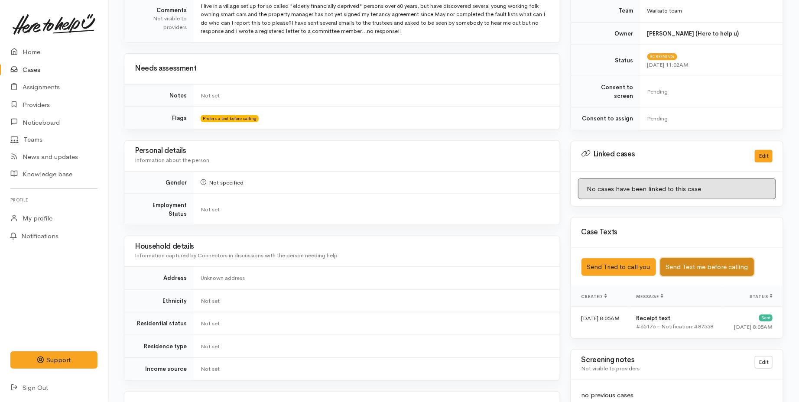
click at [697, 261] on button "Send Text me before calling" at bounding box center [707, 267] width 94 height 18
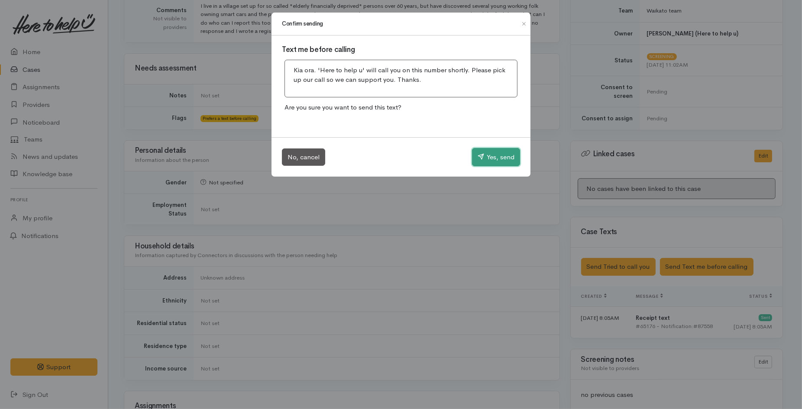
click at [483, 156] on icon "button" at bounding box center [481, 156] width 6 height 6
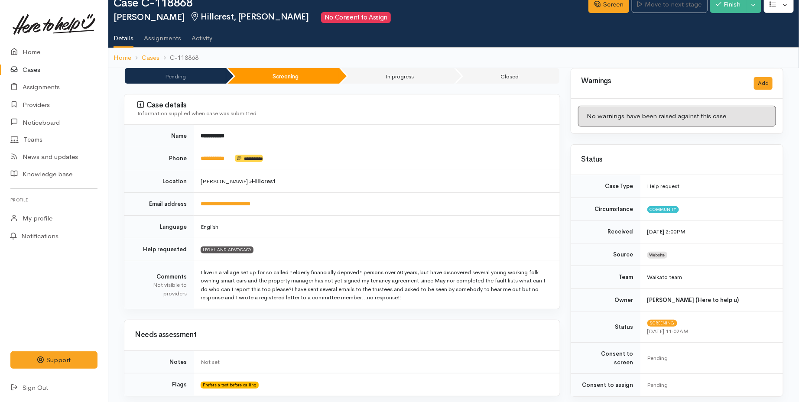
scroll to position [0, 0]
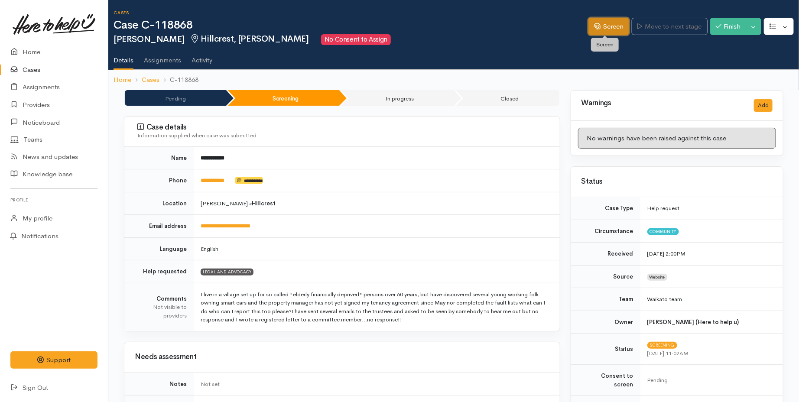
click at [606, 29] on link "Screen" at bounding box center [608, 27] width 41 height 18
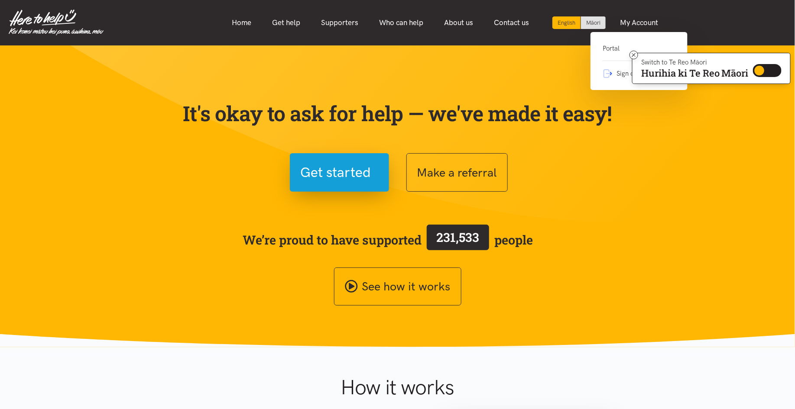
click at [612, 51] on link "Portal" at bounding box center [639, 52] width 73 height 18
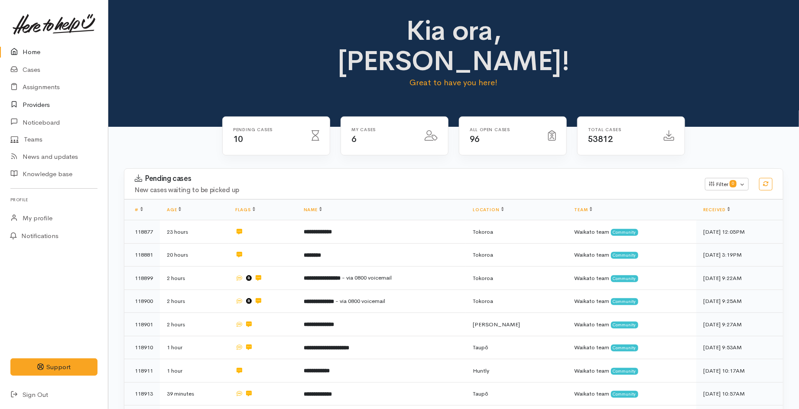
click at [30, 107] on link "Providers" at bounding box center [54, 105] width 108 height 18
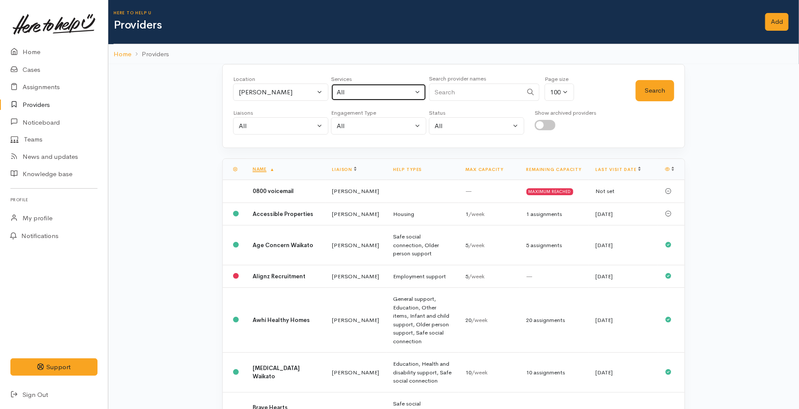
click at [355, 86] on button "All" at bounding box center [378, 93] width 95 height 18
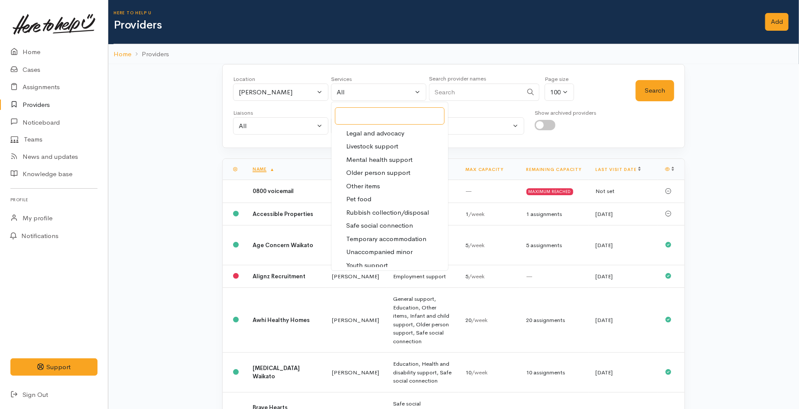
scroll to position [241, 0]
click at [379, 128] on span "Legal and advocacy" at bounding box center [375, 130] width 58 height 10
select select "27"
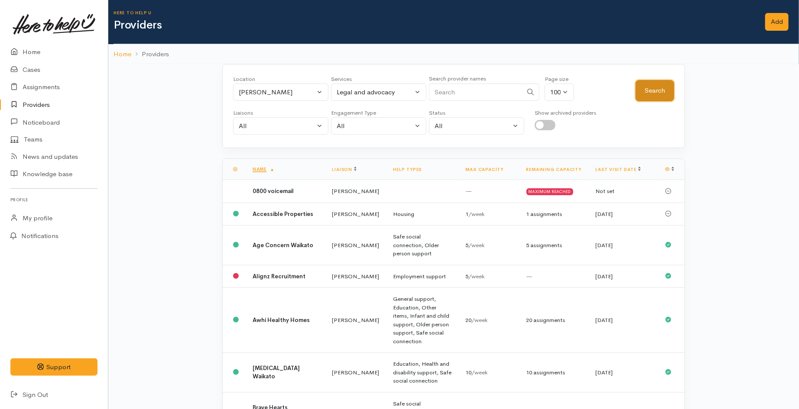
click at [652, 93] on button "Search" at bounding box center [654, 90] width 39 height 21
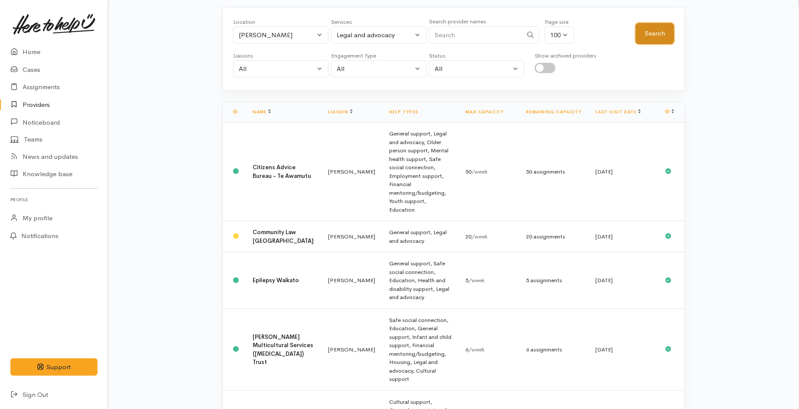
scroll to position [48, 0]
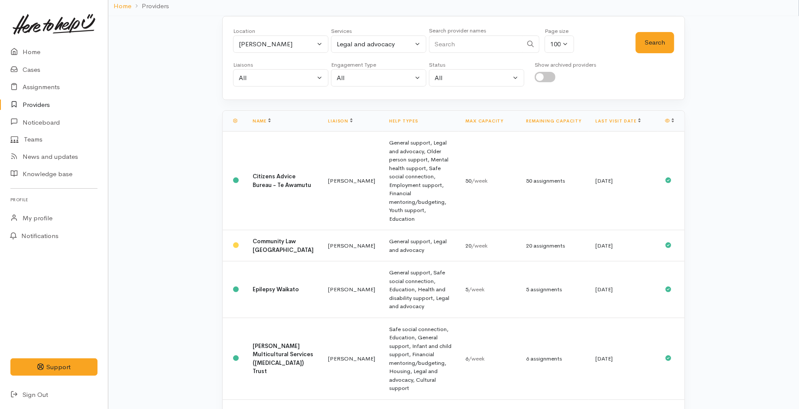
click at [398, 175] on td "General support, Legal and advocacy, Older person support, Mental health suppor…" at bounding box center [420, 181] width 76 height 99
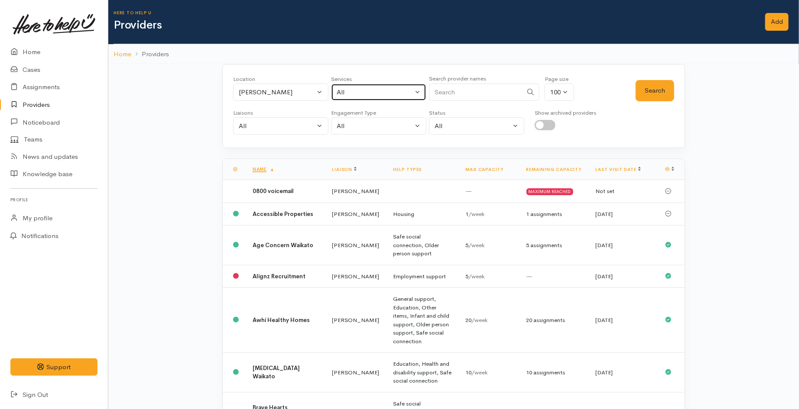
click at [356, 98] on button "All" at bounding box center [378, 93] width 95 height 18
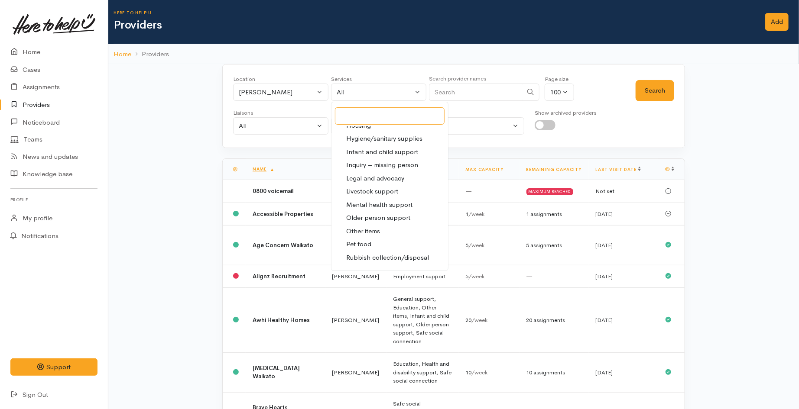
scroll to position [144, 0]
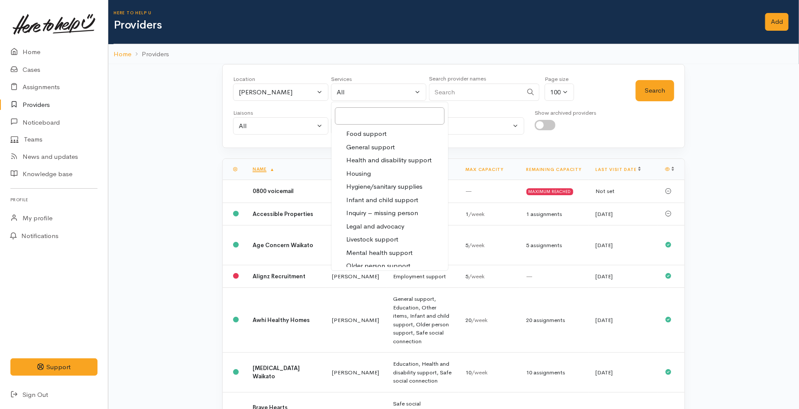
click at [378, 225] on span "Legal and advocacy" at bounding box center [375, 227] width 58 height 10
select select "27"
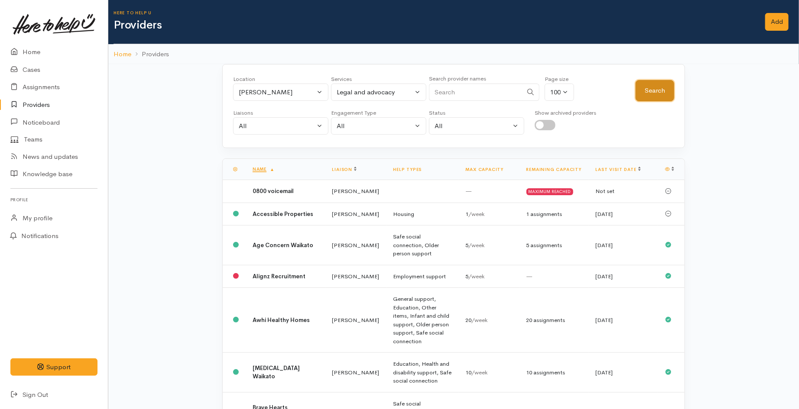
click at [654, 85] on button "Search" at bounding box center [654, 90] width 39 height 21
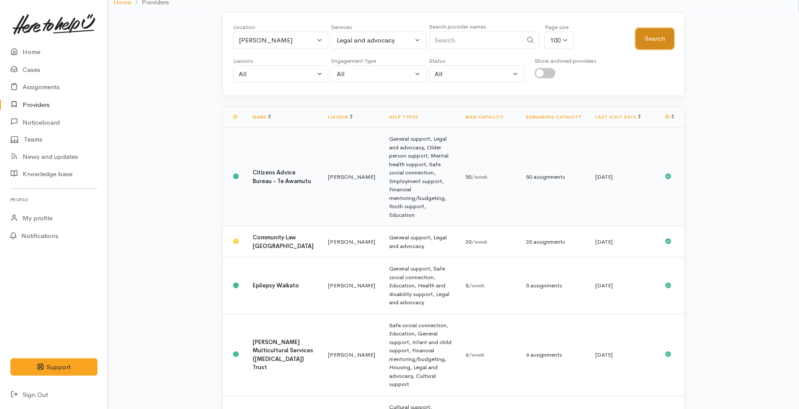
scroll to position [50, 0]
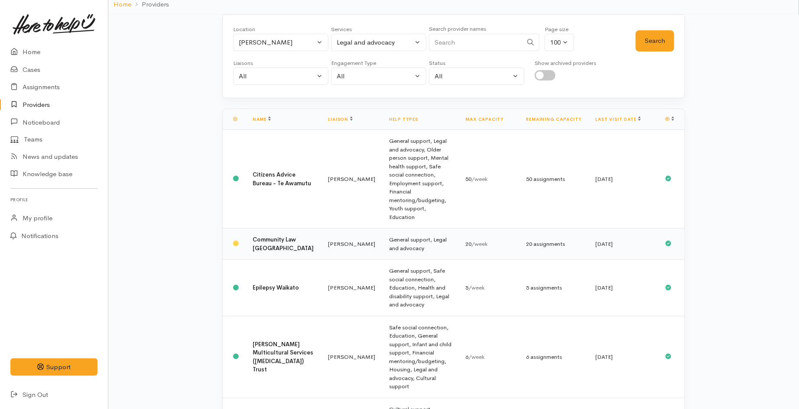
click at [287, 229] on td "Community Law Waikato" at bounding box center [284, 244] width 76 height 31
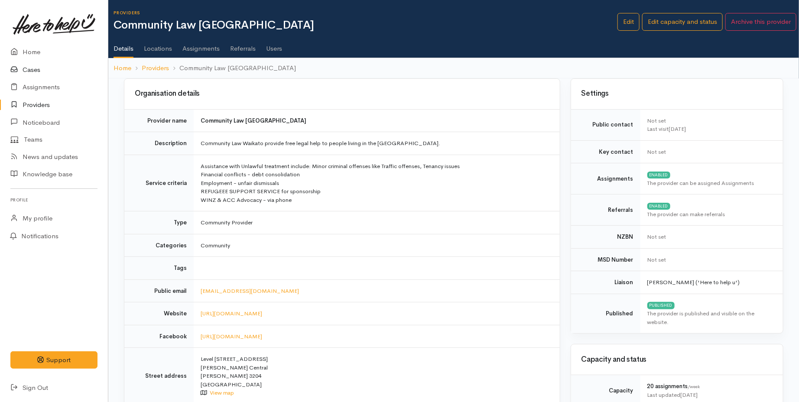
click at [29, 75] on link "Cases" at bounding box center [54, 70] width 108 height 18
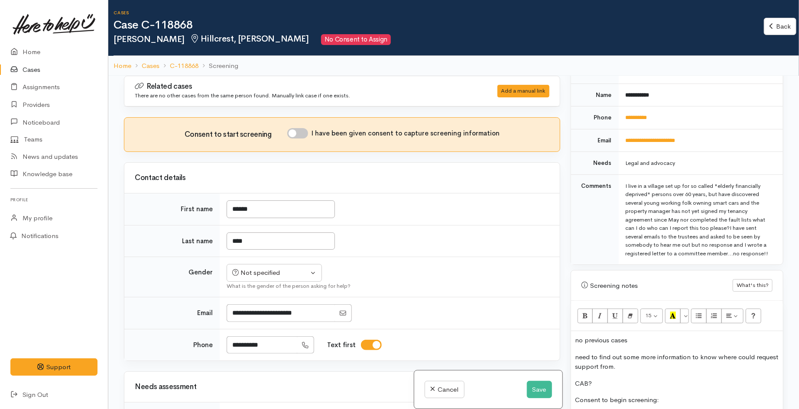
scroll to position [529, 0]
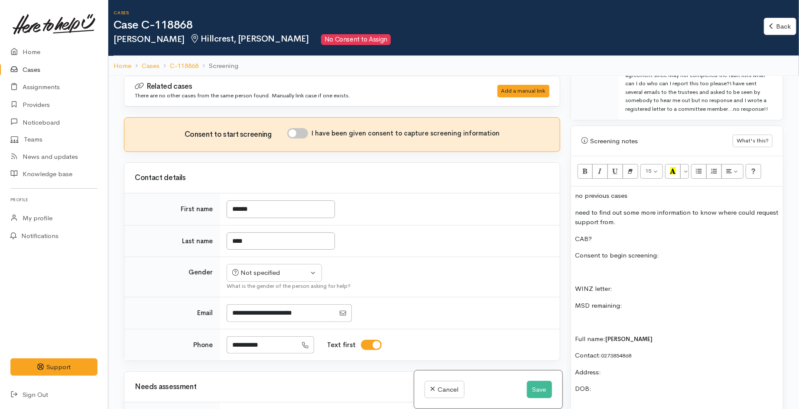
click at [617, 234] on p "CAB?" at bounding box center [676, 239] width 203 height 10
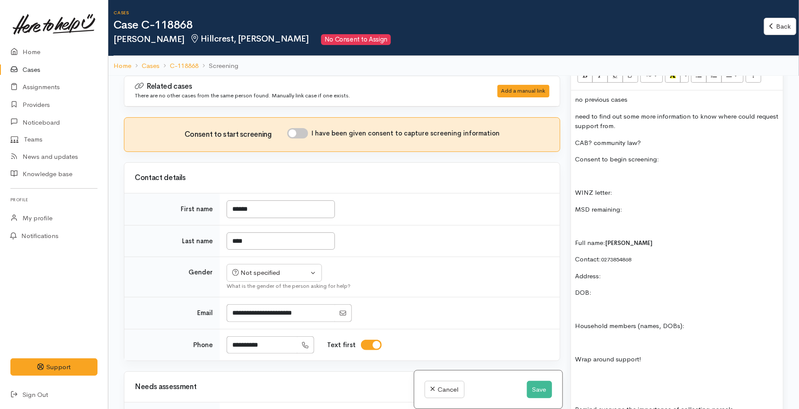
scroll to position [674, 0]
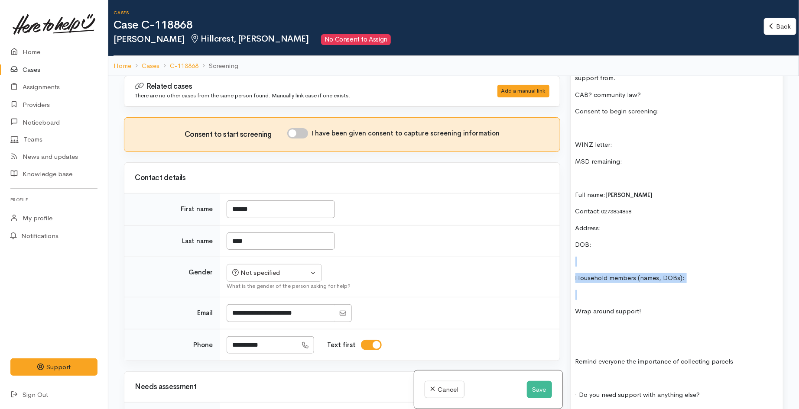
drag, startPoint x: 628, startPoint y: 288, endPoint x: 578, endPoint y: 258, distance: 58.7
click at [578, 258] on div "no previous cases need to find out some more information to know where could re…" at bounding box center [677, 269] width 212 height 455
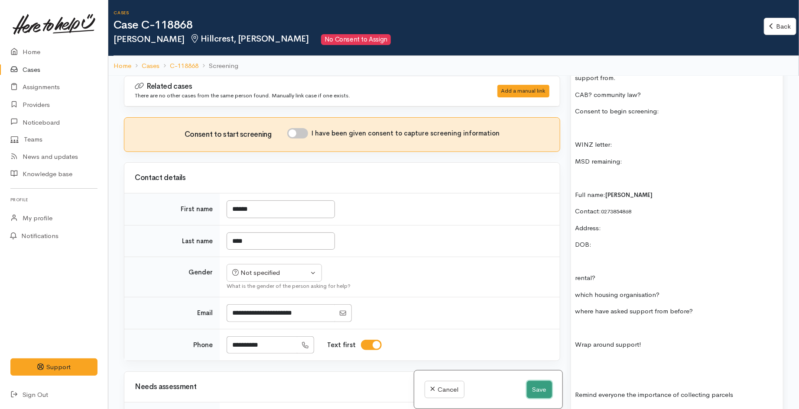
click at [527, 392] on button "Save" at bounding box center [539, 390] width 25 height 18
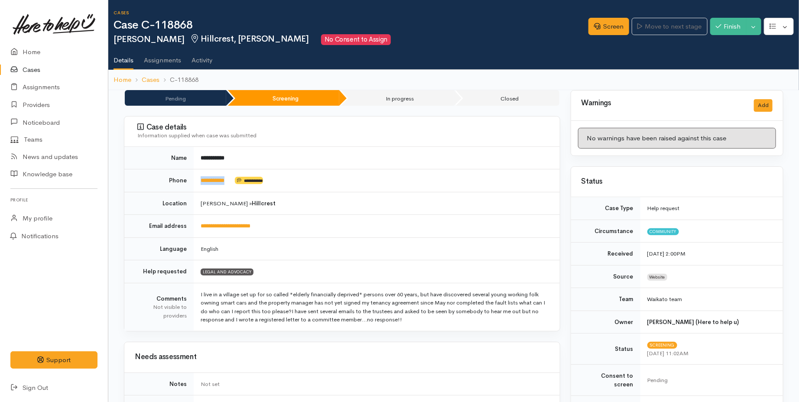
drag, startPoint x: 233, startPoint y: 187, endPoint x: 201, endPoint y: 186, distance: 31.2
click at [201, 186] on td "**********" at bounding box center [377, 180] width 366 height 23
copy link "**********"
click at [615, 26] on link "Screen" at bounding box center [608, 27] width 41 height 18
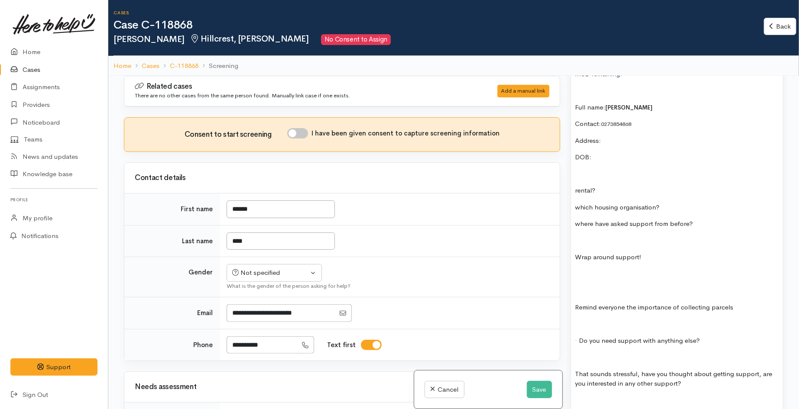
scroll to position [770, 0]
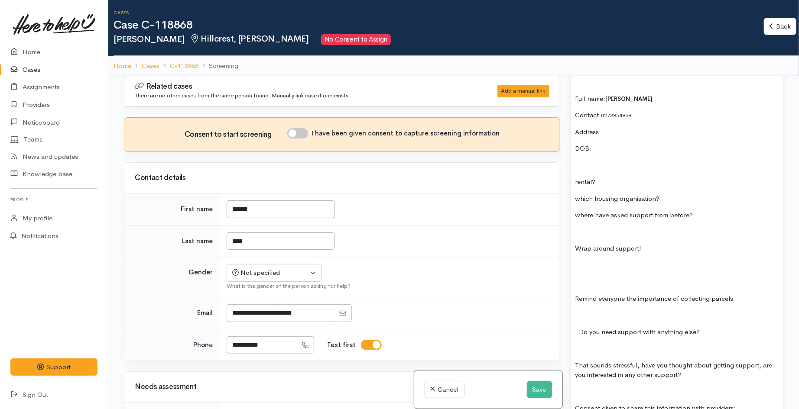
click at [590, 218] on div "no previous cases need to find out some more information to know where could re…" at bounding box center [677, 190] width 212 height 488
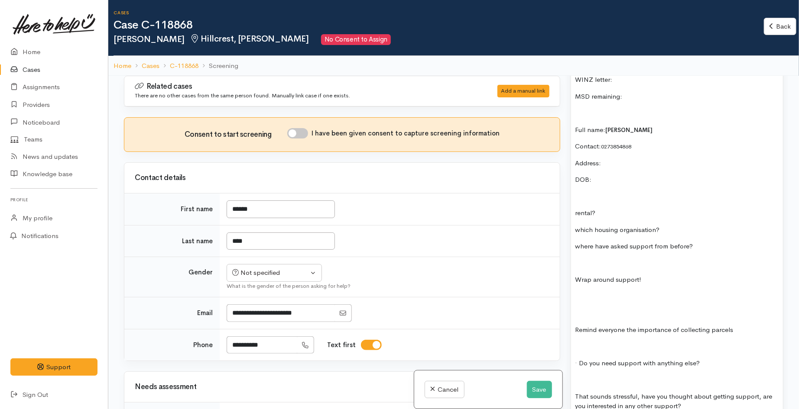
scroll to position [722, 0]
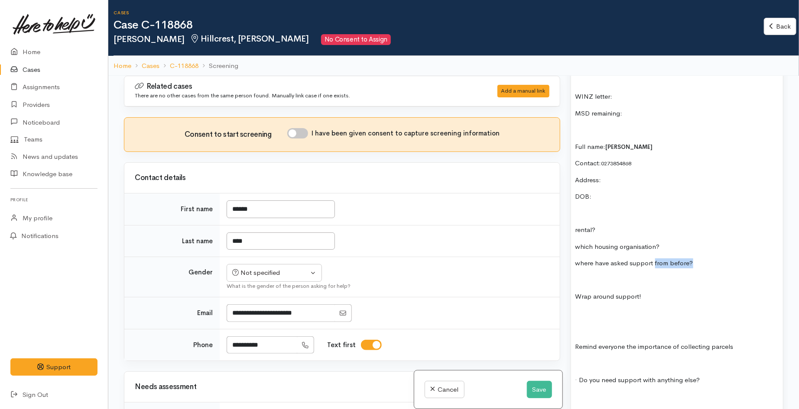
drag, startPoint x: 690, startPoint y: 256, endPoint x: 653, endPoint y: 253, distance: 36.9
click at [653, 259] on p "where have asked support from before?" at bounding box center [676, 264] width 203 height 10
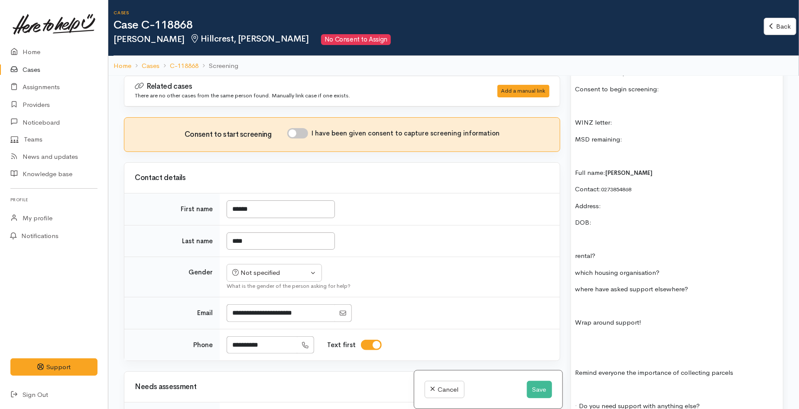
scroll to position [674, 0]
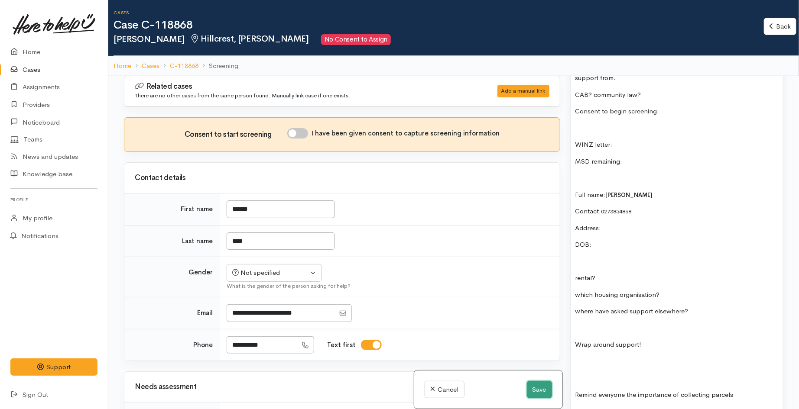
click at [533, 389] on button "Save" at bounding box center [539, 390] width 25 height 18
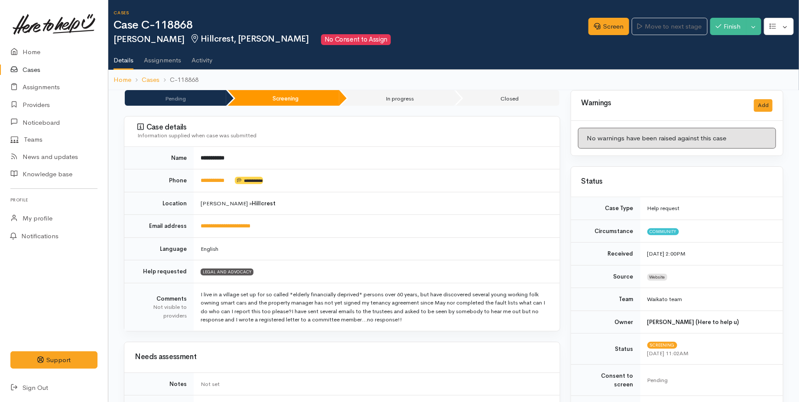
click at [252, 75] on ol "Home Cases C-118868" at bounding box center [453, 80] width 680 height 20
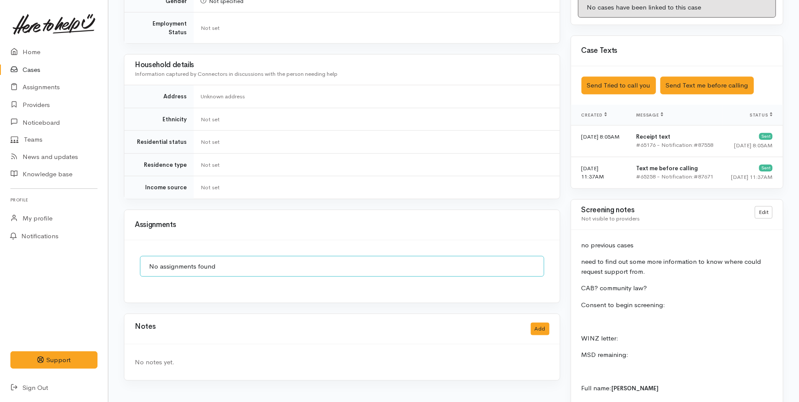
scroll to position [481, 0]
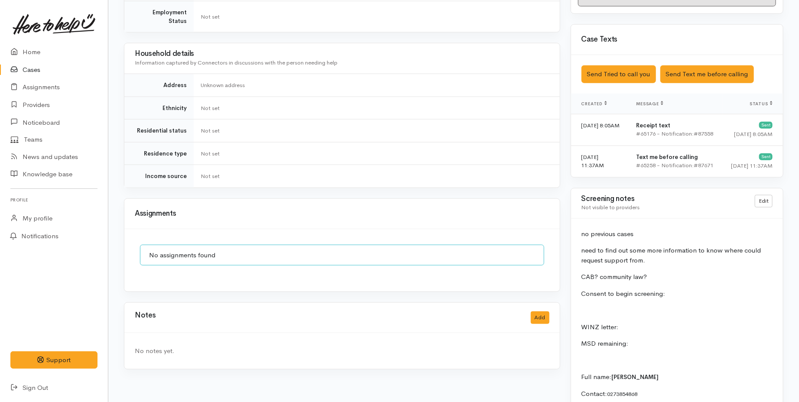
click at [391, 212] on div "Assignments" at bounding box center [342, 213] width 415 height 13
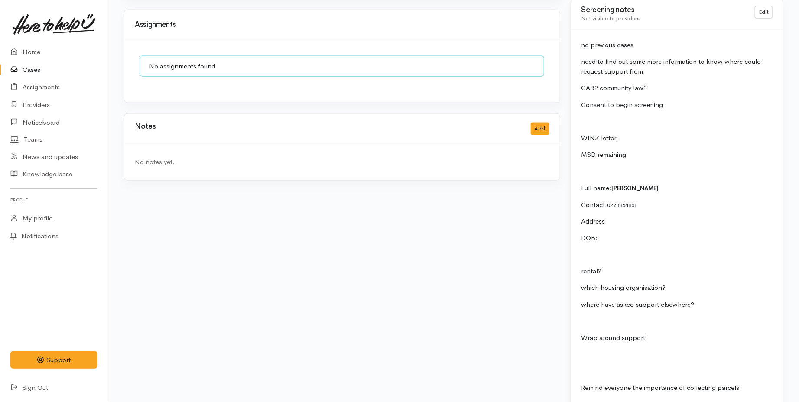
scroll to position [674, 0]
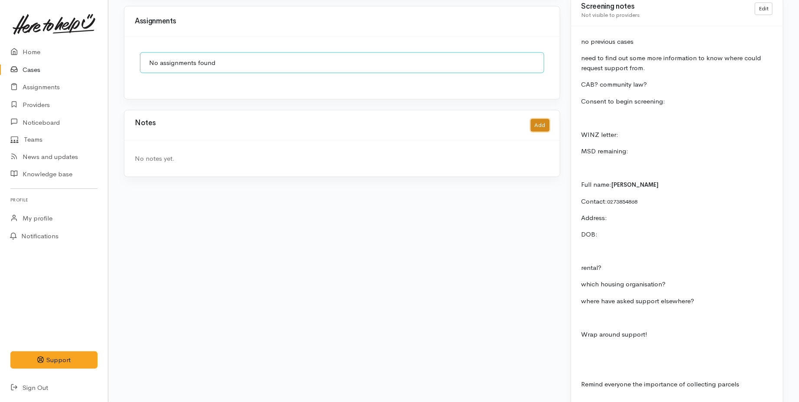
click at [544, 119] on button "Add" at bounding box center [540, 125] width 19 height 13
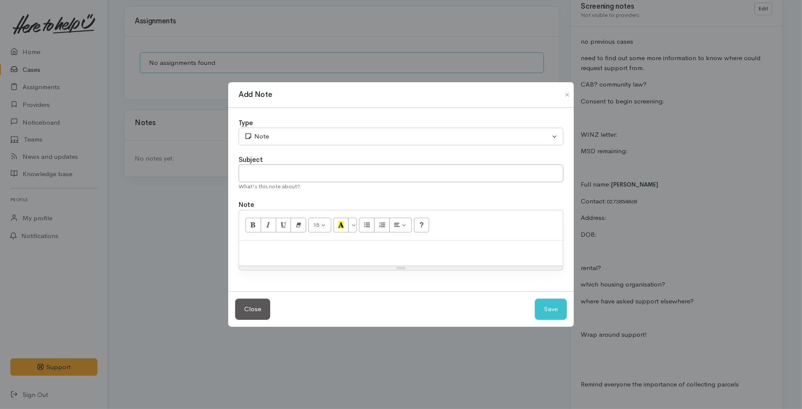
click at [297, 244] on div at bounding box center [401, 254] width 324 height 26
paste div
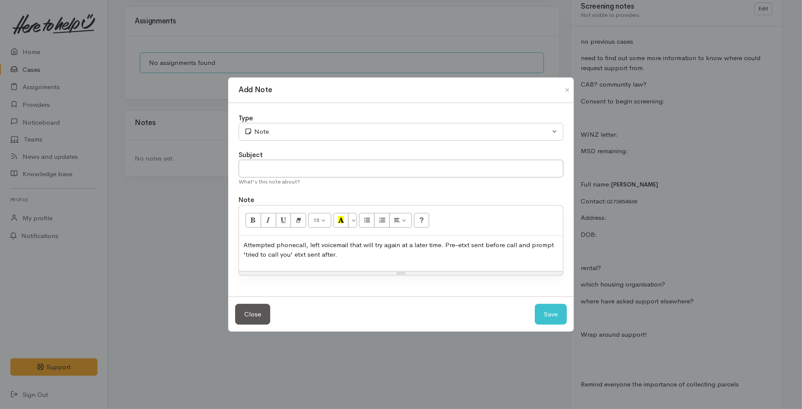
click at [288, 179] on div "What's this note about?" at bounding box center [401, 182] width 325 height 9
click at [287, 171] on input "text" at bounding box center [401, 169] width 325 height 18
type input "Attempted contact no.1"
click at [546, 314] on button "Save" at bounding box center [551, 314] width 32 height 21
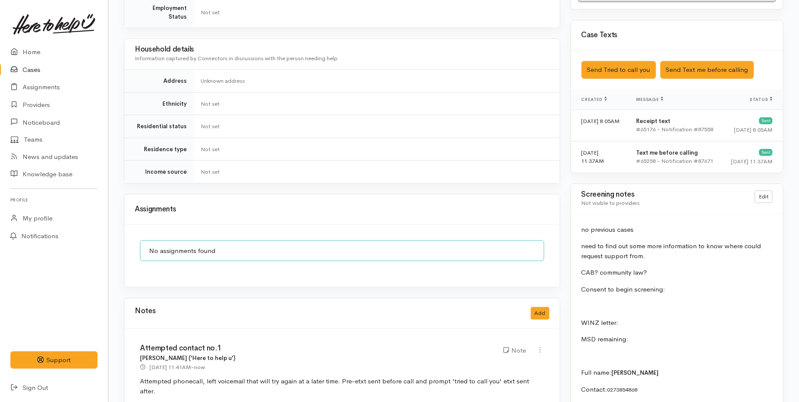
scroll to position [385, 0]
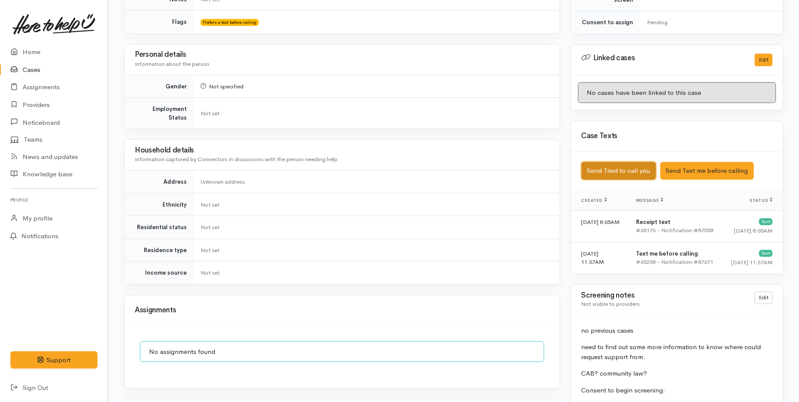
click at [642, 165] on button "Send Tried to call you" at bounding box center [618, 171] width 75 height 18
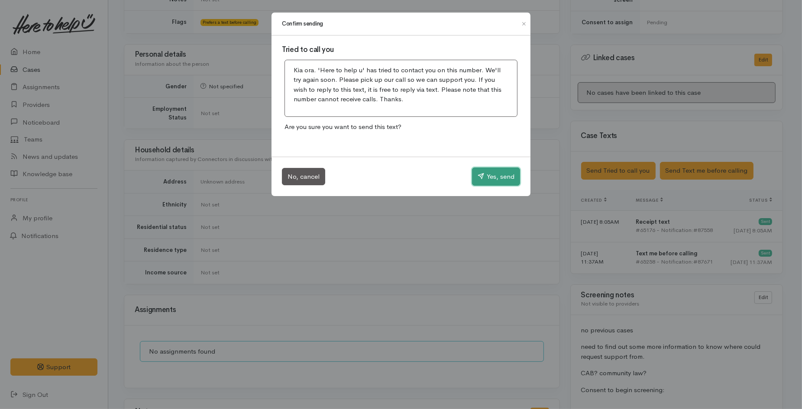
click at [495, 181] on button "Yes, send" at bounding box center [496, 177] width 48 height 18
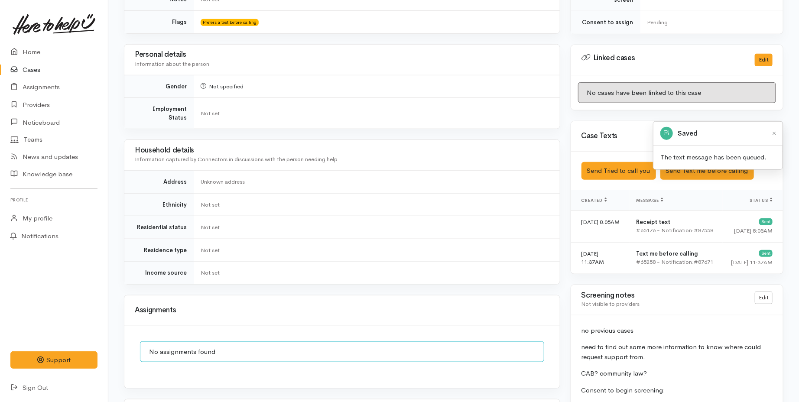
click at [31, 74] on link "Cases" at bounding box center [54, 70] width 108 height 18
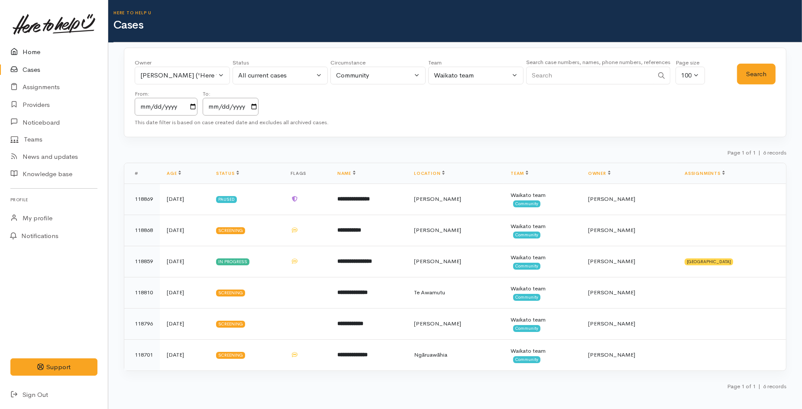
click at [48, 49] on link "Home" at bounding box center [54, 52] width 108 height 18
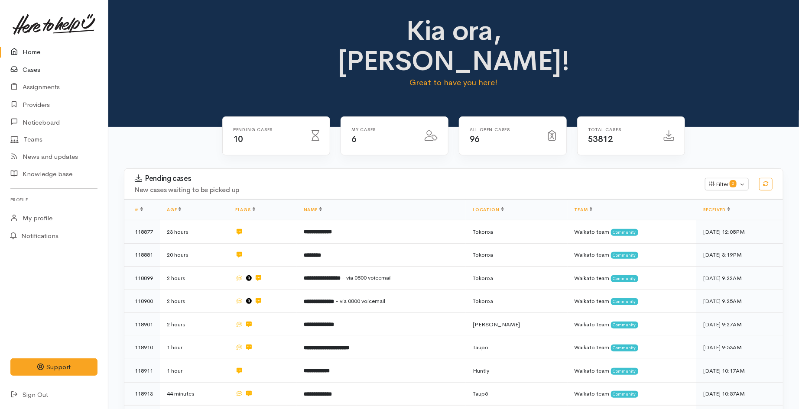
click at [24, 70] on link "Cases" at bounding box center [54, 70] width 108 height 18
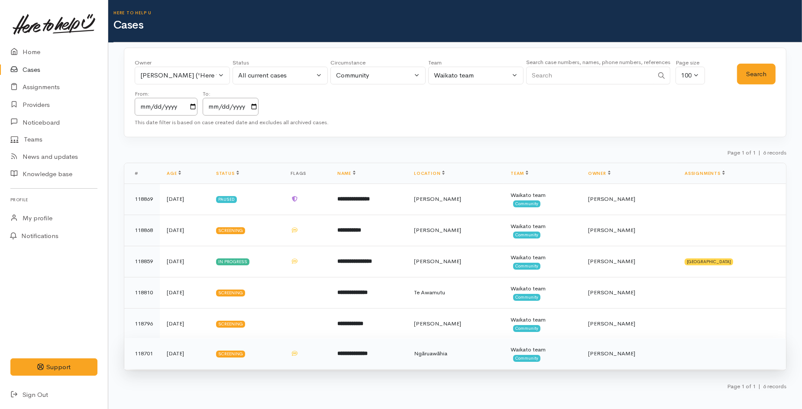
click at [368, 352] on b "**********" at bounding box center [352, 354] width 30 height 6
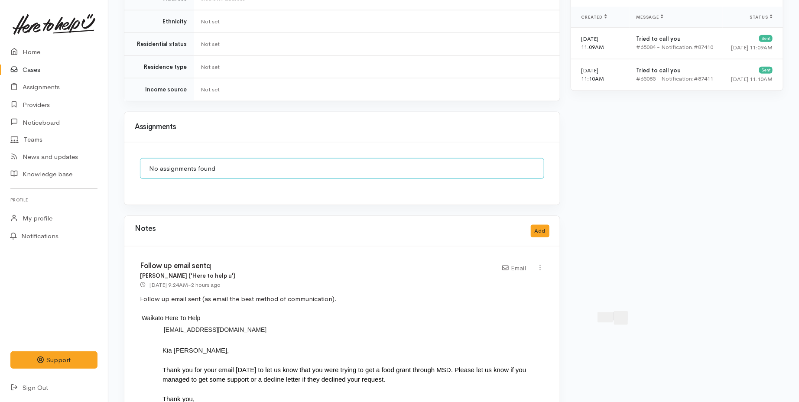
scroll to position [722, 0]
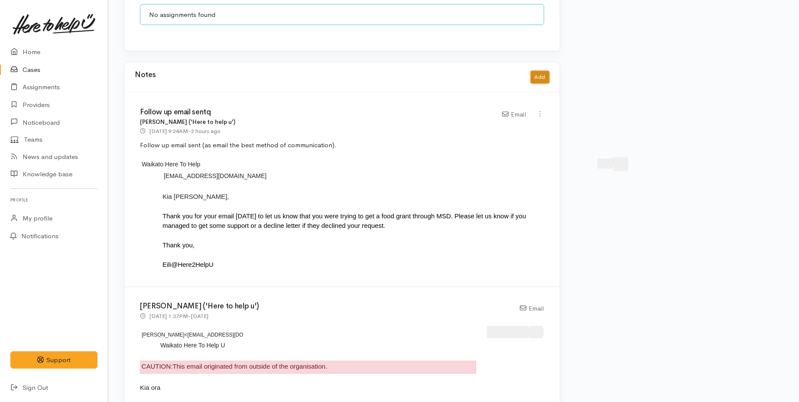
click at [534, 71] on button "Add" at bounding box center [540, 77] width 19 height 13
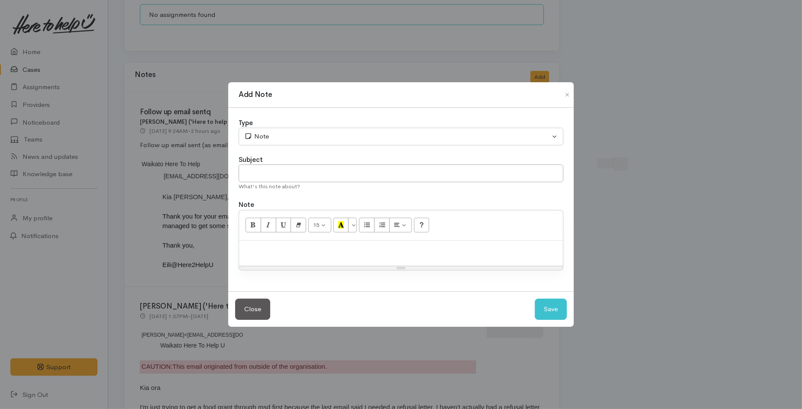
click at [277, 255] on div at bounding box center [401, 254] width 324 height 26
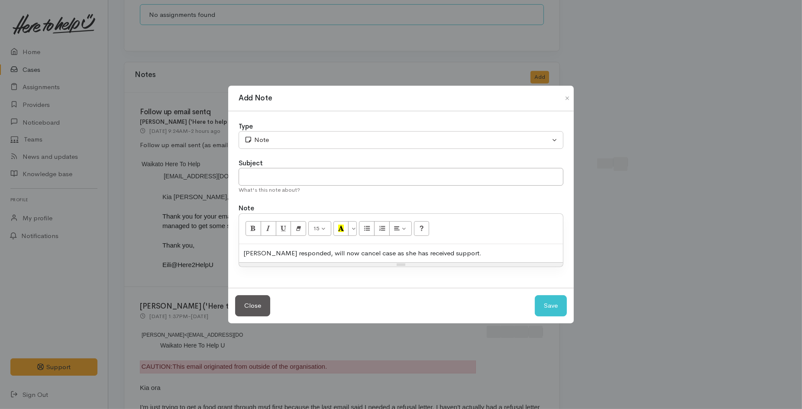
click at [375, 252] on div "Paige responded, will now cancel case as she has received support." at bounding box center [401, 253] width 324 height 19
click at [376, 177] on input "text" at bounding box center [401, 177] width 325 height 18
type input "Withdrew-cancel"
click at [538, 308] on button "Save" at bounding box center [551, 305] width 32 height 21
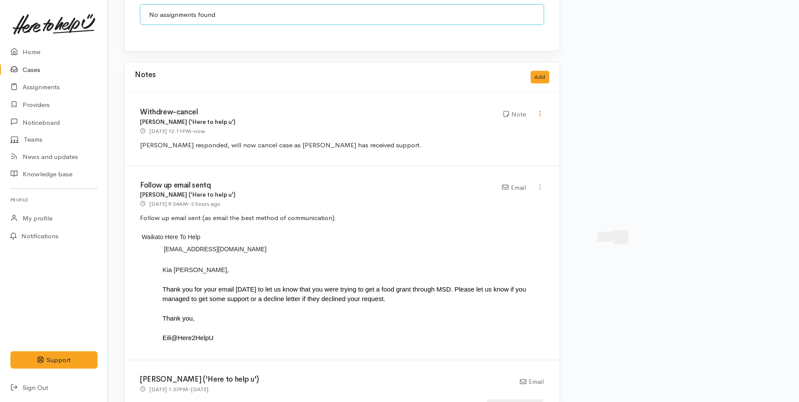
click at [539, 110] on icon at bounding box center [540, 113] width 7 height 7
click at [500, 124] on link "Edit" at bounding box center [509, 130] width 68 height 13
type input "Withdrew-cancel"
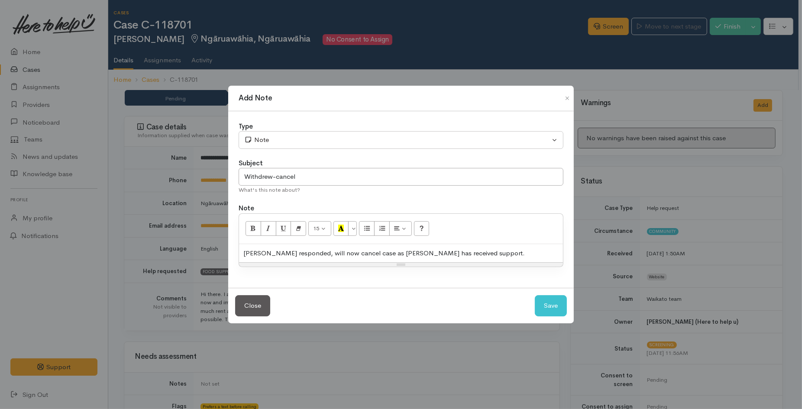
click at [293, 253] on div "Paige responded, will now cancel case as Paige has received support." at bounding box center [401, 253] width 324 height 19
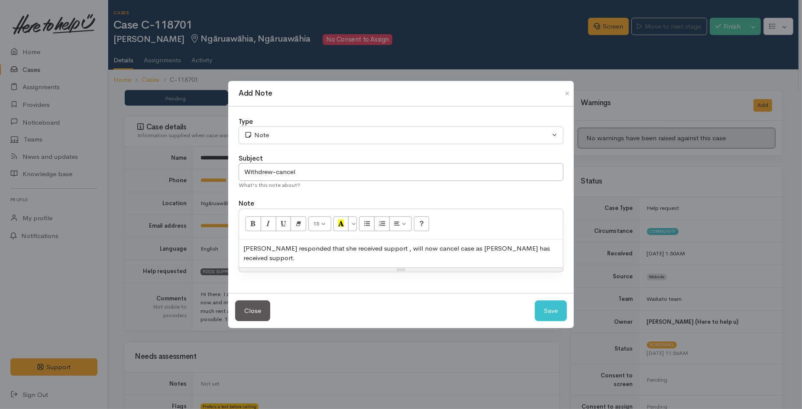
click at [544, 244] on div "Paige responded that she received support , will now cancel case as Paige has r…" at bounding box center [401, 254] width 324 height 28
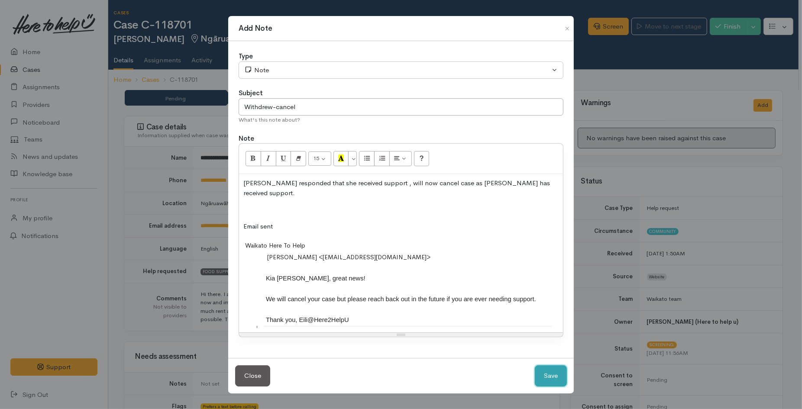
click at [558, 374] on button "Save" at bounding box center [551, 376] width 32 height 21
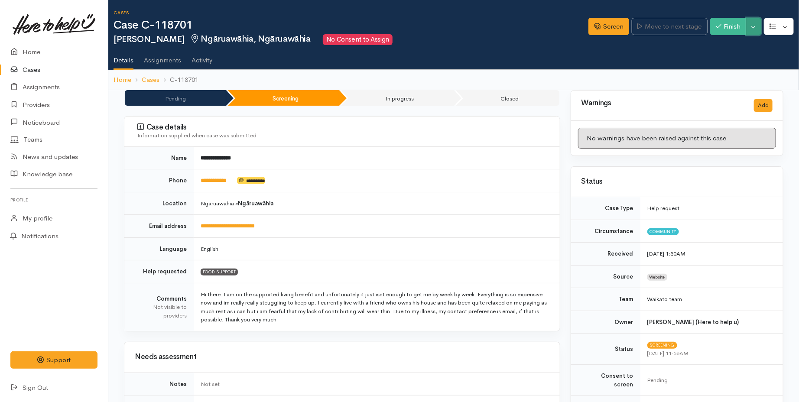
click at [753, 23] on button "Toggle Dropdown" at bounding box center [753, 27] width 15 height 18
click at [721, 59] on link "Cancel" at bounding box center [726, 59] width 68 height 13
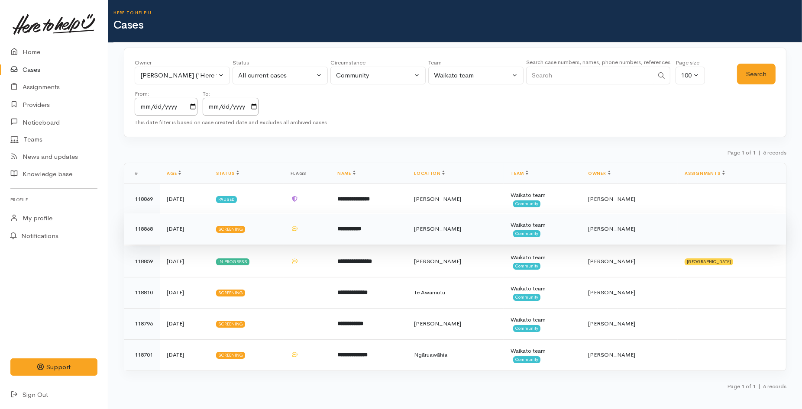
click at [263, 236] on td "Screening" at bounding box center [246, 229] width 75 height 31
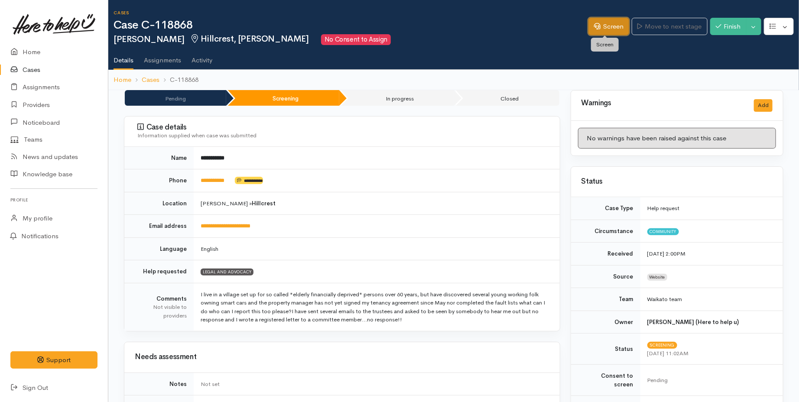
click at [596, 19] on link "Screen" at bounding box center [608, 27] width 41 height 18
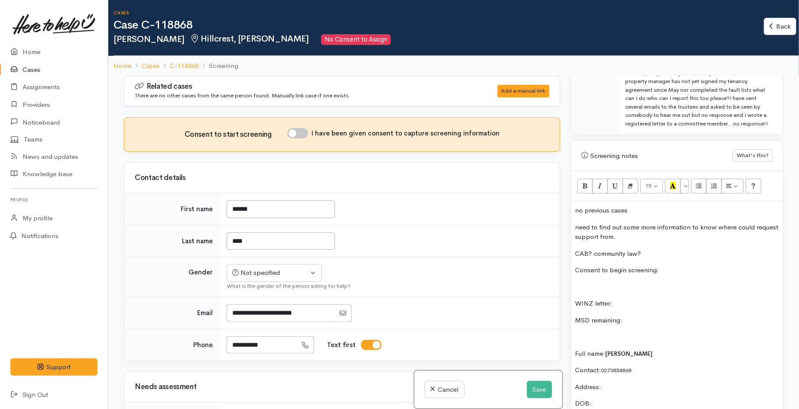
scroll to position [481, 0]
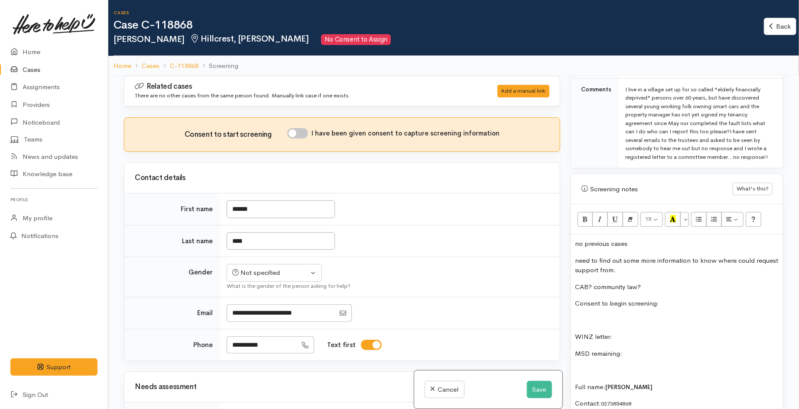
click at [633, 239] on p "no previous cases" at bounding box center [676, 244] width 203 height 10
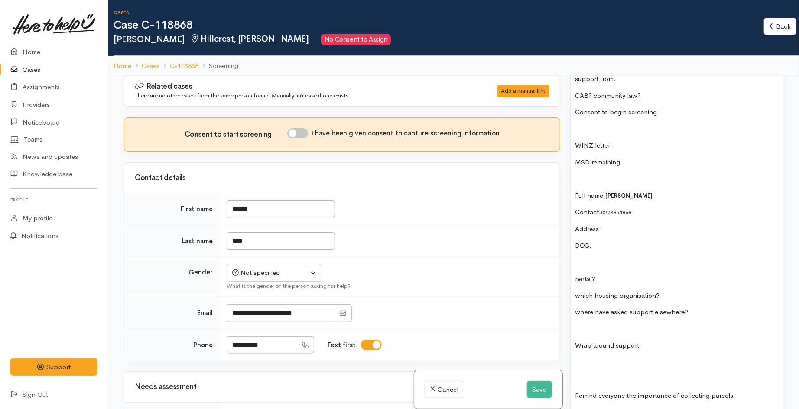
scroll to position [674, 0]
click at [599, 257] on p at bounding box center [676, 262] width 203 height 10
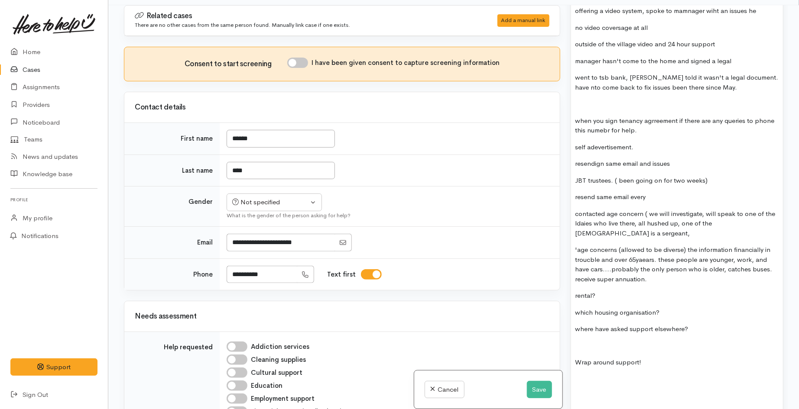
scroll to position [957, 0]
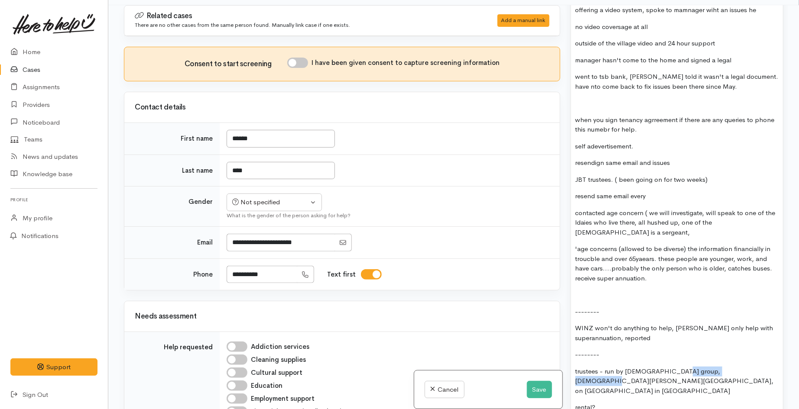
drag, startPoint x: 670, startPoint y: 354, endPoint x: 734, endPoint y: 357, distance: 63.7
click at [734, 367] on p "trustees - run by catholic group, Bishop Gaines Village, on silverdale road in …" at bounding box center [676, 381] width 203 height 29
copy p "Bishop Gaines Village"
click at [531, 391] on button "Save" at bounding box center [539, 390] width 25 height 18
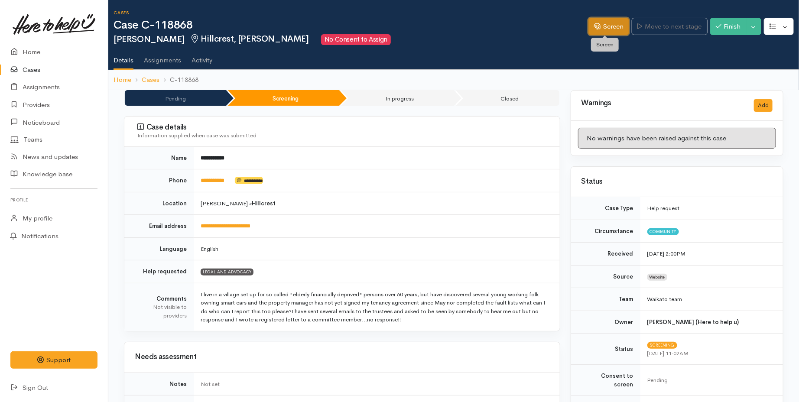
click at [609, 22] on link "Screen" at bounding box center [608, 27] width 41 height 18
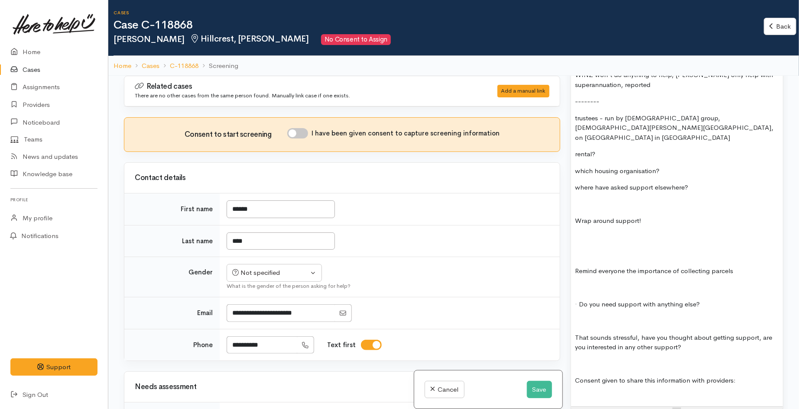
scroll to position [1155, 0]
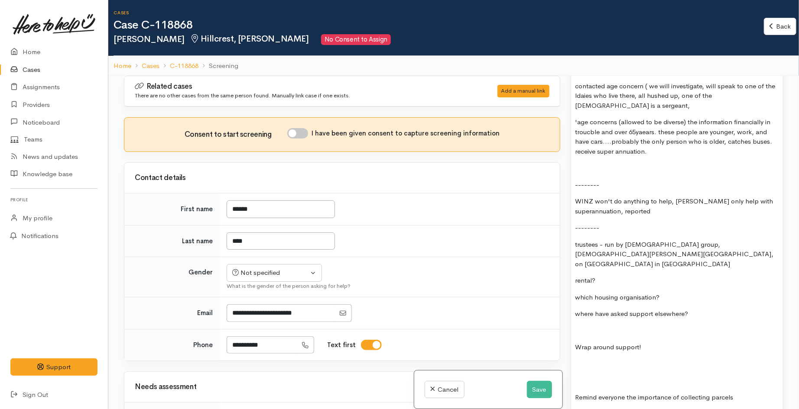
click at [648, 143] on div "no previous cases need to find out some more information to know where could re…" at bounding box center [677, 47] width 212 height 972
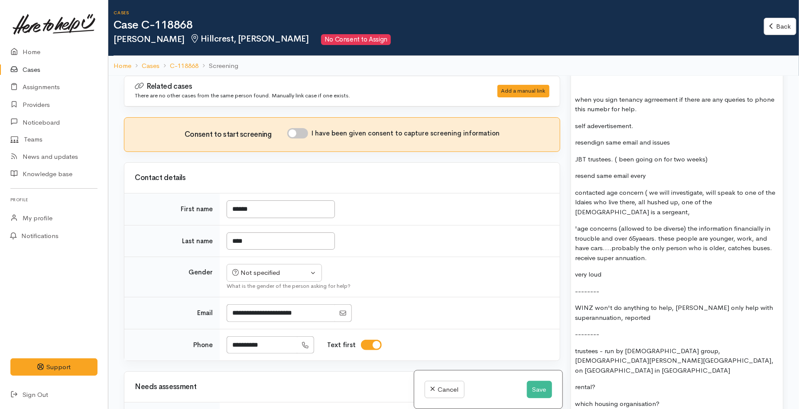
scroll to position [1059, 0]
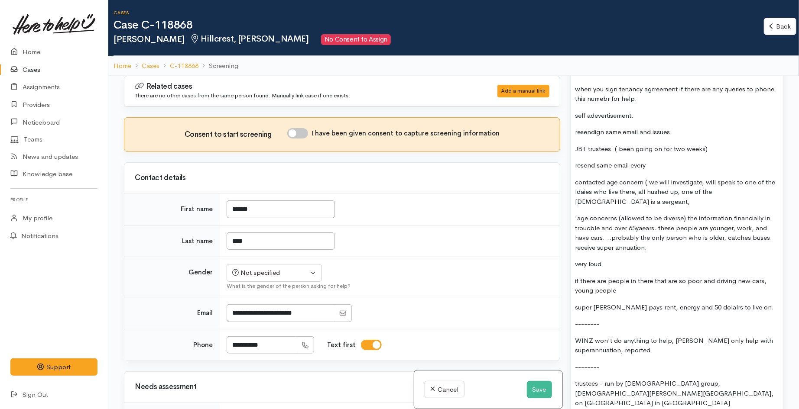
click at [621, 336] on p "WINZ won't do anything to help, [PERSON_NAME] only help with superannuation, re…" at bounding box center [676, 345] width 203 height 19
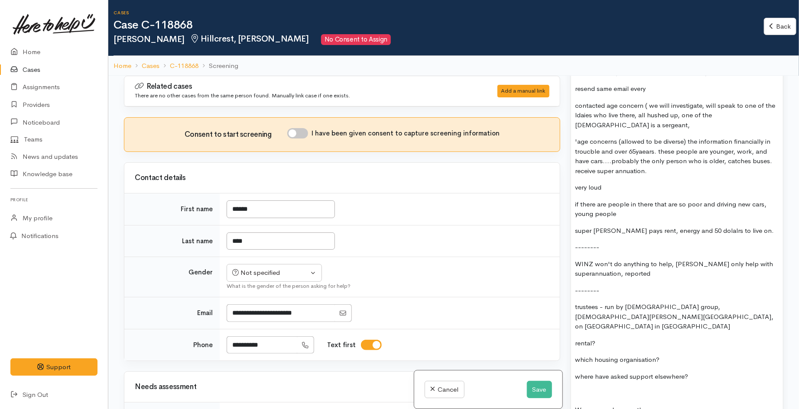
scroll to position [1155, 0]
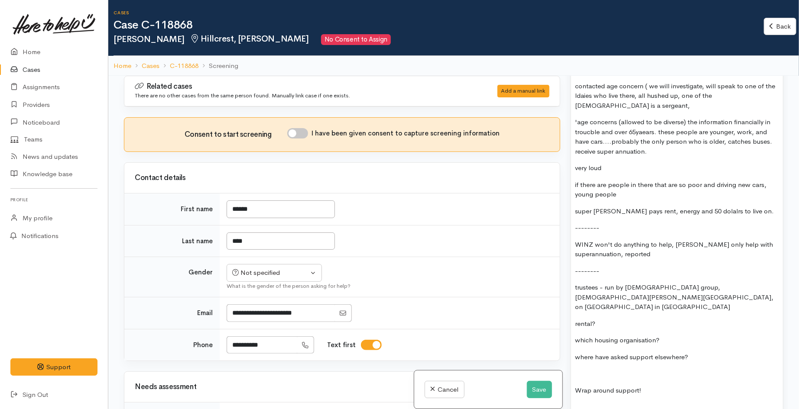
click at [619, 266] on p "--------" at bounding box center [676, 271] width 203 height 10
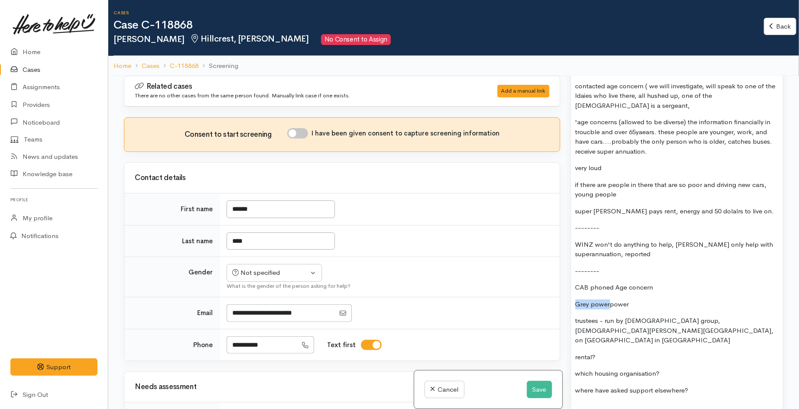
drag, startPoint x: 575, startPoint y: 286, endPoint x: 609, endPoint y: 289, distance: 33.5
click at [609, 300] on p "Grey powerpower" at bounding box center [676, 305] width 203 height 10
copy p "Grey power"
click at [632, 300] on p "Grey powerpower" at bounding box center [676, 305] width 203 height 10
drag, startPoint x: 630, startPoint y: 289, endPoint x: 608, endPoint y: 286, distance: 21.9
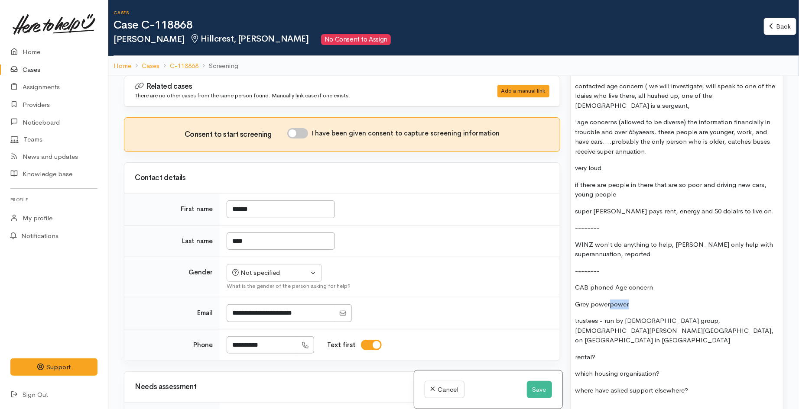
click at [608, 300] on p "Grey powerpower" at bounding box center [676, 305] width 203 height 10
click at [538, 397] on button "Save" at bounding box center [539, 390] width 25 height 18
